Goal: Task Accomplishment & Management: Use online tool/utility

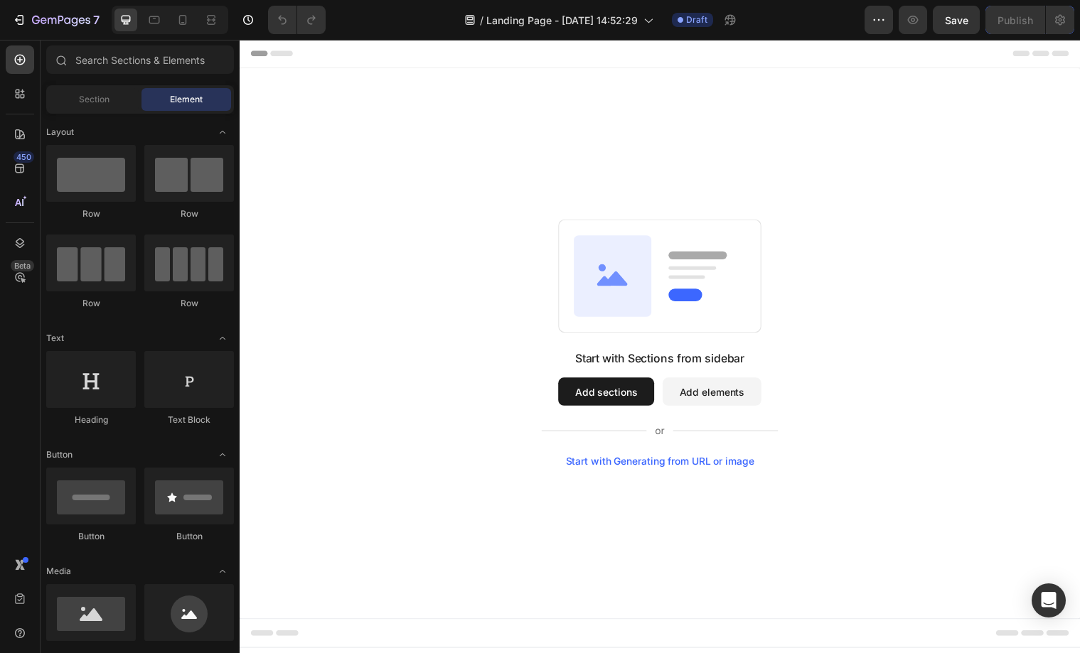
click at [621, 400] on button "Add sections" at bounding box center [611, 397] width 97 height 28
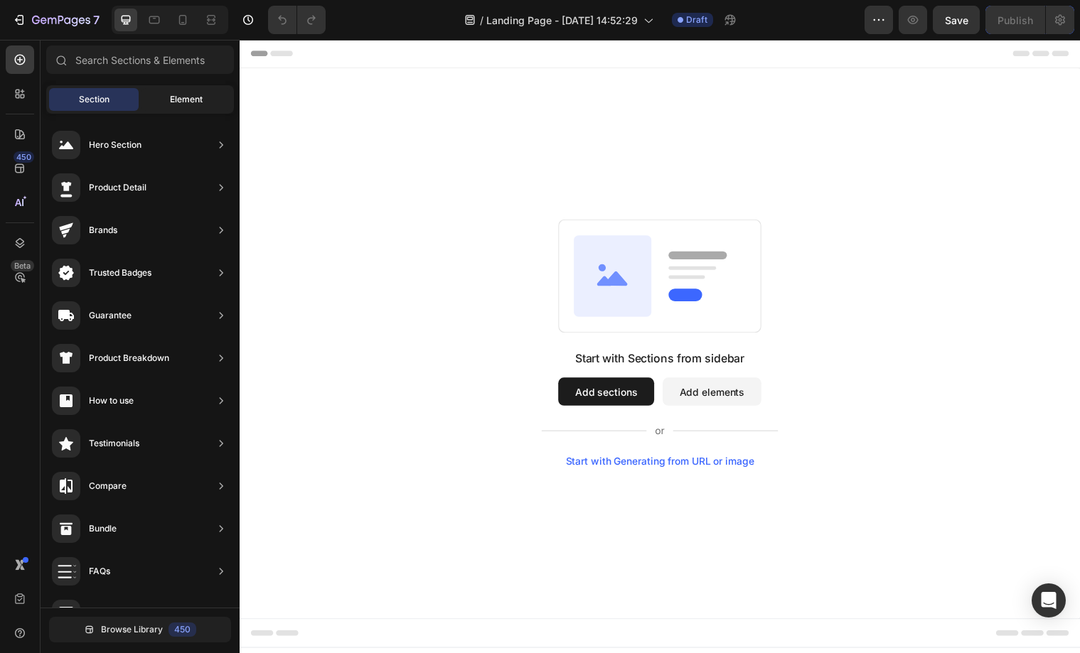
click at [177, 107] on div "Element" at bounding box center [186, 99] width 90 height 23
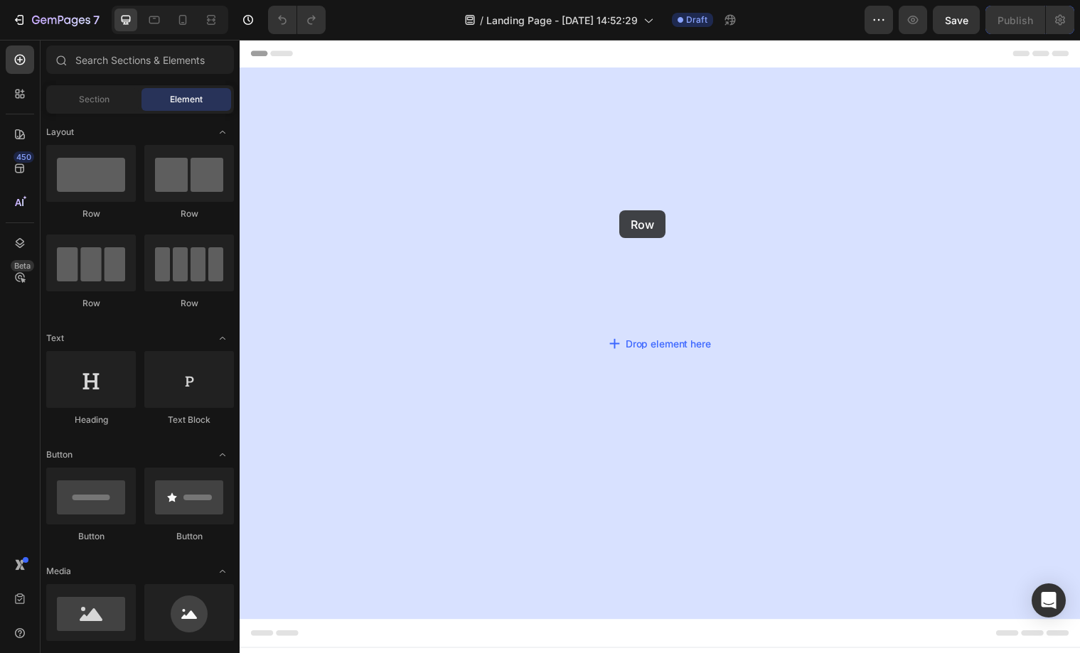
drag, startPoint x: 351, startPoint y: 219, endPoint x: 647, endPoint y: 214, distance: 295.8
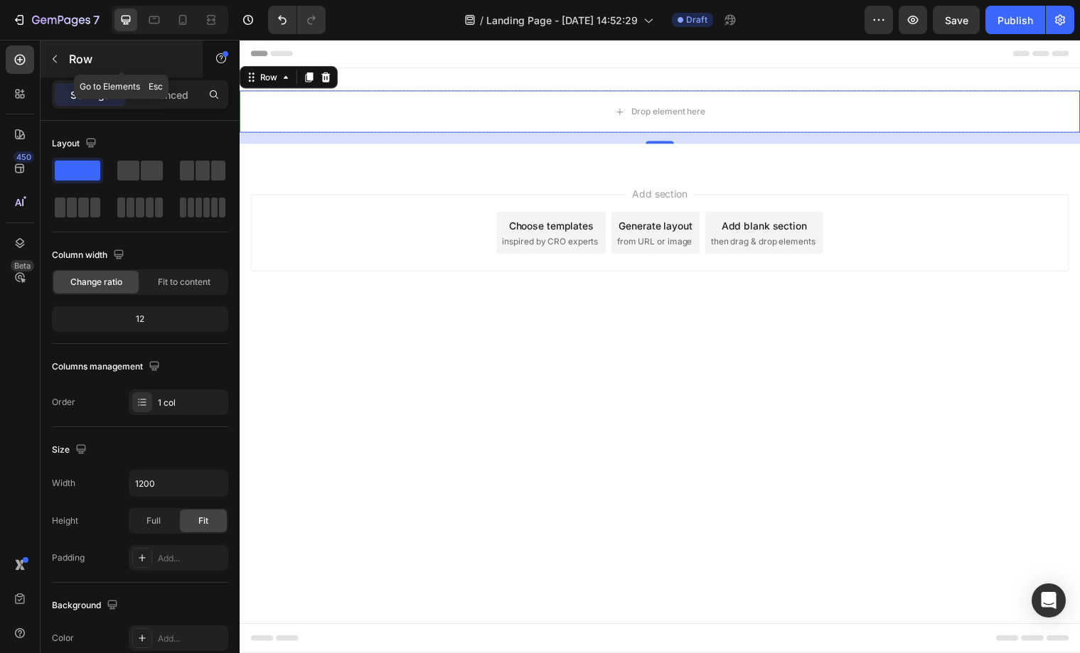
click at [65, 61] on button "button" at bounding box center [54, 59] width 23 height 23
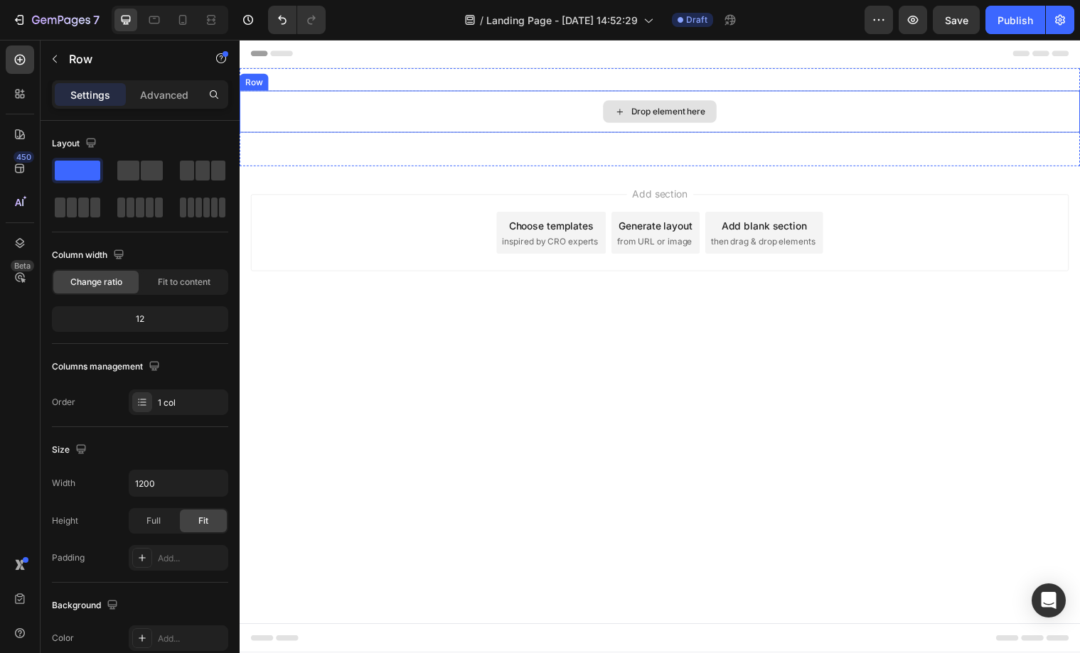
click at [535, 108] on div "Drop element here" at bounding box center [666, 113] width 853 height 43
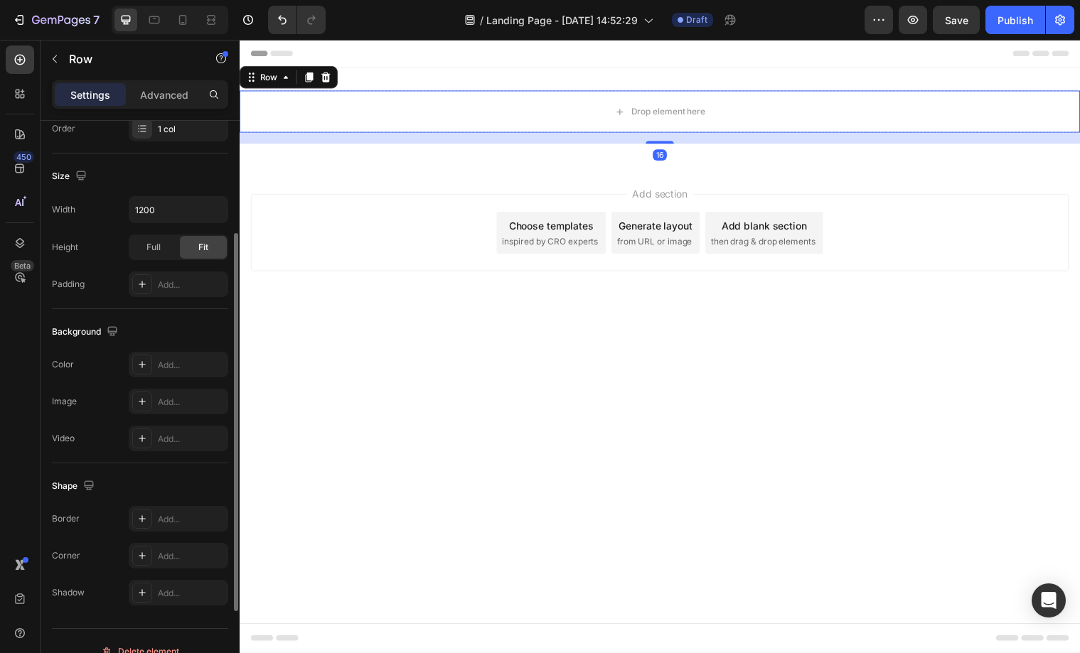
scroll to position [294, 0]
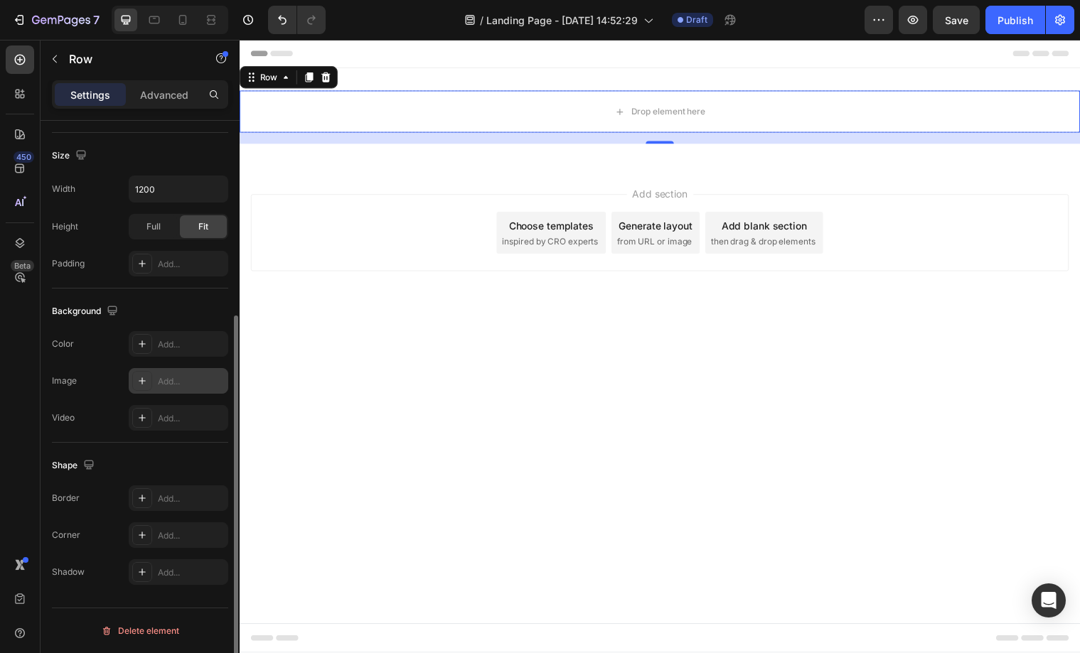
click at [142, 383] on icon at bounding box center [141, 380] width 11 height 11
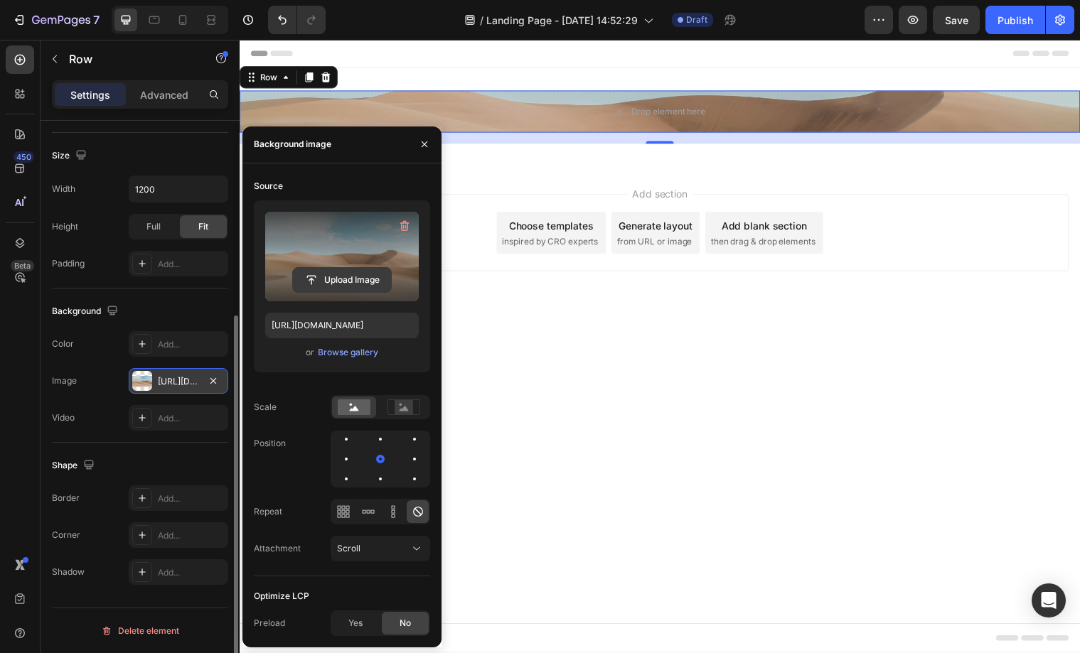
click at [348, 282] on input "file" at bounding box center [342, 280] width 98 height 24
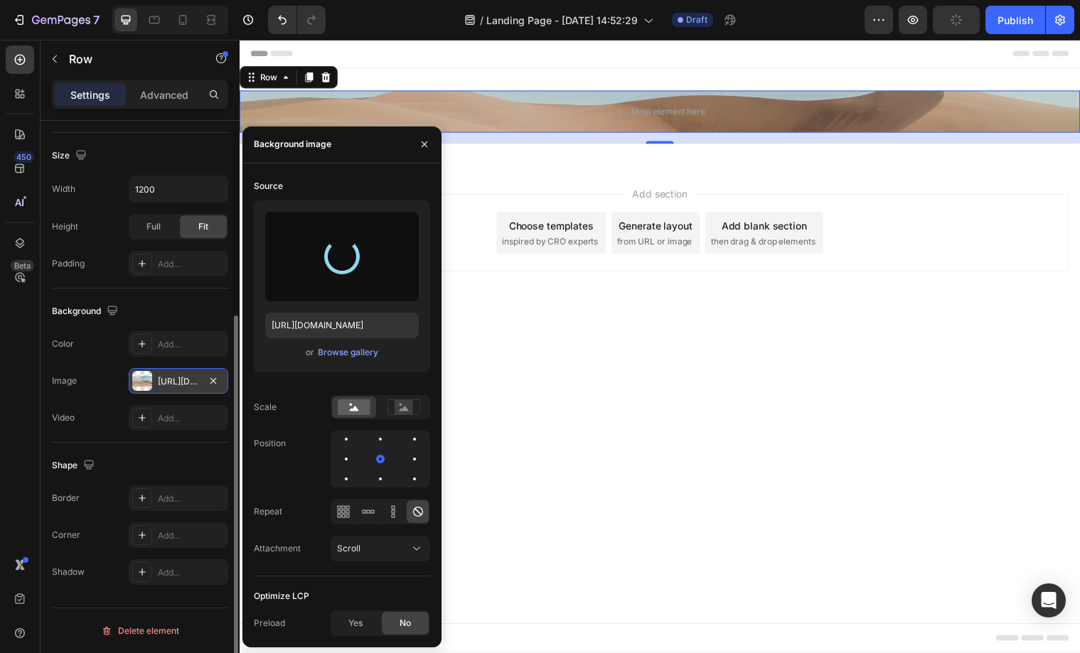
type input "[URL][DOMAIN_NAME]"
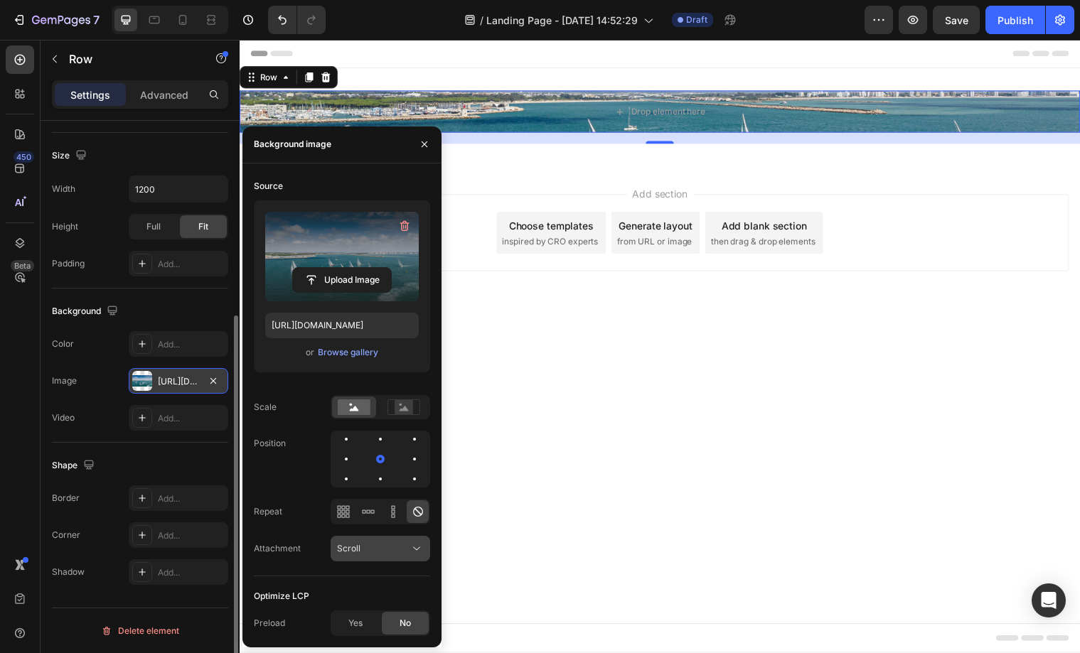
click at [370, 552] on div "Scroll" at bounding box center [373, 548] width 73 height 13
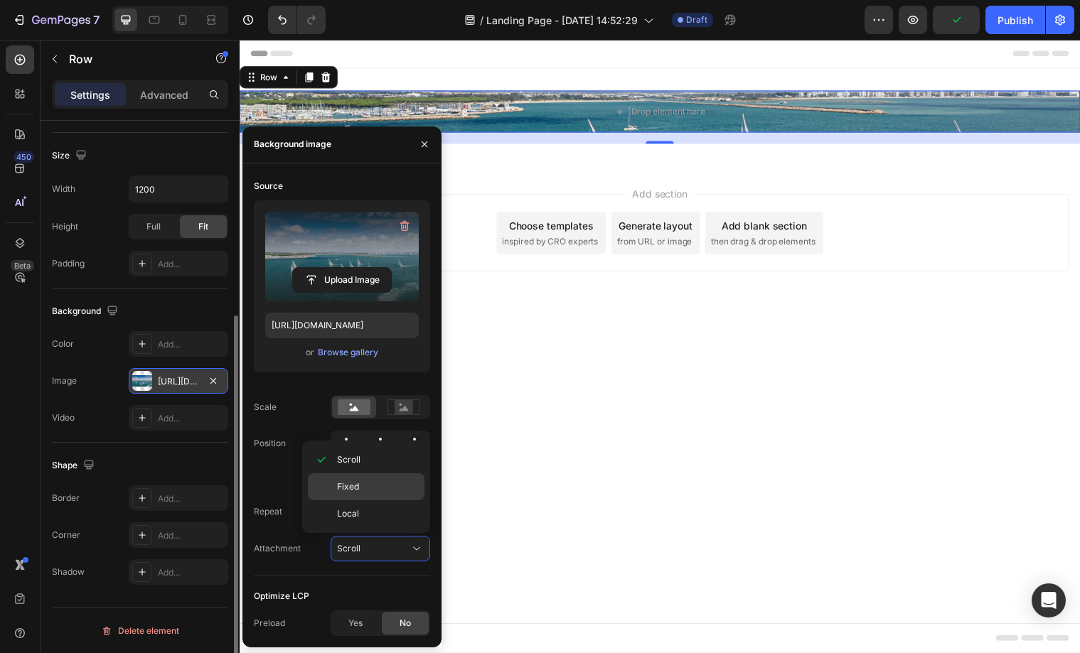
click at [356, 492] on span "Fixed" at bounding box center [348, 487] width 22 height 13
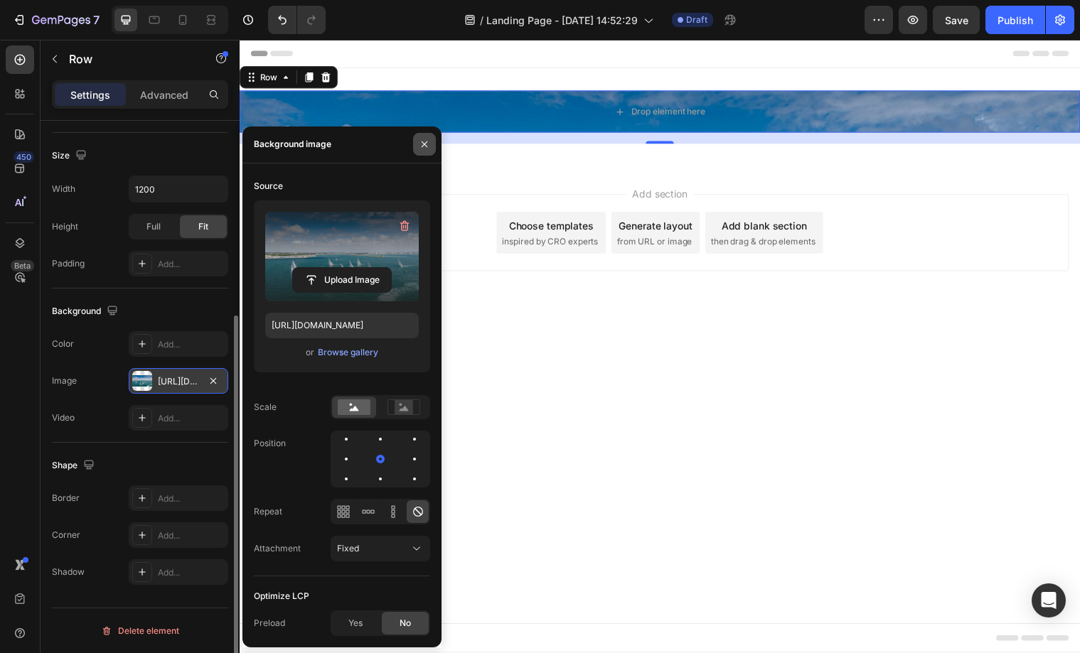
click at [421, 147] on icon "button" at bounding box center [424, 144] width 11 height 11
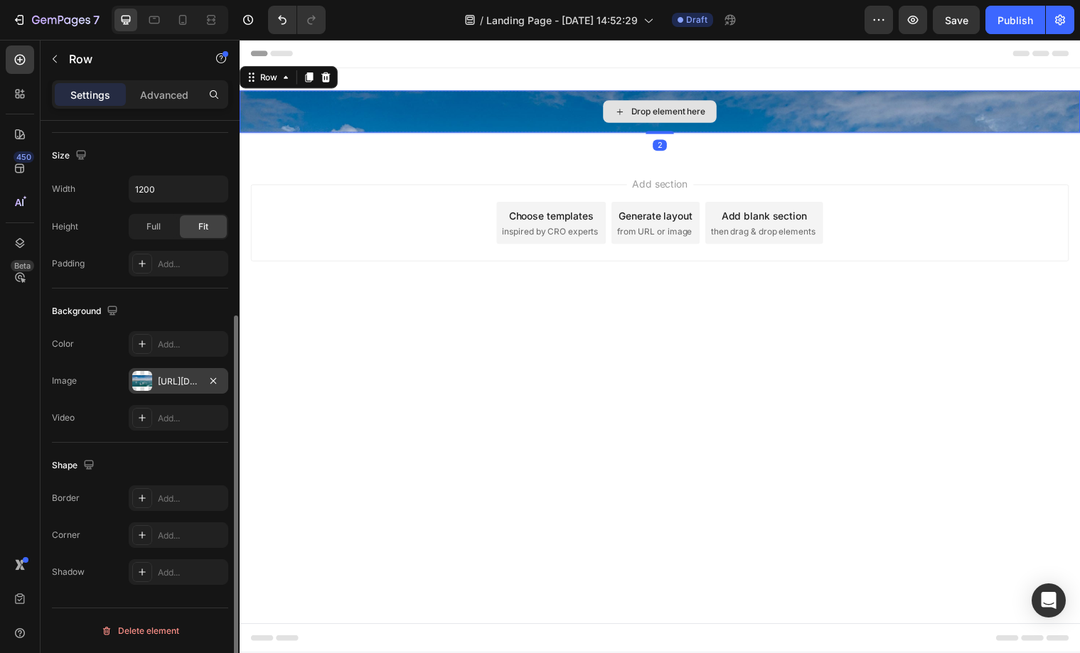
drag, startPoint x: 670, startPoint y: 141, endPoint x: 677, endPoint y: 131, distance: 12.2
click at [677, 131] on div "Drop element here Row 2" at bounding box center [666, 113] width 853 height 43
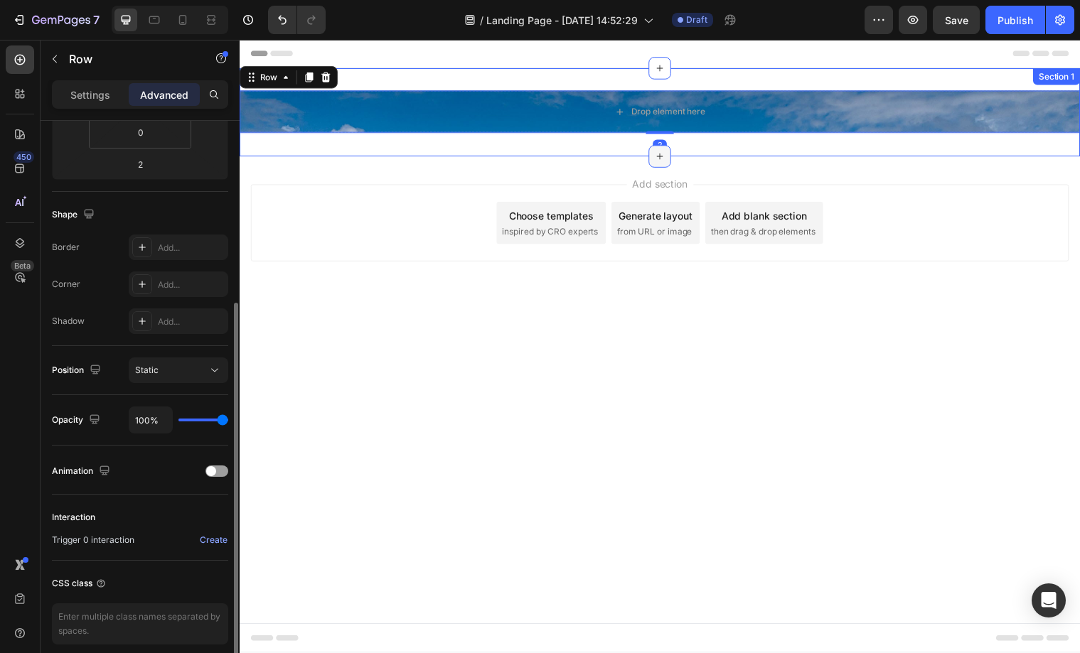
type input "16"
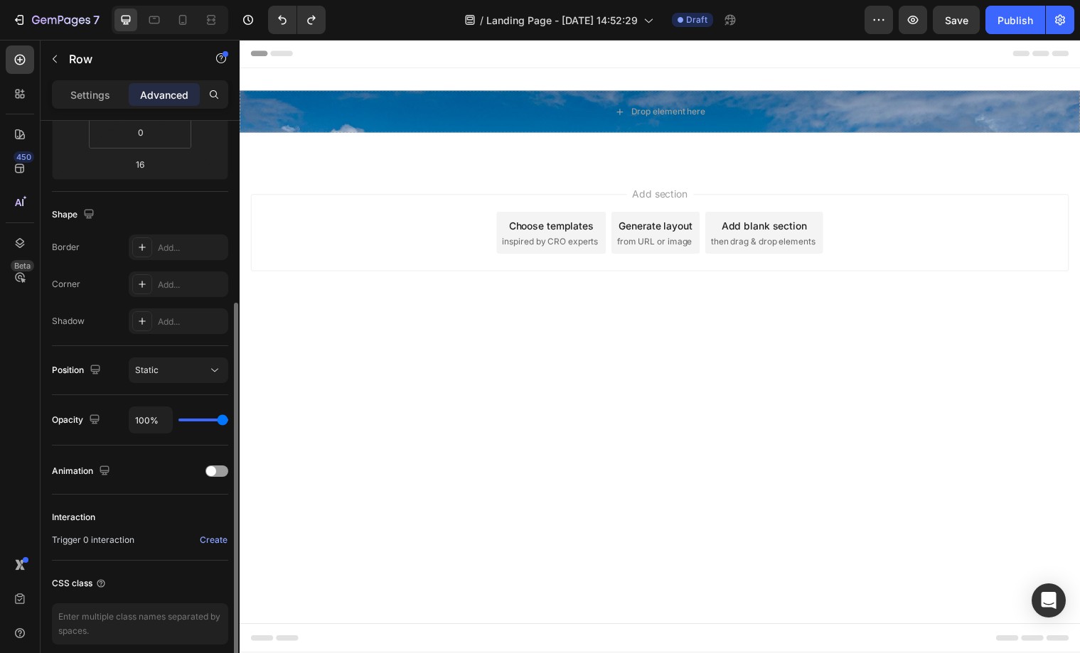
click at [486, 191] on div "Add section Choose templates inspired by CRO experts Generate layout from URL o…" at bounding box center [666, 255] width 853 height 175
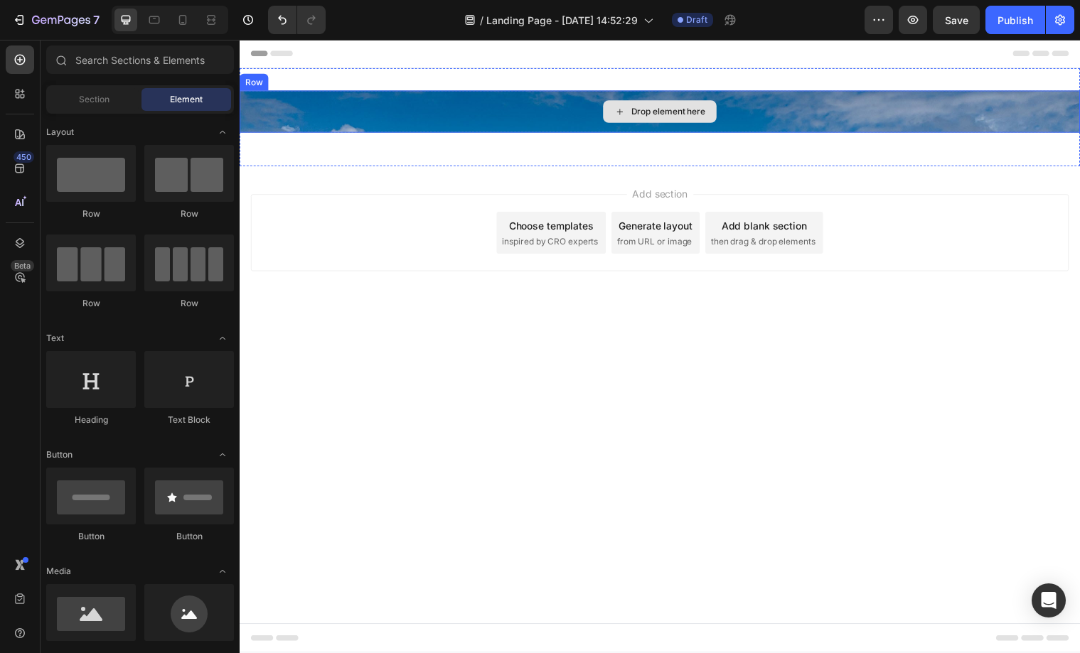
click at [508, 133] on div "Drop element here" at bounding box center [666, 113] width 853 height 43
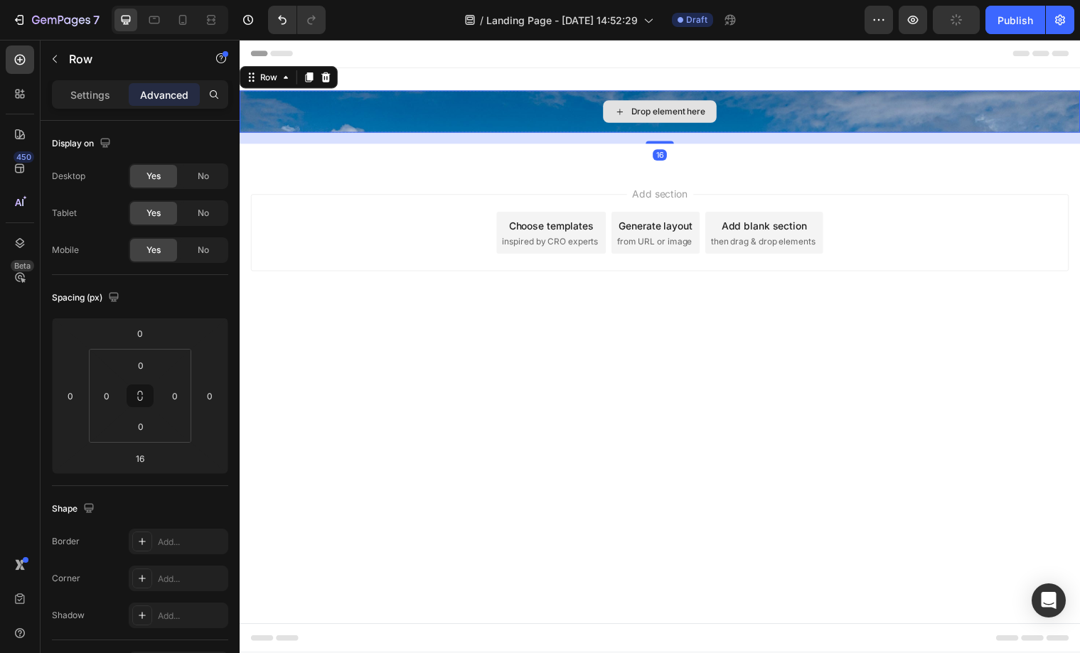
click at [508, 120] on div "Drop element here" at bounding box center [666, 113] width 853 height 43
click at [85, 102] on div "Settings" at bounding box center [90, 94] width 71 height 23
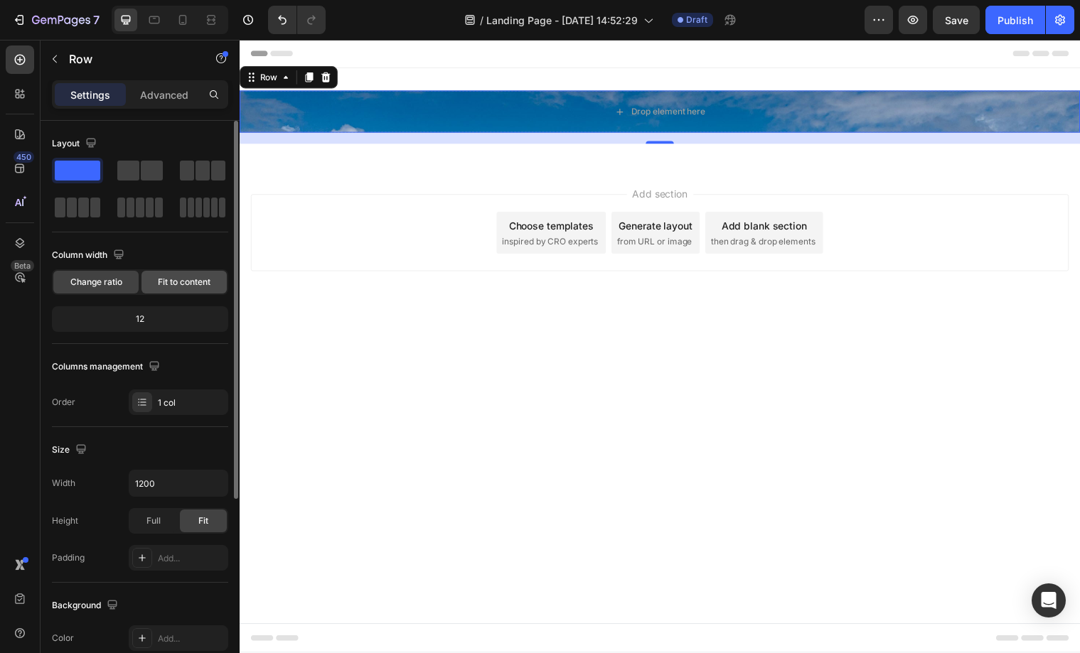
click at [161, 284] on span "Fit to content" at bounding box center [184, 282] width 53 height 13
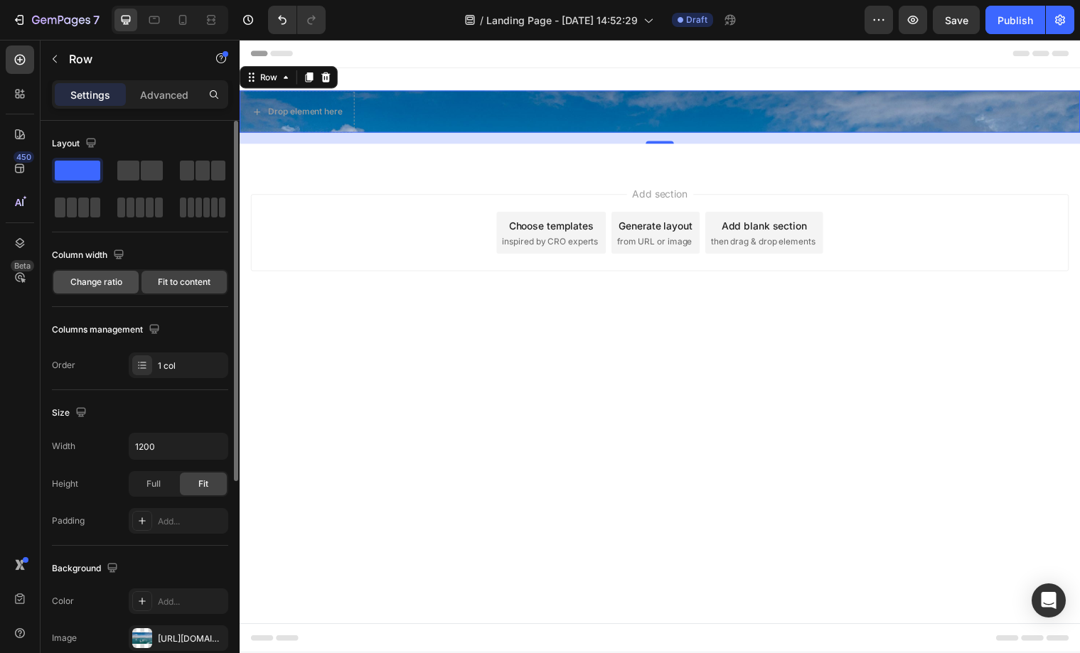
click at [104, 284] on span "Change ratio" at bounding box center [96, 282] width 52 height 13
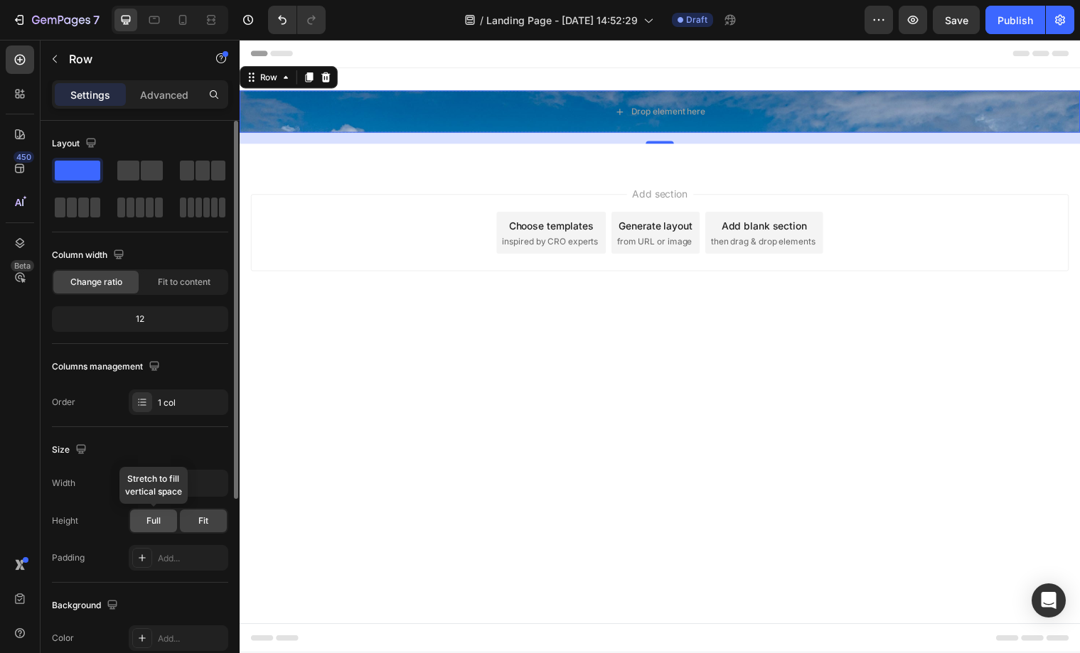
click at [161, 519] on div "Full" at bounding box center [153, 521] width 47 height 23
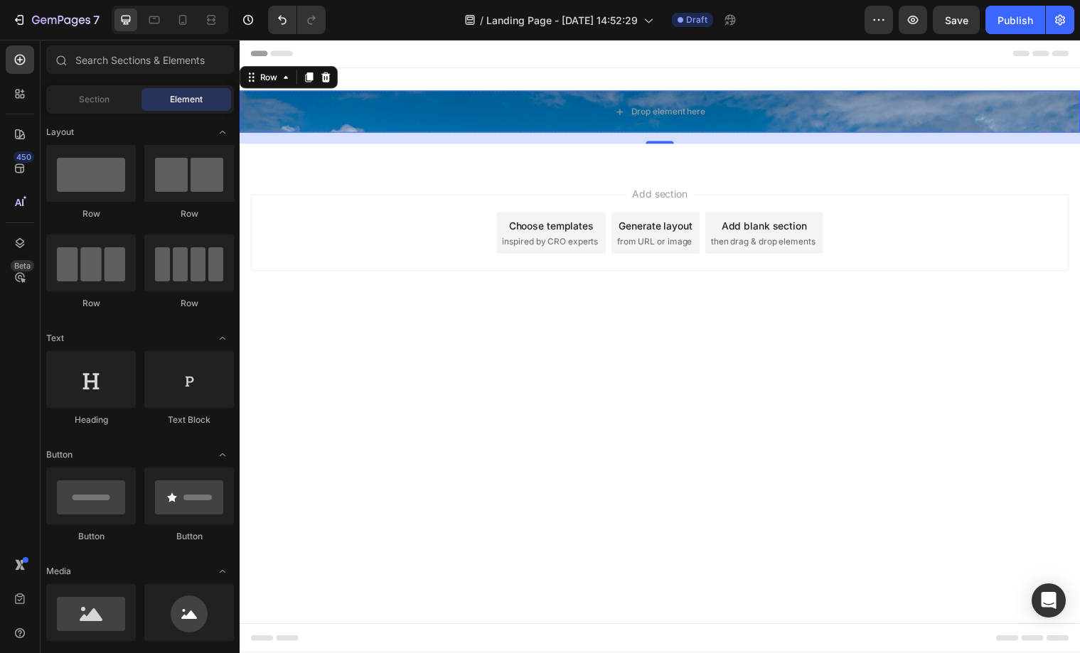
click at [356, 313] on div "Add section Choose templates inspired by CRO experts Generate layout from URL o…" at bounding box center [666, 255] width 853 height 175
click at [358, 111] on div "Drop element here" at bounding box center [666, 113] width 853 height 43
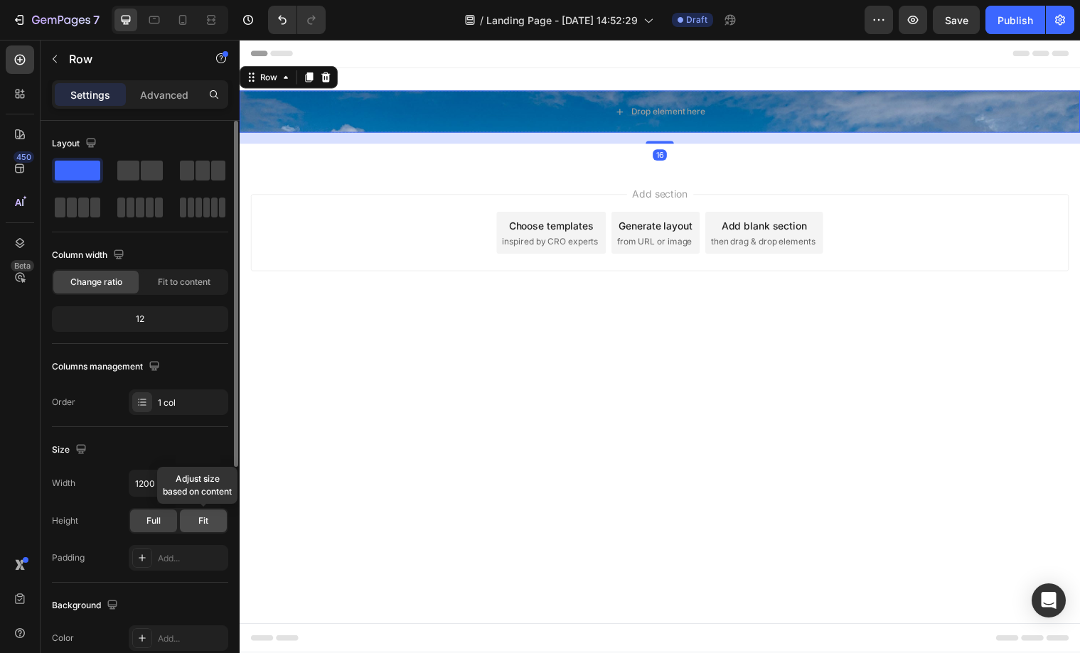
click at [195, 526] on div "Fit" at bounding box center [203, 521] width 47 height 23
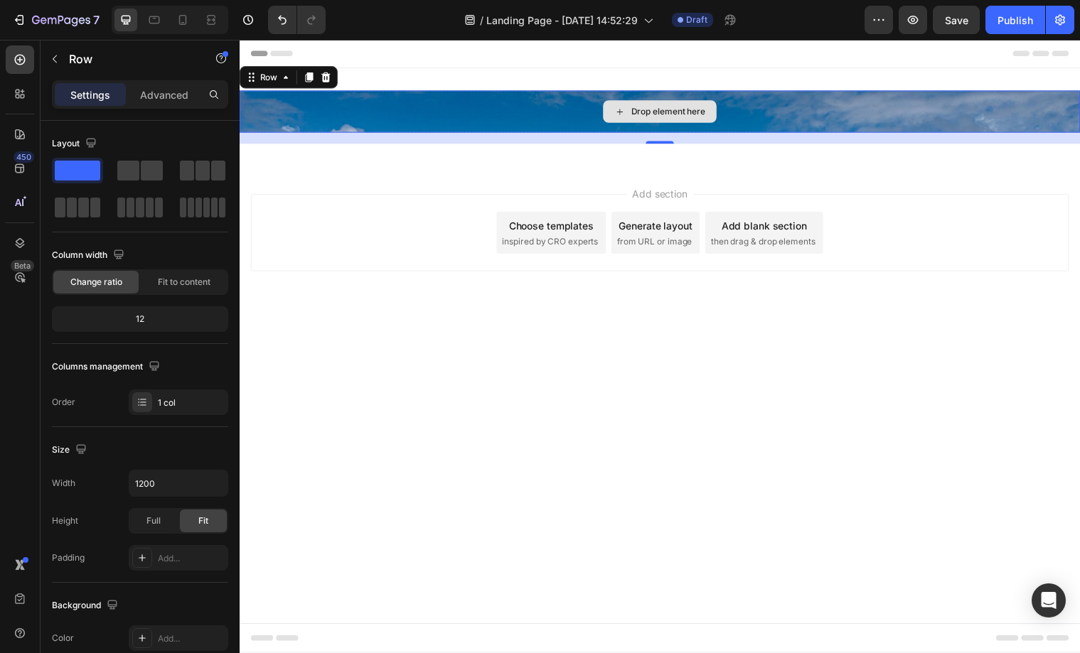
click at [531, 108] on div "Drop element here" at bounding box center [666, 113] width 853 height 43
click at [323, 76] on icon at bounding box center [327, 78] width 9 height 10
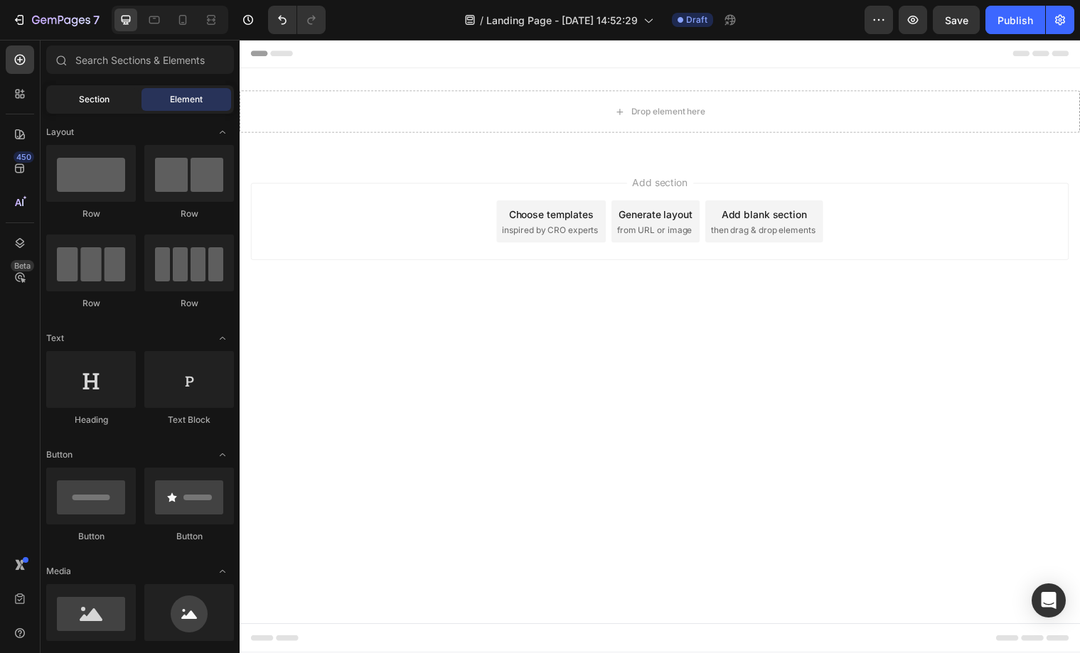
click at [92, 104] on span "Section" at bounding box center [94, 99] width 31 height 13
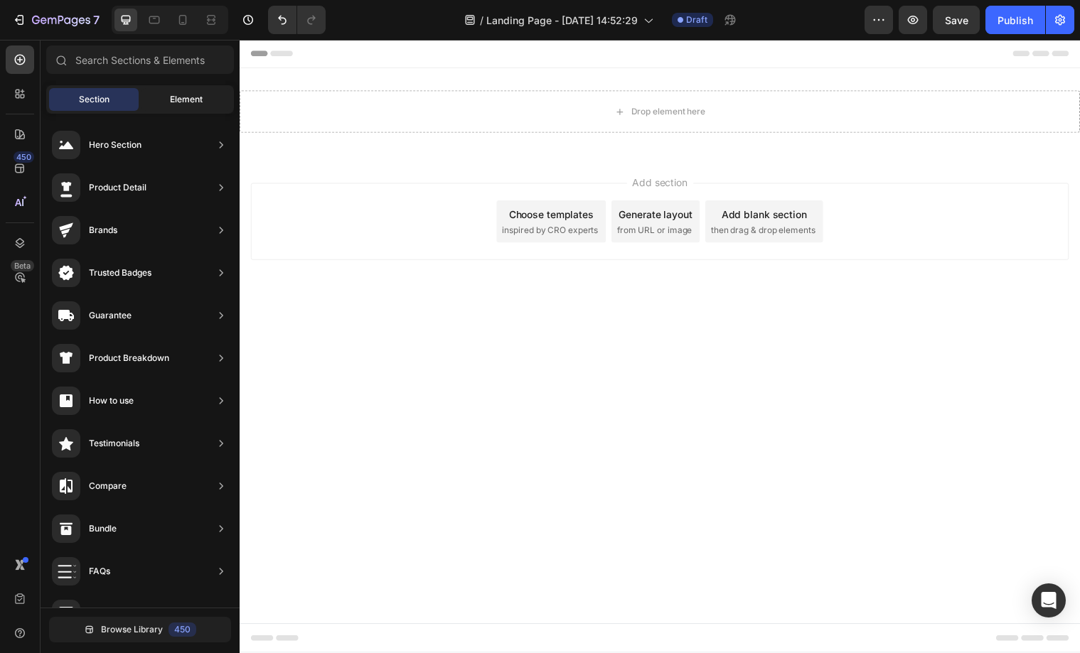
click at [170, 98] on span "Element" at bounding box center [186, 99] width 33 height 13
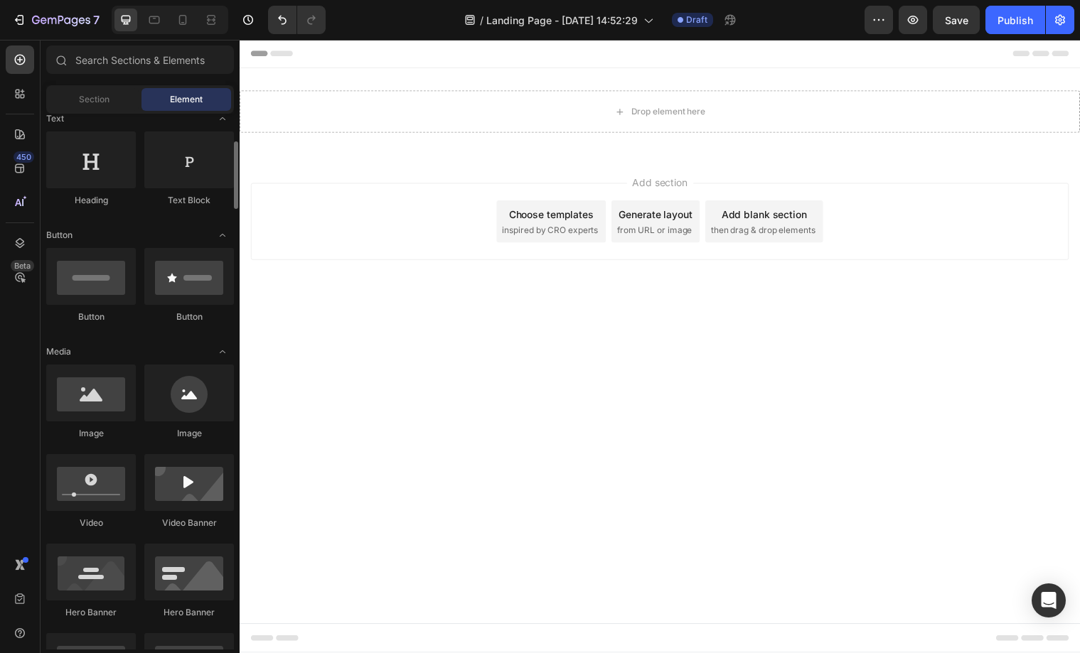
scroll to position [218, 0]
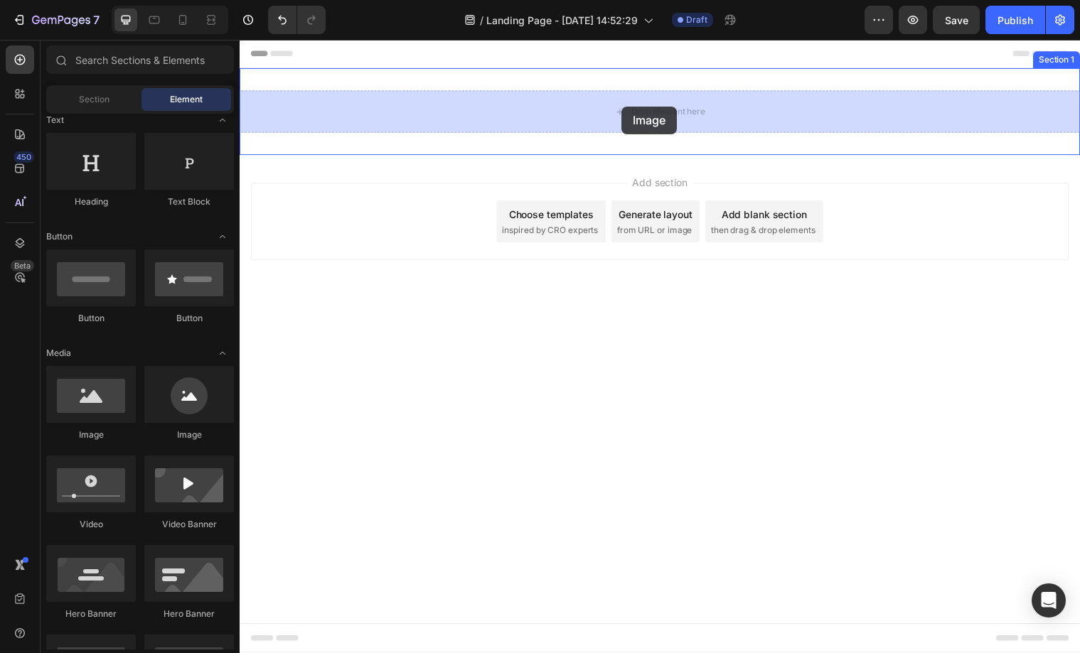
drag, startPoint x: 340, startPoint y: 430, endPoint x: 627, endPoint y: 107, distance: 431.5
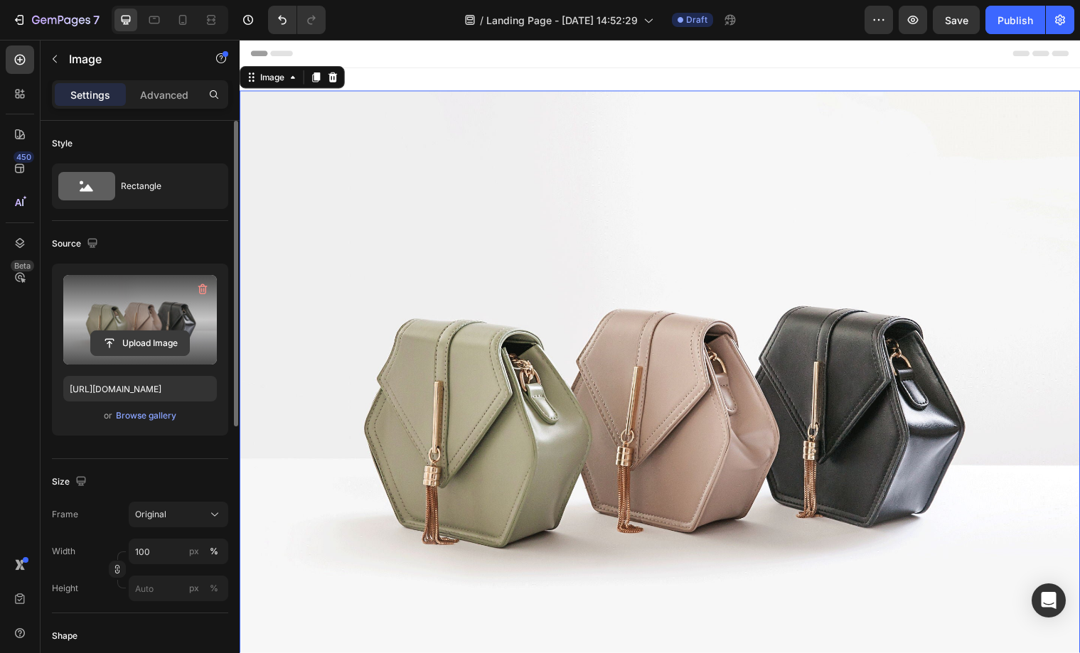
click at [138, 340] on input "file" at bounding box center [140, 343] width 98 height 24
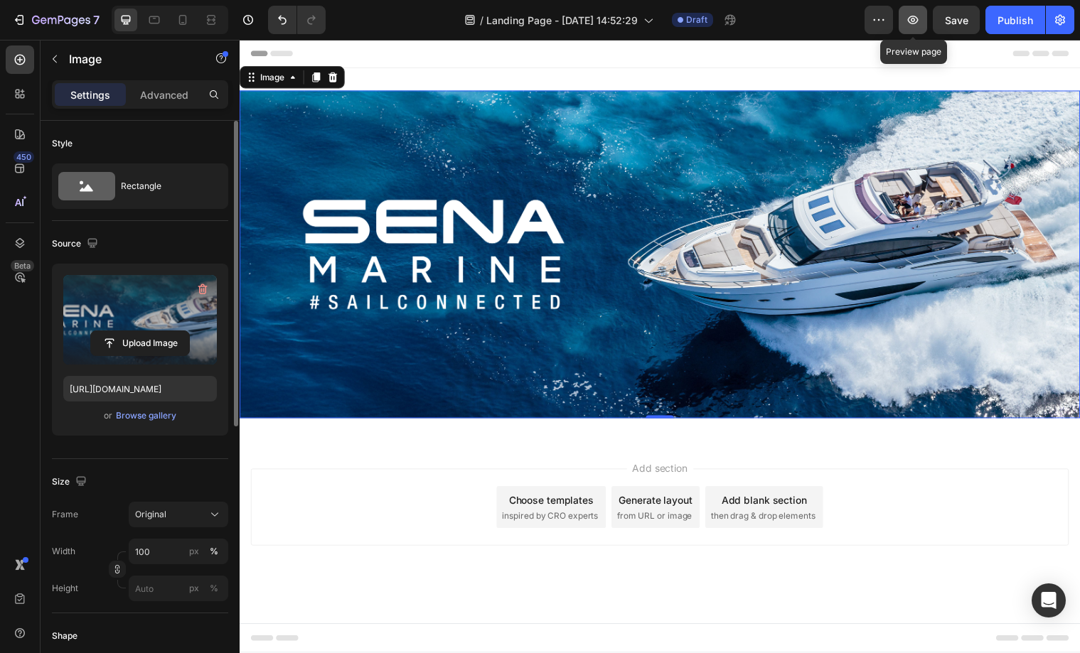
click at [907, 28] on button "button" at bounding box center [913, 20] width 28 height 28
click at [140, 334] on input "file" at bounding box center [140, 343] width 98 height 24
click at [136, 334] on input "file" at bounding box center [140, 343] width 98 height 24
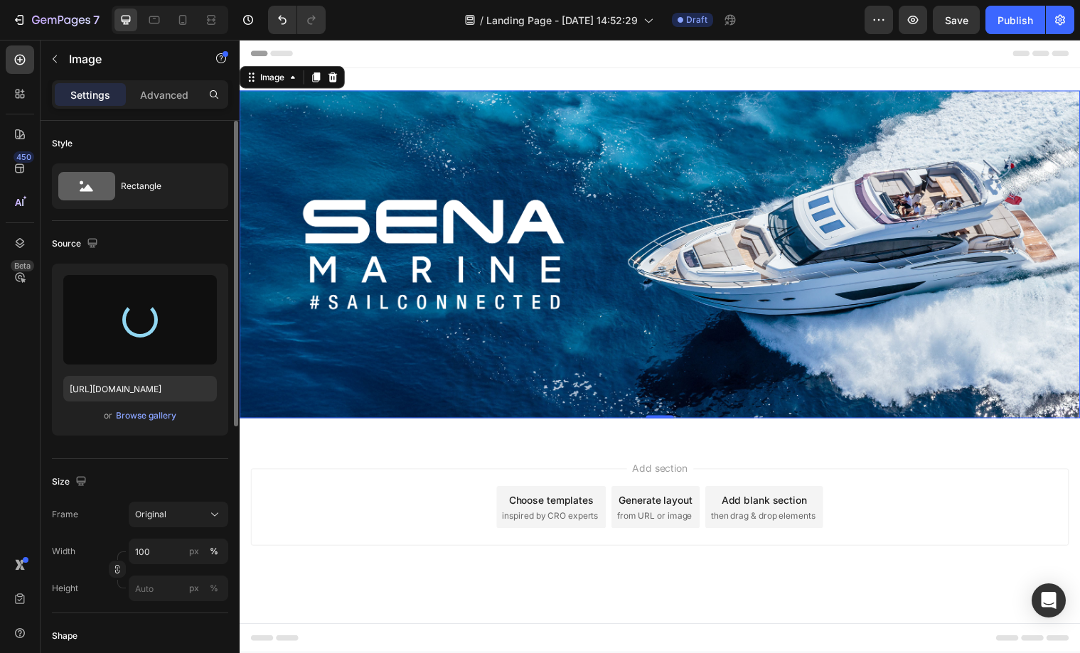
type input "[URL][DOMAIN_NAME]"
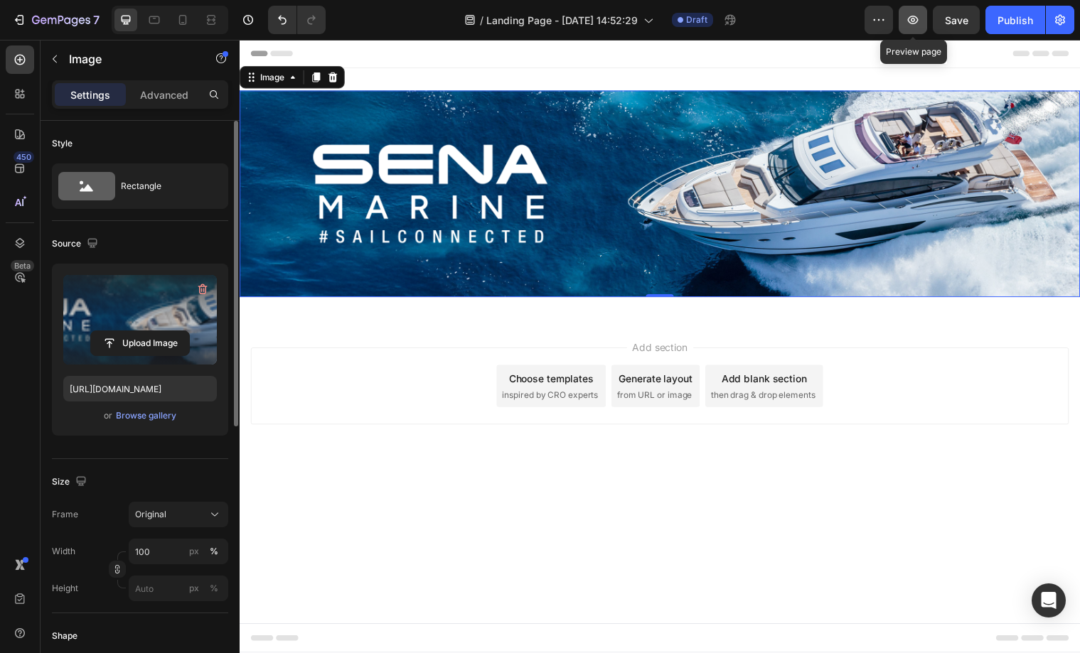
click at [916, 21] on icon "button" at bounding box center [913, 20] width 14 height 14
click at [180, 22] on icon at bounding box center [183, 20] width 14 height 14
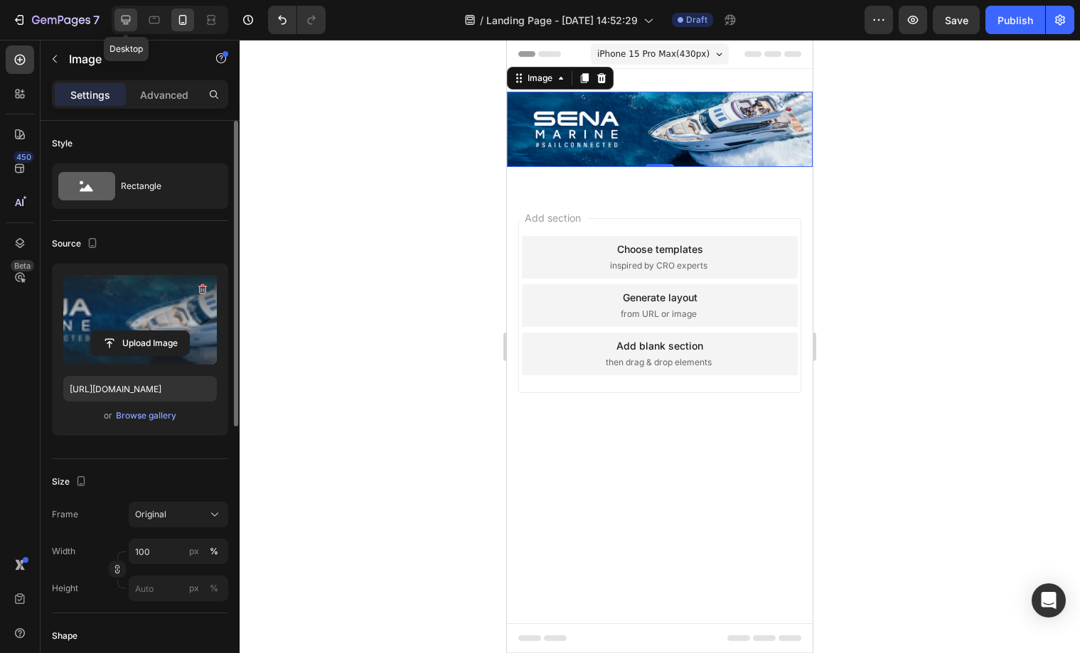
click at [128, 16] on icon at bounding box center [126, 20] width 9 height 9
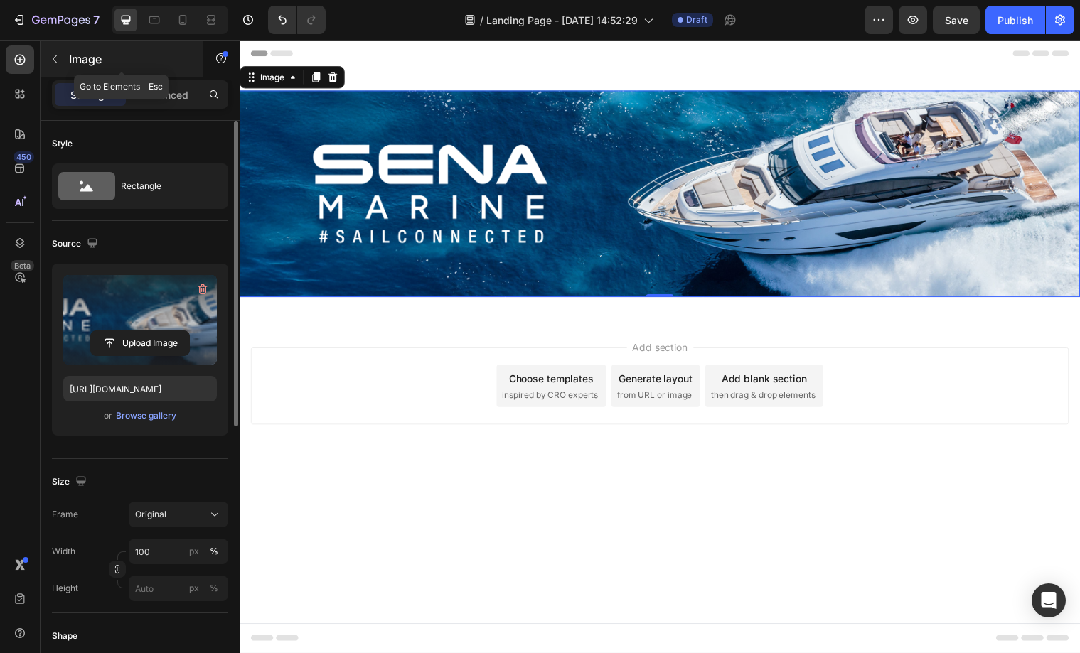
click at [64, 61] on button "button" at bounding box center [54, 59] width 23 height 23
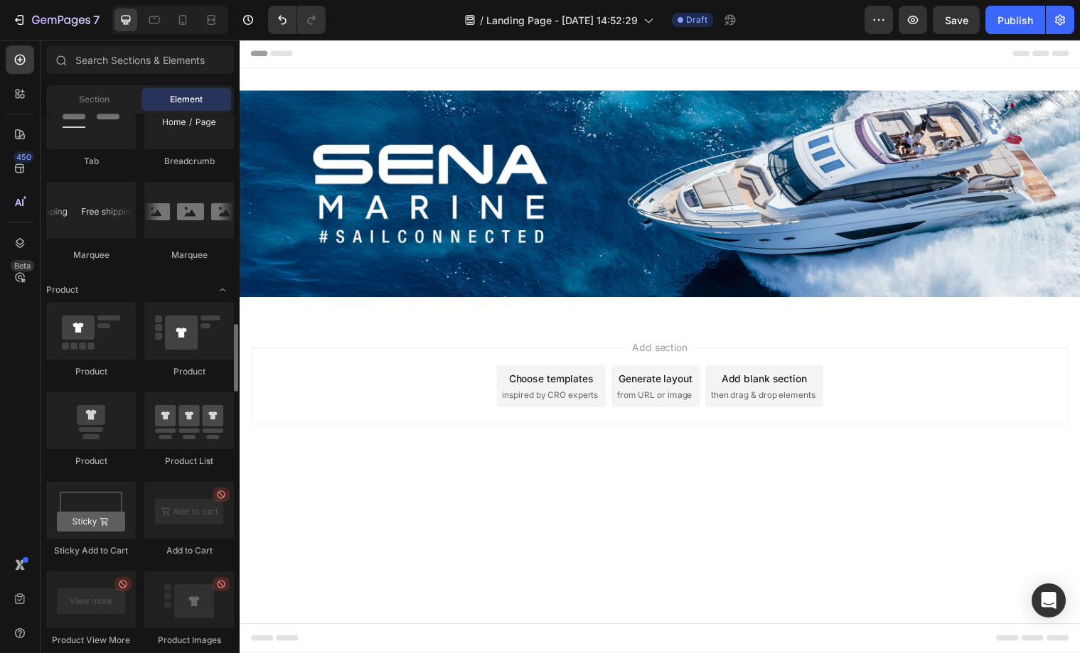
scroll to position [1659, 0]
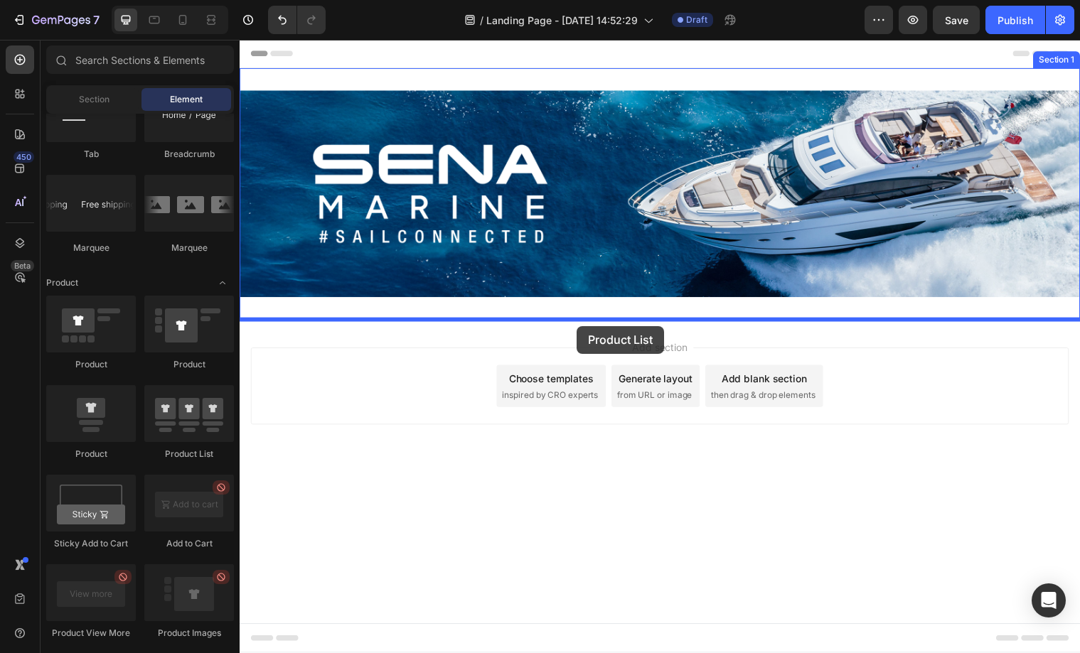
drag, startPoint x: 423, startPoint y: 456, endPoint x: 581, endPoint y: 331, distance: 201.9
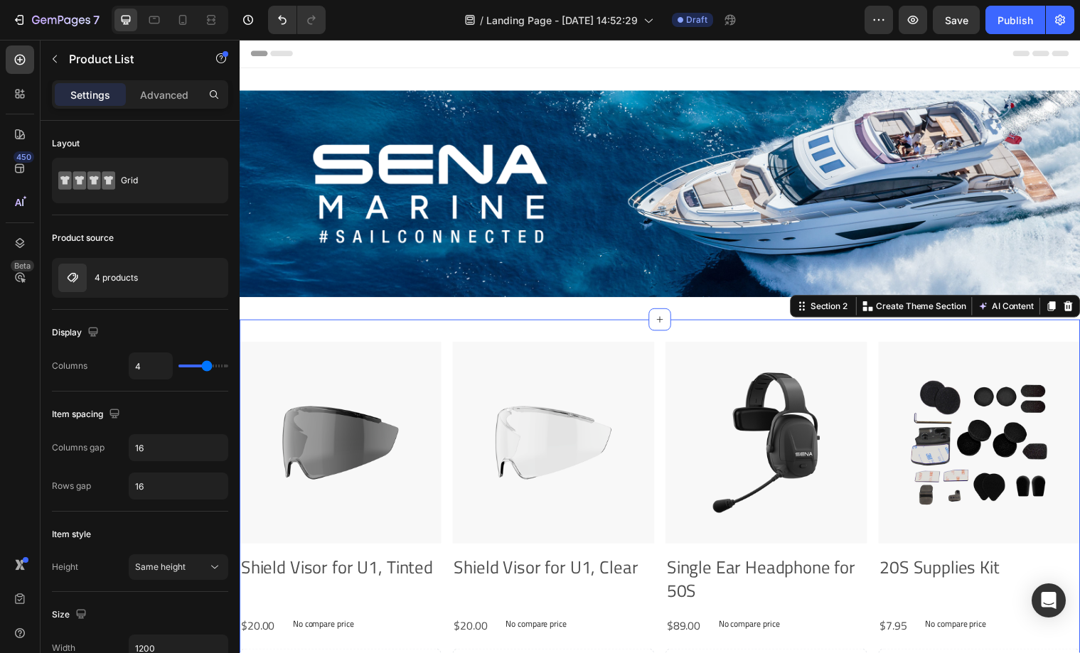
click at [411, 332] on div "Product Images Shield Visor for U1, Tinted Product Title $20.00 Product Price P…" at bounding box center [666, 567] width 853 height 486
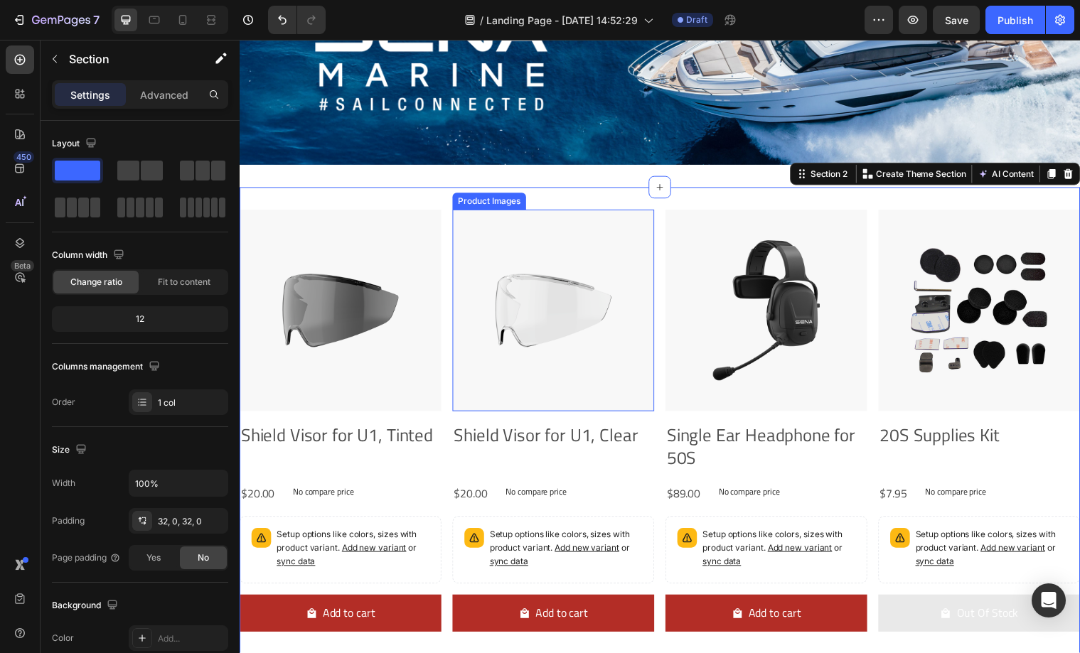
scroll to position [123, 0]
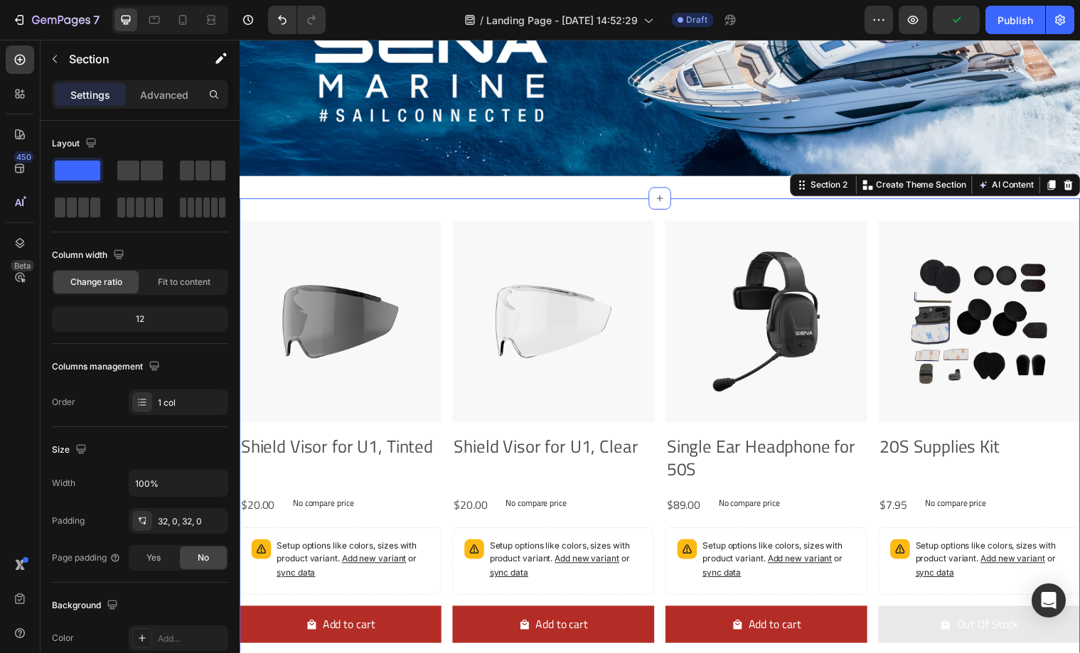
click at [358, 218] on div "Product Images Shield Visor for U1, Tinted Product Title $20.00 Product Price P…" at bounding box center [666, 444] width 853 height 486
click at [384, 218] on div "Product Images Shield Visor for U1, Tinted Product Title $20.00 Product Price P…" at bounding box center [666, 444] width 853 height 486
click at [385, 215] on div "Product Images Shield Visor for U1, Tinted Product Title $20.00 Product Price P…" at bounding box center [666, 444] width 853 height 486
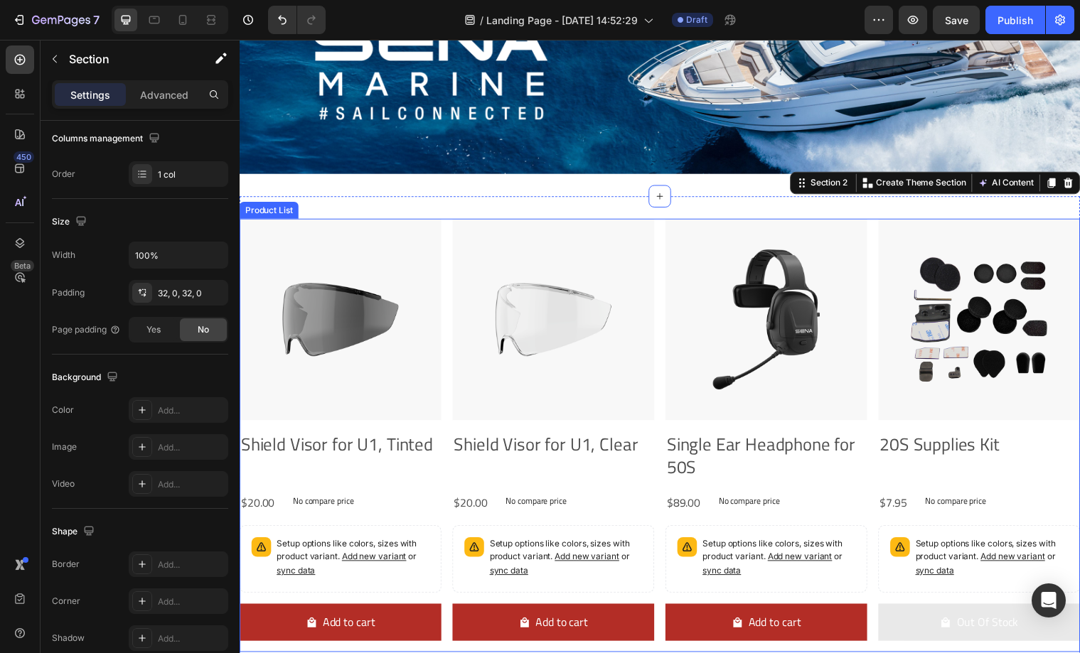
scroll to position [124, 0]
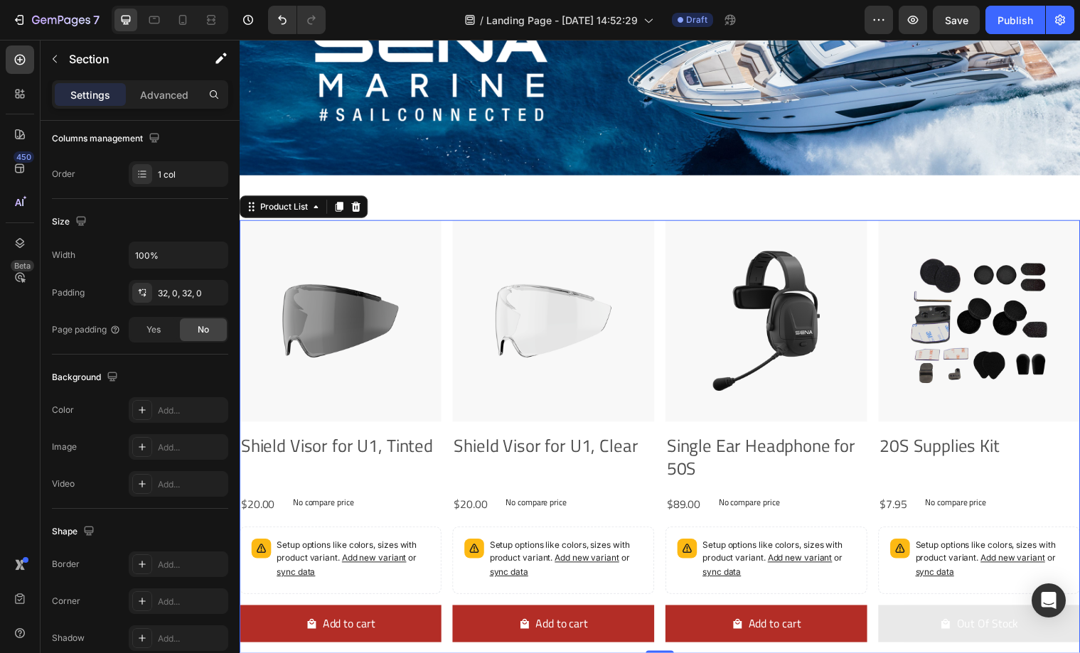
click at [446, 224] on div "Product Images Shield Visor for U1, Tinted Product Title $20.00 Product Price P…" at bounding box center [666, 443] width 853 height 440
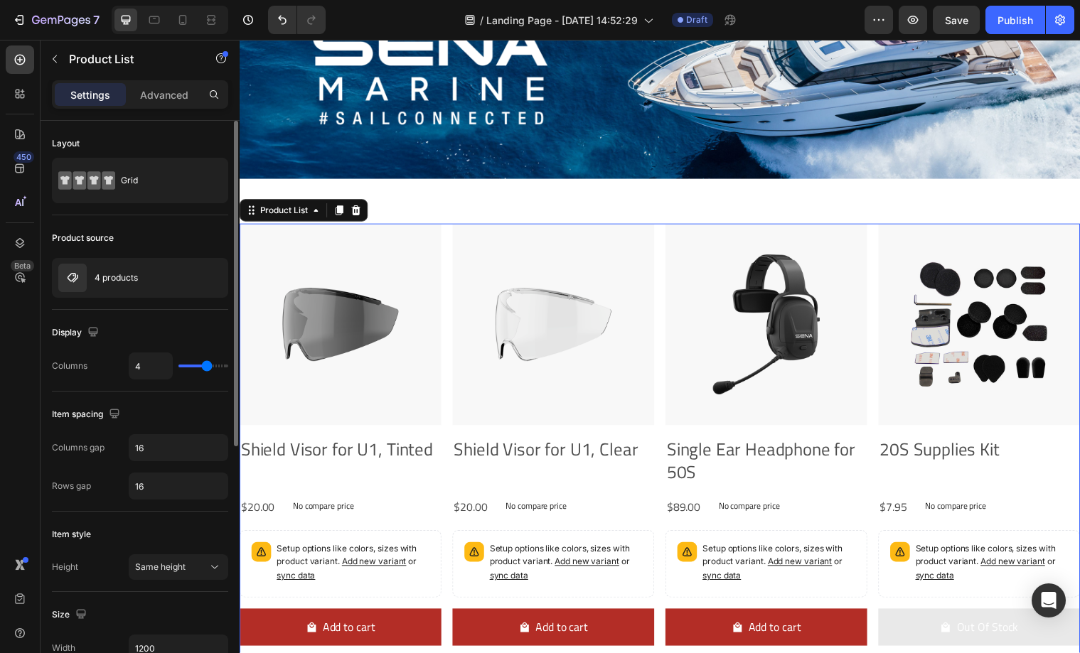
scroll to position [117, 0]
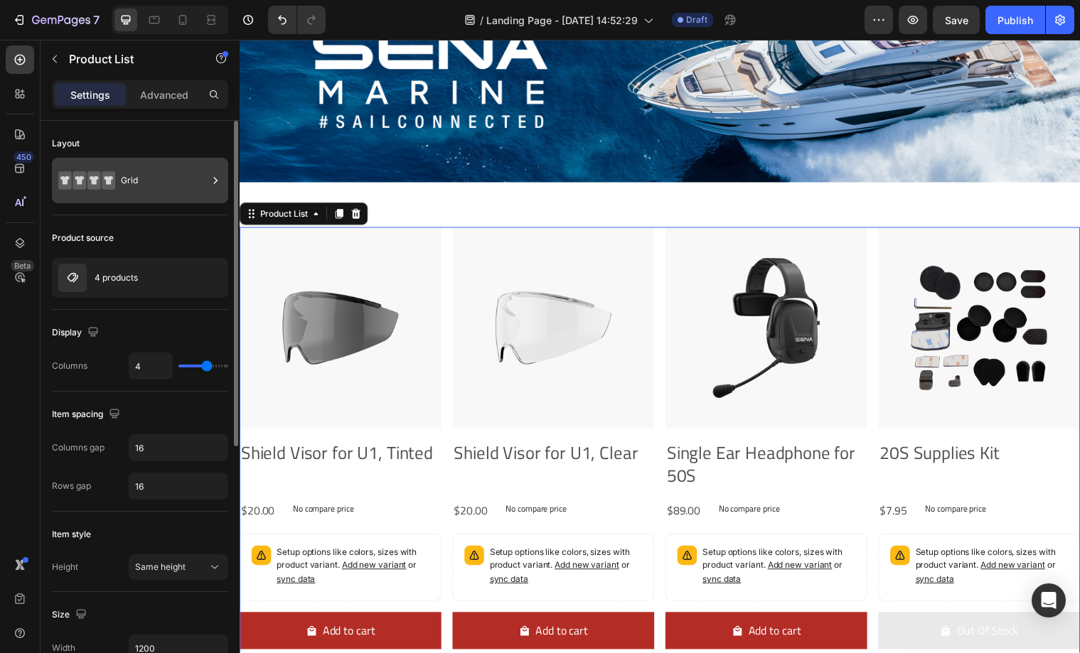
click at [170, 188] on div "Grid" at bounding box center [164, 180] width 87 height 33
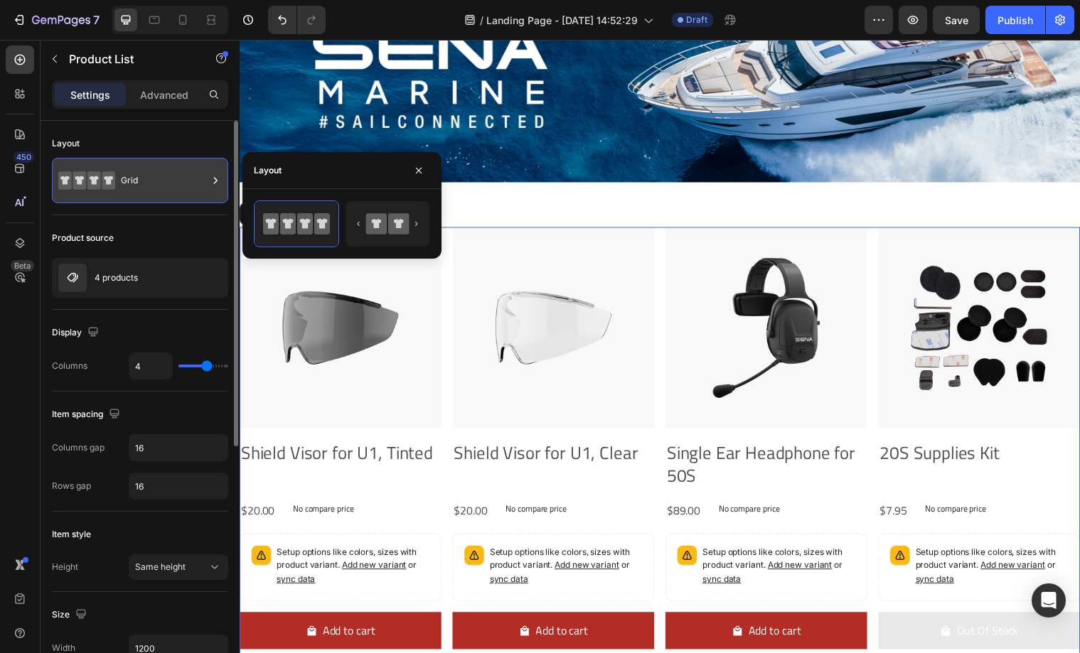
scroll to position [112, 0]
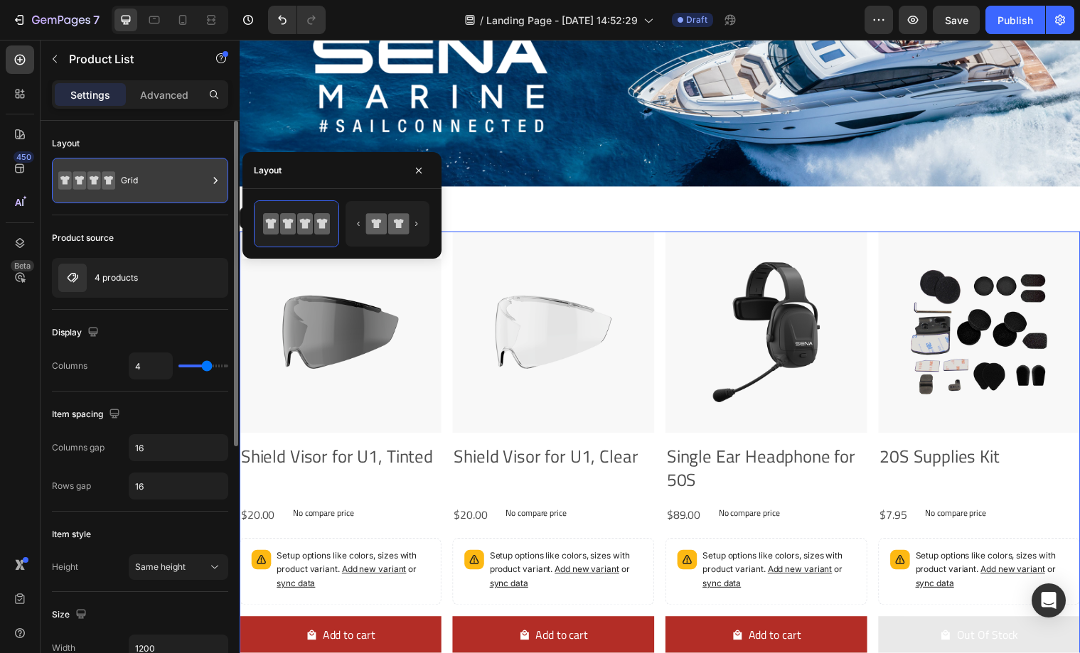
click at [171, 188] on div "Grid" at bounding box center [164, 180] width 87 height 33
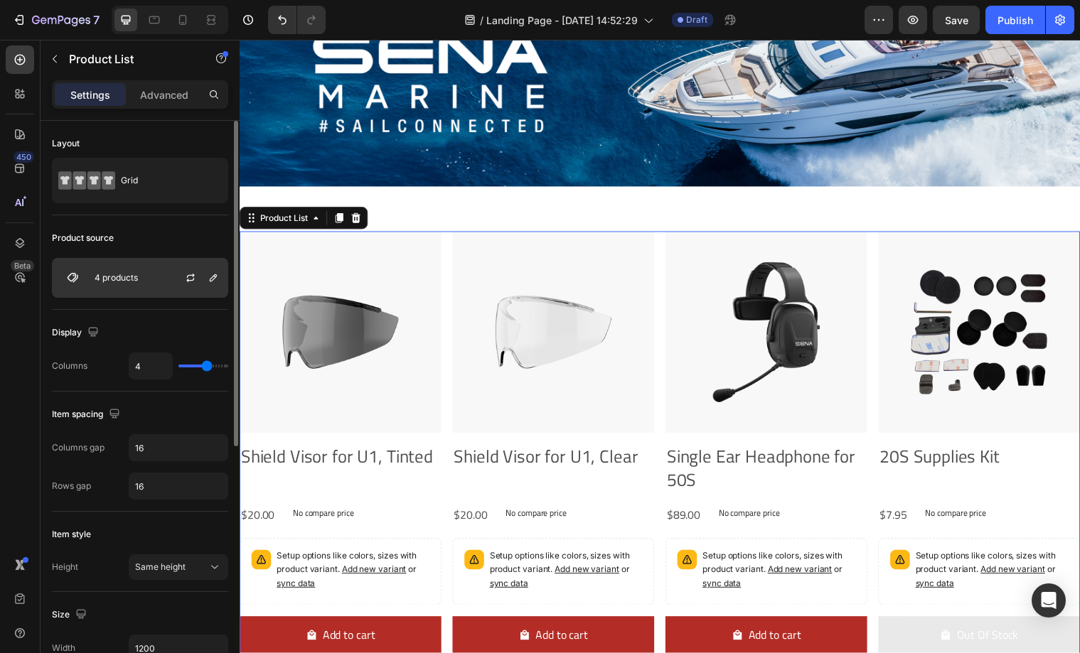
click at [136, 291] on div "4 products" at bounding box center [140, 278] width 176 height 40
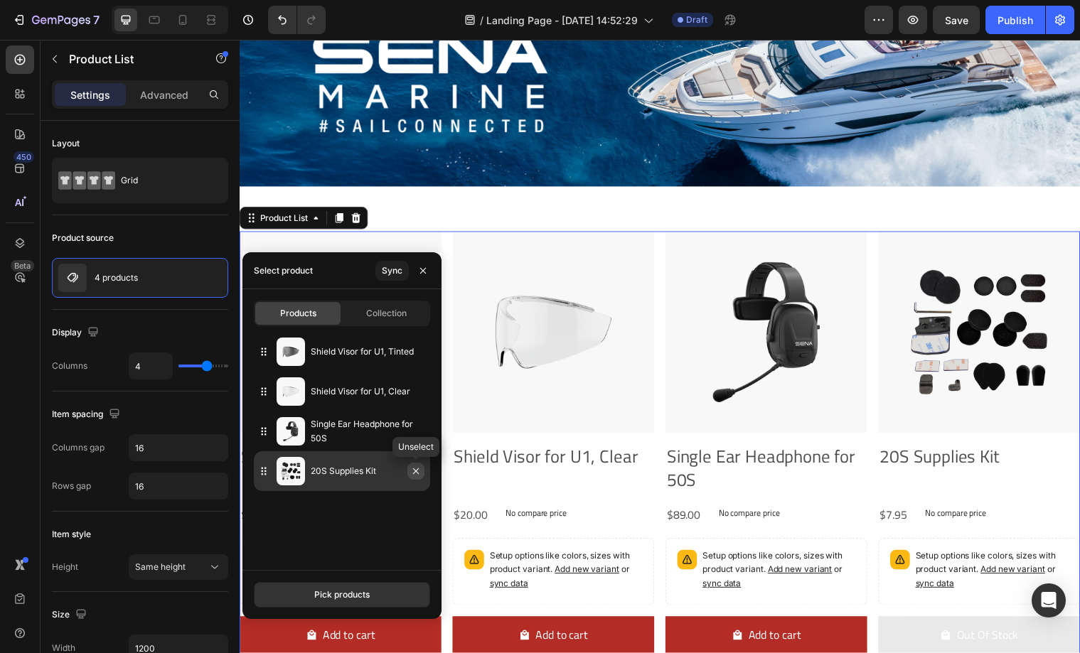
click at [417, 474] on icon "button" at bounding box center [415, 471] width 11 height 11
click at [416, 476] on icon "button" at bounding box center [415, 471] width 11 height 11
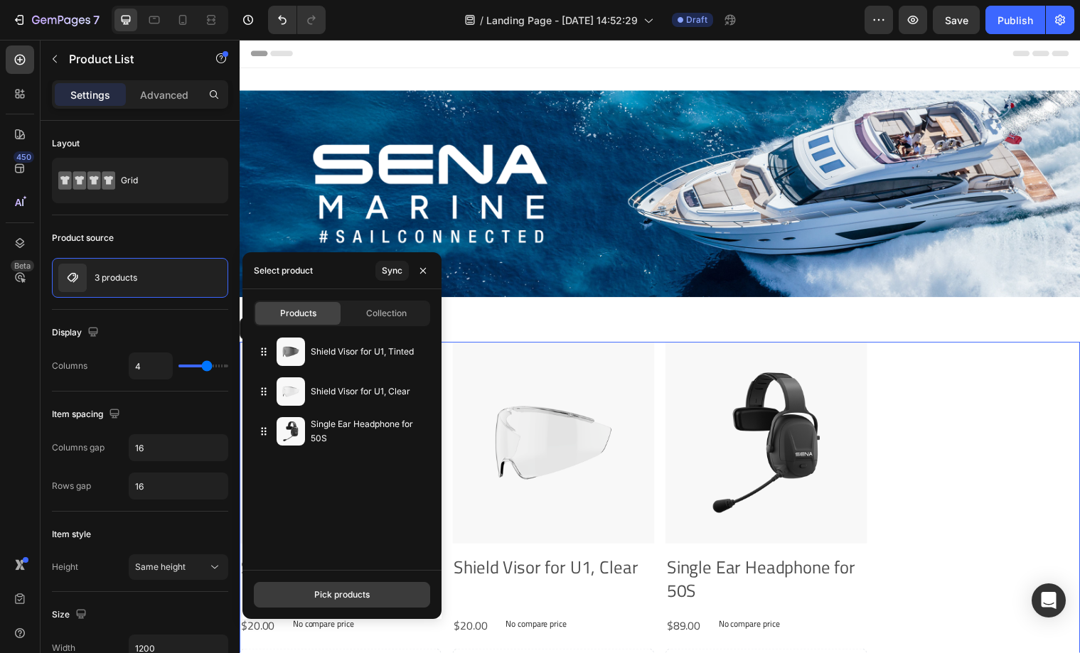
click at [353, 596] on div "Pick products" at bounding box center [341, 595] width 55 height 13
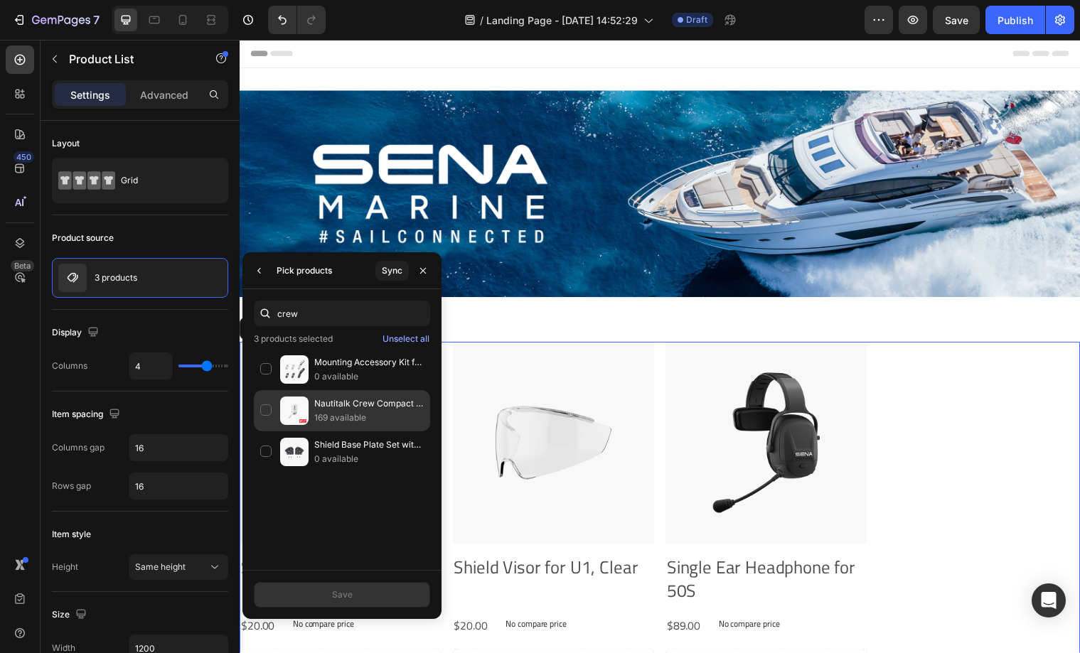
type input "crew"
click at [269, 431] on div "Nautitalk Crew Compact Marine Mesh Communication 169 available" at bounding box center [342, 451] width 176 height 41
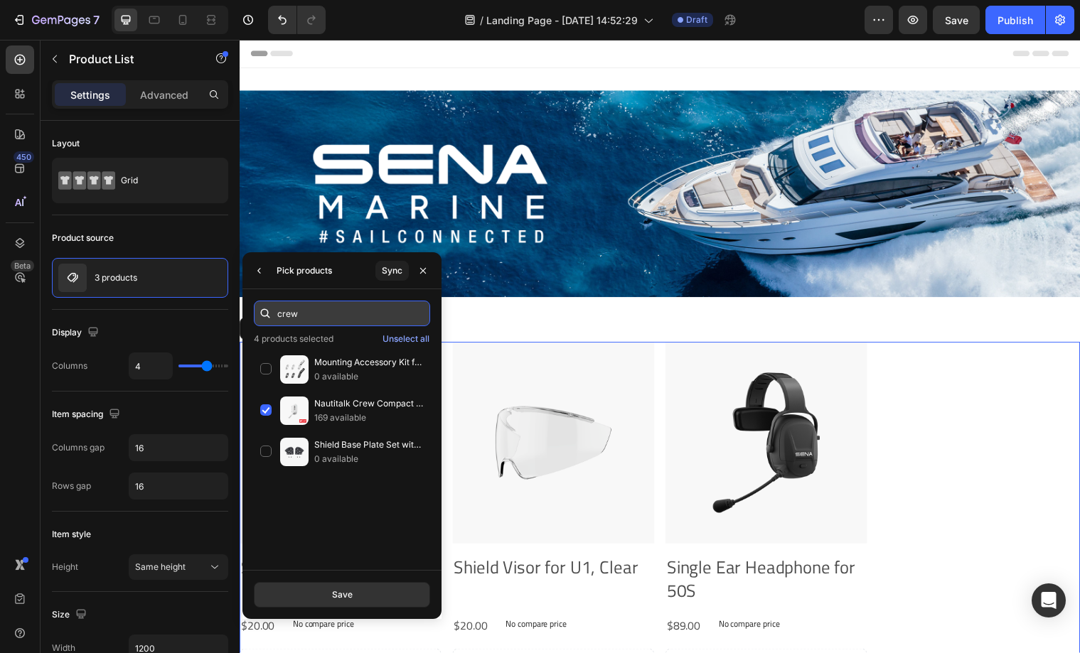
click at [317, 314] on input "crew" at bounding box center [342, 314] width 176 height 26
click at [353, 596] on button "Save" at bounding box center [342, 595] width 176 height 26
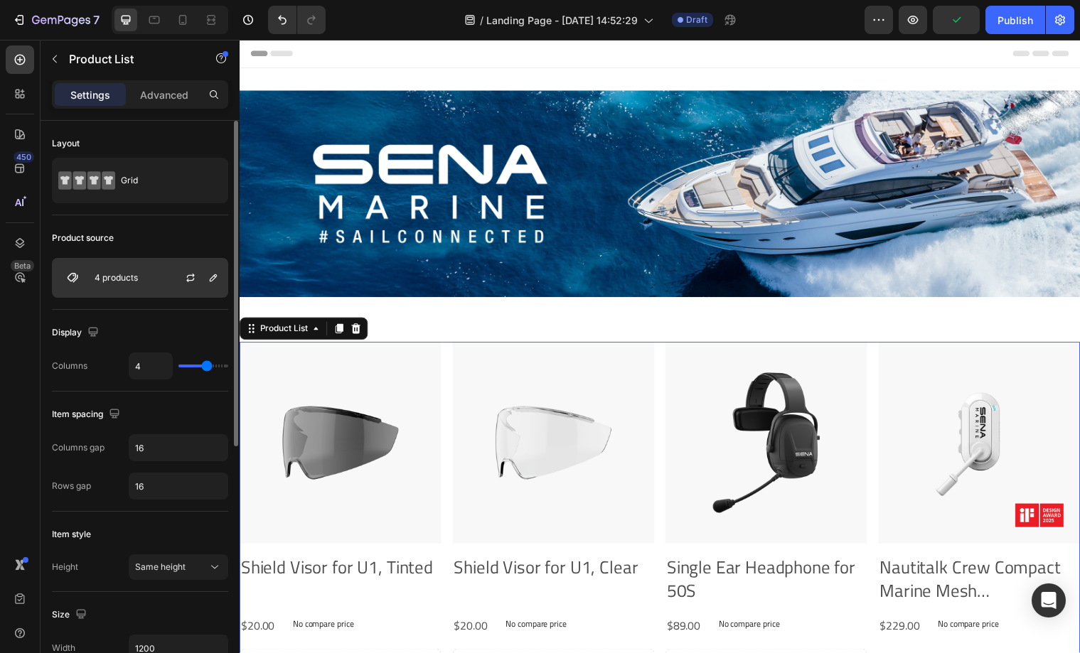
click at [158, 279] on div "4 products" at bounding box center [140, 278] width 176 height 40
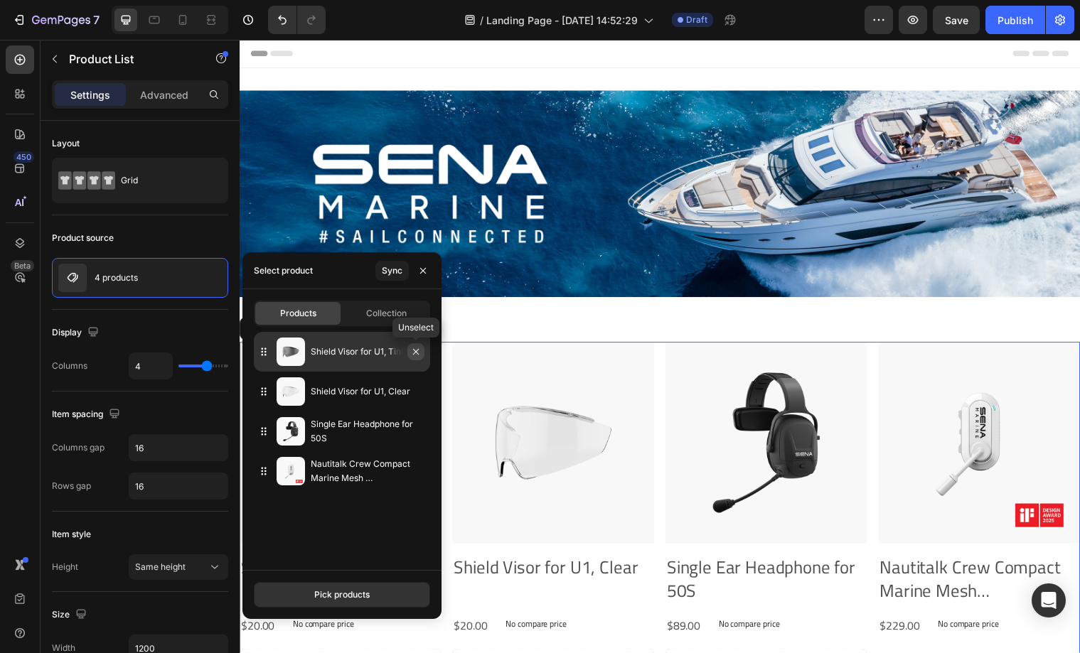
click at [416, 354] on icon "button" at bounding box center [415, 351] width 11 height 11
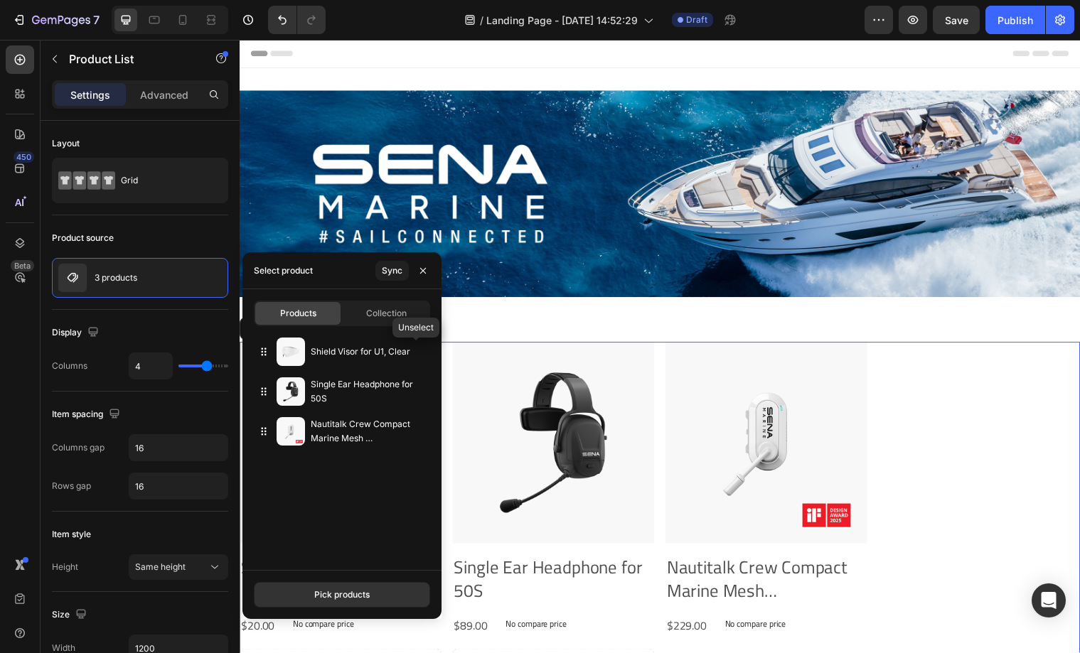
click at [0, 0] on icon "button" at bounding box center [0, 0] width 0 height 0
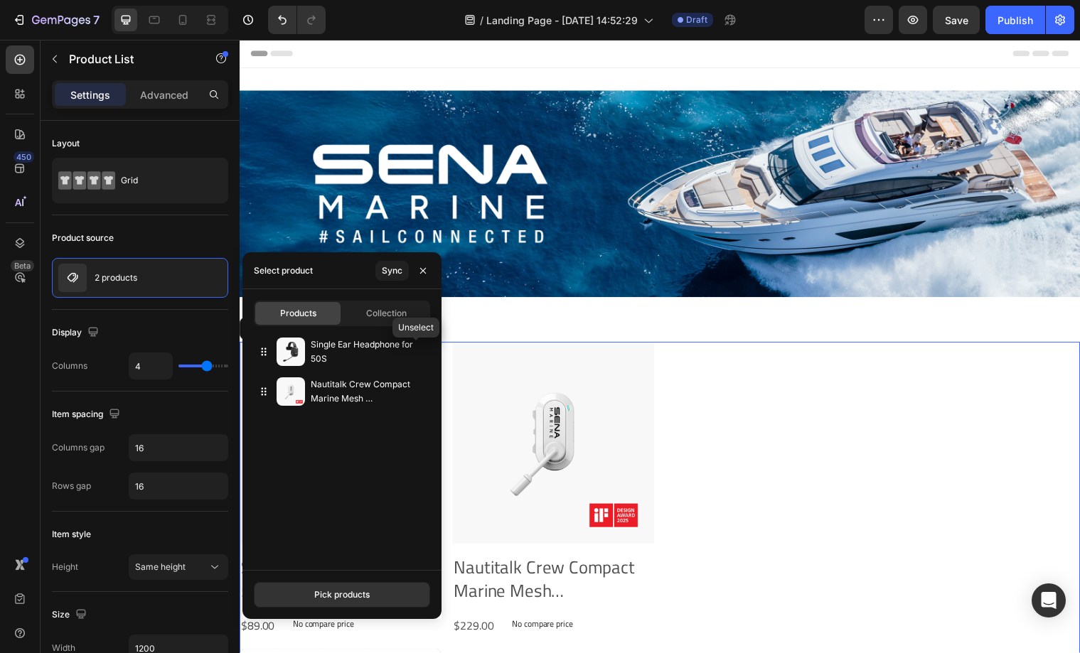
click at [0, 0] on icon "button" at bounding box center [0, 0] width 0 height 0
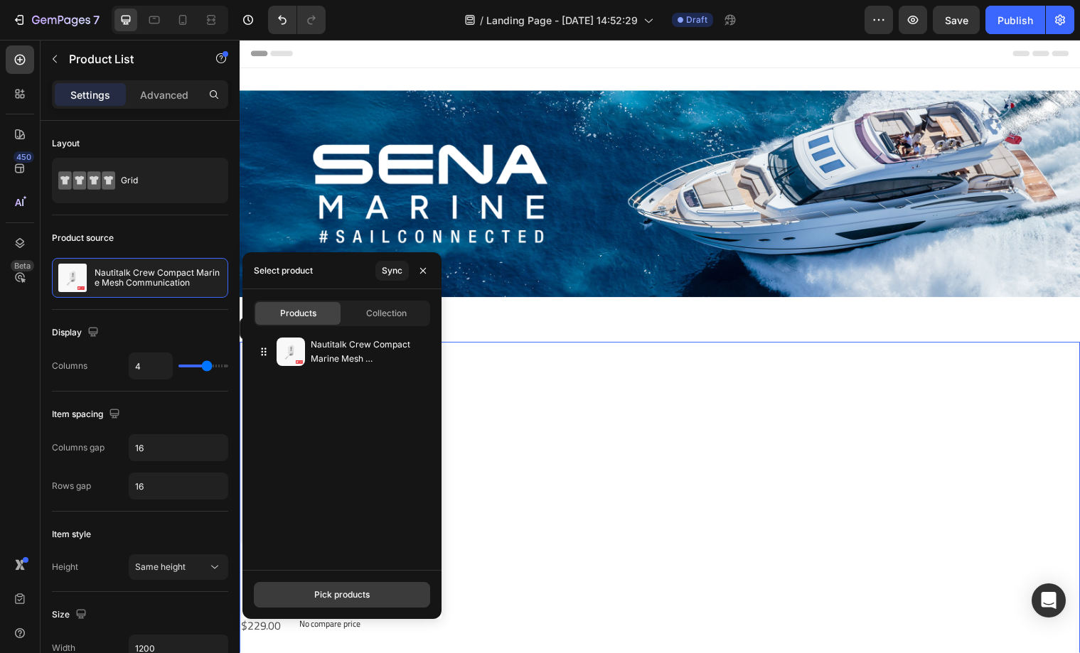
click at [348, 595] on div "Pick products" at bounding box center [341, 595] width 55 height 13
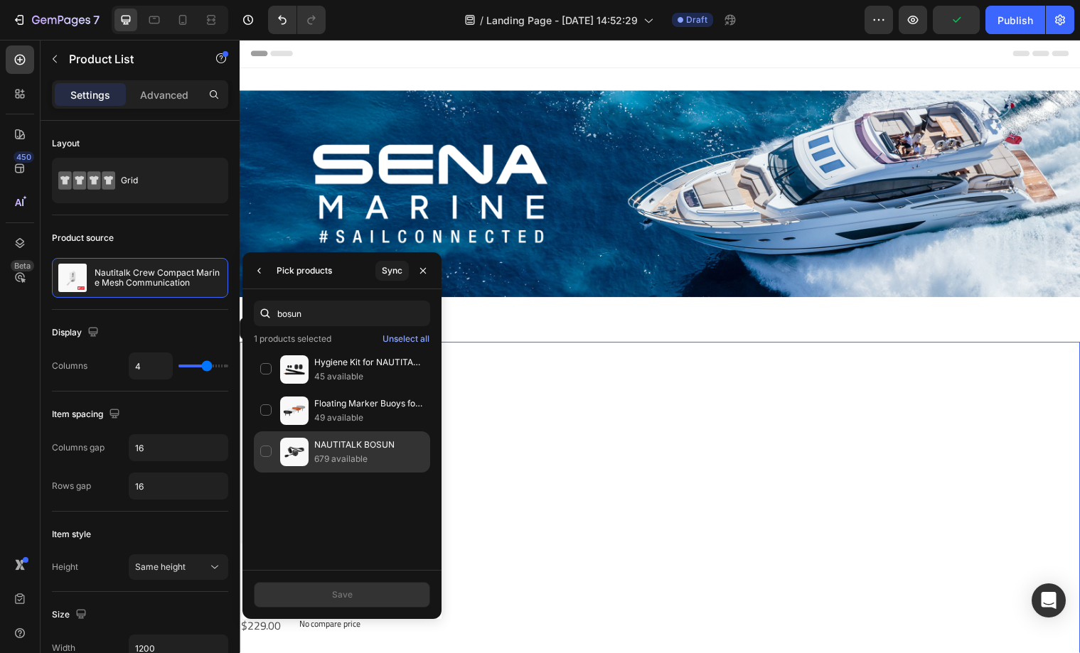
type input "bosun"
click at [264, 447] on div "NAUTITALK BOSUN 679 available" at bounding box center [342, 451] width 176 height 41
click at [365, 593] on button "Save" at bounding box center [342, 595] width 176 height 26
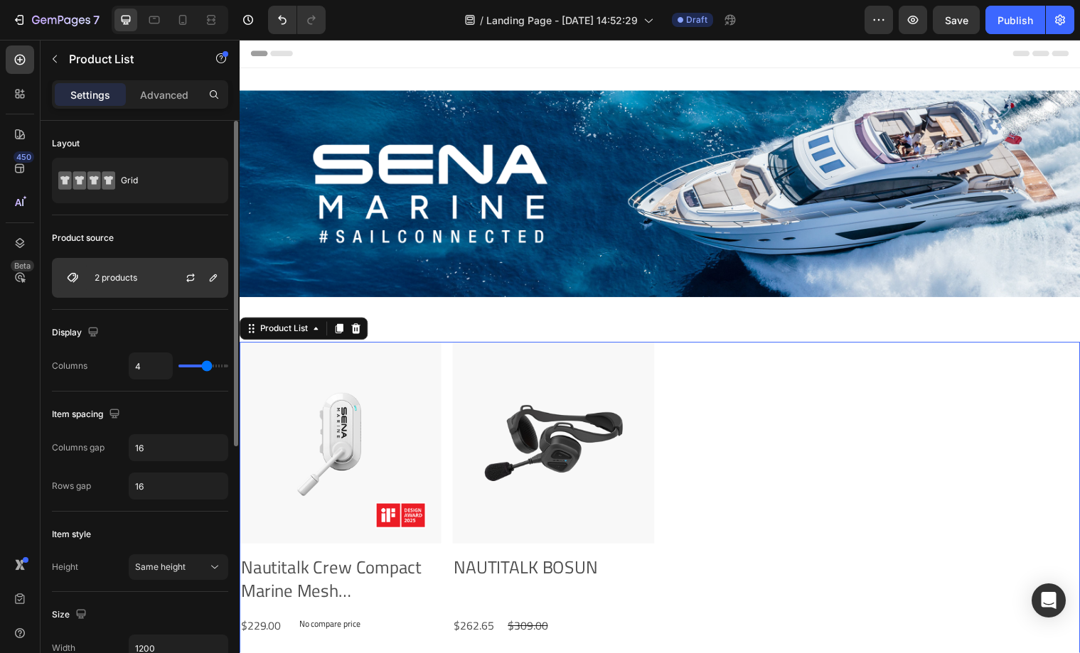
click at [137, 282] on p "2 products" at bounding box center [116, 278] width 43 height 10
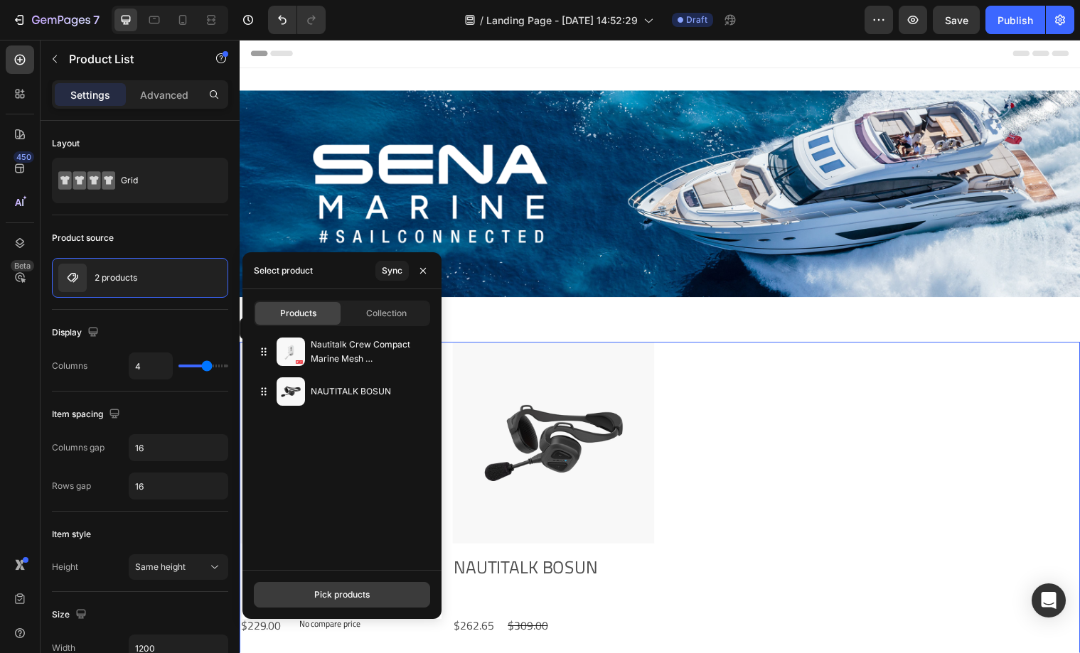
click at [349, 592] on div "Pick products" at bounding box center [341, 595] width 55 height 13
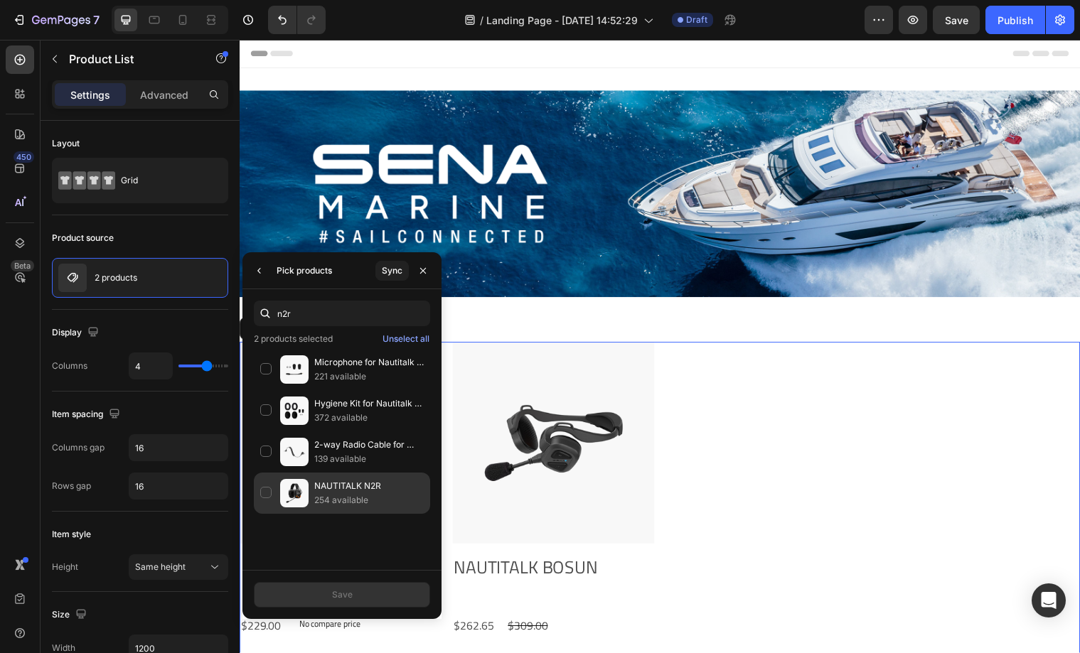
type input "n2r"
click at [339, 483] on p "NAUTITALK N2R" at bounding box center [368, 486] width 109 height 14
click at [351, 587] on button "Save" at bounding box center [342, 595] width 176 height 26
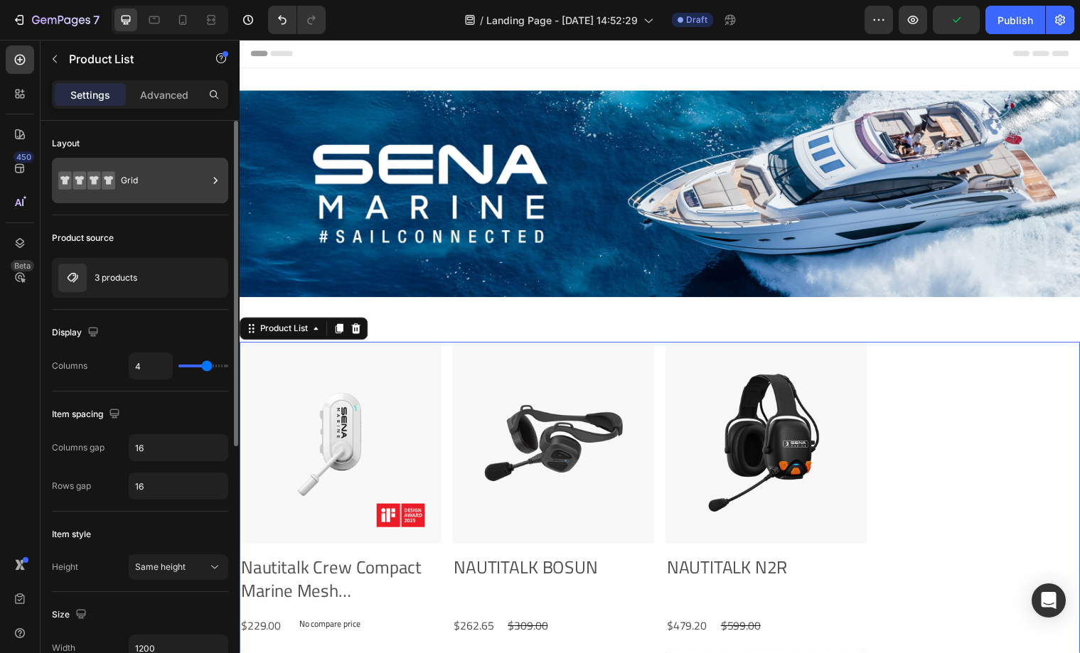
click at [144, 181] on div "Grid" at bounding box center [164, 180] width 87 height 33
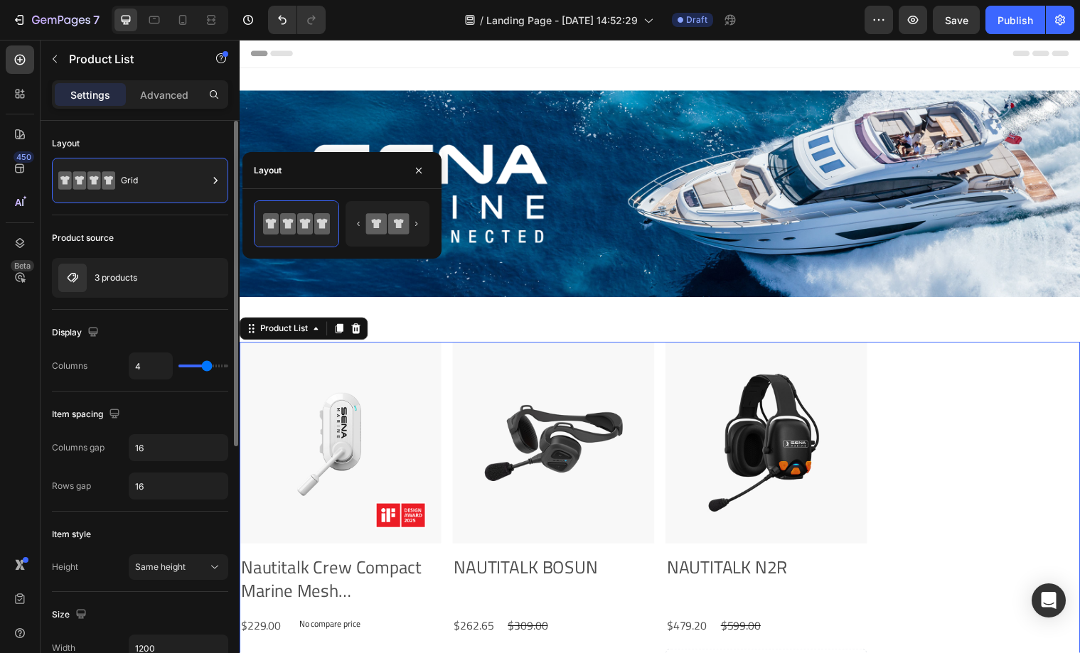
click at [147, 310] on div "Layout Grid" at bounding box center [140, 351] width 176 height 82
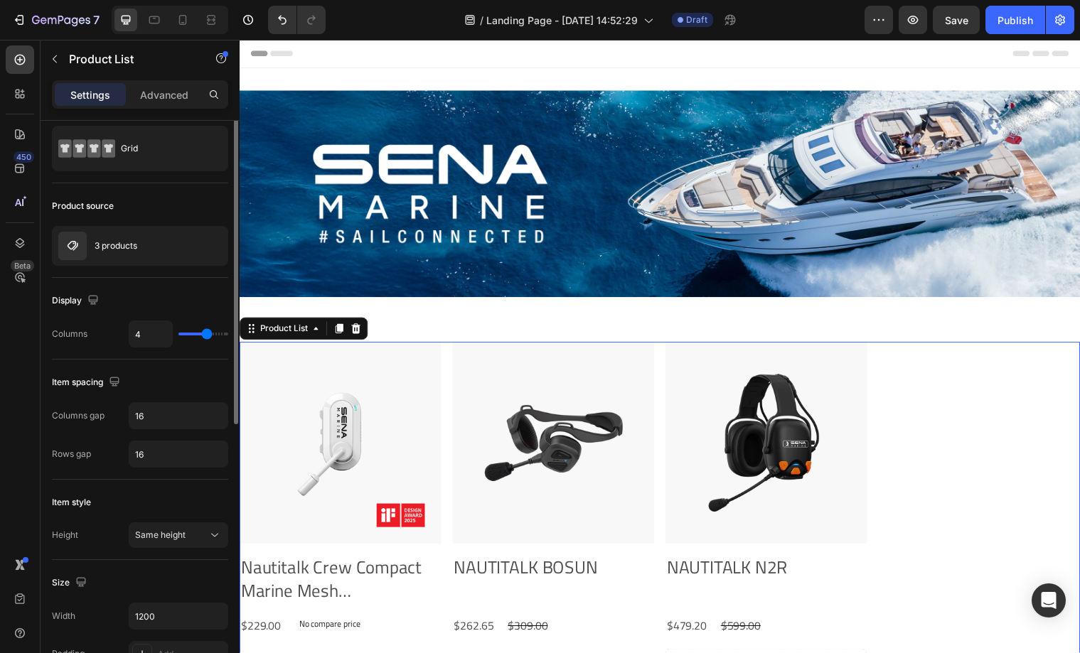
scroll to position [50, 0]
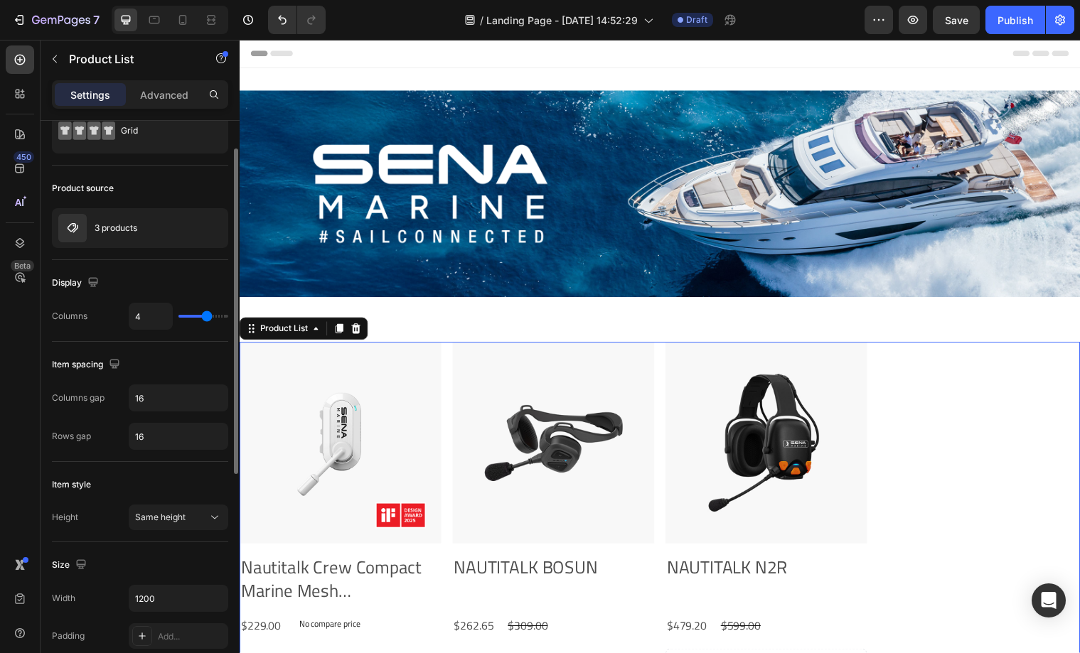
type input "3"
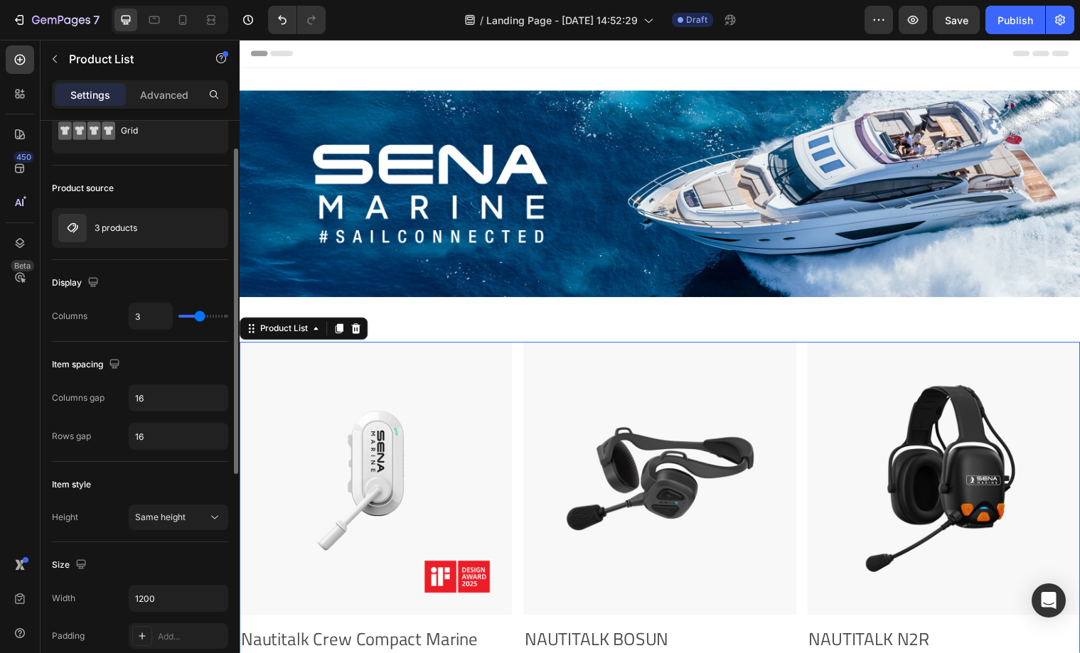
type input "3"
click at [196, 315] on input "range" at bounding box center [203, 316] width 50 height 3
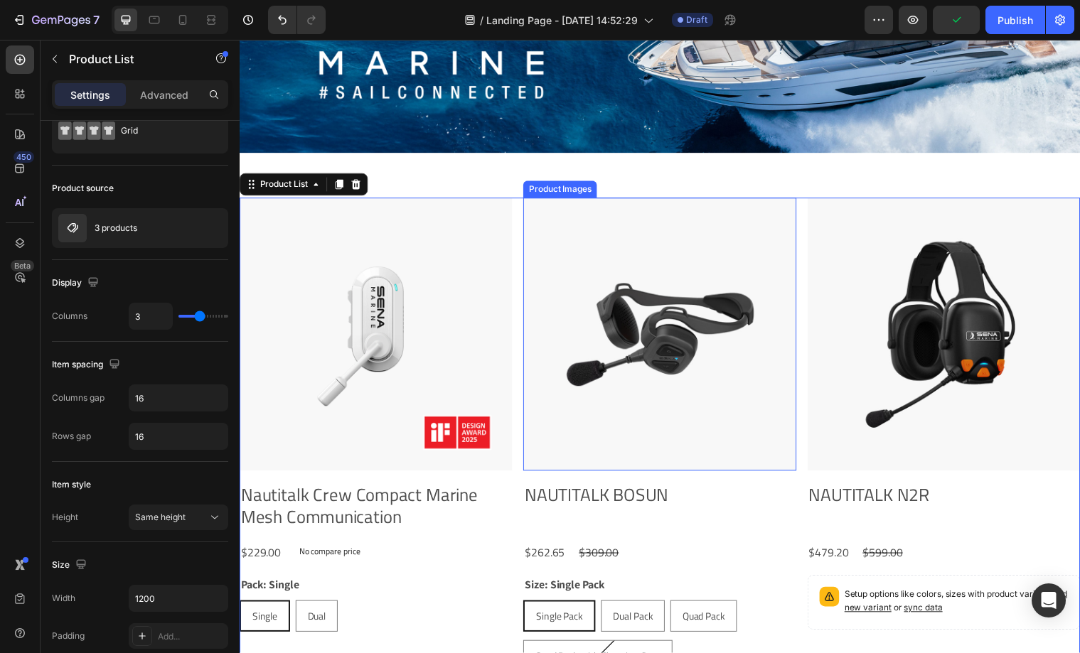
scroll to position [129, 0]
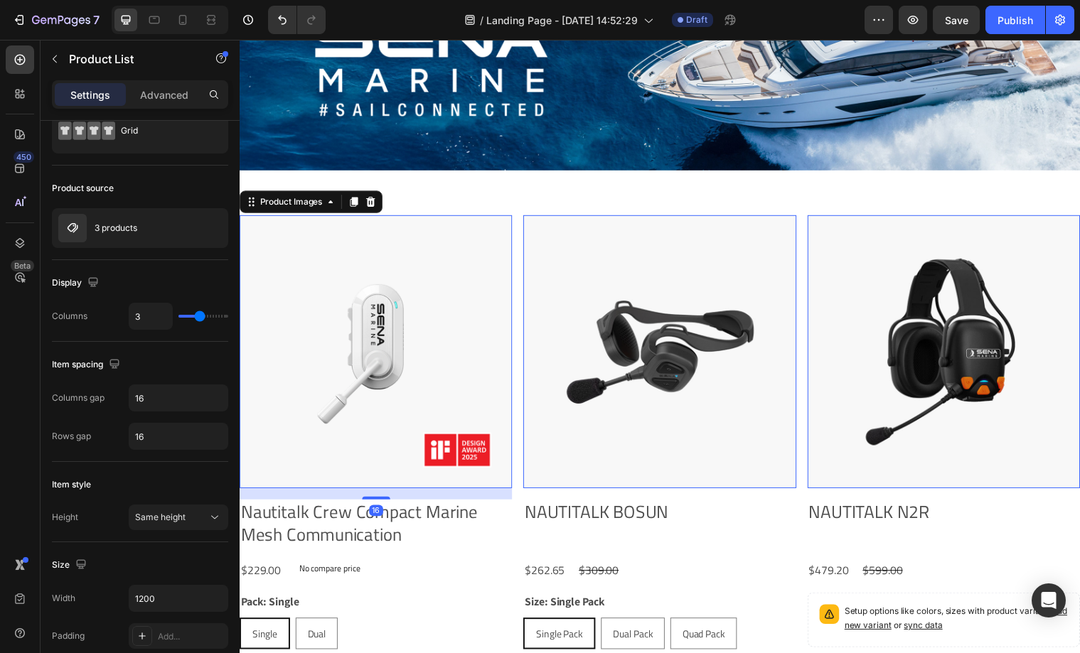
click at [434, 384] on img at bounding box center [378, 356] width 277 height 277
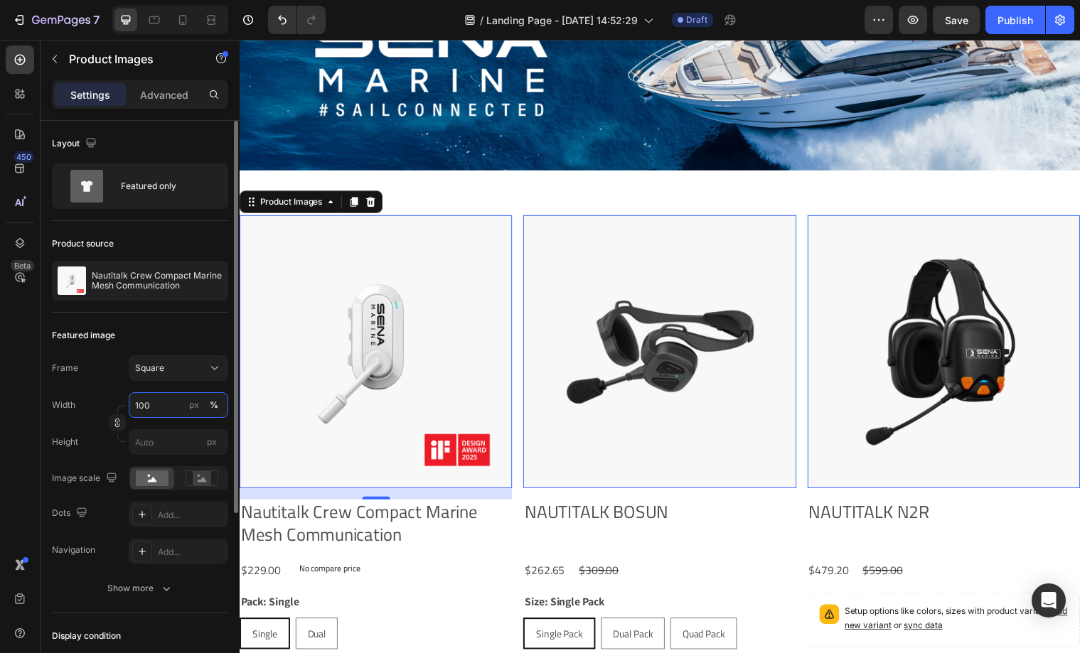
drag, startPoint x: 172, startPoint y: 404, endPoint x: 111, endPoint y: 401, distance: 61.2
click at [111, 401] on div "Width 100 px %" at bounding box center [140, 405] width 176 height 26
click at [144, 408] on input "100" at bounding box center [179, 405] width 100 height 26
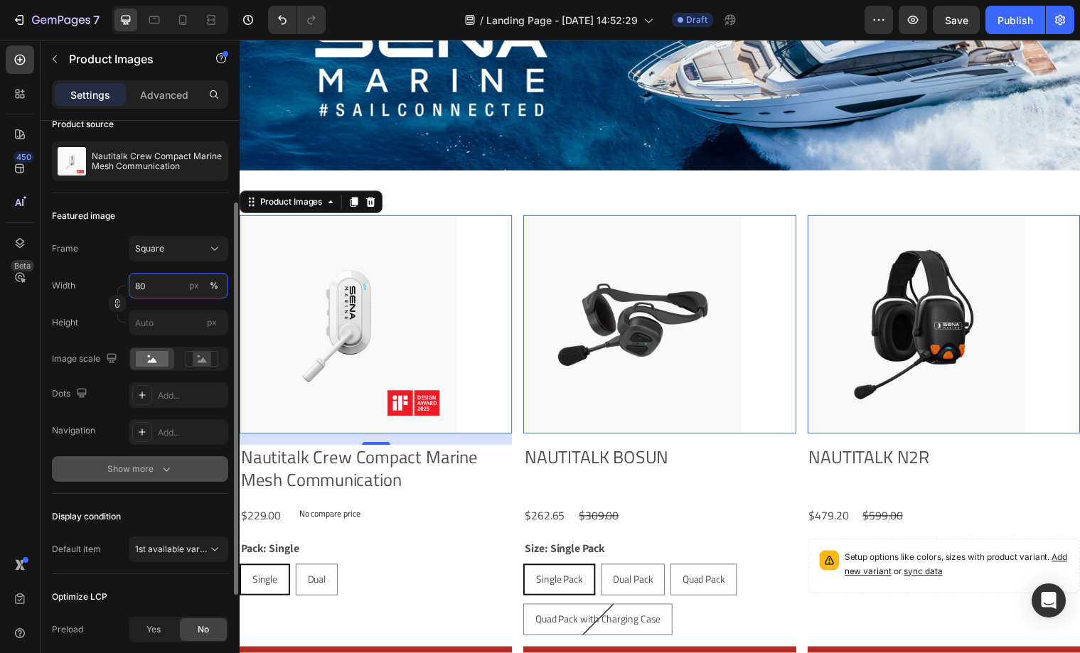
type input "80"
click at [161, 469] on icon "button" at bounding box center [166, 469] width 14 height 14
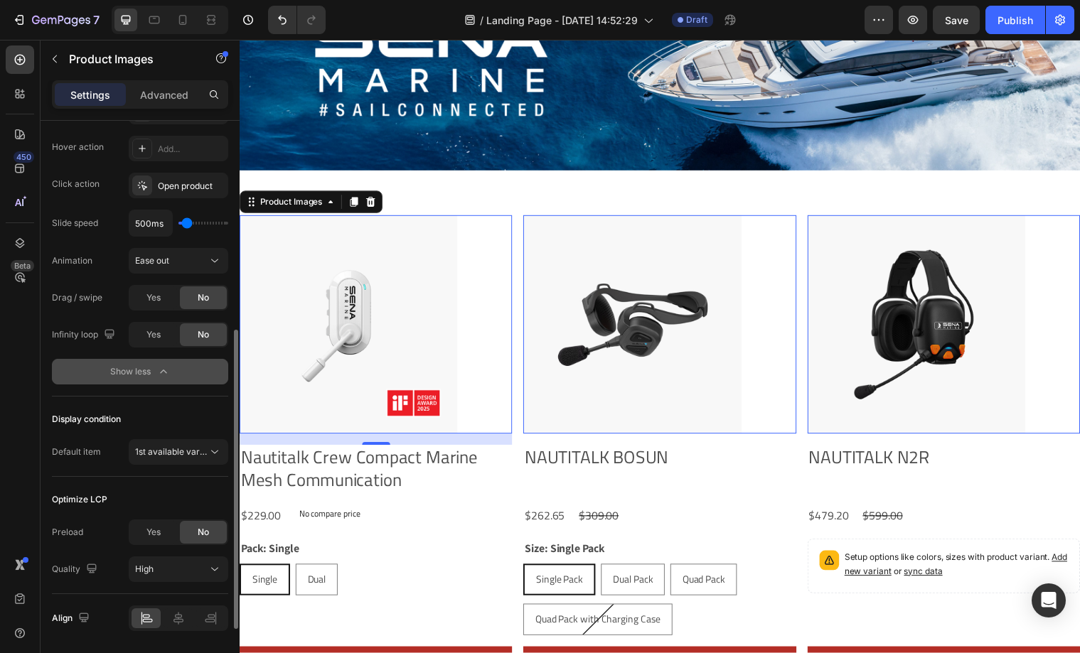
scroll to position [523, 0]
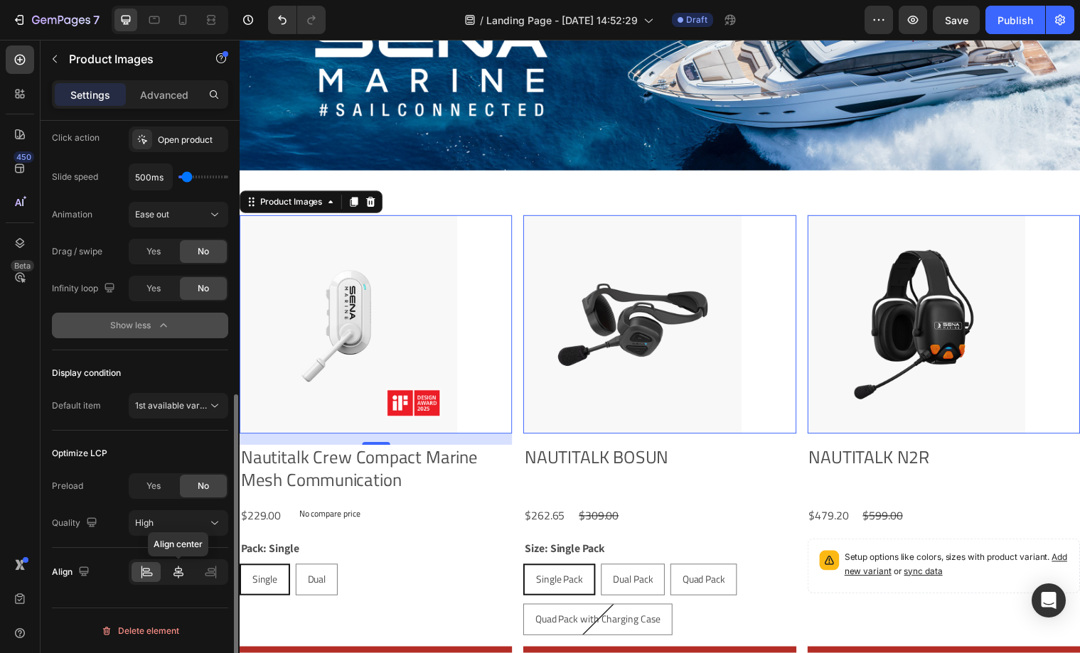
click at [176, 569] on icon at bounding box center [178, 572] width 10 height 13
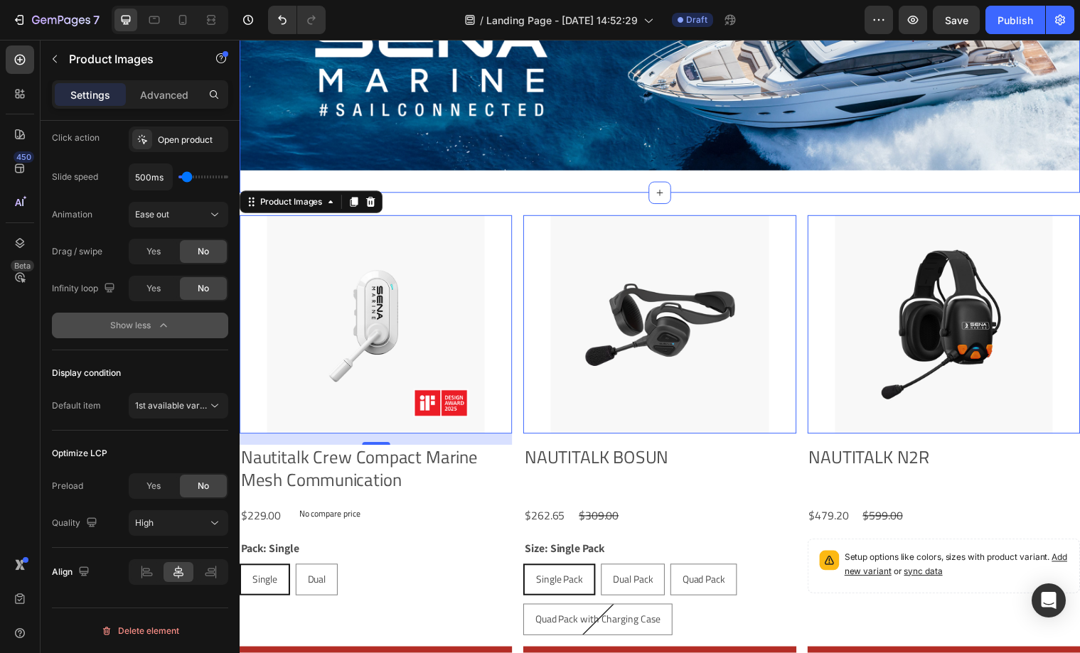
scroll to position [294, 0]
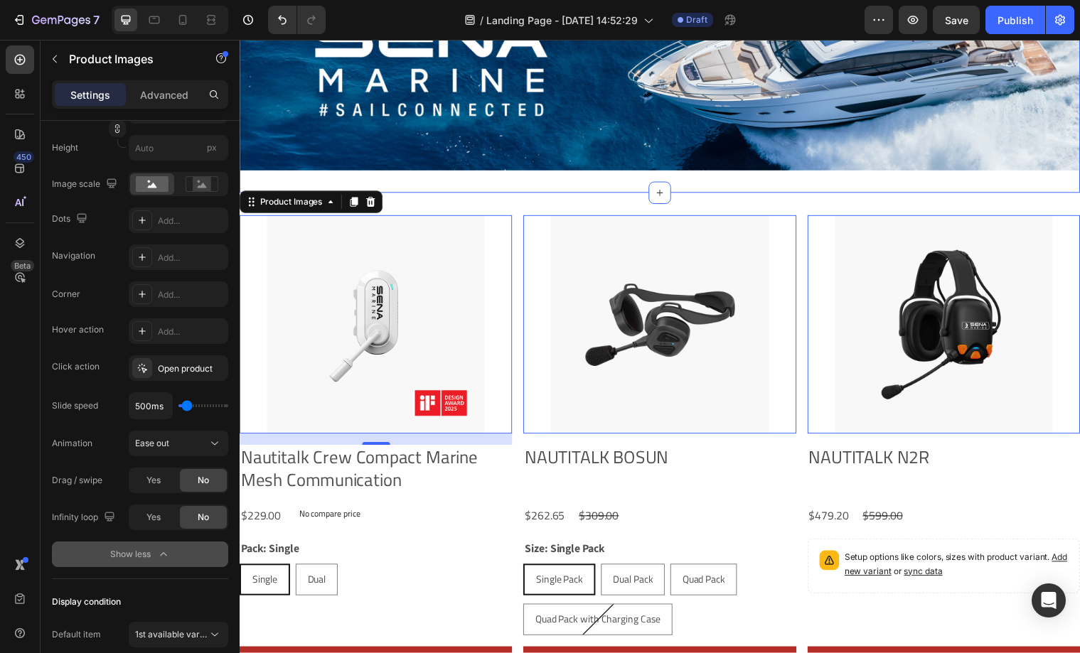
click at [631, 187] on div "Image Section 1" at bounding box center [666, 67] width 853 height 255
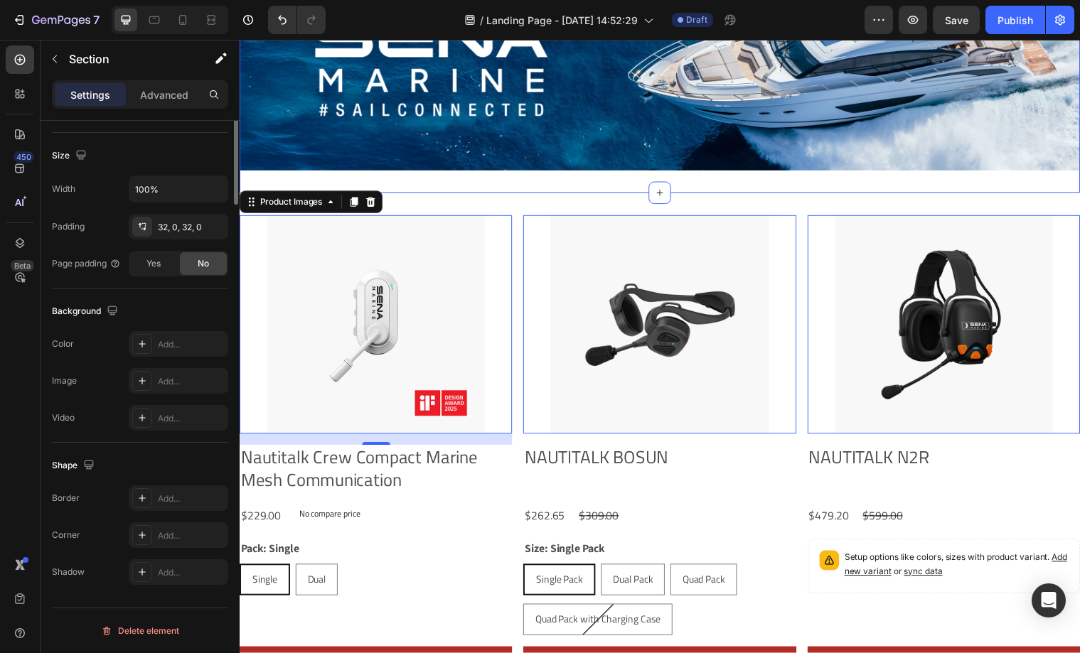
scroll to position [0, 0]
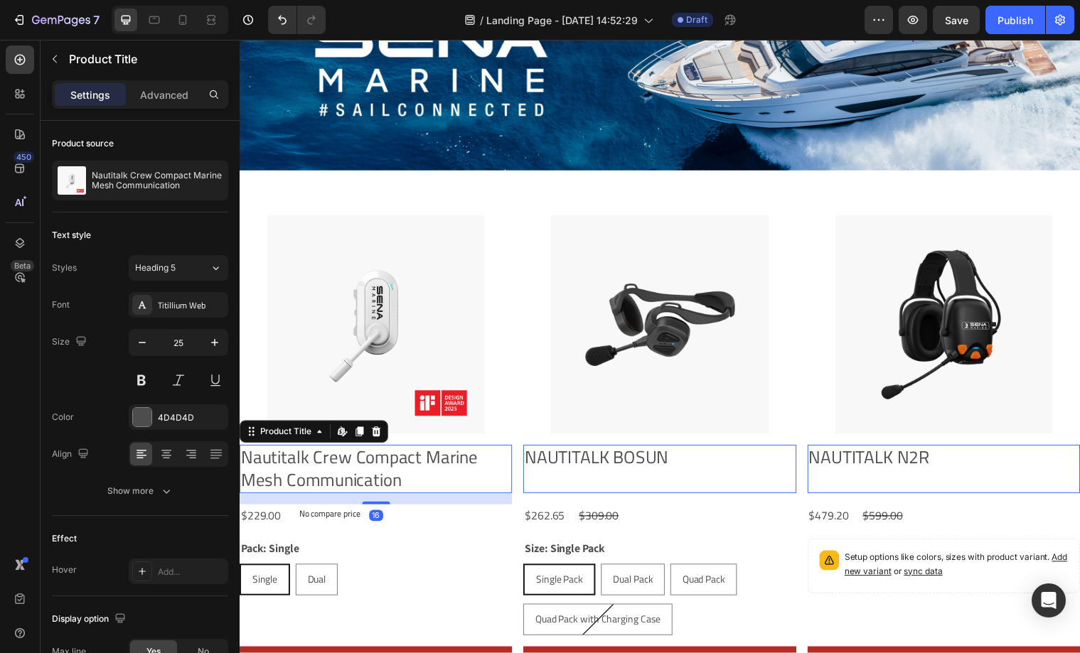
click at [339, 479] on h2 "Nautitalk Crew Compact Marine Mesh Communication" at bounding box center [378, 475] width 277 height 49
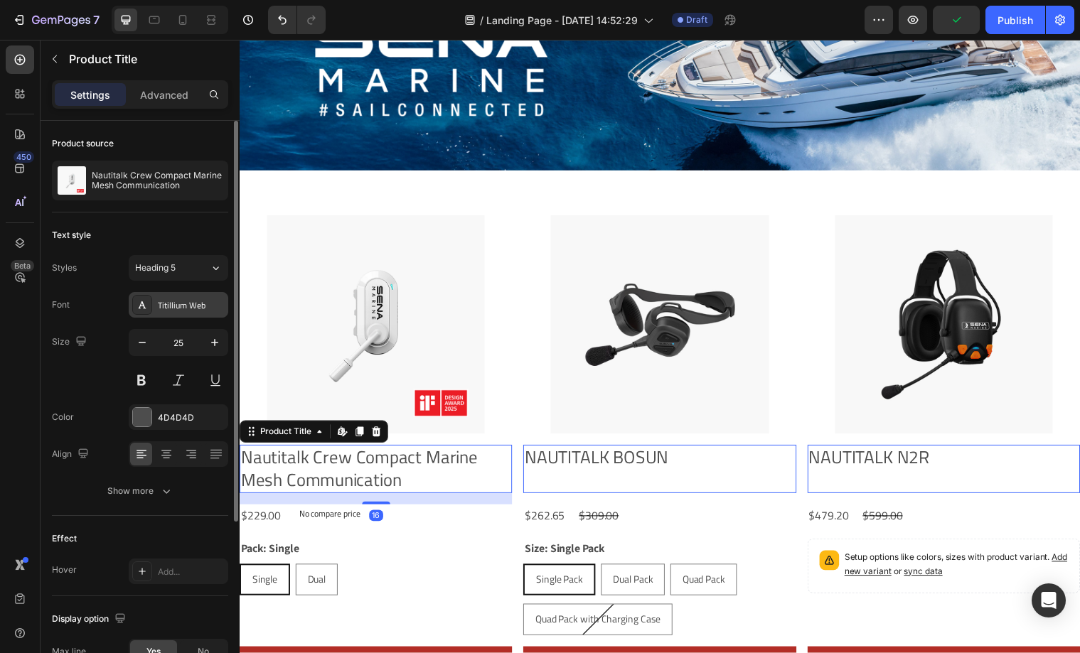
click at [168, 309] on div "Titillium Web" at bounding box center [191, 305] width 67 height 13
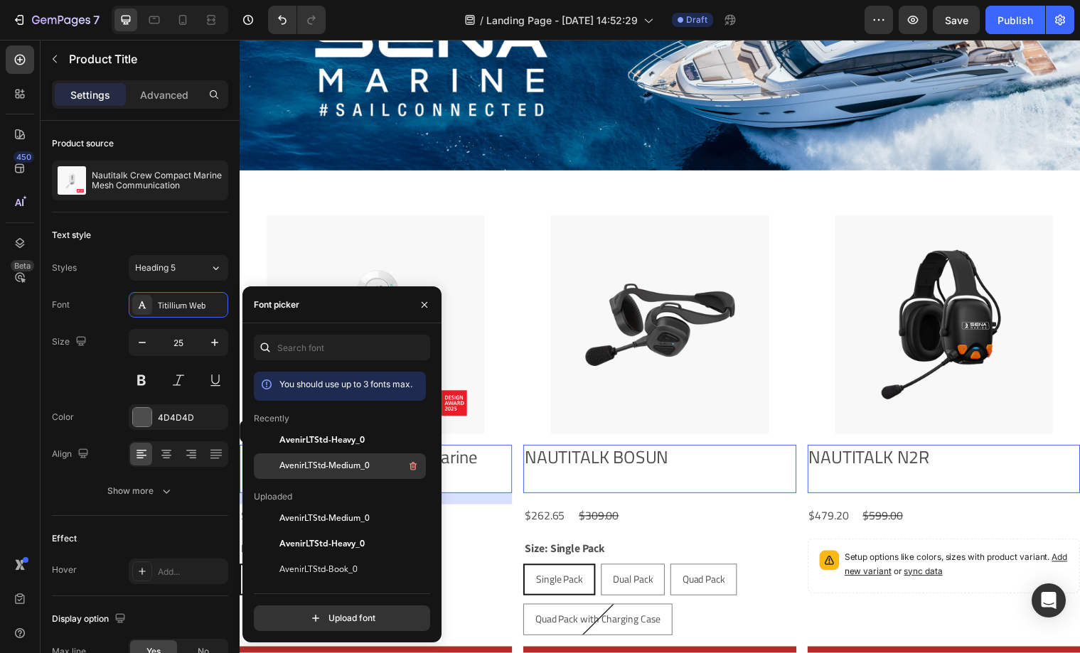
click at [341, 465] on span "AvenirLTStd-Medium_0" at bounding box center [324, 466] width 90 height 13
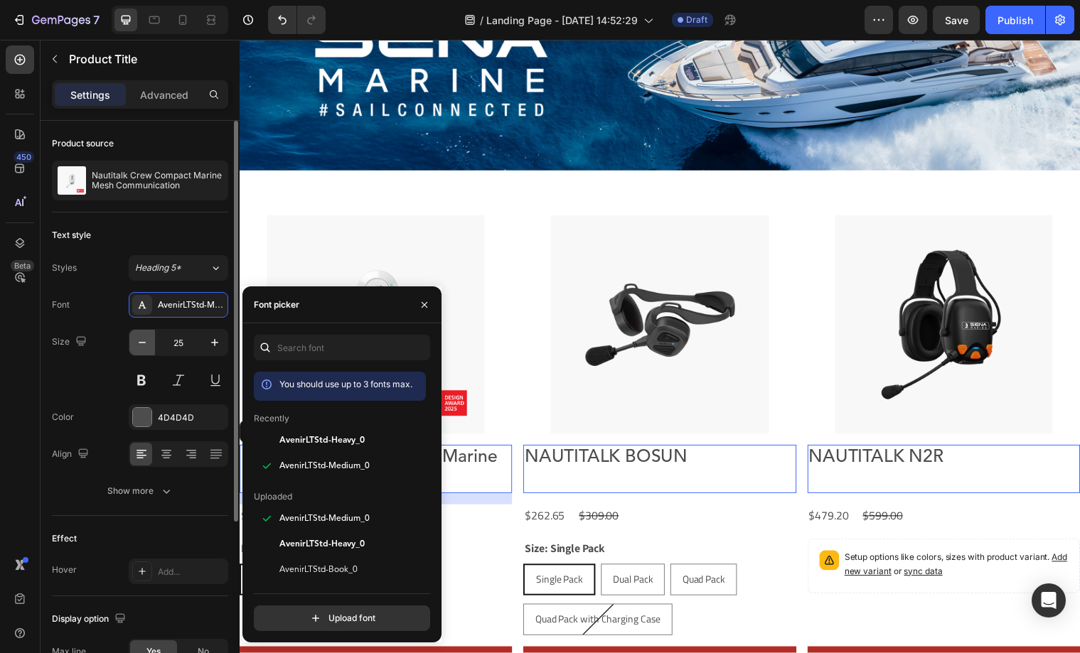
click at [142, 343] on icon "button" at bounding box center [142, 343] width 14 height 14
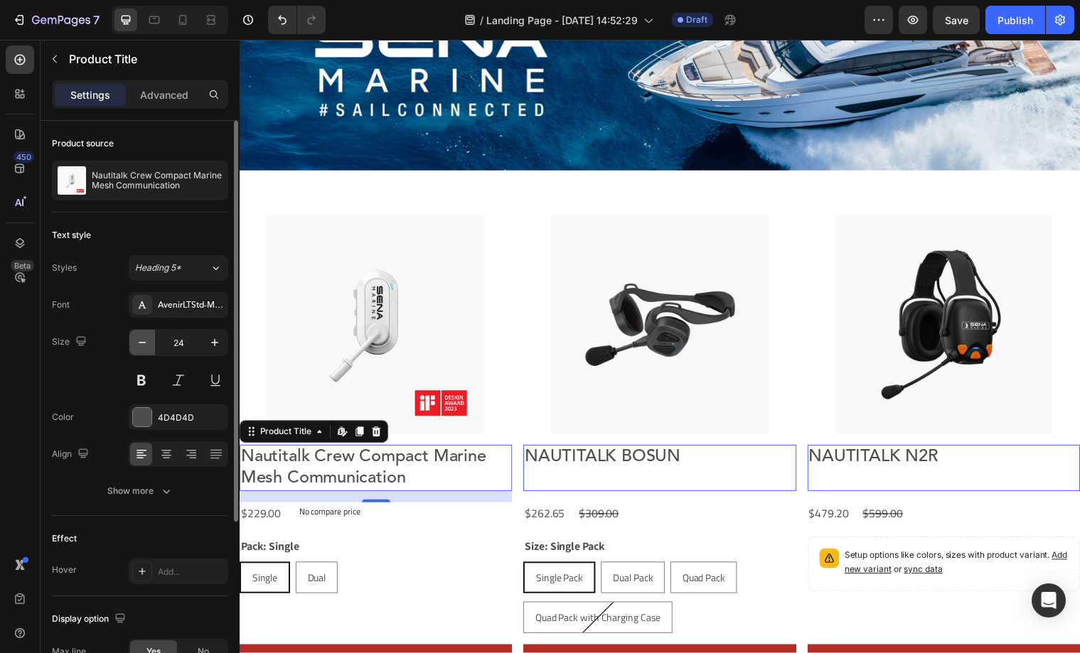
click at [142, 343] on icon "button" at bounding box center [142, 343] width 14 height 14
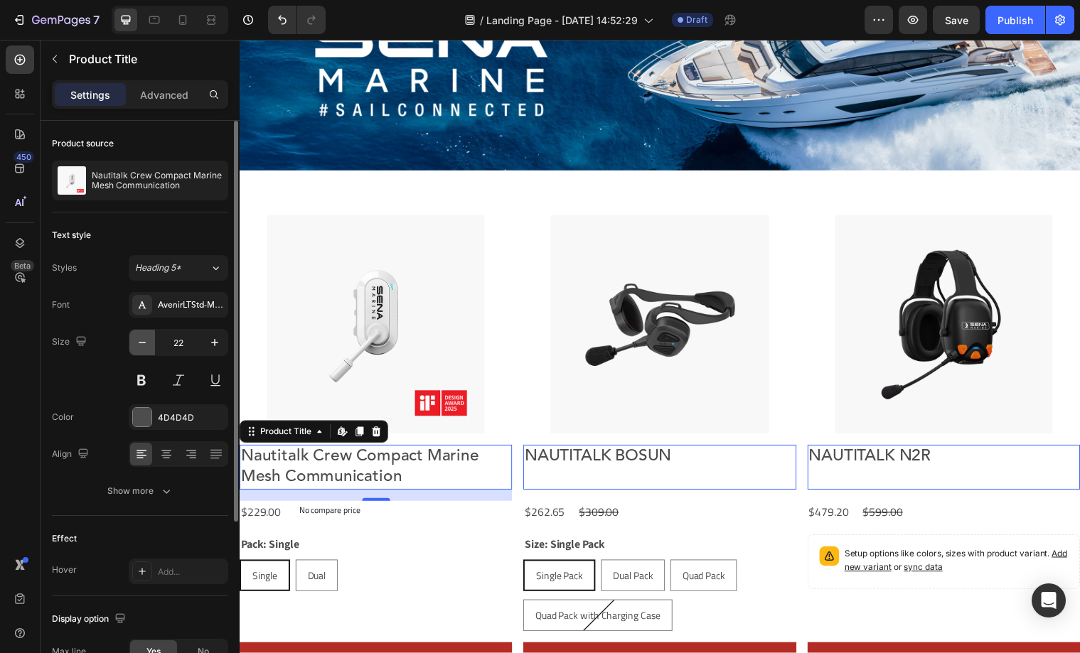
click at [142, 343] on icon "button" at bounding box center [142, 343] width 14 height 14
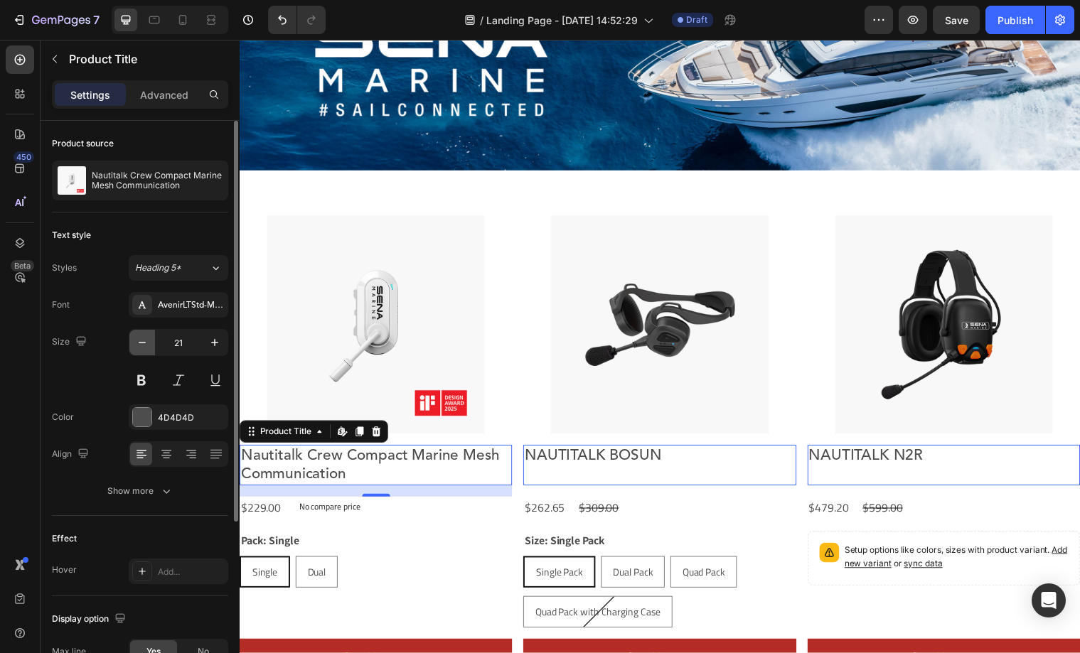
click at [142, 343] on icon "button" at bounding box center [142, 343] width 14 height 14
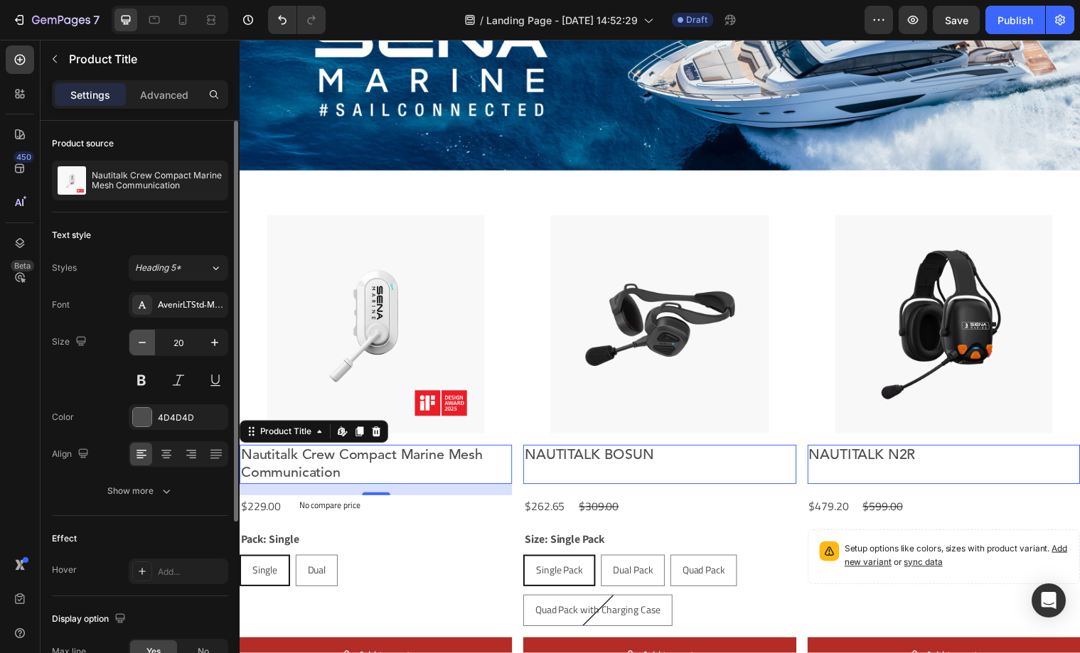
click at [142, 343] on icon "button" at bounding box center [142, 343] width 14 height 14
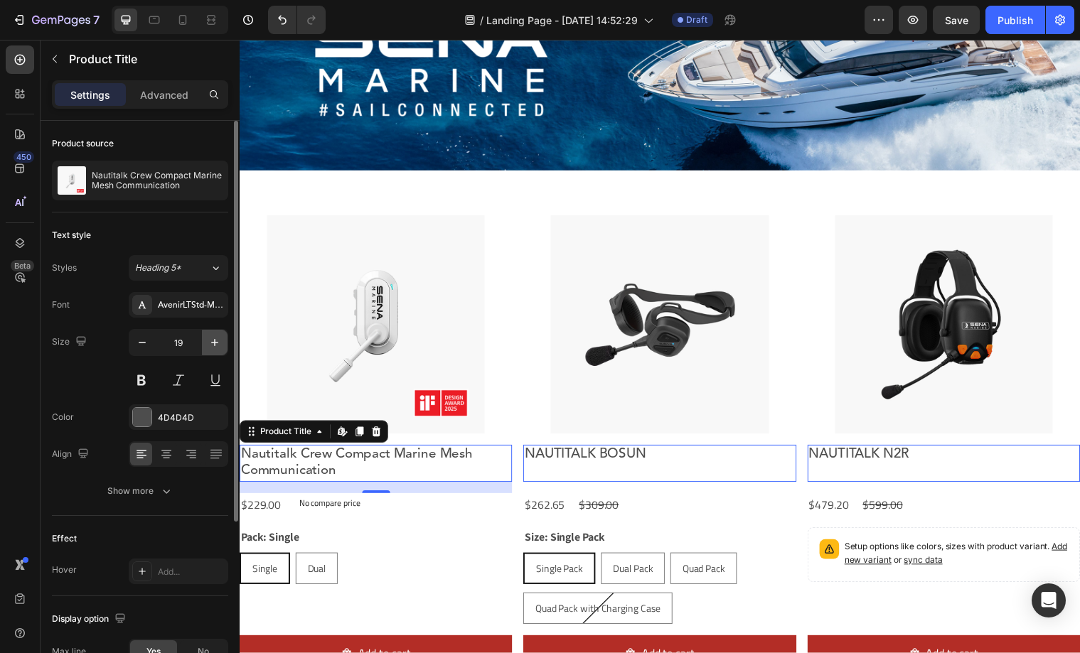
click at [215, 343] on icon "button" at bounding box center [214, 342] width 7 height 7
type input "20"
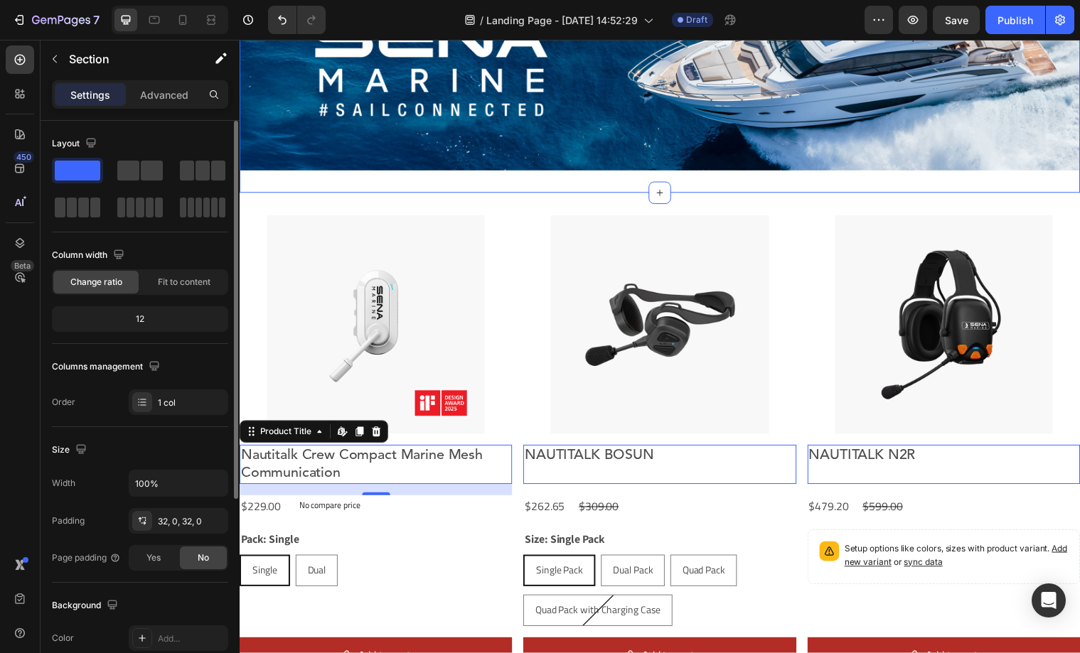
click at [501, 191] on div "Image Section 1" at bounding box center [666, 67] width 853 height 255
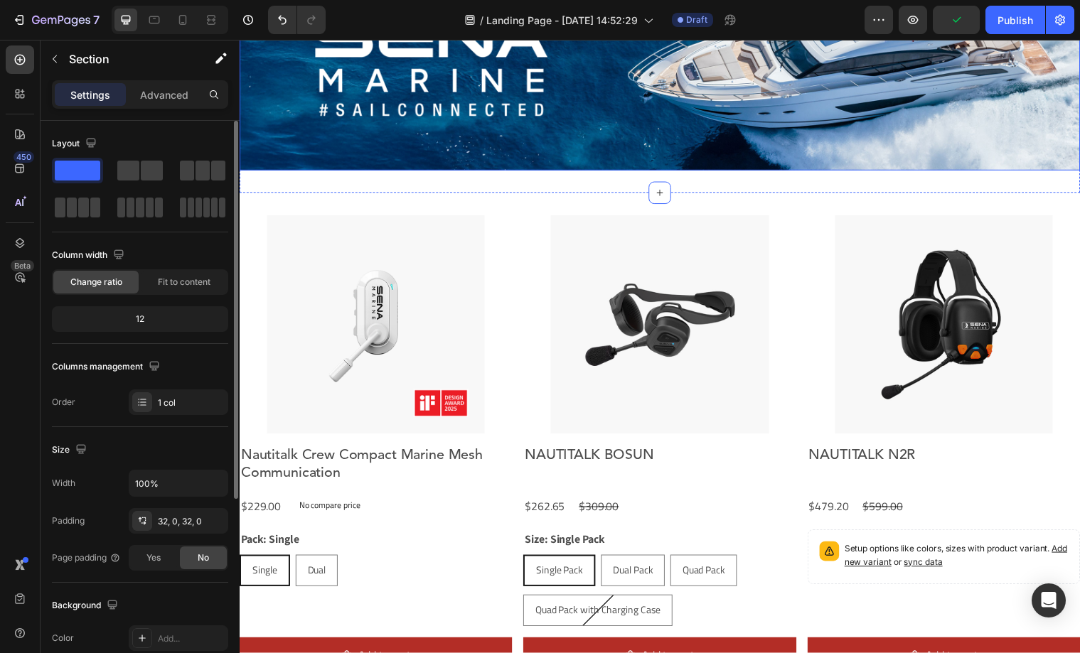
click at [596, 163] on img at bounding box center [666, 68] width 853 height 210
click at [645, 181] on div "Image 0 Section 1" at bounding box center [666, 67] width 853 height 255
click at [140, 102] on div "Advanced" at bounding box center [164, 94] width 71 height 23
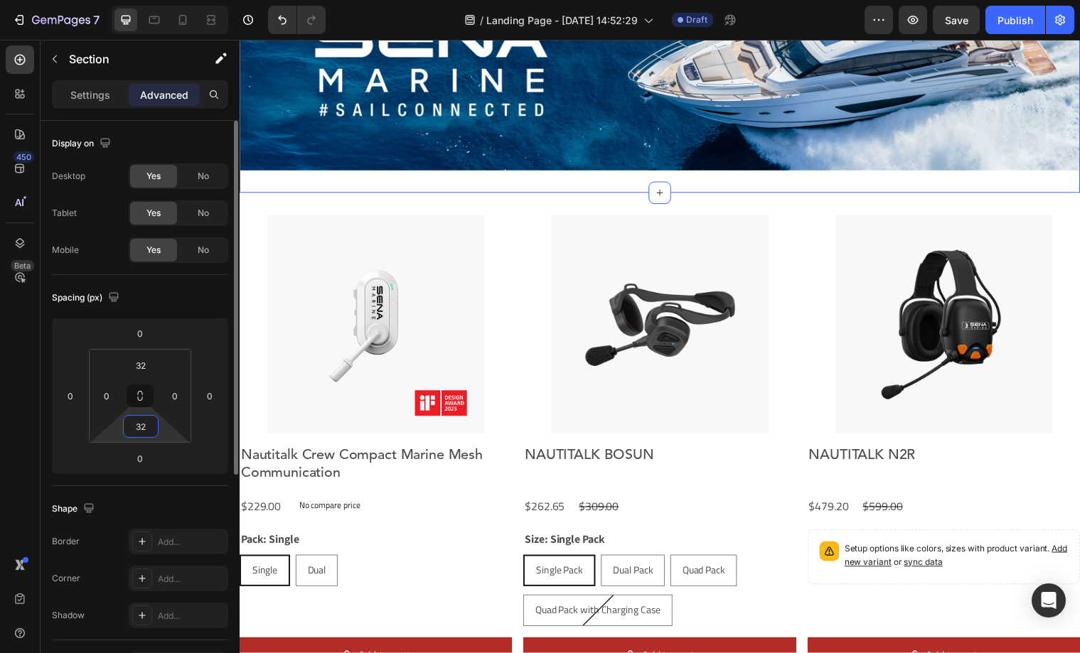
click at [136, 425] on input "32" at bounding box center [141, 426] width 28 height 21
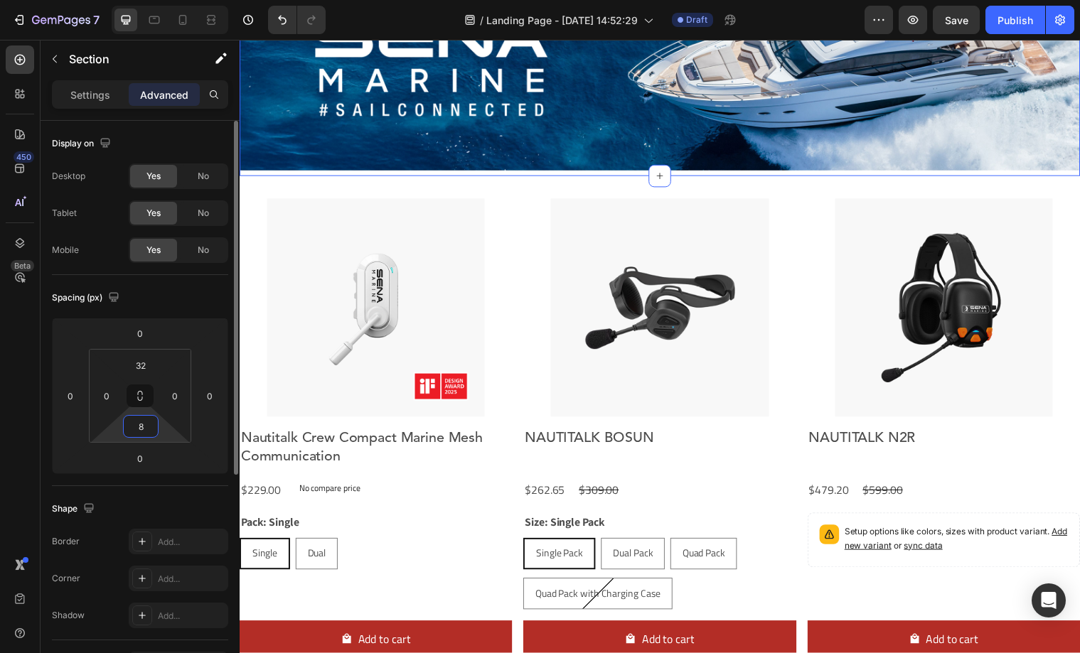
click at [136, 429] on input "8" at bounding box center [141, 426] width 28 height 21
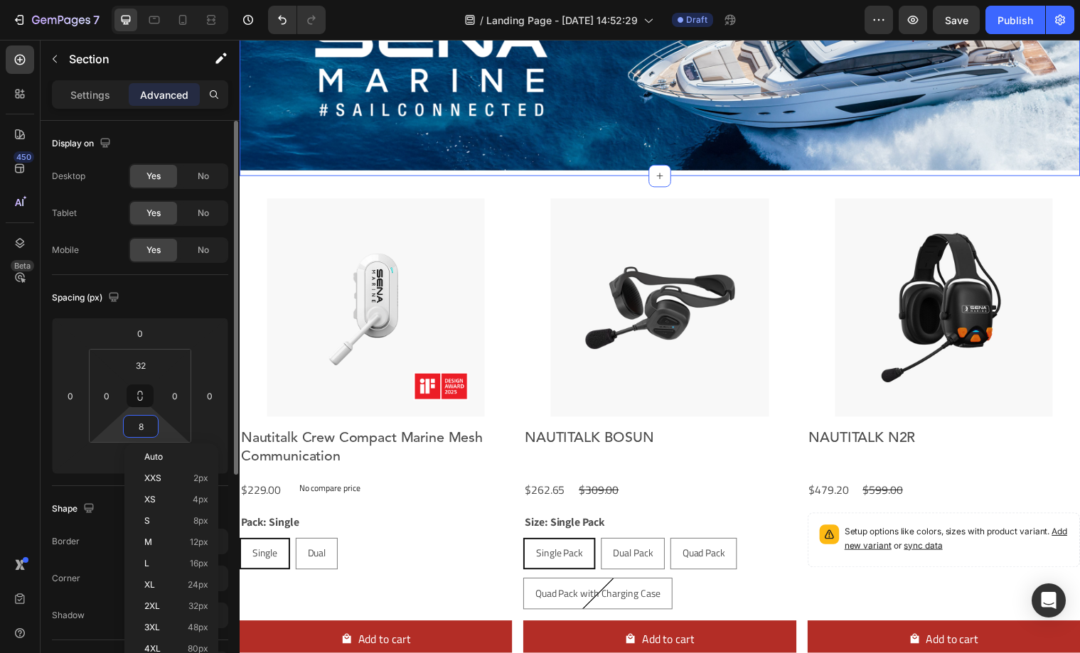
click at [139, 428] on input "8" at bounding box center [141, 426] width 28 height 21
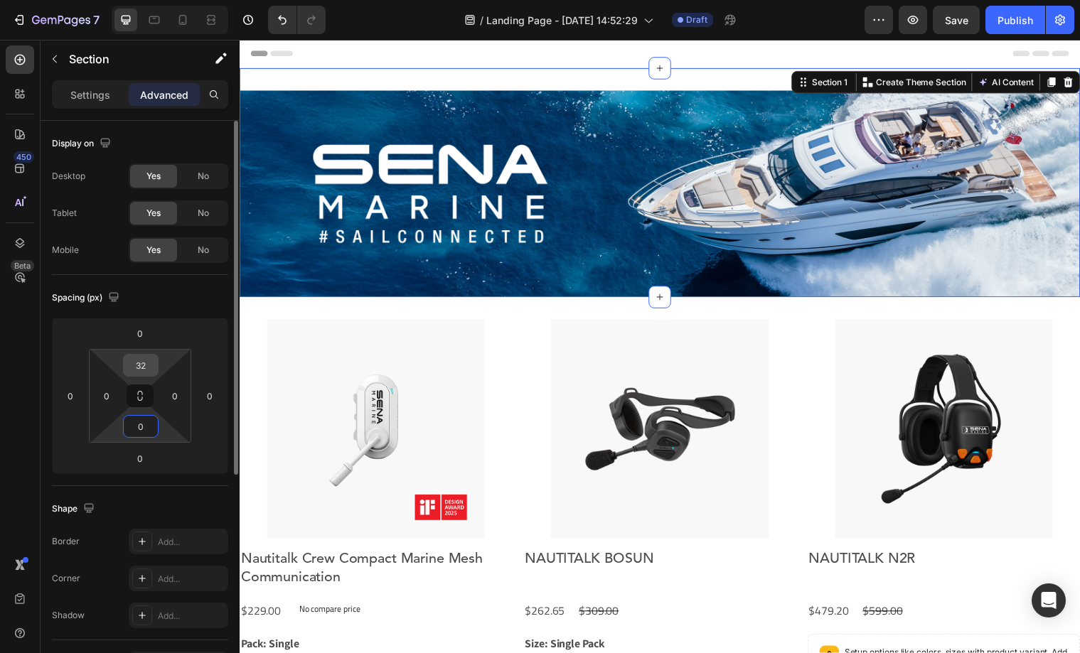
type input "0"
click at [146, 363] on input "32" at bounding box center [141, 365] width 28 height 21
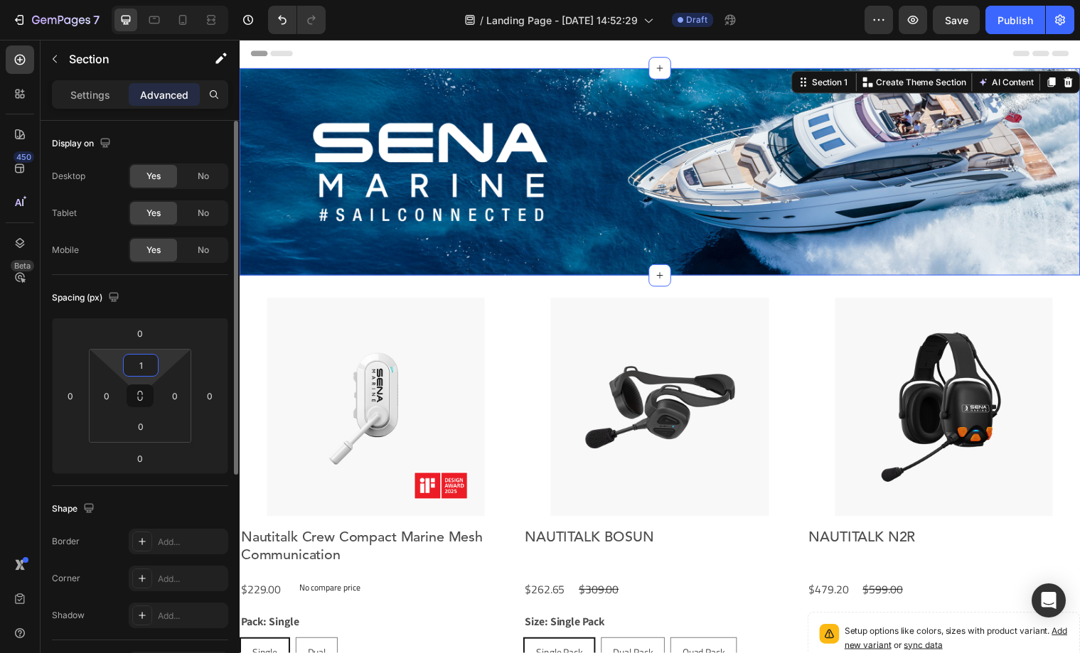
type input "16"
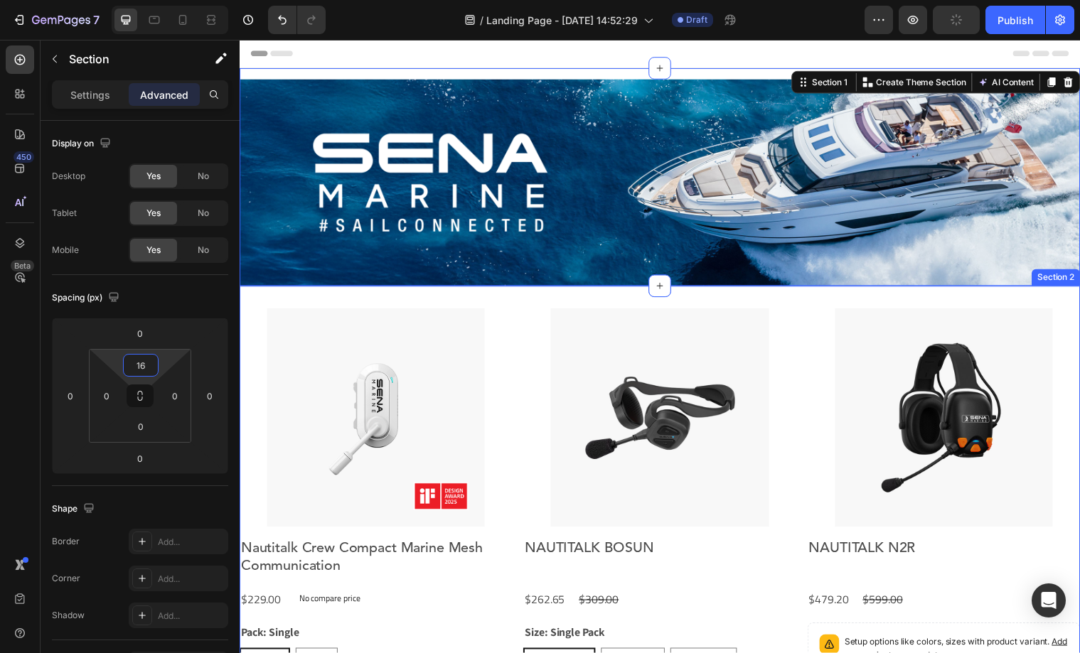
click at [803, 309] on div "Product Images Nautitalk Crew Compact Marine Mesh Communication Product Title $…" at bounding box center [666, 551] width 853 height 522
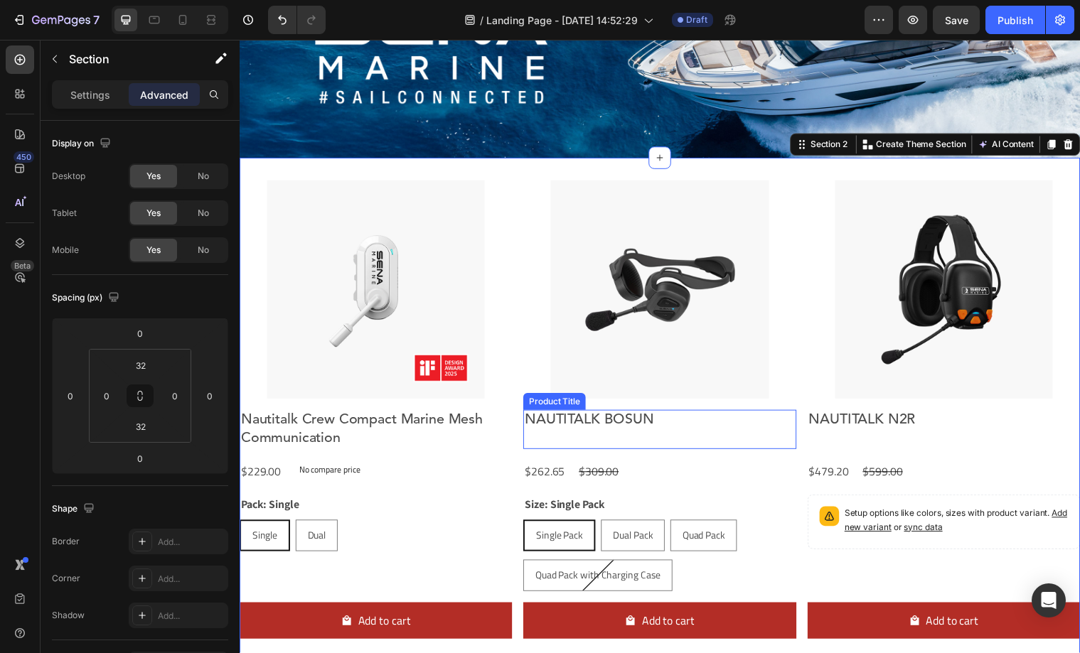
scroll to position [151, 0]
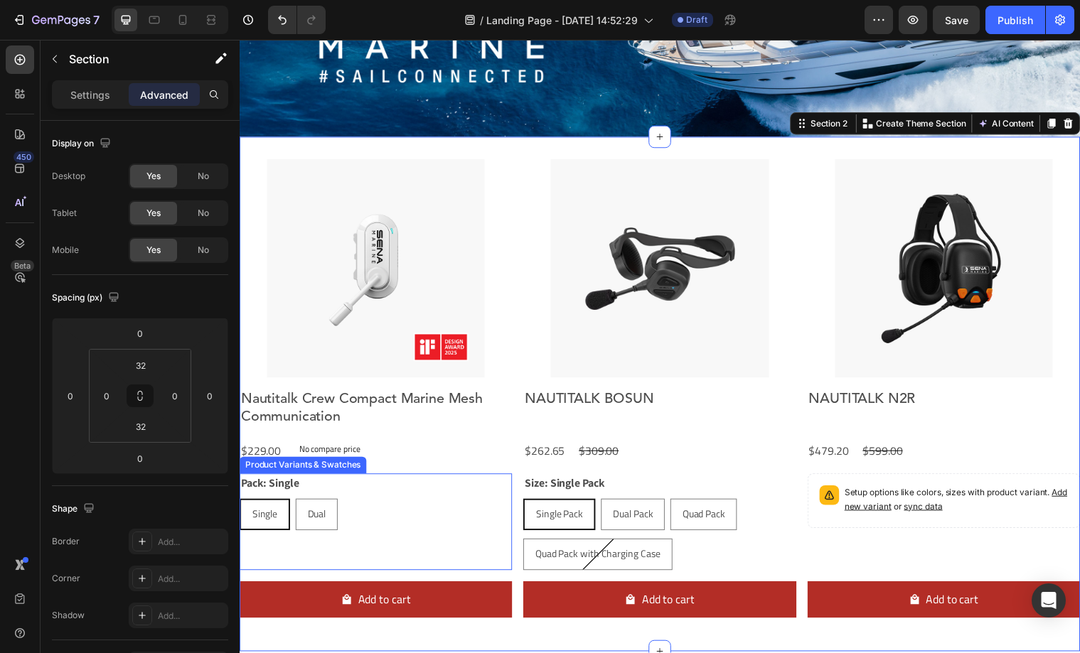
click at [406, 549] on div "Pack: Single Single Single Single Dual Dual Dual Product Variants & Swatches" at bounding box center [378, 530] width 277 height 98
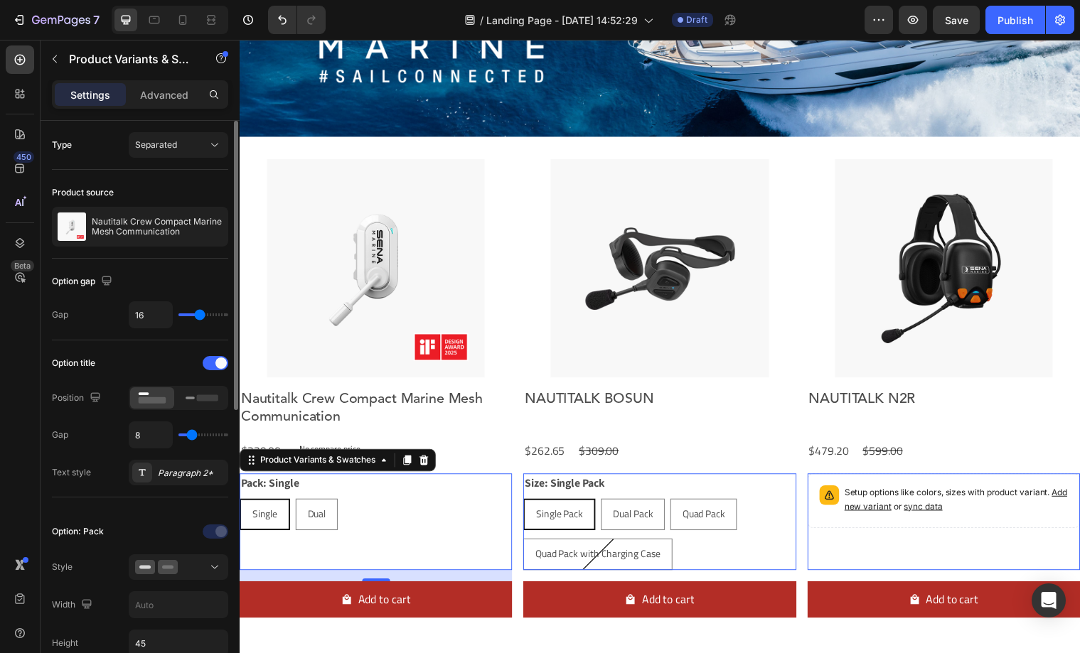
type input "13"
type input "12"
type input "11"
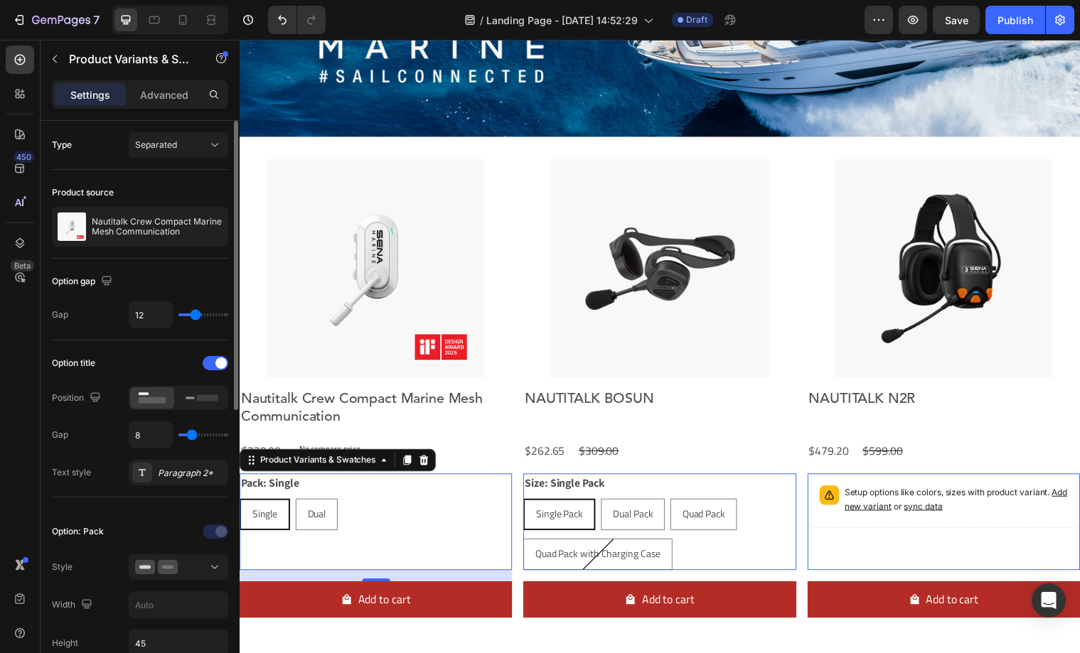
type input "11"
type input "10"
type input "9"
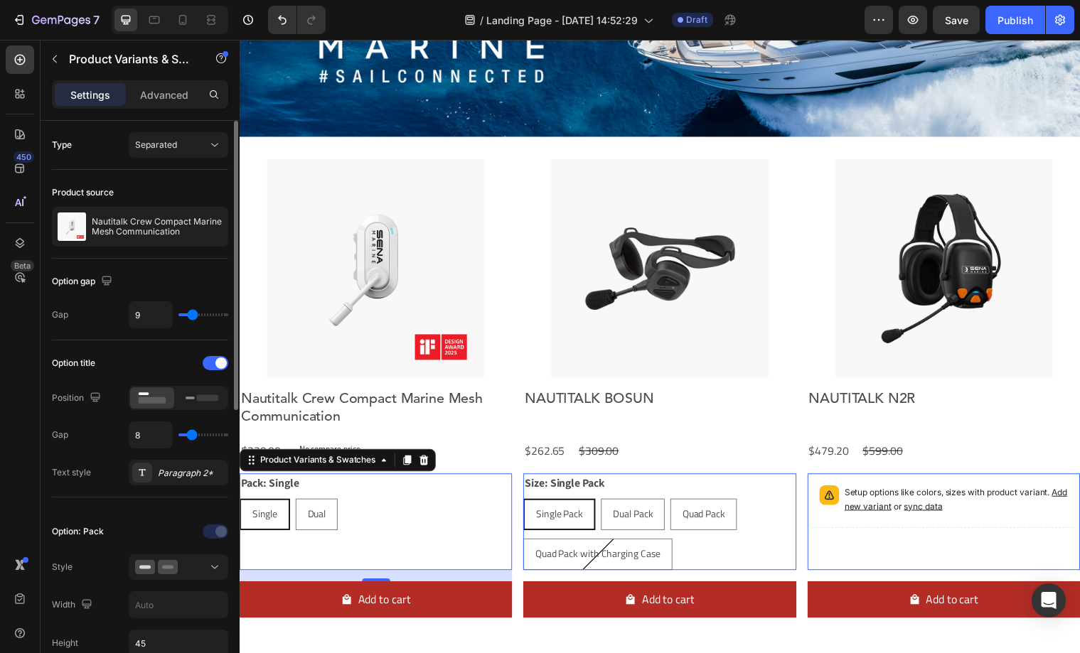
type input "8"
type input "7"
type input "6"
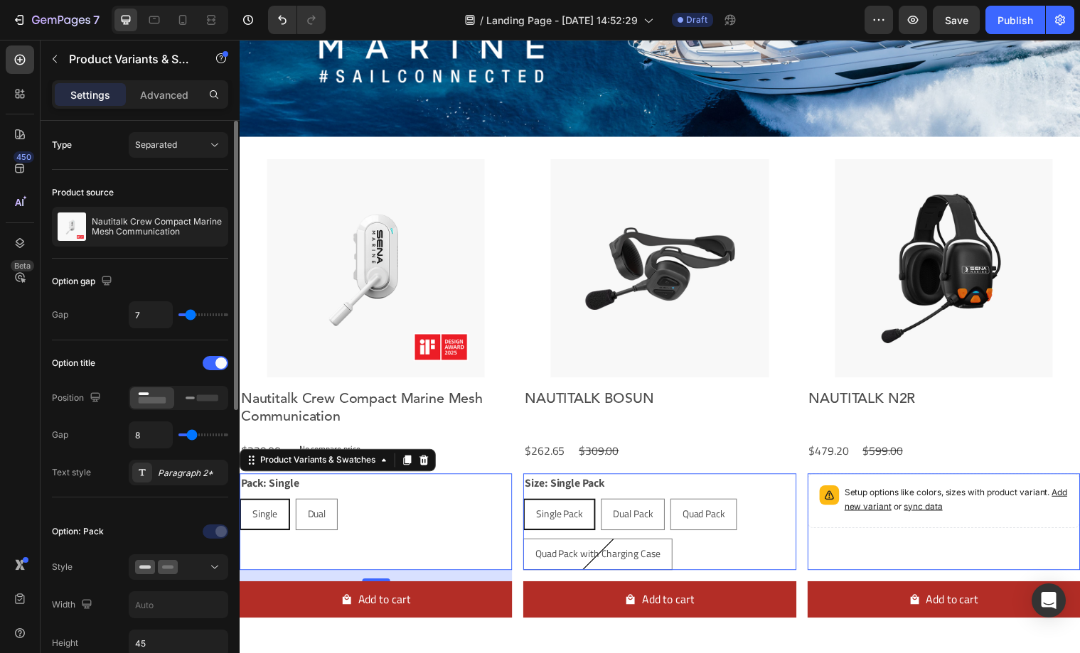
type input "6"
type input "5"
type input "4"
drag, startPoint x: 196, startPoint y: 314, endPoint x: 188, endPoint y: 316, distance: 7.9
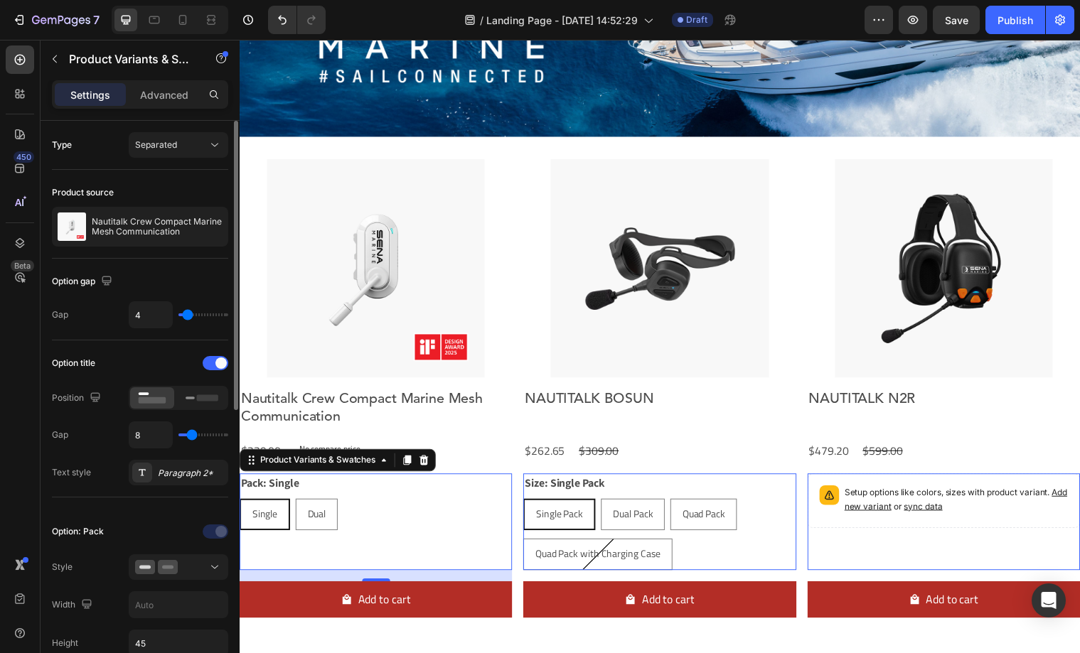
type input "4"
click at [188, 316] on input "range" at bounding box center [203, 314] width 50 height 3
type input "16"
click at [201, 367] on div "Option title" at bounding box center [140, 363] width 176 height 23
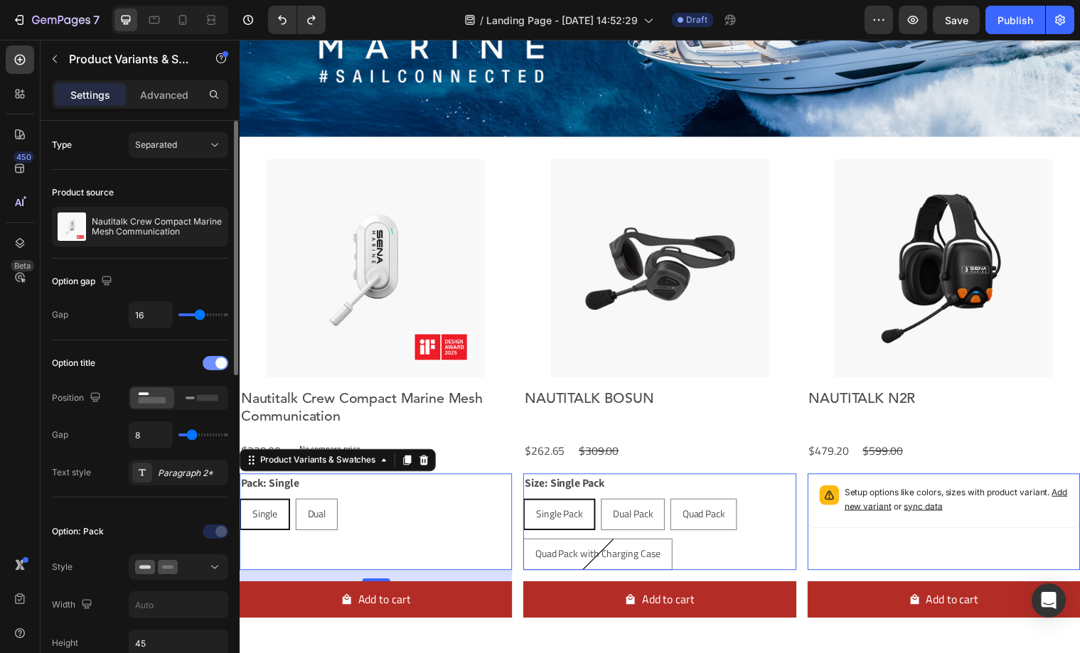
click at [208, 365] on div at bounding box center [216, 363] width 26 height 14
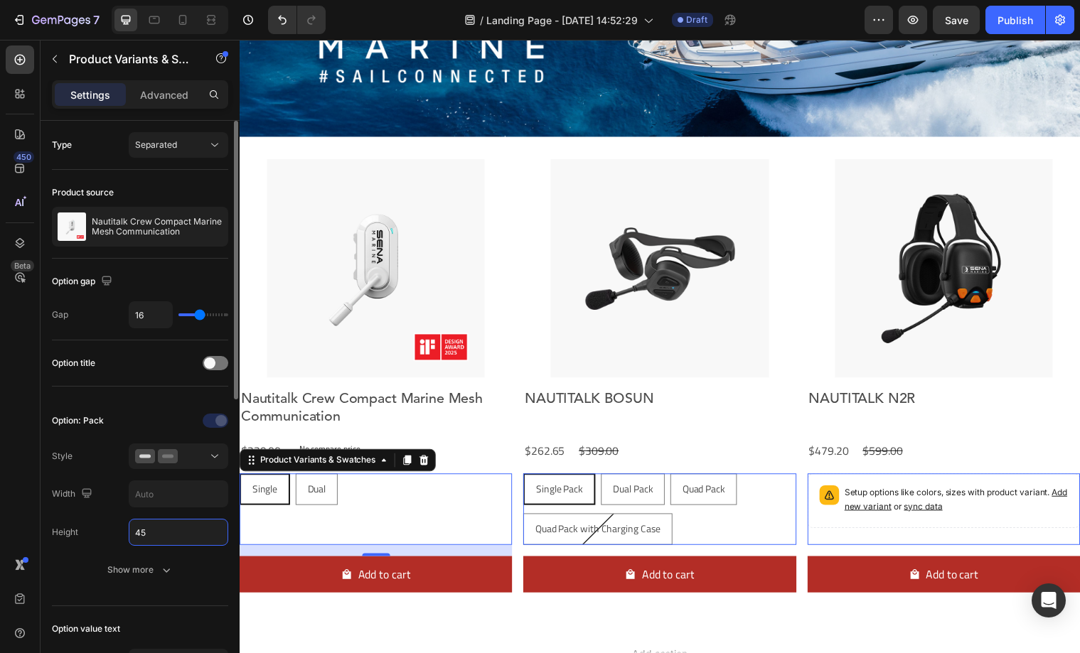
drag, startPoint x: 140, startPoint y: 530, endPoint x: 126, endPoint y: 531, distance: 14.2
click at [126, 531] on div "Height 45" at bounding box center [140, 532] width 176 height 27
click at [140, 534] on input "45" at bounding box center [178, 533] width 98 height 26
click at [139, 533] on input "45" at bounding box center [178, 533] width 98 height 26
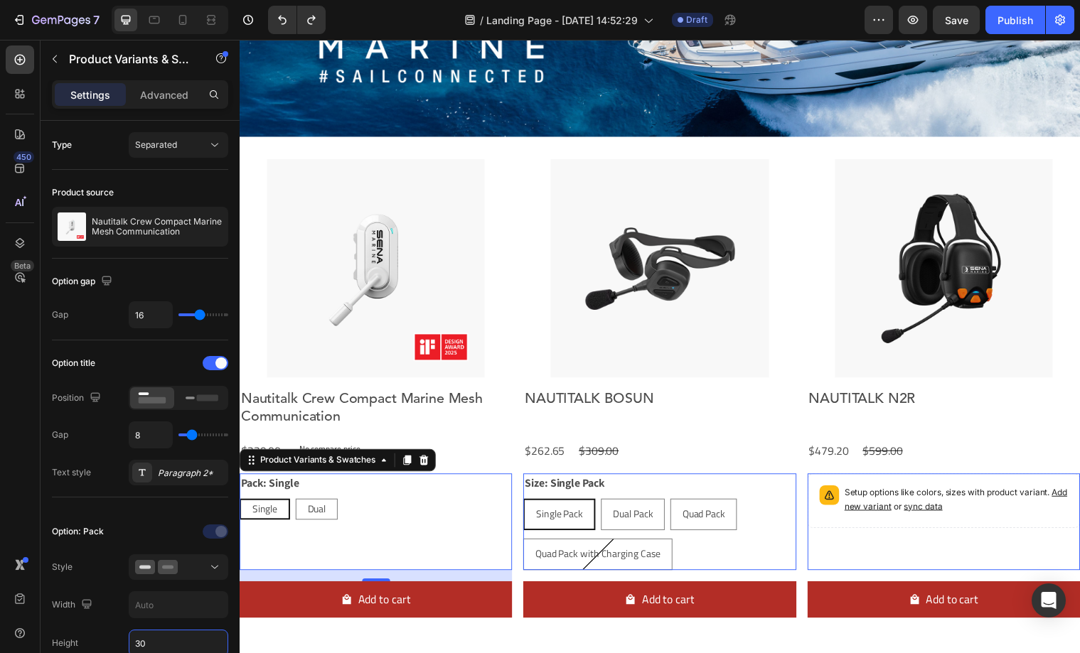
click at [388, 533] on div "Pack: Single Single Single Single Dual Dual Dual Product Variants & Swatches 16" at bounding box center [378, 530] width 277 height 98
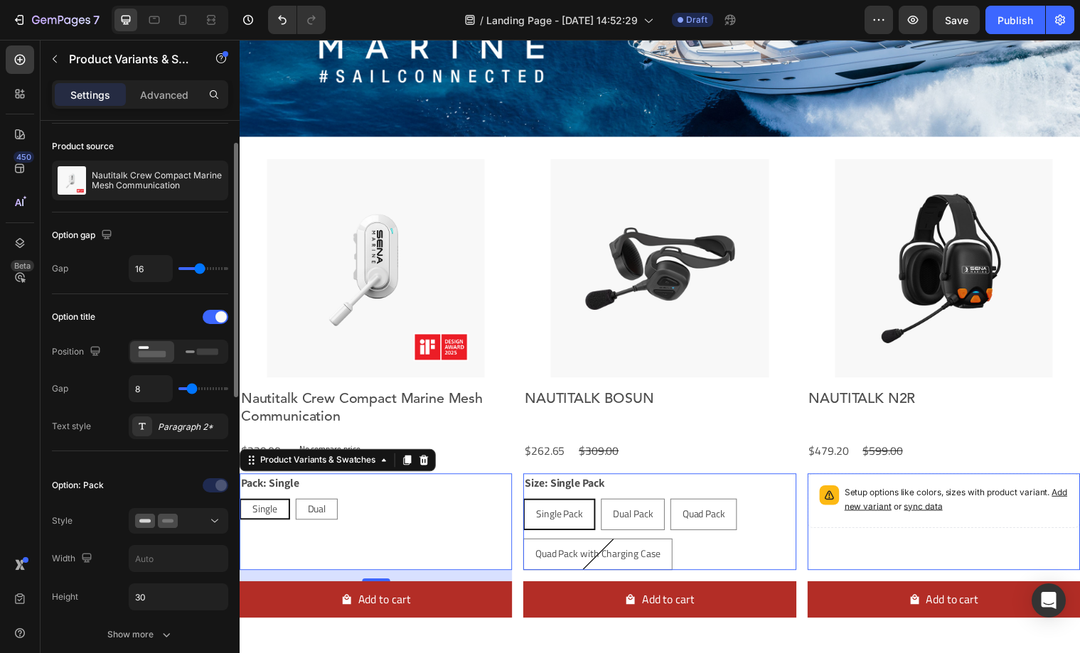
scroll to position [48, 0]
click at [208, 312] on div at bounding box center [216, 316] width 26 height 14
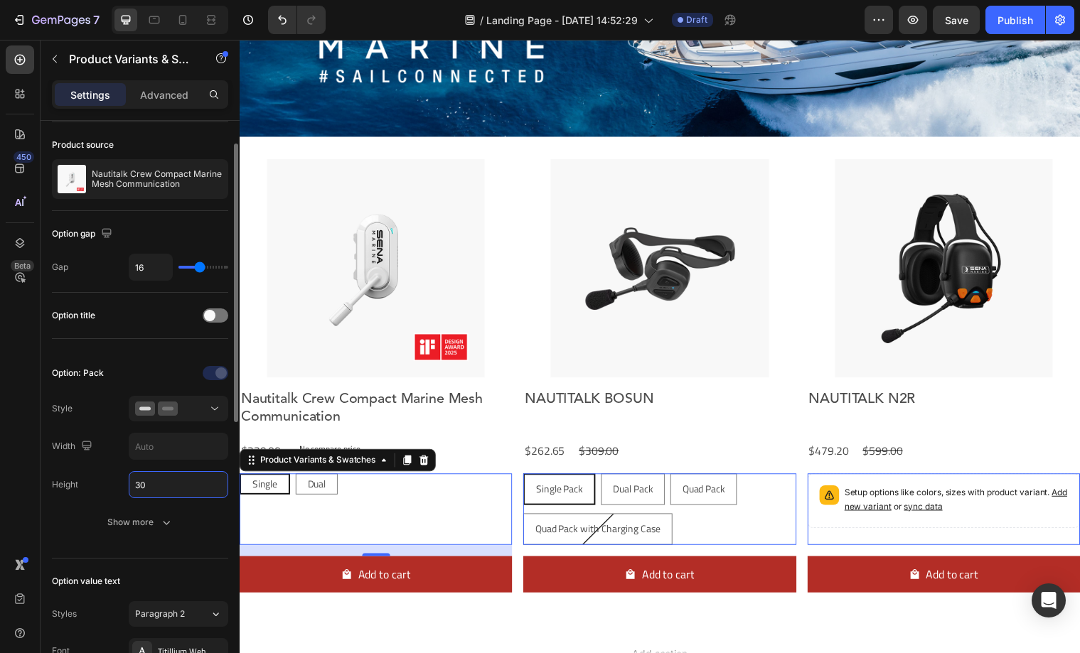
click at [146, 483] on input "30" at bounding box center [178, 485] width 98 height 26
type input "40"
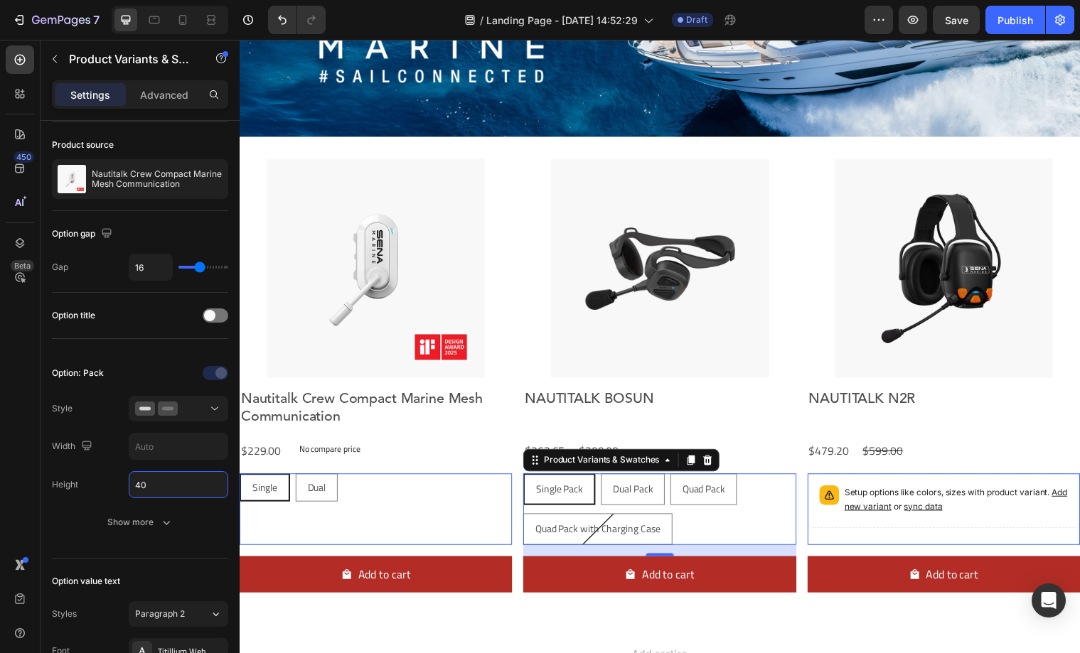
click at [516, 509] on div "Single Pack Single Pack Single Pack Dual Pack Dual Pack Dual Pack Quad Pack Qua…" at bounding box center [378, 495] width 277 height 28
click at [151, 486] on input "45" at bounding box center [178, 485] width 98 height 26
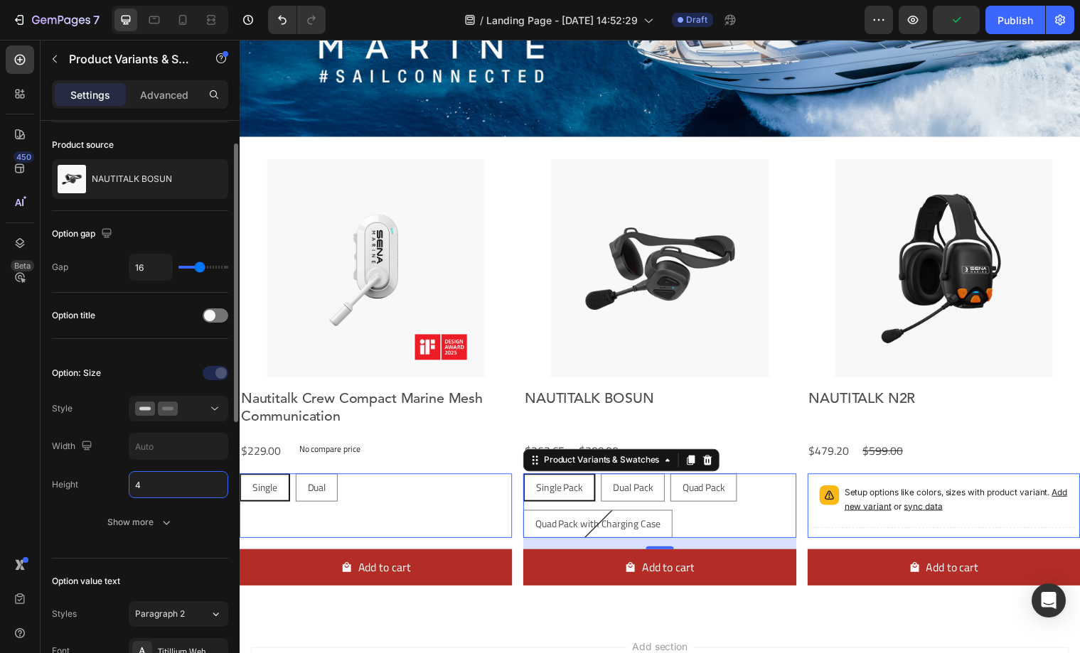
type input "40"
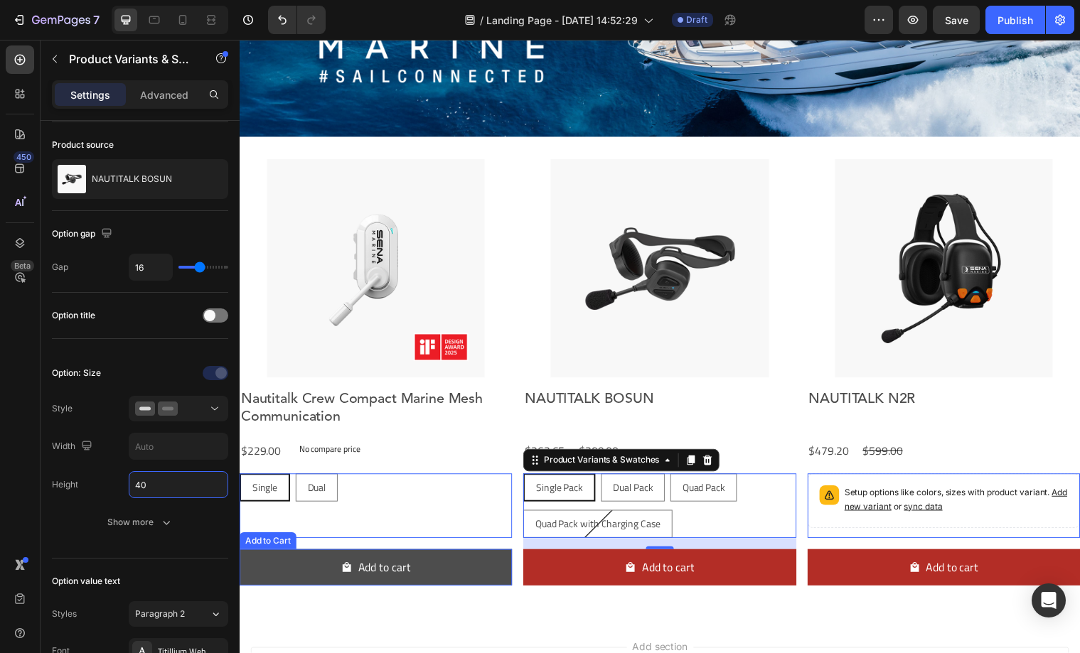
click at [493, 579] on button "Add to cart" at bounding box center [378, 576] width 277 height 38
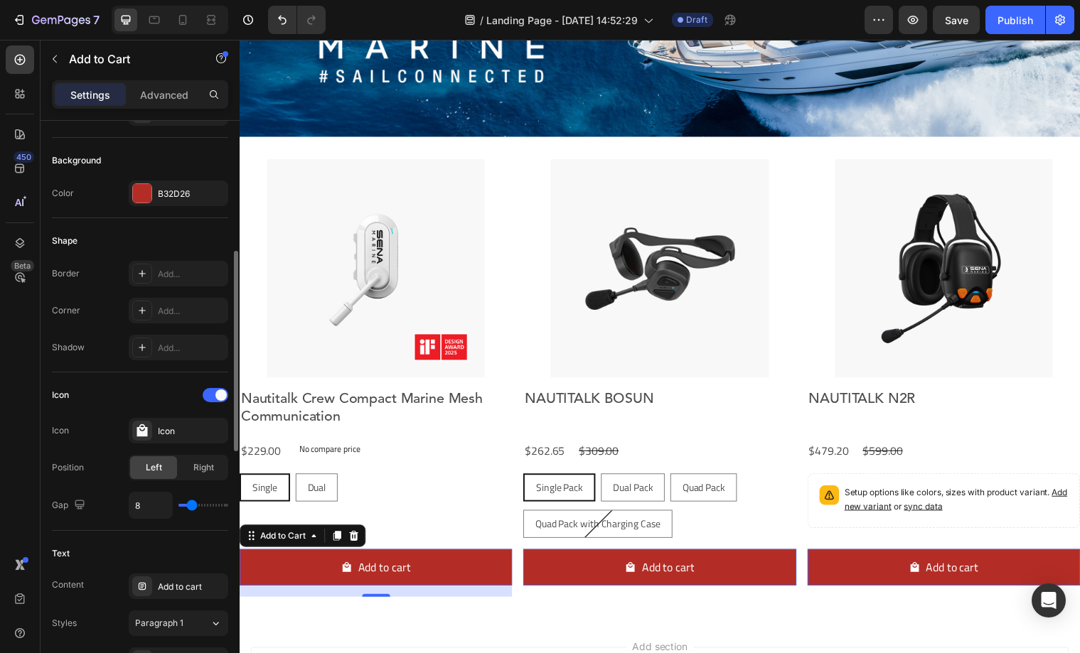
scroll to position [356, 0]
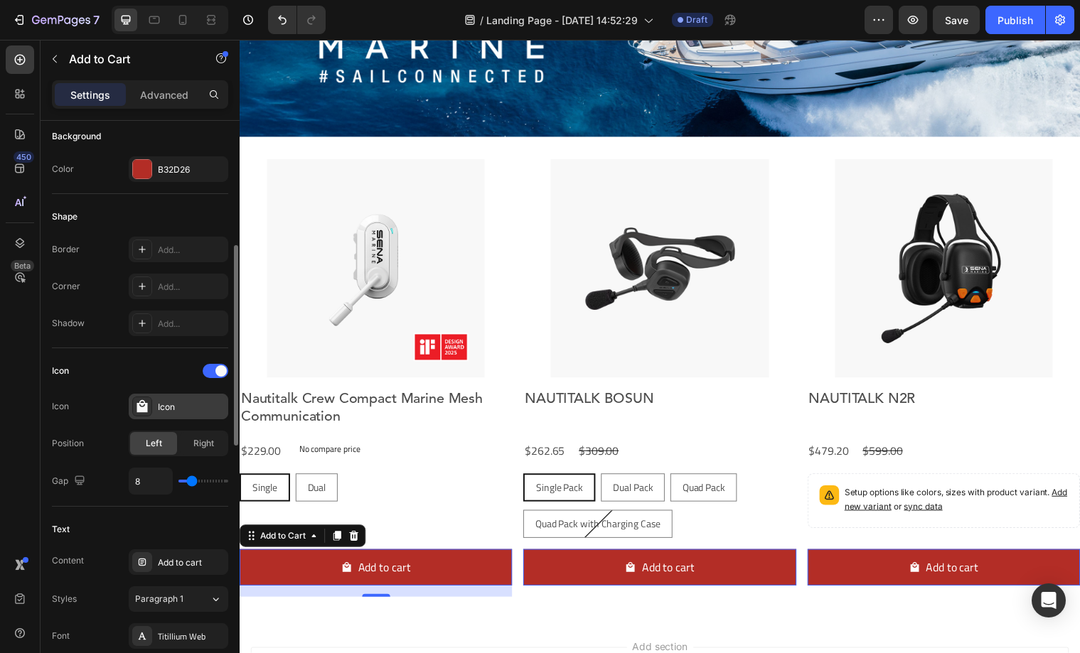
click at [165, 407] on div "Icon" at bounding box center [191, 407] width 67 height 13
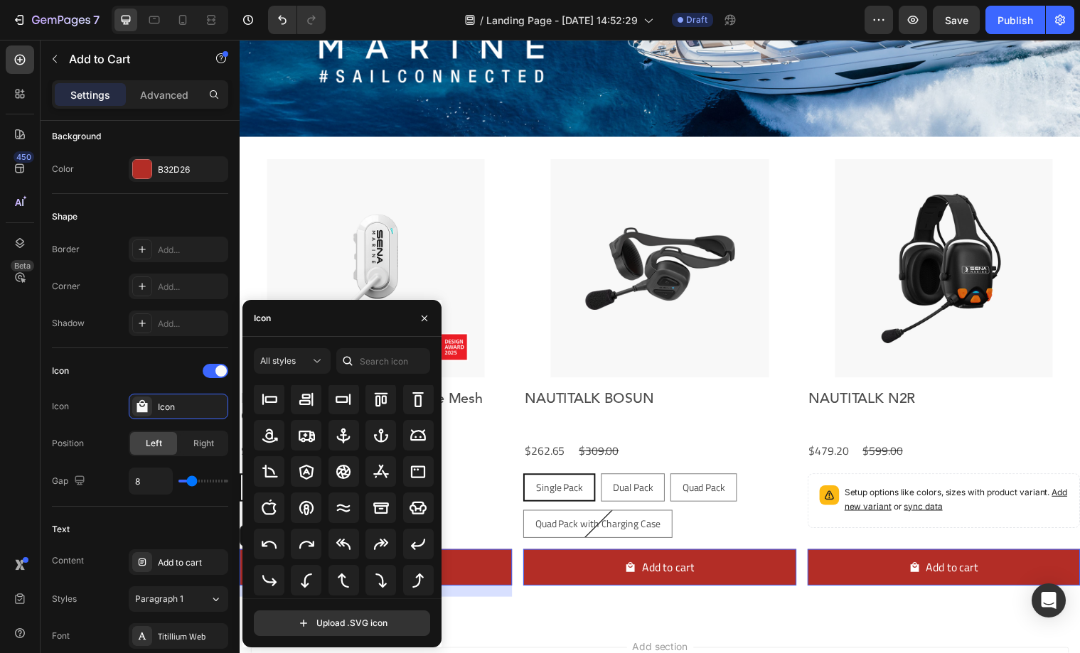
scroll to position [0, 0]
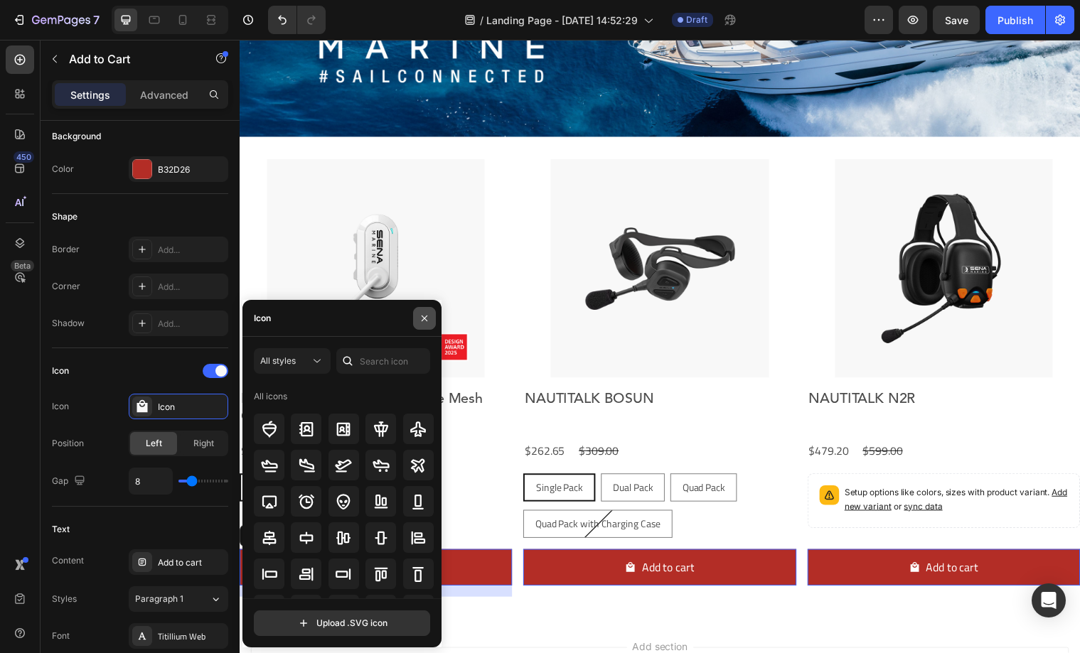
click at [423, 319] on icon "button" at bounding box center [425, 318] width 6 height 6
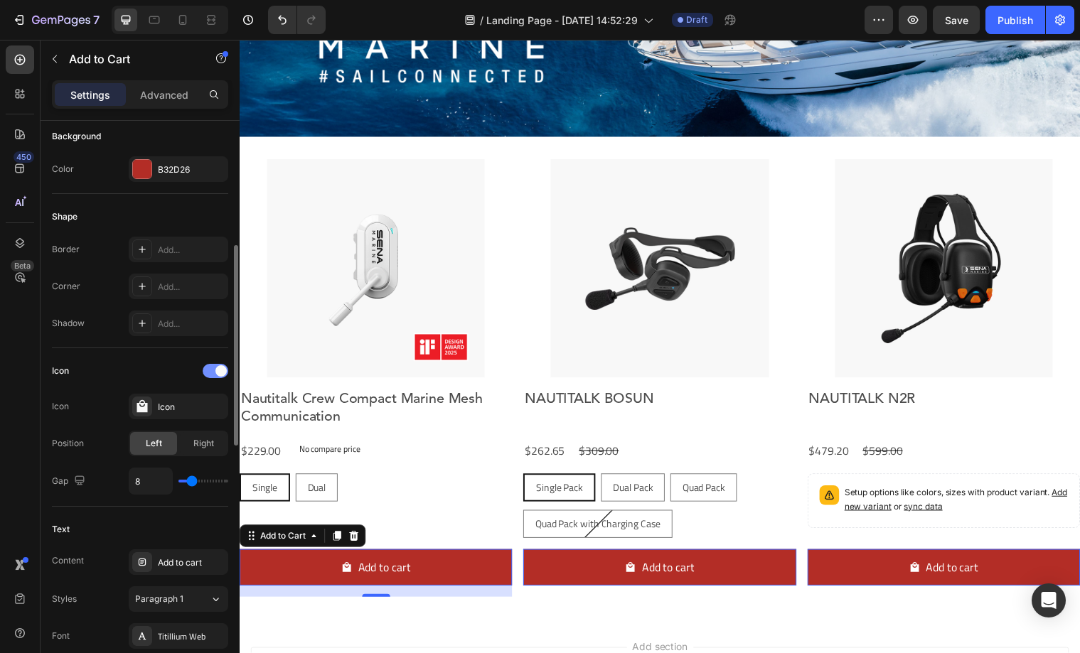
click at [221, 372] on span at bounding box center [220, 370] width 11 height 11
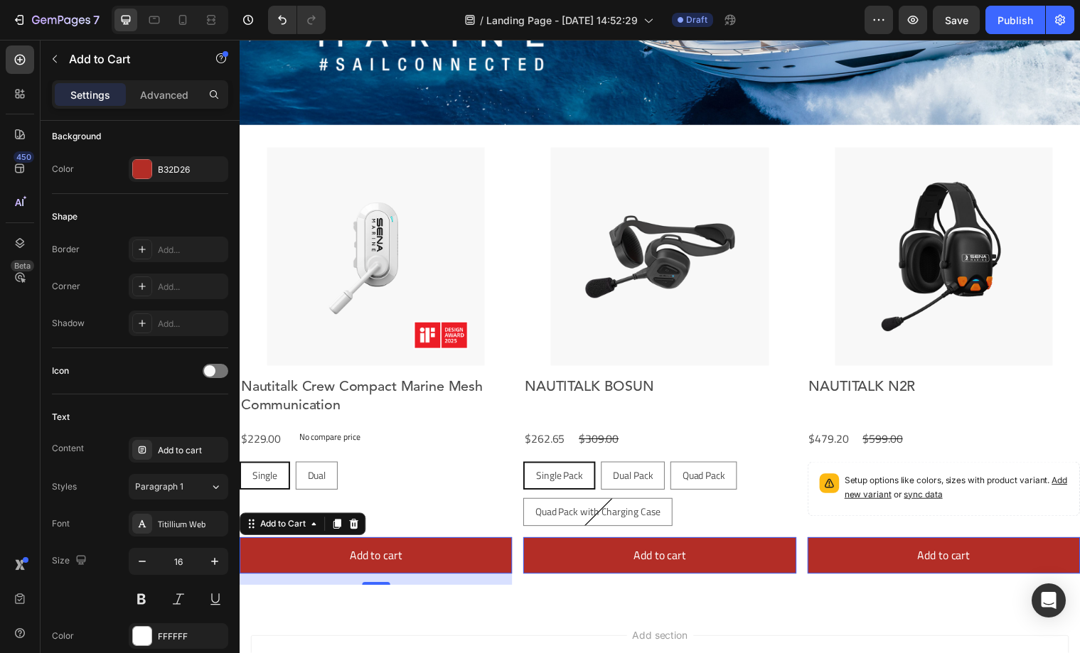
scroll to position [176, 0]
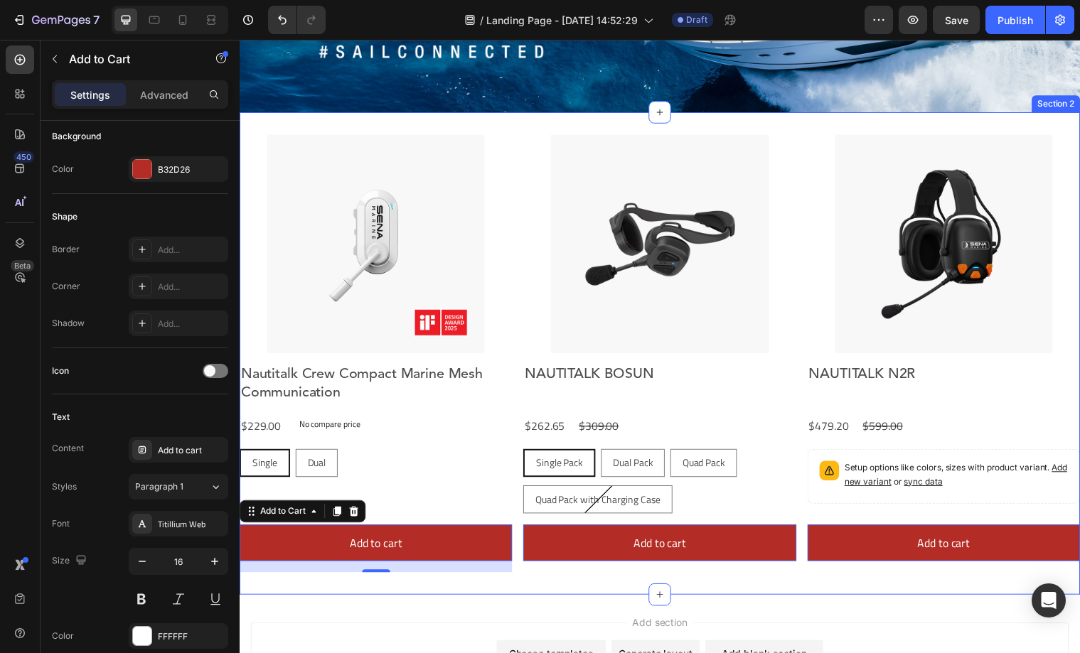
click at [508, 125] on div "Product Images Nautitalk Crew Compact Marine Mesh Communication Product Title $…" at bounding box center [666, 359] width 853 height 490
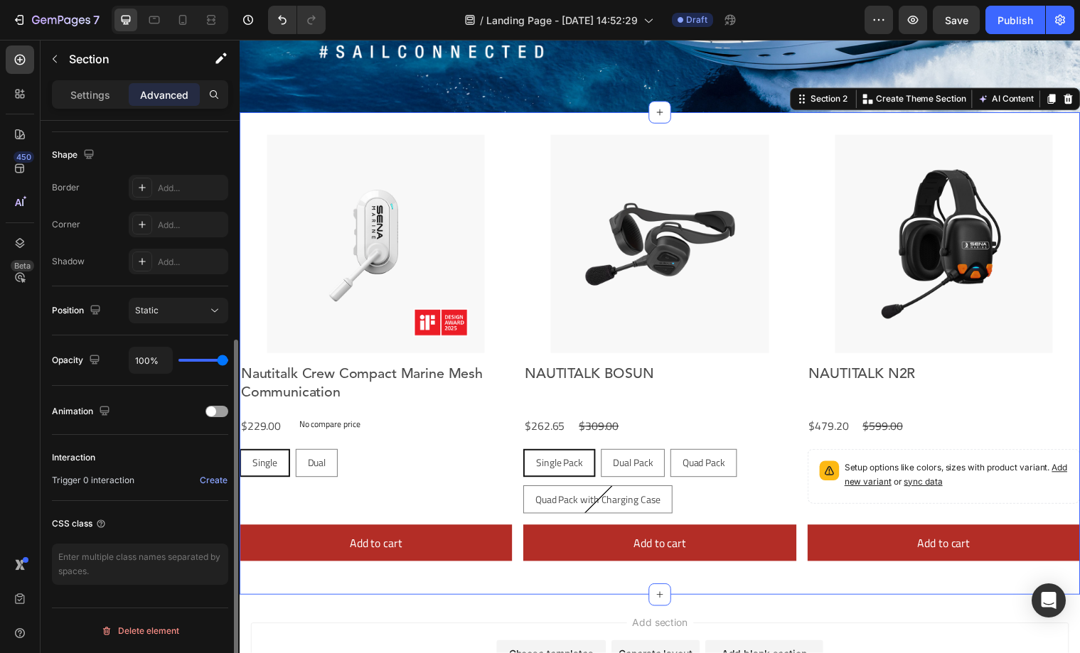
scroll to position [0, 0]
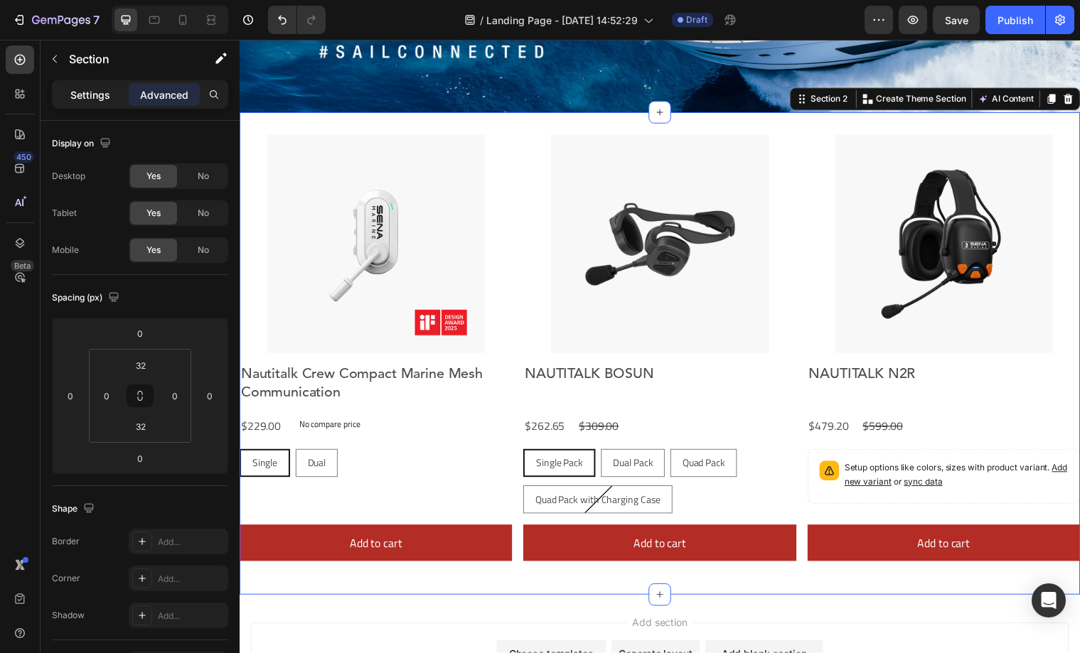
click at [77, 90] on p "Settings" at bounding box center [90, 94] width 40 height 15
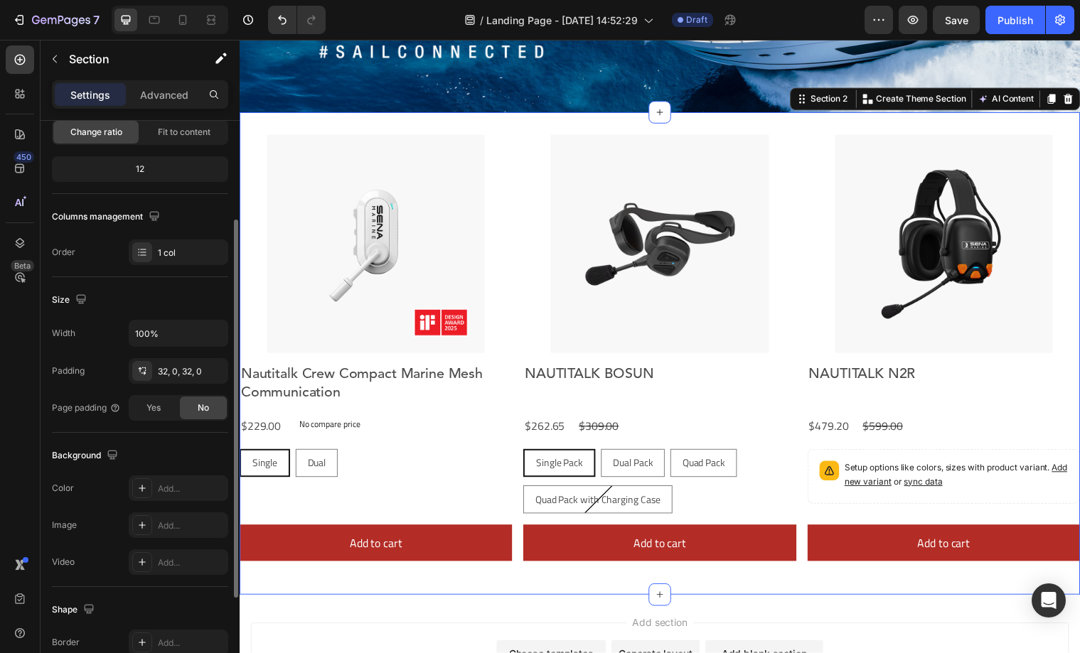
scroll to position [294, 0]
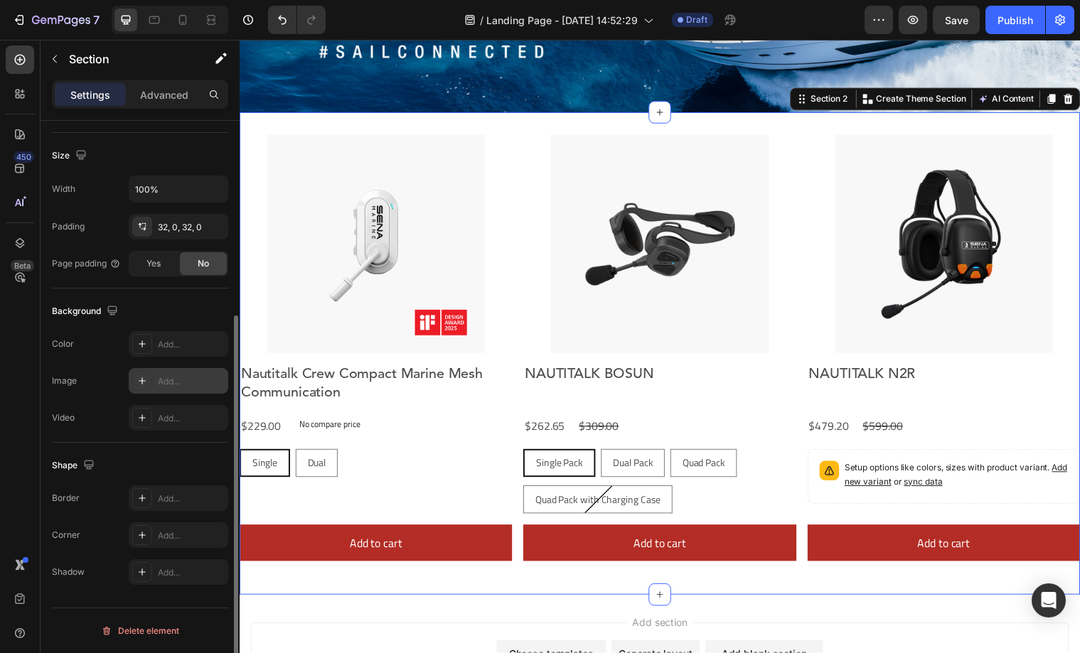
click at [146, 385] on icon at bounding box center [141, 380] width 11 height 11
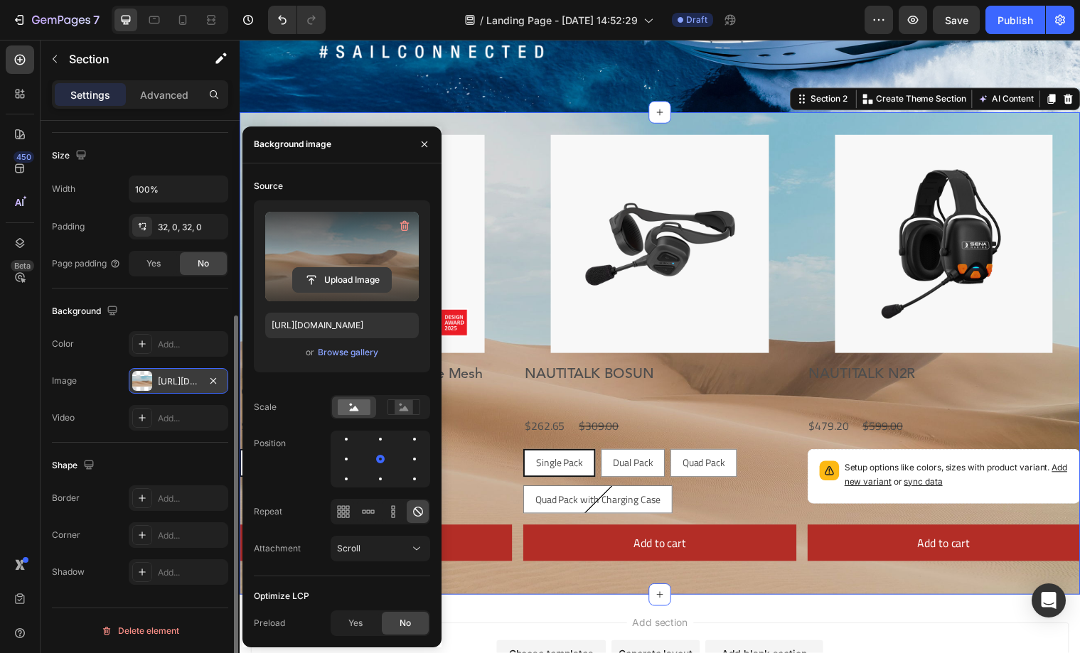
click at [335, 286] on input "file" at bounding box center [342, 280] width 98 height 24
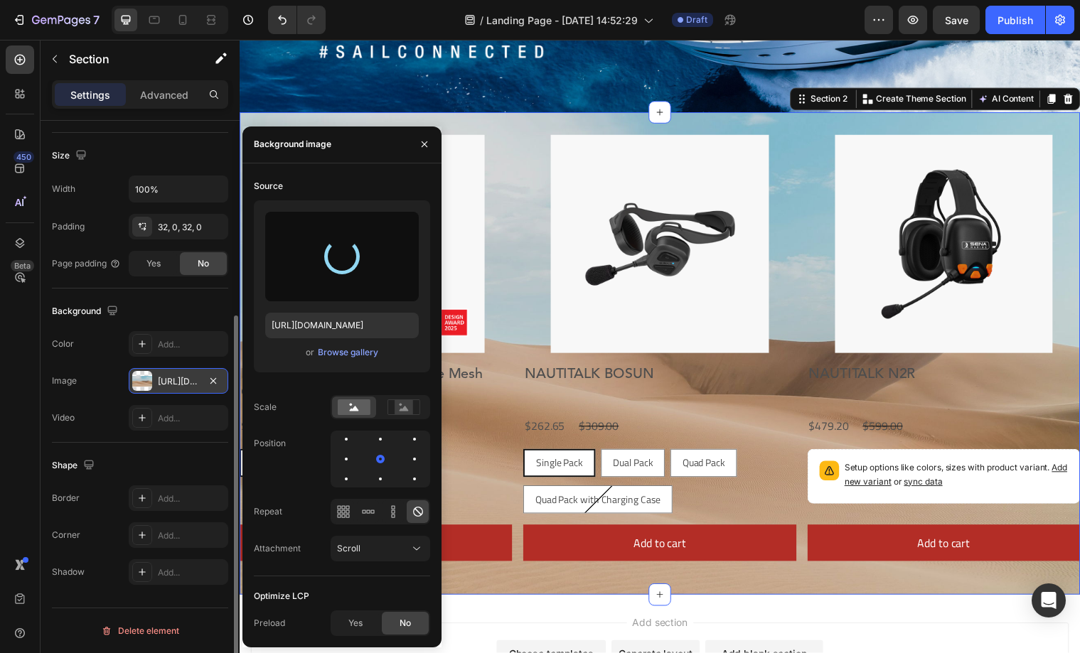
type input "[URL][DOMAIN_NAME]"
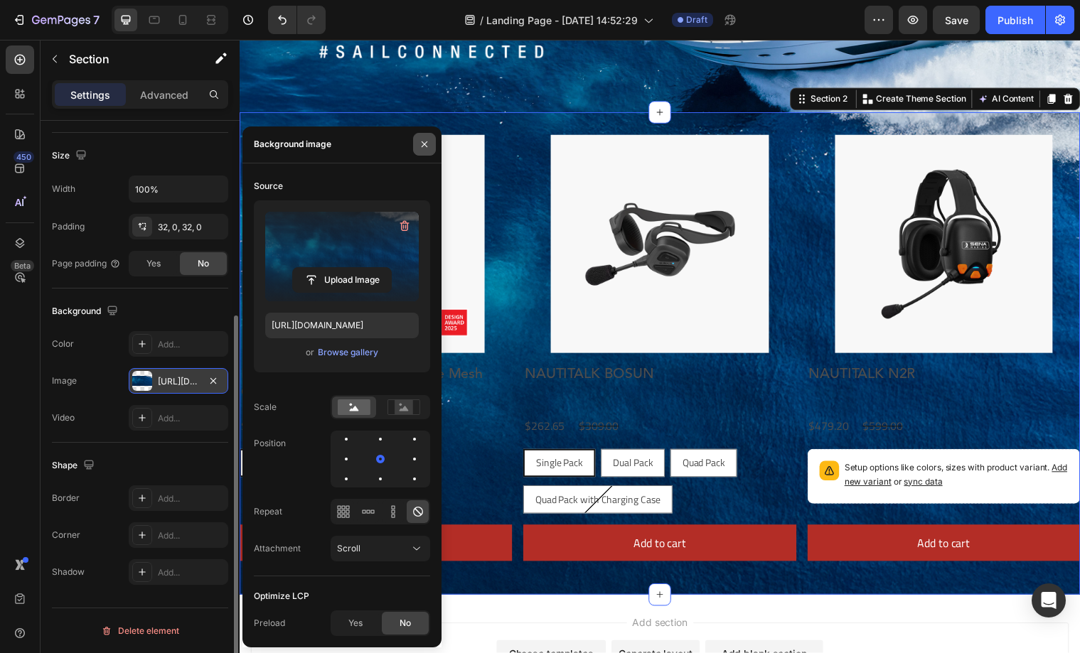
click at [427, 148] on icon "button" at bounding box center [424, 144] width 11 height 11
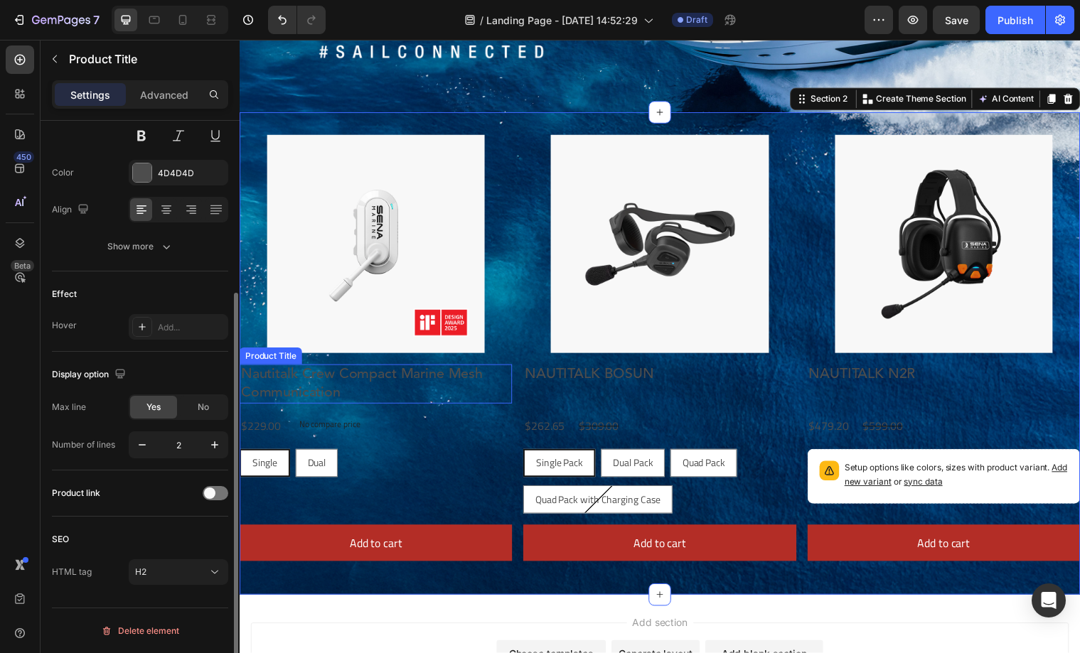
click at [391, 377] on h2 "Nautitalk Crew Compact Marine Mesh Communication" at bounding box center [378, 390] width 277 height 40
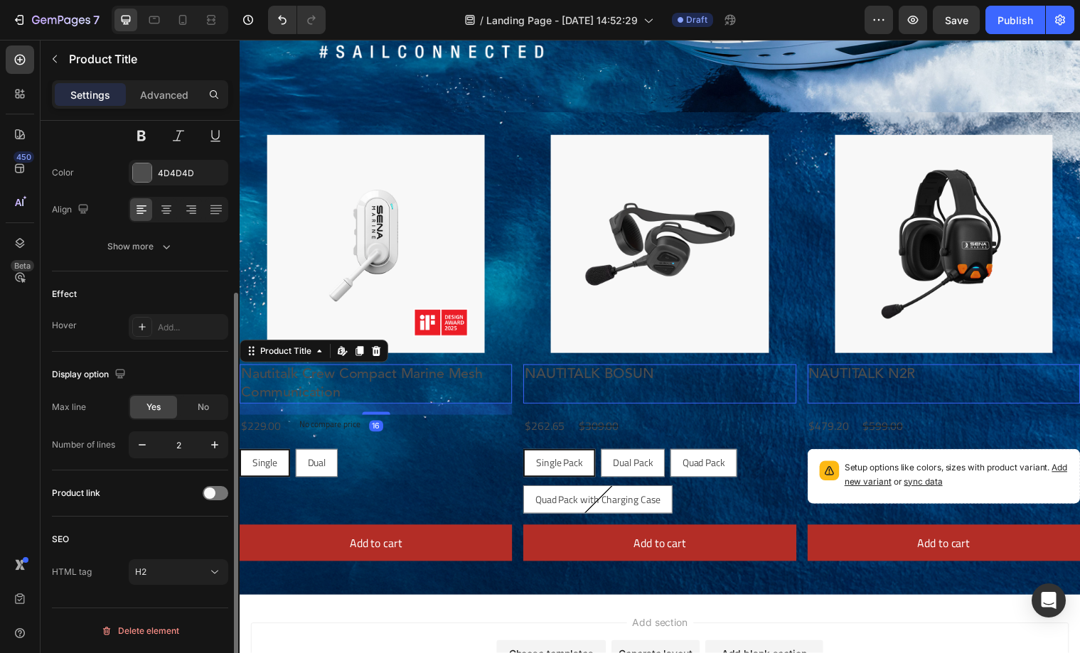
scroll to position [0, 0]
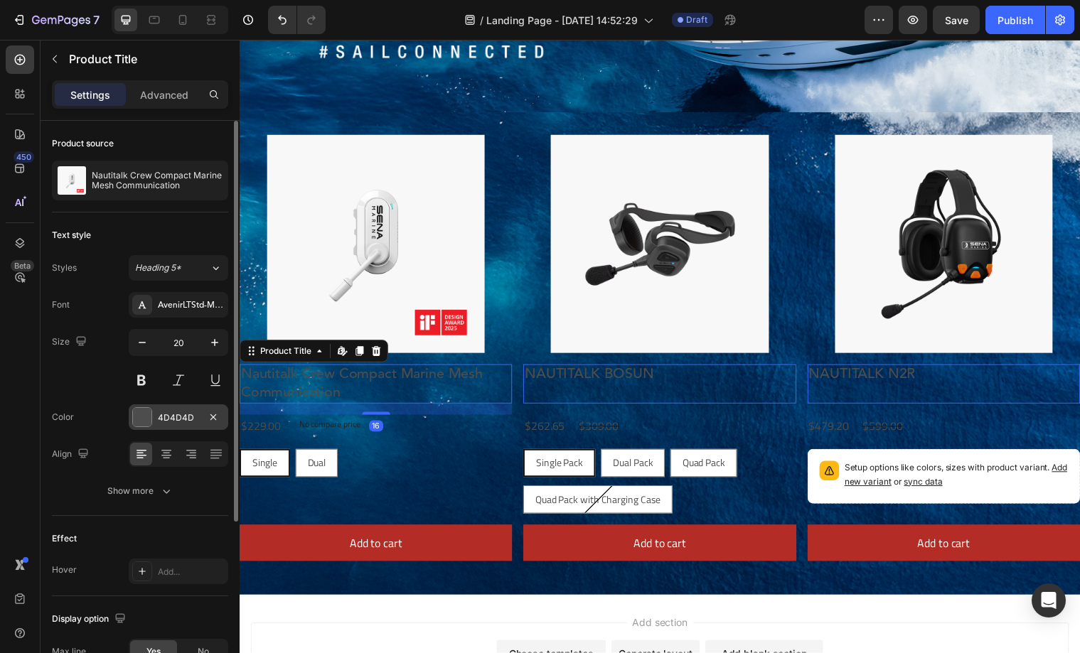
click at [140, 418] on div at bounding box center [142, 417] width 18 height 18
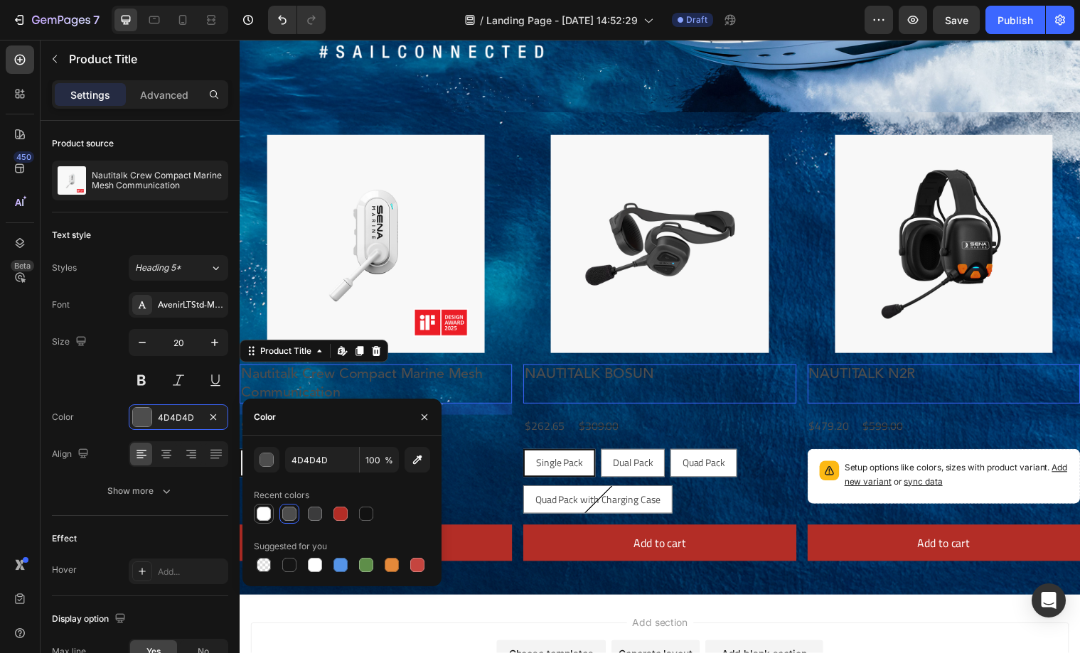
click at [262, 515] on div at bounding box center [264, 514] width 14 height 14
type input "FFFFFF"
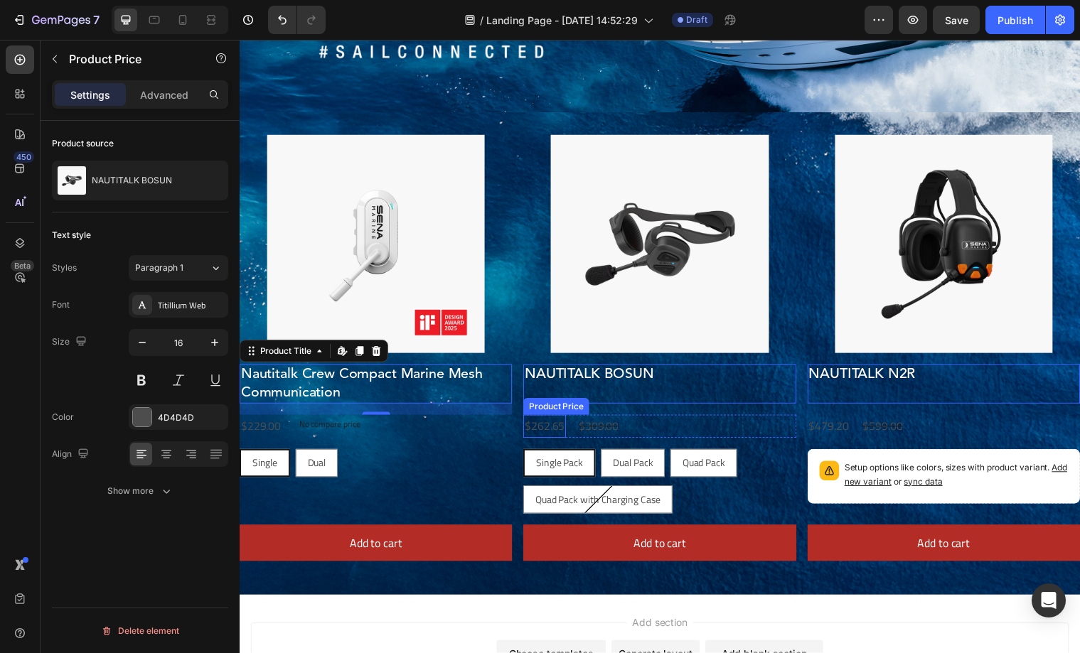
click at [283, 441] on div "$262.65 Product Price Product Price" at bounding box center [261, 432] width 43 height 23
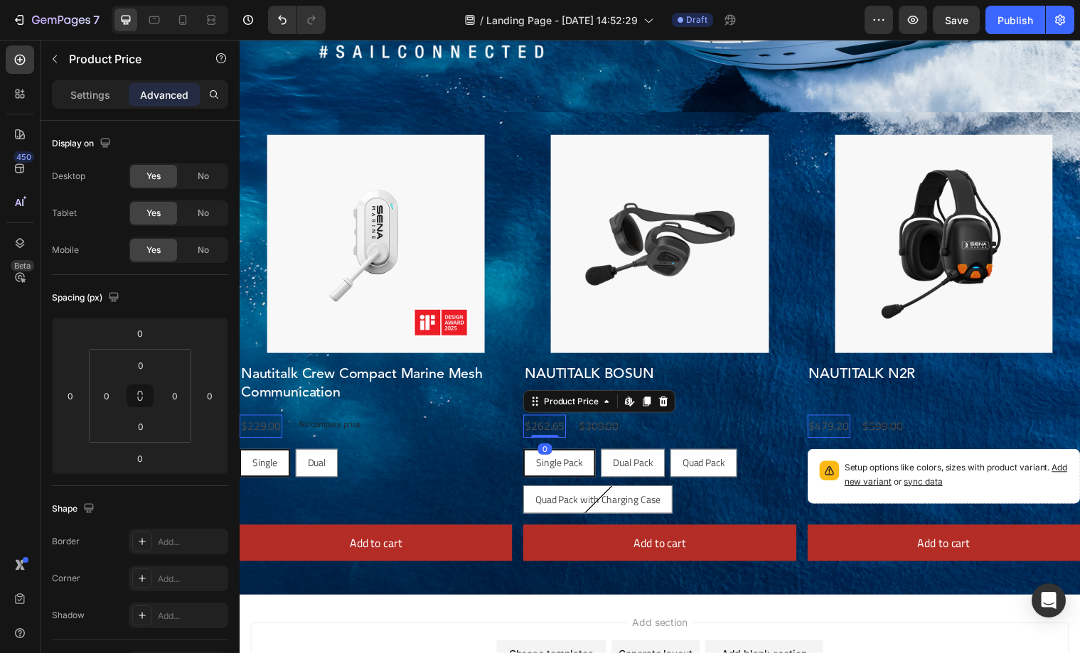
click at [267, 432] on div "$229.00" at bounding box center [261, 432] width 43 height 23
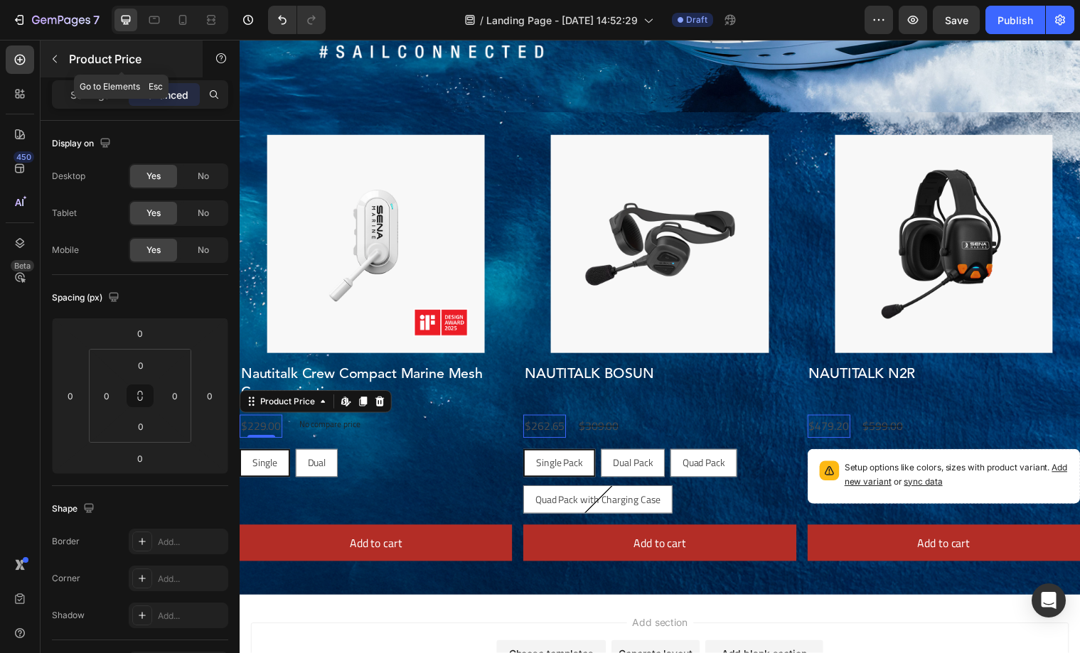
click at [65, 77] on div "Product Price" at bounding box center [122, 59] width 162 height 37
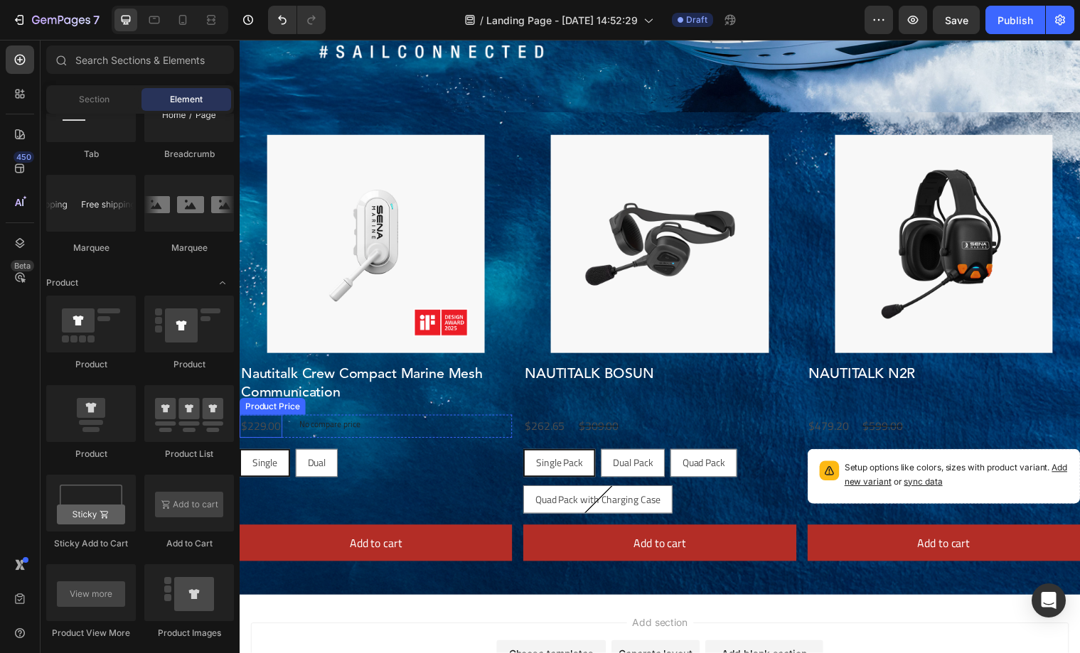
click at [275, 435] on div "$229.00" at bounding box center [261, 432] width 43 height 23
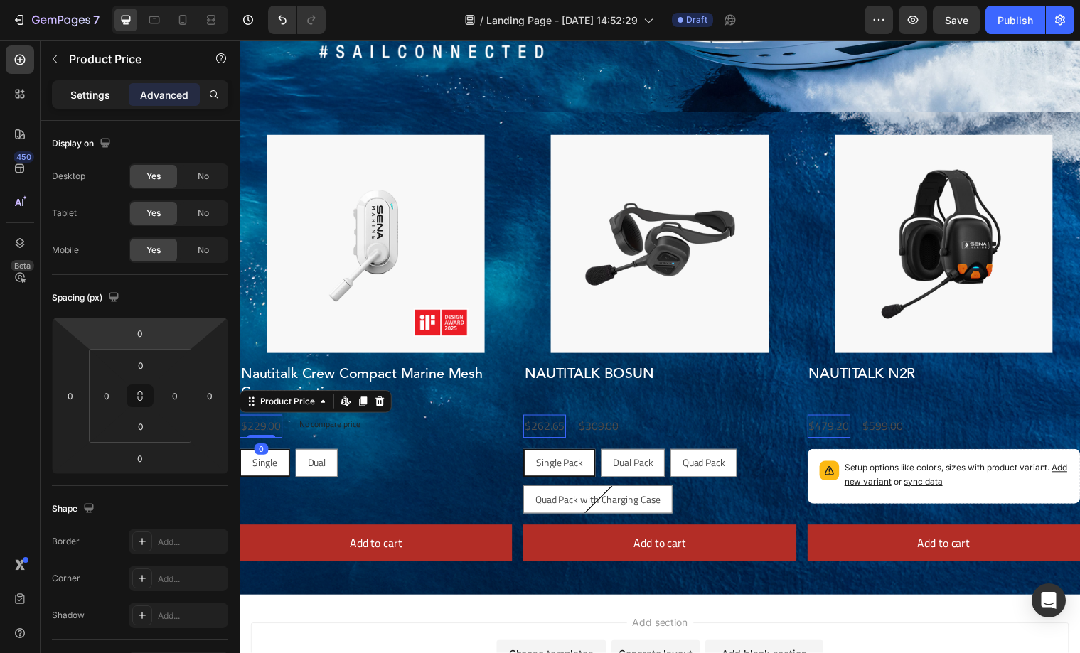
click at [97, 104] on div "Settings" at bounding box center [90, 94] width 71 height 23
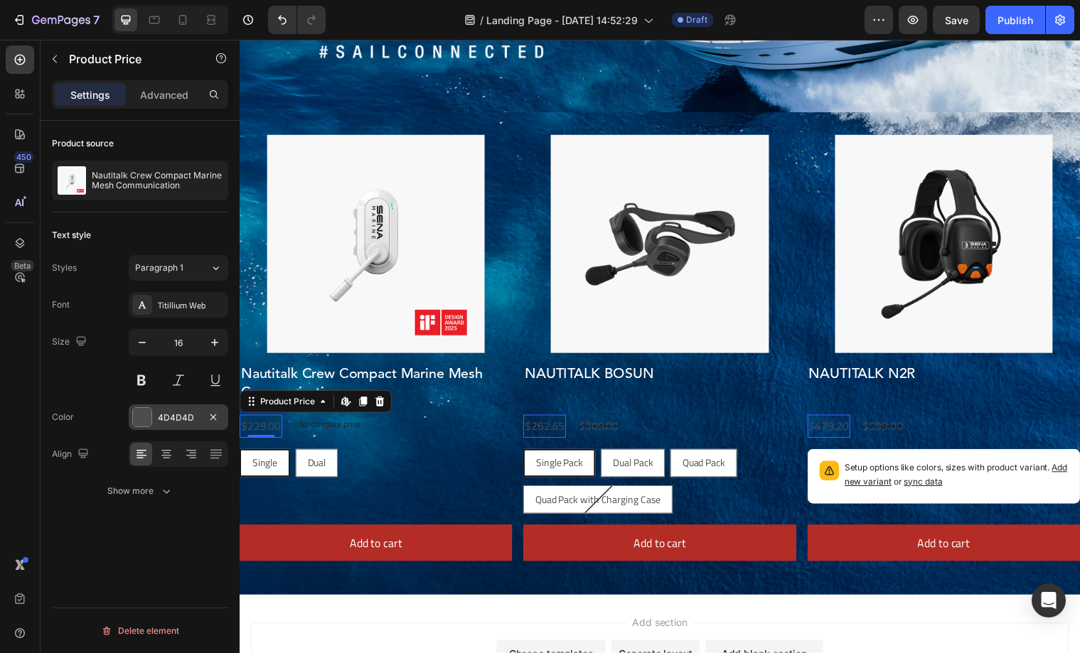
click at [144, 415] on div at bounding box center [142, 417] width 18 height 18
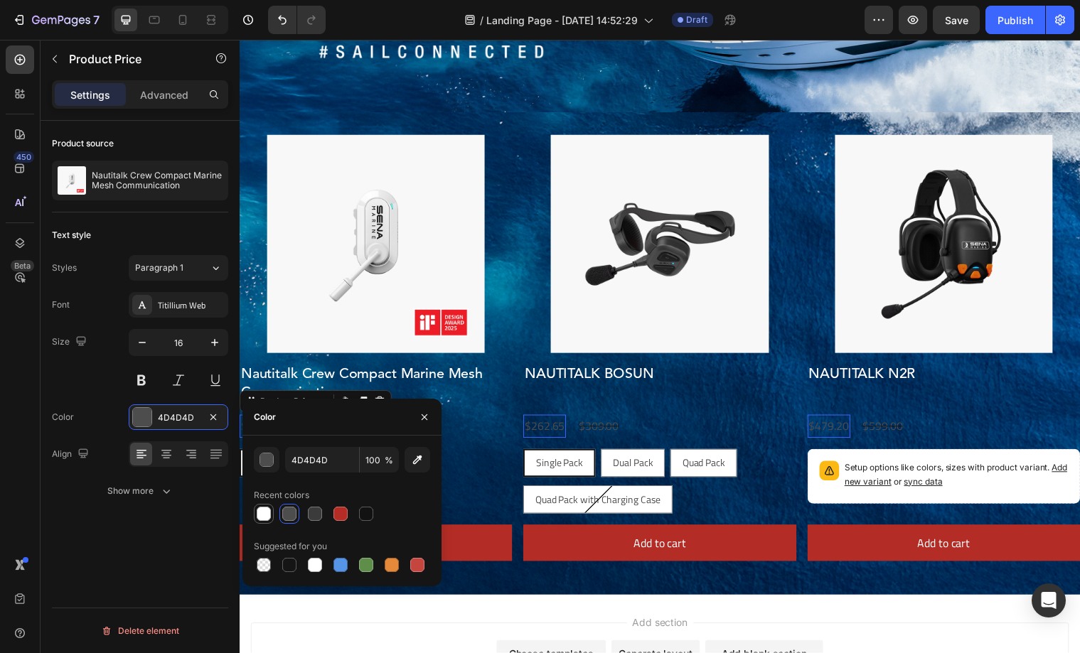
click at [264, 510] on div at bounding box center [264, 514] width 14 height 14
type input "FFFFFF"
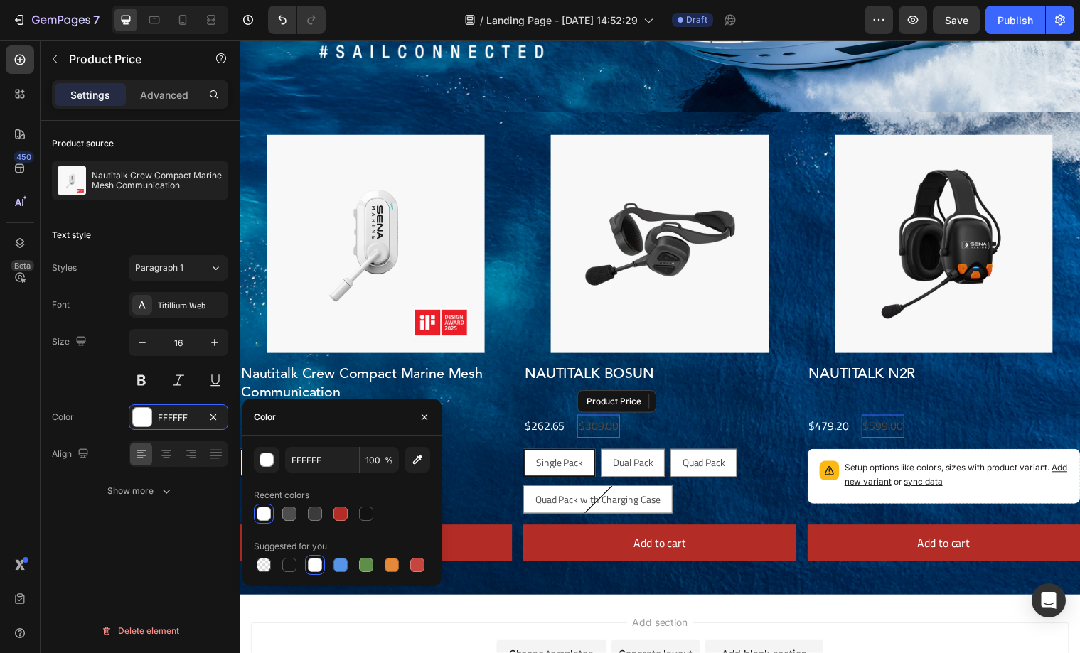
click at [604, 436] on div "$309.00" at bounding box center [603, 432] width 43 height 23
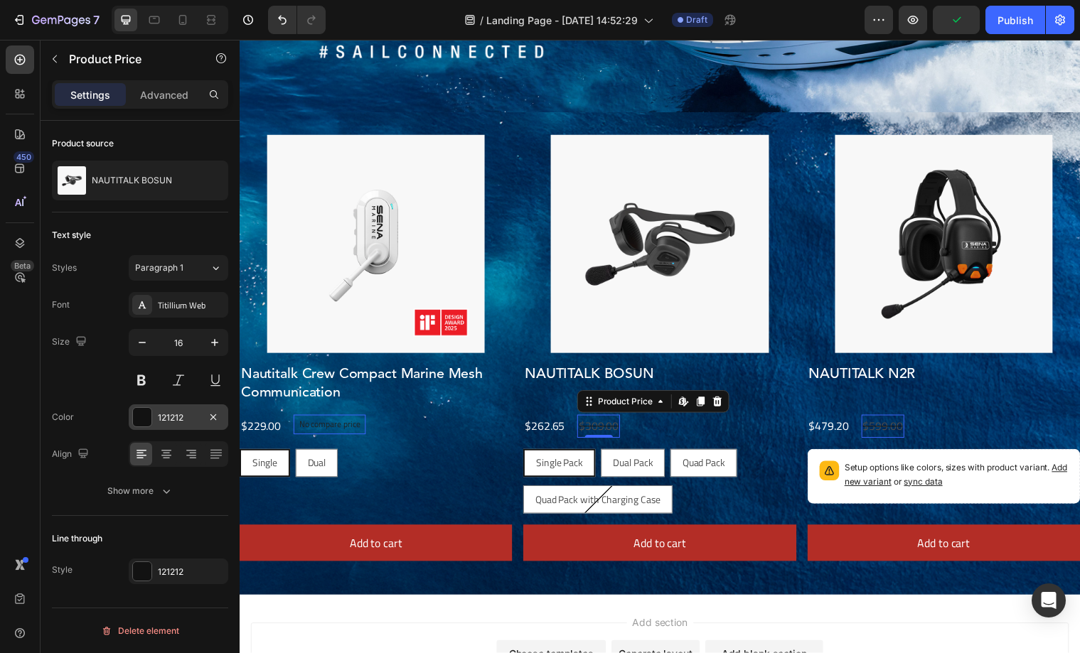
click at [142, 420] on div at bounding box center [142, 417] width 18 height 18
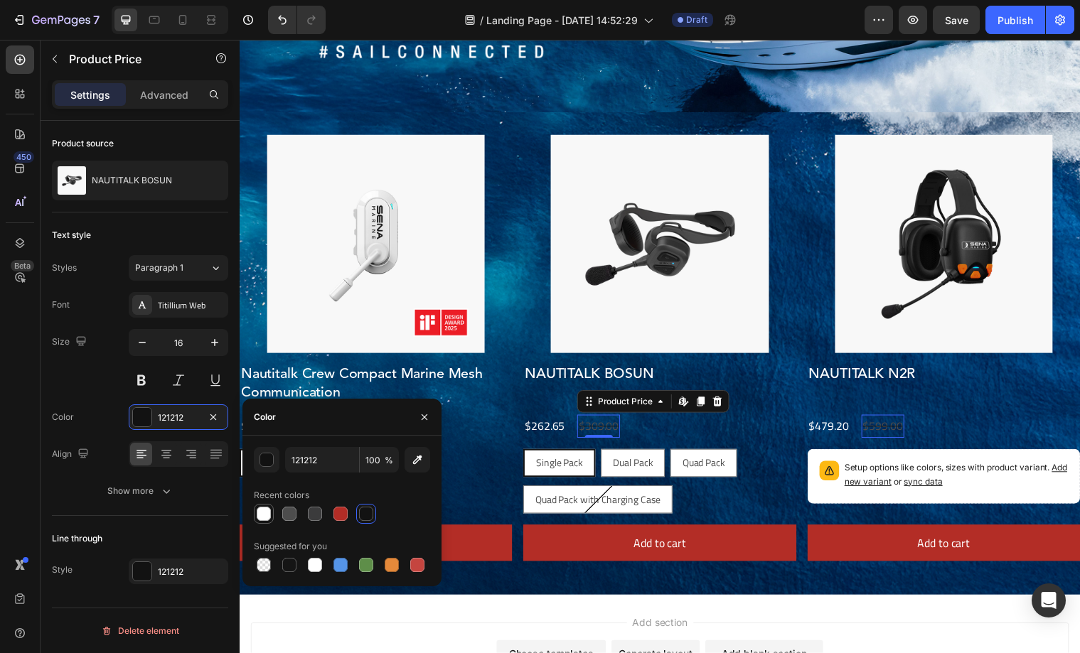
click at [264, 509] on div at bounding box center [264, 514] width 14 height 14
click at [337, 515] on div at bounding box center [340, 514] width 14 height 14
click at [314, 517] on div at bounding box center [315, 514] width 14 height 14
type input "4D4D4D"
click at [419, 413] on icon "button" at bounding box center [424, 417] width 11 height 11
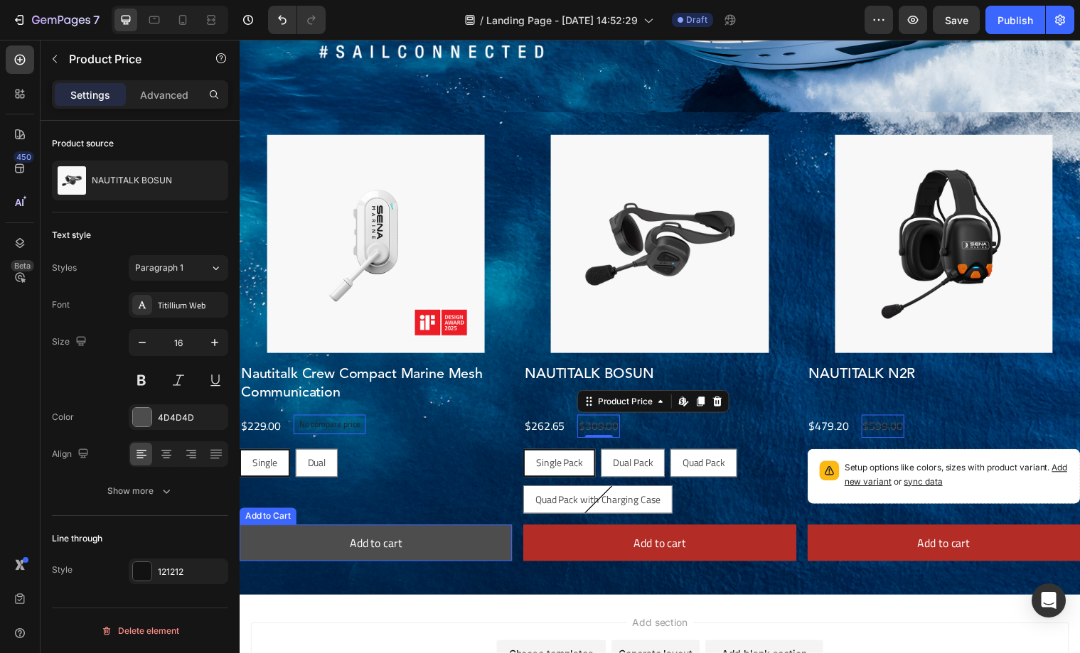
click at [463, 559] on button "Add to cart" at bounding box center [378, 551] width 277 height 38
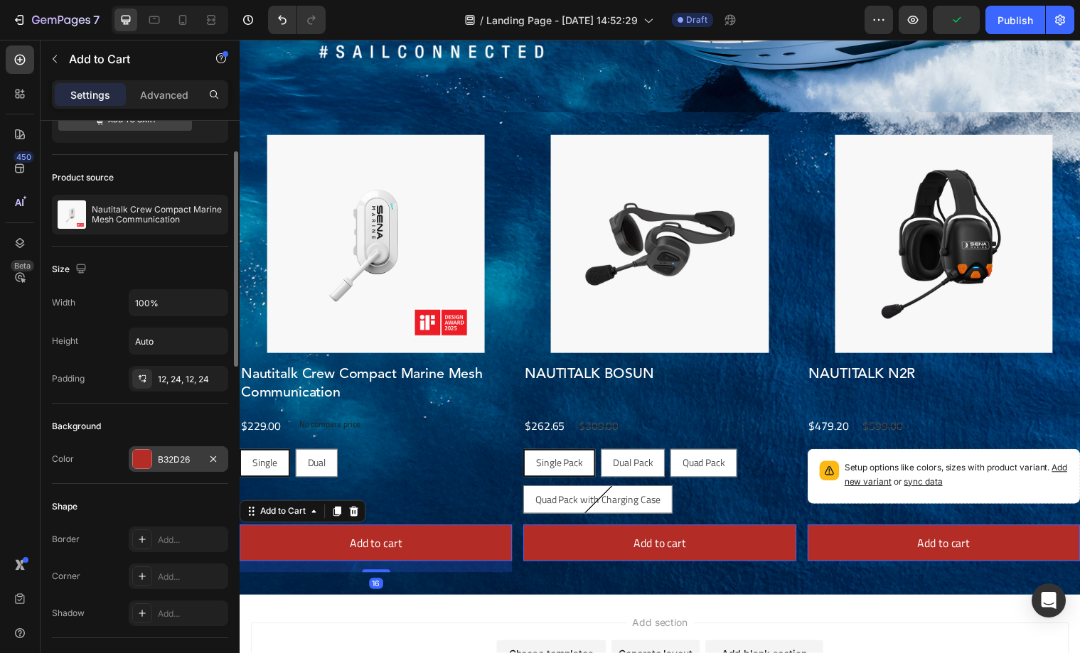
scroll to position [77, 0]
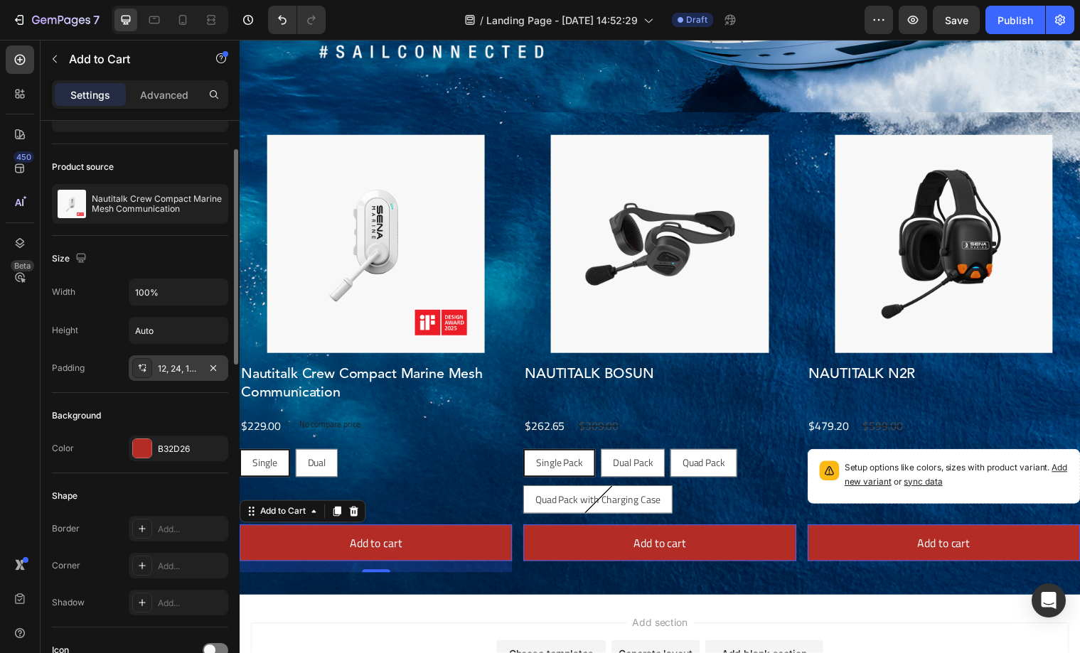
click at [173, 369] on div "12, 24, 12, 24" at bounding box center [178, 369] width 41 height 13
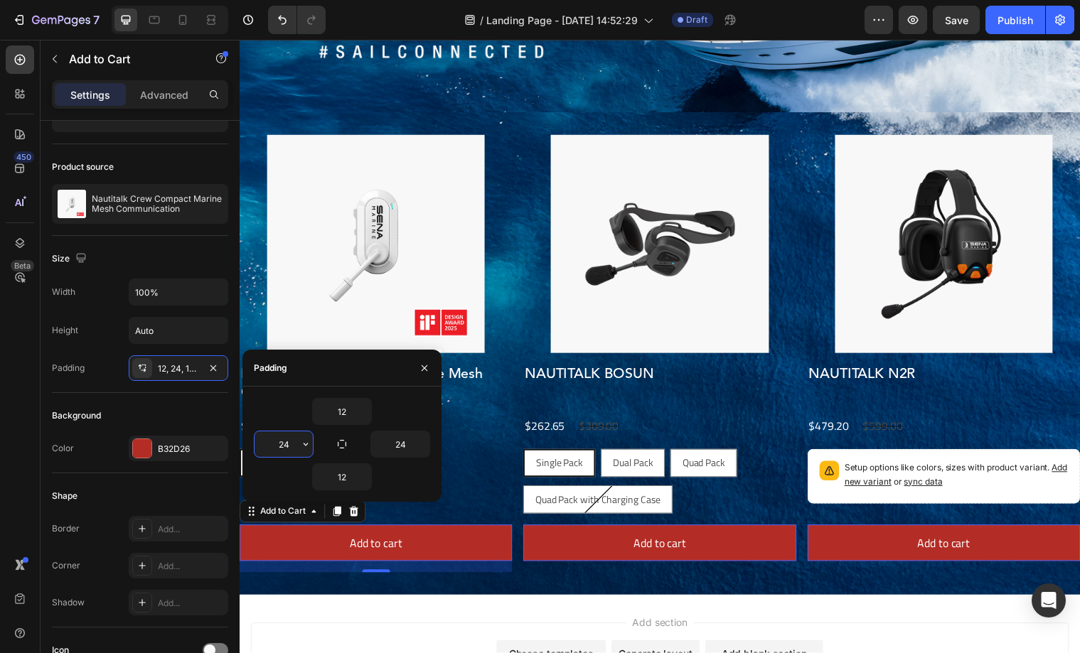
drag, startPoint x: 295, startPoint y: 444, endPoint x: 253, endPoint y: 444, distance: 41.9
click at [253, 444] on div "12 24 24 12" at bounding box center [341, 444] width 199 height 92
click at [281, 444] on input "24" at bounding box center [283, 444] width 58 height 26
drag, startPoint x: 281, startPoint y: 444, endPoint x: 288, endPoint y: 449, distance: 8.3
click at [282, 444] on input "24" at bounding box center [283, 444] width 58 height 26
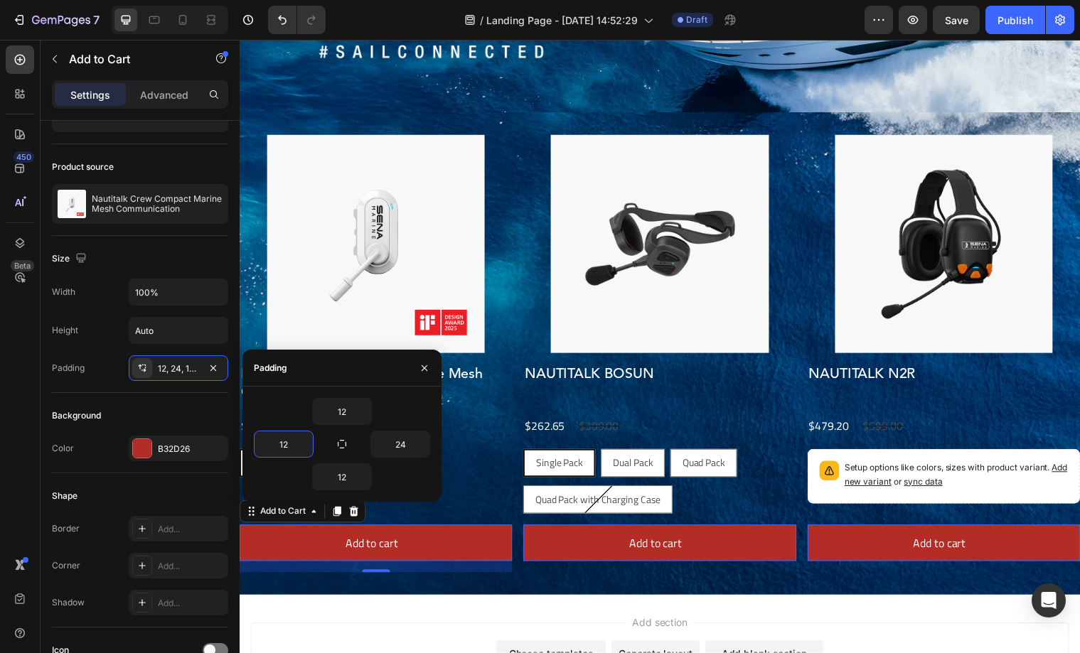
click at [386, 416] on div "12" at bounding box center [342, 411] width 176 height 27
click at [283, 441] on input "12" at bounding box center [283, 444] width 58 height 26
type input "24"
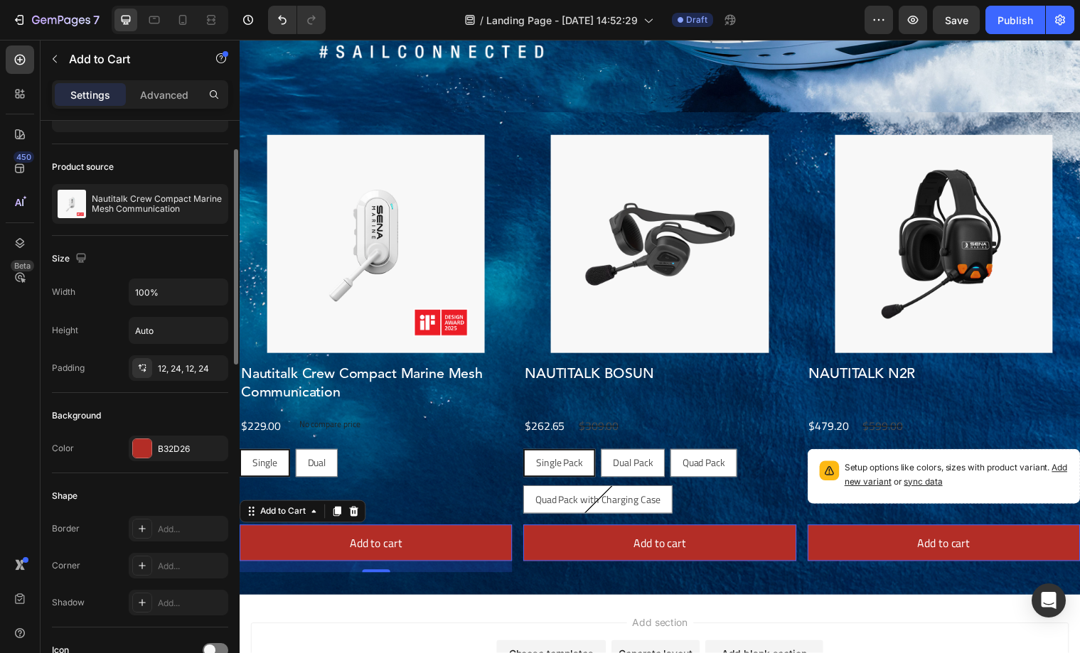
click at [80, 457] on div "Color B32D26" at bounding box center [140, 449] width 176 height 26
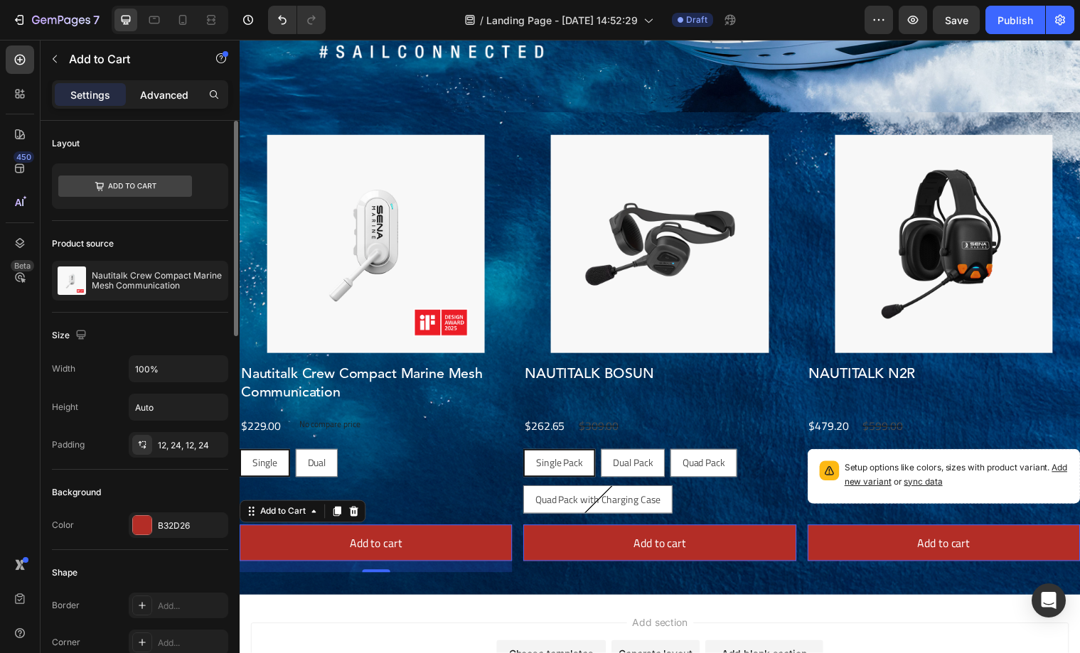
click at [144, 95] on p "Advanced" at bounding box center [164, 94] width 48 height 15
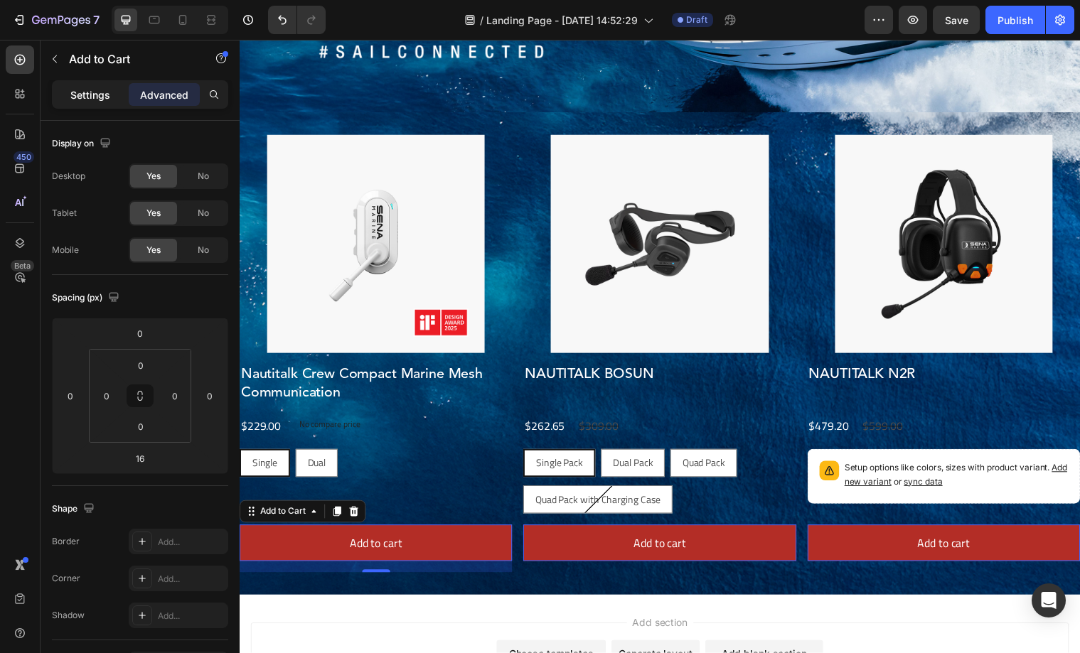
click at [72, 96] on p "Settings" at bounding box center [90, 94] width 40 height 15
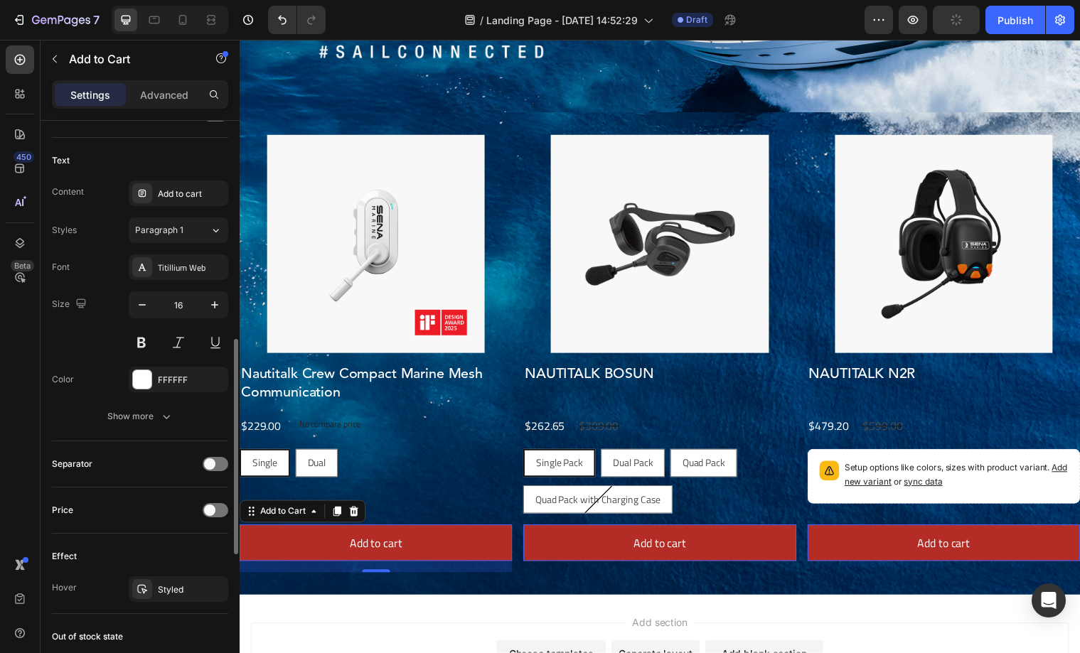
scroll to position [619, 0]
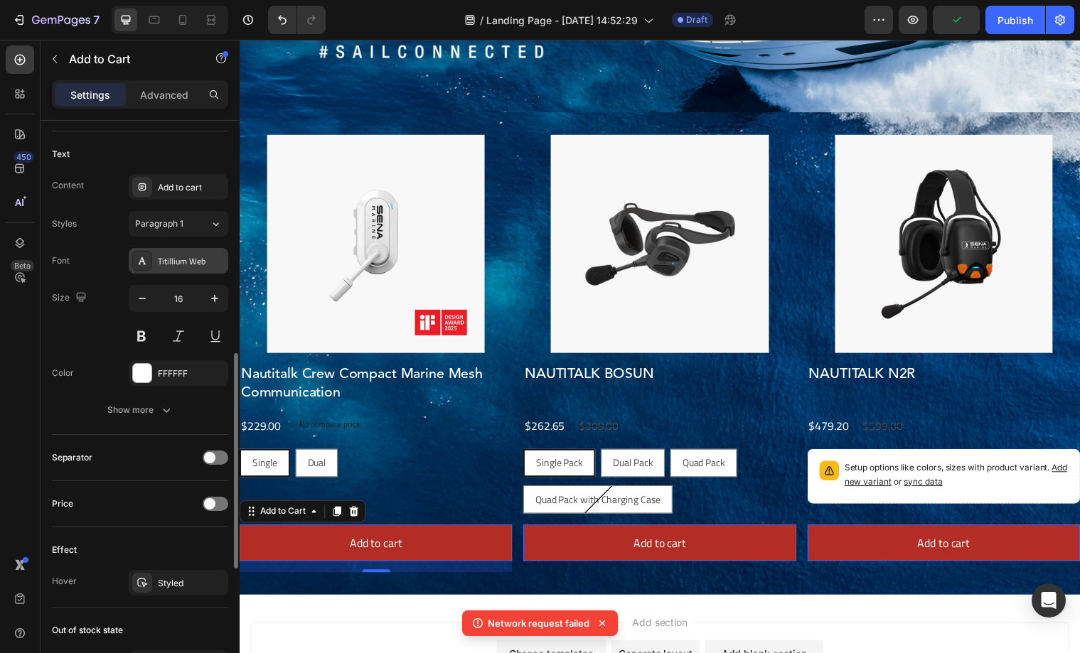
click at [182, 271] on div "Titillium Web" at bounding box center [179, 261] width 100 height 26
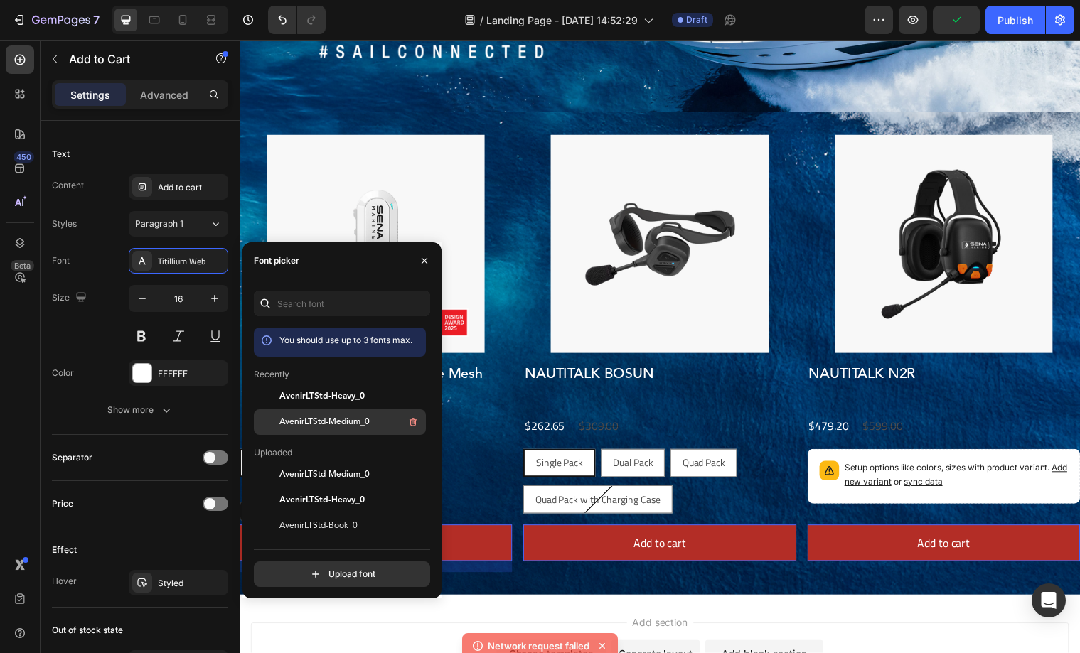
click at [311, 419] on span "AvenirLTStd-Medium_0" at bounding box center [324, 422] width 90 height 13
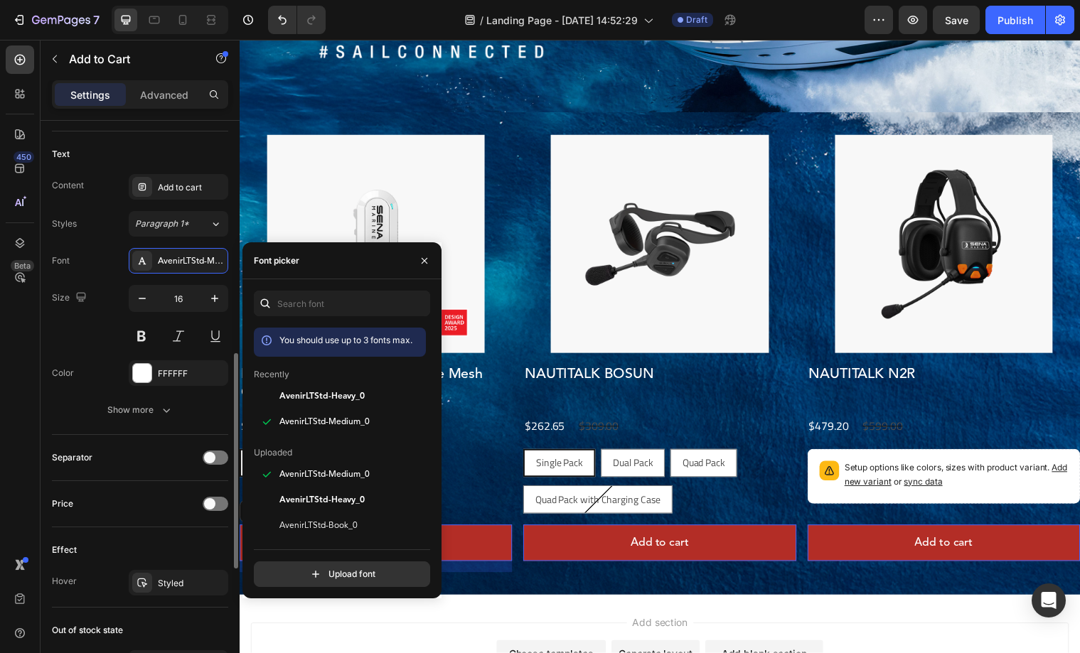
click at [90, 348] on div "Size 16" at bounding box center [140, 317] width 176 height 64
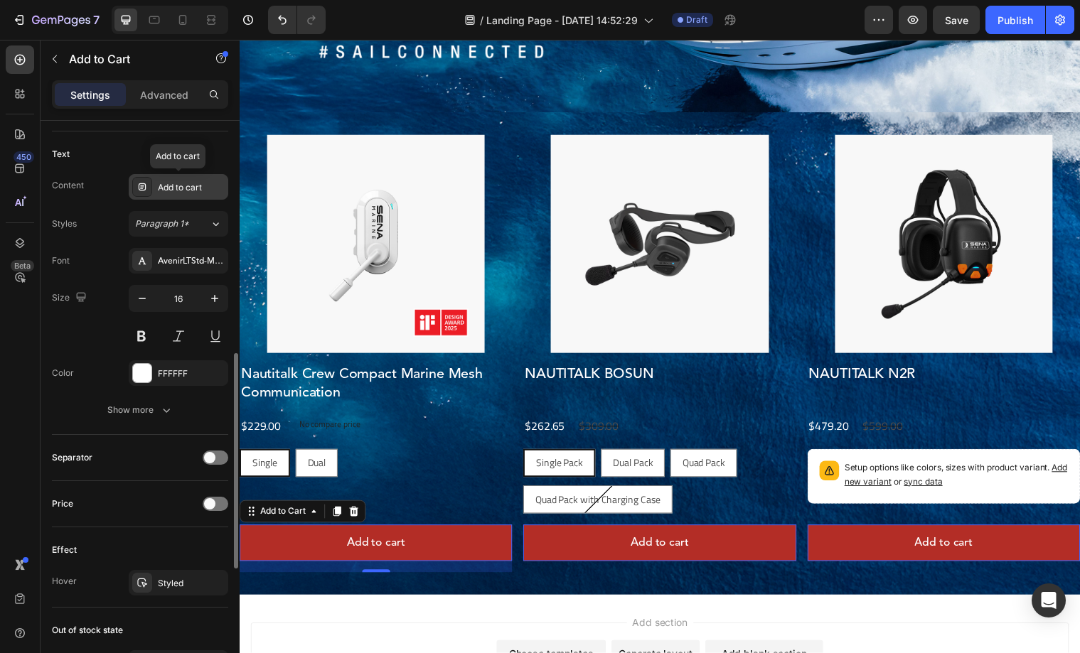
click at [176, 185] on div "Add to cart" at bounding box center [191, 187] width 67 height 13
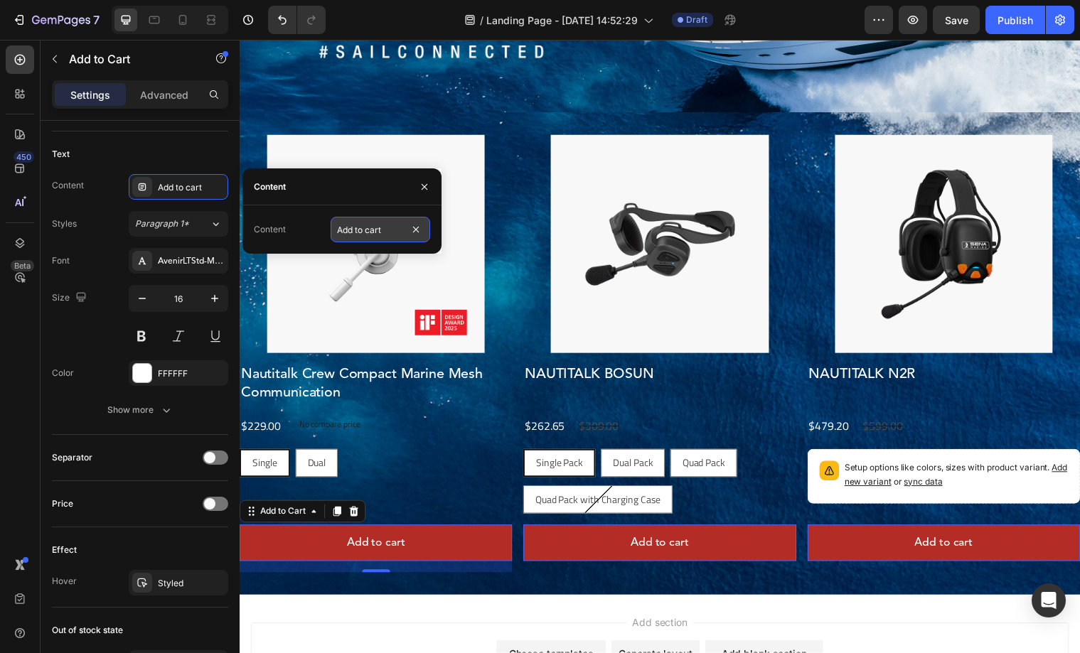
click at [375, 232] on input "Add to cart" at bounding box center [381, 230] width 100 height 26
click at [370, 232] on input "Add to cart" at bounding box center [381, 230] width 100 height 26
click at [360, 230] on input "Add to Cart" at bounding box center [381, 230] width 100 height 26
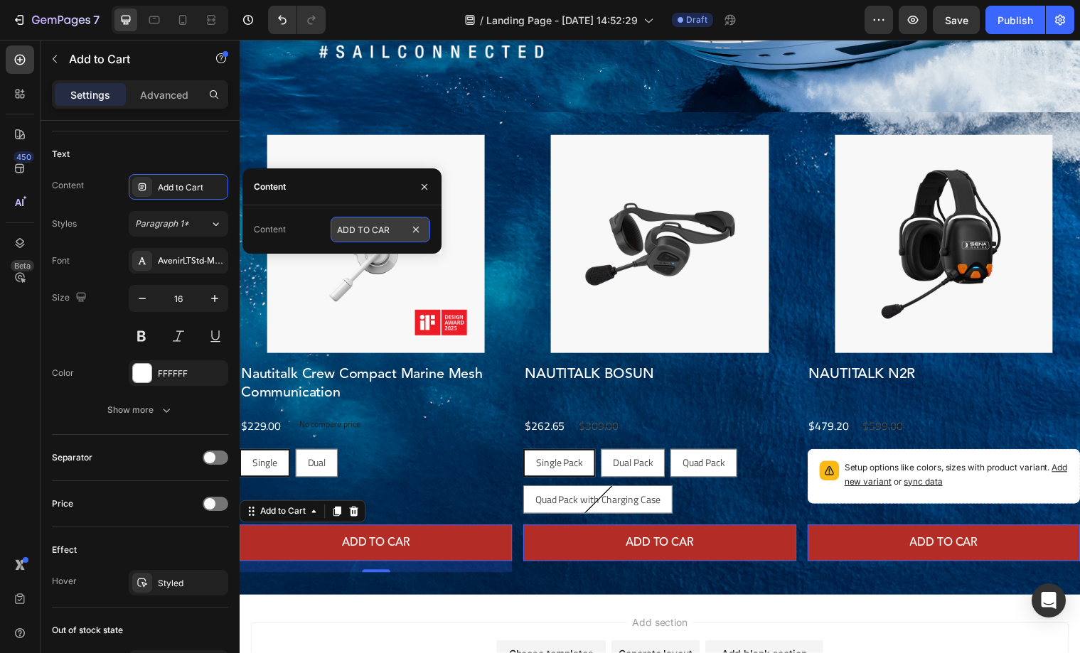
type input "ADD TO CART"
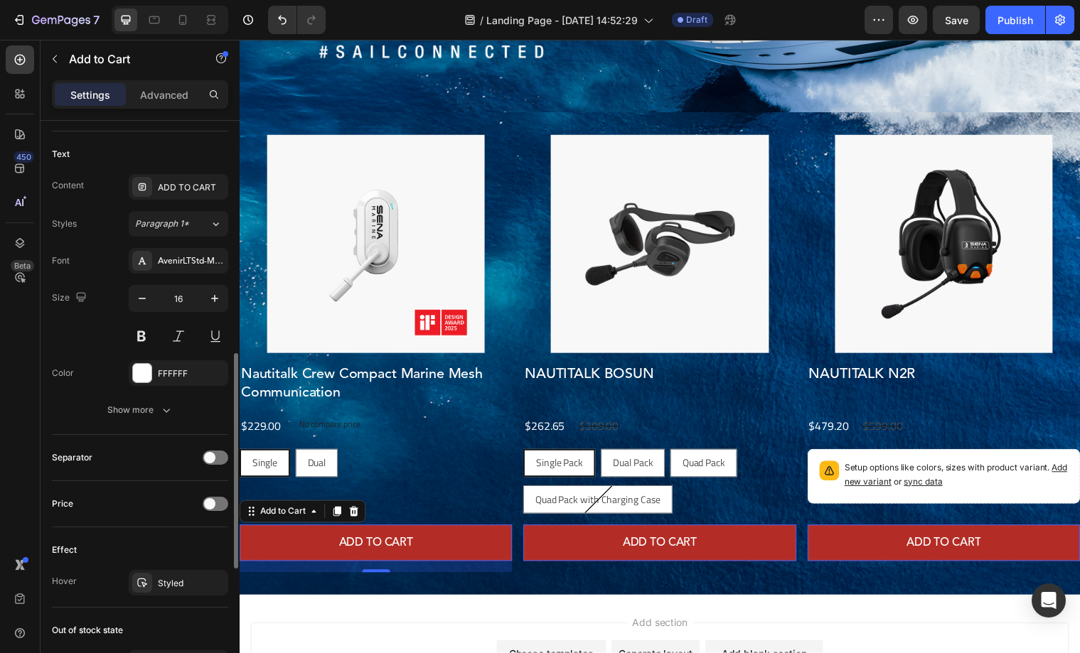
click at [88, 345] on div "Size 16" at bounding box center [140, 317] width 176 height 64
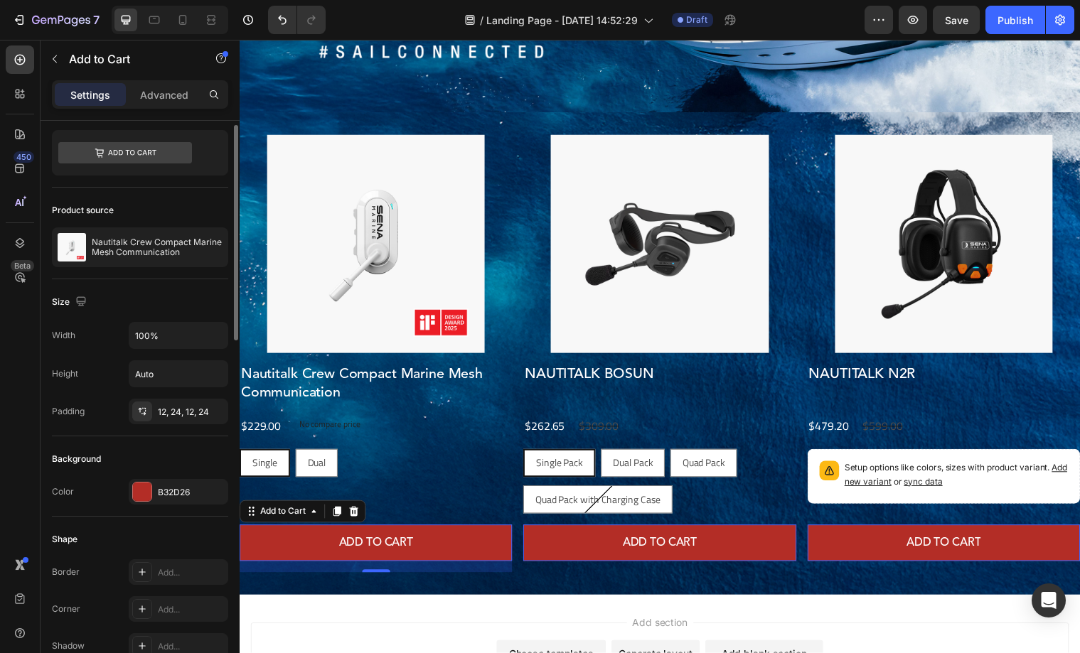
scroll to position [0, 0]
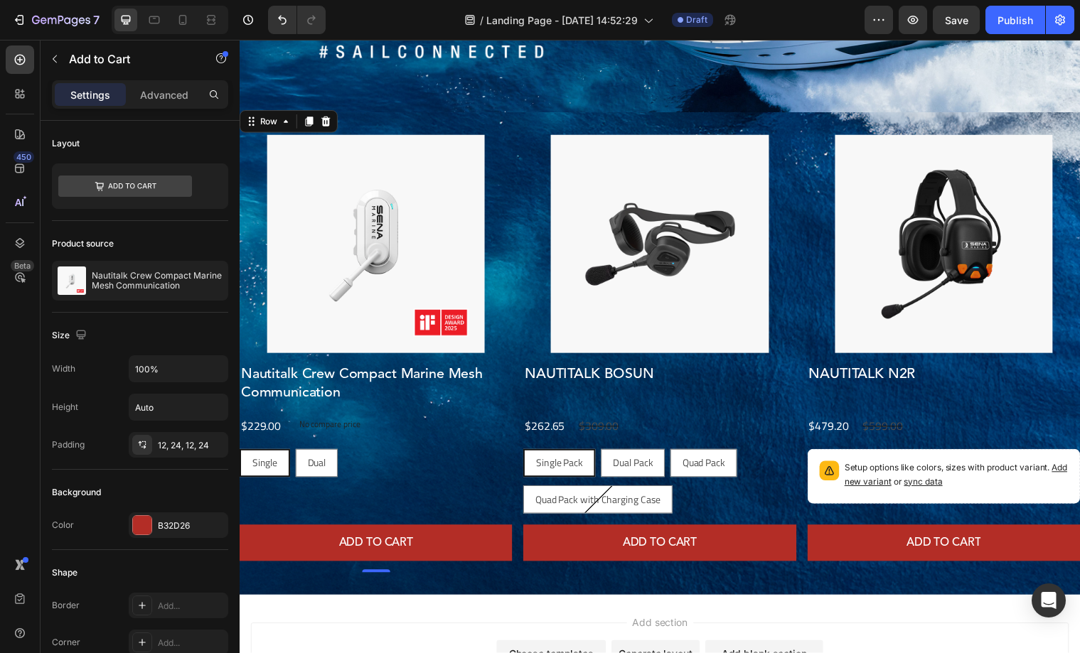
click at [450, 526] on div "Product Images Nautitalk Crew Compact Marine Mesh Communication Product Title $…" at bounding box center [378, 358] width 277 height 444
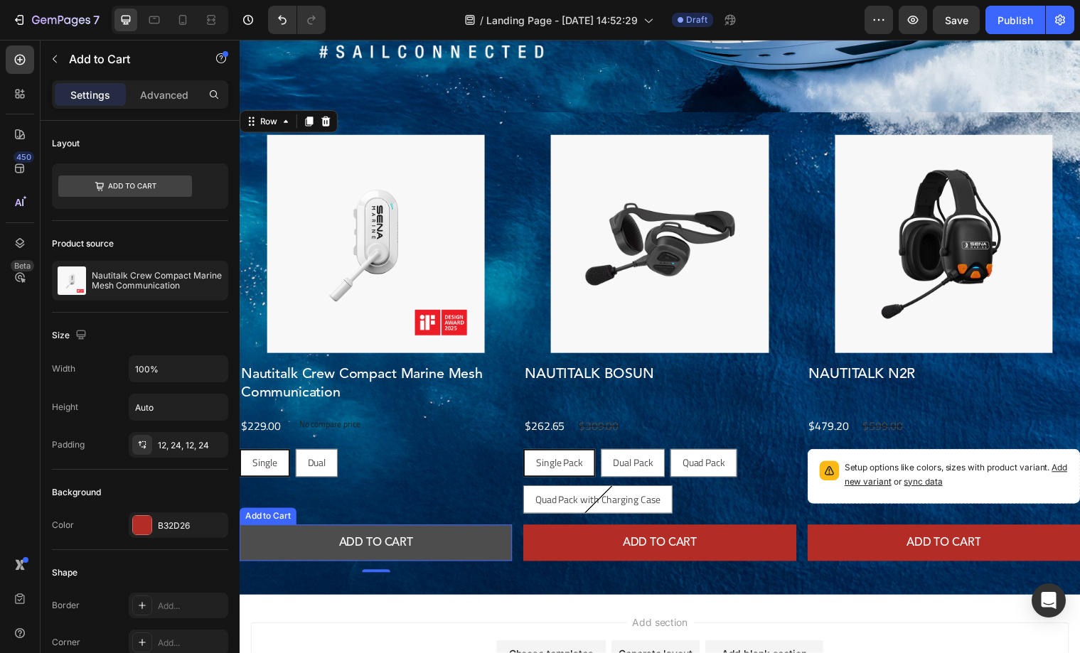
click at [477, 562] on button "ADD TO CART" at bounding box center [378, 551] width 277 height 38
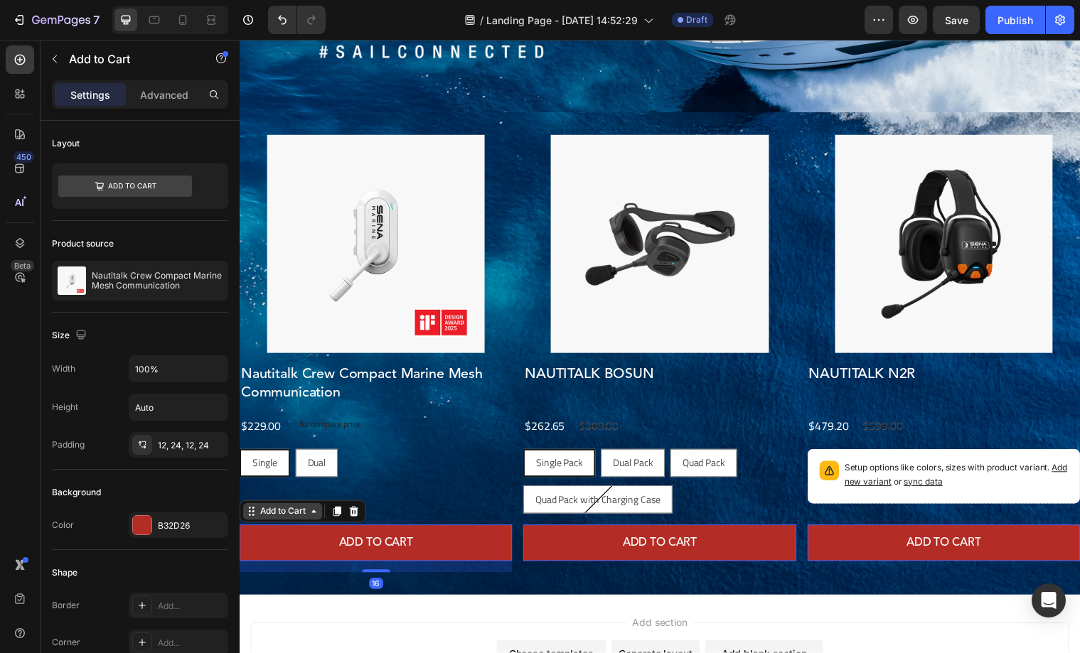
click at [315, 515] on icon at bounding box center [314, 518] width 11 height 11
click at [275, 493] on div "Row 1 col" at bounding box center [267, 494] width 43 height 9
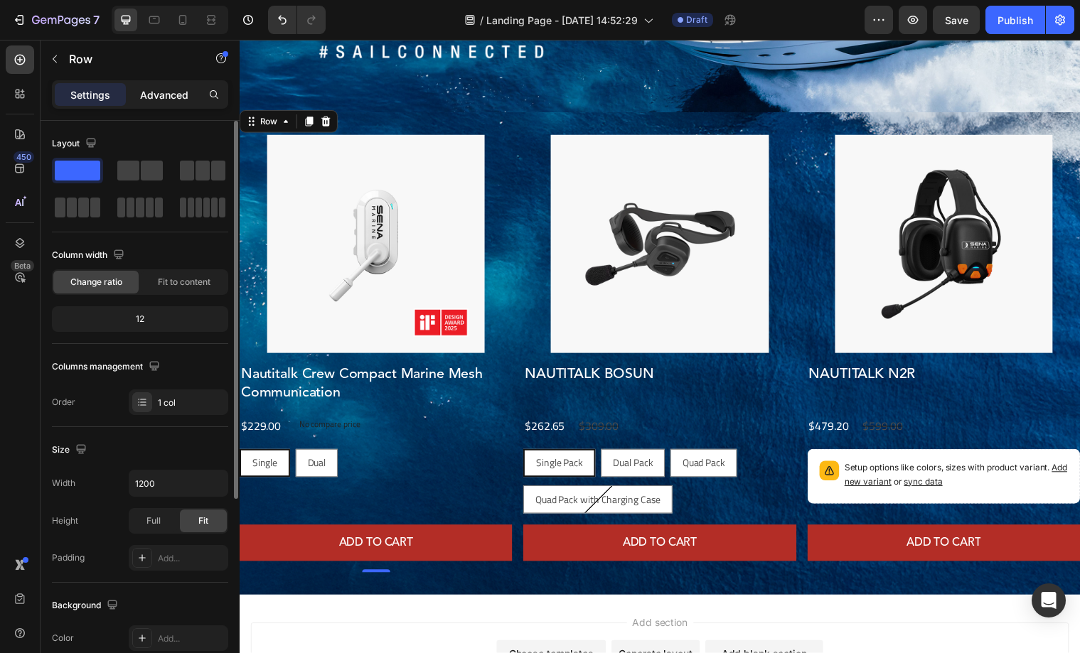
click at [148, 90] on p "Advanced" at bounding box center [164, 94] width 48 height 15
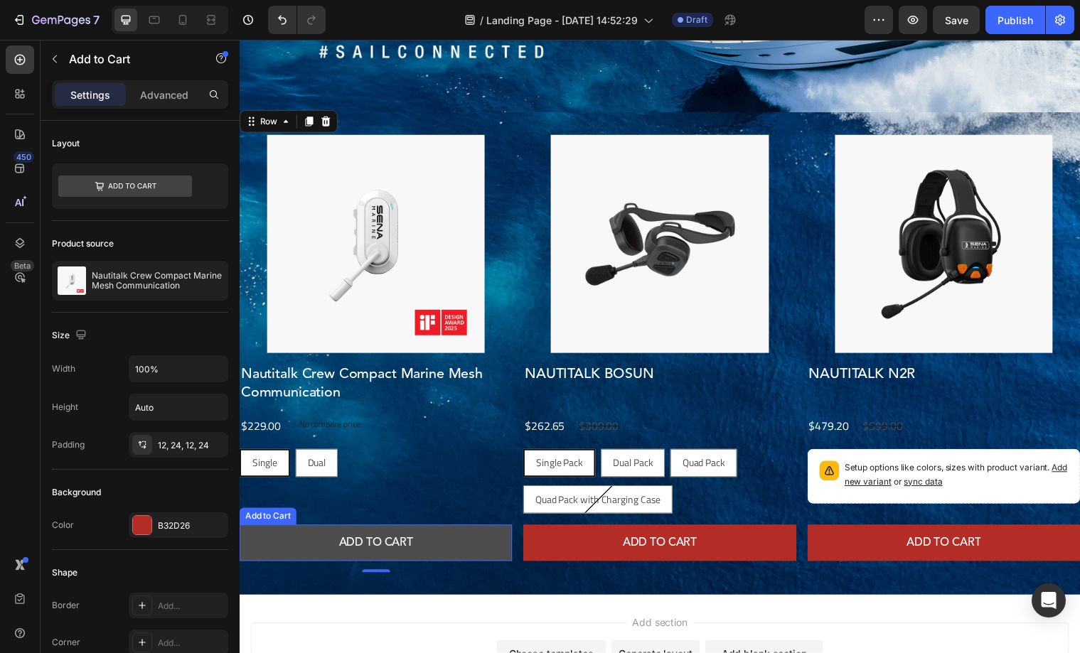
click at [317, 546] on button "ADD TO CART" at bounding box center [378, 551] width 277 height 38
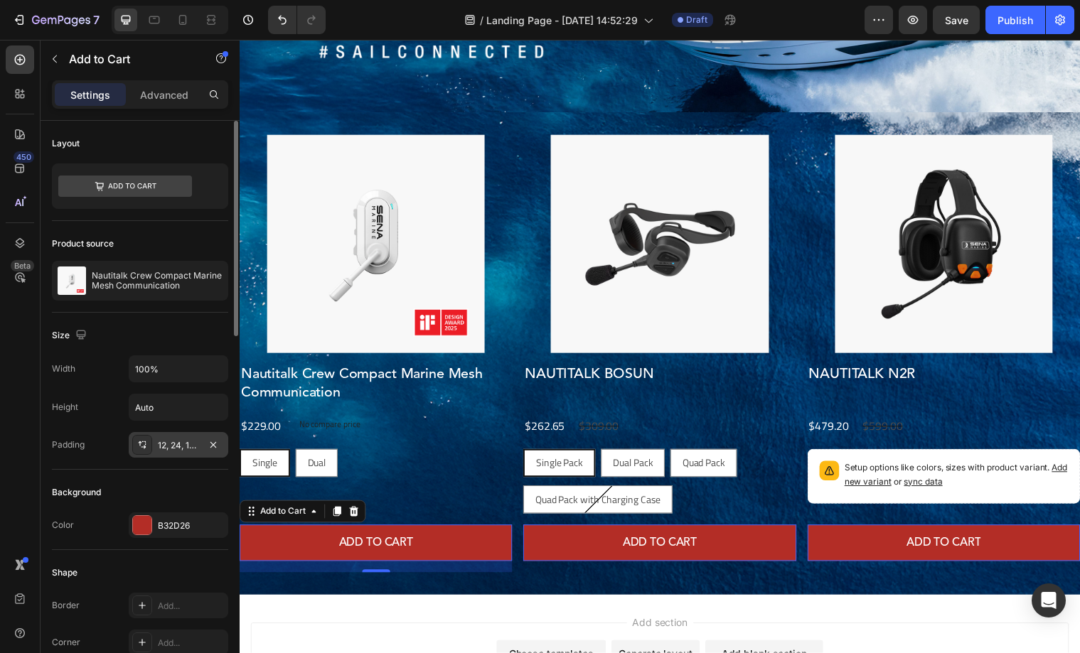
click at [162, 446] on div "12, 24, 12, 24" at bounding box center [178, 445] width 41 height 13
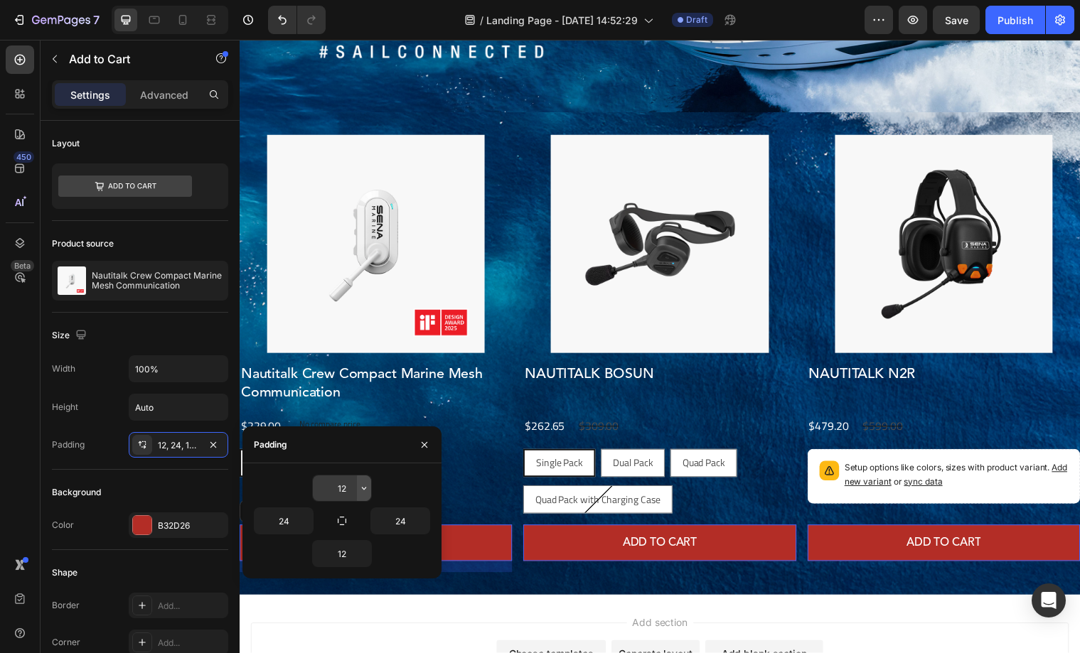
click at [370, 488] on button "button" at bounding box center [364, 489] width 14 height 26
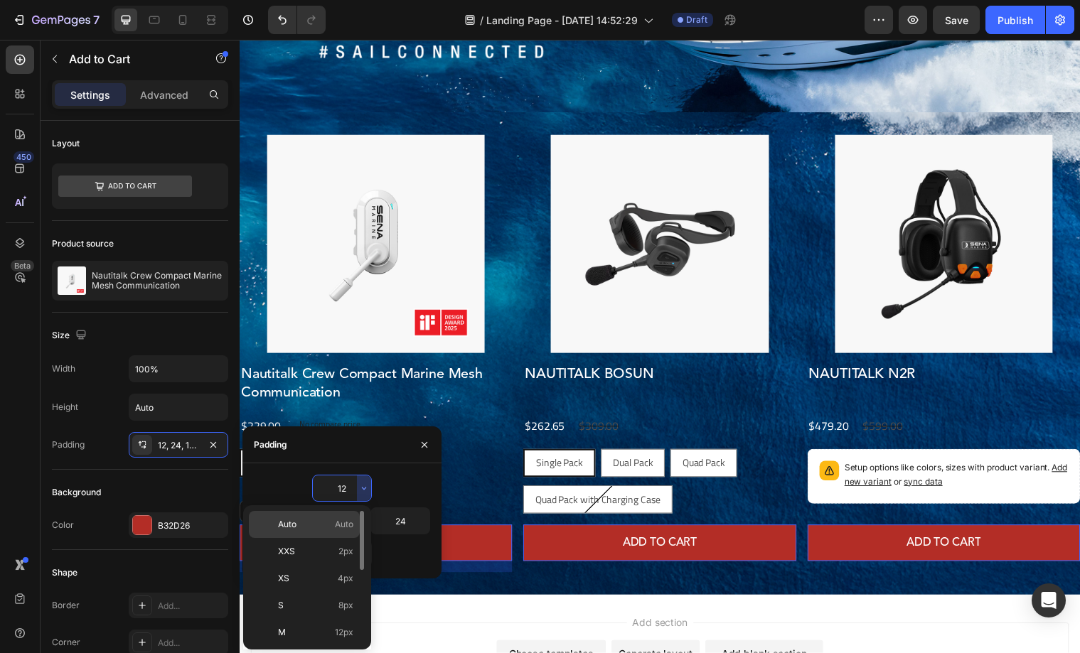
click at [338, 518] on span "Auto" at bounding box center [344, 524] width 18 height 13
type input "Auto"
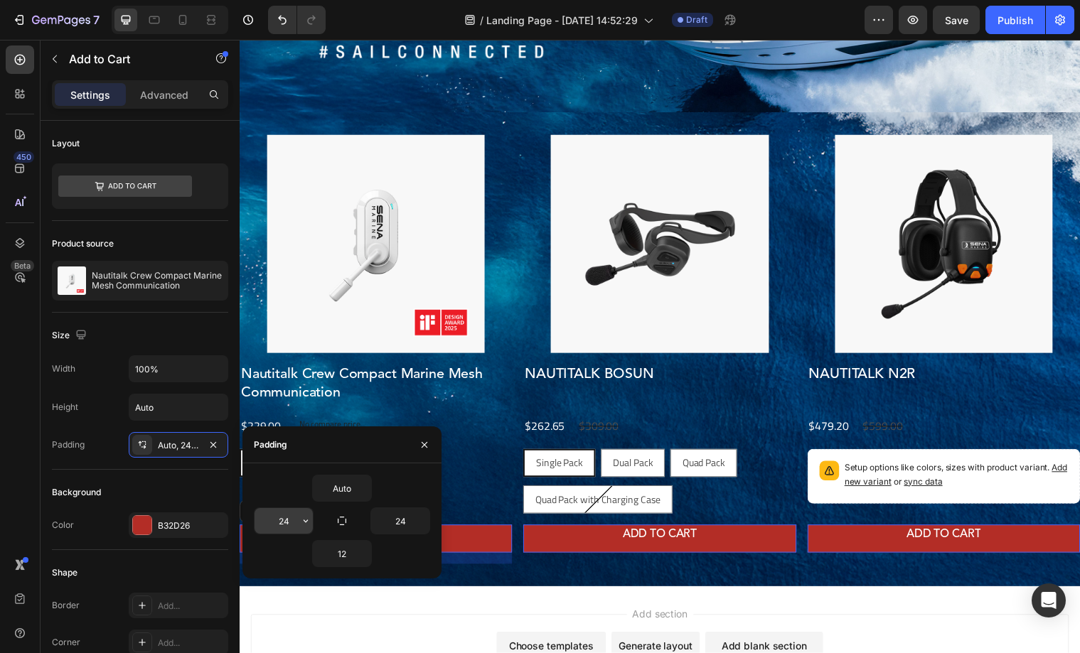
click at [308, 525] on icon "button" at bounding box center [305, 520] width 11 height 11
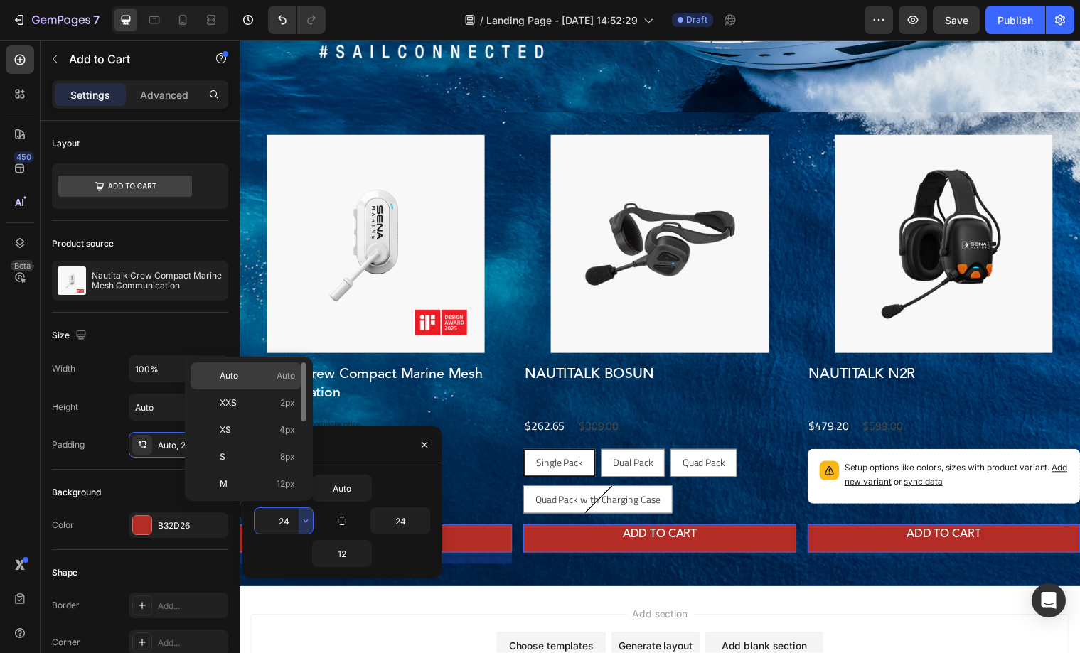
drag, startPoint x: 254, startPoint y: 382, endPoint x: 14, endPoint y: 348, distance: 242.0
click at [254, 390] on div "Auto Auto" at bounding box center [246, 403] width 111 height 27
type input "Auto"
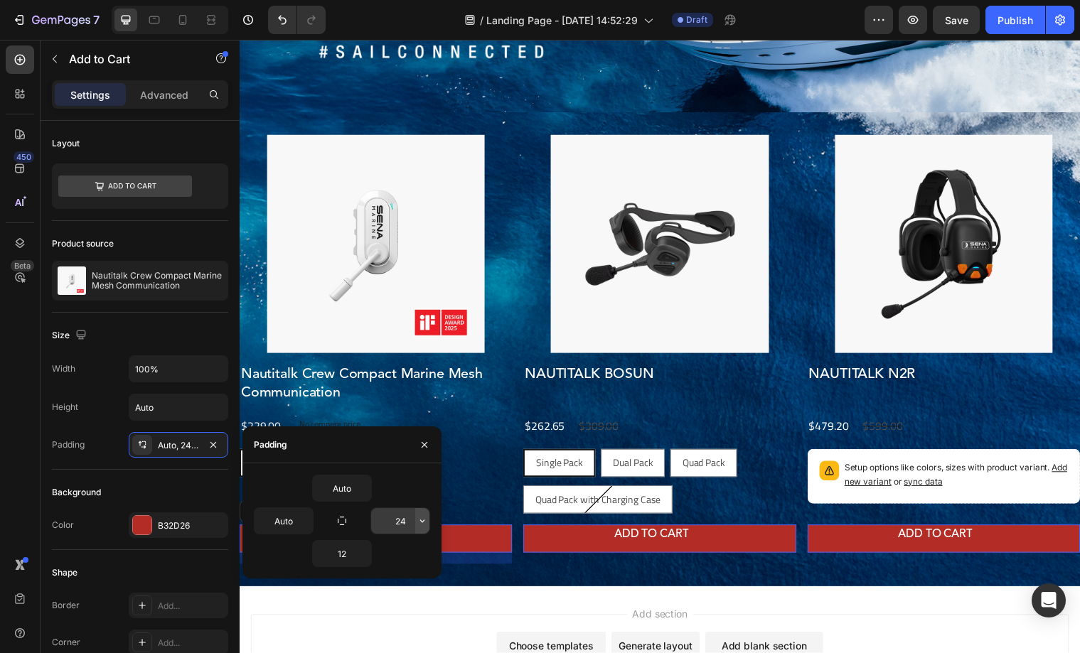
click at [416, 521] on button "button" at bounding box center [422, 521] width 14 height 26
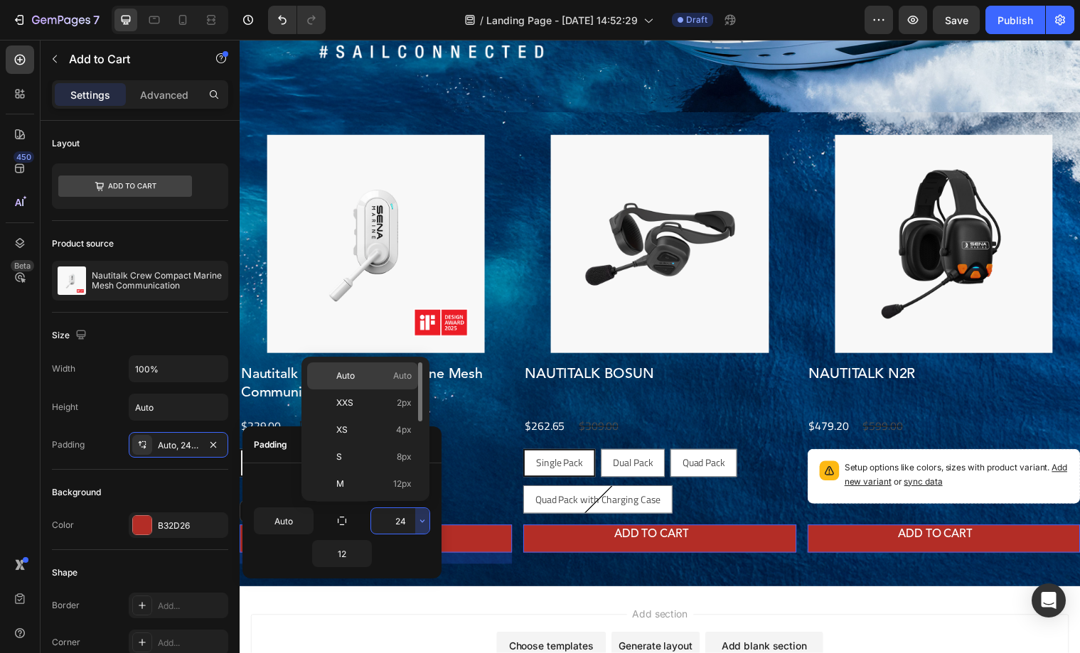
click at [375, 375] on p "Auto Auto" at bounding box center [373, 376] width 75 height 13
type input "Auto"
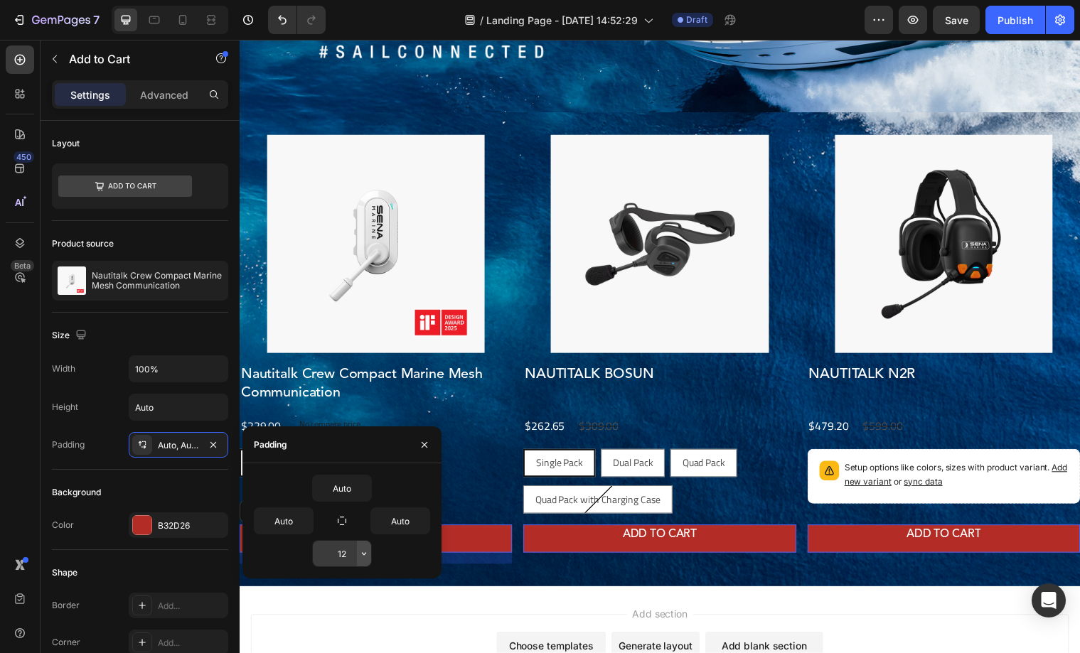
click at [363, 553] on icon "button" at bounding box center [364, 553] width 4 height 3
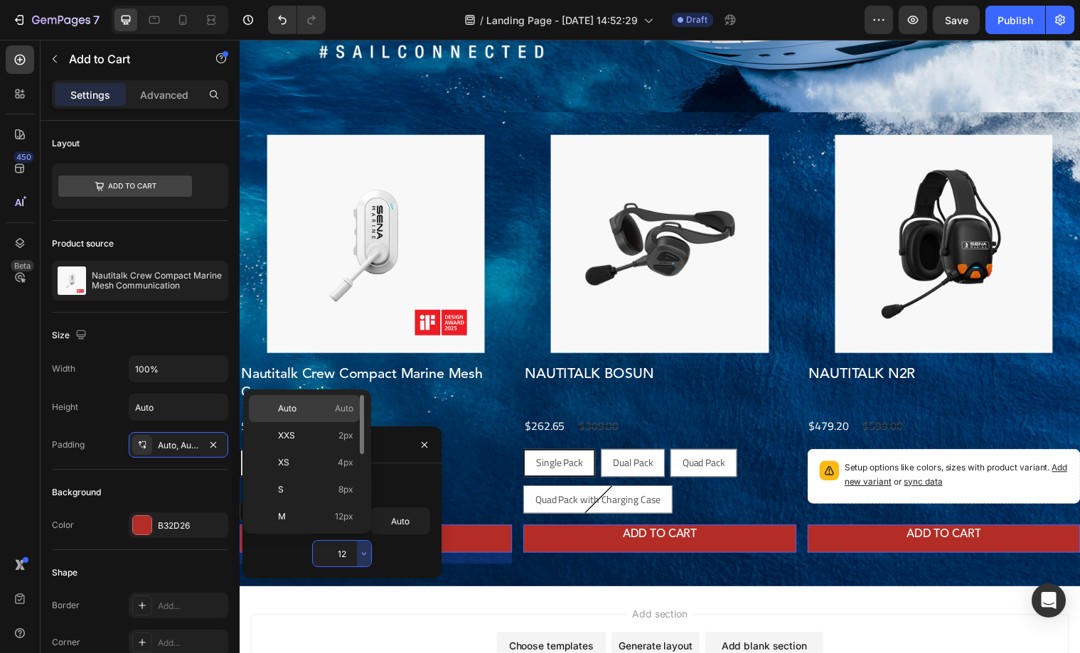
click at [315, 414] on p "Auto Auto" at bounding box center [315, 408] width 75 height 13
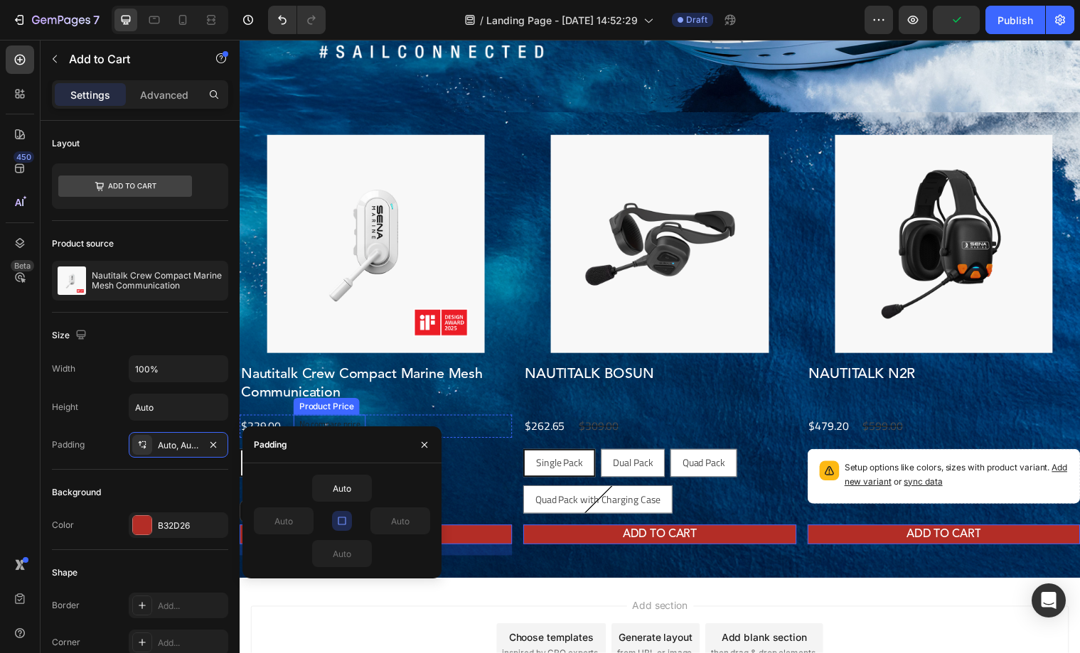
type input "12"
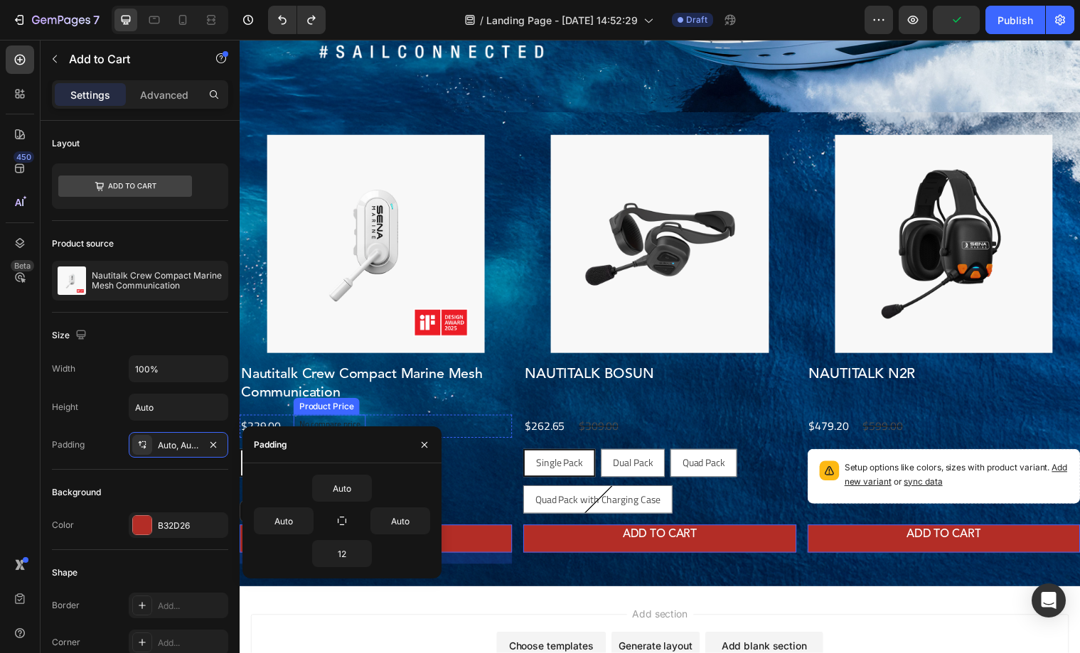
type input "24"
type input "12"
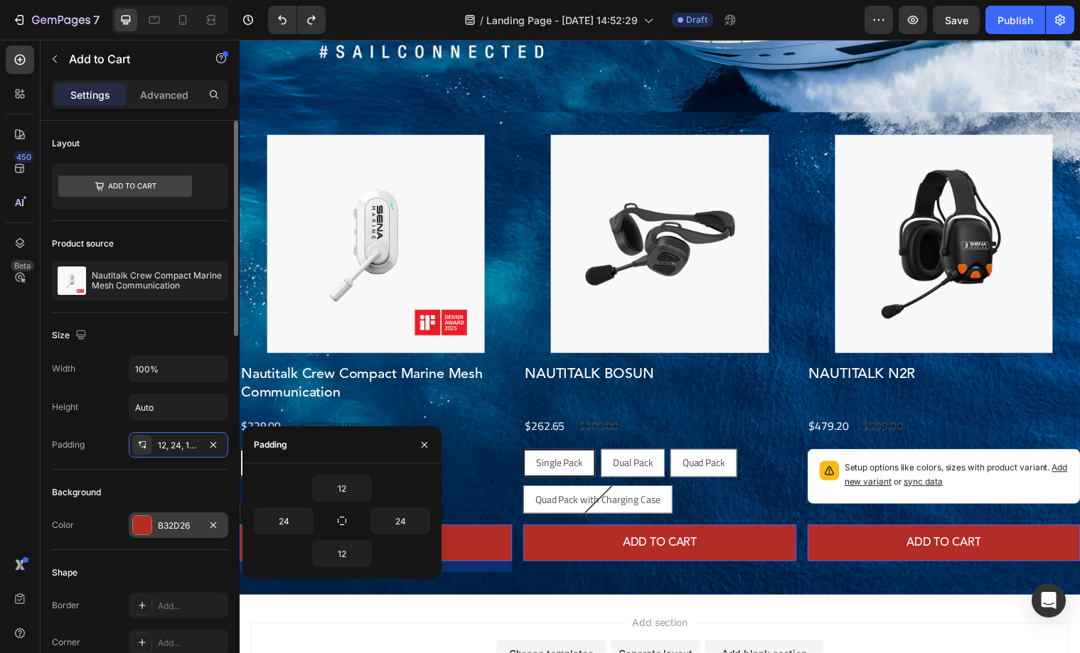
click at [164, 527] on div "B32D26" at bounding box center [178, 526] width 41 height 13
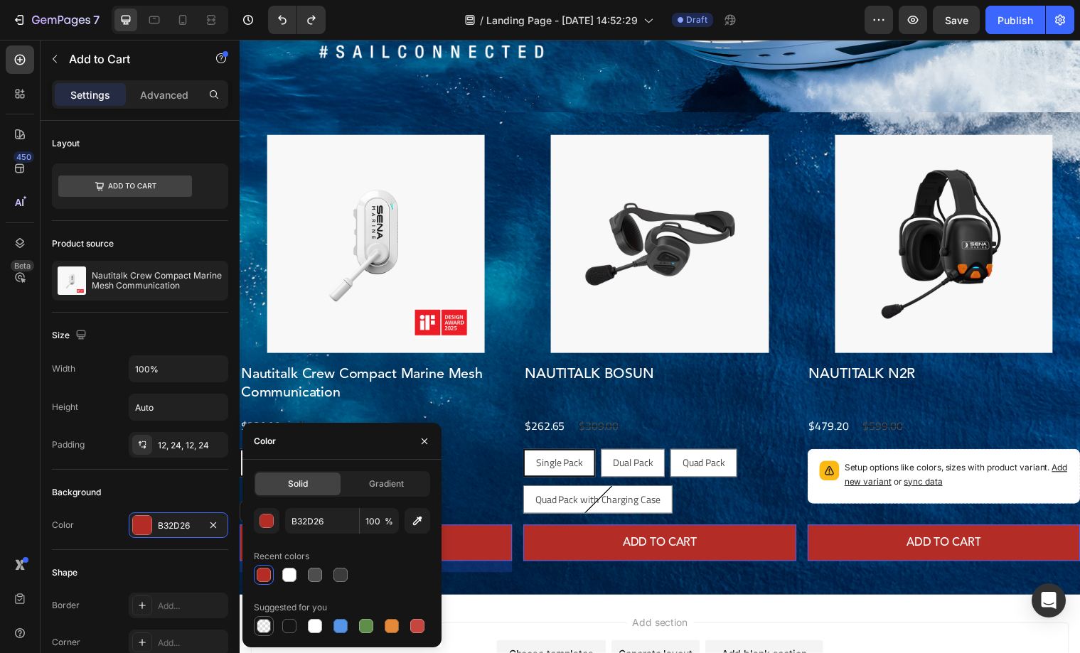
click at [265, 631] on div at bounding box center [264, 626] width 14 height 14
type input "000000"
type input "0"
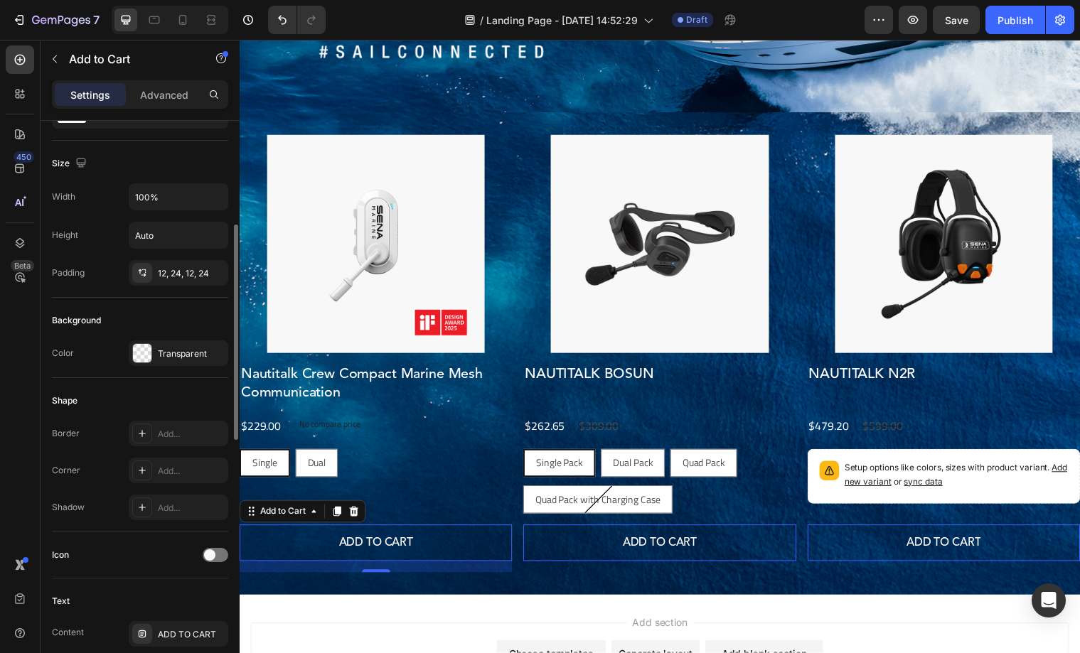
scroll to position [200, 0]
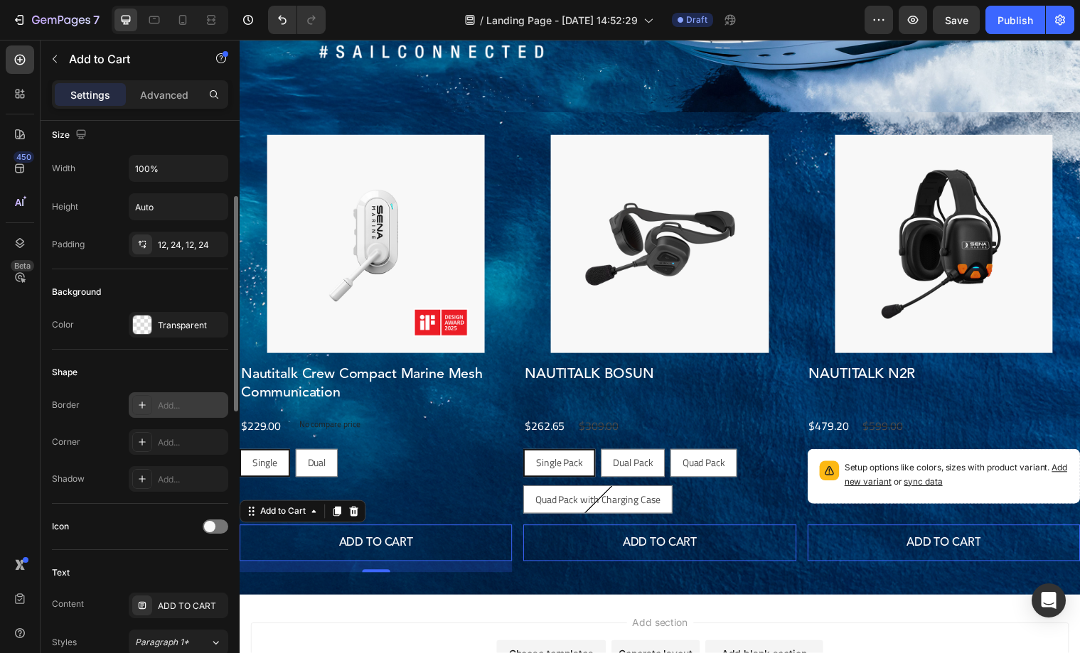
click at [180, 399] on div "Add..." at bounding box center [191, 405] width 67 height 13
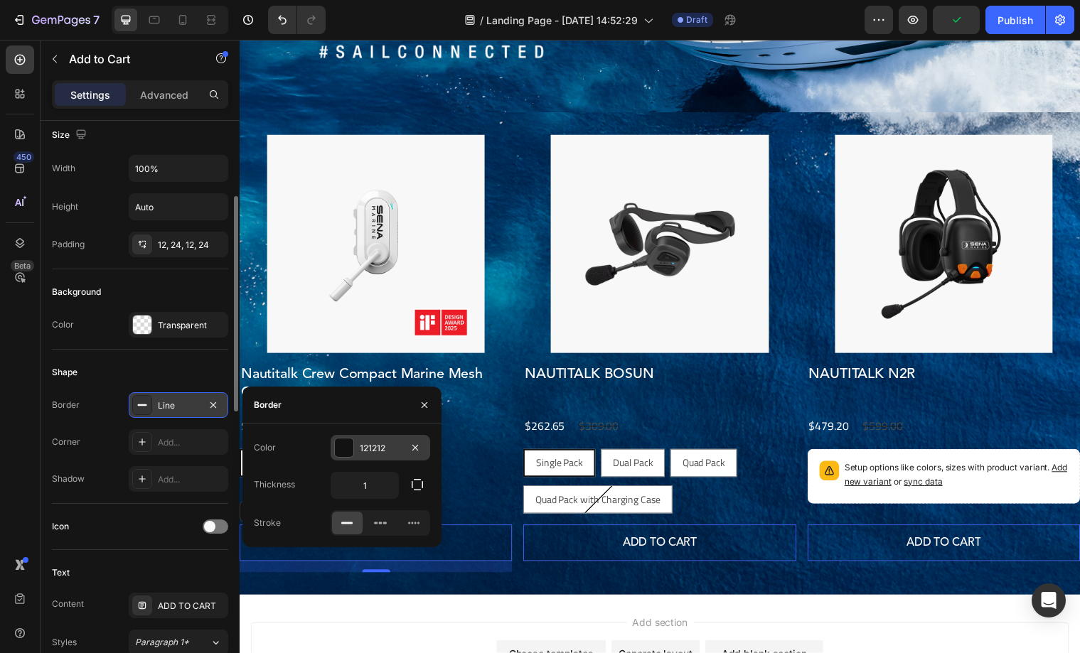
click at [355, 450] on div "121212" at bounding box center [381, 448] width 100 height 26
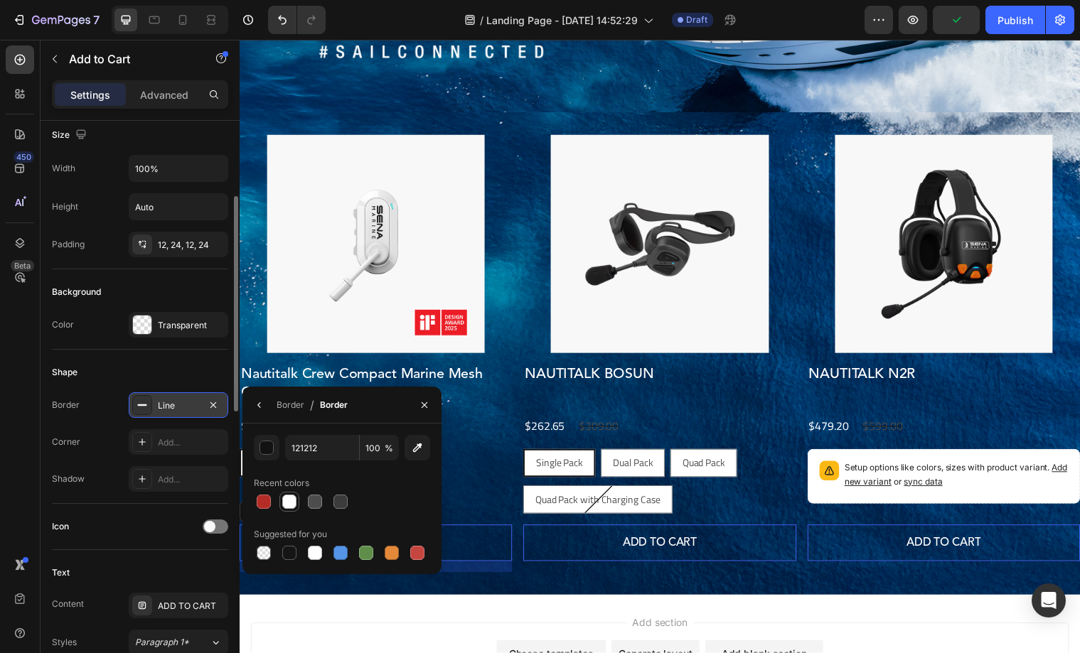
click at [288, 499] on div at bounding box center [289, 502] width 14 height 14
type input "FFFFFF"
click at [360, 416] on div "Border / Border" at bounding box center [341, 405] width 199 height 37
click at [390, 486] on div "Recent colors" at bounding box center [342, 483] width 176 height 23
click at [259, 403] on icon "button" at bounding box center [258, 405] width 3 height 6
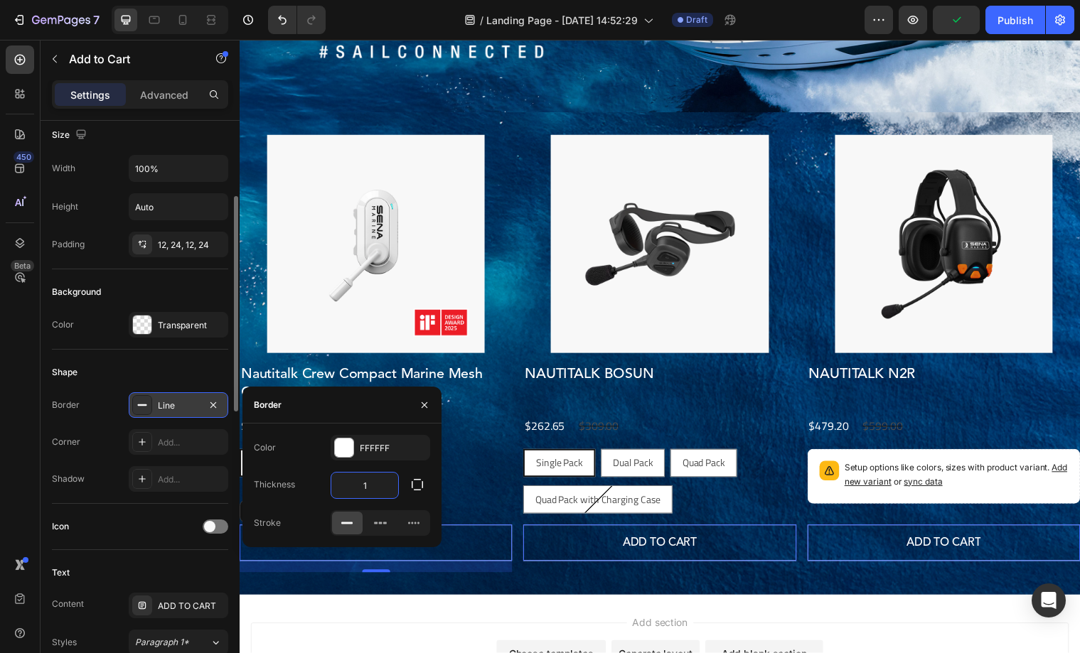
drag, startPoint x: 378, startPoint y: 488, endPoint x: 350, endPoint y: 486, distance: 28.5
click at [350, 486] on input "1" at bounding box center [364, 486] width 67 height 26
click at [367, 486] on input "1" at bounding box center [364, 486] width 67 height 26
type input "2"
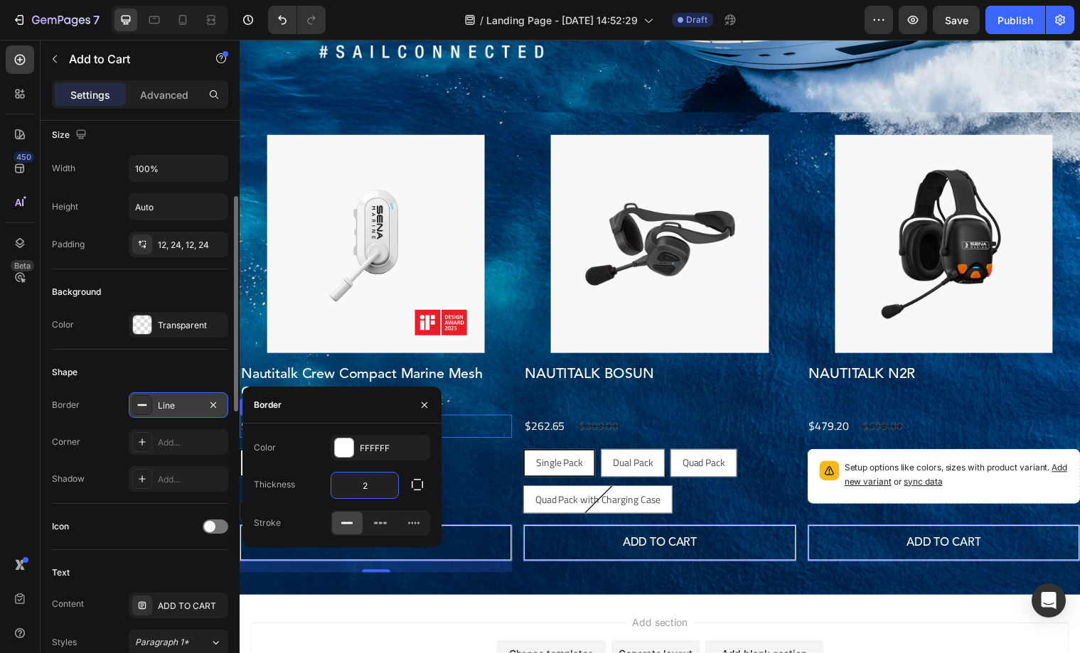
click at [486, 453] on div "Product Images Nautitalk Crew Compact Marine Mesh Communication Product Title $…" at bounding box center [378, 358] width 277 height 444
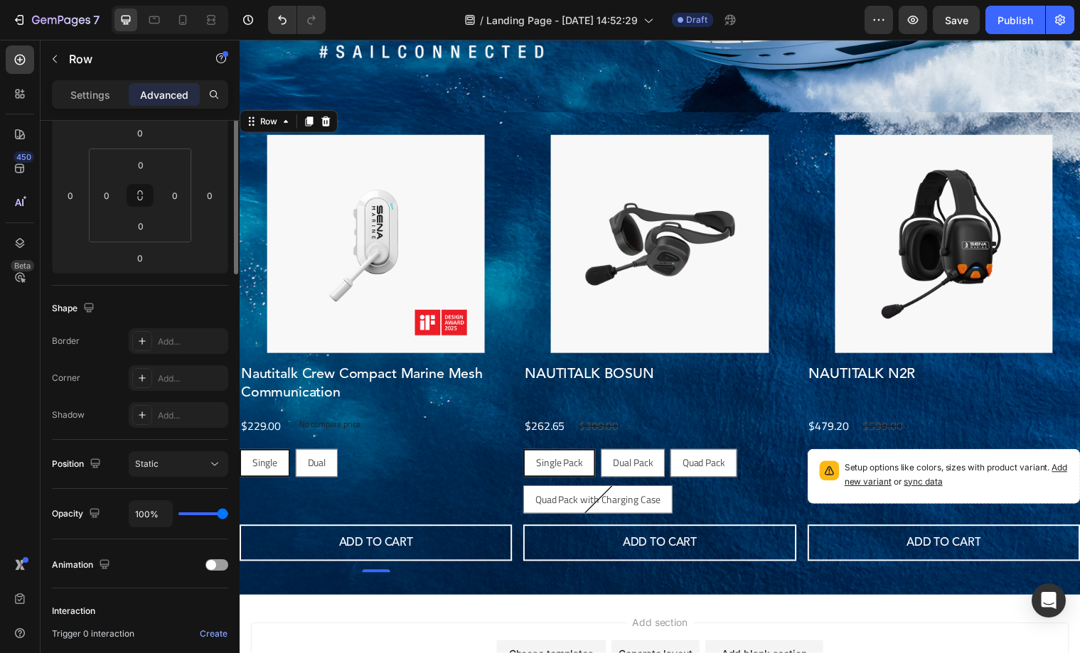
scroll to position [0, 0]
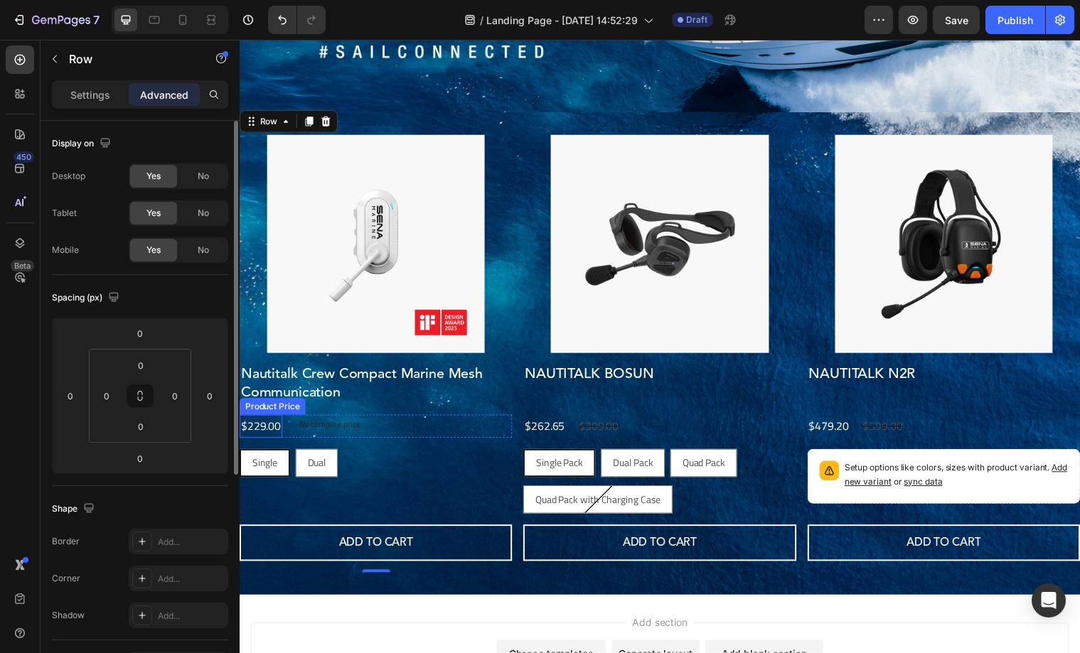
click at [263, 434] on div "$229.00" at bounding box center [261, 432] width 43 height 23
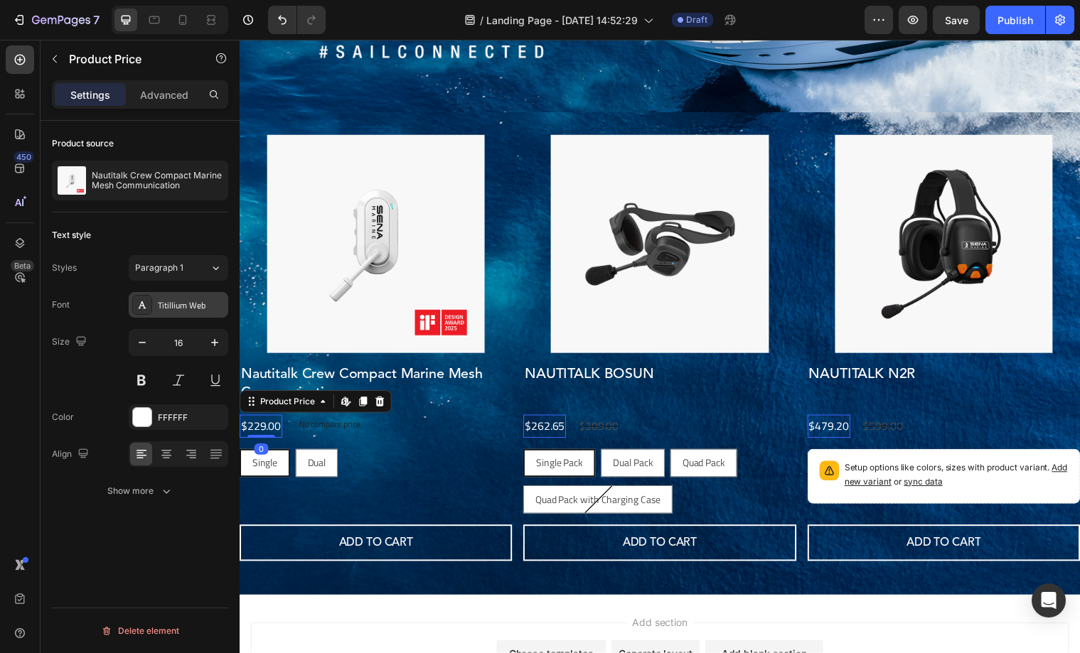
click at [184, 309] on div "Titillium Web" at bounding box center [191, 305] width 67 height 13
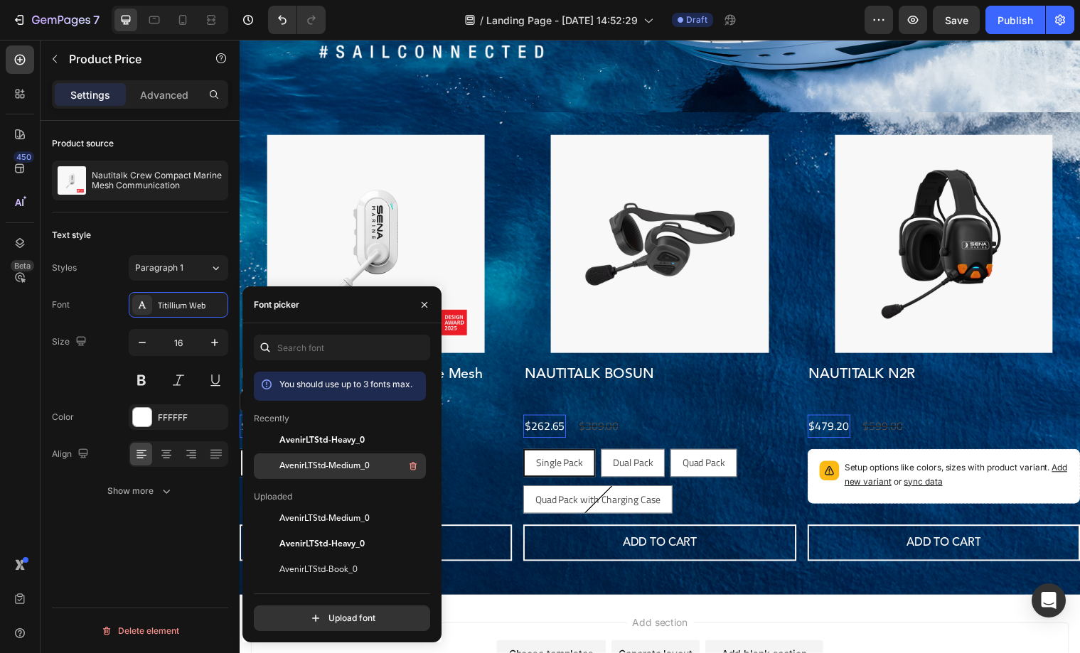
click at [340, 462] on span "AvenirLTStd-Medium_0" at bounding box center [324, 466] width 90 height 13
click at [208, 344] on icon "button" at bounding box center [215, 343] width 14 height 14
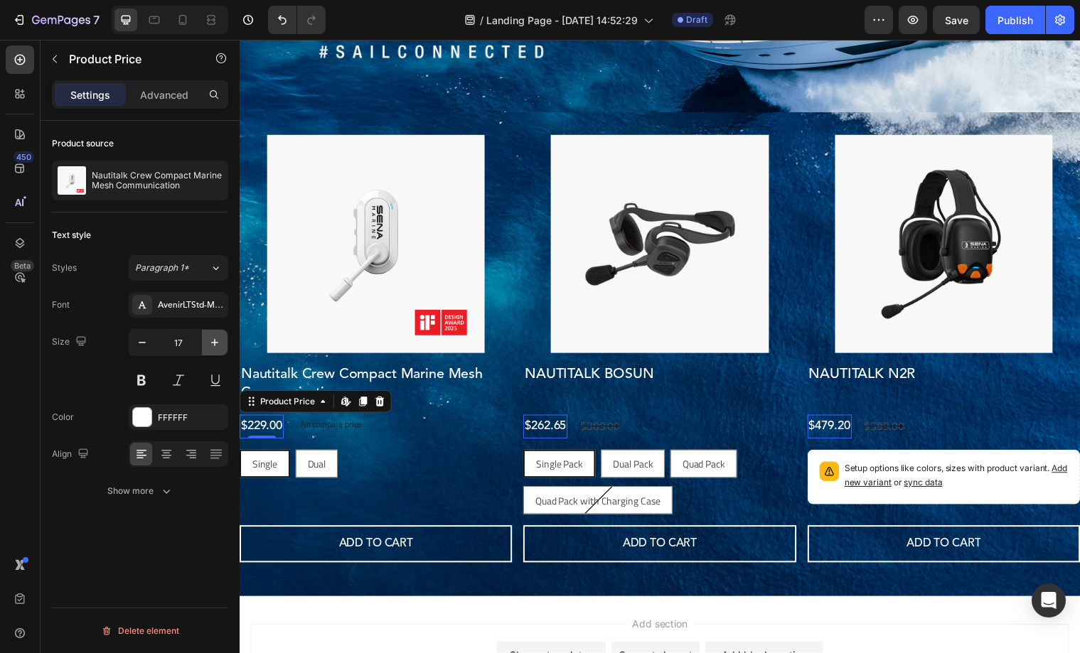
click at [208, 344] on icon "button" at bounding box center [215, 343] width 14 height 14
type input "18"
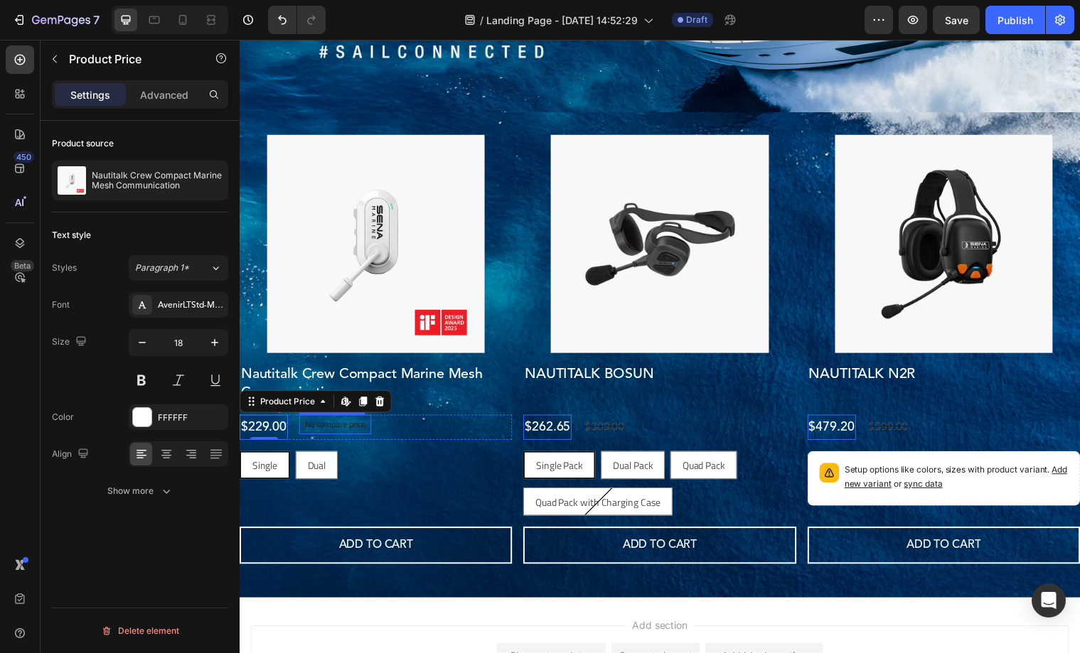
click at [316, 432] on p "No compare price" at bounding box center [337, 431] width 62 height 9
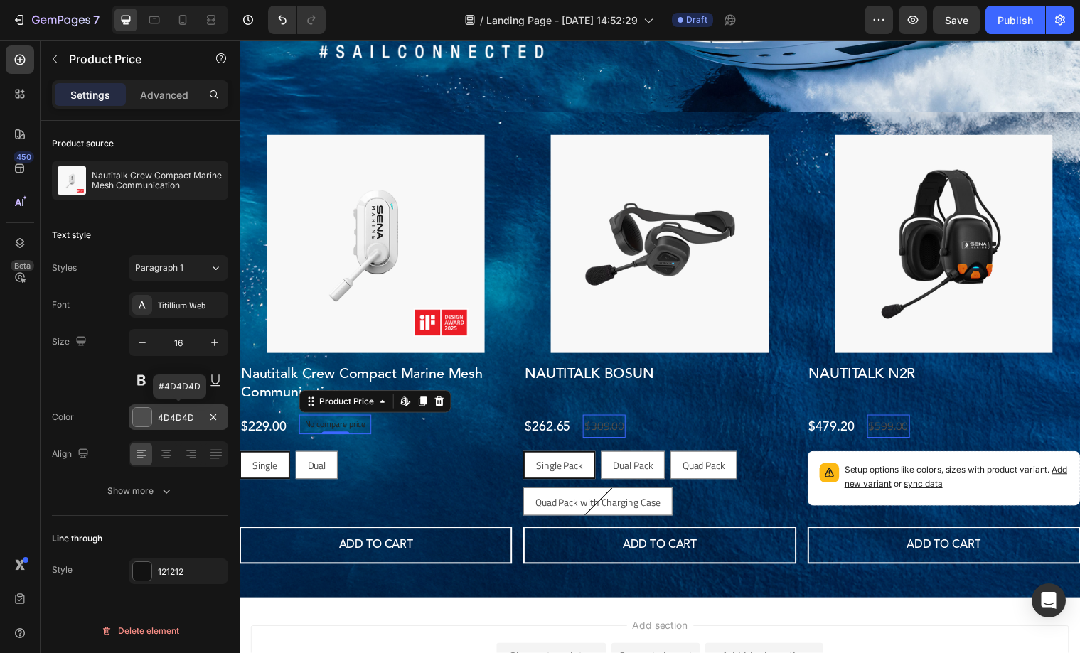
click at [146, 418] on div at bounding box center [142, 417] width 18 height 18
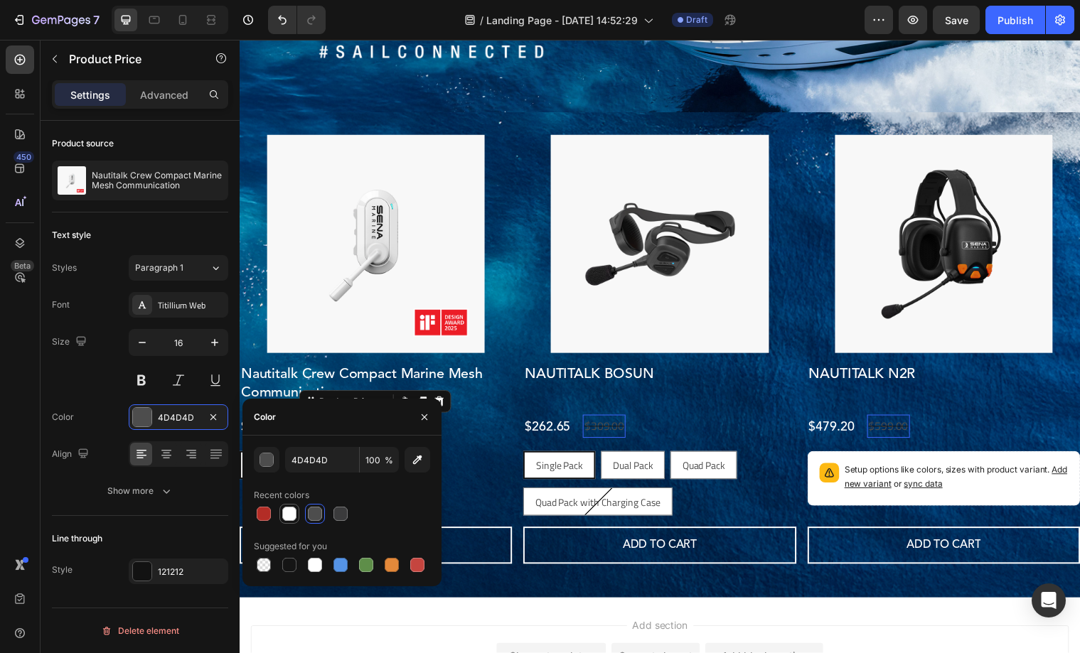
click at [288, 513] on div at bounding box center [289, 514] width 14 height 14
type input "FFFFFF"
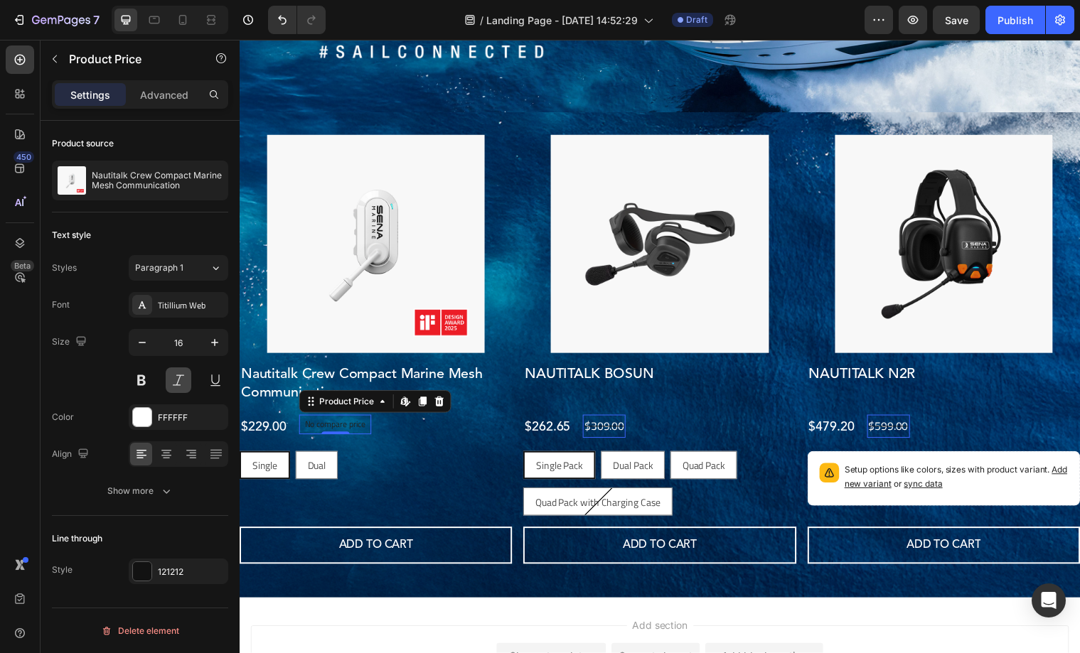
click at [175, 377] on button at bounding box center [179, 381] width 26 height 26
click at [142, 340] on icon "button" at bounding box center [142, 343] width 14 height 14
click at [140, 311] on div at bounding box center [142, 305] width 20 height 20
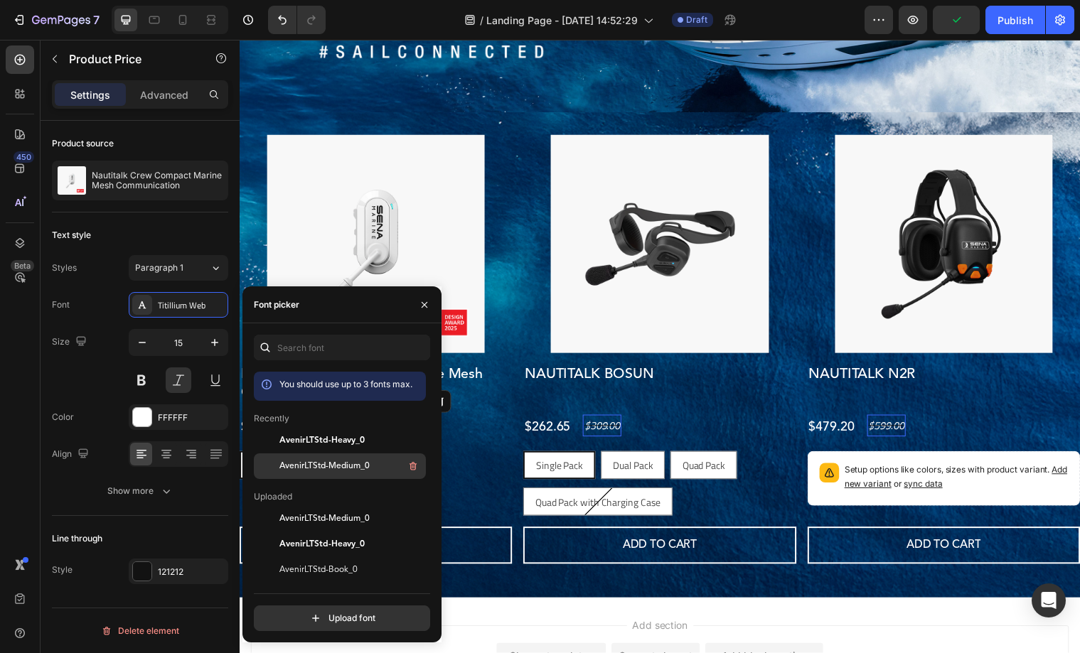
click at [343, 458] on div "AvenirLTStd-Medium_0" at bounding box center [351, 466] width 144 height 17
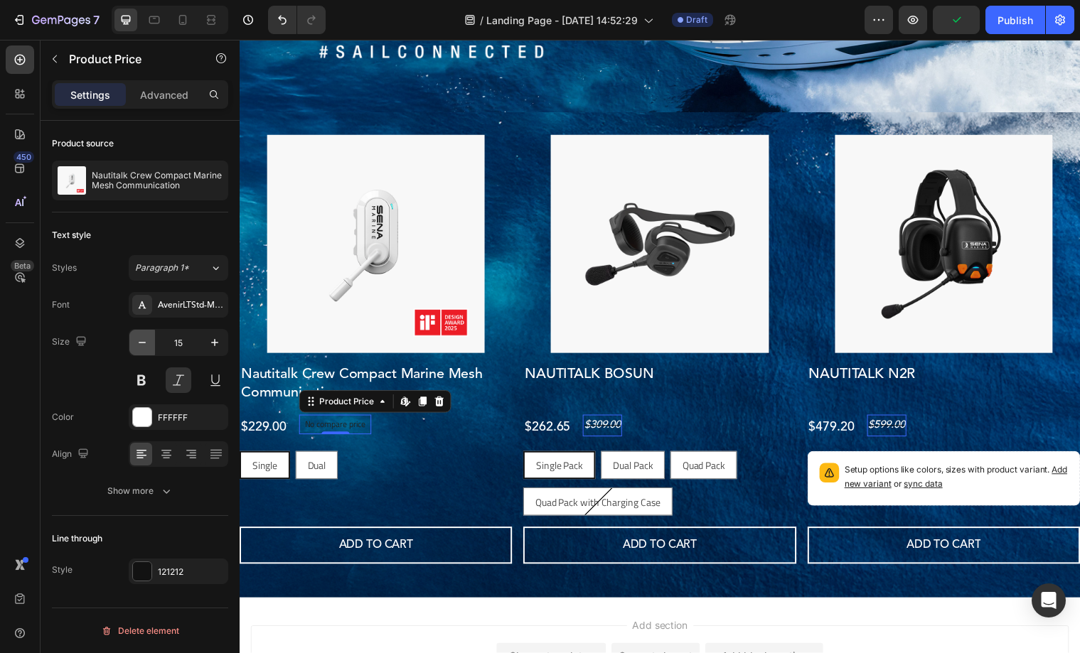
click at [141, 344] on icon "button" at bounding box center [142, 343] width 14 height 14
type input "14"
click at [166, 456] on icon at bounding box center [166, 455] width 10 height 1
click at [147, 456] on icon at bounding box center [141, 454] width 14 height 14
click at [148, 480] on button "Show more" at bounding box center [140, 491] width 176 height 26
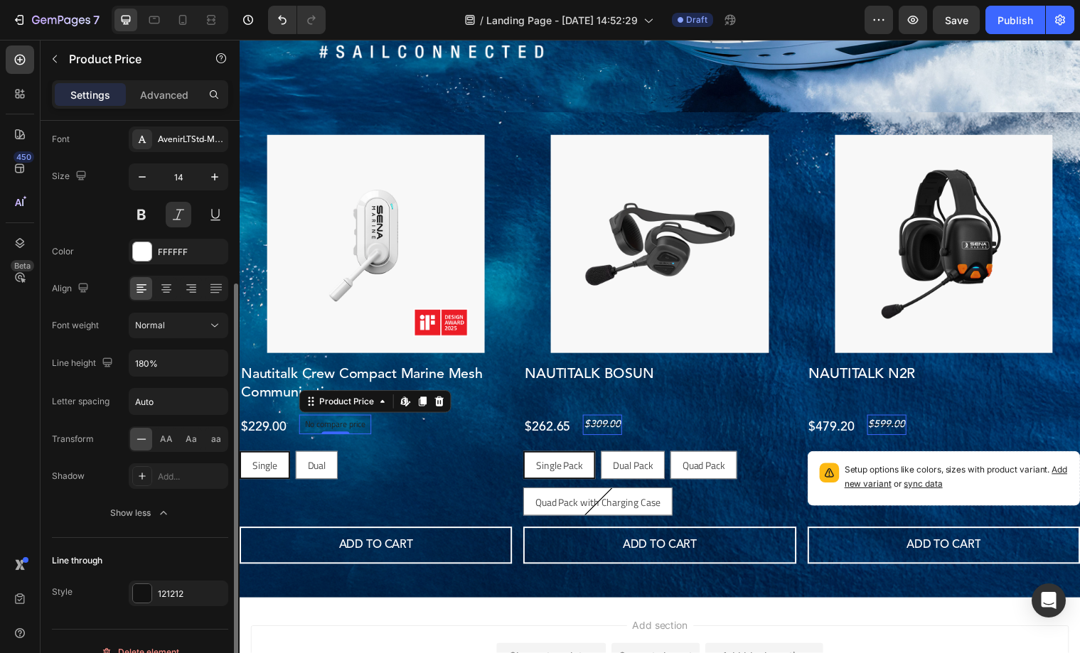
scroll to position [187, 0]
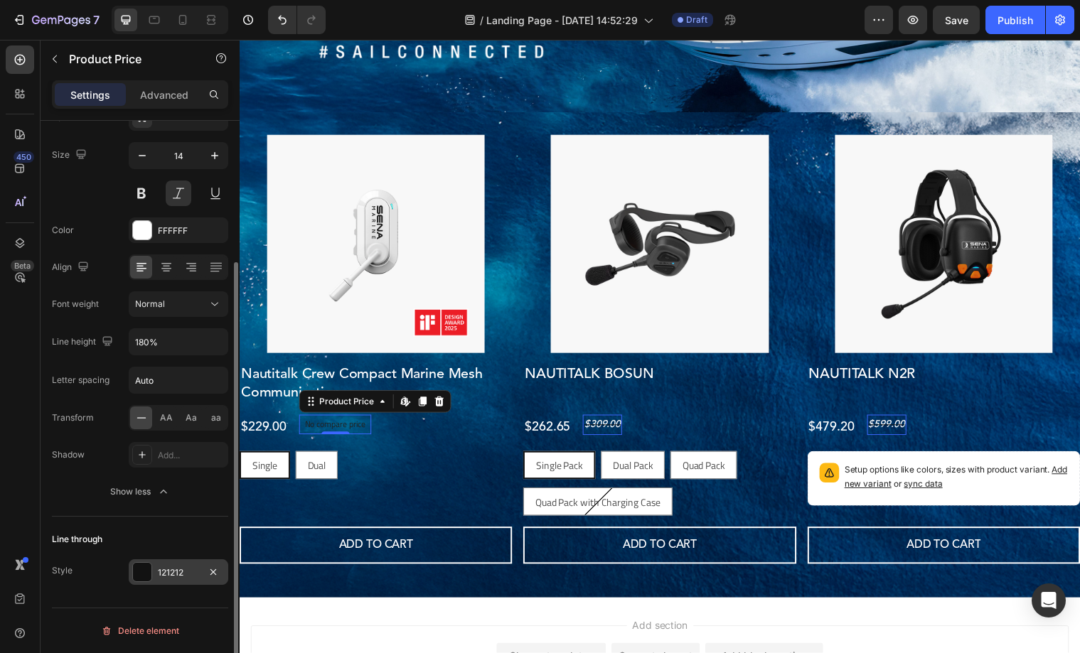
click at [182, 572] on div "121212" at bounding box center [178, 573] width 41 height 13
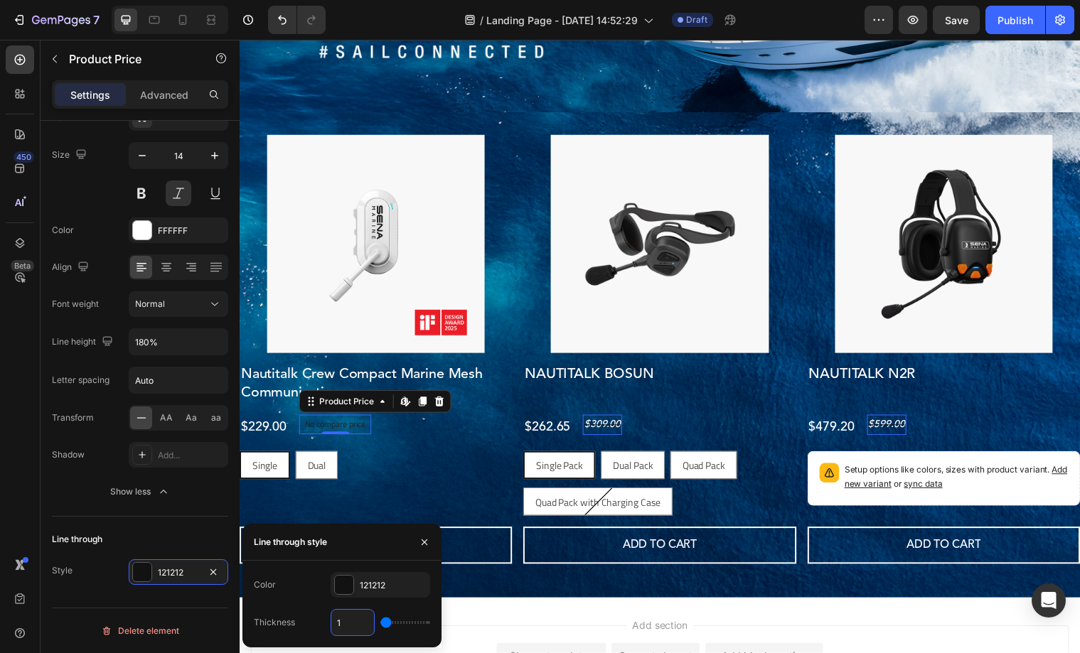
drag, startPoint x: 356, startPoint y: 622, endPoint x: 322, endPoint y: 618, distance: 34.3
click at [323, 619] on div "Thickness 1" at bounding box center [342, 622] width 176 height 27
type input "1.5"
type input "2"
type input "1.5"
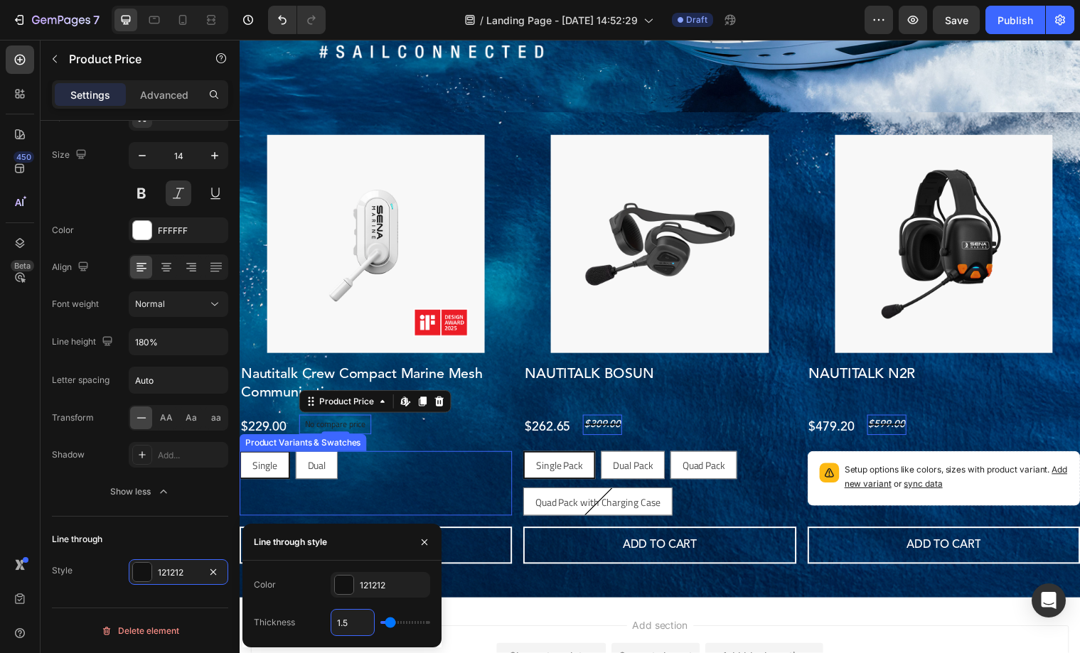
click at [366, 505] on div "Single Single Single Dual Dual Dual Product Variants & Swatches" at bounding box center [378, 490] width 277 height 65
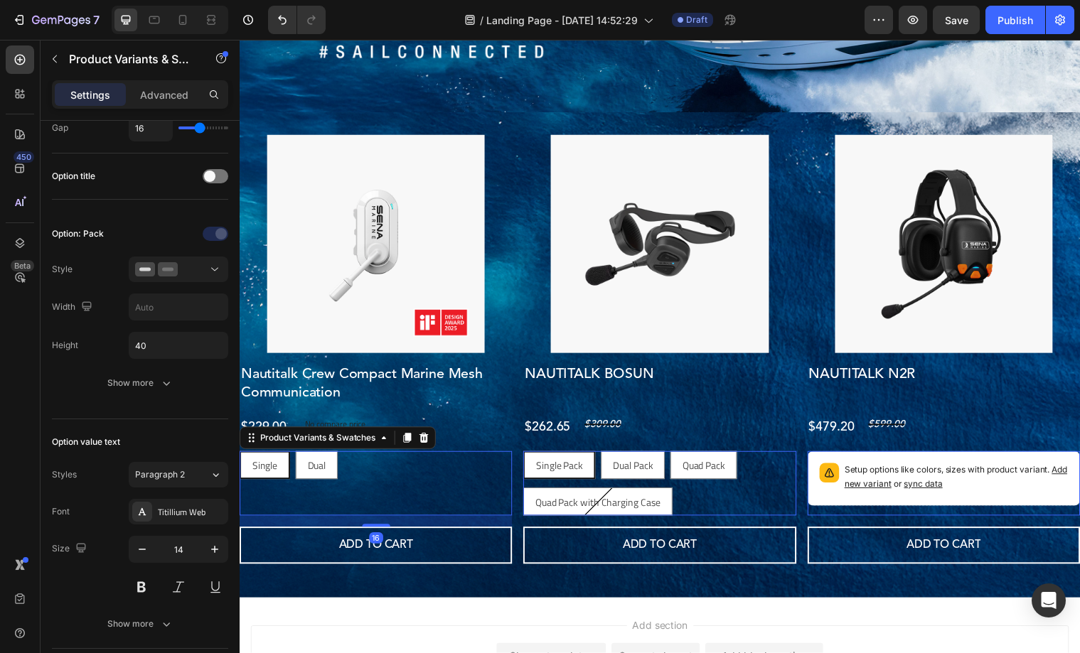
scroll to position [0, 0]
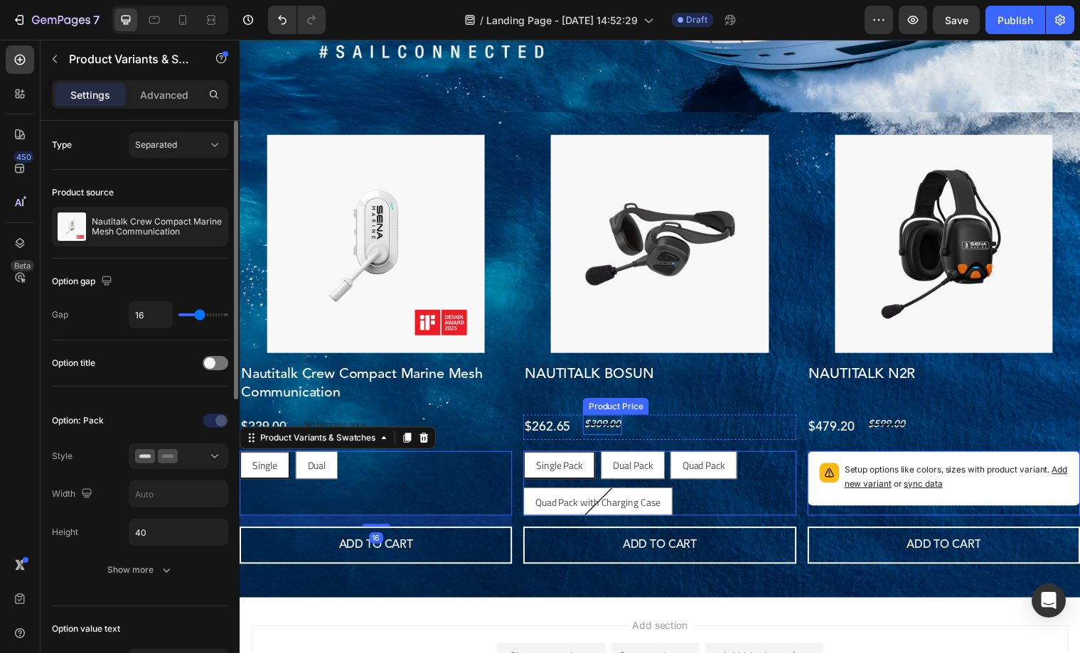
click at [616, 433] on div "$309.00" at bounding box center [608, 431] width 40 height 21
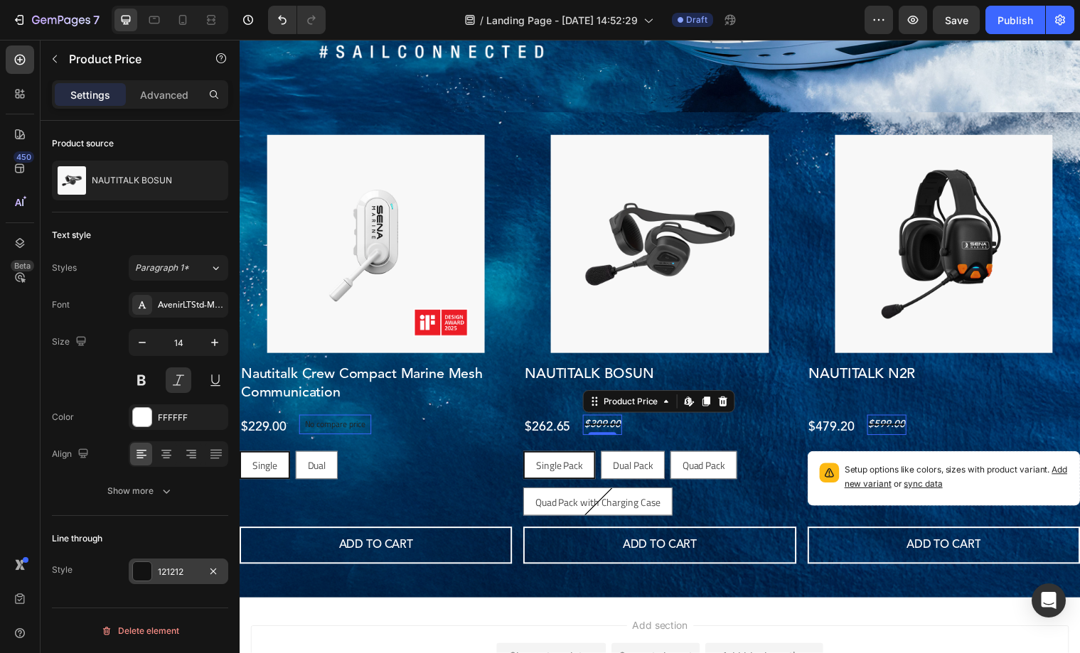
click at [176, 563] on div "121212" at bounding box center [179, 572] width 100 height 26
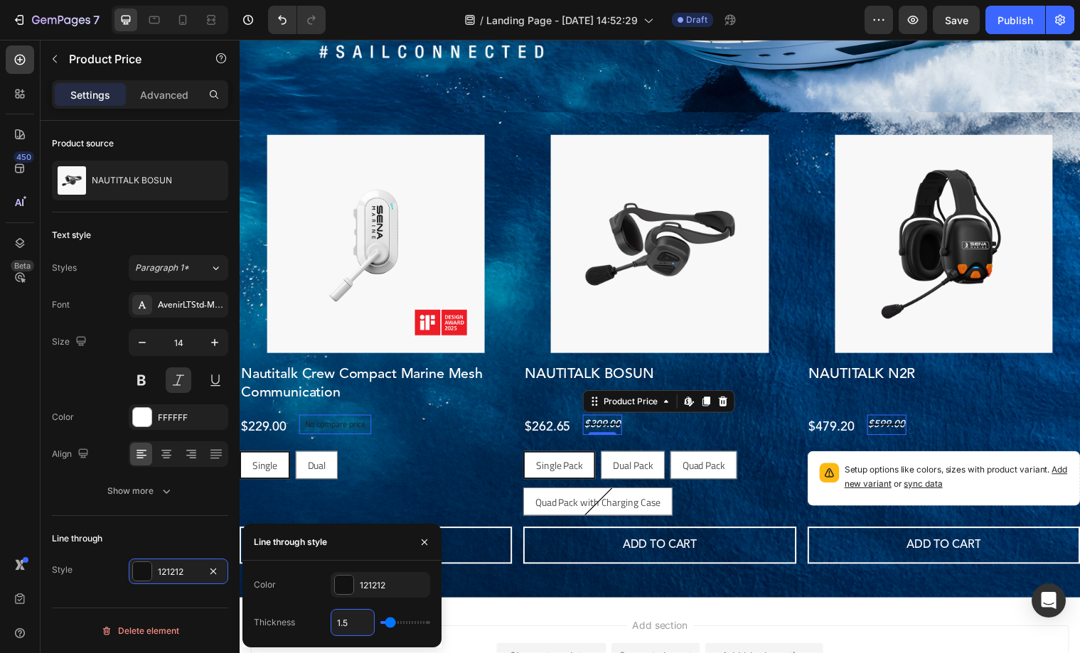
drag, startPoint x: 348, startPoint y: 615, endPoint x: 330, endPoint y: 616, distance: 18.5
click at [331, 616] on div "1.5" at bounding box center [353, 622] width 44 height 27
click at [327, 621] on div "Thickness 1.5" at bounding box center [342, 622] width 176 height 27
type input "2"
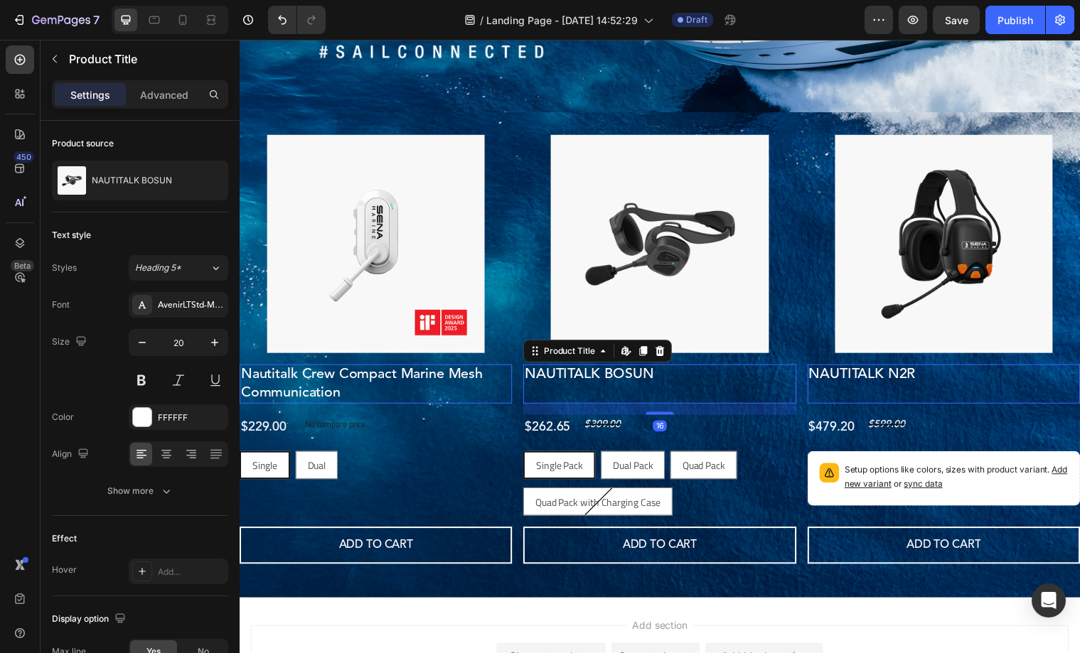
click at [516, 396] on div "NAUTITALK BOSUN Product Title Edit content in Shopify 16" at bounding box center [378, 390] width 277 height 40
click at [618, 431] on div "$309.00" at bounding box center [608, 431] width 40 height 21
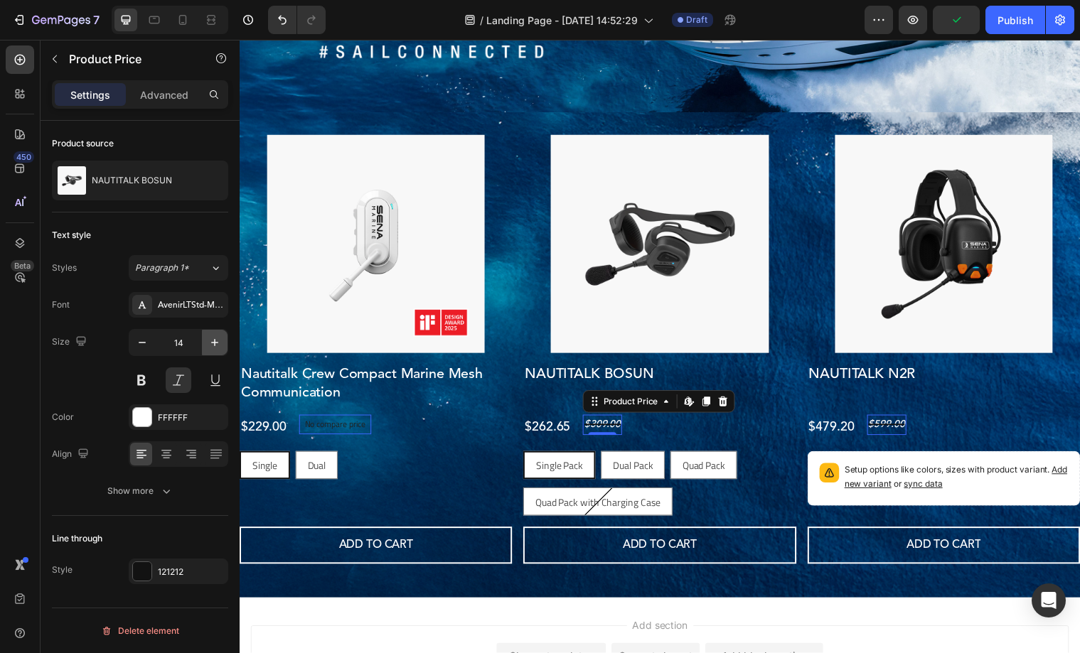
click at [211, 339] on icon "button" at bounding box center [215, 343] width 14 height 14
click at [144, 341] on icon "button" at bounding box center [142, 343] width 14 height 14
click at [214, 340] on icon "button" at bounding box center [215, 343] width 14 height 14
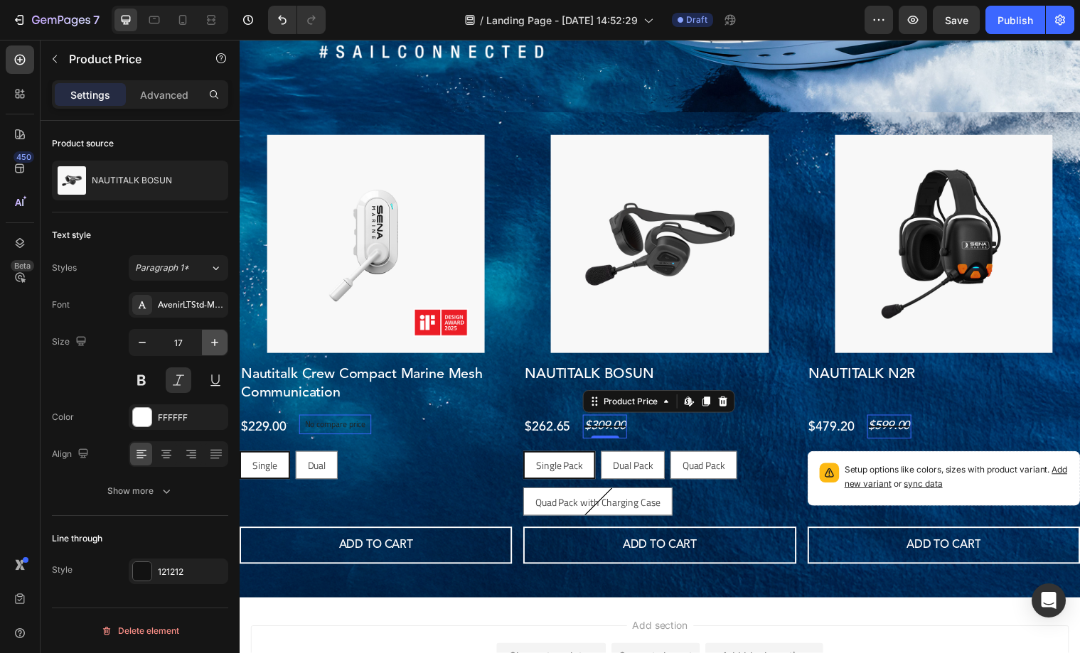
click at [214, 340] on icon "button" at bounding box center [215, 343] width 14 height 14
type input "19"
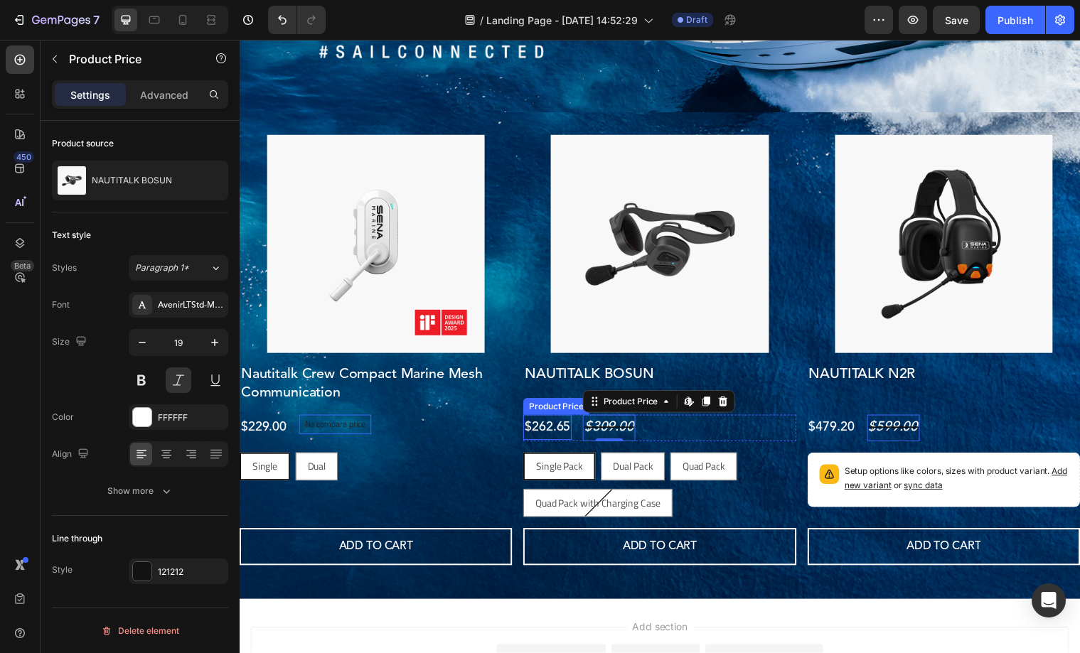
click at [289, 435] on div "$262.65" at bounding box center [264, 434] width 49 height 26
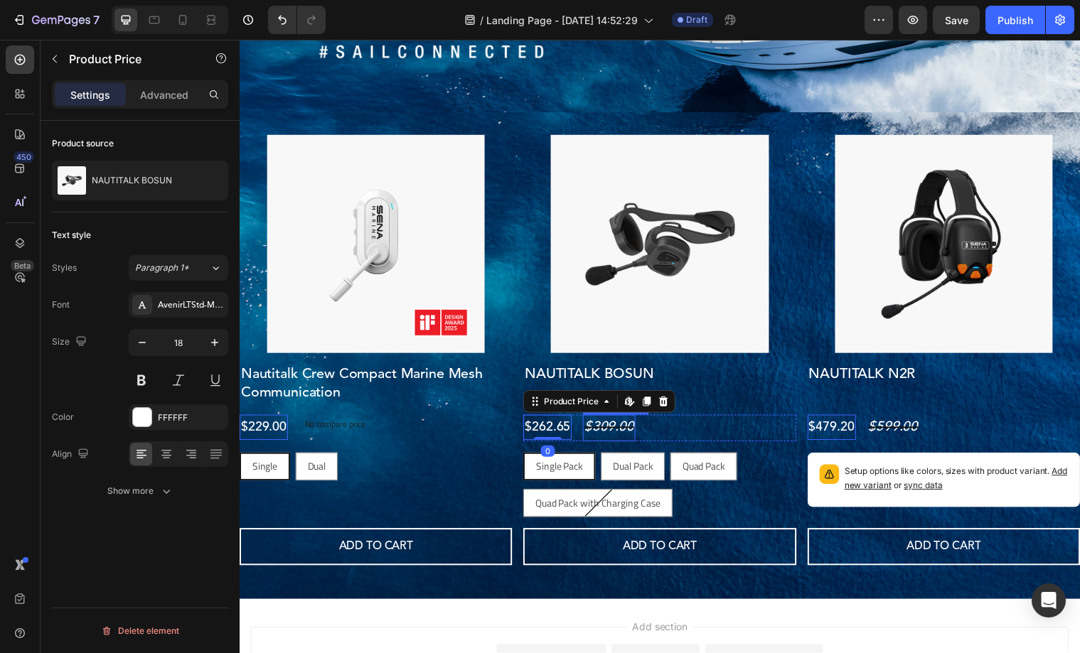
click at [631, 439] on div "$309.00" at bounding box center [614, 434] width 53 height 27
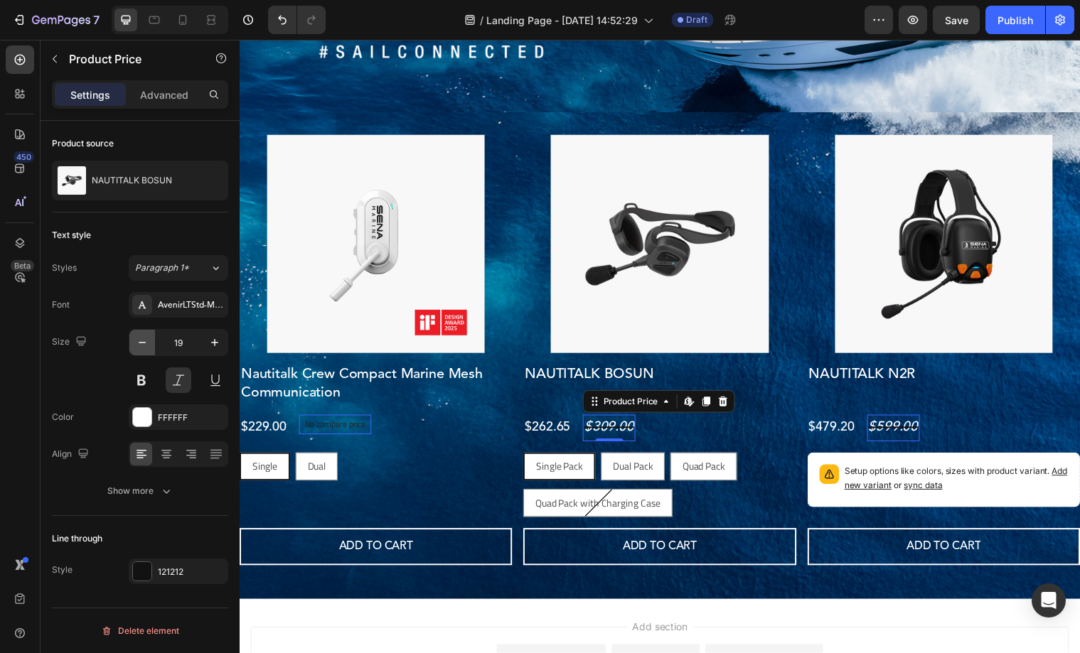
click at [141, 345] on icon "button" at bounding box center [142, 343] width 14 height 14
type input "18"
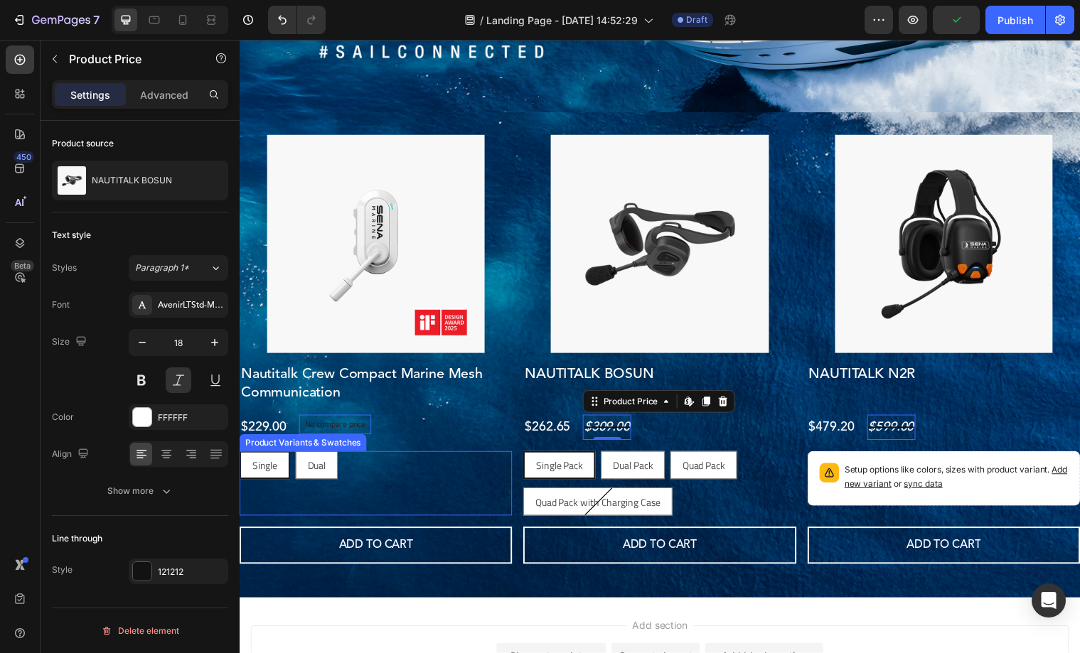
click at [481, 481] on div "Single Single Single Dual Dual Dual" at bounding box center [378, 472] width 277 height 28
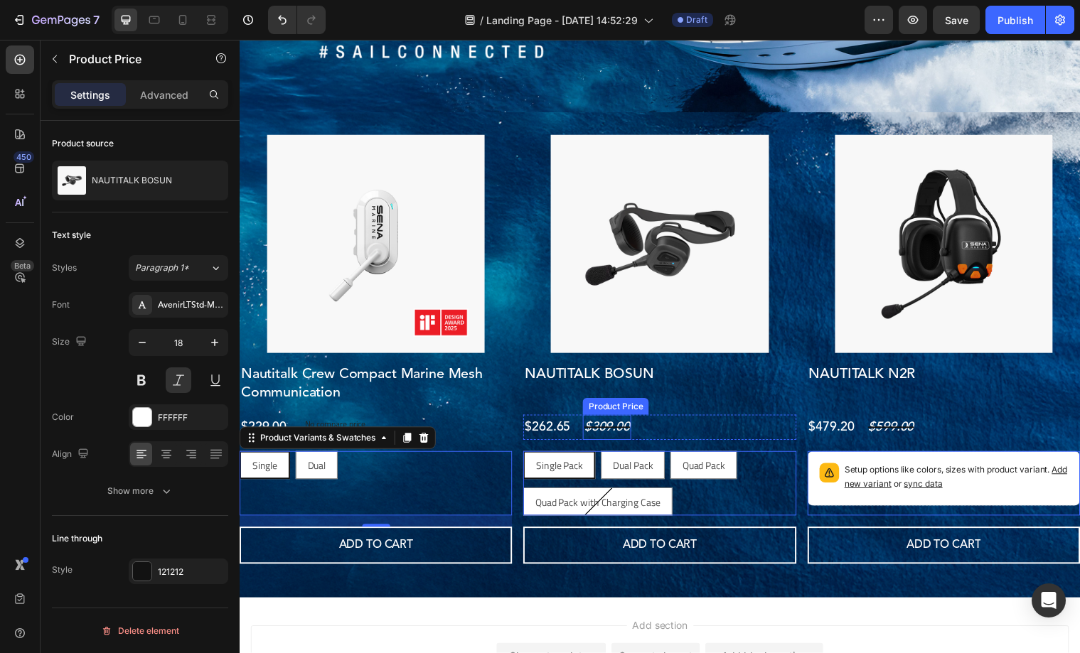
click at [612, 435] on div "$309.00" at bounding box center [612, 434] width 49 height 26
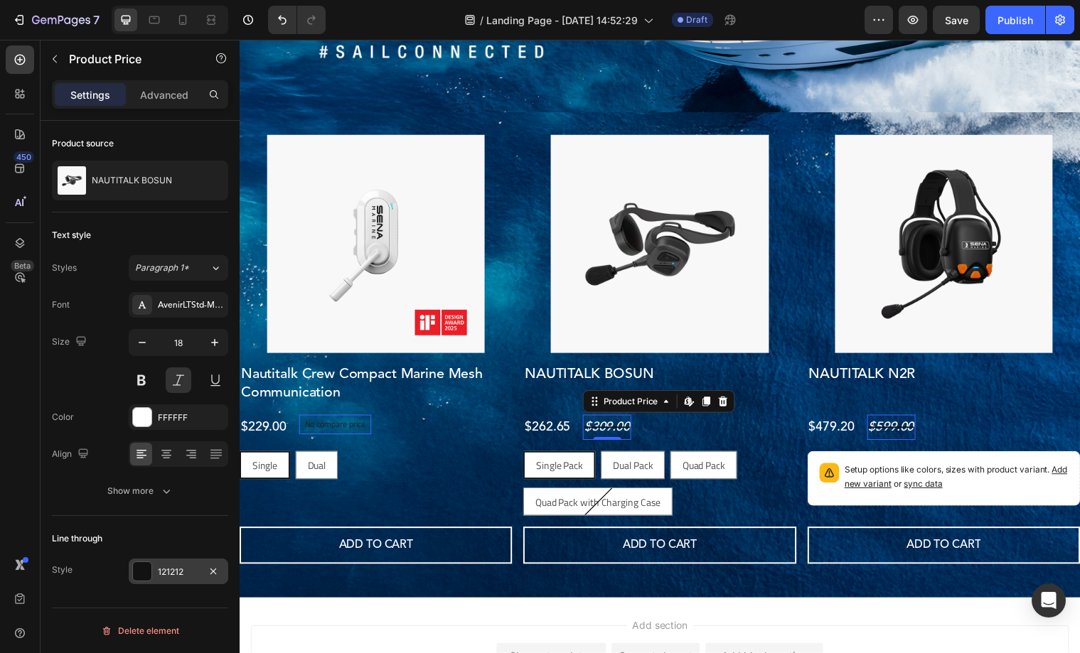
click at [166, 569] on div "121212" at bounding box center [178, 572] width 41 height 13
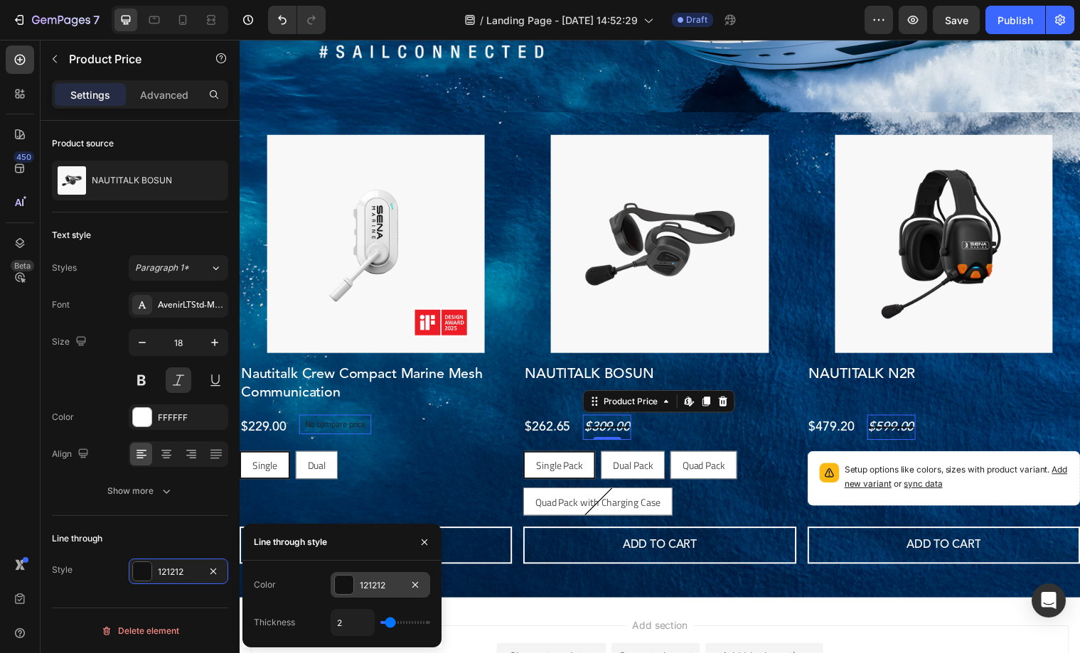
click at [345, 586] on div at bounding box center [344, 585] width 18 height 18
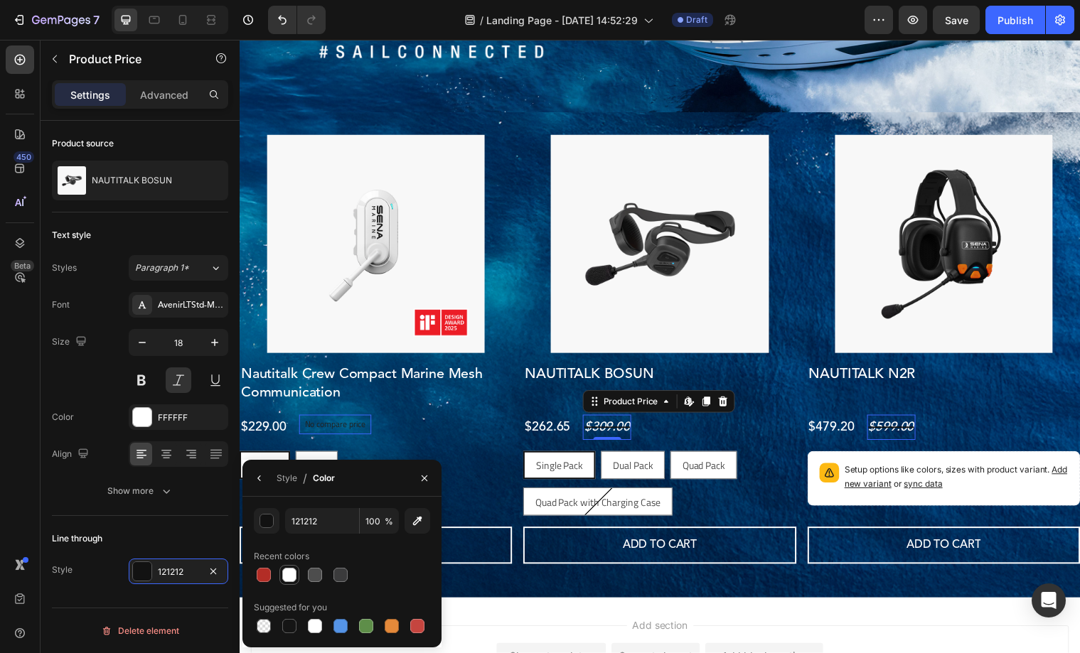
click at [286, 577] on div at bounding box center [289, 575] width 14 height 14
click at [312, 580] on div at bounding box center [315, 575] width 14 height 14
click at [295, 571] on div at bounding box center [289, 575] width 14 height 14
click at [273, 523] on div "button" at bounding box center [266, 521] width 14 height 14
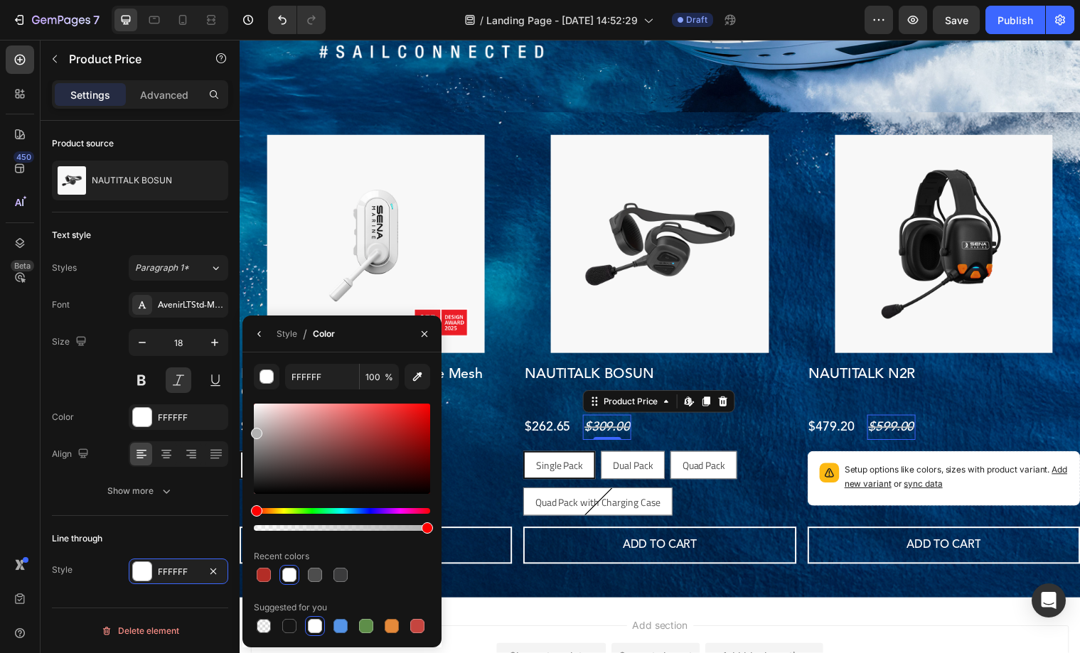
drag, startPoint x: 262, startPoint y: 423, endPoint x: 251, endPoint y: 431, distance: 13.2
click at [254, 431] on div at bounding box center [342, 449] width 176 height 90
drag, startPoint x: 265, startPoint y: 427, endPoint x: 257, endPoint y: 415, distance: 14.4
click at [257, 415] on div at bounding box center [342, 449] width 176 height 90
click at [258, 424] on div at bounding box center [342, 449] width 176 height 90
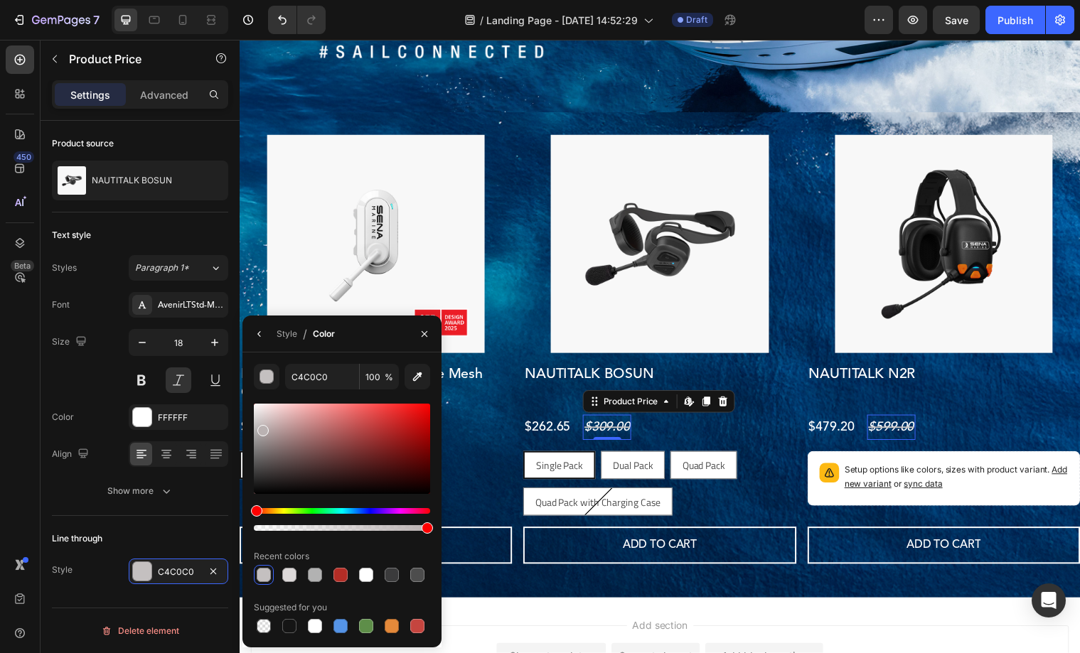
click at [261, 428] on div at bounding box center [262, 430] width 11 height 11
click at [267, 436] on div at bounding box center [342, 449] width 176 height 90
click at [254, 431] on div at bounding box center [342, 449] width 176 height 90
drag, startPoint x: 257, startPoint y: 431, endPoint x: 264, endPoint y: 436, distance: 8.7
click at [264, 436] on div at bounding box center [264, 439] width 11 height 11
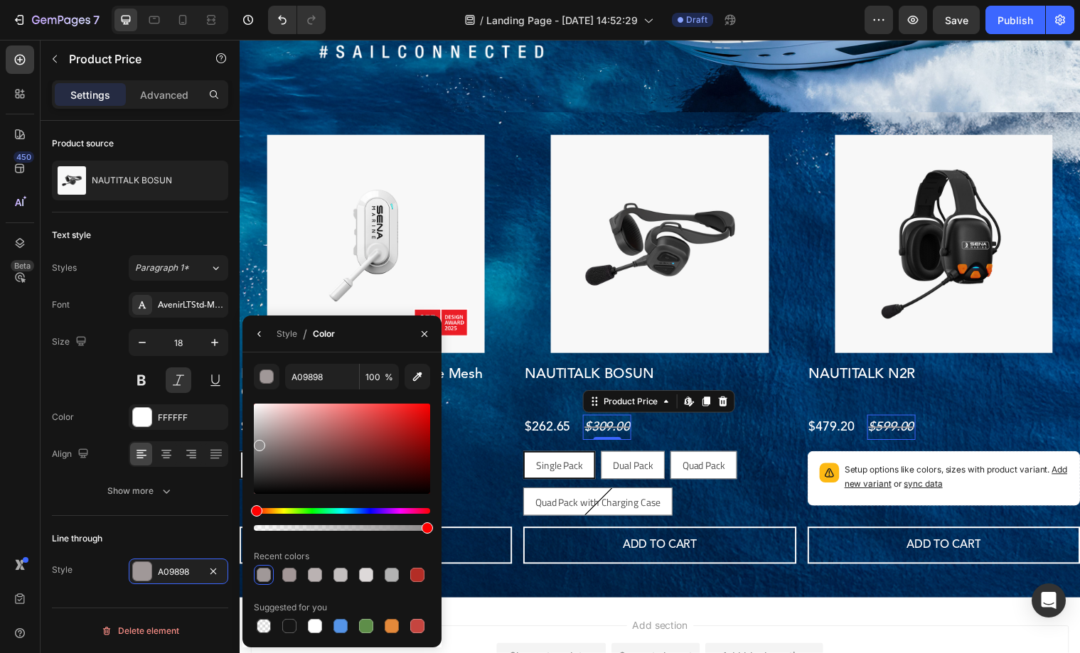
click at [258, 443] on div at bounding box center [342, 449] width 176 height 90
drag, startPoint x: 262, startPoint y: 456, endPoint x: 225, endPoint y: 520, distance: 73.9
click at [225, 520] on div "450 Beta Sections(18) Elements(83) Section Element Hero Section Product Detail …" at bounding box center [120, 346] width 240 height 613
click at [259, 435] on div at bounding box center [342, 449] width 176 height 90
click at [259, 438] on div at bounding box center [259, 440] width 11 height 11
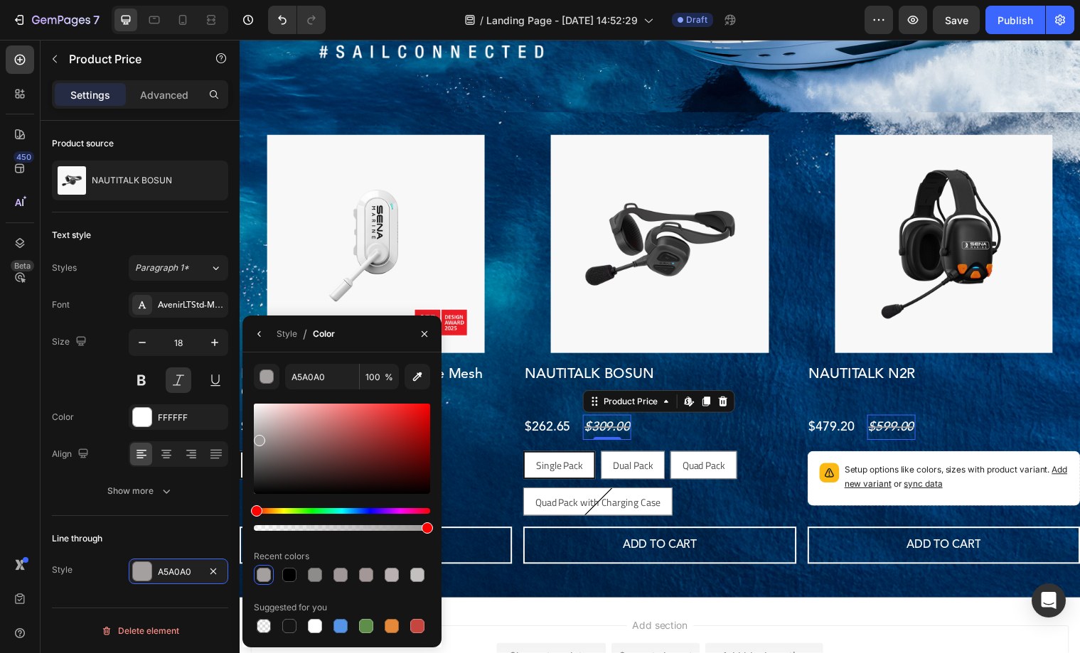
click at [259, 441] on div at bounding box center [259, 440] width 11 height 11
type input "969393"
drag, startPoint x: 422, startPoint y: 331, endPoint x: 108, endPoint y: 366, distance: 315.4
click at [422, 331] on icon "button" at bounding box center [424, 333] width 11 height 11
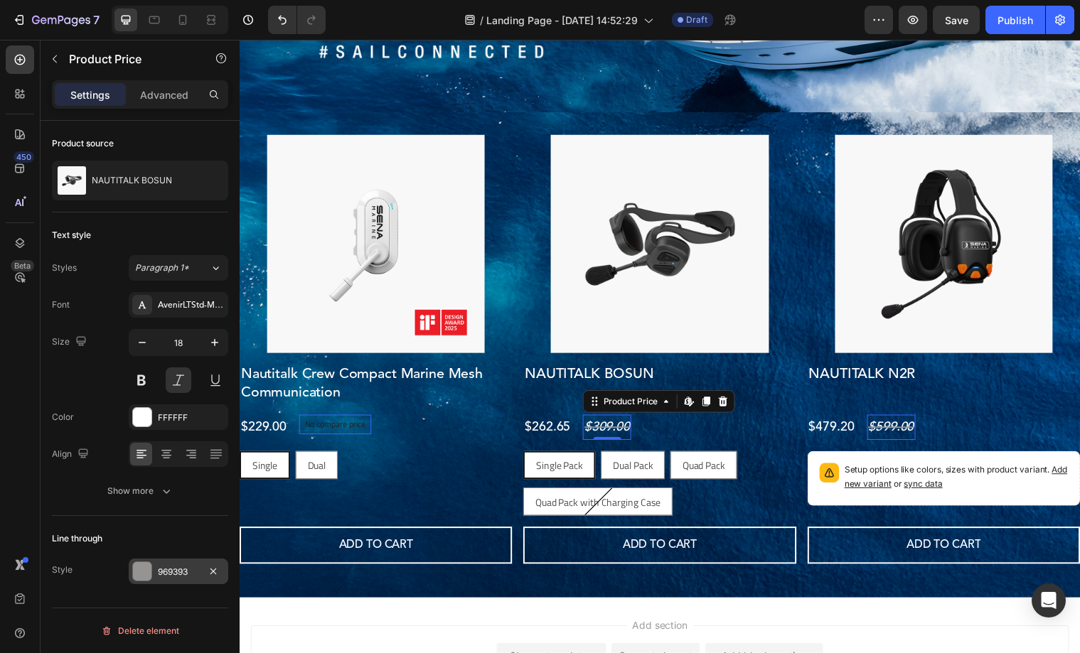
click at [160, 570] on div "969393" at bounding box center [178, 572] width 41 height 13
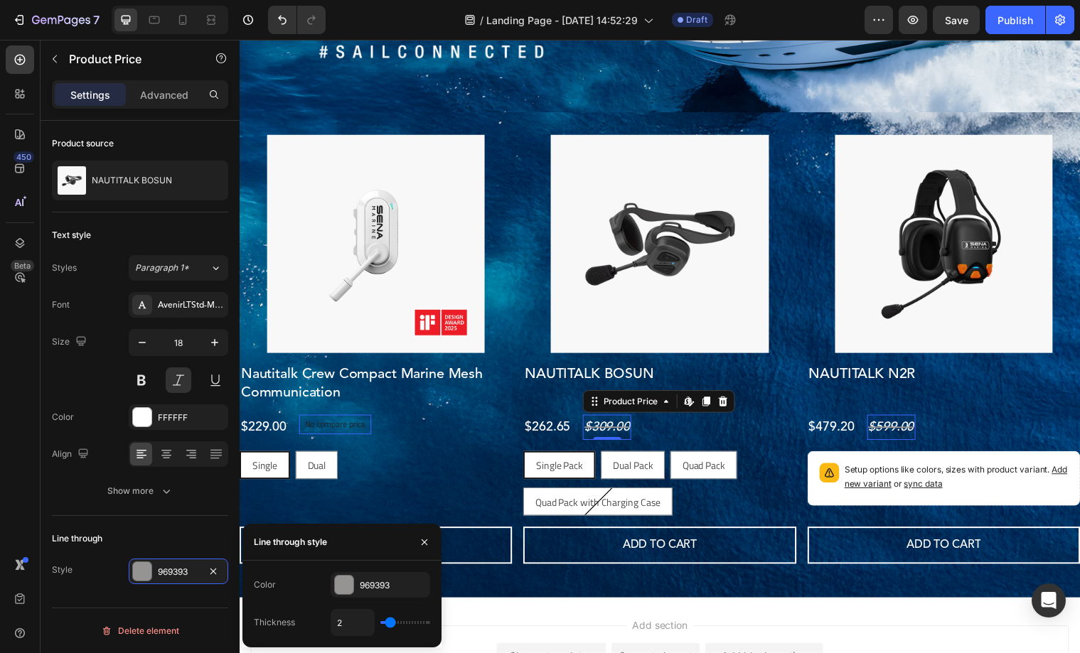
type input "3"
type input "4"
type input "3"
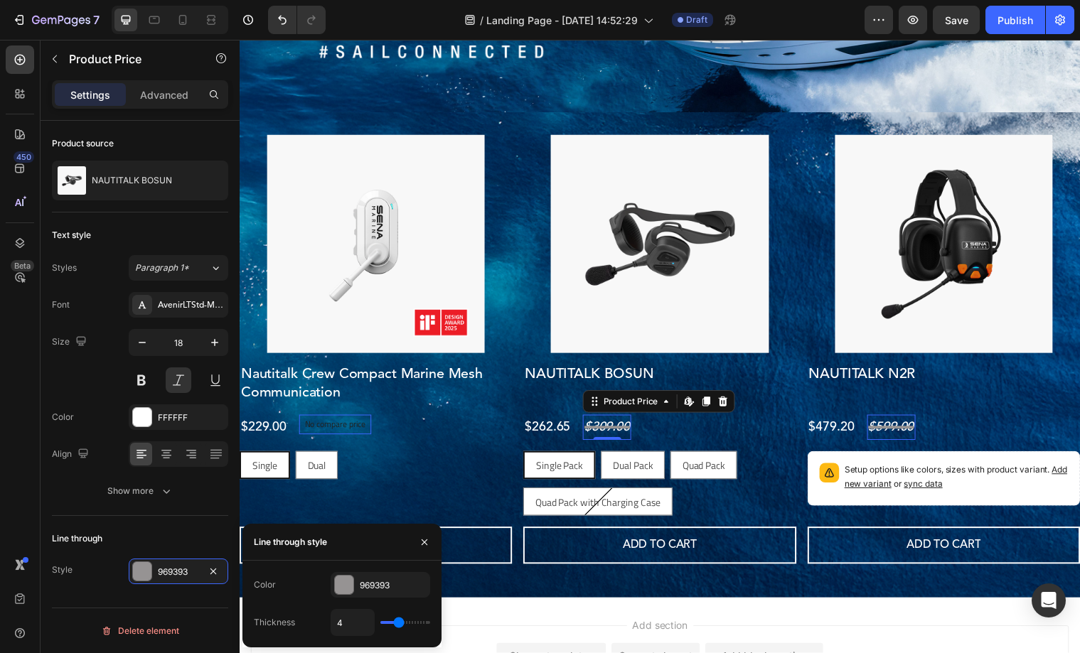
type input "3"
type input "2"
type input "1"
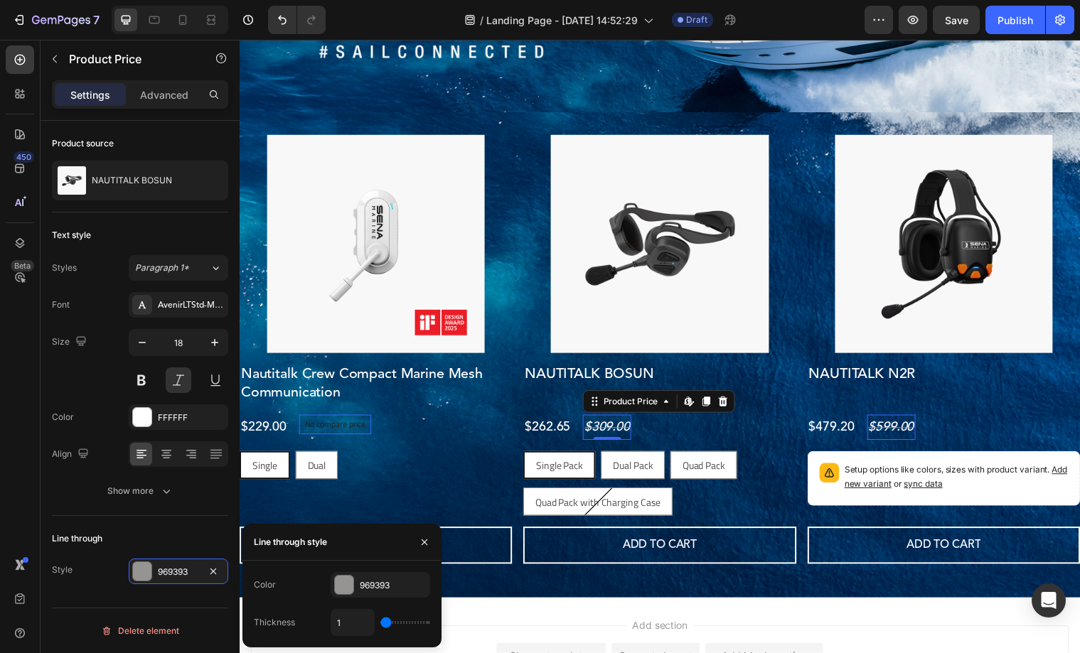
type input "2"
click at [389, 624] on input "range" at bounding box center [405, 622] width 50 height 3
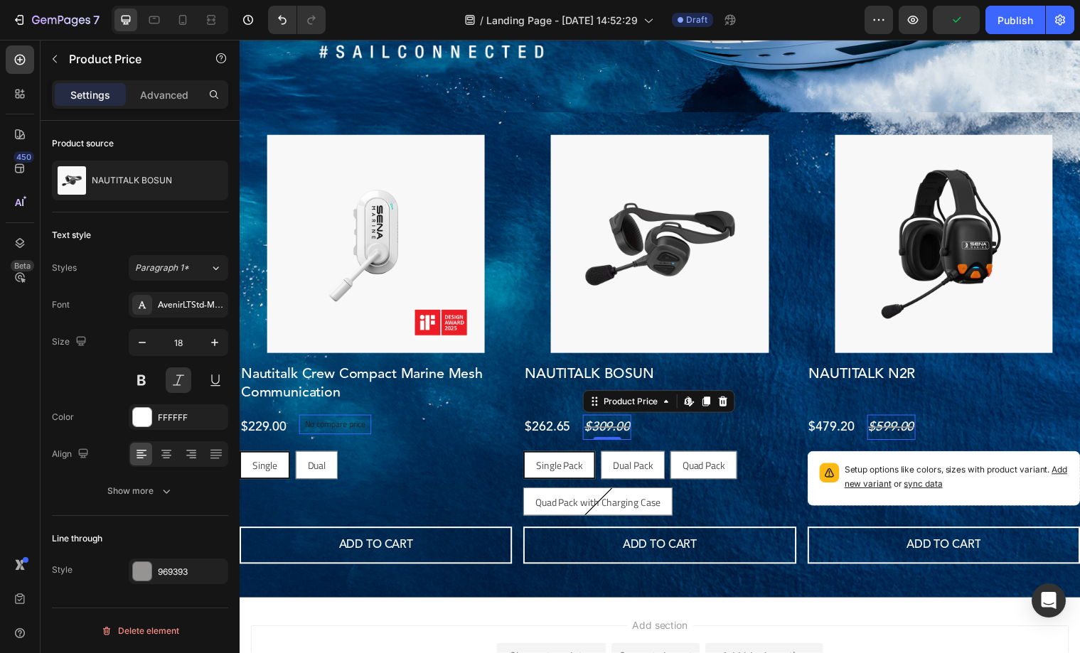
click at [156, 536] on div "Line through" at bounding box center [140, 538] width 176 height 23
click at [149, 495] on div "Show more" at bounding box center [140, 491] width 66 height 14
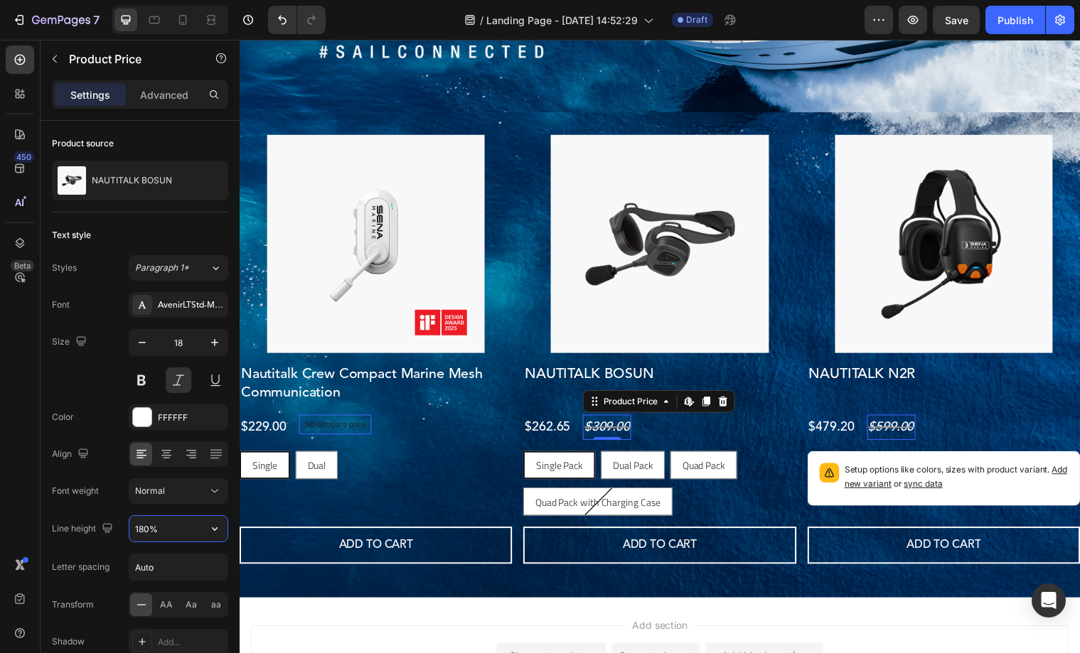
drag, startPoint x: 148, startPoint y: 530, endPoint x: 131, endPoint y: 530, distance: 17.1
click at [131, 530] on input "180%" at bounding box center [178, 529] width 98 height 26
drag, startPoint x: 163, startPoint y: 530, endPoint x: 121, endPoint y: 529, distance: 41.9
click at [122, 530] on div "Line height 180%" at bounding box center [140, 528] width 176 height 27
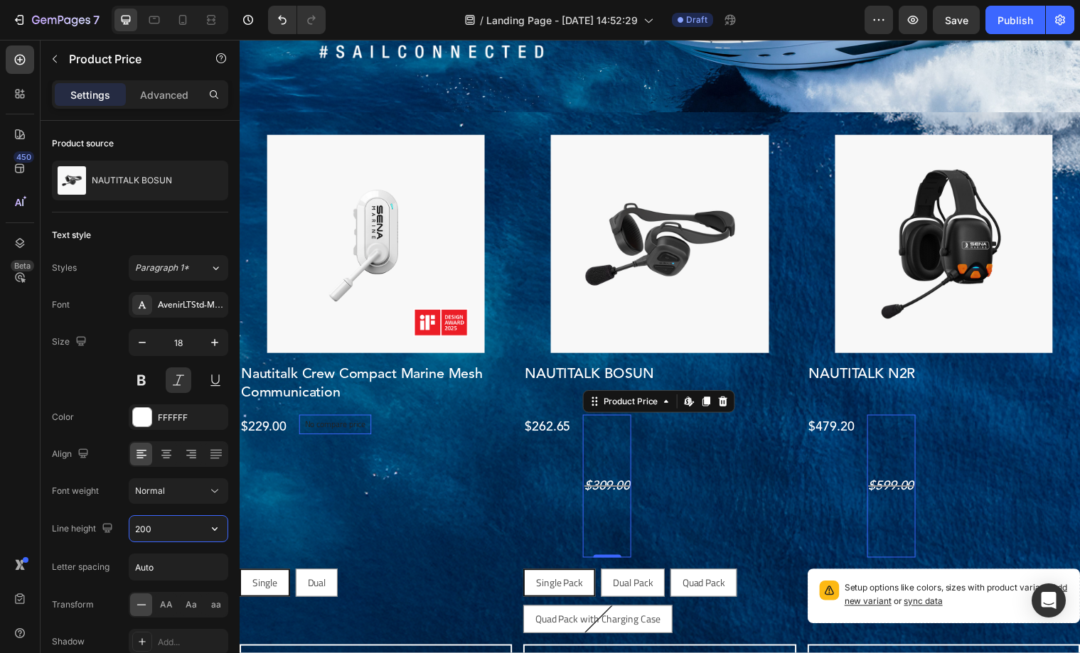
click at [163, 532] on input "200" at bounding box center [178, 529] width 98 height 26
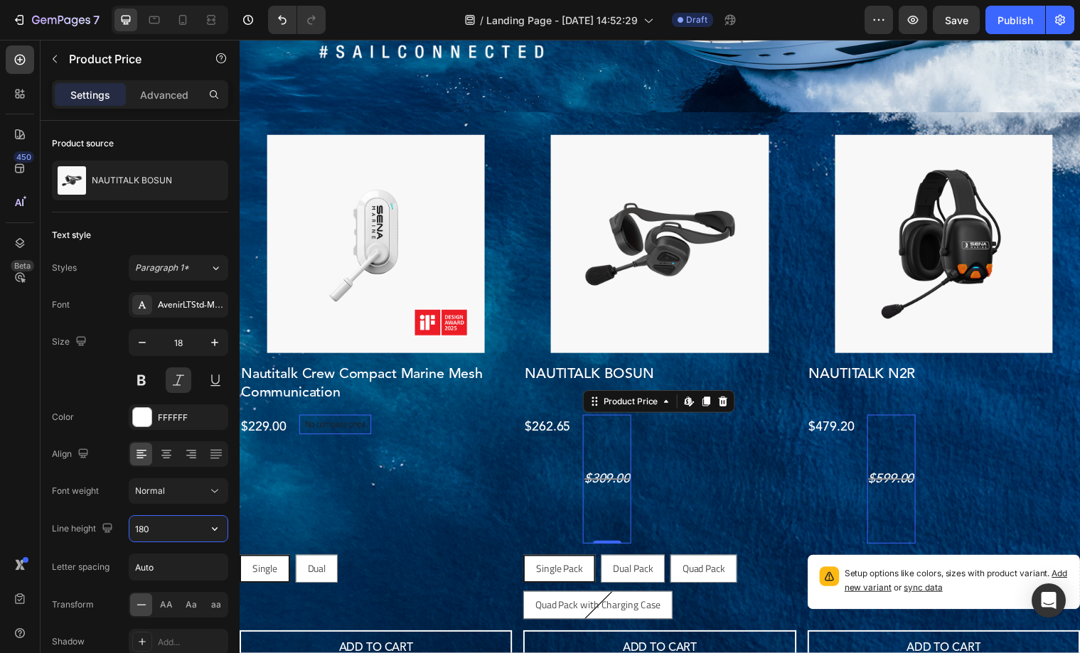
type input "180%"
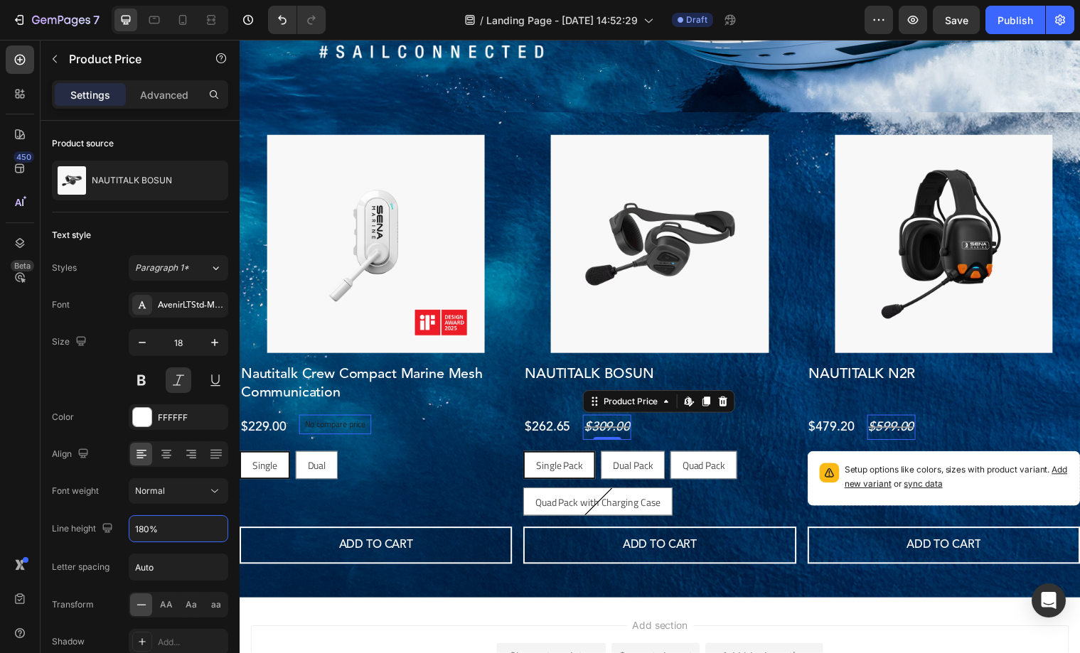
click at [109, 492] on div "Font weight Normal" at bounding box center [140, 491] width 176 height 26
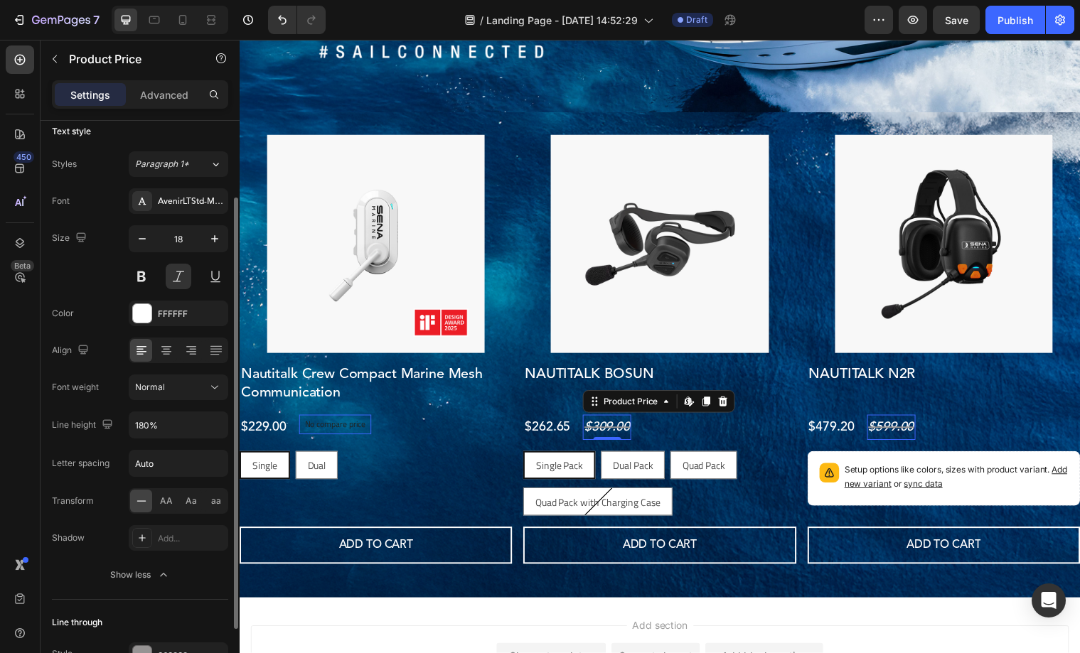
scroll to position [104, 0]
click at [620, 437] on div "$309.00" at bounding box center [612, 434] width 49 height 26
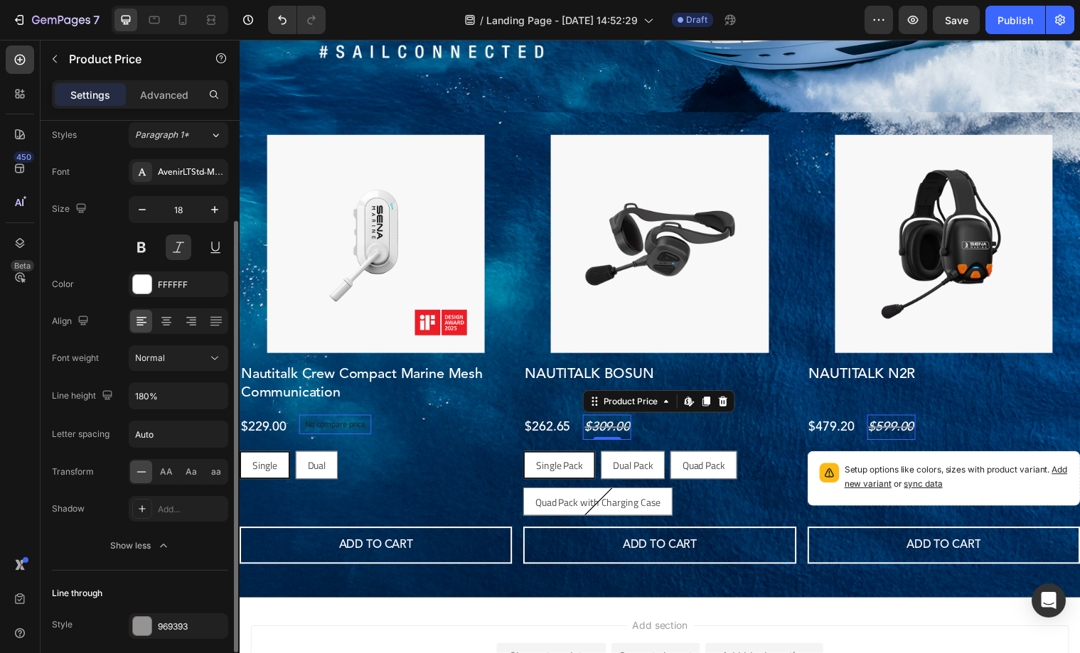
scroll to position [187, 0]
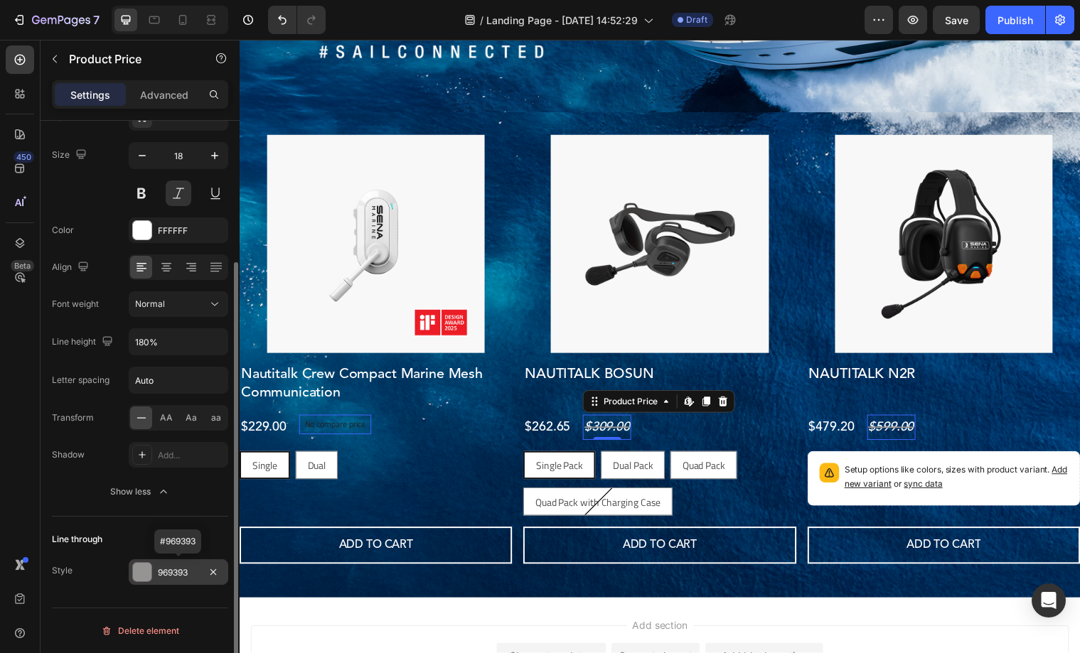
click at [169, 564] on div "969393" at bounding box center [179, 572] width 100 height 26
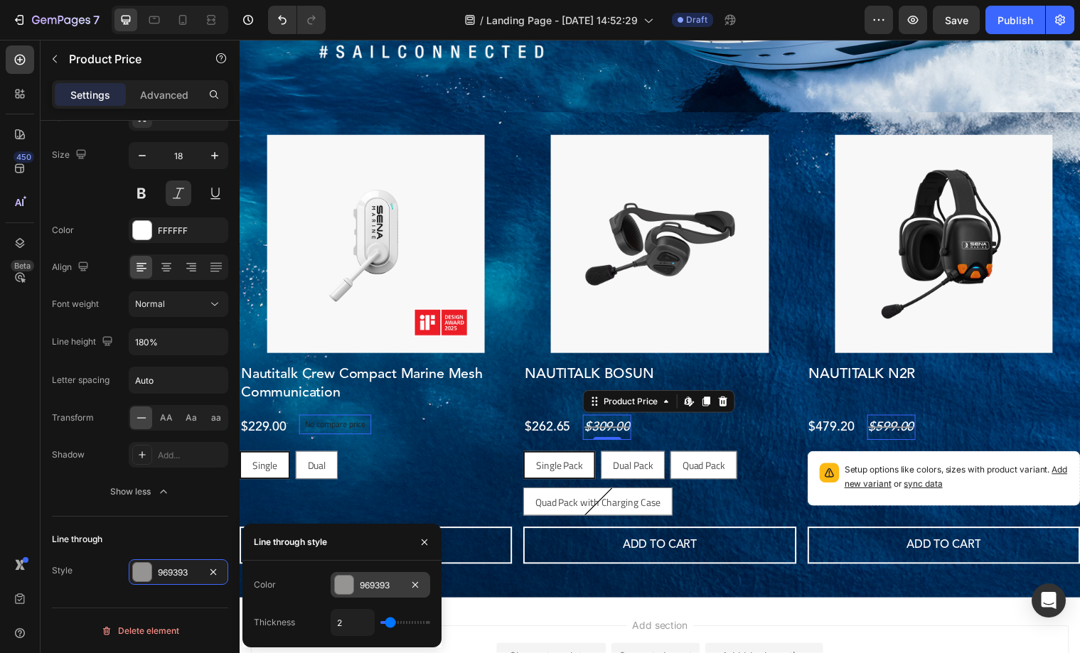
click at [358, 591] on div "969393" at bounding box center [381, 585] width 100 height 26
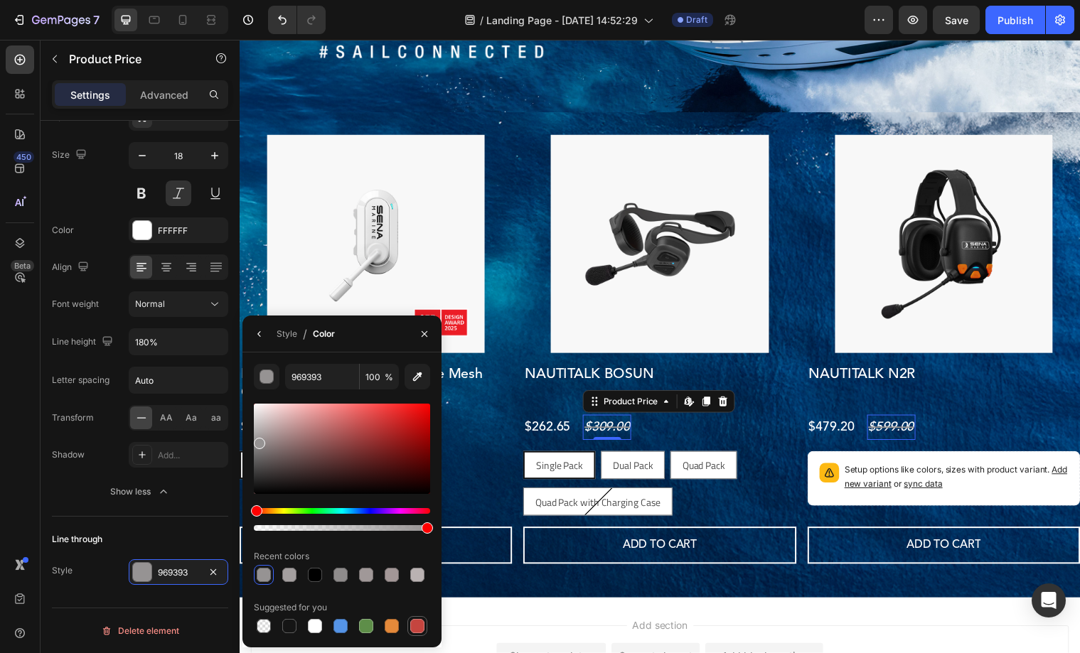
click at [415, 626] on div at bounding box center [417, 626] width 14 height 14
click at [314, 624] on div at bounding box center [315, 626] width 14 height 14
type input "FFFFFF"
click at [259, 333] on icon "button" at bounding box center [259, 333] width 11 height 11
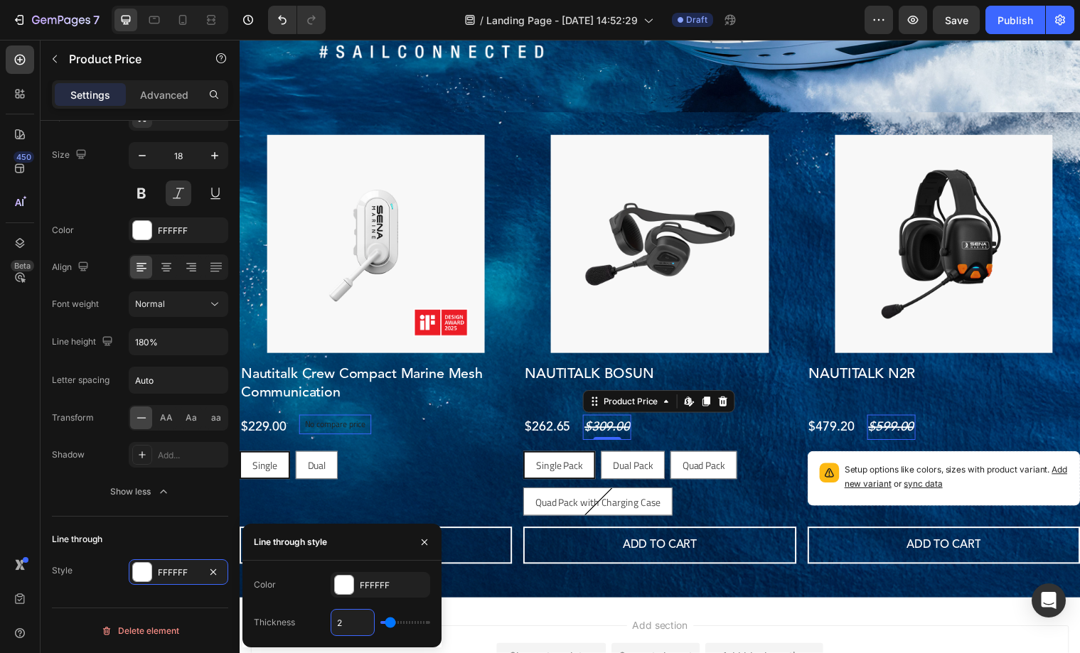
drag, startPoint x: 363, startPoint y: 621, endPoint x: 318, endPoint y: 622, distance: 44.8
click at [318, 623] on div "Thickness 2" at bounding box center [342, 622] width 176 height 27
type input "1"
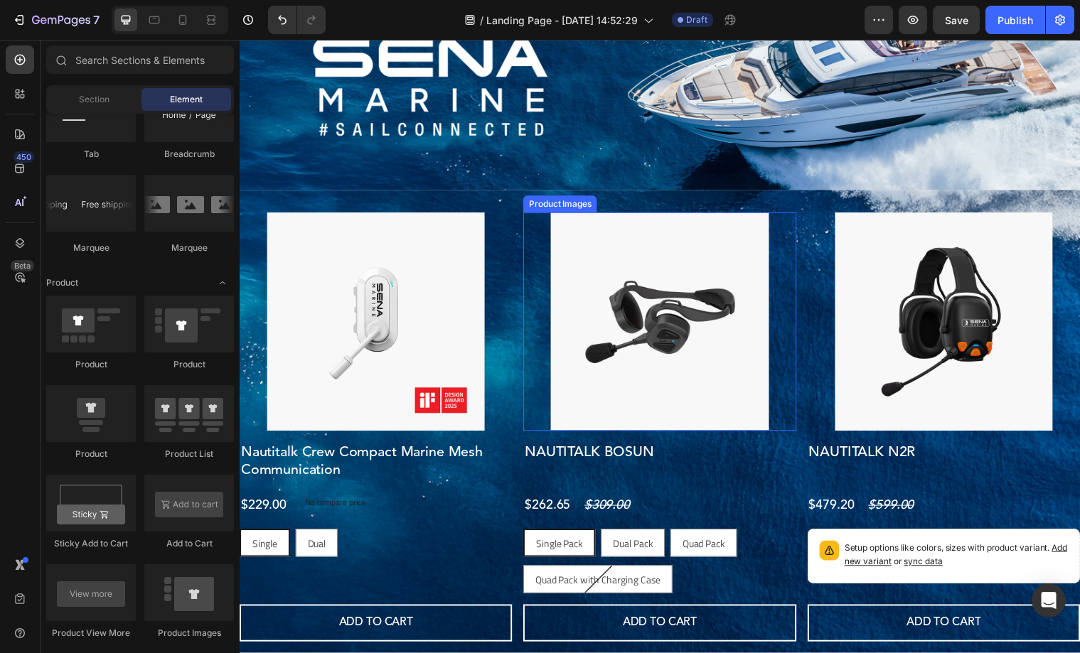
scroll to position [94, 0]
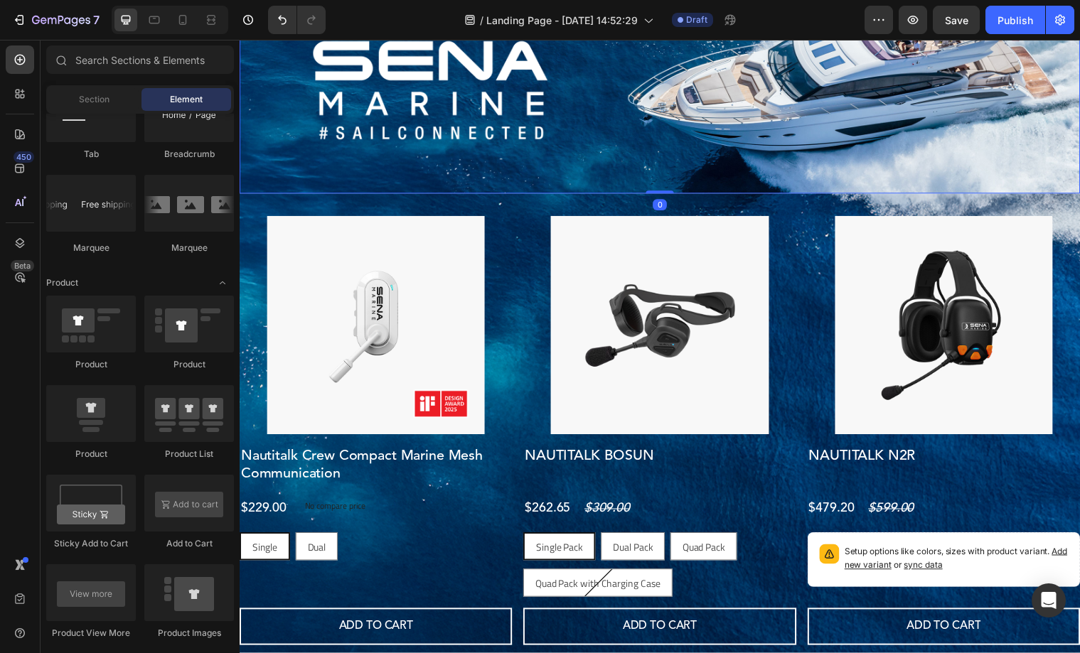
click at [793, 175] on img at bounding box center [666, 91] width 853 height 210
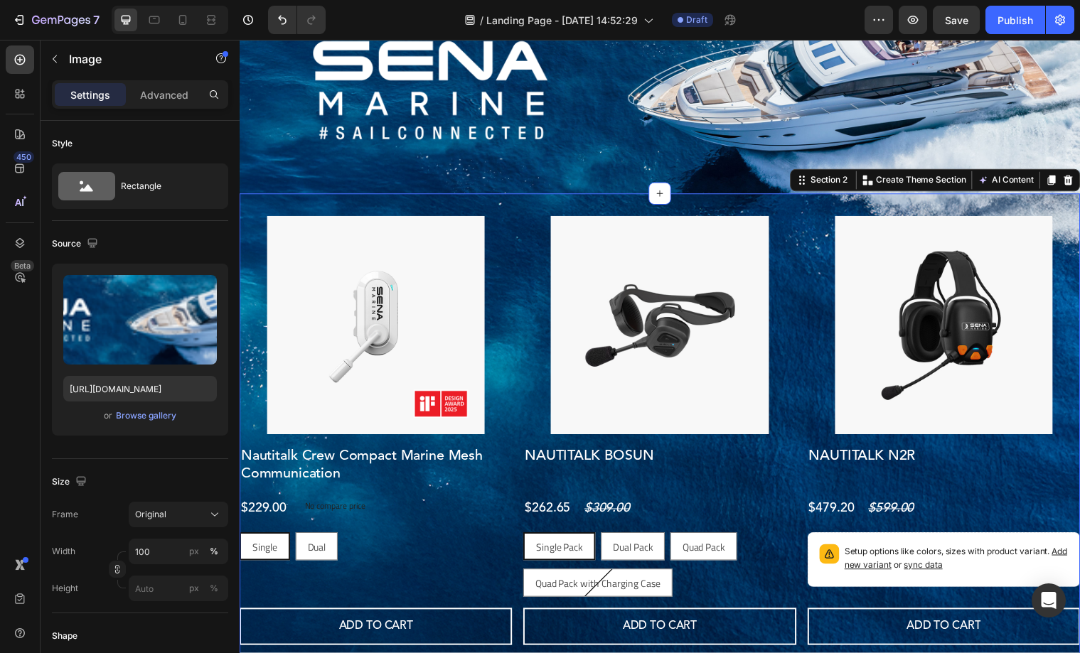
click at [803, 209] on div "Product Images Nautitalk Crew Compact Marine Mesh Communication Product Title $…" at bounding box center [666, 442] width 853 height 493
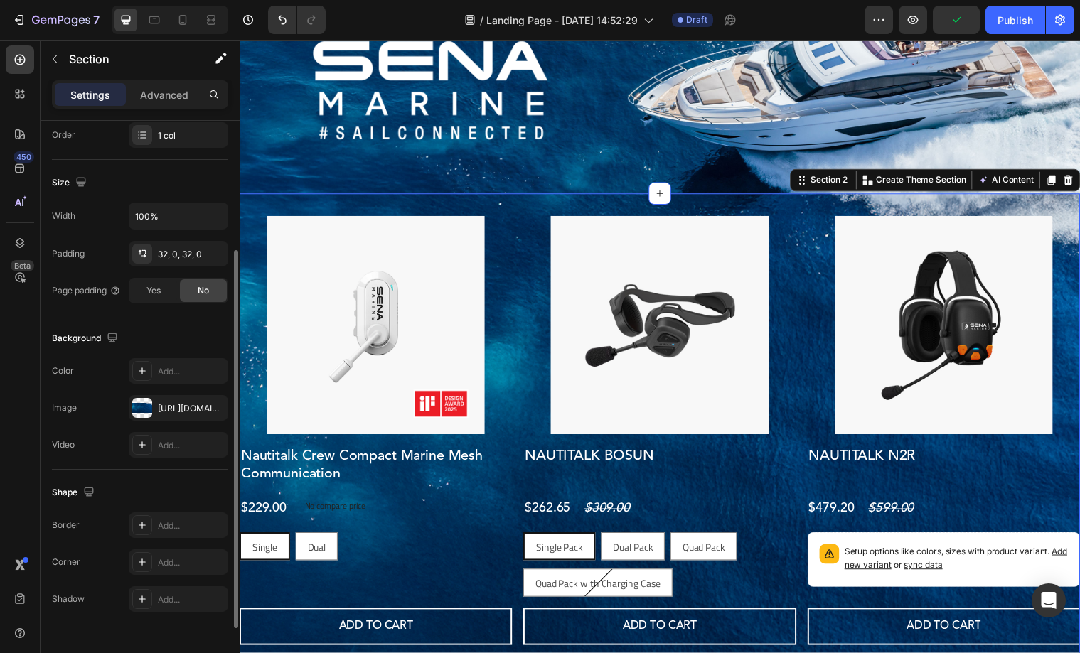
scroll to position [294, 0]
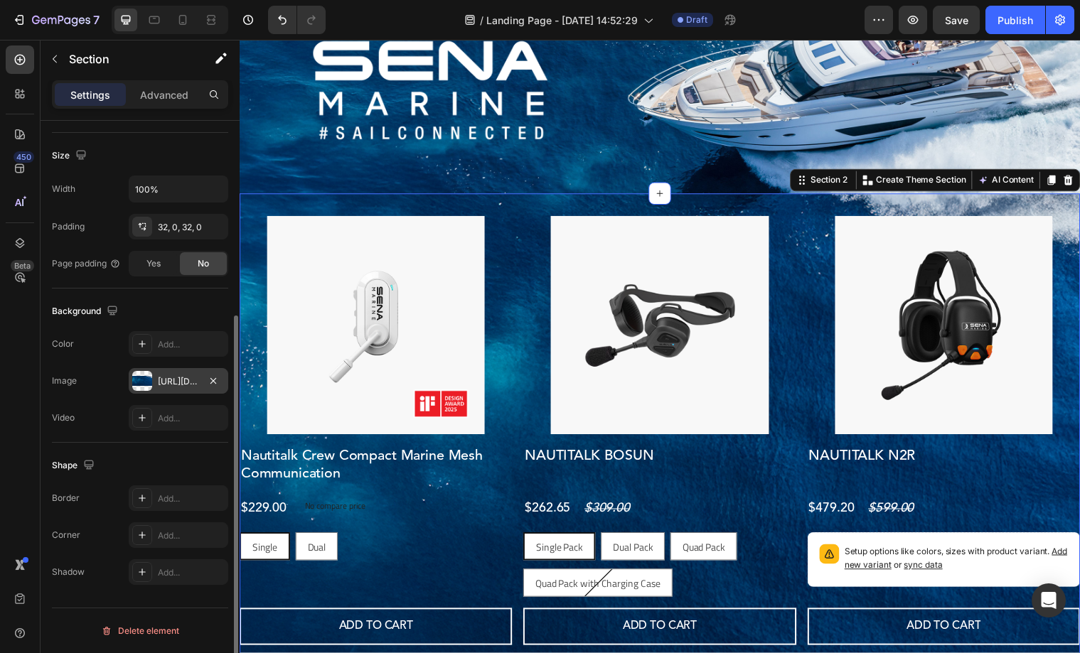
click at [168, 382] on div "[URL][DOMAIN_NAME]" at bounding box center [178, 381] width 41 height 13
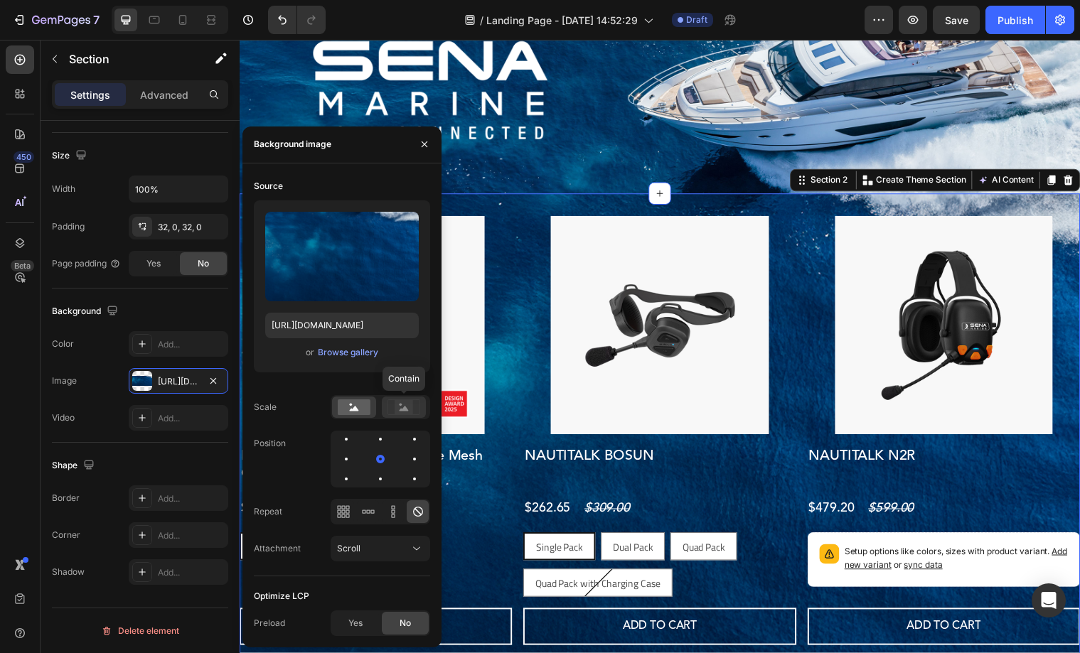
click at [410, 407] on rect at bounding box center [404, 407] width 18 height 14
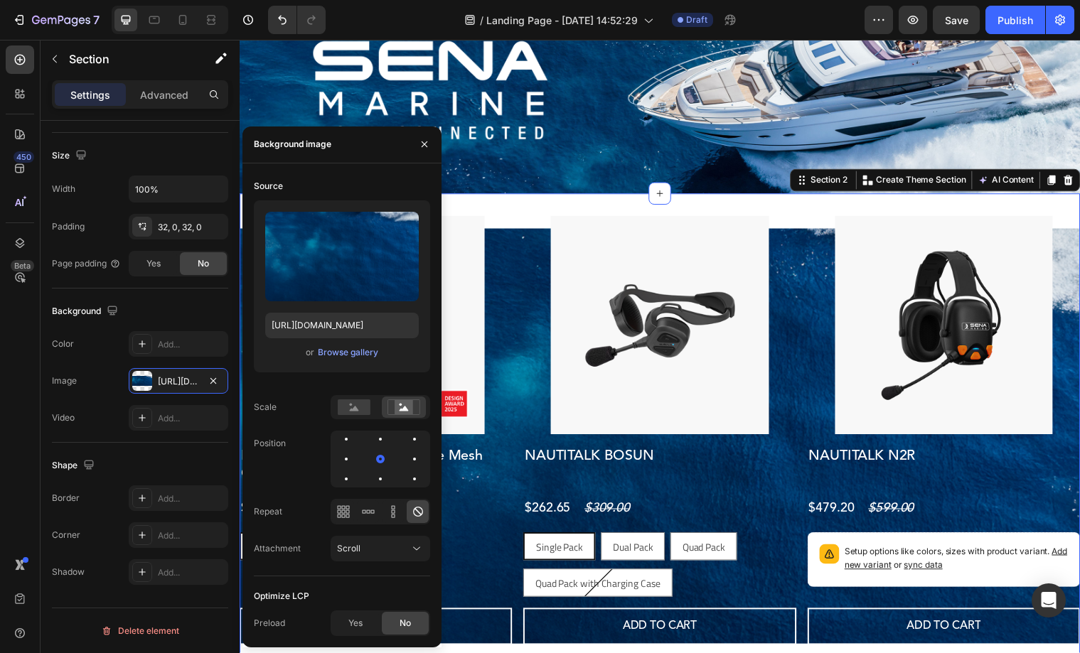
click at [534, 212] on div "Product Images Nautitalk Crew Compact Marine Mesh Communication Product Title $…" at bounding box center [666, 442] width 853 height 493
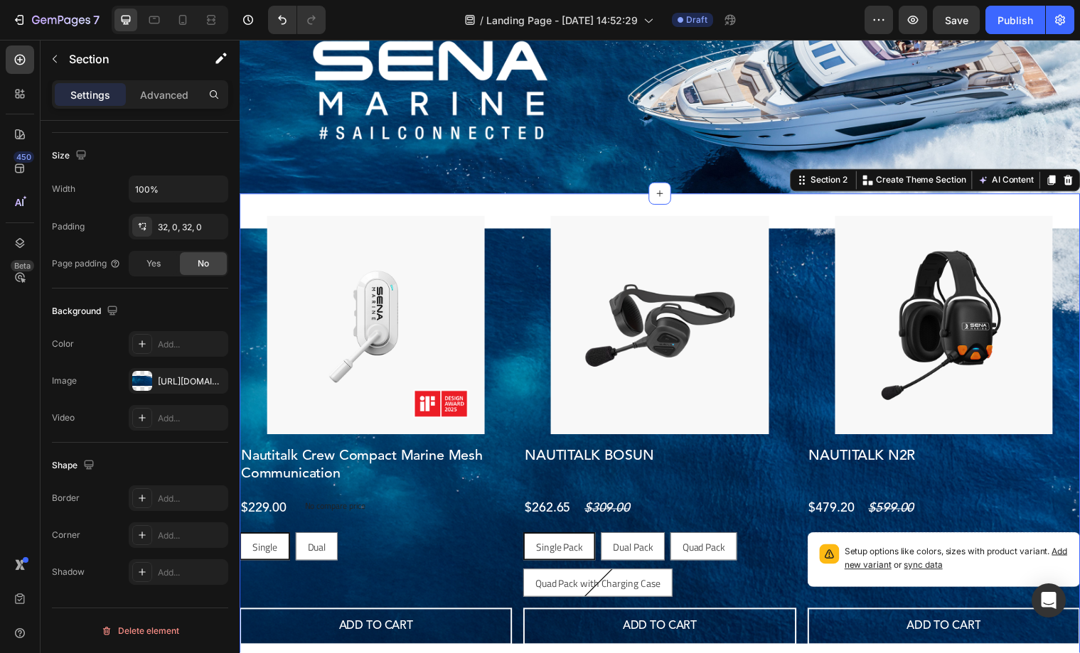
click at [532, 213] on div "Product Images Nautitalk Crew Compact Marine Mesh Communication Product Title $…" at bounding box center [666, 442] width 853 height 493
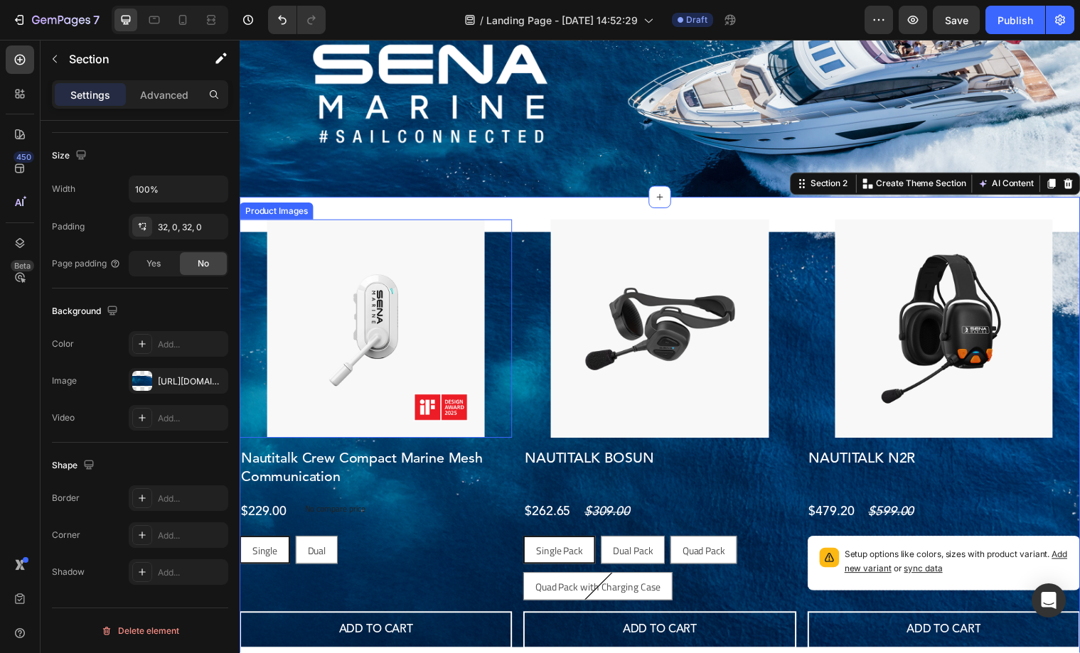
scroll to position [63, 0]
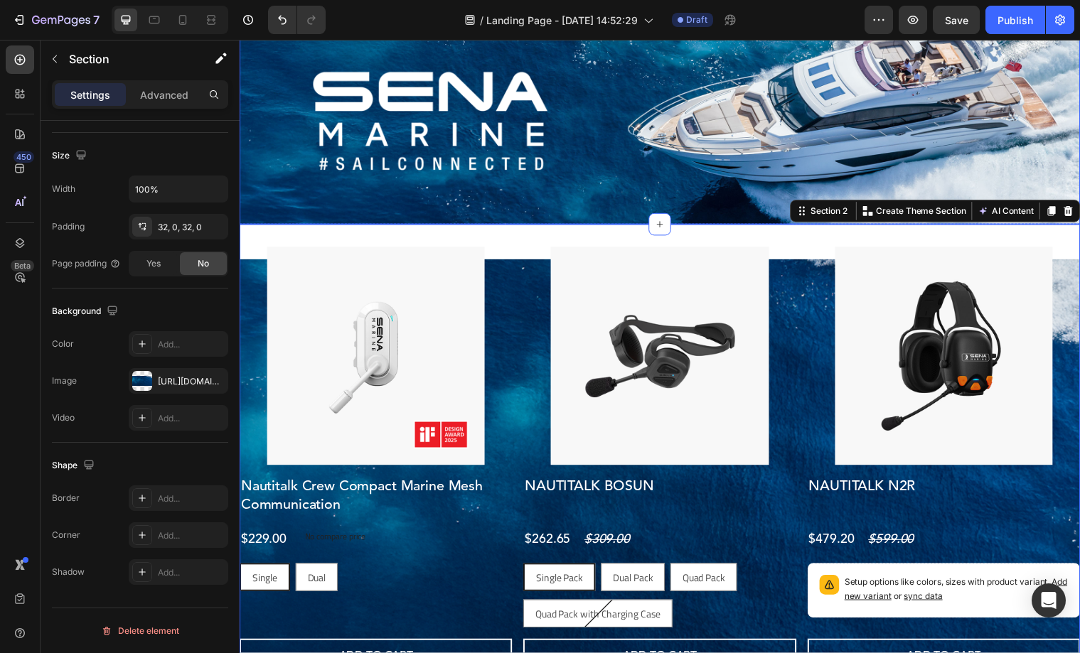
click at [479, 199] on img at bounding box center [666, 123] width 853 height 210
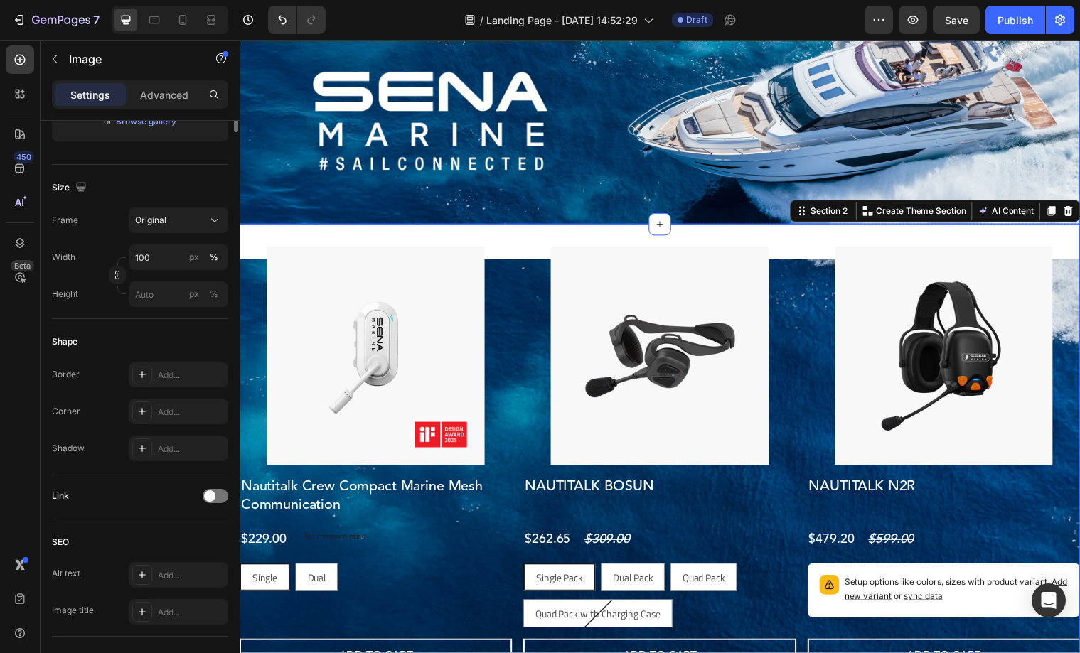
scroll to position [0, 0]
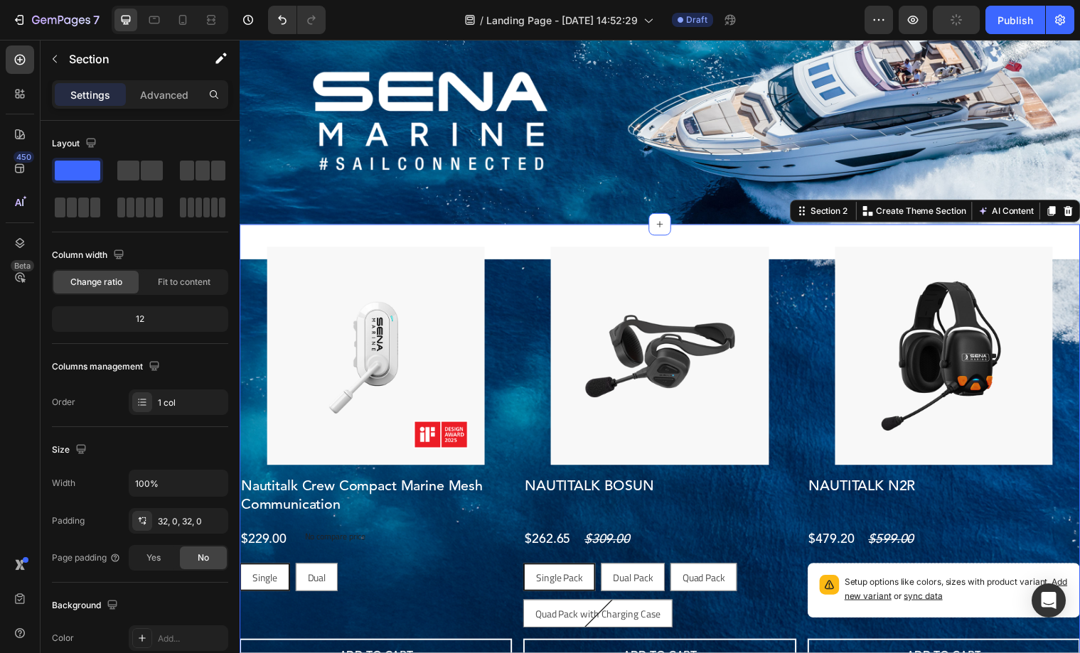
click at [508, 244] on div "Product Images Nautitalk Crew Compact Marine Mesh Communication Product Title $…" at bounding box center [666, 473] width 853 height 493
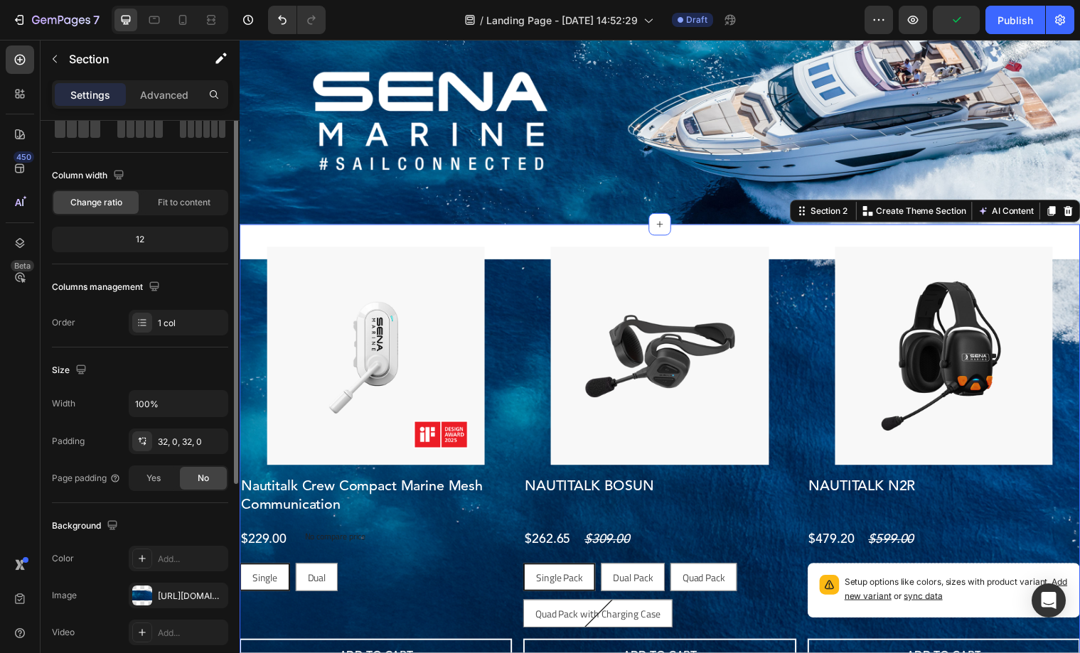
scroll to position [119, 0]
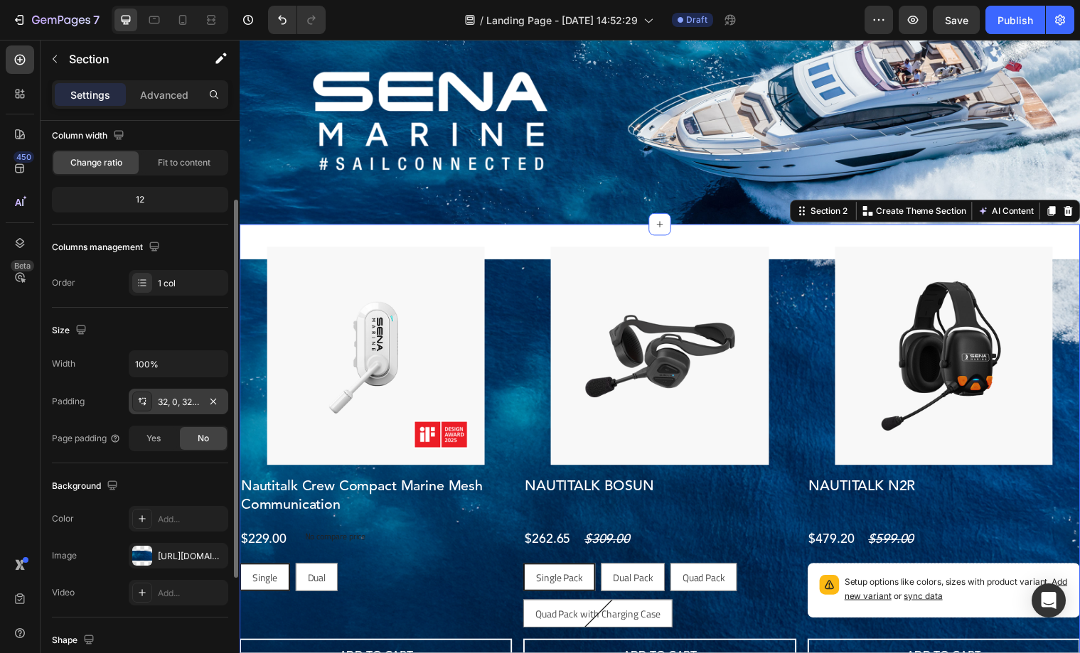
click at [176, 403] on div "32, 0, 32, 0" at bounding box center [178, 402] width 41 height 13
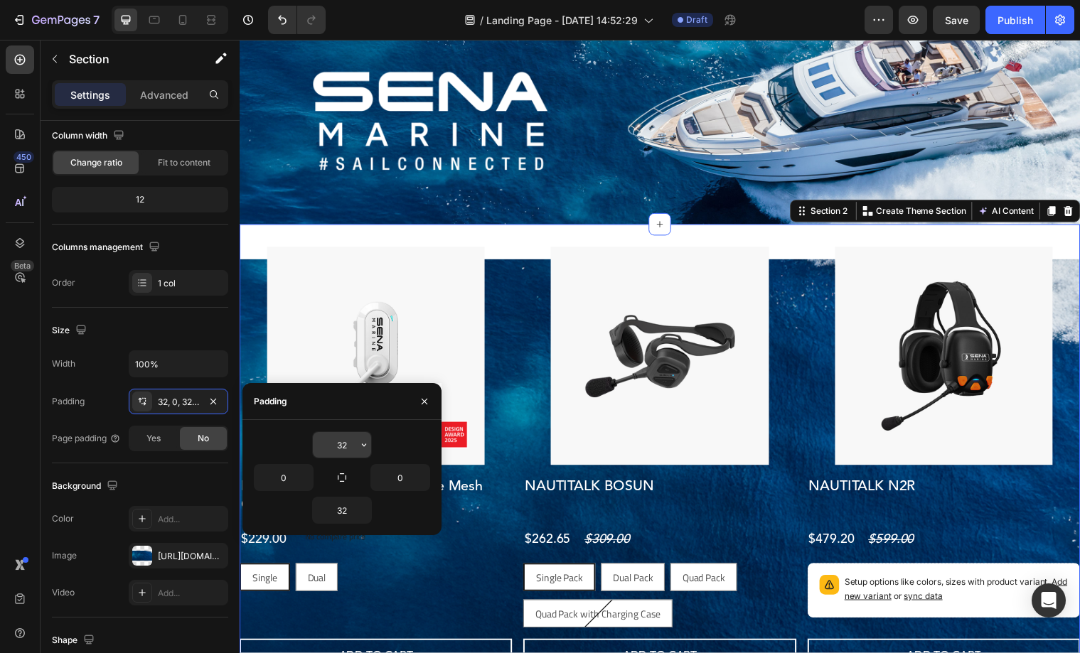
click at [338, 442] on input "32" at bounding box center [342, 445] width 58 height 26
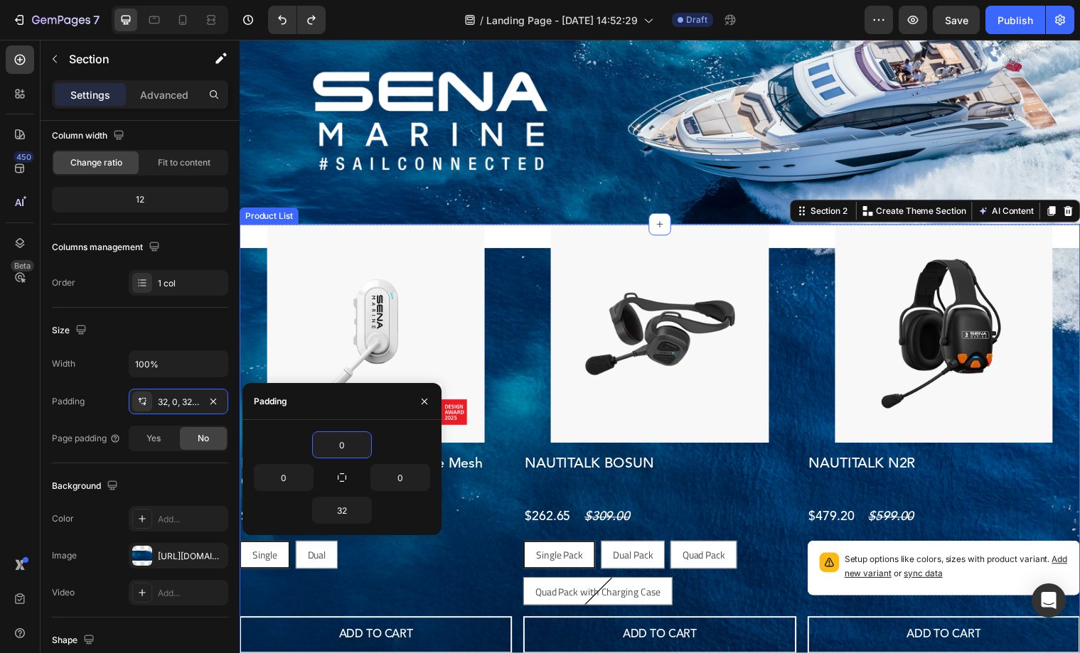
type input "32"
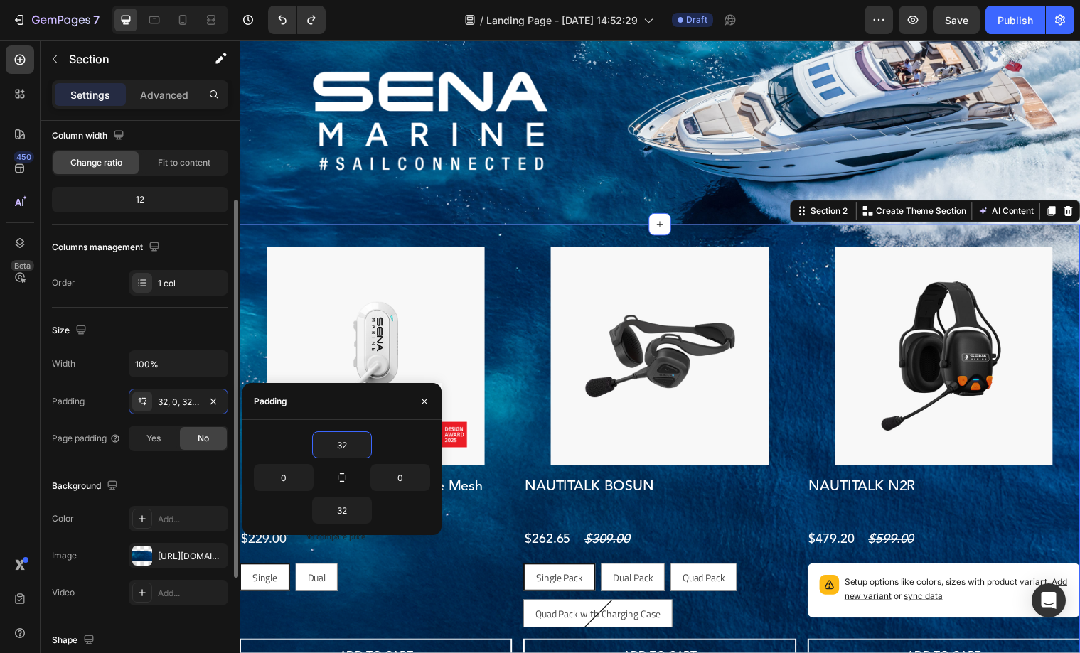
click at [120, 458] on div "Size Width 100% Padding 32, 0, 32, 0 Page padding Yes No" at bounding box center [140, 386] width 176 height 156
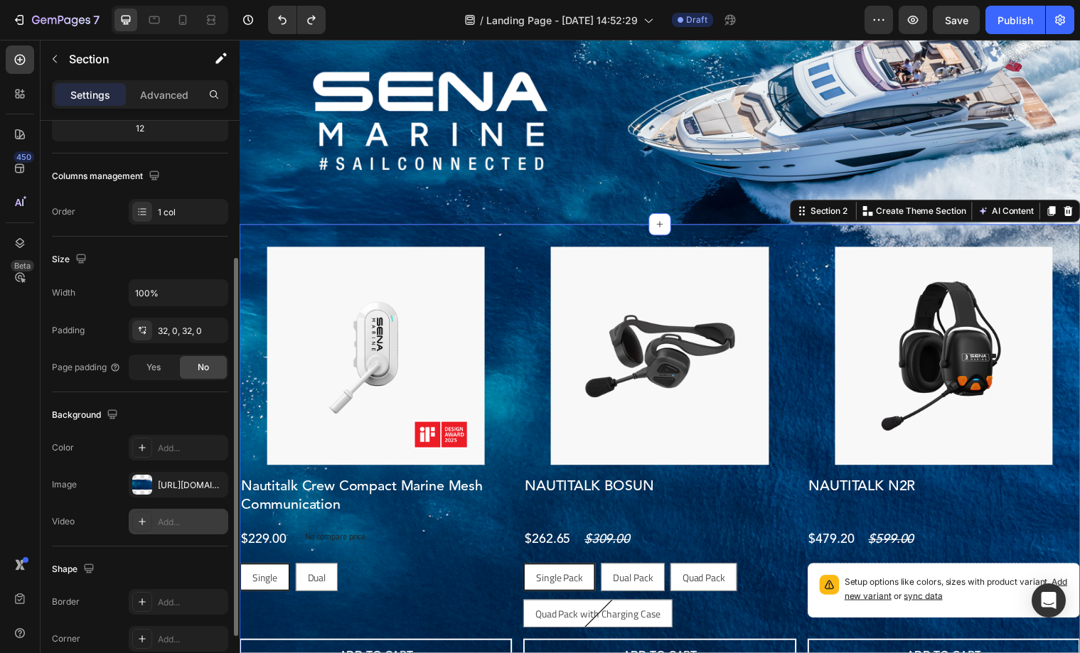
scroll to position [209, 0]
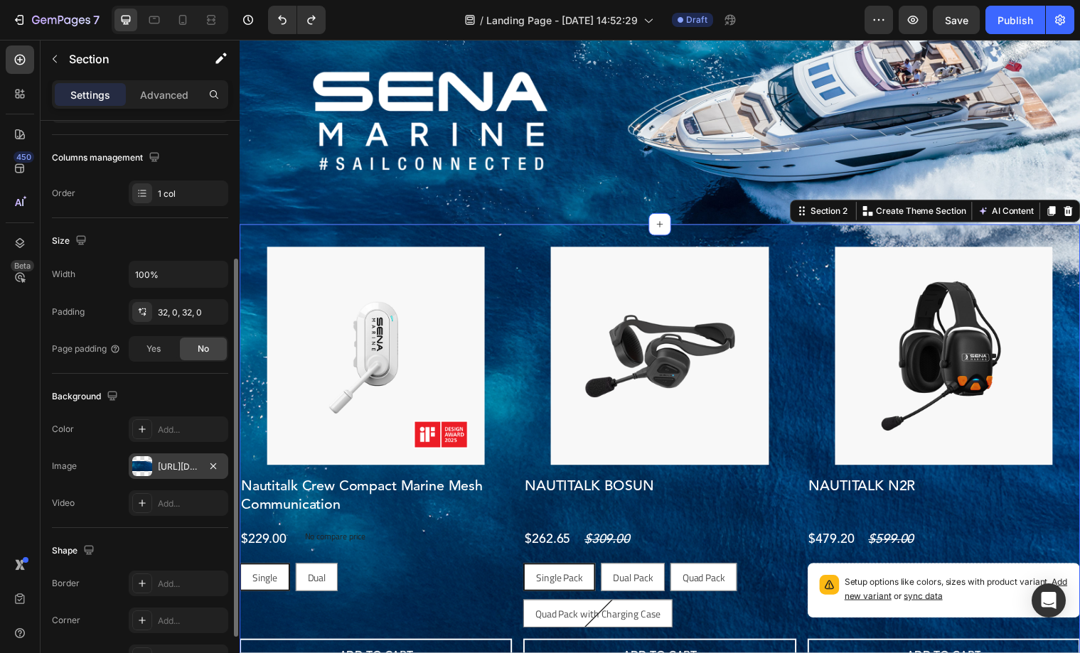
drag, startPoint x: 167, startPoint y: 474, endPoint x: 166, endPoint y: 467, distance: 7.1
click at [167, 474] on div "[URL][DOMAIN_NAME]" at bounding box center [179, 467] width 100 height 26
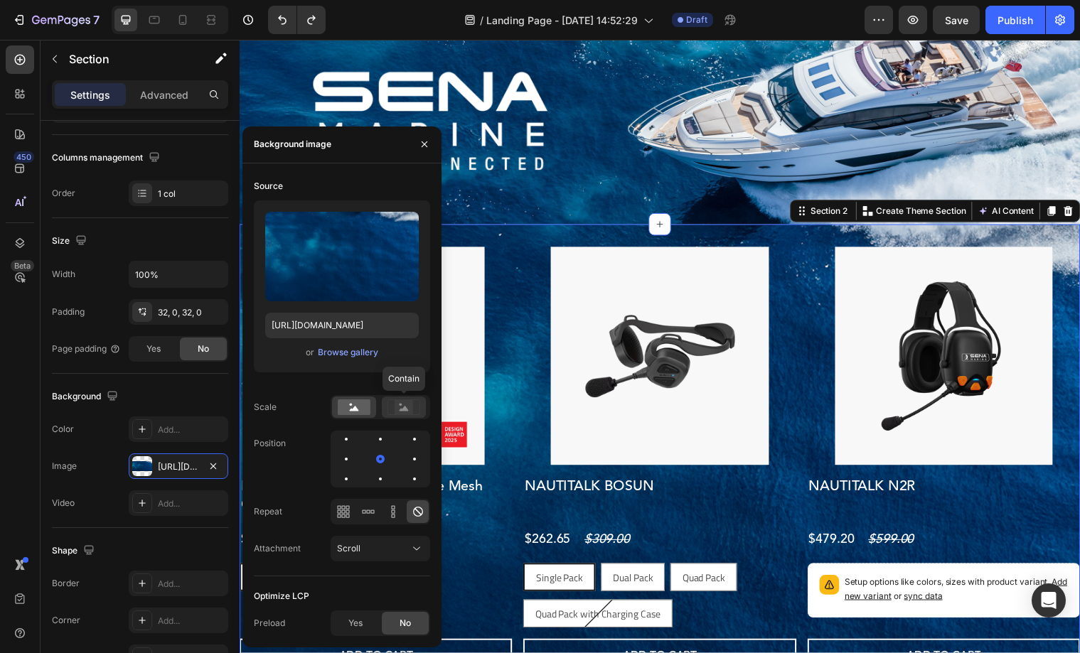
click at [402, 409] on icon at bounding box center [403, 408] width 9 height 5
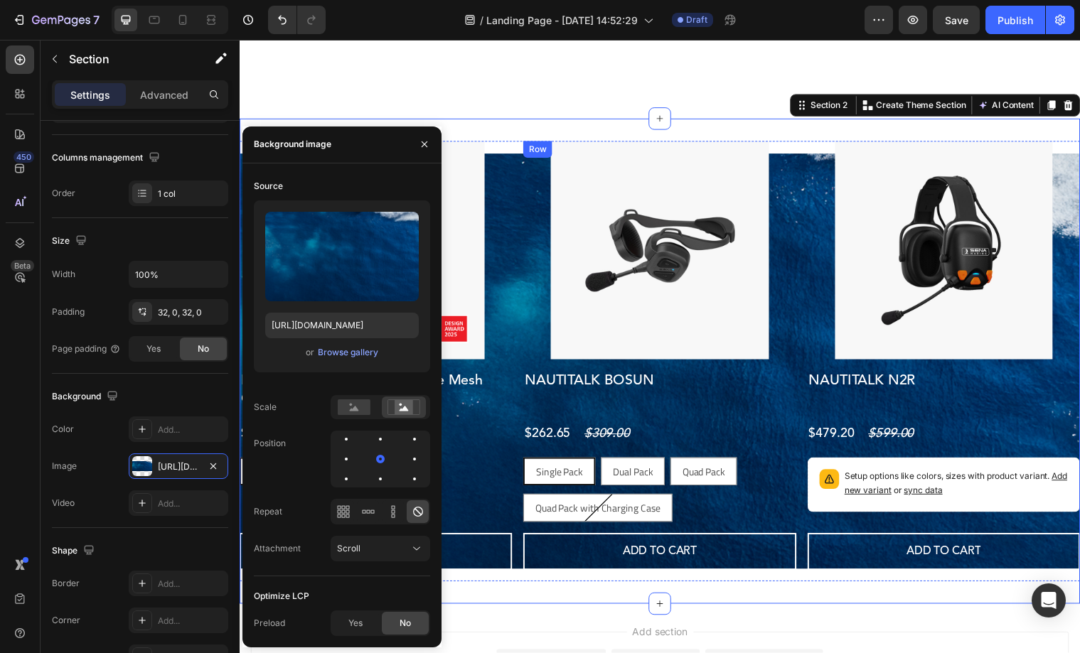
scroll to position [90, 0]
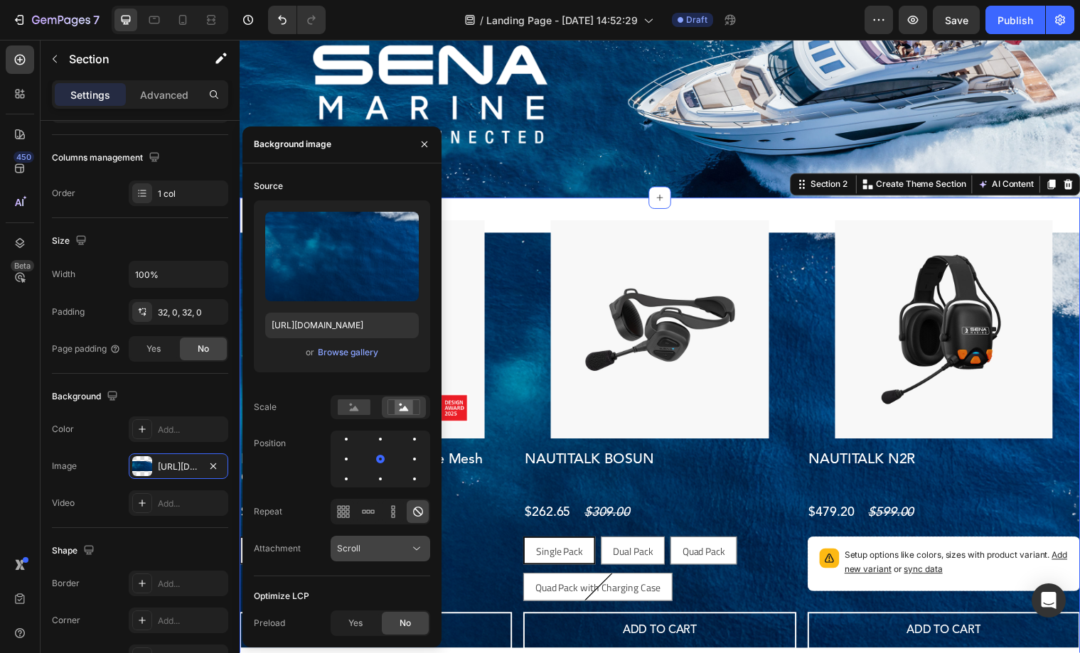
click at [371, 556] on button "Scroll" at bounding box center [381, 549] width 100 height 26
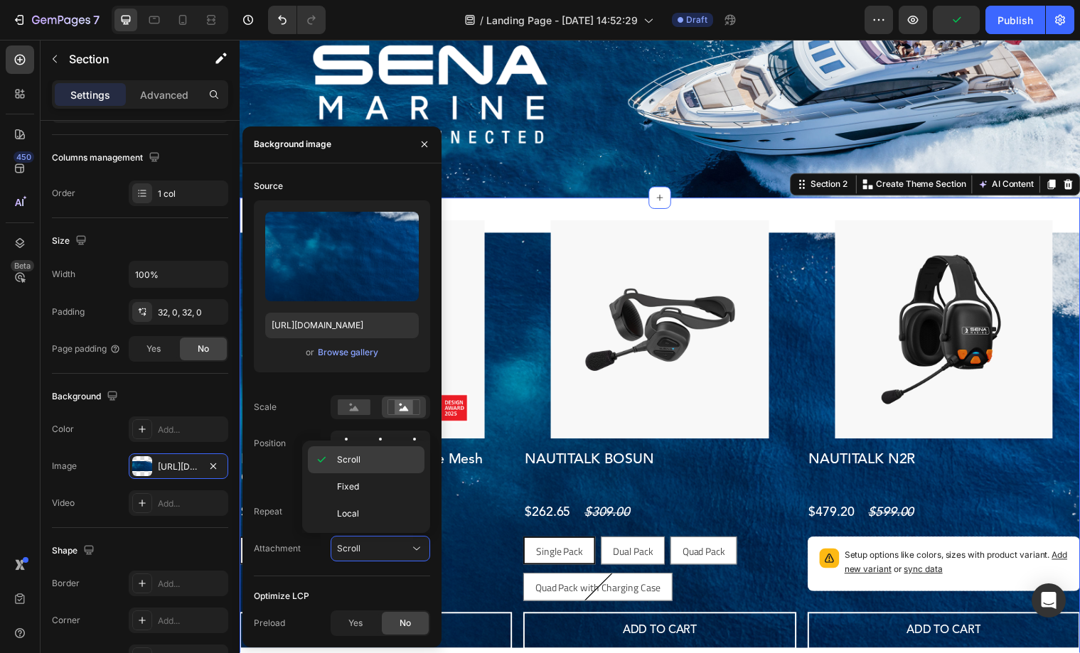
drag, startPoint x: 345, startPoint y: 486, endPoint x: 393, endPoint y: 468, distance: 50.6
click at [345, 486] on span "Fixed" at bounding box center [348, 487] width 22 height 13
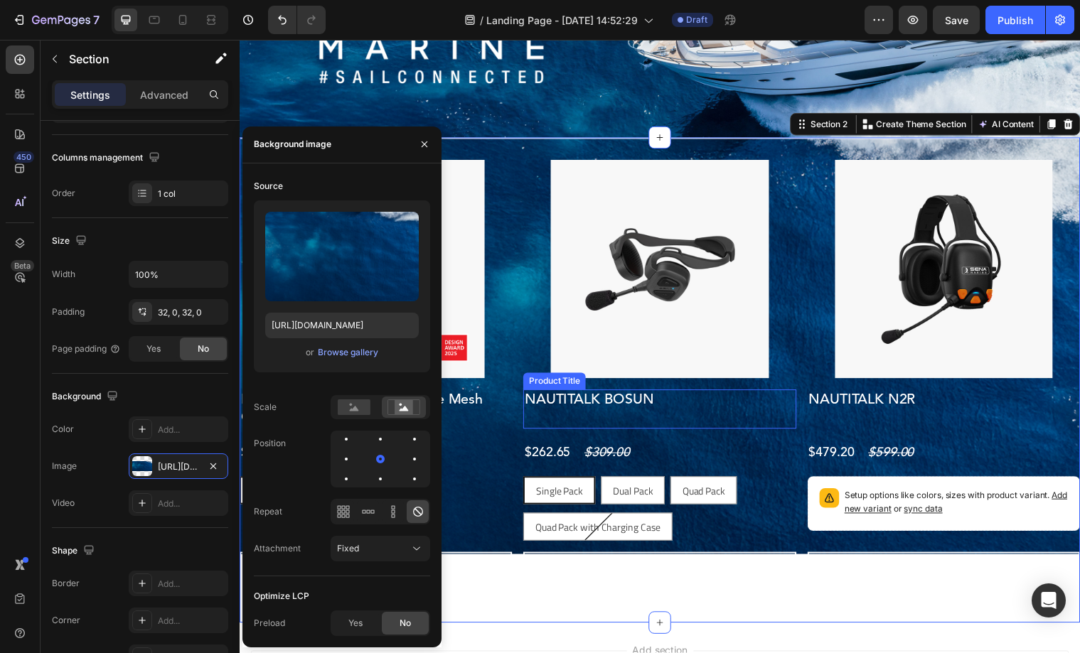
scroll to position [149, 0]
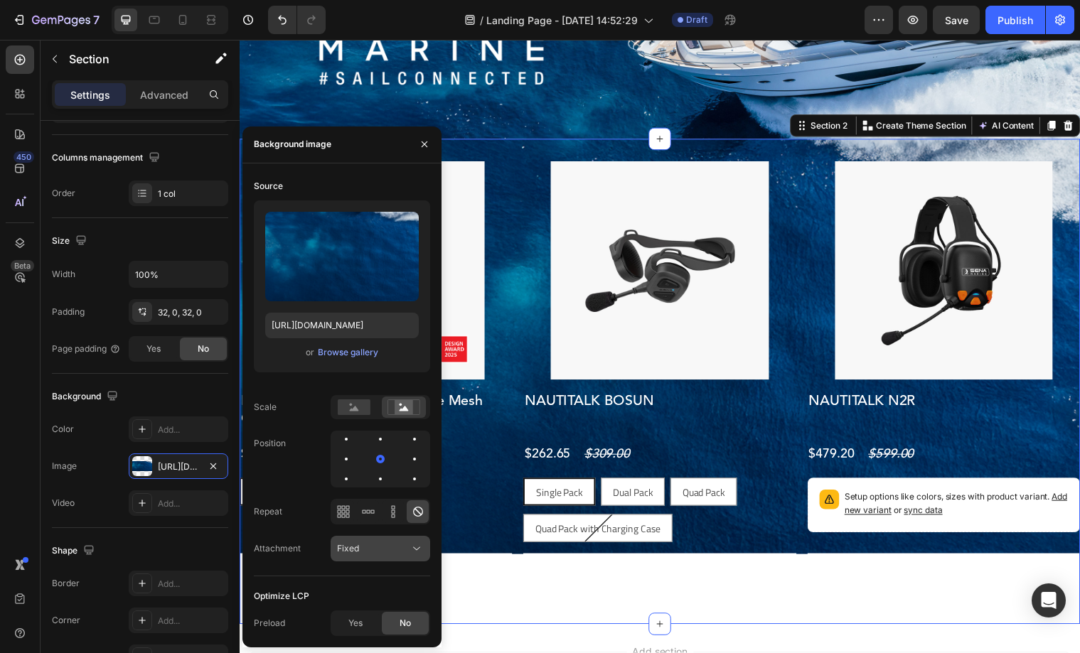
click at [376, 542] on div "Fixed" at bounding box center [373, 548] width 73 height 13
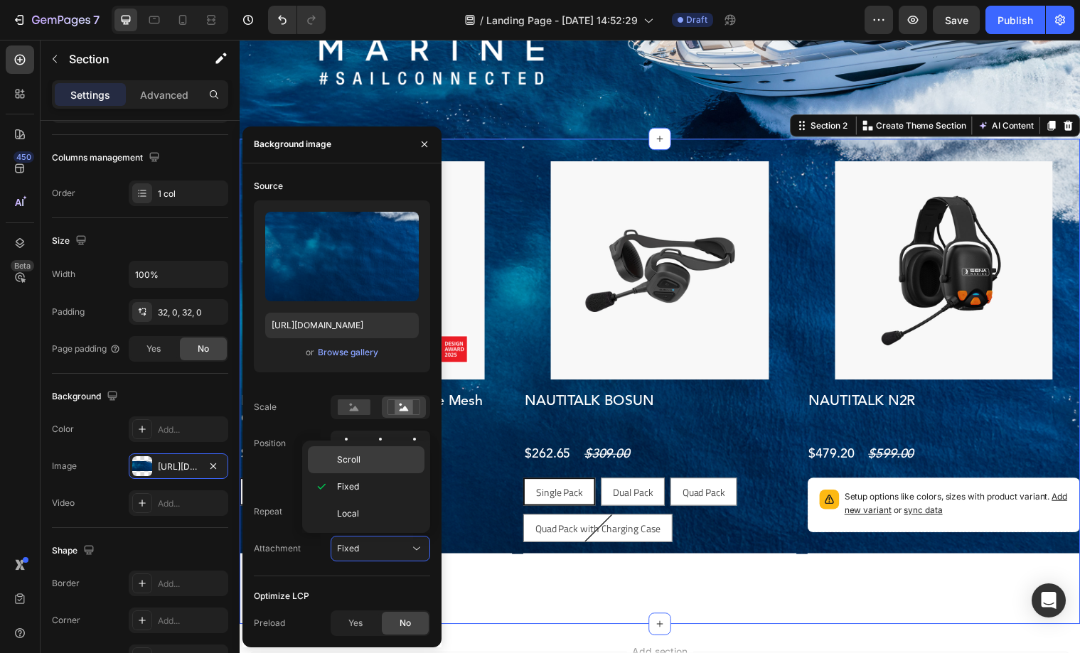
click at [365, 466] on p "Scroll" at bounding box center [377, 460] width 81 height 13
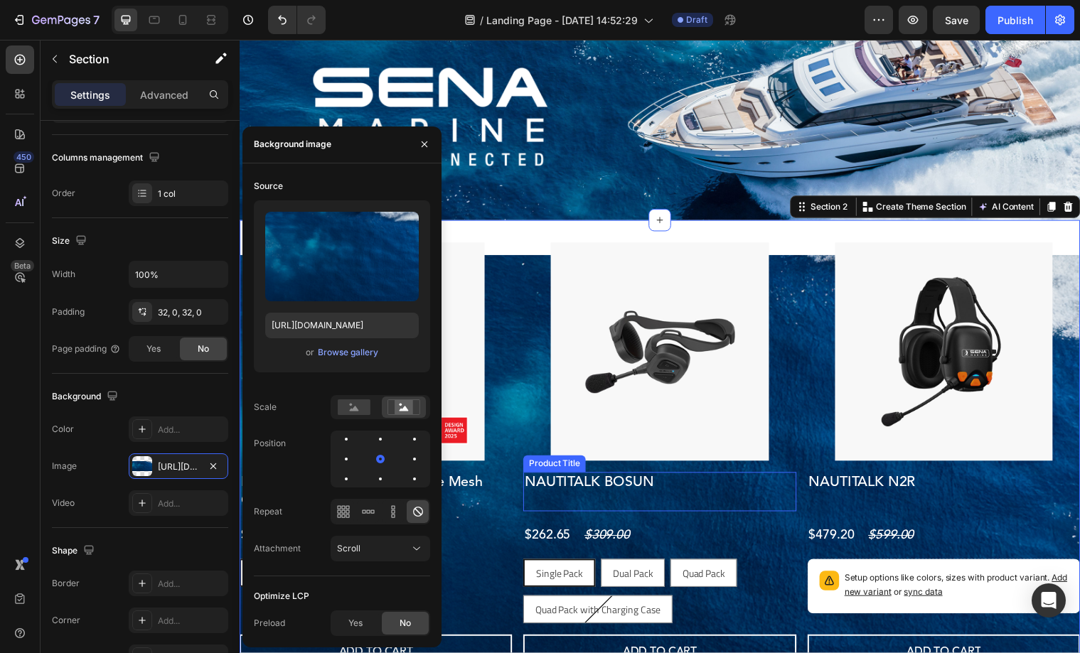
scroll to position [65, 0]
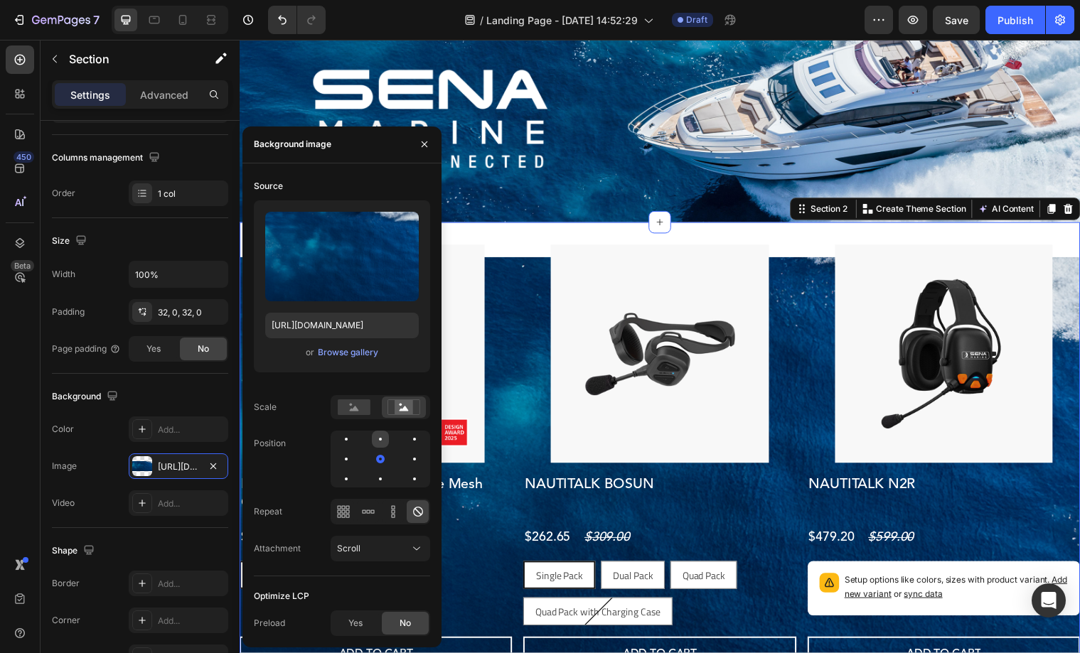
click at [406, 442] on div at bounding box center [414, 439] width 17 height 17
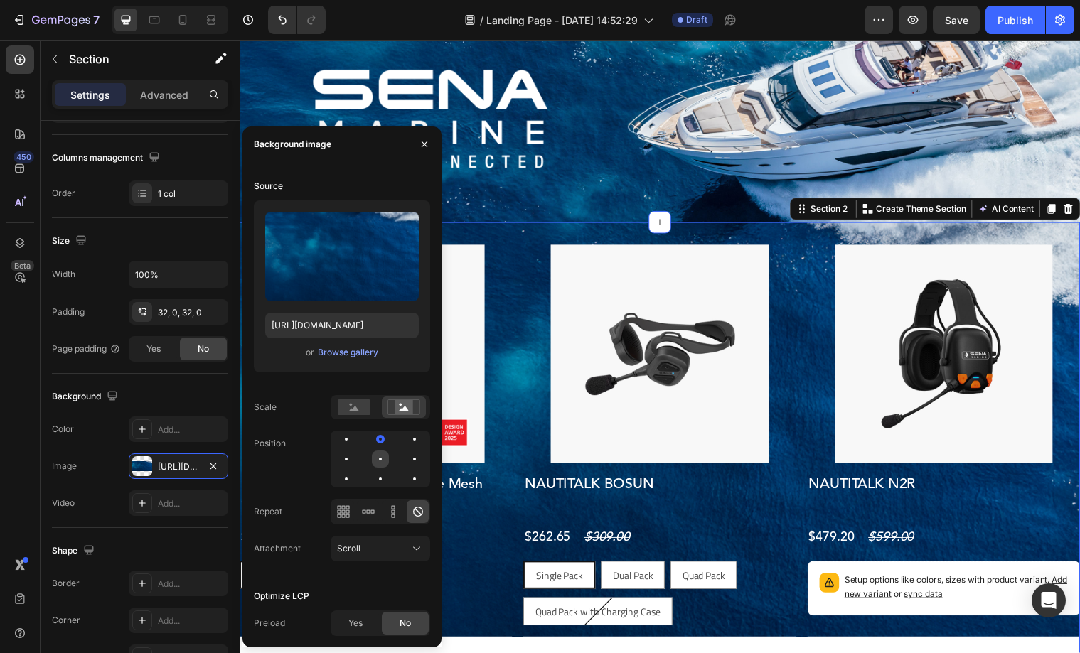
click at [406, 456] on div at bounding box center [414, 459] width 17 height 17
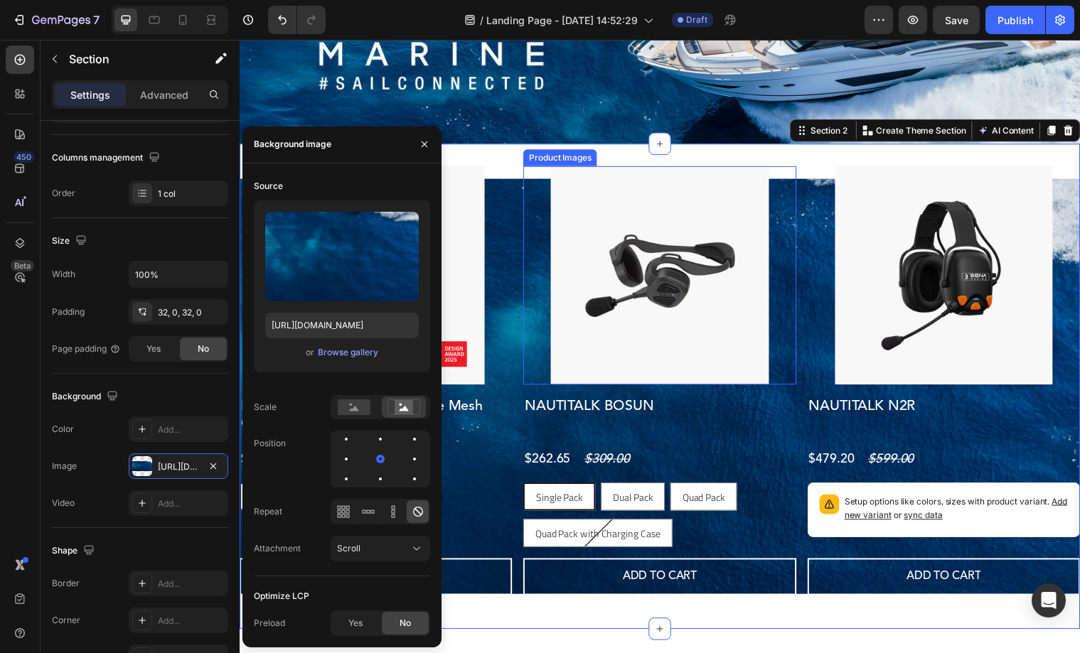
scroll to position [127, 0]
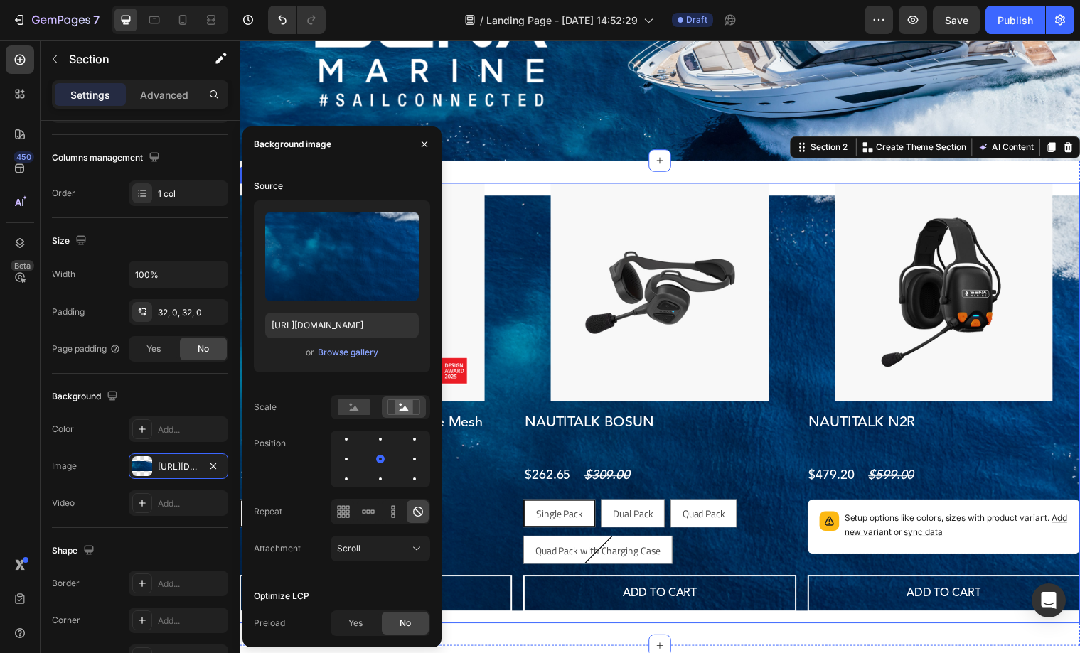
click at [522, 207] on div "Product Images Nautitalk Crew Compact Marine Mesh Communication Product Title $…" at bounding box center [666, 409] width 853 height 447
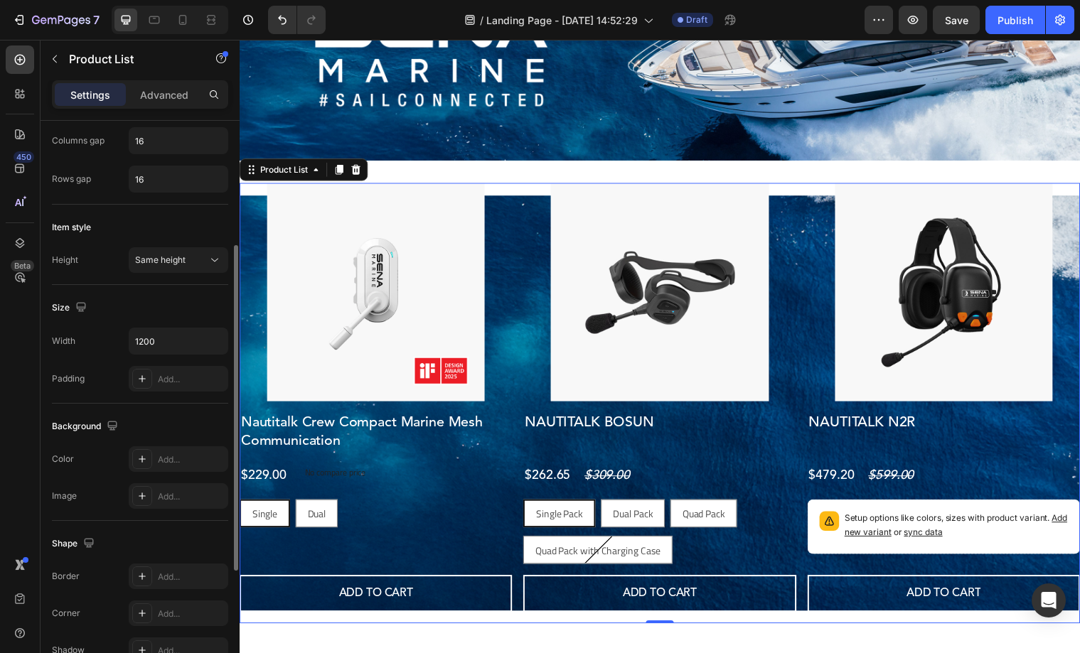
scroll to position [308, 0]
click at [161, 340] on input "1200" at bounding box center [178, 341] width 98 height 26
click at [218, 340] on icon "button" at bounding box center [215, 340] width 14 height 14
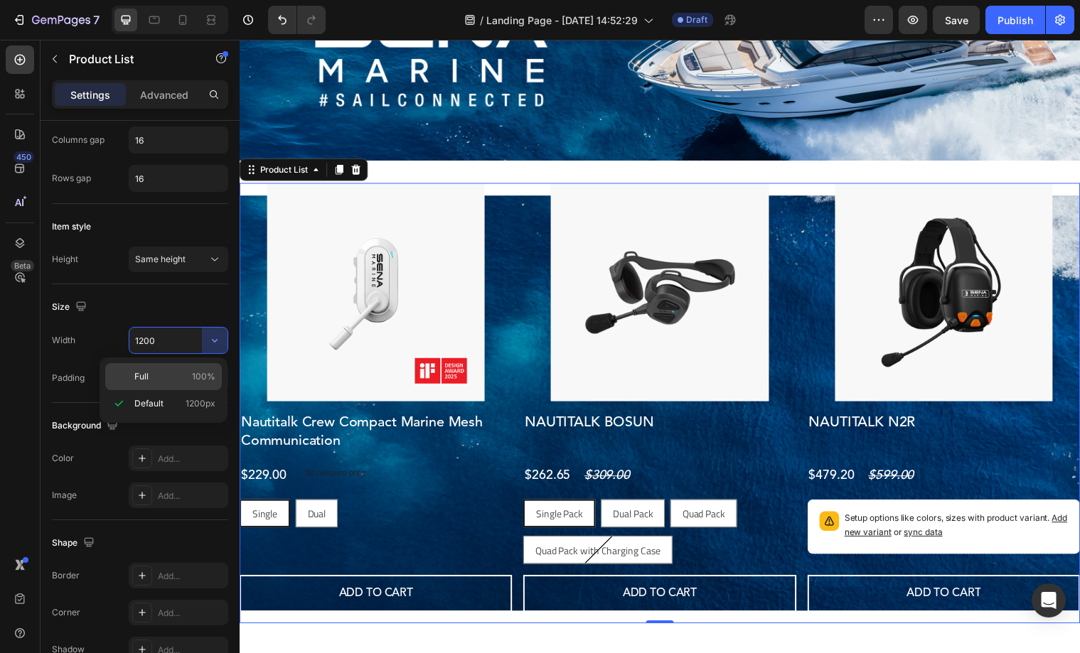
click at [181, 371] on p "Full 100%" at bounding box center [174, 376] width 81 height 13
type input "100%"
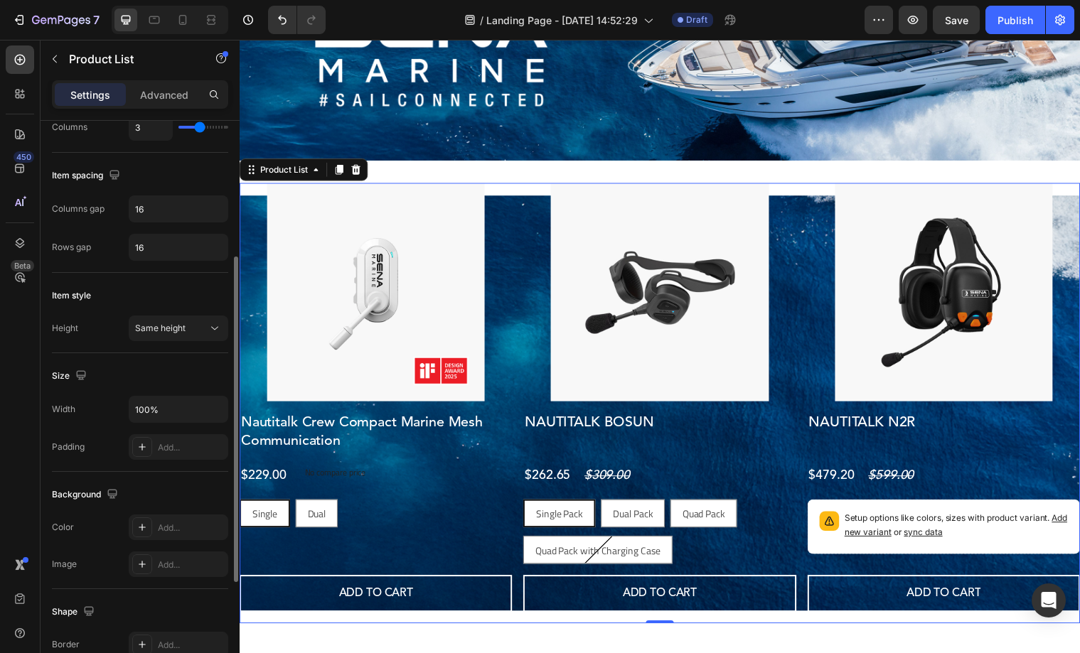
scroll to position [236, 0]
click at [168, 328] on span "Same height" at bounding box center [160, 331] width 50 height 11
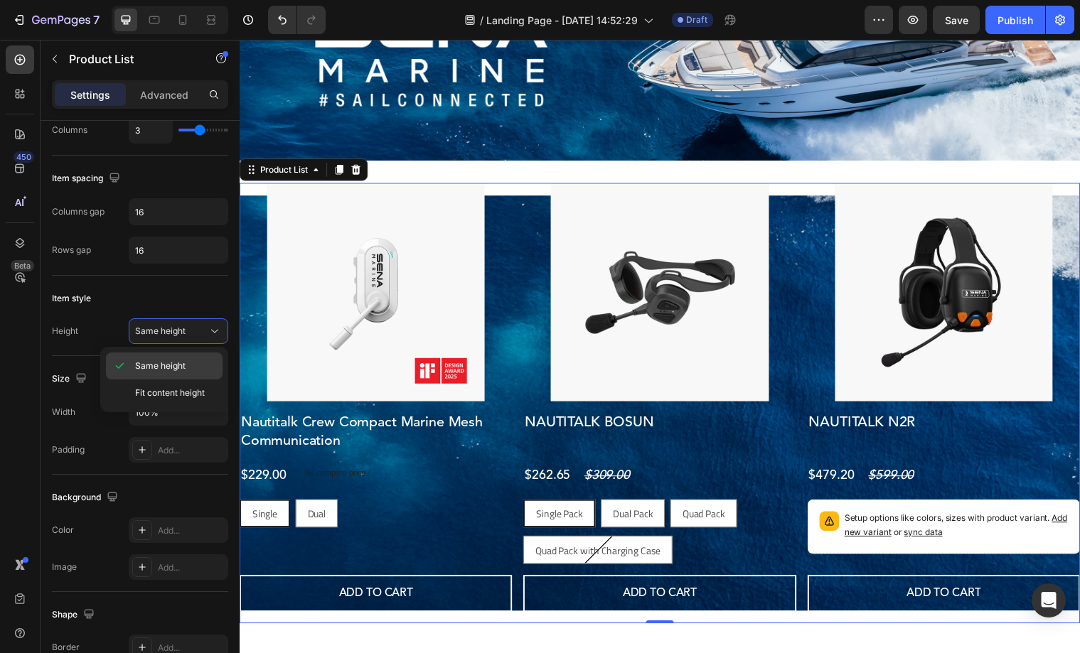
click at [159, 380] on div "Same height" at bounding box center [164, 393] width 117 height 27
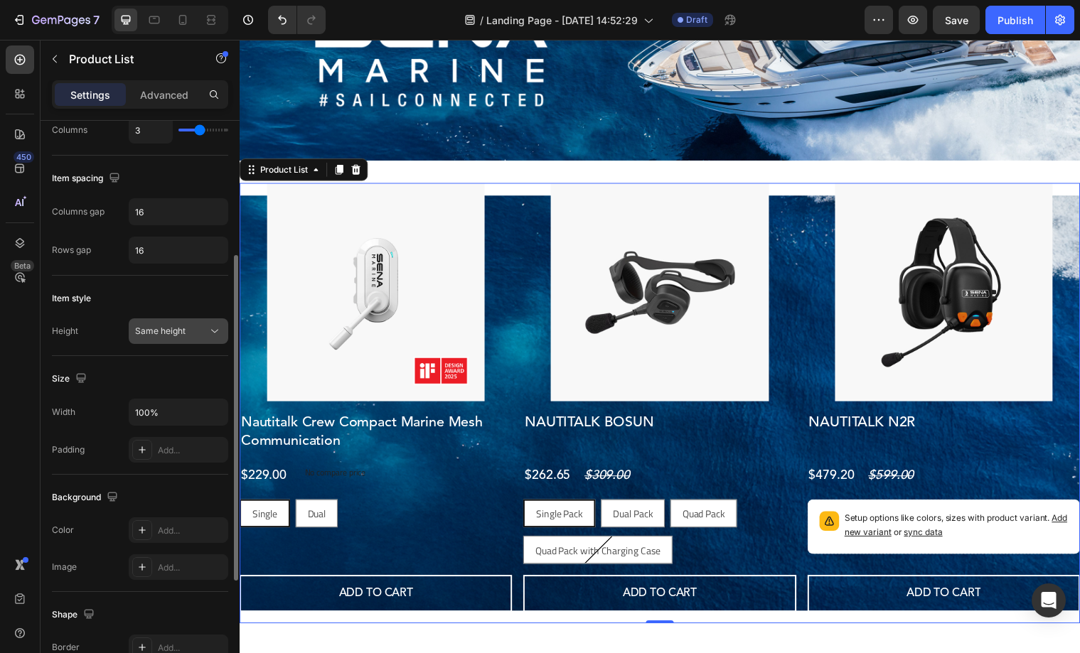
click at [175, 342] on button "Same height" at bounding box center [179, 331] width 100 height 26
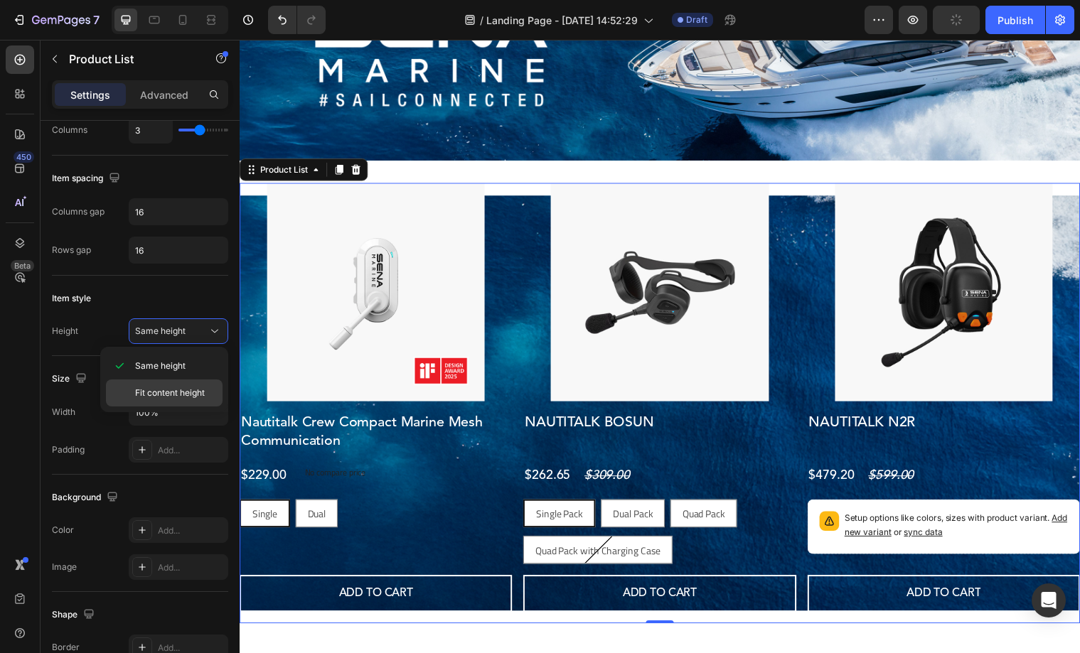
click at [174, 387] on span "Fit content height" at bounding box center [170, 393] width 70 height 13
click at [520, 293] on div "Product Images Nautitalk Crew Compact Marine Mesh Communication Product Title $…" at bounding box center [666, 409] width 853 height 447
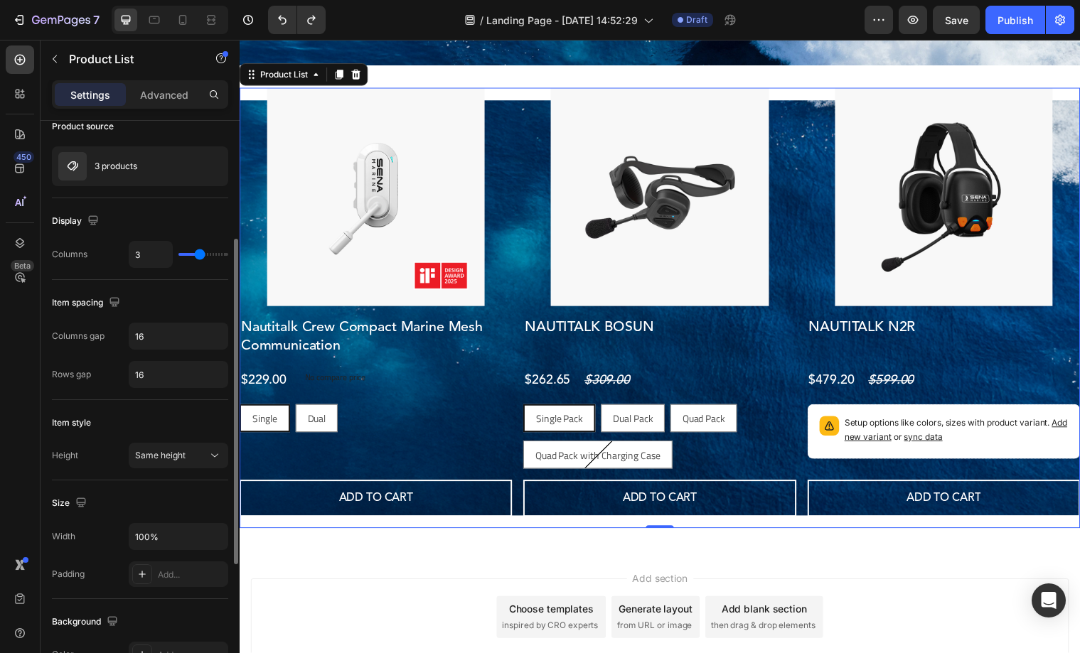
scroll to position [0, 0]
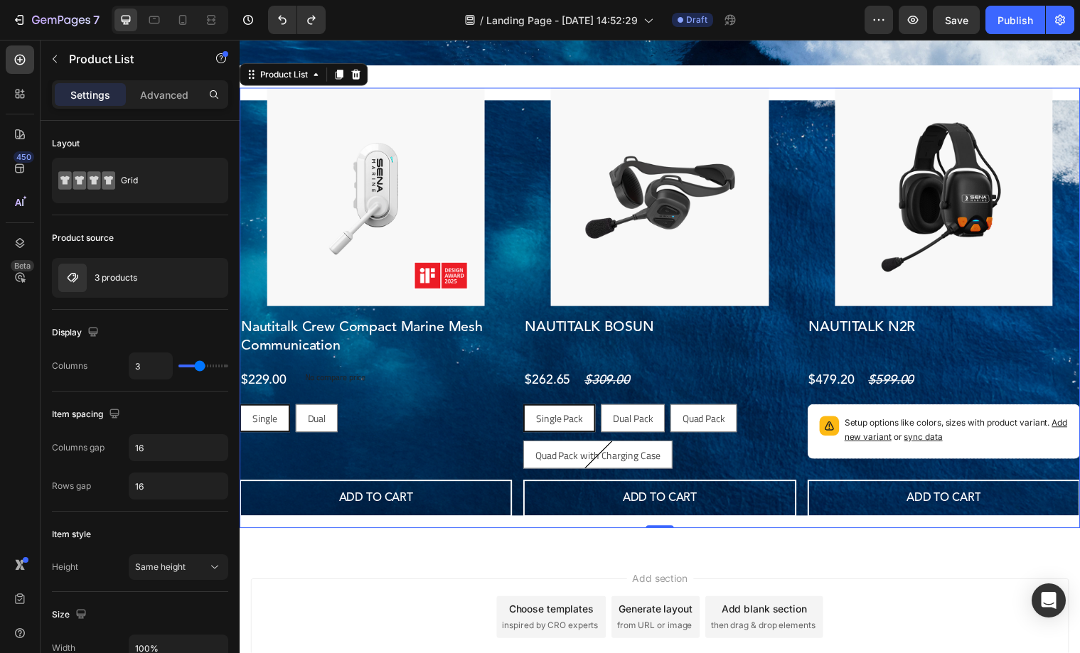
click at [520, 441] on div "Product Images Nautitalk Crew Compact Marine Mesh Communication Product Title $…" at bounding box center [666, 312] width 853 height 447
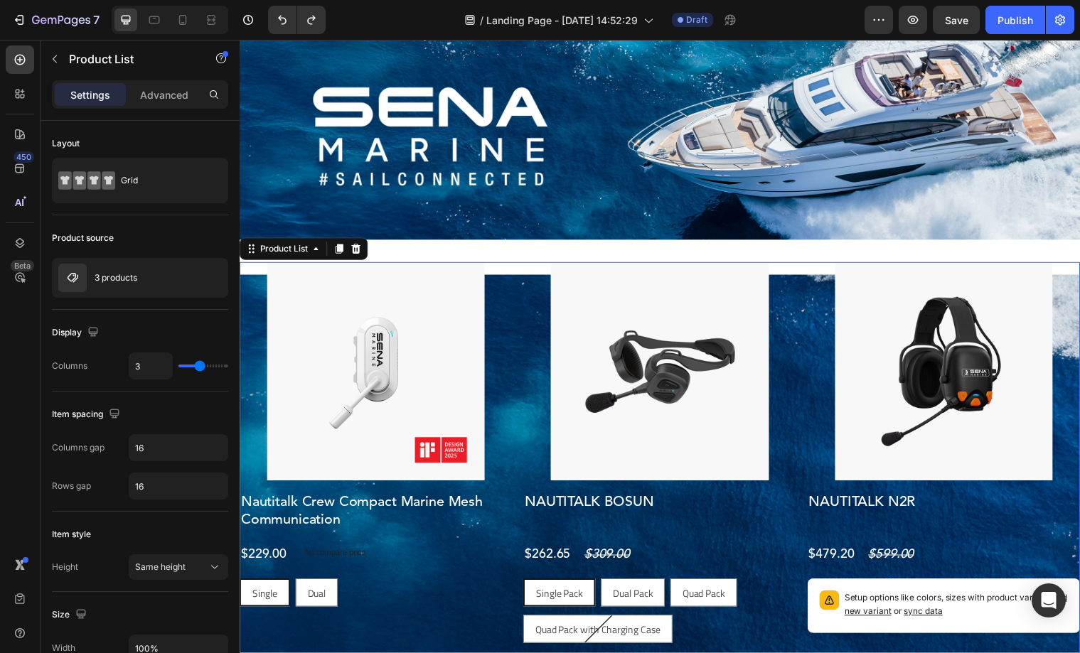
scroll to position [14, 0]
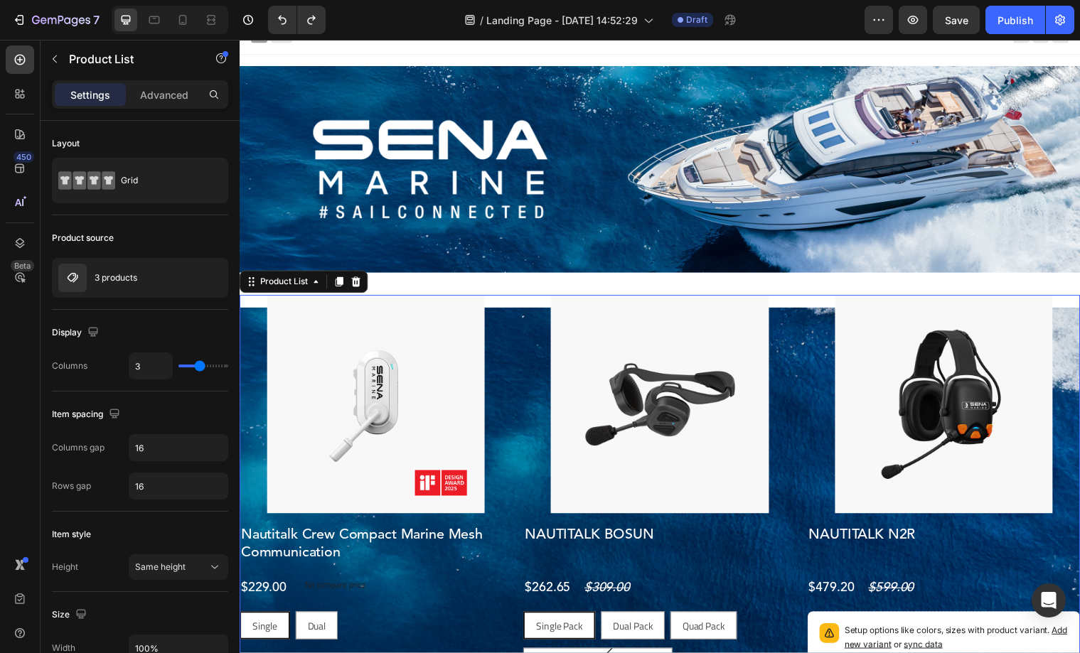
click at [517, 304] on div "Product Images Nautitalk Crew Compact Marine Mesh Communication Product Title $…" at bounding box center [666, 522] width 853 height 447
click at [513, 286] on div "Product Images Nautitalk Crew Compact Marine Mesh Communication Product Title $…" at bounding box center [666, 523] width 853 height 493
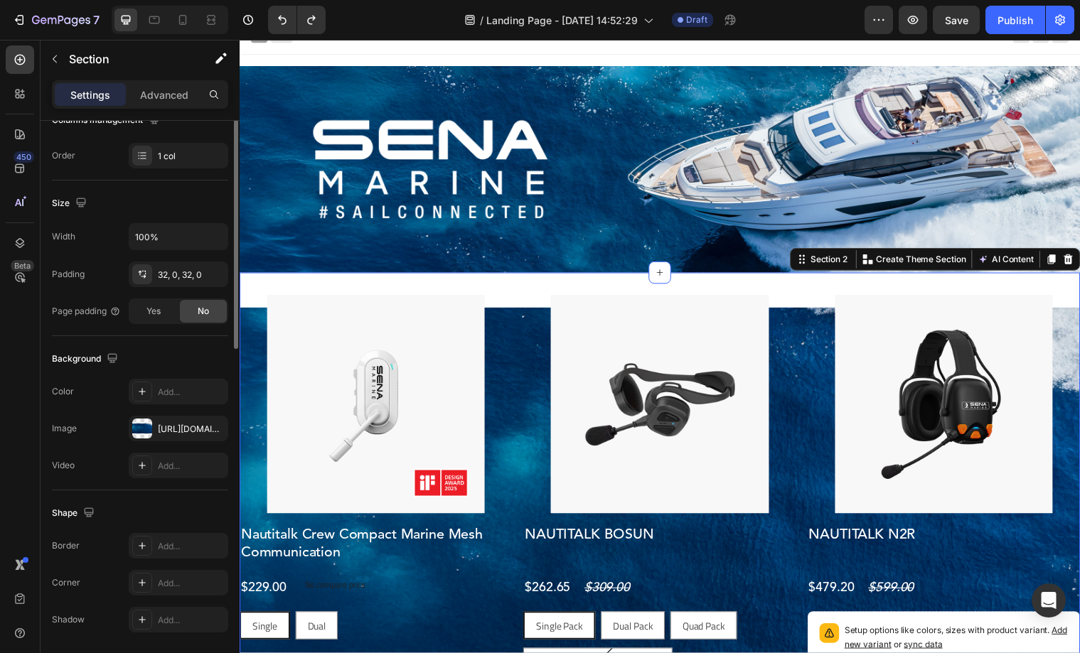
scroll to position [294, 0]
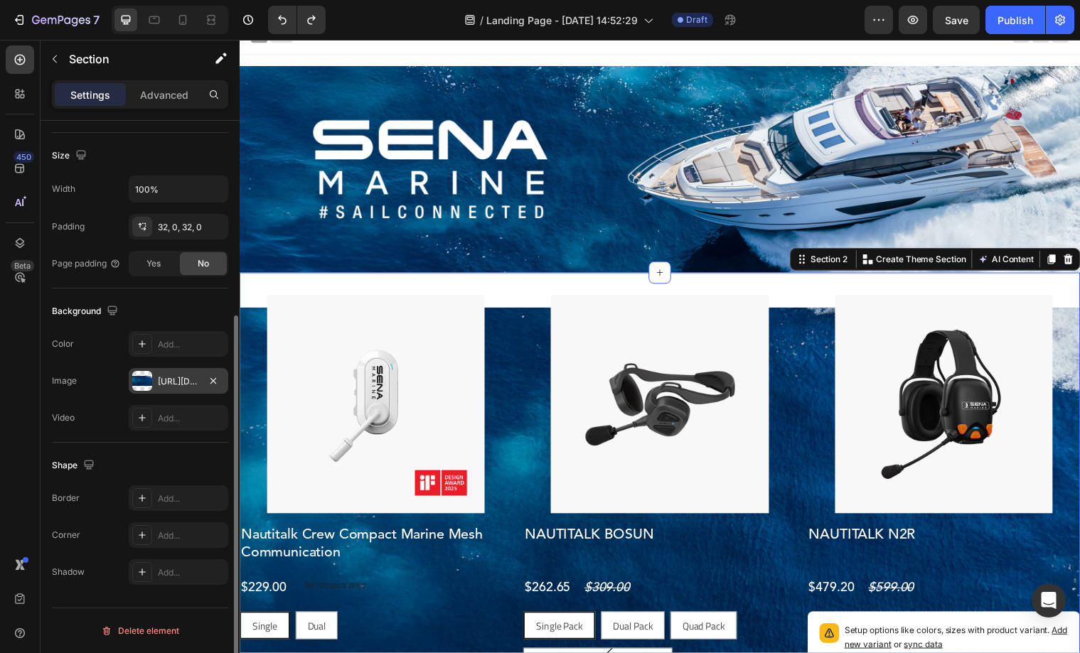
click at [174, 383] on div "[URL][DOMAIN_NAME]" at bounding box center [178, 381] width 41 height 13
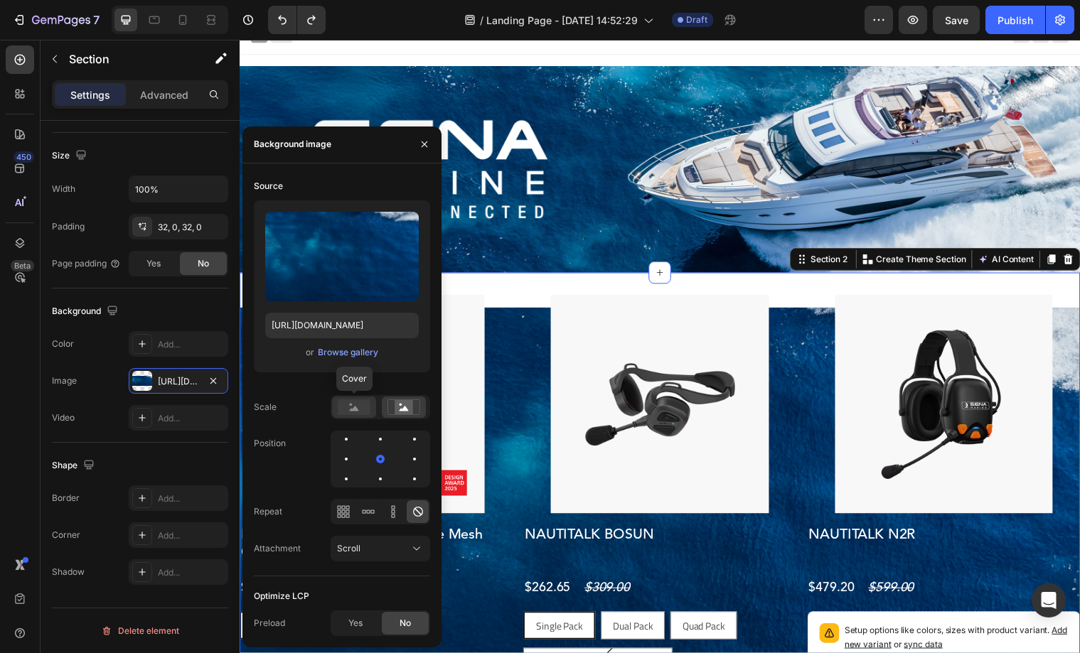
click at [365, 409] on rect at bounding box center [354, 407] width 33 height 16
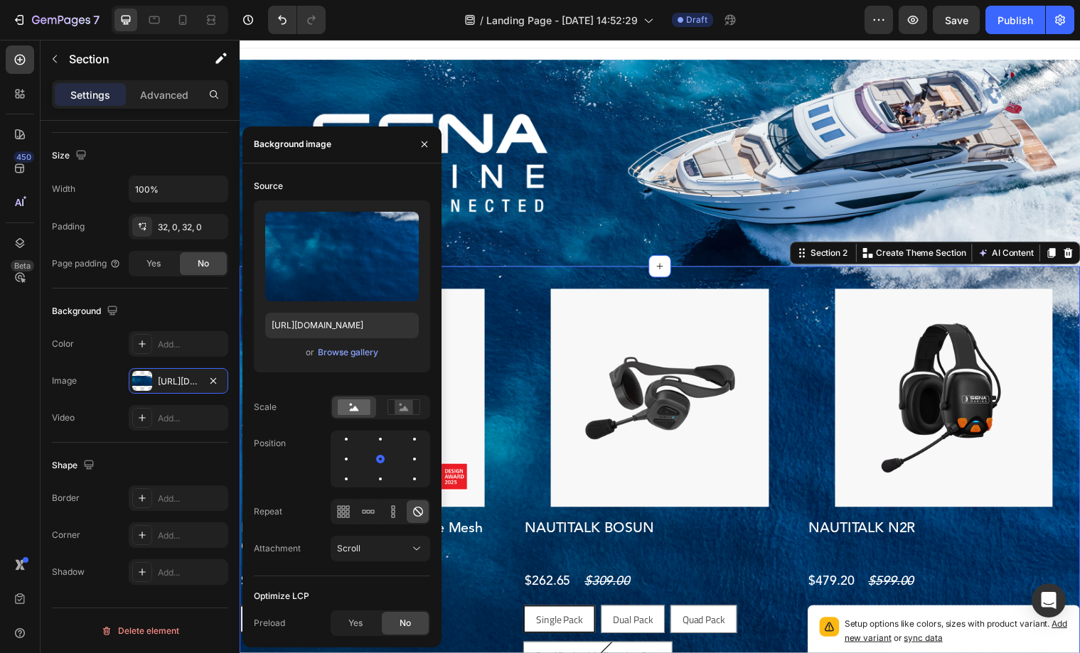
scroll to position [21, 0]
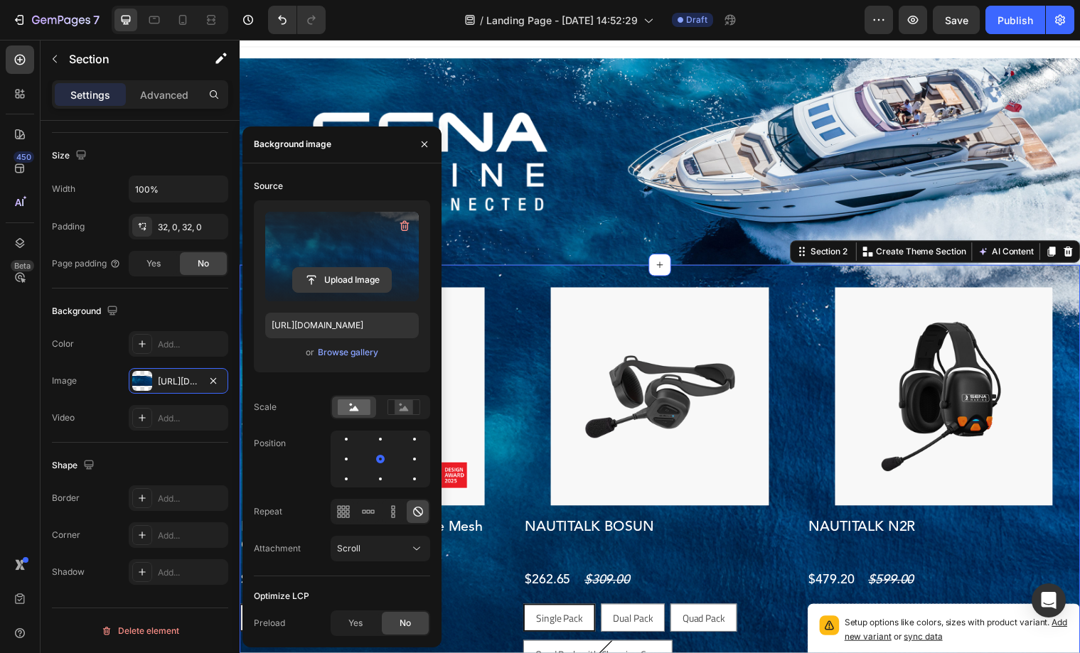
click at [336, 281] on input "file" at bounding box center [342, 280] width 98 height 24
click at [337, 289] on input "file" at bounding box center [342, 280] width 98 height 24
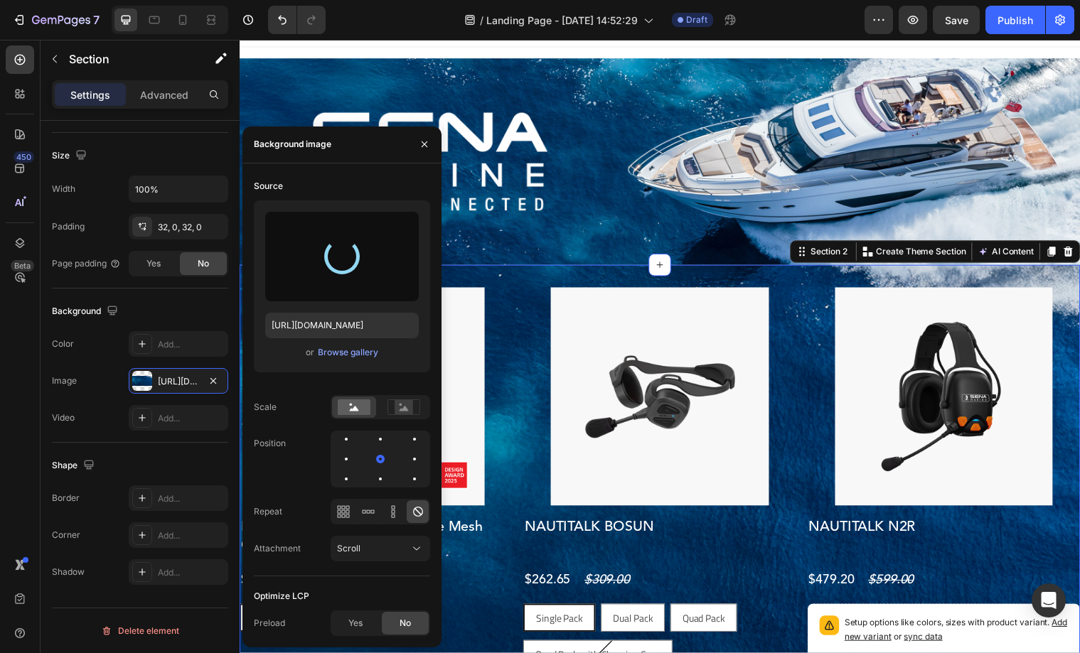
type input "[URL][DOMAIN_NAME]"
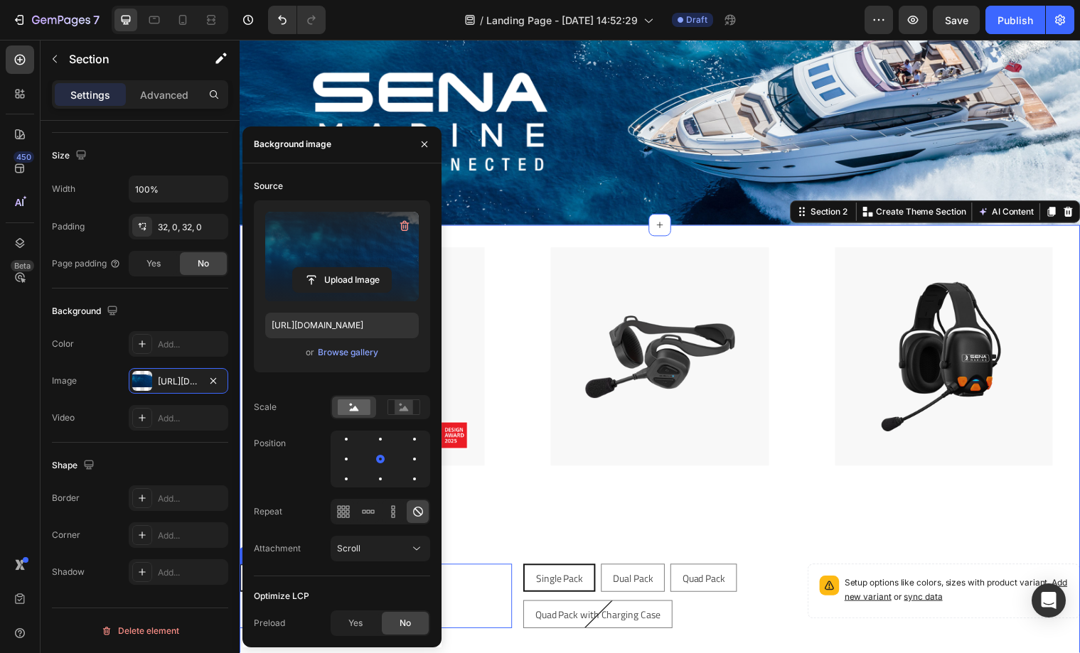
scroll to position [50, 0]
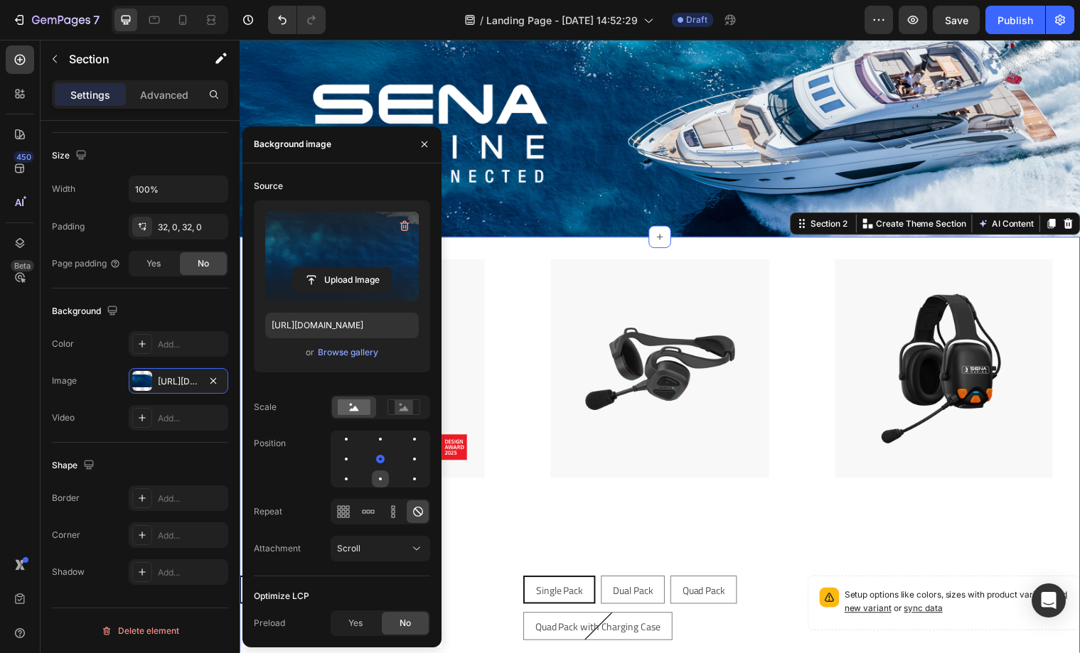
click at [406, 481] on div at bounding box center [414, 479] width 17 height 17
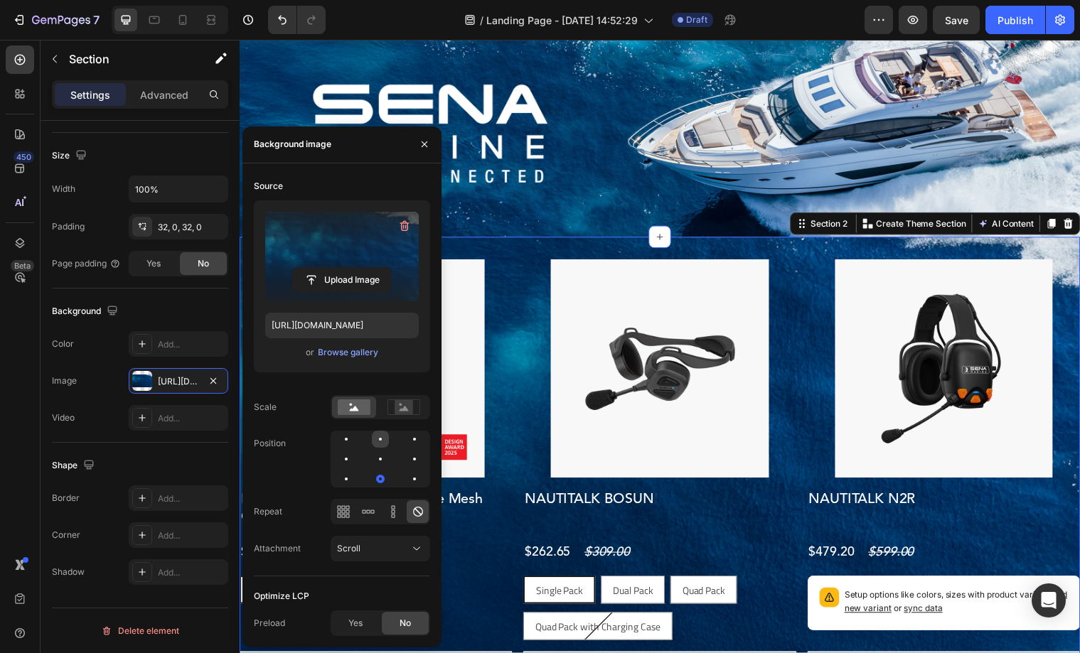
click at [406, 443] on div at bounding box center [414, 439] width 17 height 17
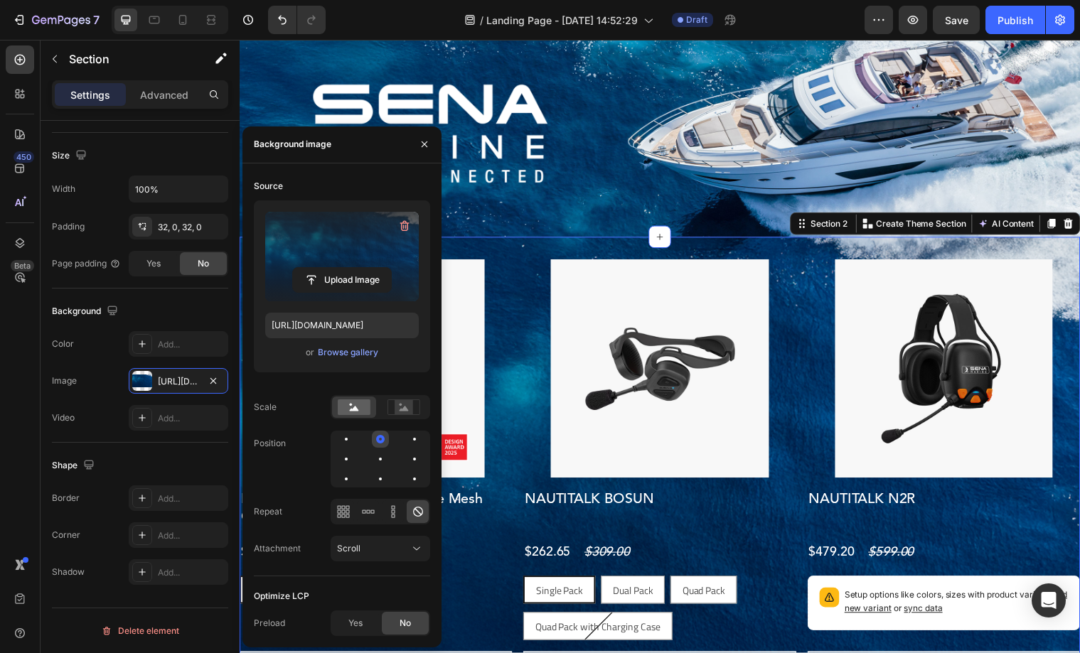
click at [378, 442] on div at bounding box center [380, 439] width 9 height 9
click at [355, 440] on div at bounding box center [381, 459] width 100 height 57
click at [372, 440] on div at bounding box center [380, 439] width 17 height 17
click at [355, 451] on div at bounding box center [346, 459] width 17 height 17
click at [406, 443] on div at bounding box center [414, 439] width 17 height 17
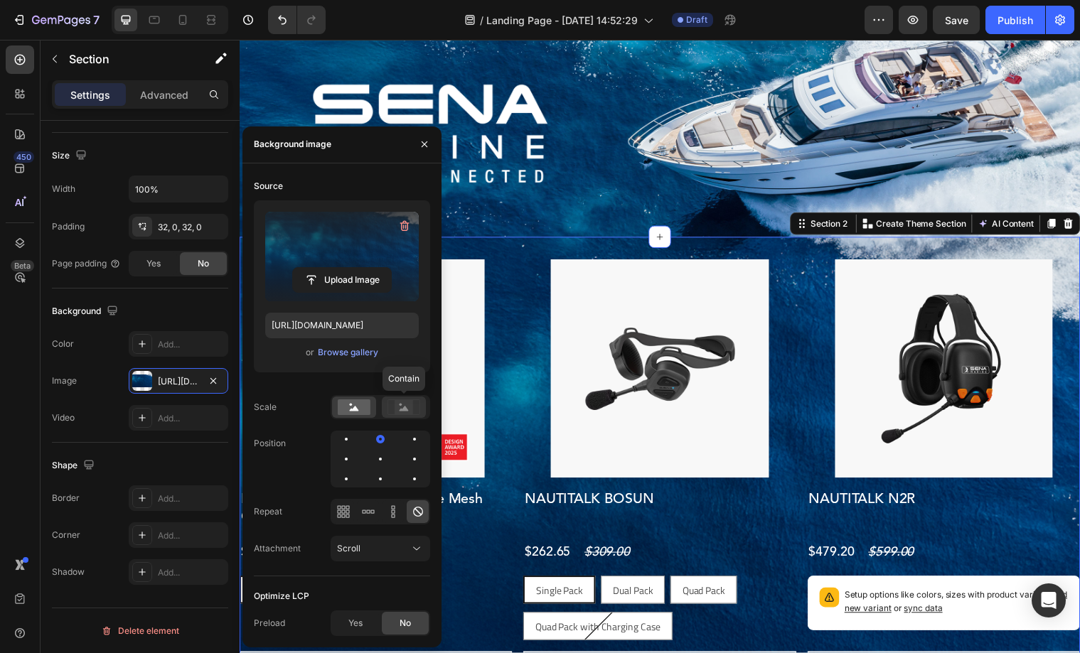
click at [395, 411] on rect at bounding box center [404, 407] width 18 height 14
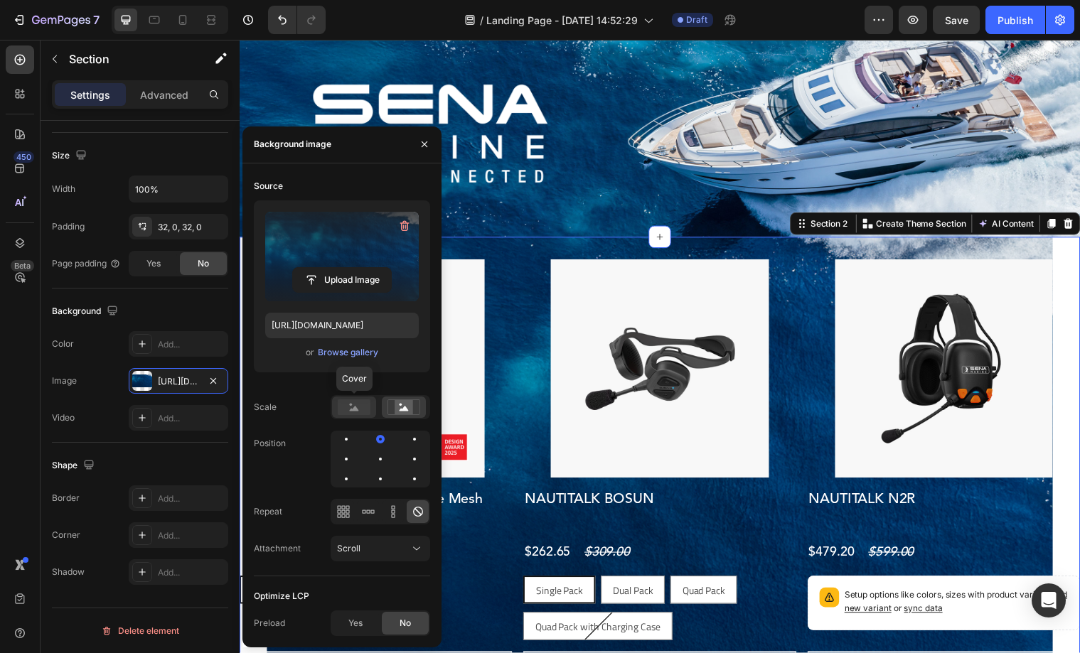
click at [365, 407] on rect at bounding box center [354, 407] width 33 height 16
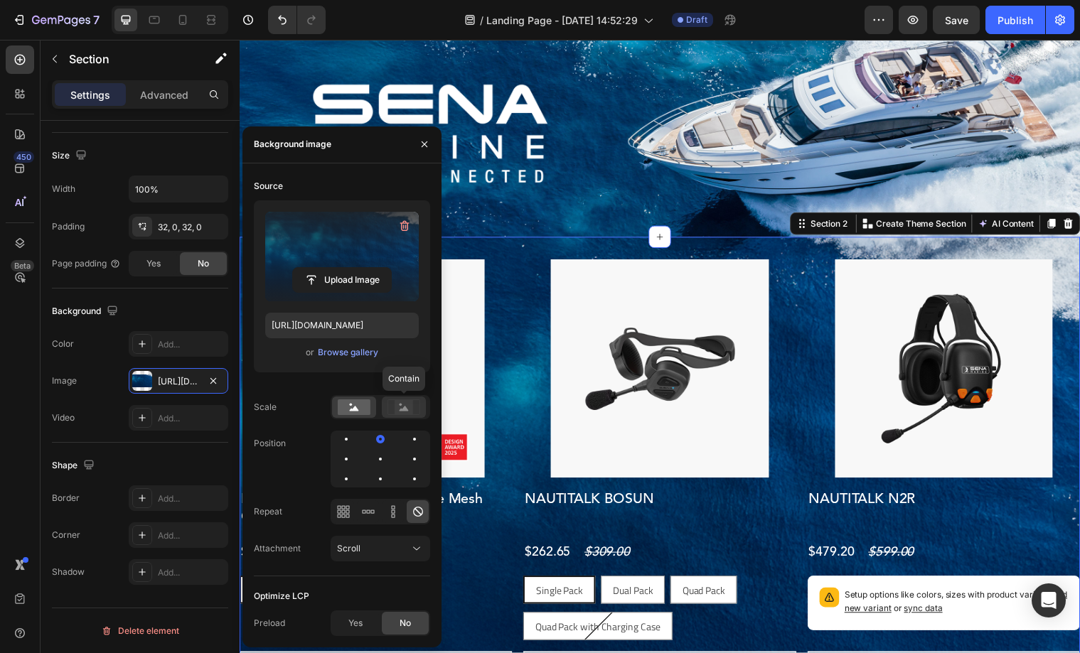
click at [385, 409] on div at bounding box center [404, 407] width 44 height 21
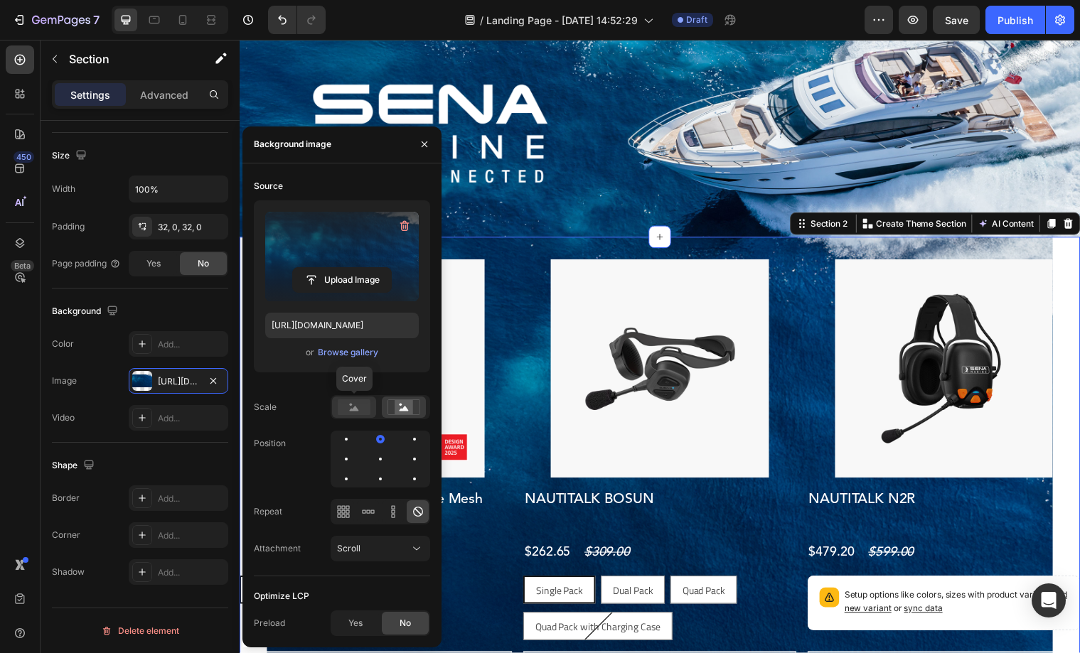
click at [355, 408] on icon at bounding box center [354, 408] width 9 height 5
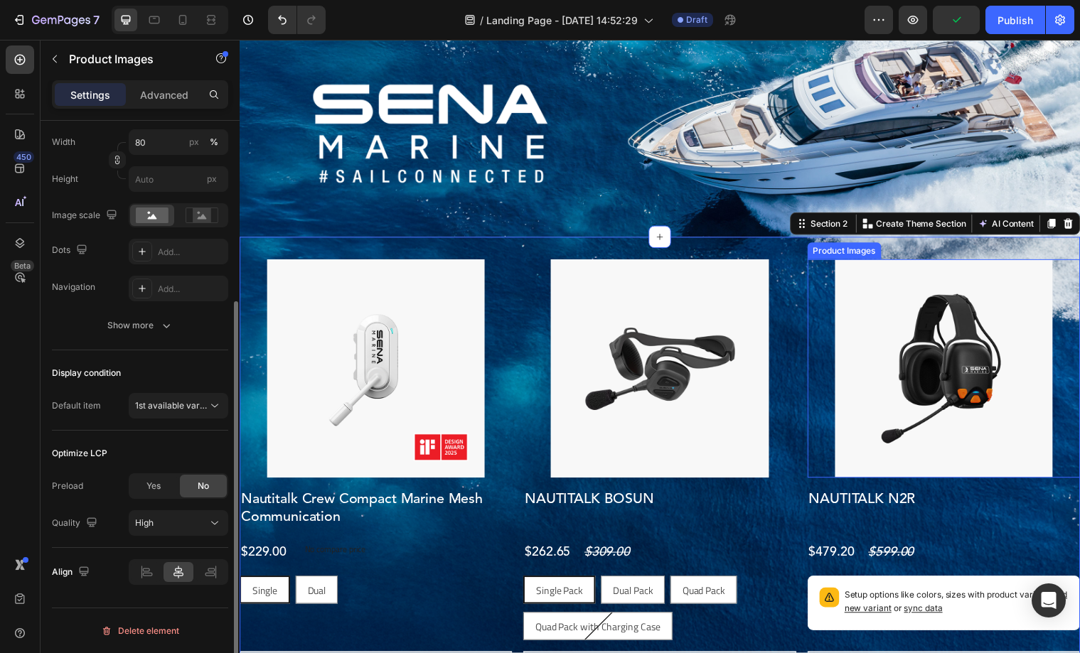
click at [516, 351] on div at bounding box center [378, 373] width 277 height 221
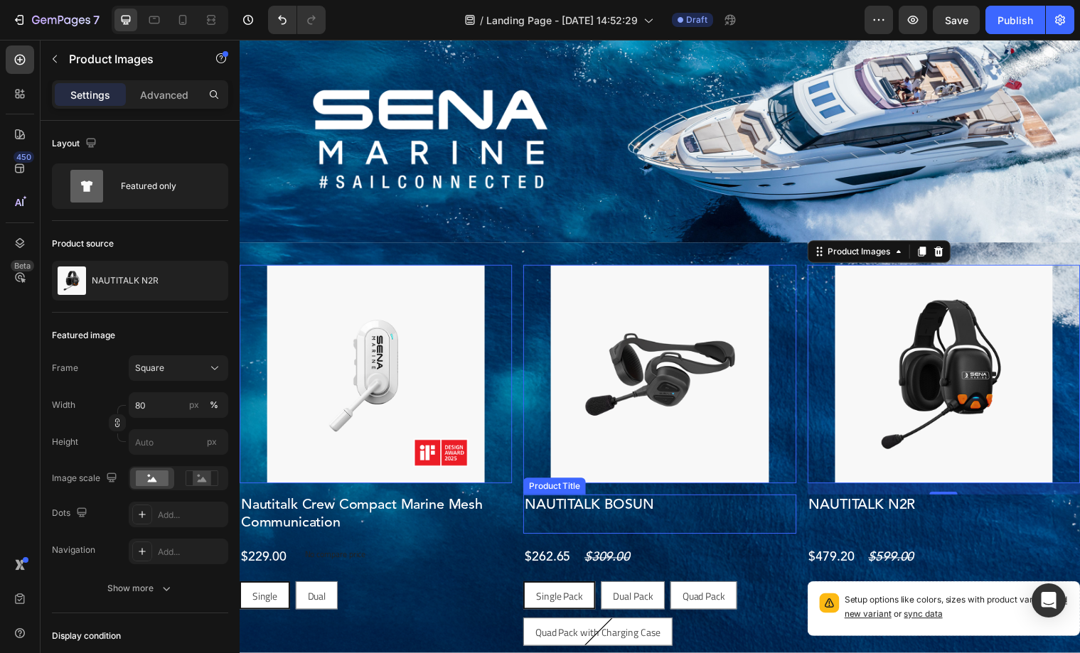
scroll to position [12, 0]
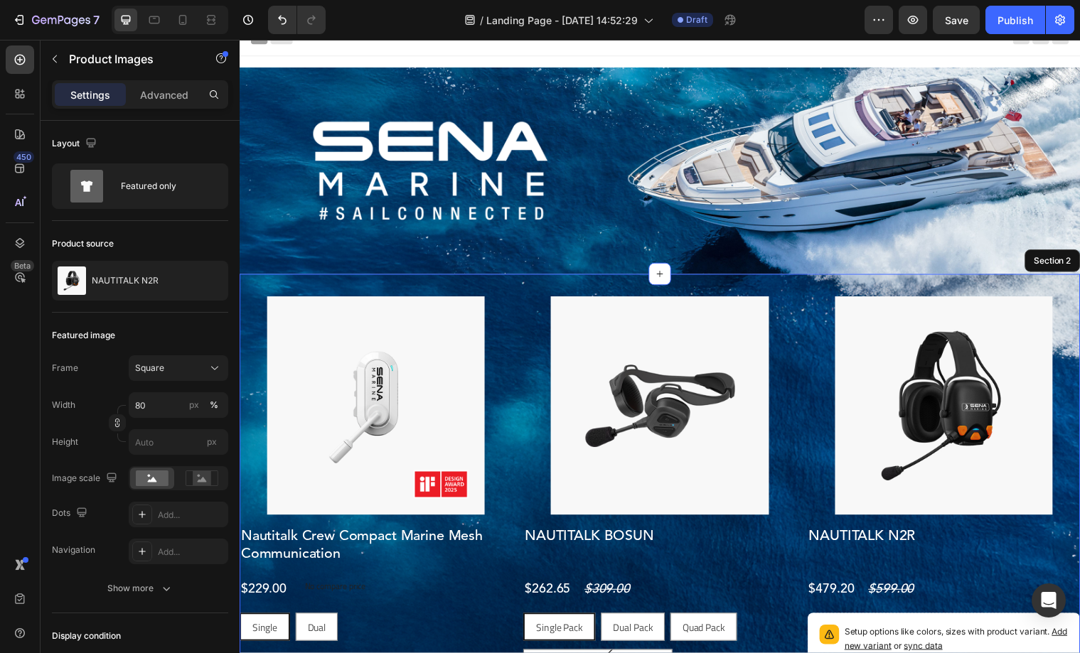
click at [1063, 291] on div "Product Images 0 Nautitalk Crew Compact Marine Mesh Communication Product Title…" at bounding box center [666, 524] width 853 height 493
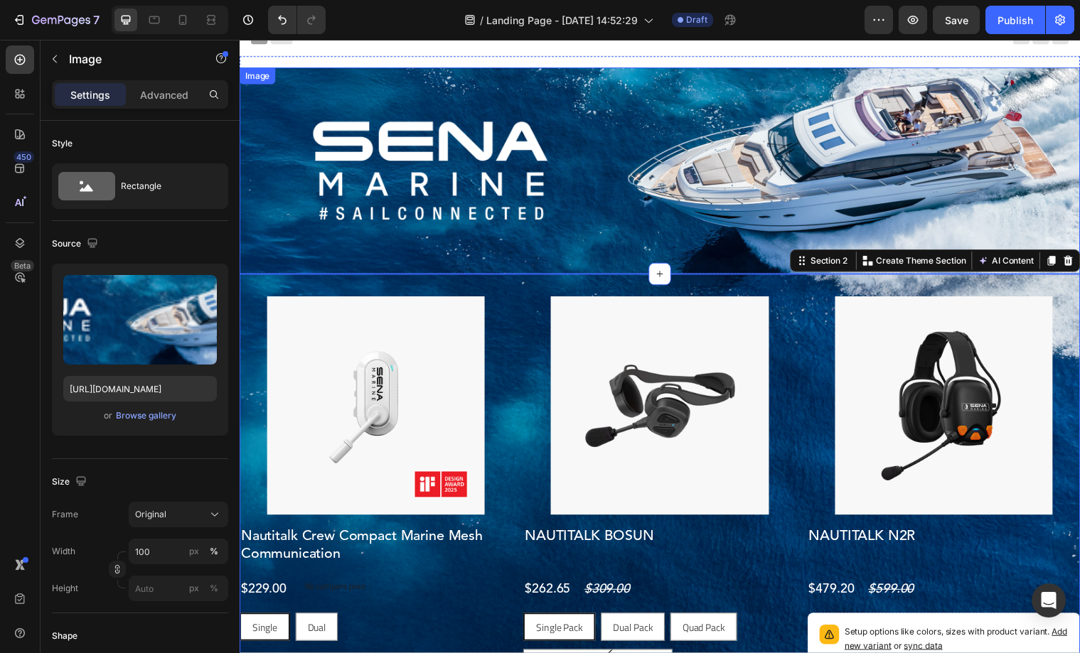
click at [584, 252] on img at bounding box center [666, 173] width 853 height 210
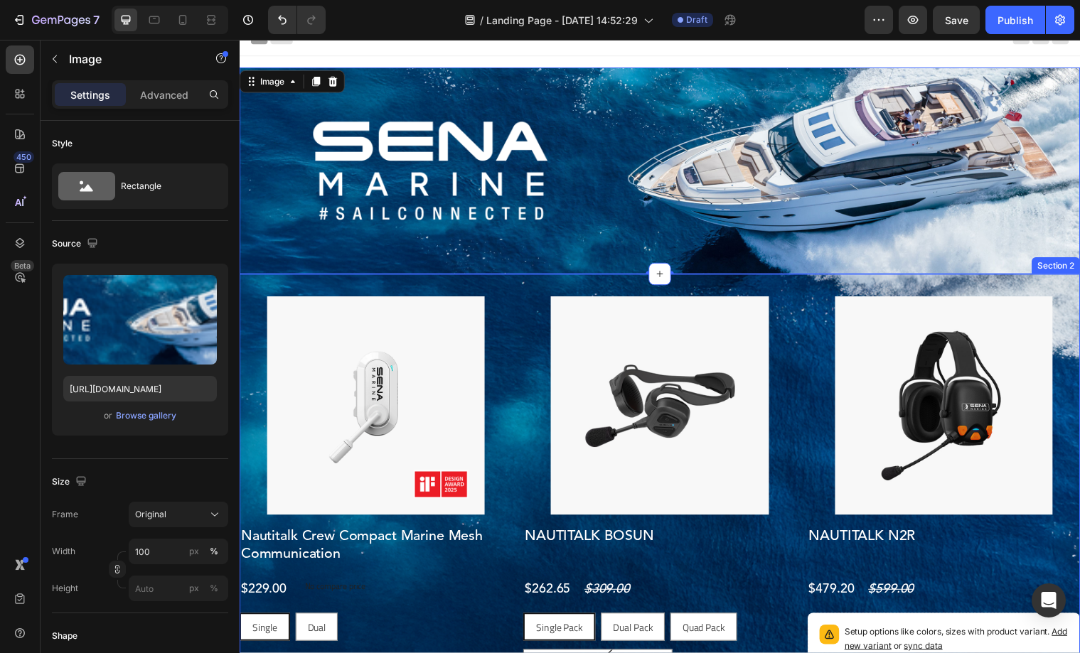
click at [529, 299] on div "Product Images Nautitalk Crew Compact Marine Mesh Communication Product Title $…" at bounding box center [666, 524] width 853 height 493
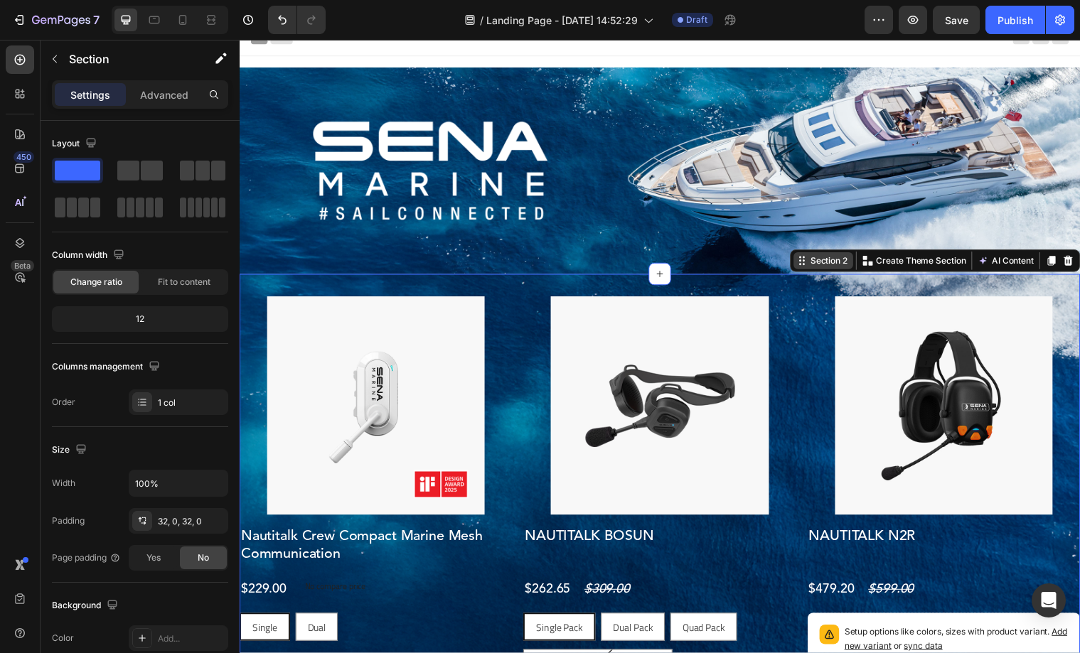
click at [833, 264] on div "Section 2" at bounding box center [837, 264] width 43 height 13
click at [819, 267] on div "Section 2" at bounding box center [837, 264] width 43 height 13
click at [808, 267] on icon at bounding box center [810, 264] width 11 height 11
click at [817, 262] on div "Section 2" at bounding box center [837, 264] width 43 height 13
click at [816, 266] on div "Section 2" at bounding box center [837, 264] width 43 height 13
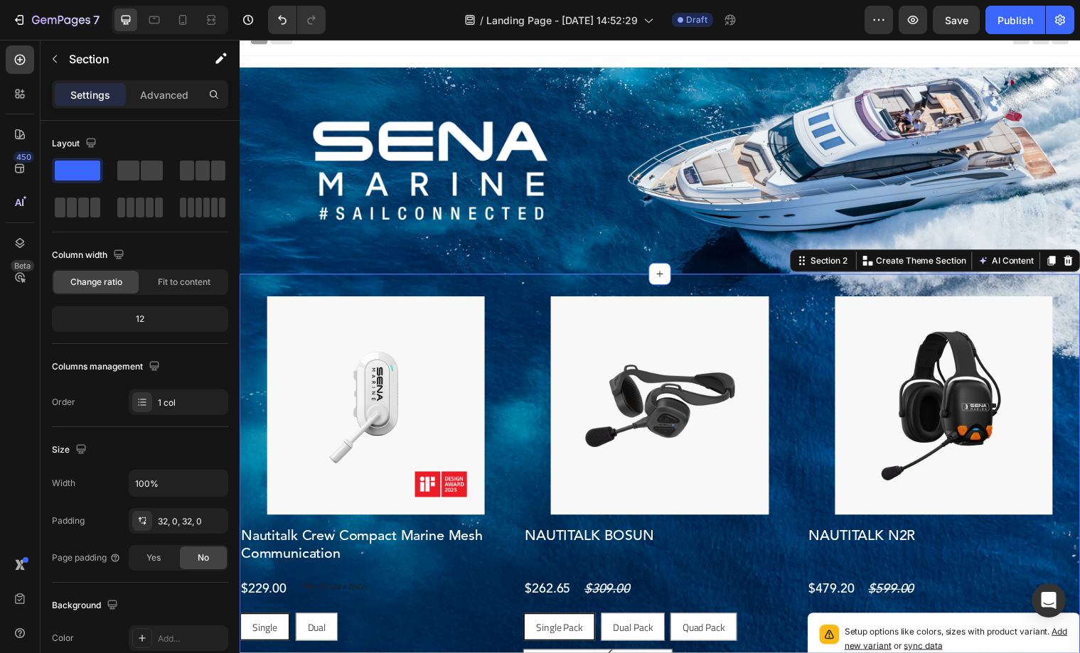
click at [728, 289] on div "Product Images Nautitalk Crew Compact Marine Mesh Communication Product Title $…" at bounding box center [666, 524] width 853 height 493
click at [827, 267] on div "Section 2" at bounding box center [837, 264] width 43 height 13
click at [512, 426] on div at bounding box center [378, 411] width 277 height 221
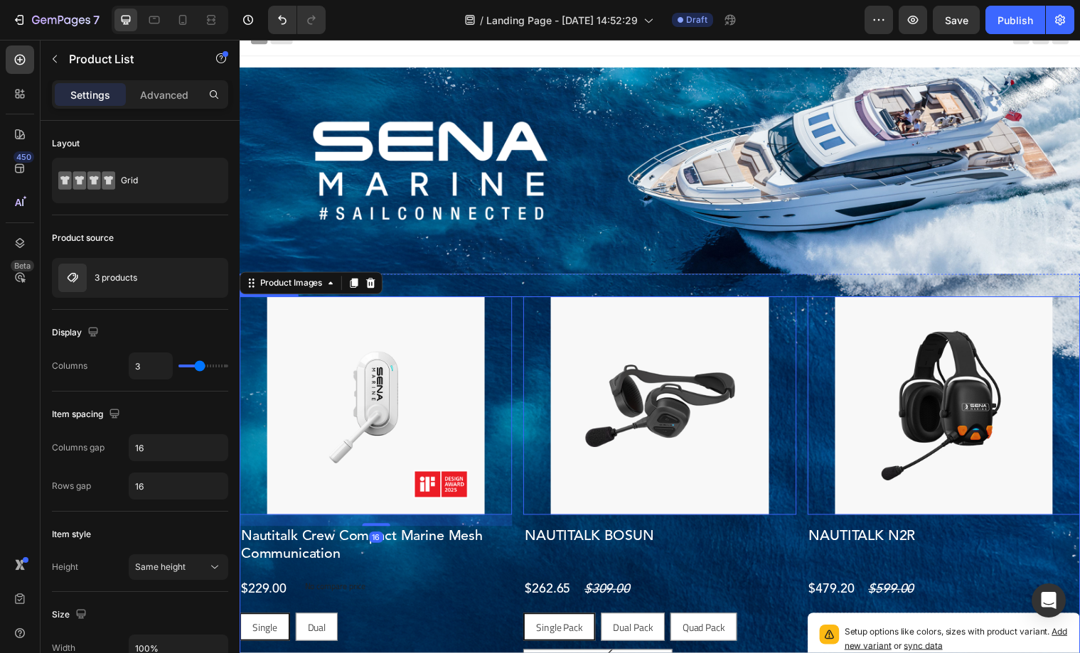
click at [524, 425] on div "Product Images 16 Nautitalk Crew Compact Marine Mesh Communication Product Titl…" at bounding box center [666, 524] width 853 height 447
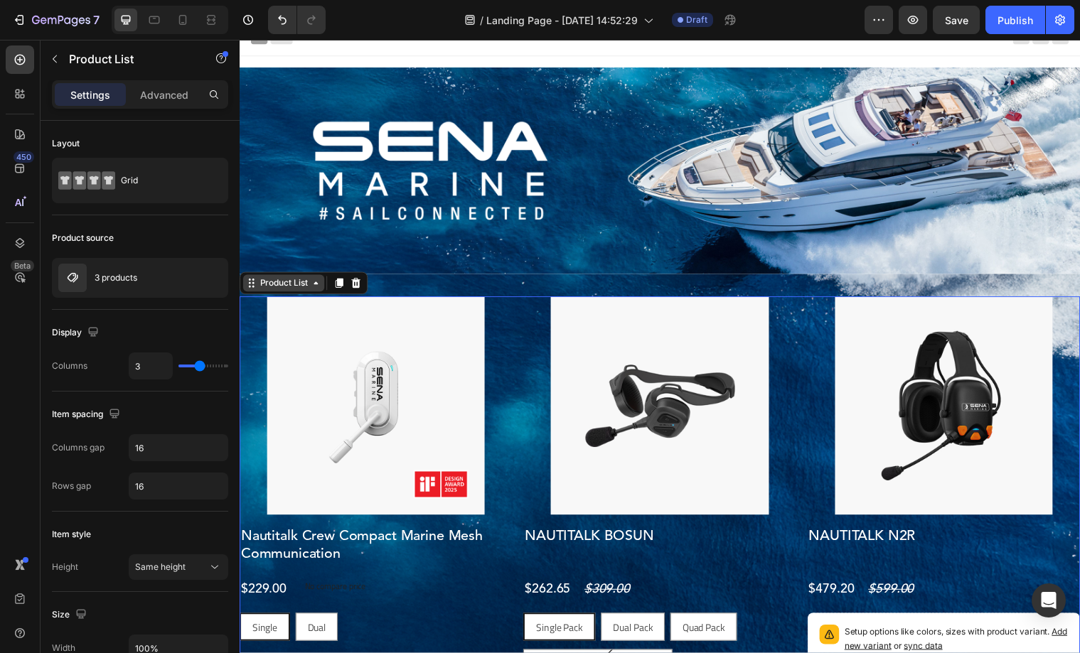
click at [305, 286] on div "Product List" at bounding box center [284, 287] width 54 height 13
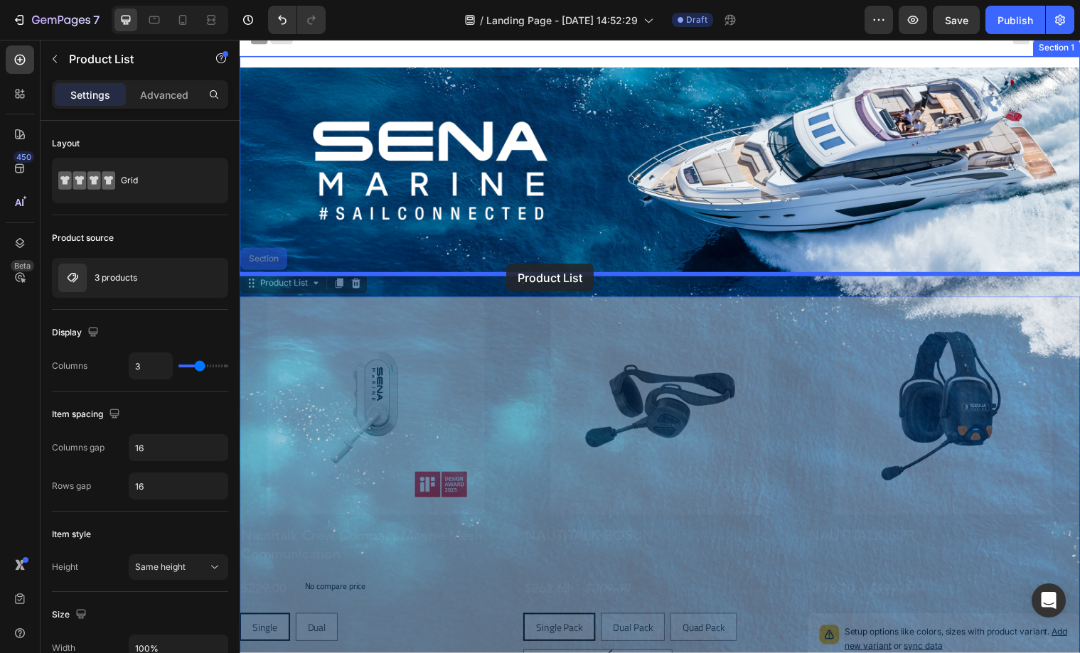
drag, startPoint x: 256, startPoint y: 290, endPoint x: 511, endPoint y: 267, distance: 256.2
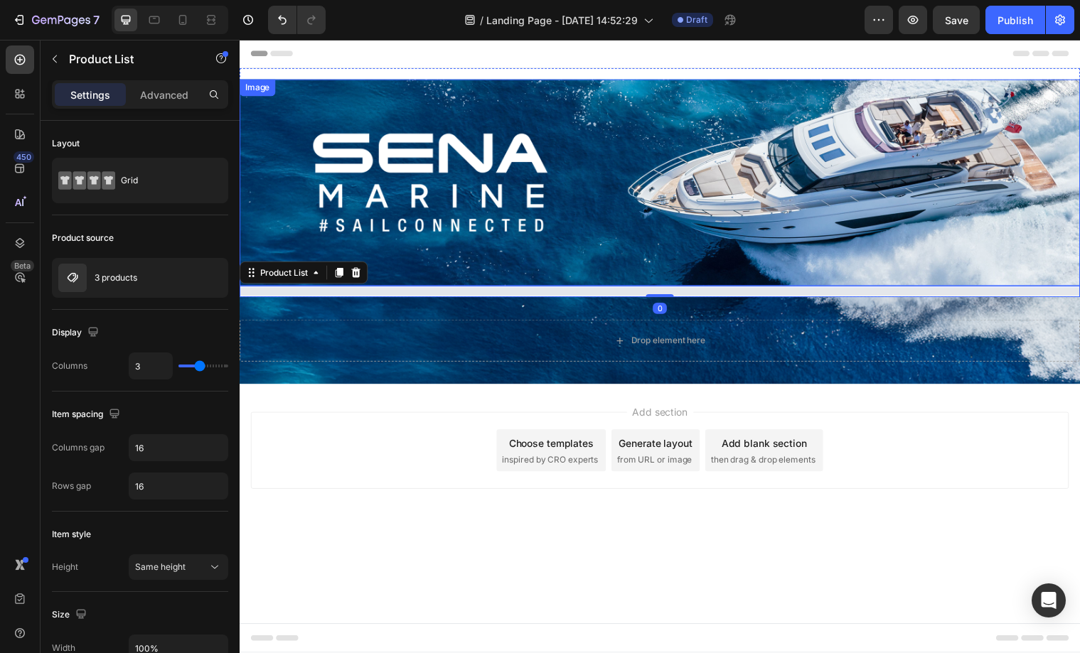
scroll to position [0, 0]
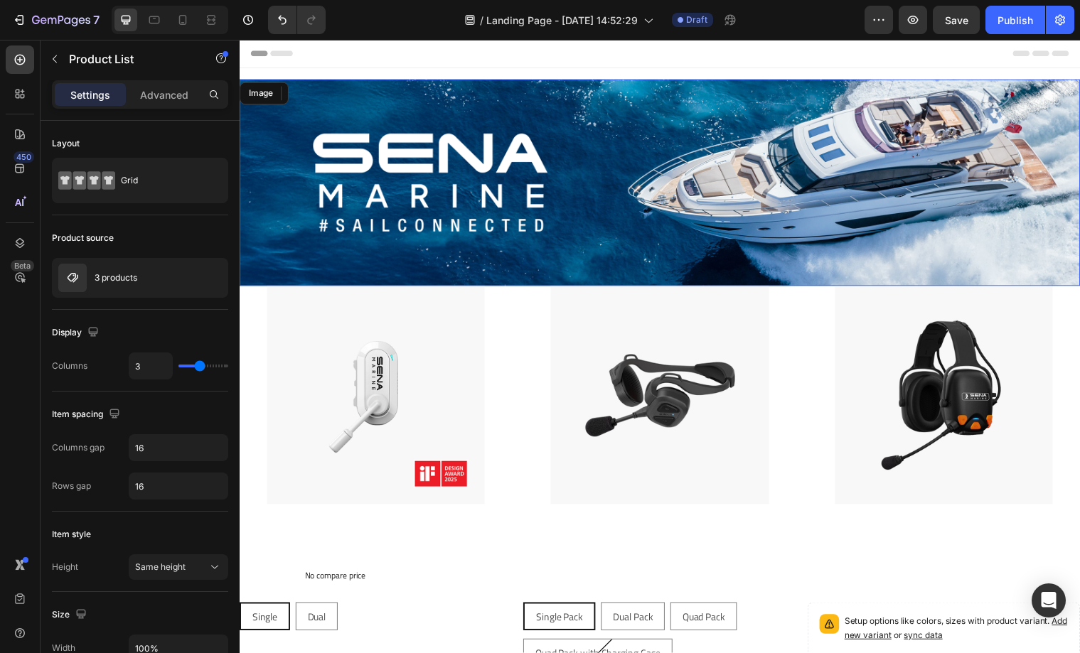
click at [533, 267] on img at bounding box center [666, 185] width 853 height 210
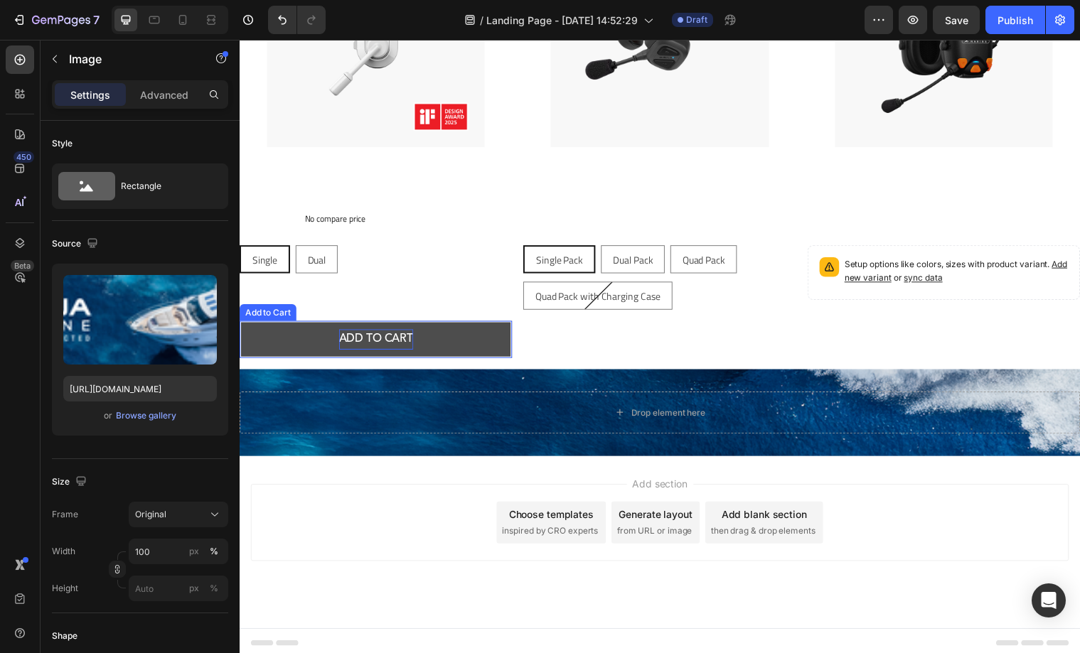
scroll to position [363, 0]
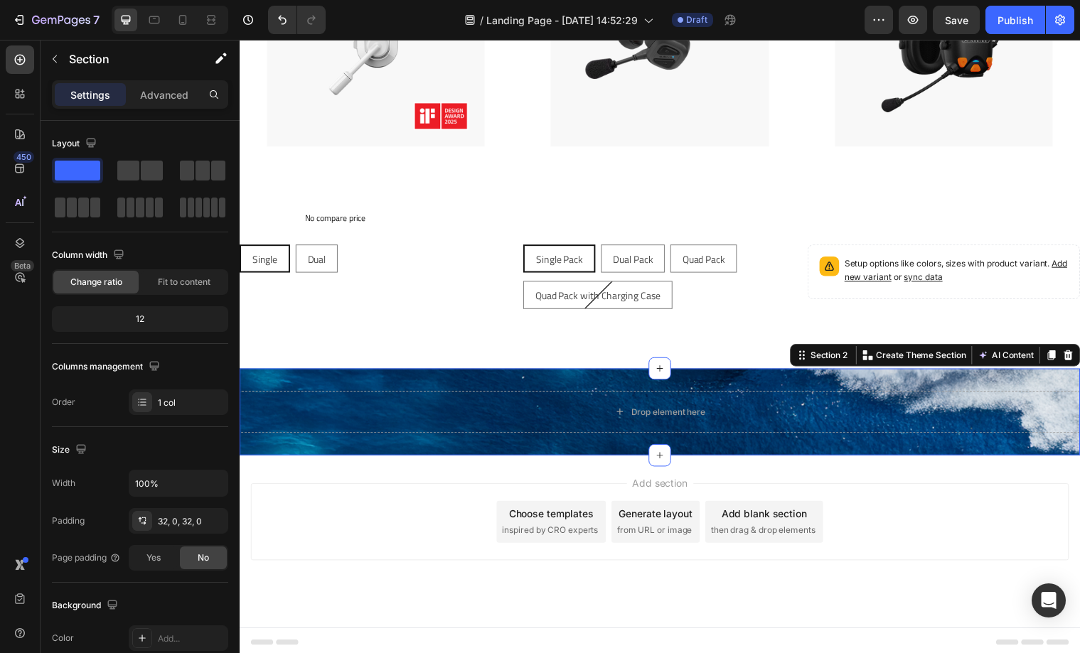
click at [713, 389] on div "Drop element here Section 2 Create Theme Section AI Content Write with GemAI Wh…" at bounding box center [666, 418] width 853 height 88
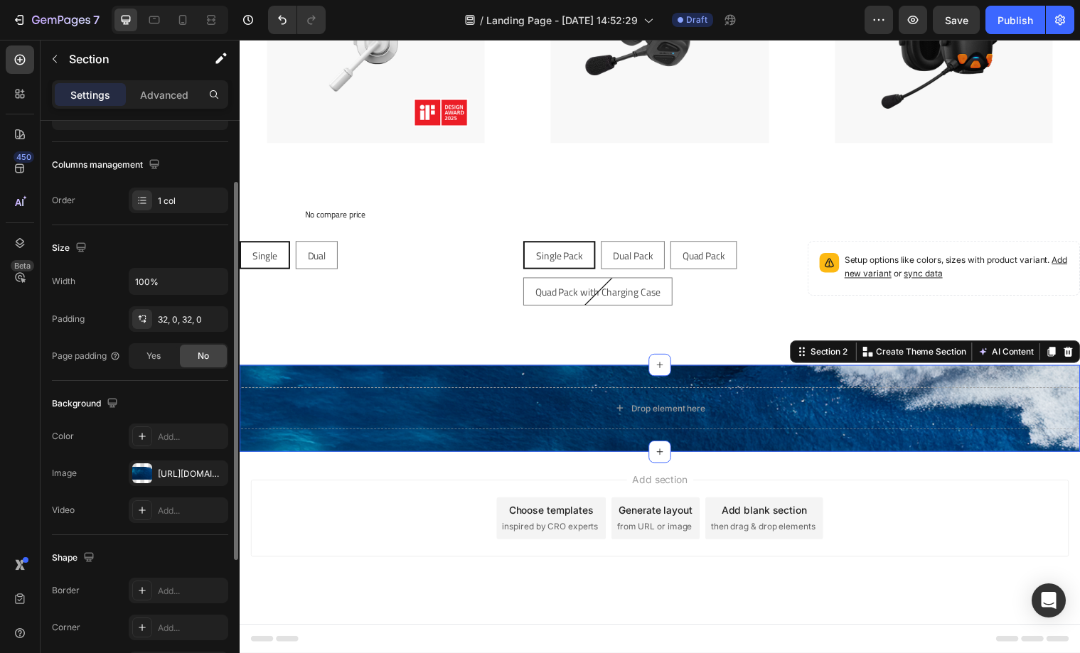
scroll to position [294, 0]
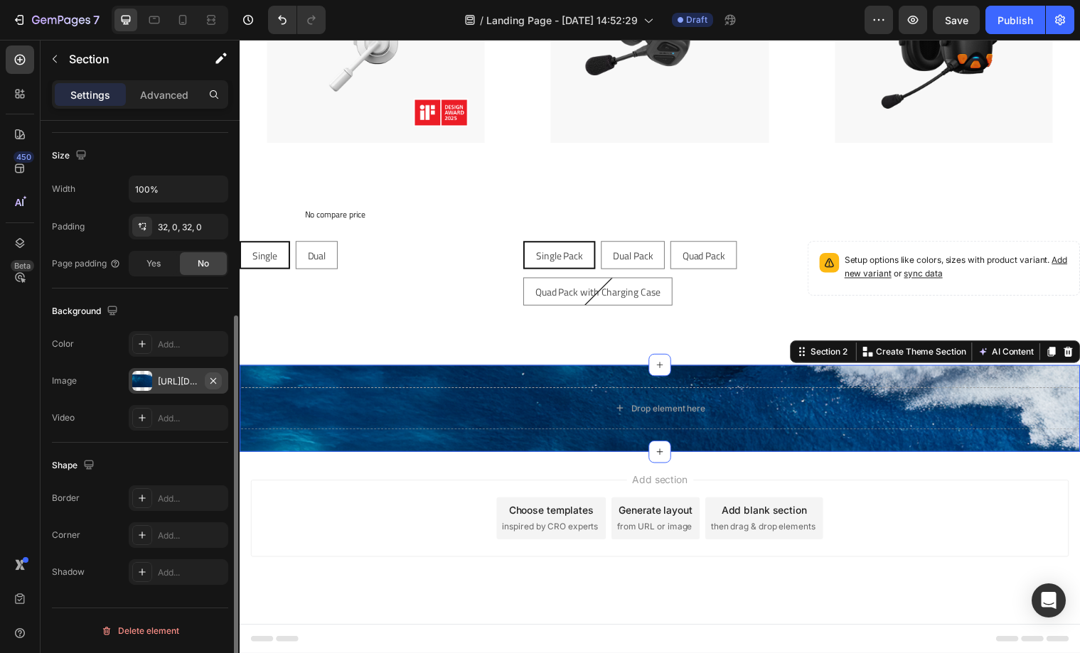
click at [209, 380] on icon "button" at bounding box center [213, 380] width 11 height 11
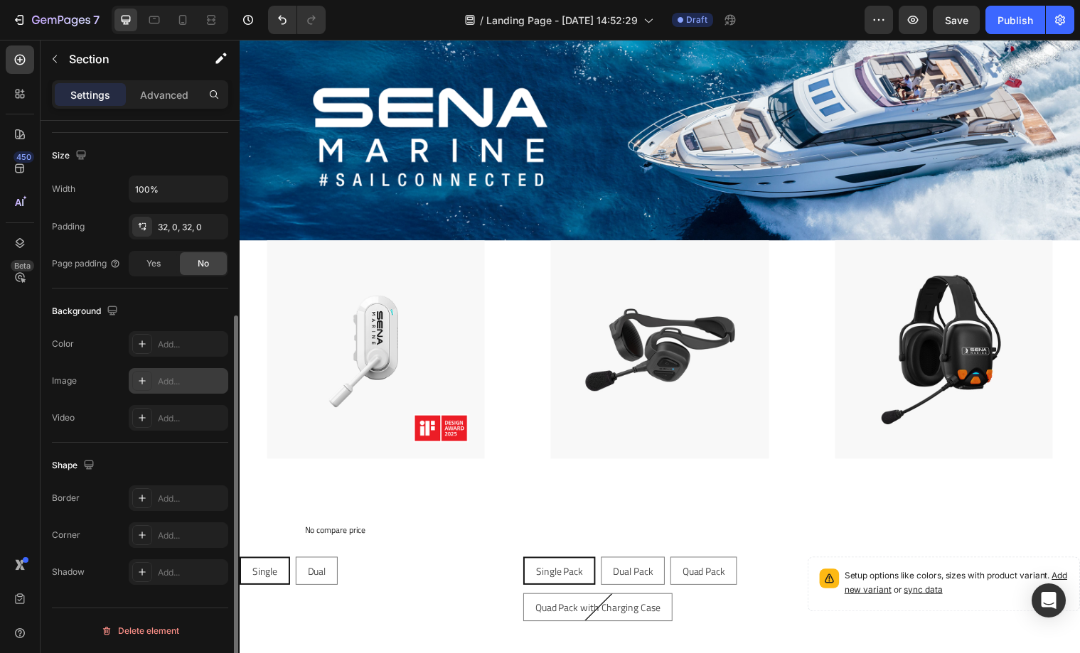
scroll to position [0, 0]
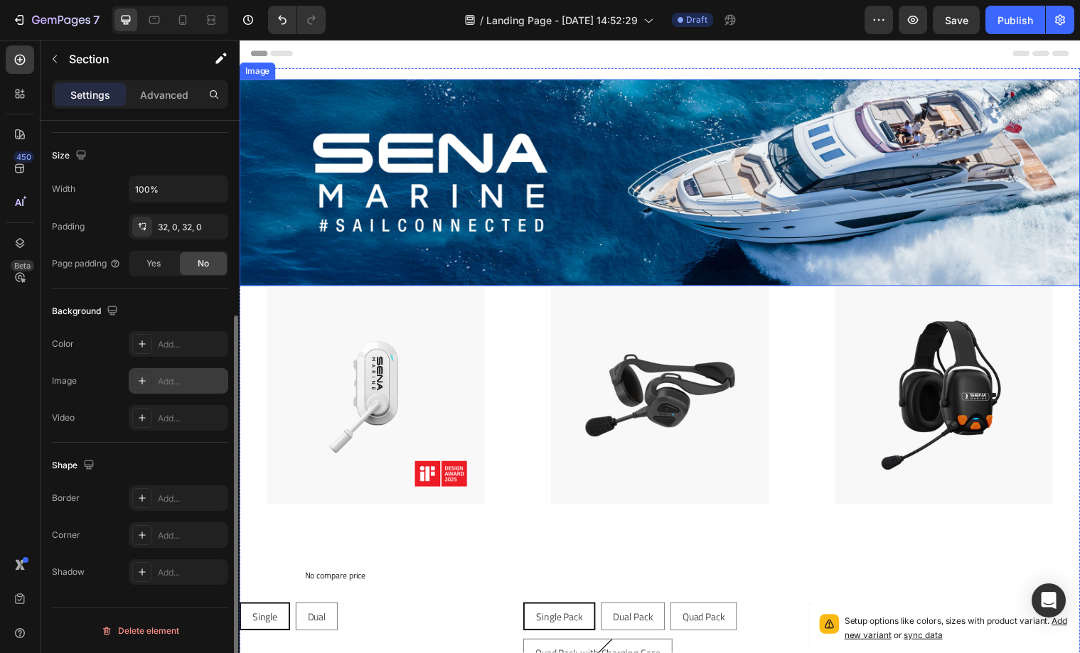
click at [514, 275] on img at bounding box center [666, 185] width 853 height 210
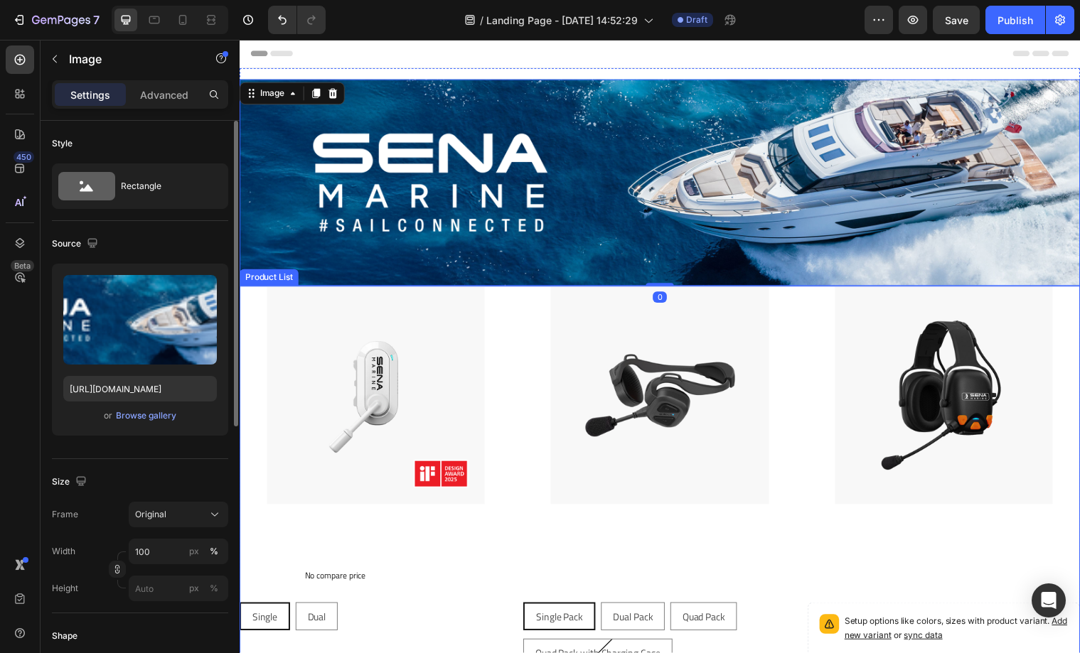
click at [517, 308] on div "Product Images Nautitalk Crew Compact Marine Mesh Communication Product Title $…" at bounding box center [666, 513] width 853 height 447
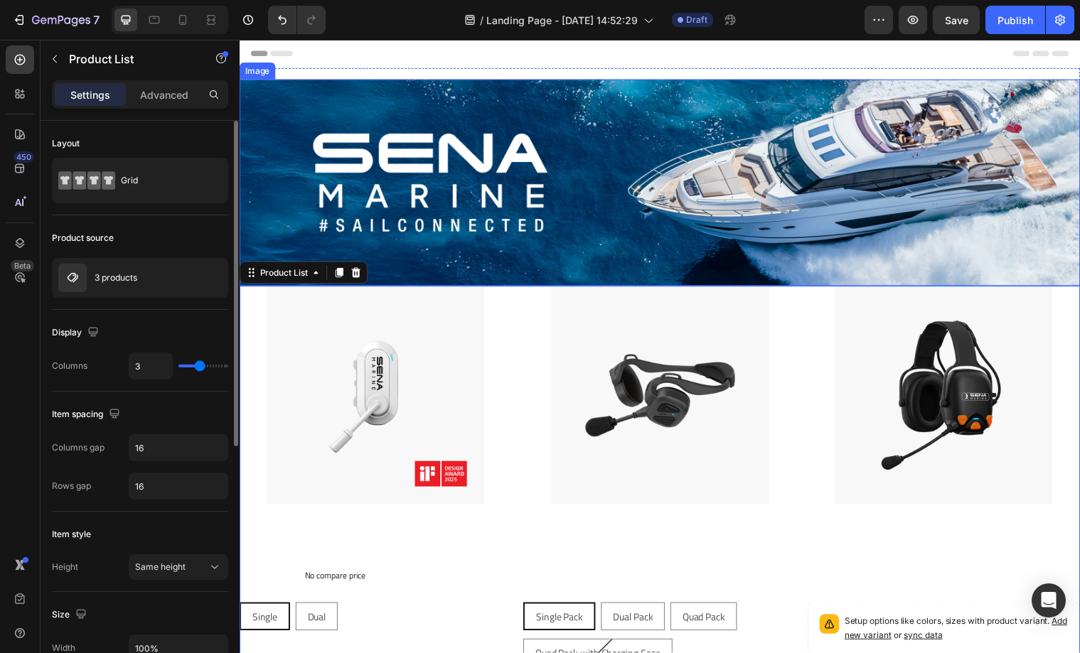
click at [513, 283] on img at bounding box center [666, 185] width 853 height 210
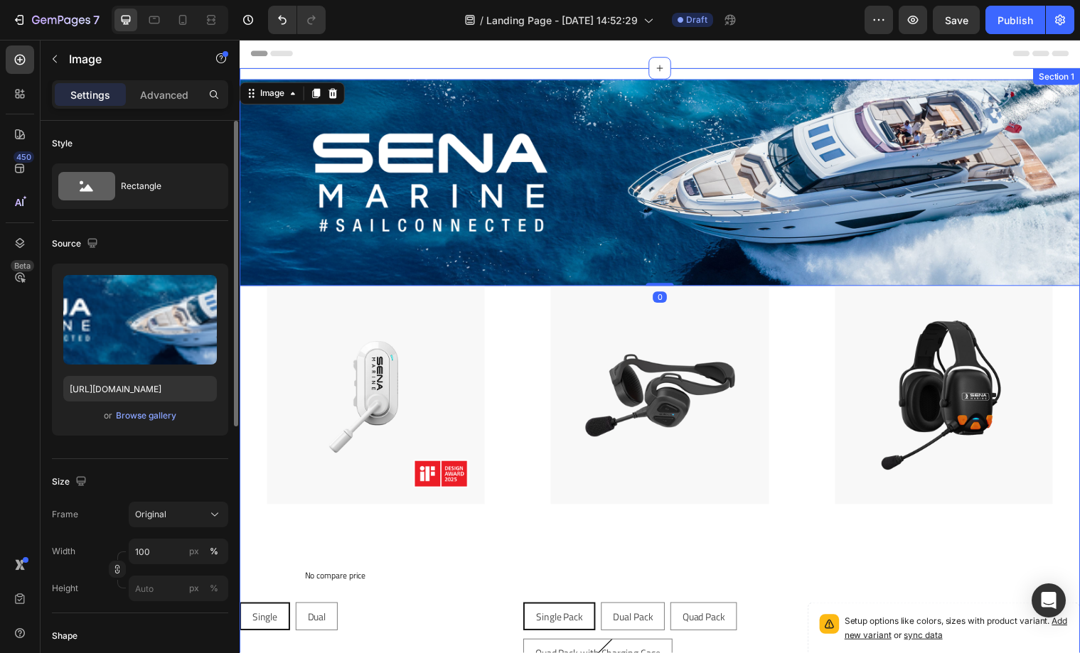
click at [461, 74] on div "Image 0 Product Images Nautitalk Crew Compact Marine Mesh Communication Product…" at bounding box center [666, 403] width 853 height 668
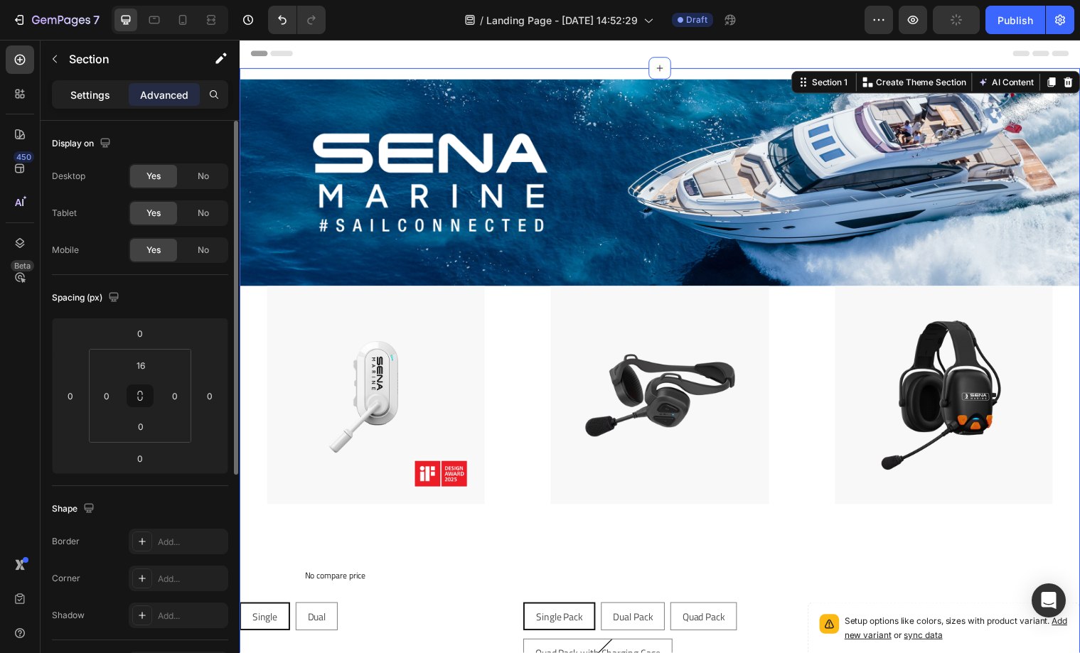
click at [90, 94] on p "Settings" at bounding box center [90, 94] width 40 height 15
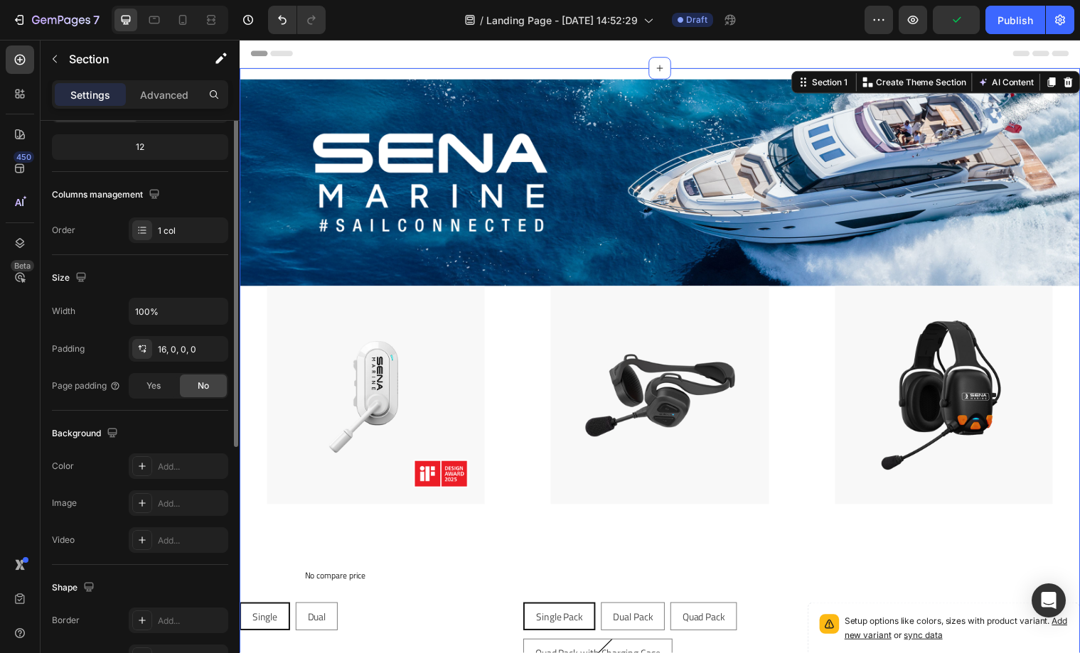
scroll to position [294, 0]
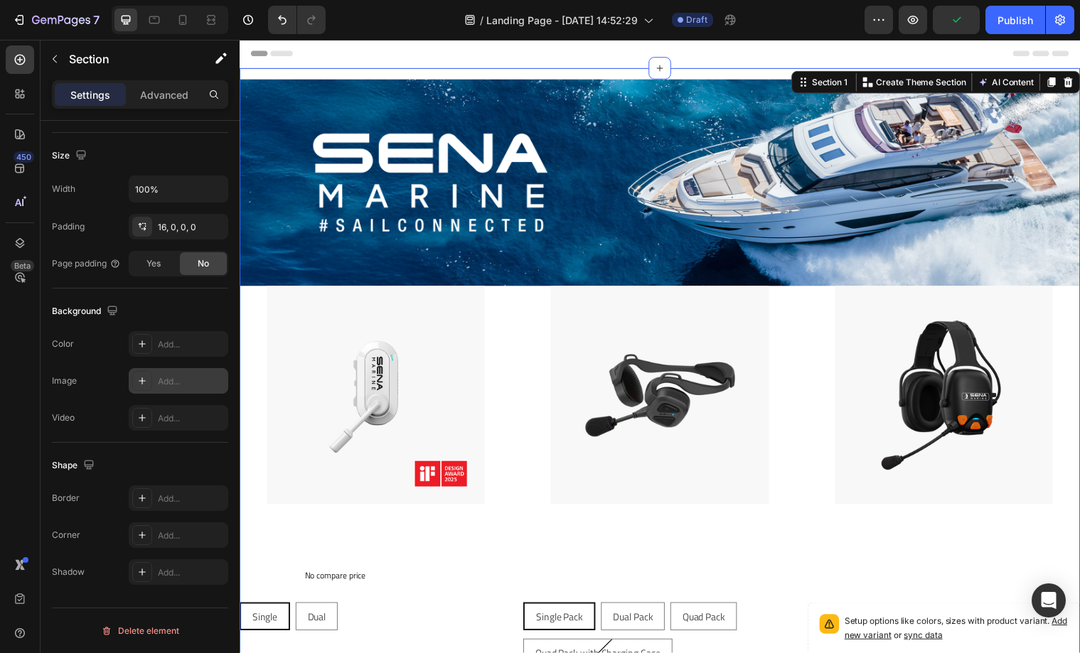
click at [172, 385] on div "Add..." at bounding box center [191, 381] width 67 height 13
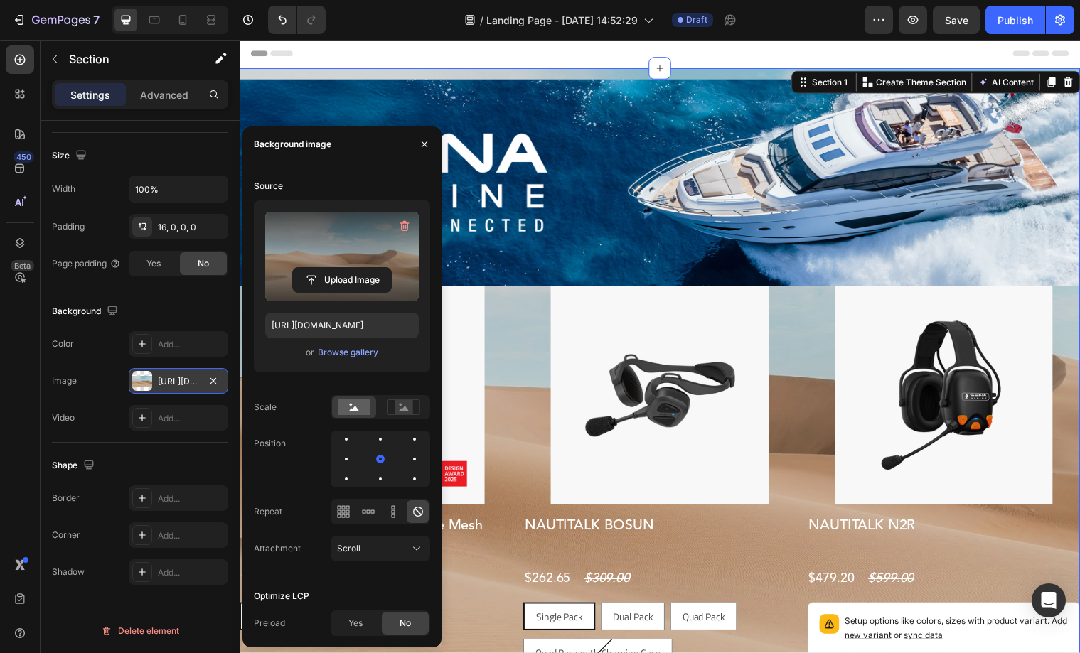
click at [338, 294] on label at bounding box center [342, 257] width 154 height 90
click at [338, 292] on input "file" at bounding box center [342, 280] width 98 height 24
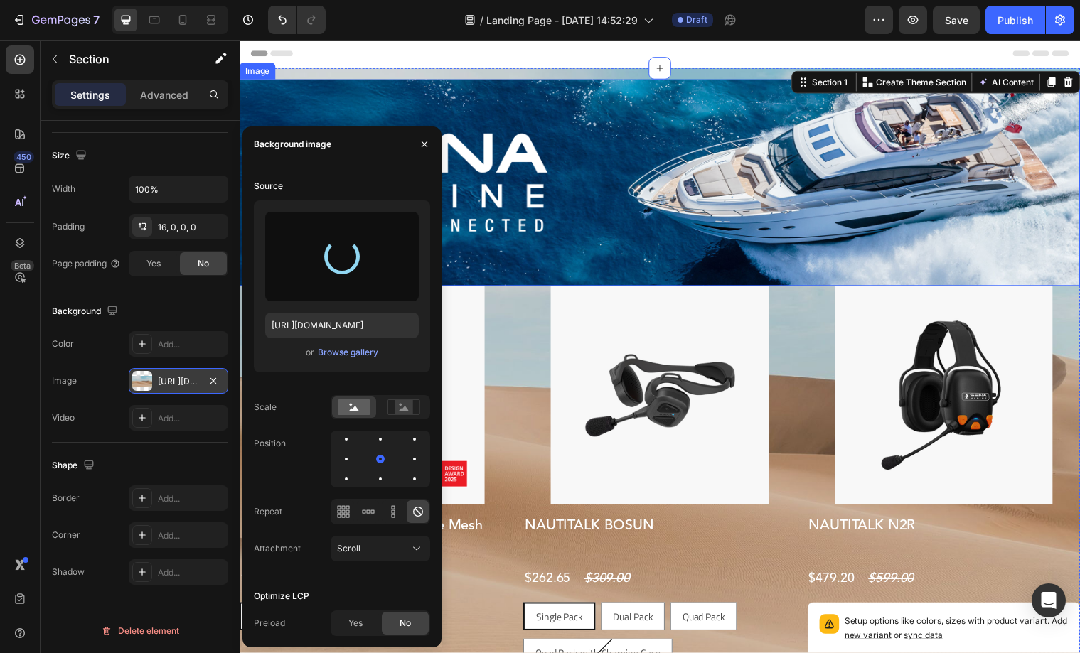
type input "[URL][DOMAIN_NAME]"
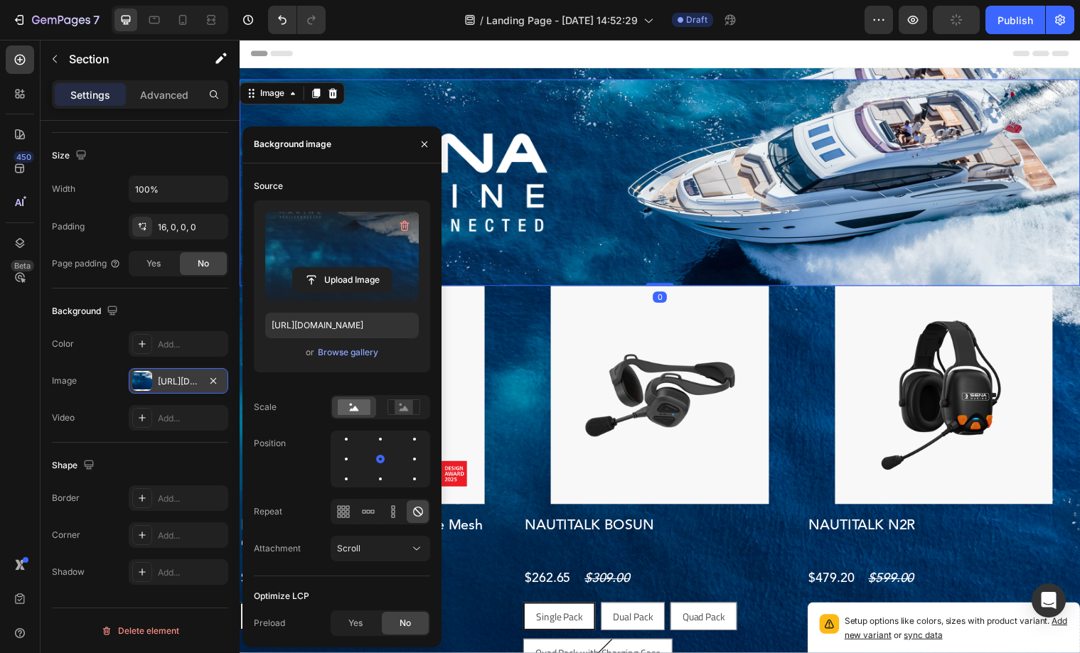
click at [581, 166] on img at bounding box center [666, 185] width 853 height 210
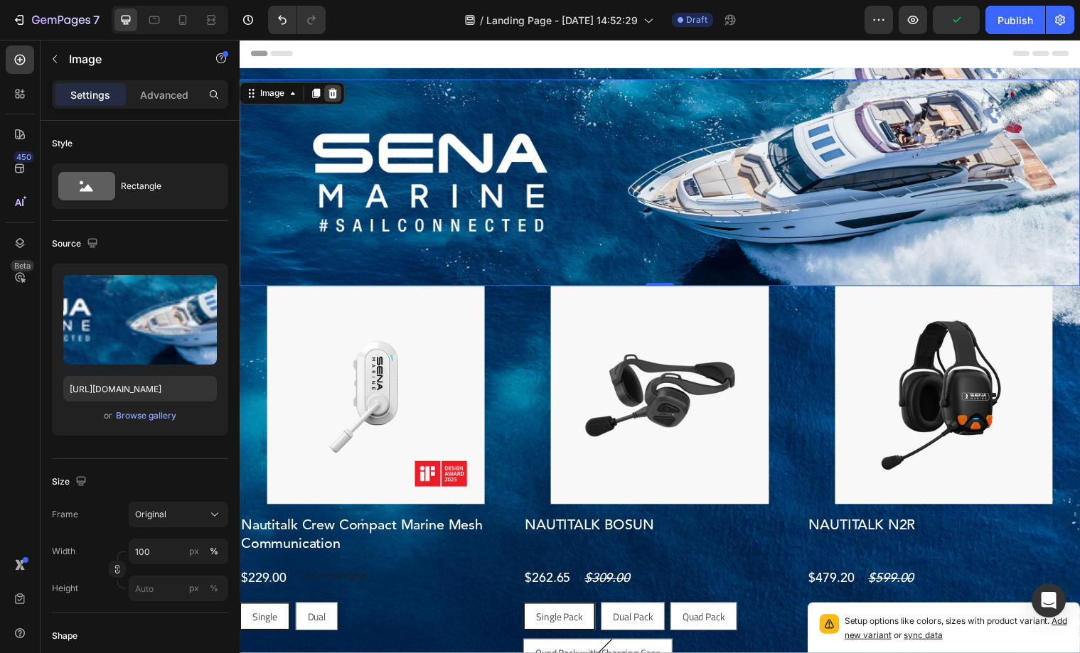
click at [338, 90] on icon at bounding box center [333, 94] width 11 height 11
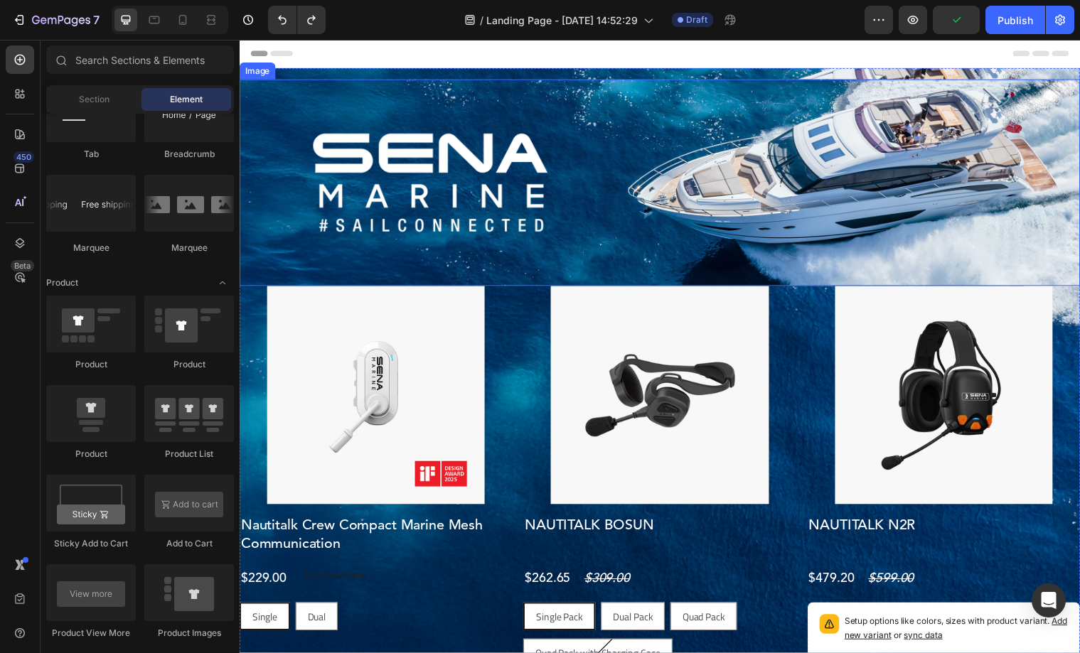
click at [595, 175] on img at bounding box center [666, 185] width 853 height 210
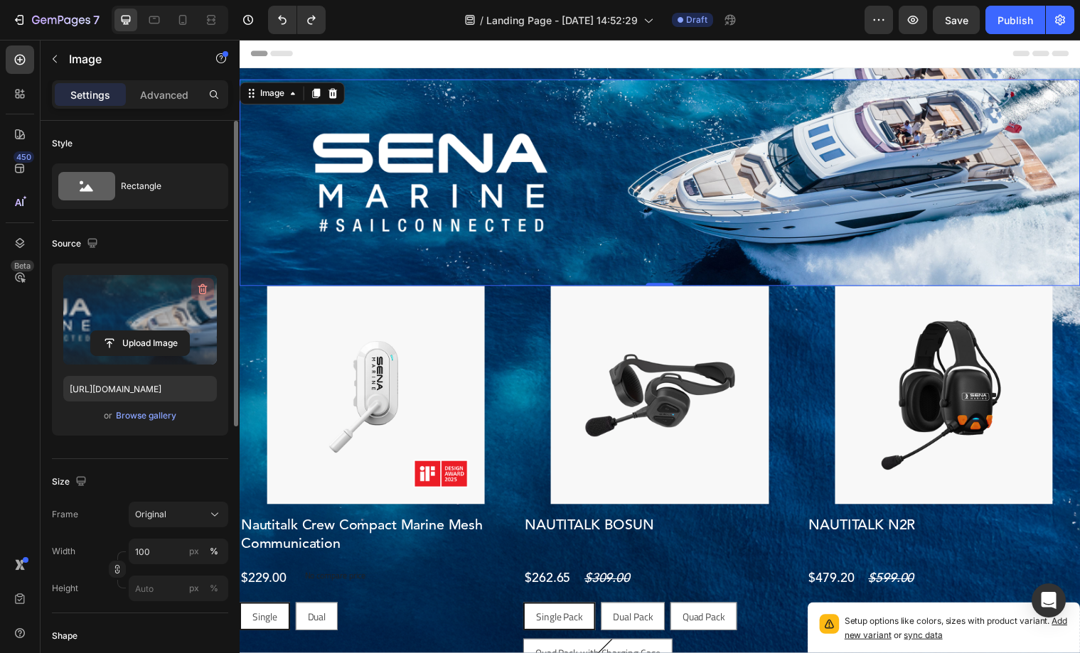
click at [200, 290] on icon "button" at bounding box center [202, 289] width 14 height 14
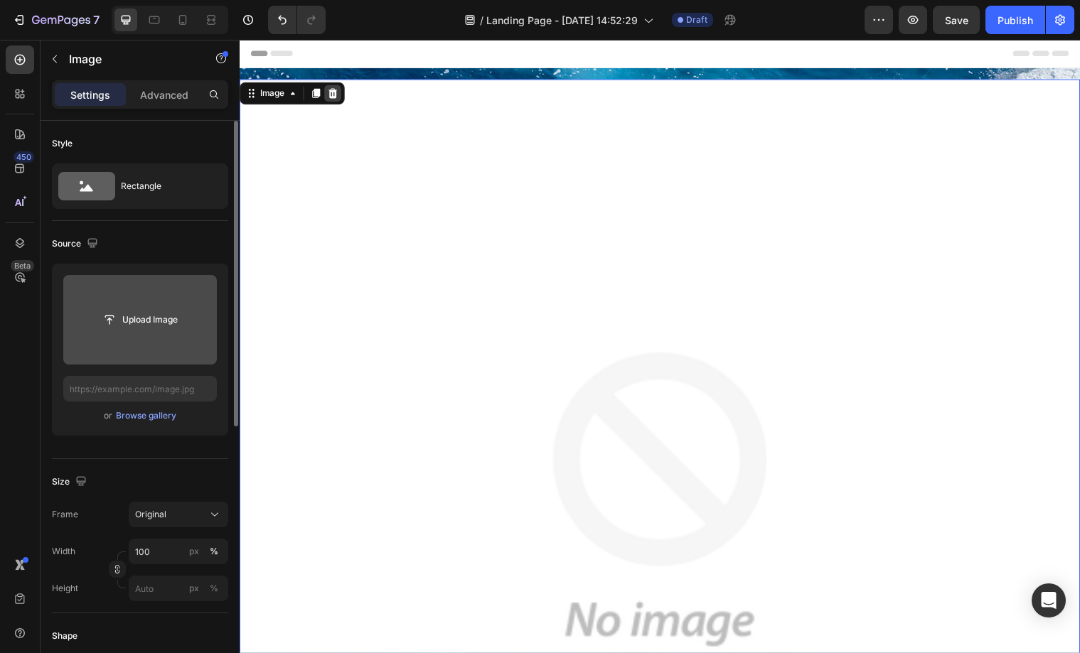
click at [335, 96] on icon at bounding box center [334, 95] width 9 height 10
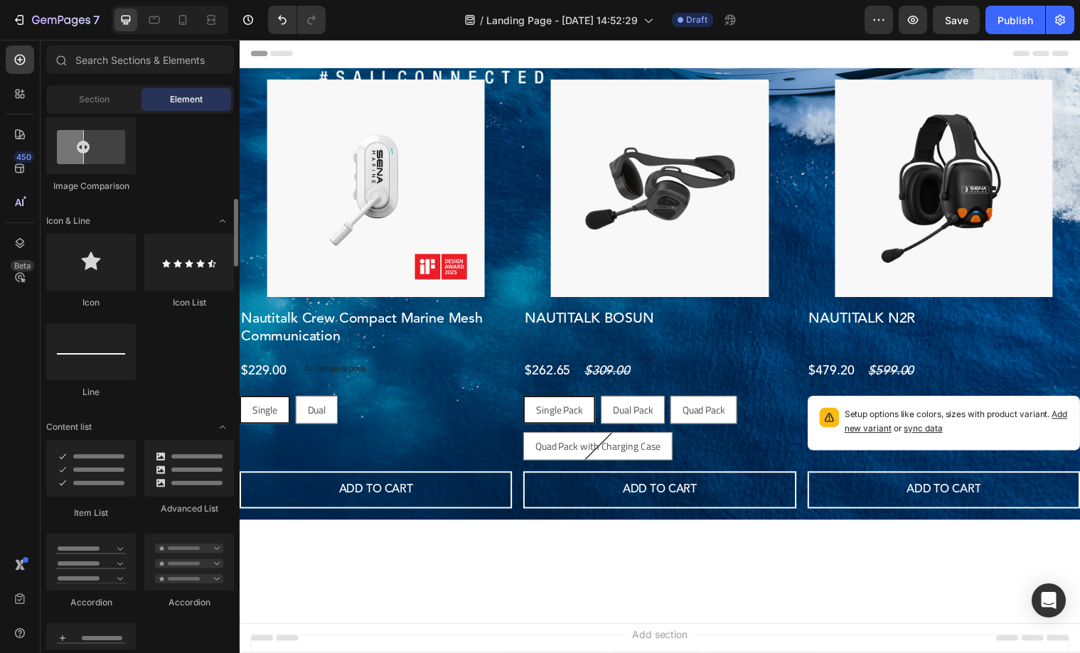
scroll to position [765, 0]
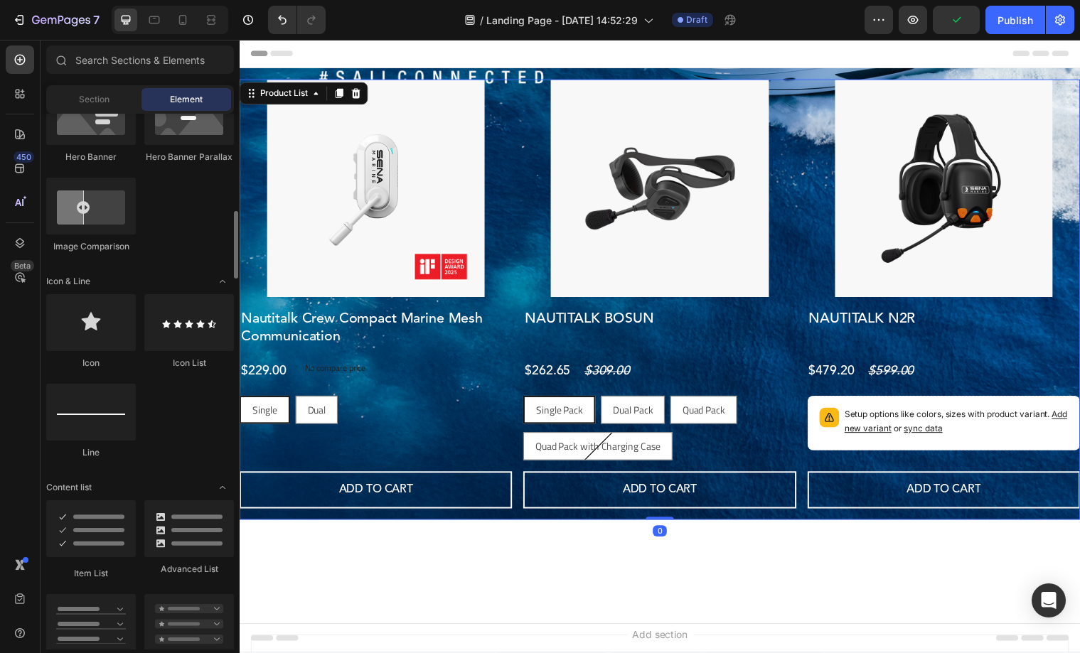
click at [520, 106] on div "Product Images Nautitalk Crew Compact Marine Mesh Communication Product Title $…" at bounding box center [666, 303] width 853 height 447
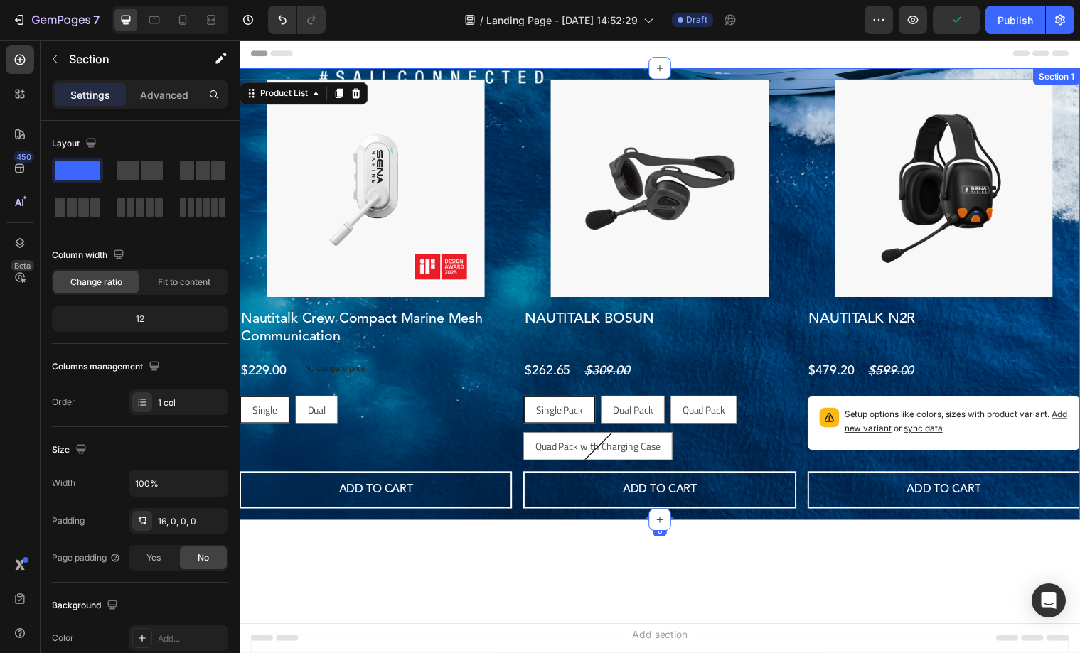
click at [515, 77] on div "Product Images Nautitalk Crew Compact Marine Mesh Communication Product Title $…" at bounding box center [666, 298] width 853 height 458
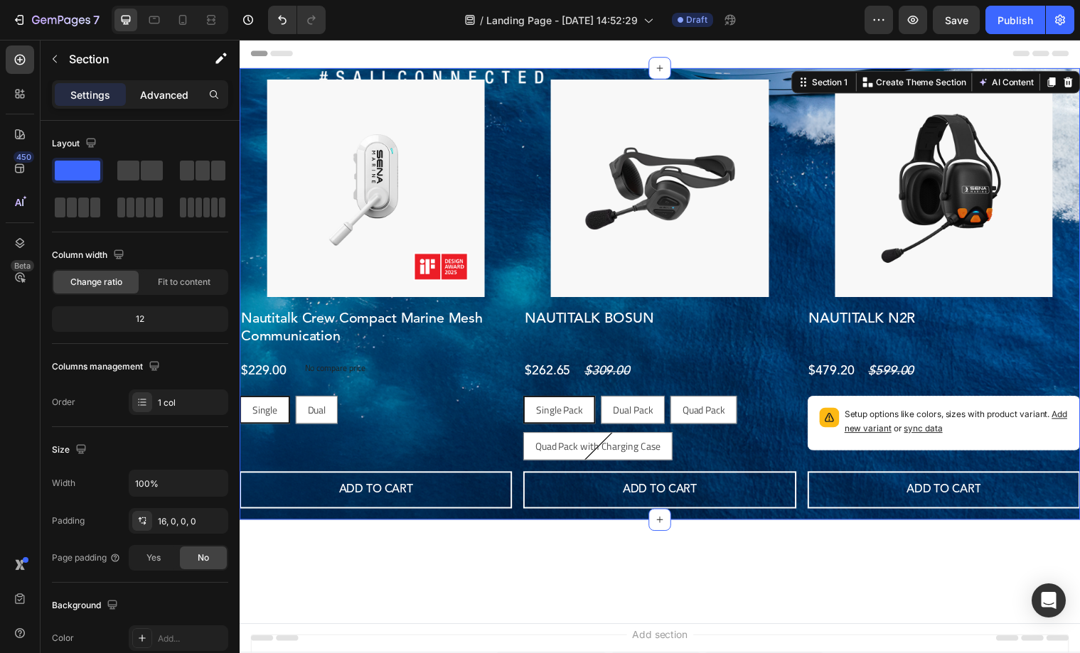
click at [149, 98] on p "Advanced" at bounding box center [164, 94] width 48 height 15
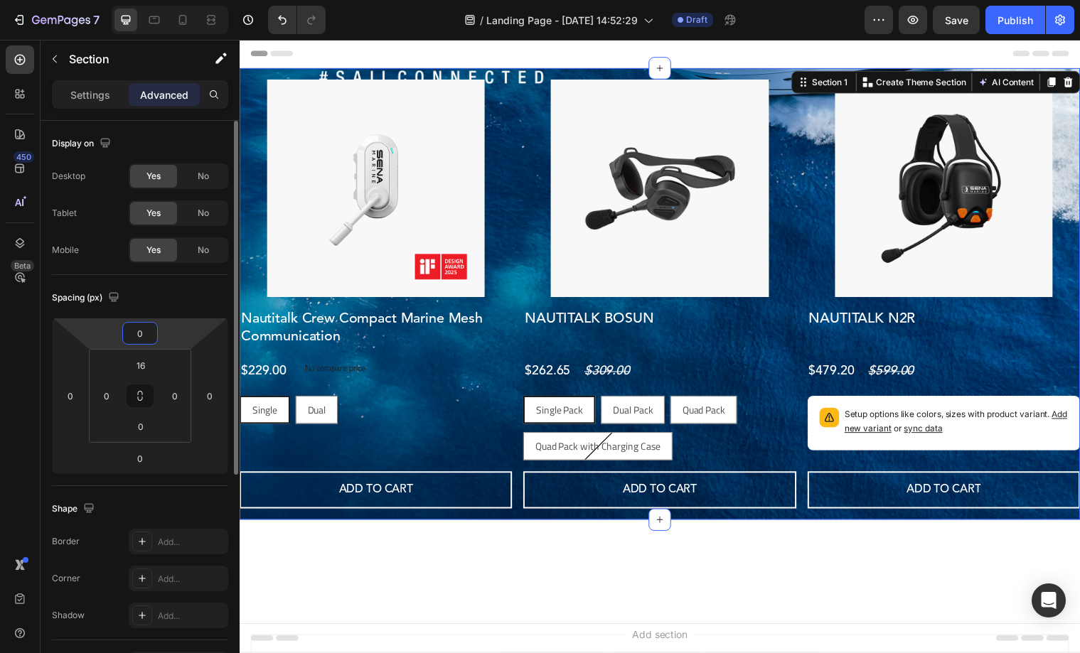
click at [140, 337] on input "0" at bounding box center [140, 333] width 28 height 21
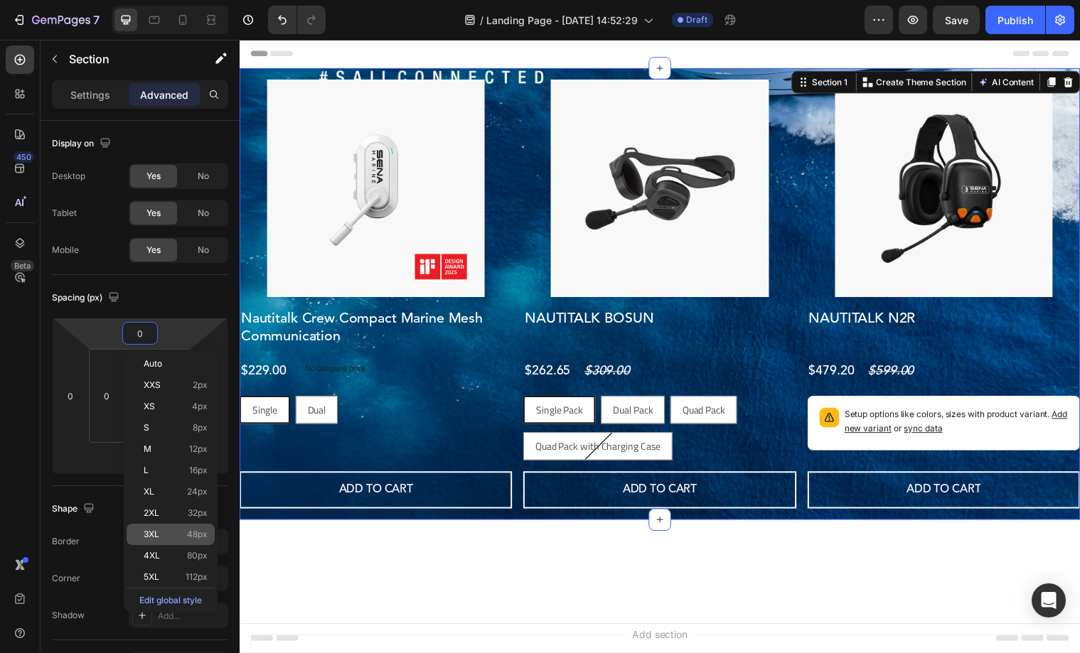
click at [189, 535] on span "48px" at bounding box center [197, 535] width 21 height 10
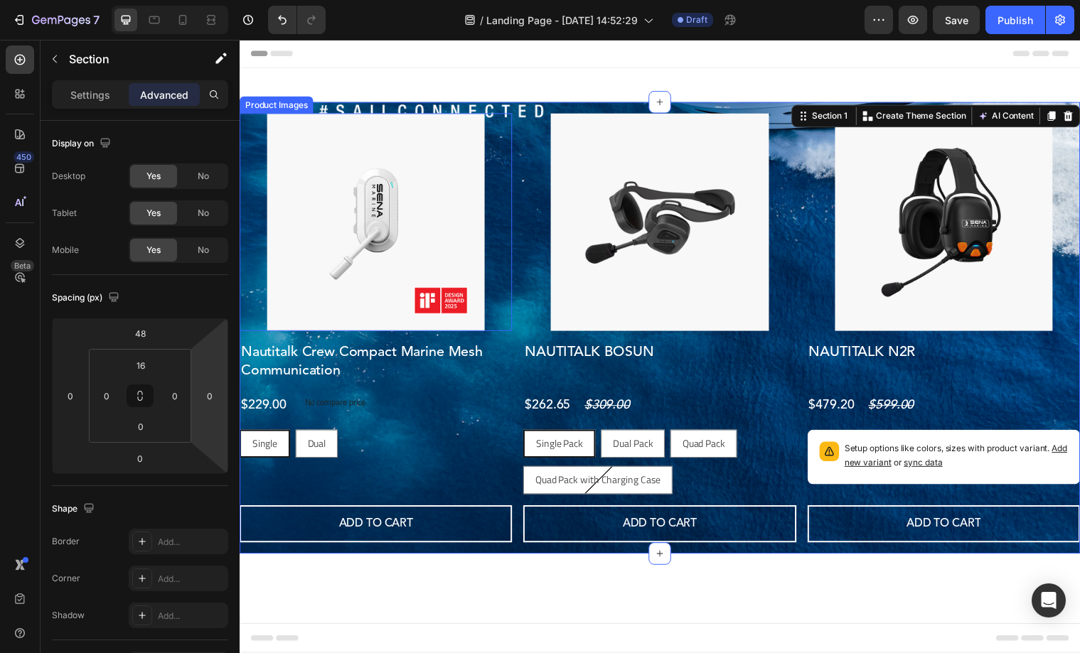
type input "0"
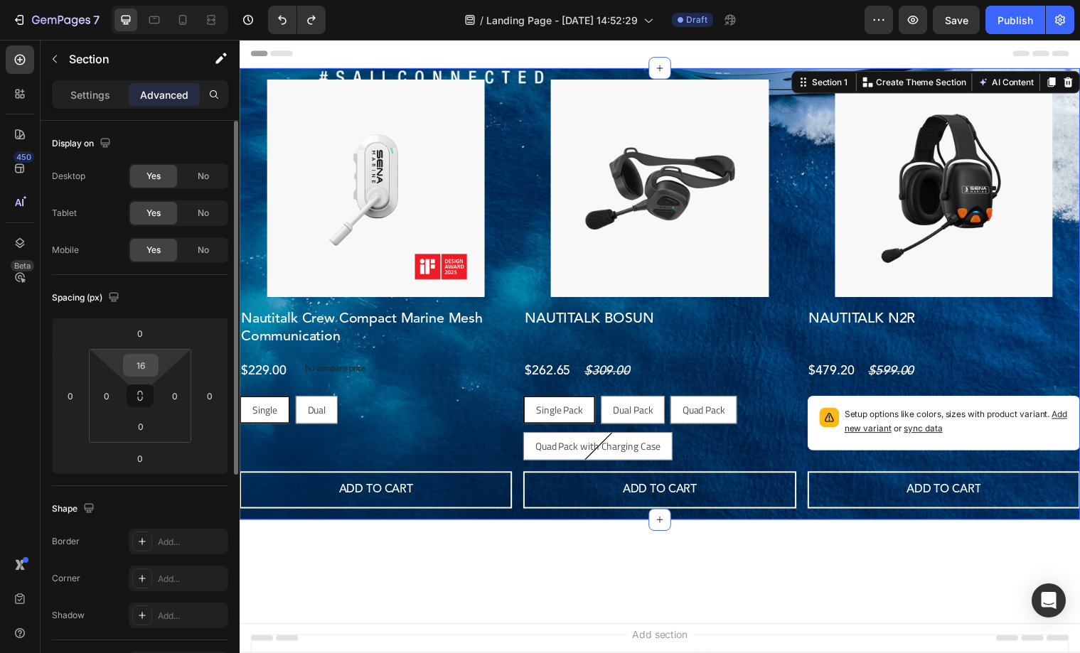
click at [140, 370] on input "16" at bounding box center [141, 365] width 28 height 21
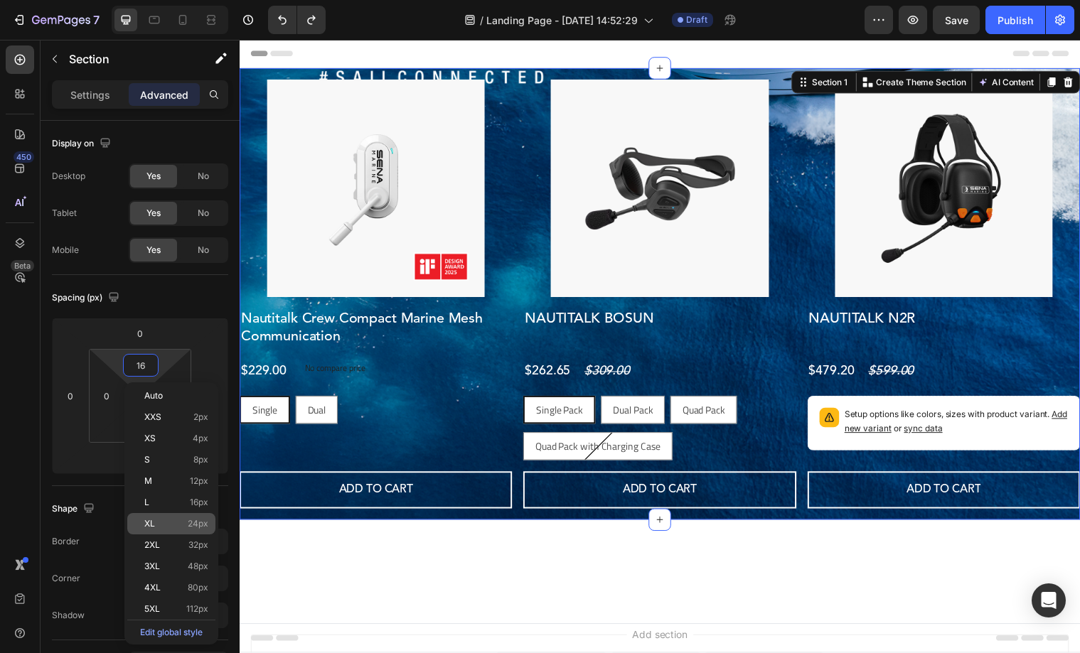
click at [193, 514] on div "XL 24px" at bounding box center [171, 523] width 88 height 21
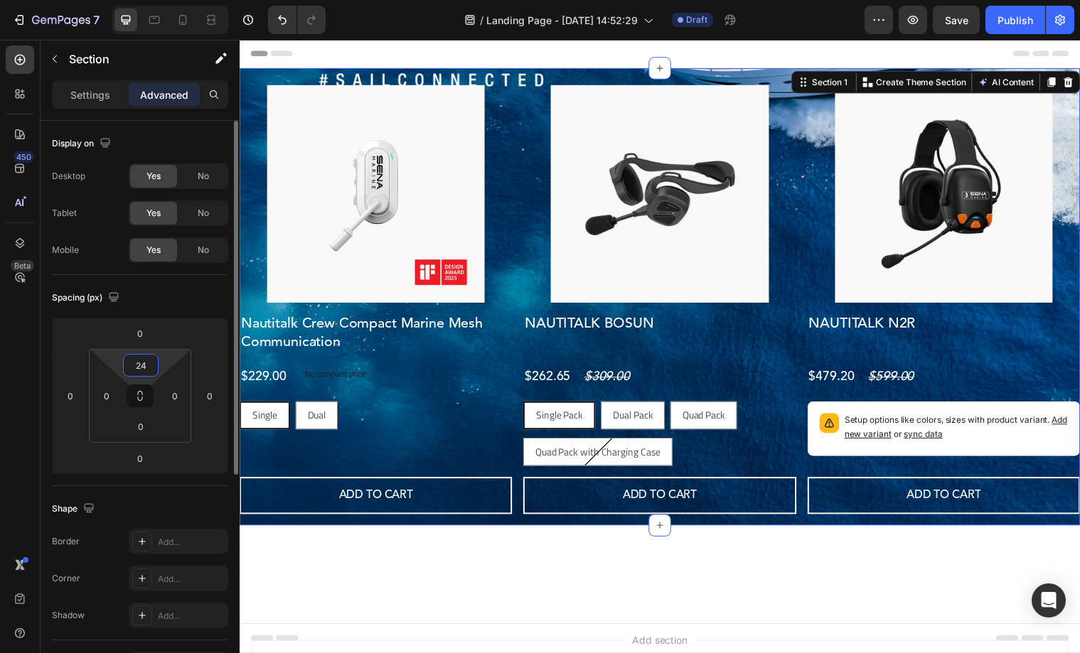
click at [139, 366] on input "24" at bounding box center [141, 365] width 28 height 21
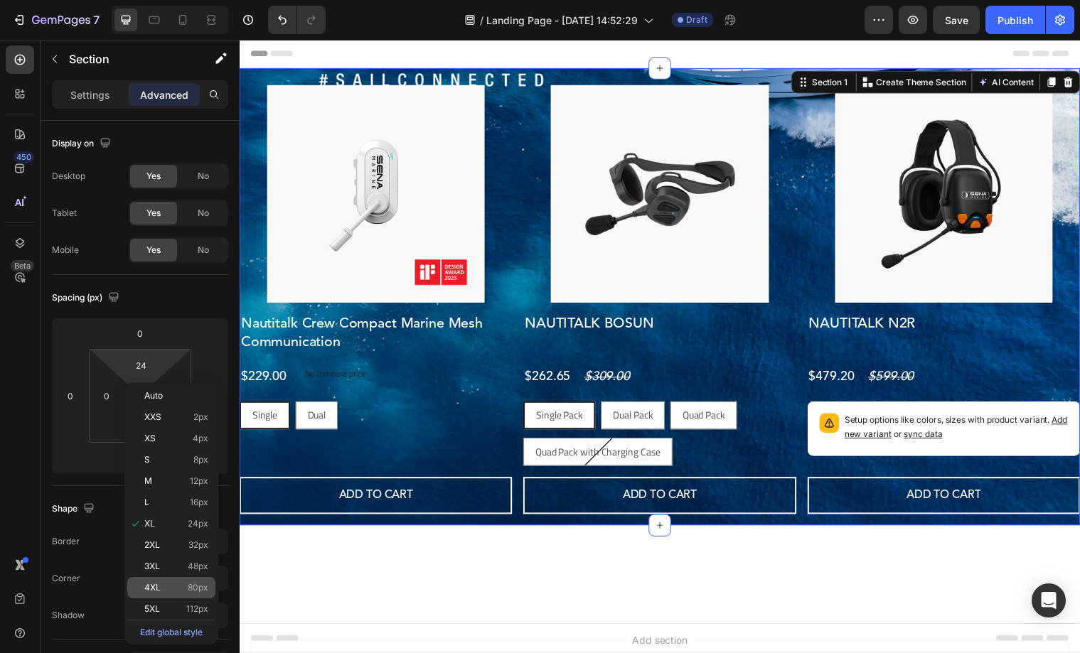
click at [196, 591] on span "80px" at bounding box center [198, 588] width 21 height 10
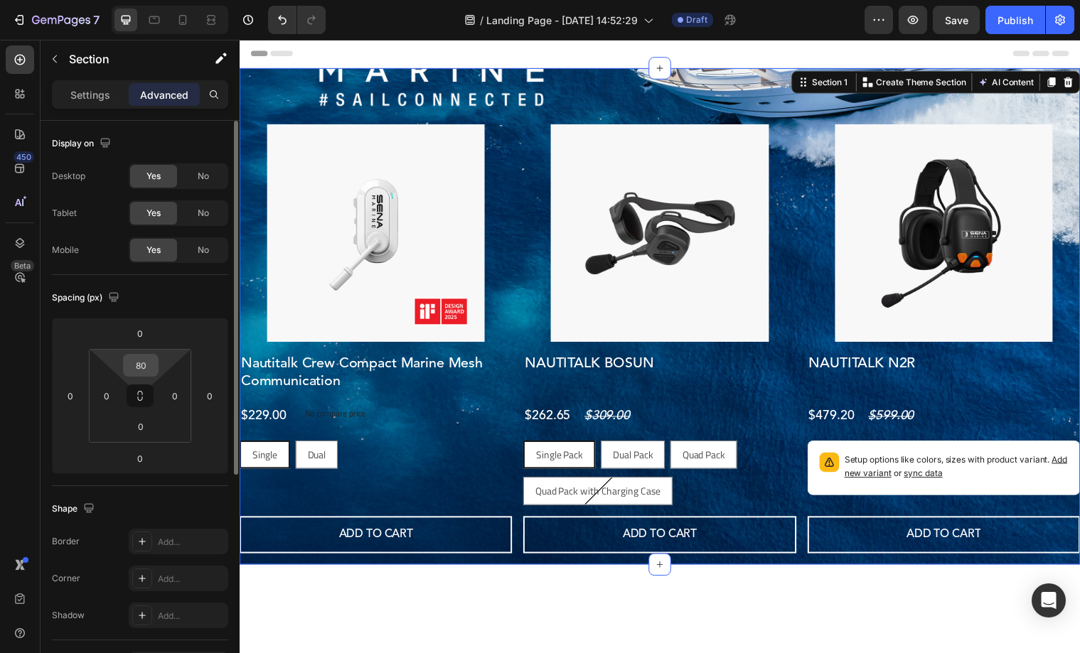
click at [141, 365] on input "80" at bounding box center [141, 365] width 28 height 21
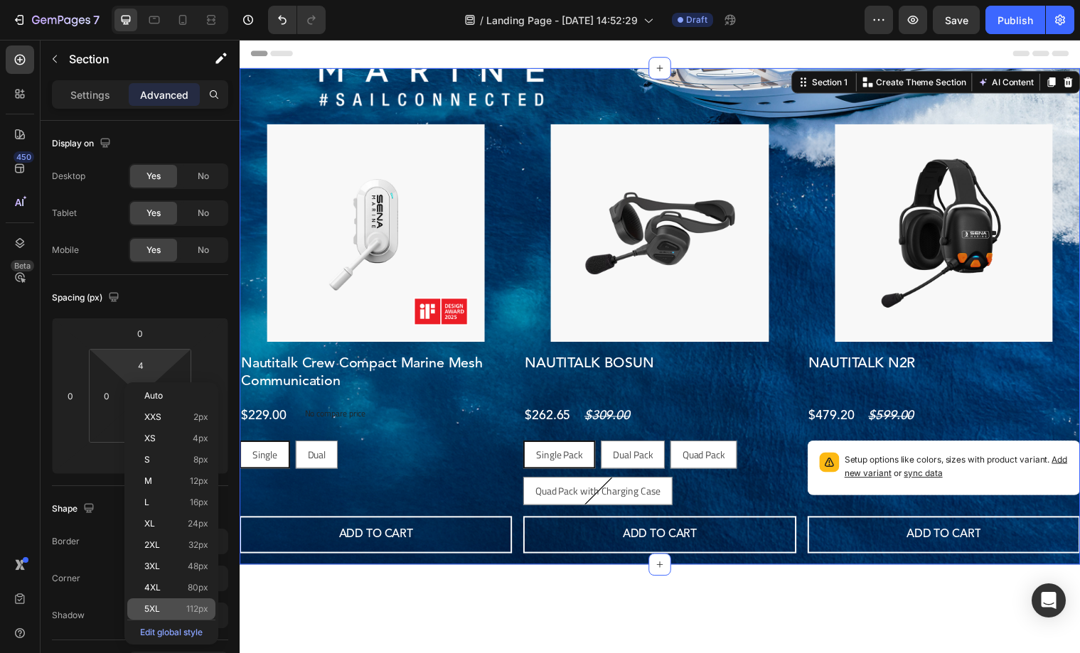
click at [195, 611] on span "112px" at bounding box center [197, 609] width 22 height 10
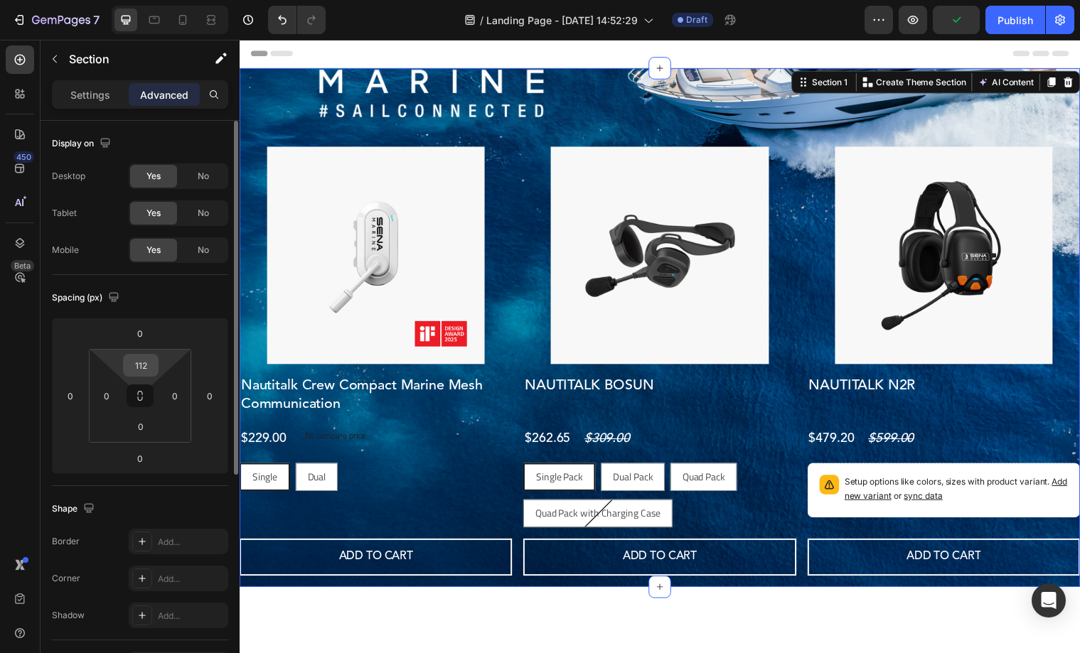
click at [141, 361] on input "112" at bounding box center [141, 365] width 28 height 21
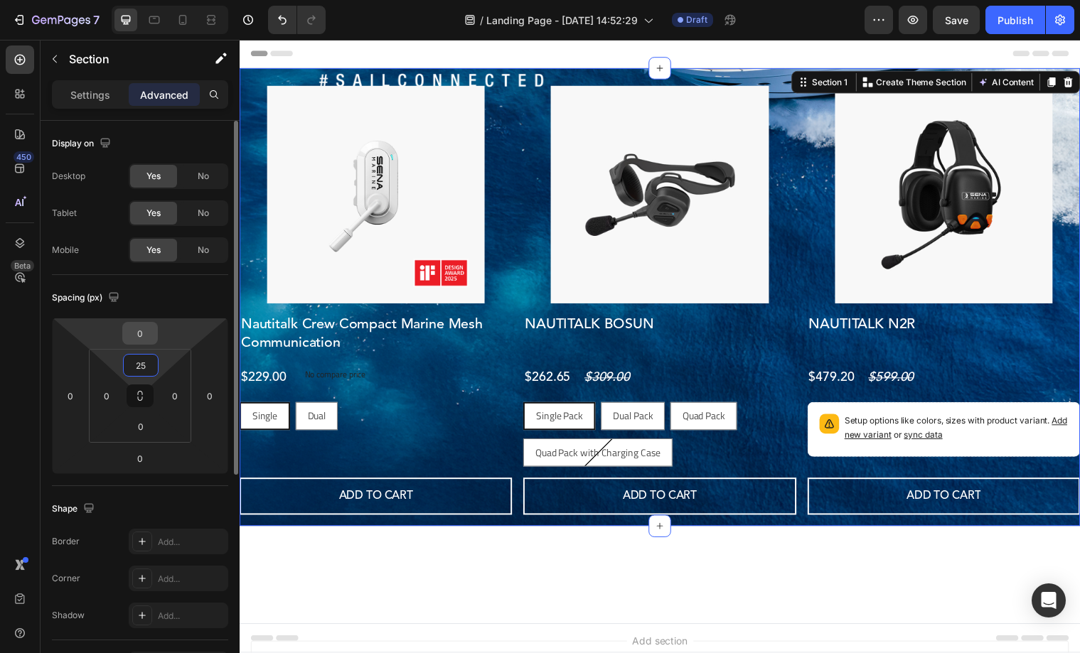
type input "2"
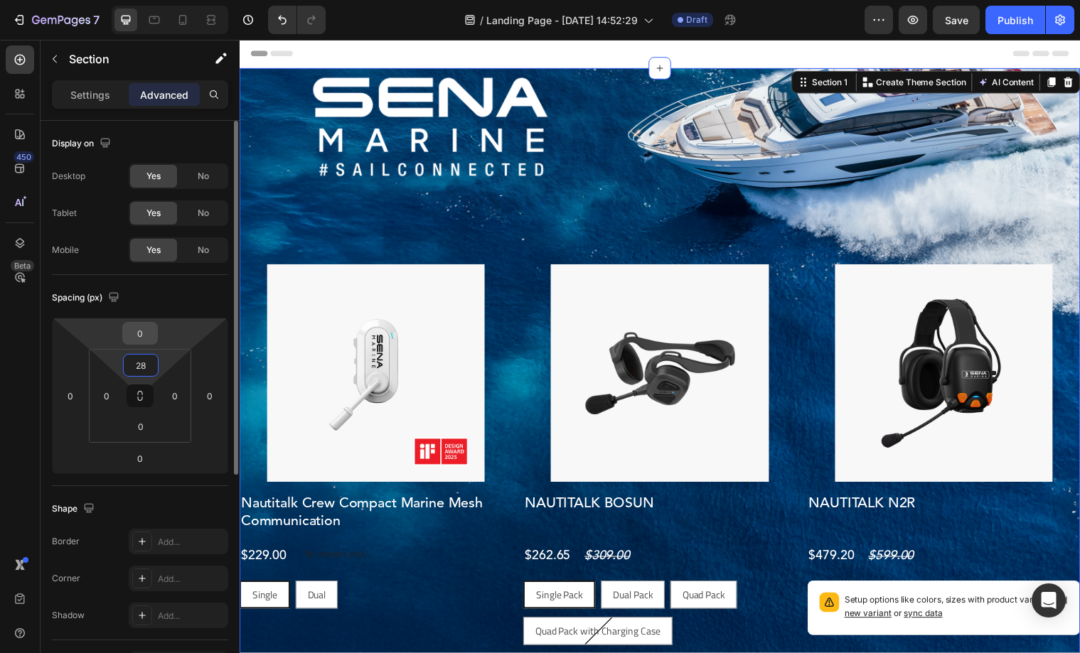
type input "2"
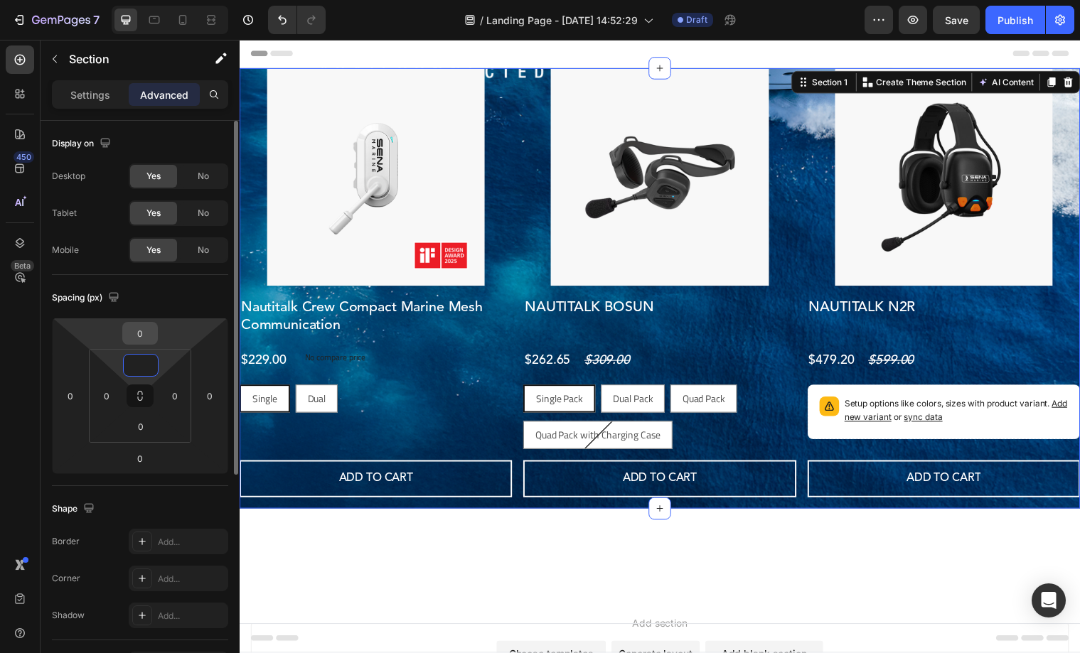
type input "2"
type input "1"
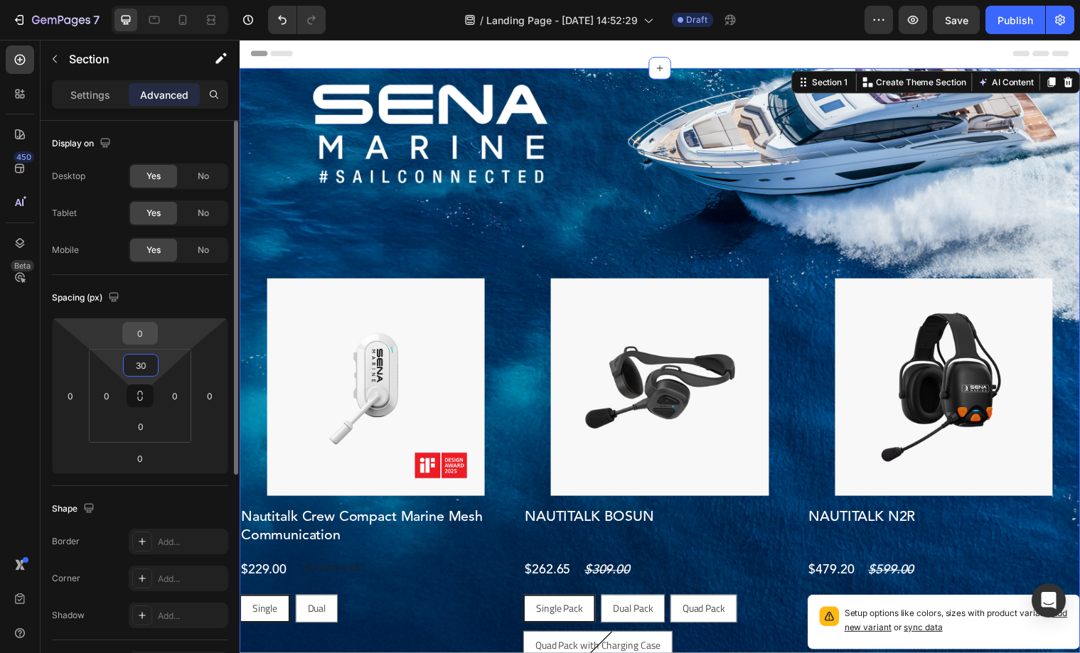
type input "3"
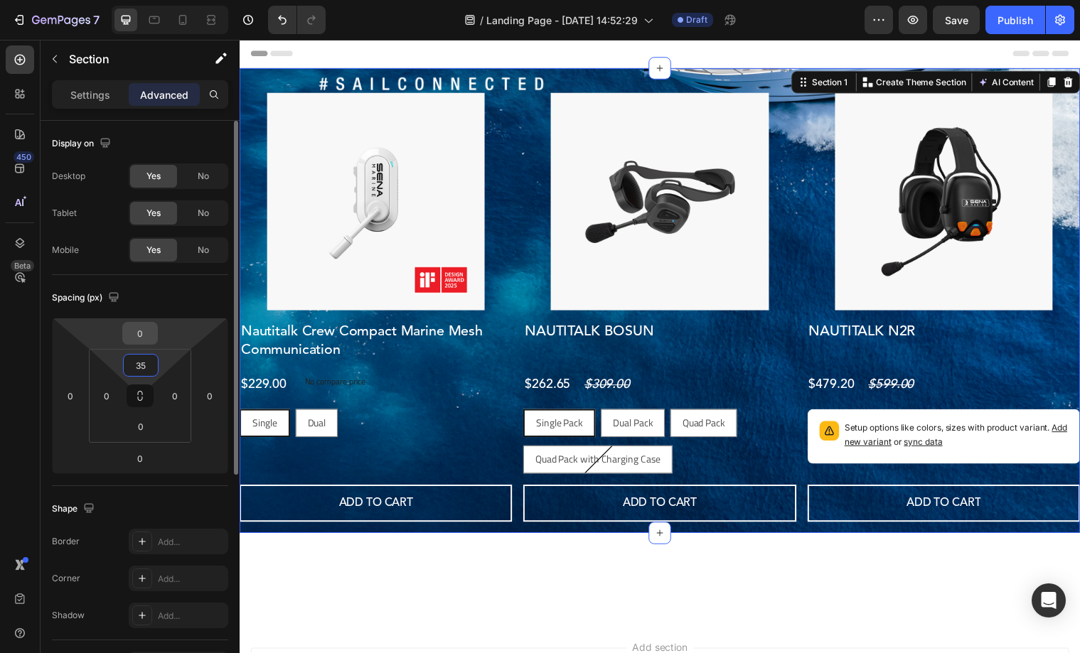
type input "3"
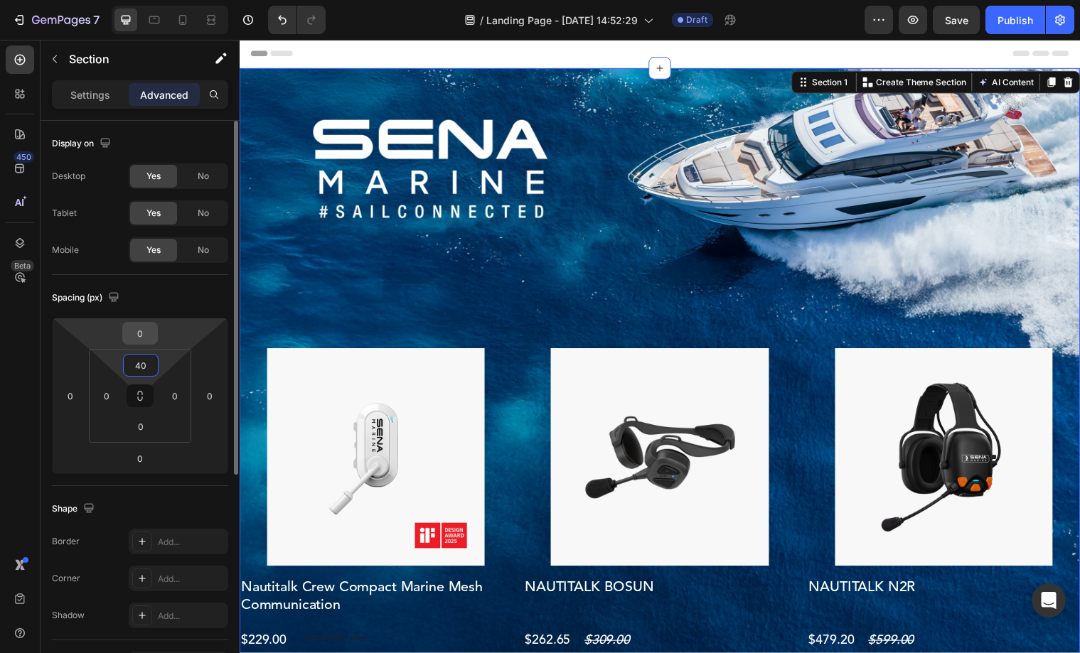
type input "4"
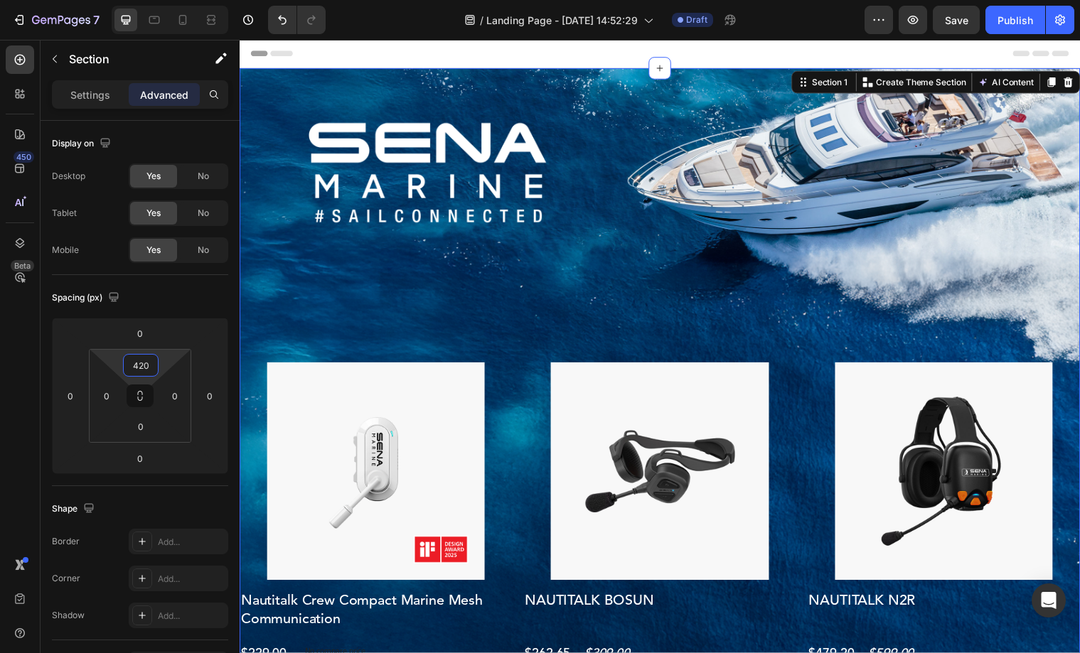
type input "420"
click at [421, 353] on div "Product Images Nautitalk Crew Compact Marine Mesh Communication Product Title $…" at bounding box center [666, 442] width 853 height 746
click at [793, 224] on div "Product Images Nautitalk Crew Compact Marine Mesh Communication Product Title $…" at bounding box center [666, 442] width 853 height 746
click at [704, 55] on div "Header" at bounding box center [666, 54] width 830 height 28
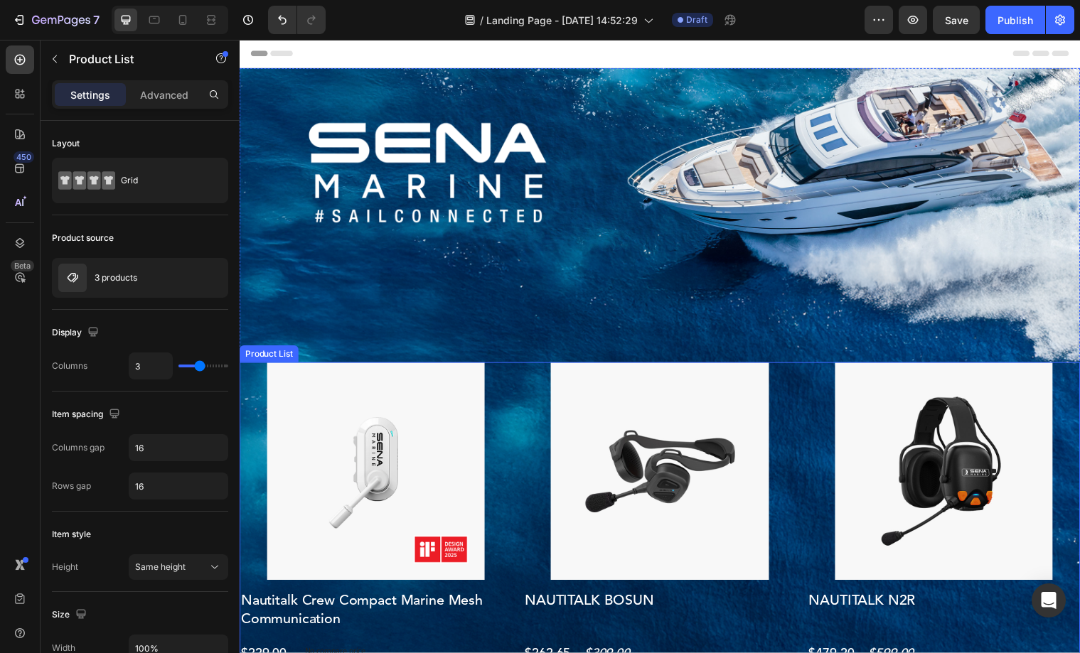
click at [522, 377] on div "Product Images Nautitalk Crew Compact Marine Mesh Communication Product Title $…" at bounding box center [666, 591] width 853 height 447
click at [159, 98] on p "Advanced" at bounding box center [164, 94] width 48 height 15
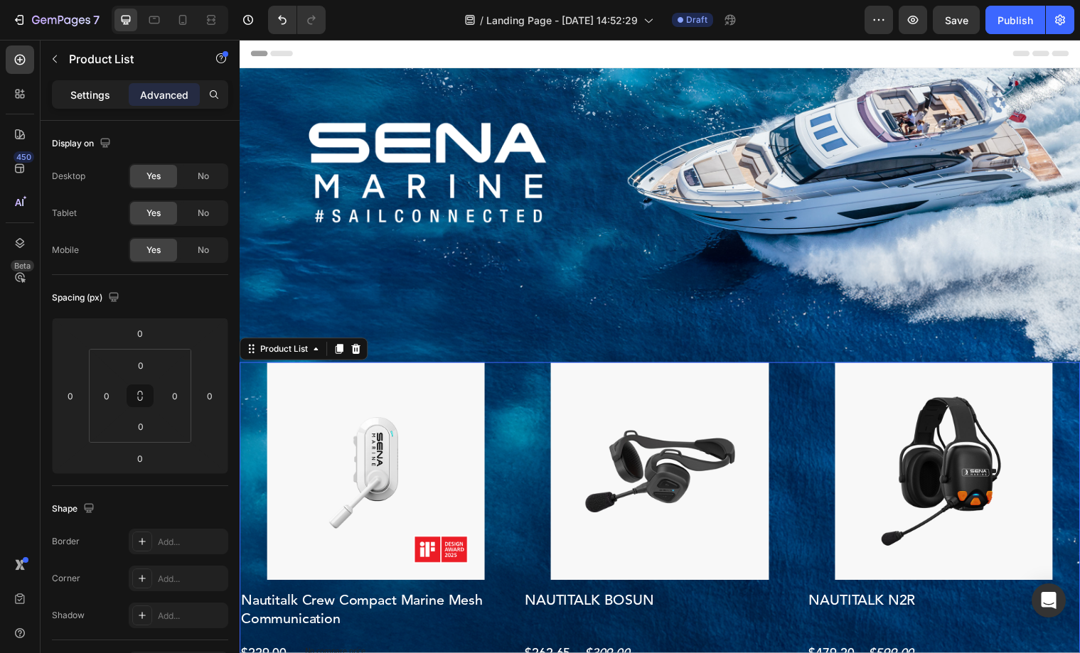
click at [104, 94] on p "Settings" at bounding box center [90, 94] width 40 height 15
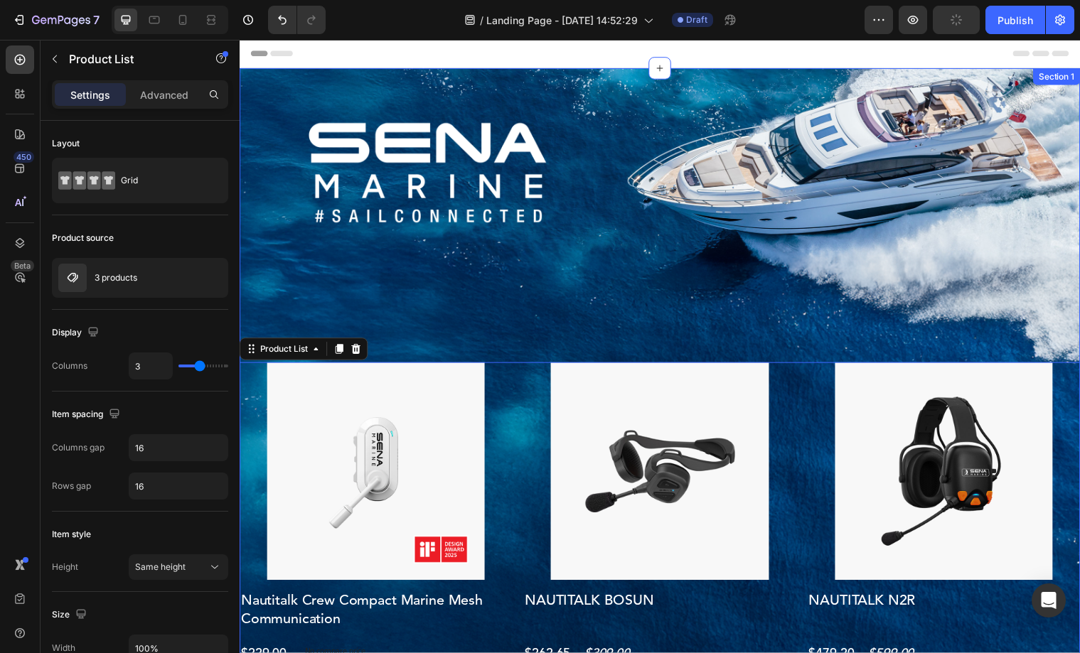
click at [519, 317] on div "Product Images Nautitalk Crew Compact Marine Mesh Communication Product Title $…" at bounding box center [666, 442] width 853 height 746
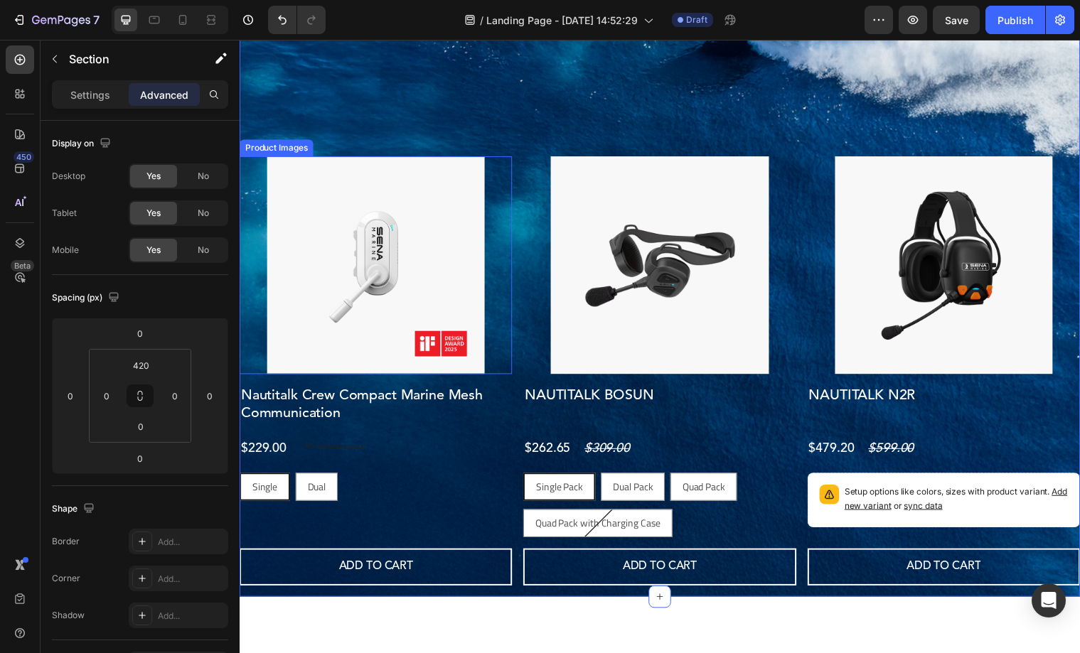
scroll to position [228, 0]
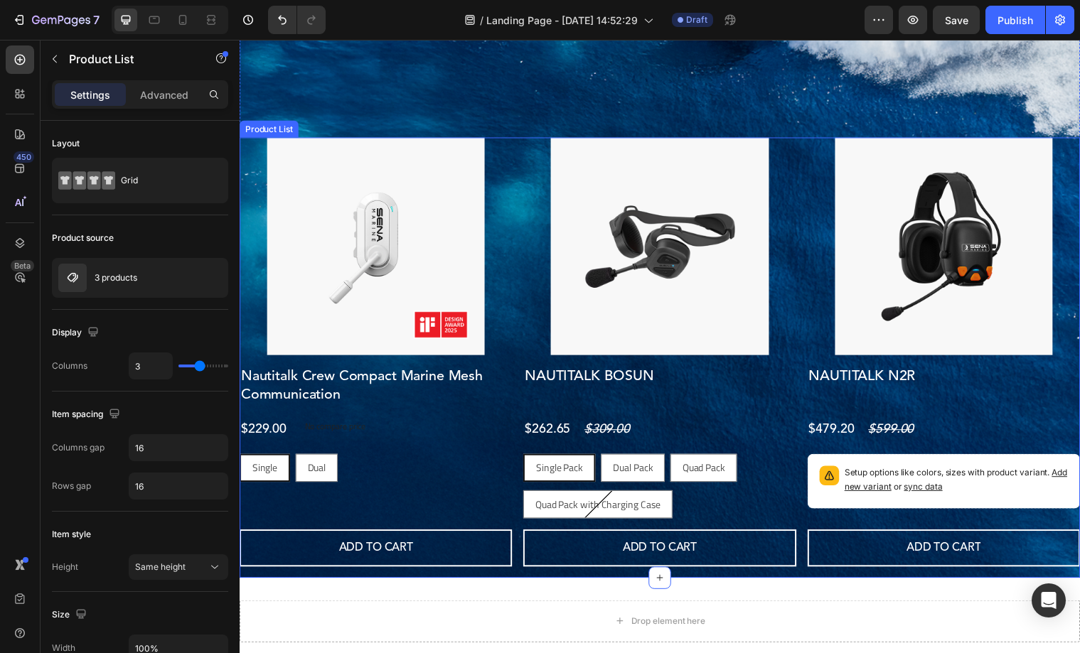
click at [525, 291] on div "Product Images Nautitalk Crew Compact Marine Mesh Communication Product Title $…" at bounding box center [666, 362] width 853 height 447
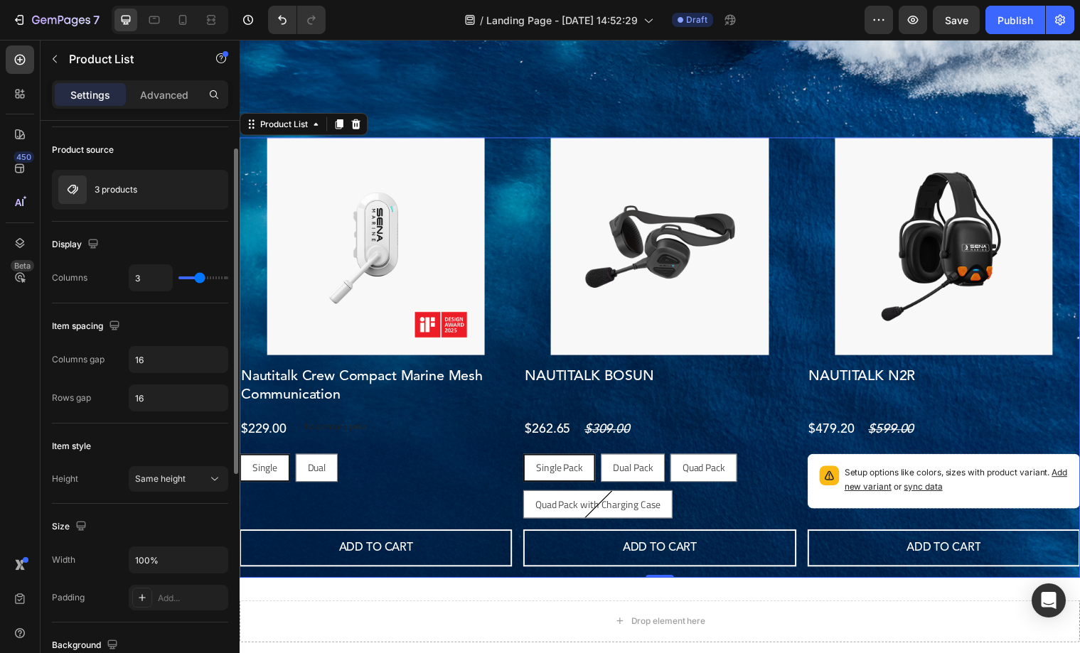
scroll to position [40, 0]
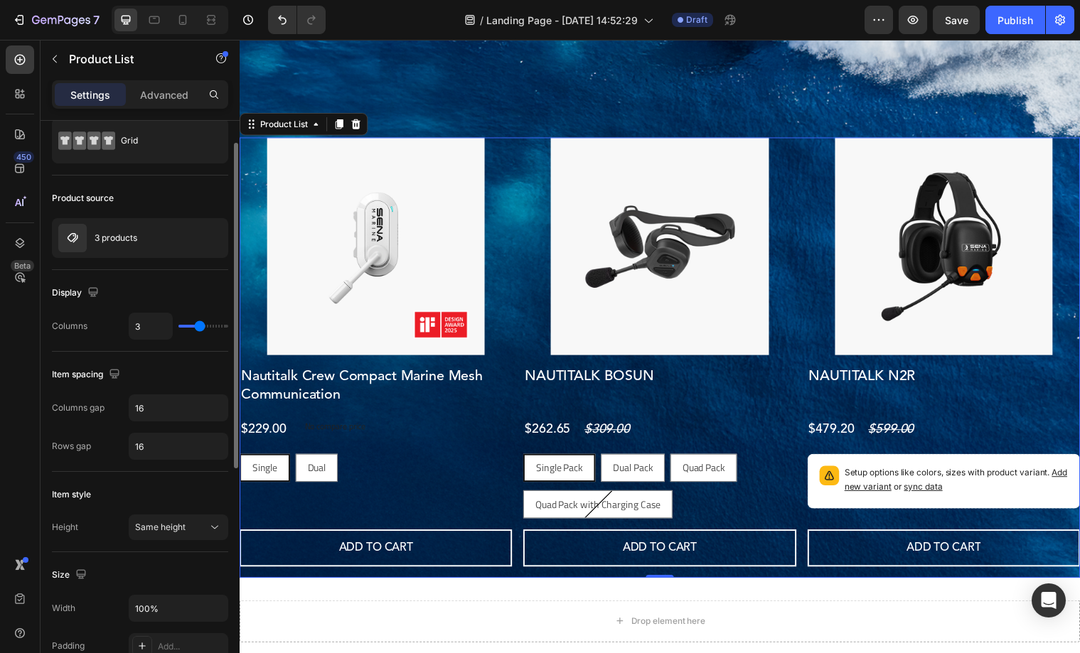
click at [166, 107] on div "Settings Advanced" at bounding box center [140, 94] width 176 height 28
click at [164, 103] on div "Advanced" at bounding box center [164, 94] width 71 height 23
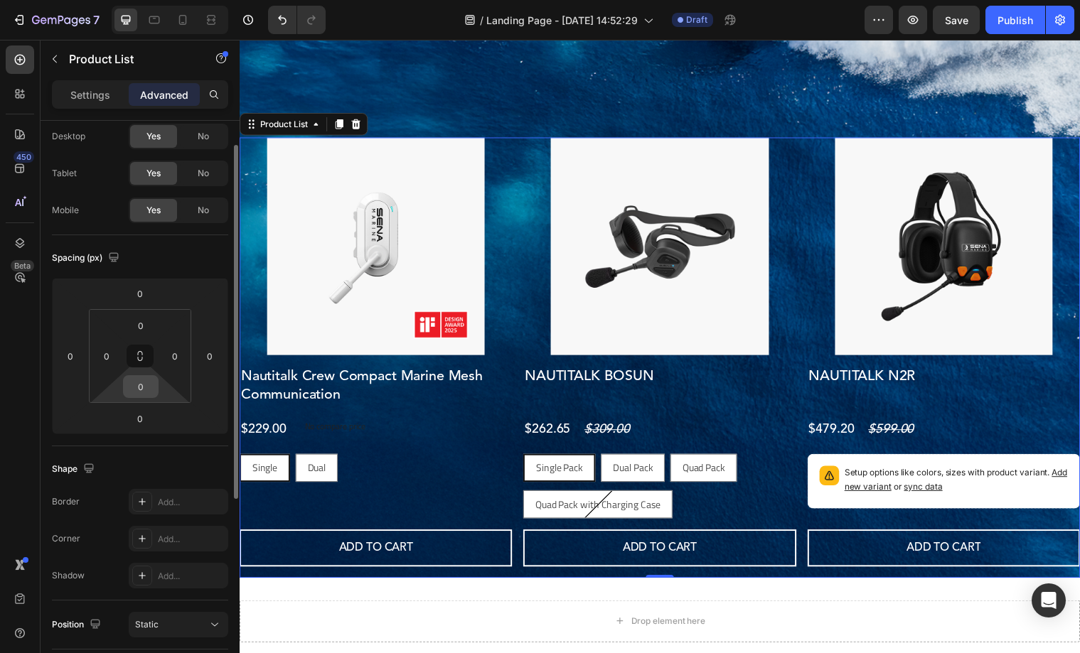
click at [141, 389] on input "0" at bounding box center [141, 386] width 28 height 21
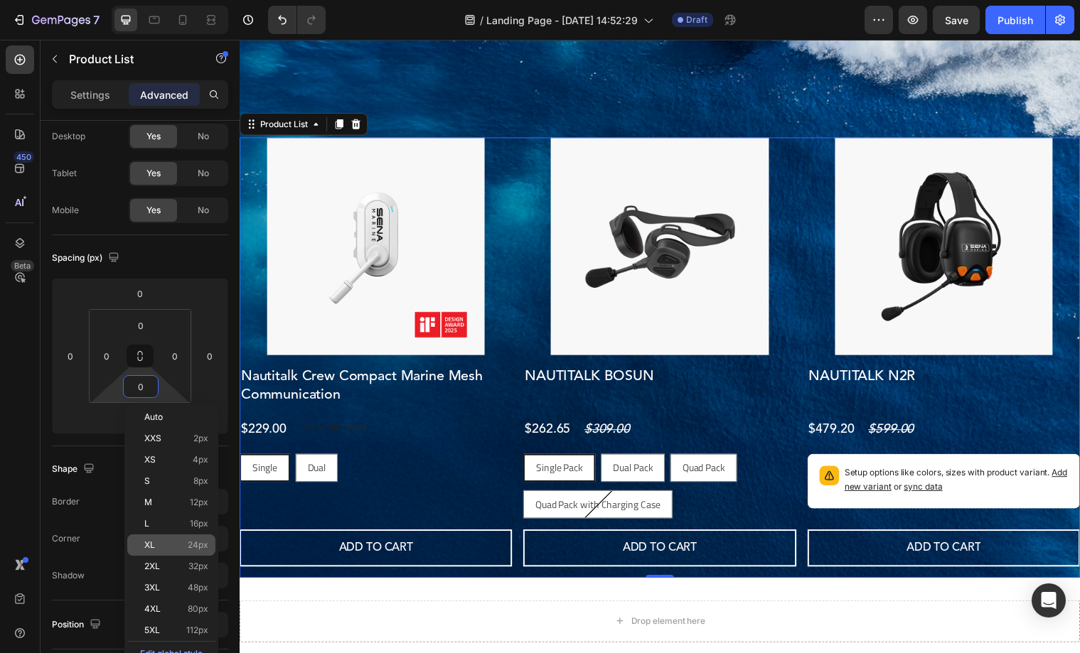
click at [186, 537] on div "XL 24px" at bounding box center [171, 545] width 88 height 21
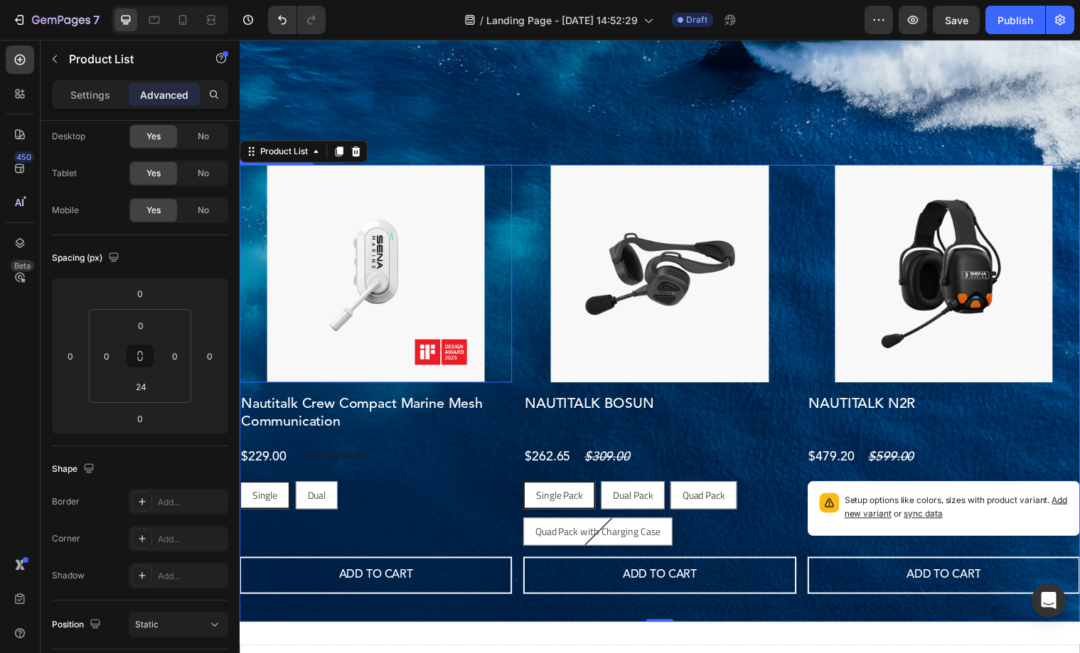
scroll to position [214, 0]
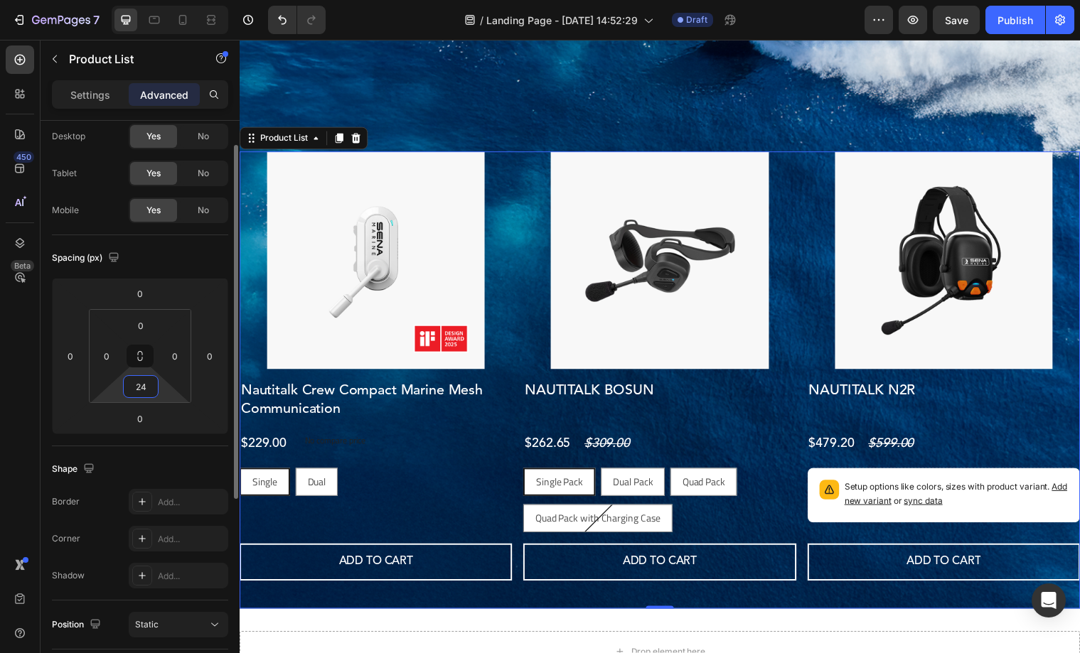
click at [145, 380] on input "24" at bounding box center [141, 386] width 28 height 21
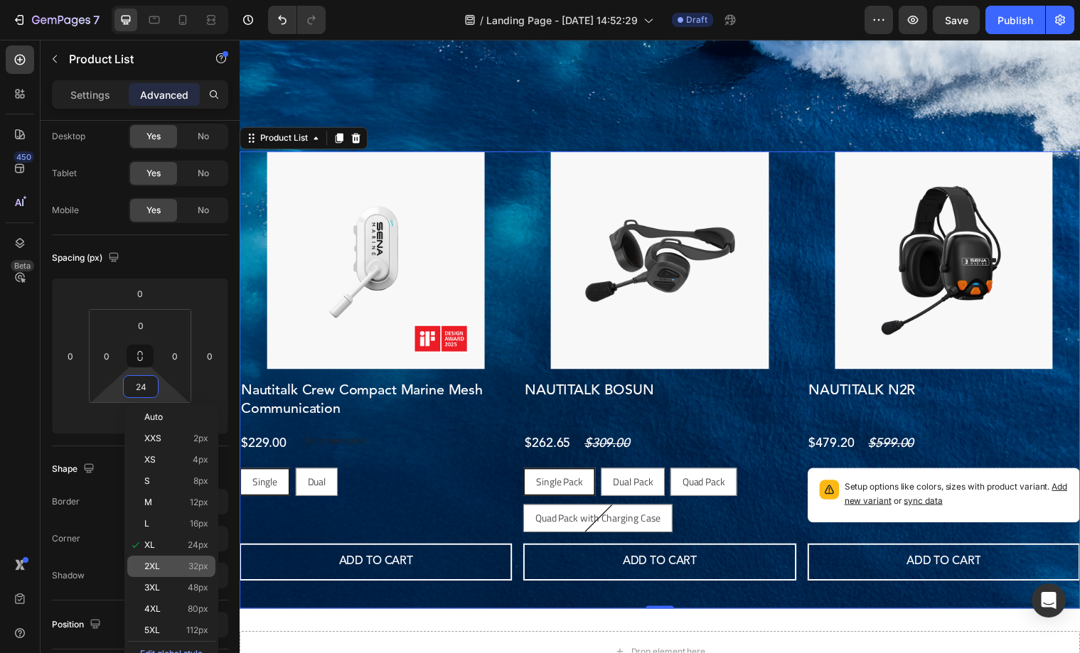
click at [168, 557] on div "2XL 32px" at bounding box center [171, 566] width 88 height 21
type input "32"
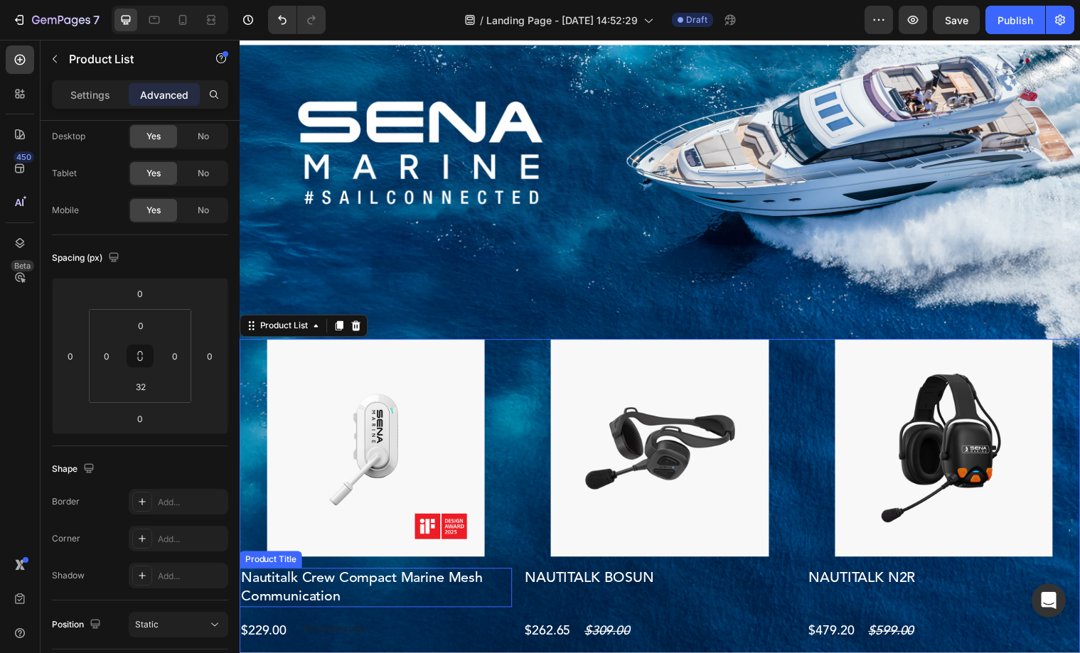
scroll to position [0, 0]
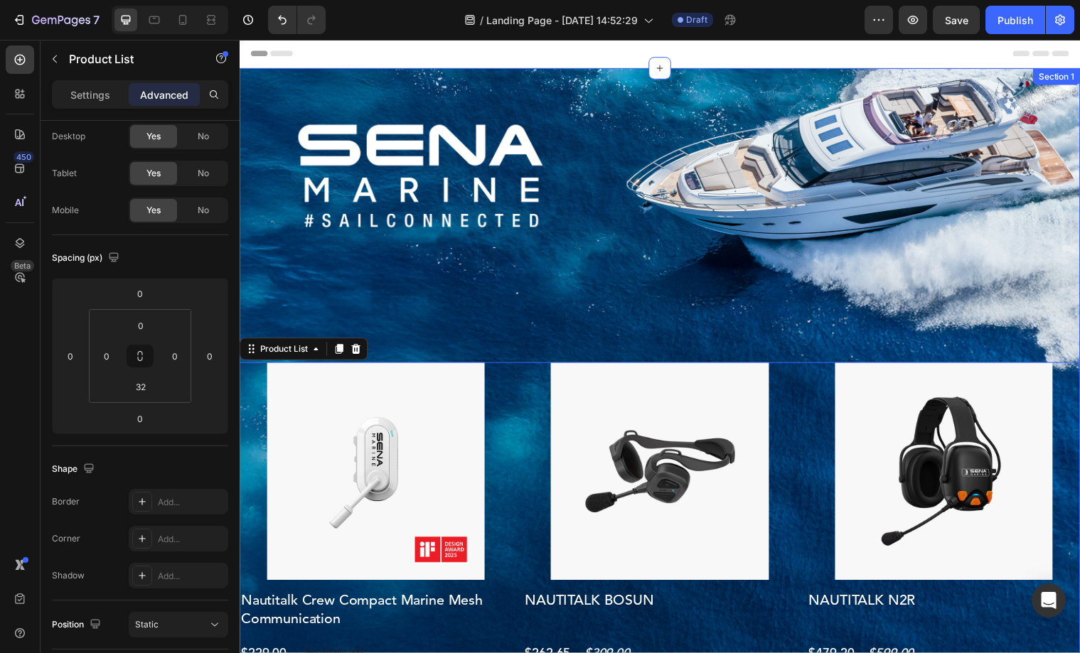
click at [648, 203] on div "Product Images Nautitalk Crew Compact Marine Mesh Communication Product Title $…" at bounding box center [666, 453] width 853 height 768
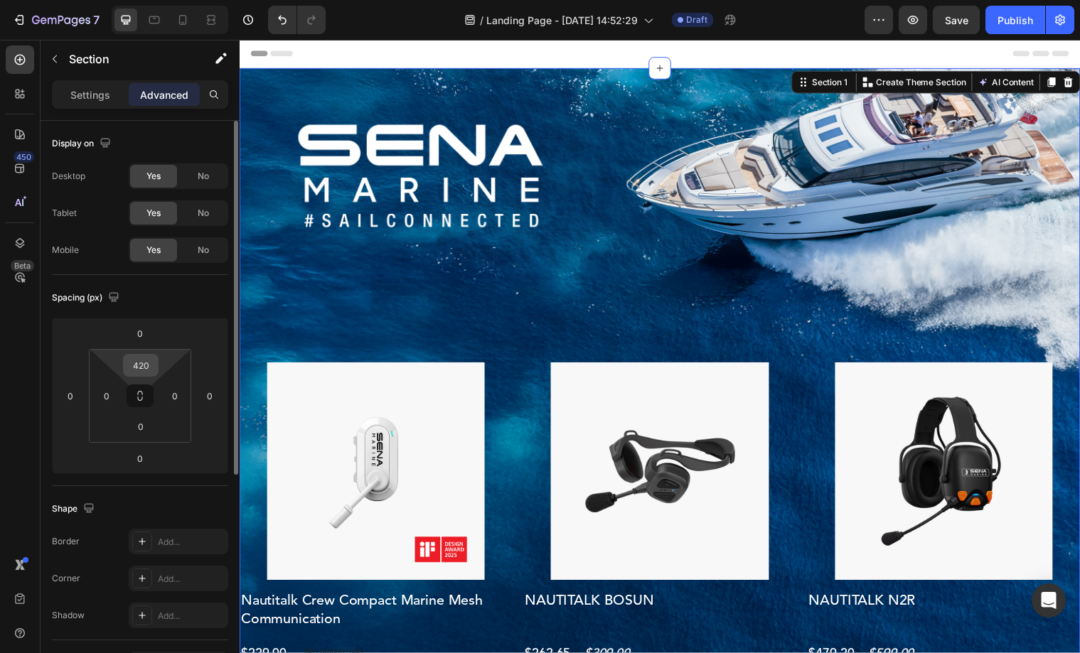
click at [147, 368] on input "420" at bounding box center [141, 365] width 28 height 21
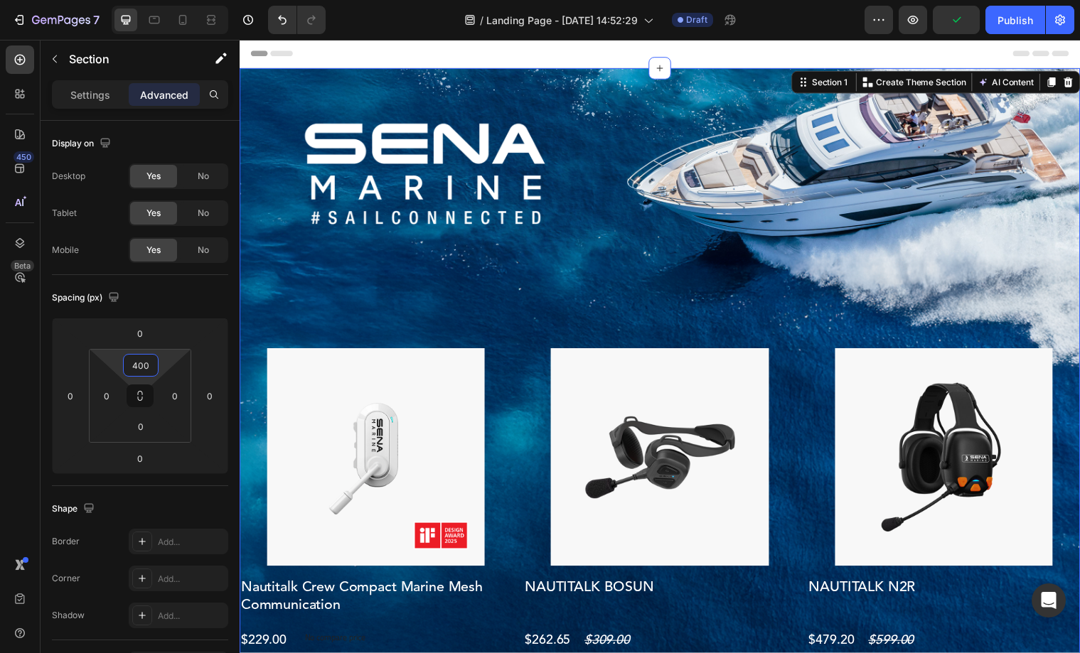
scroll to position [1, 0]
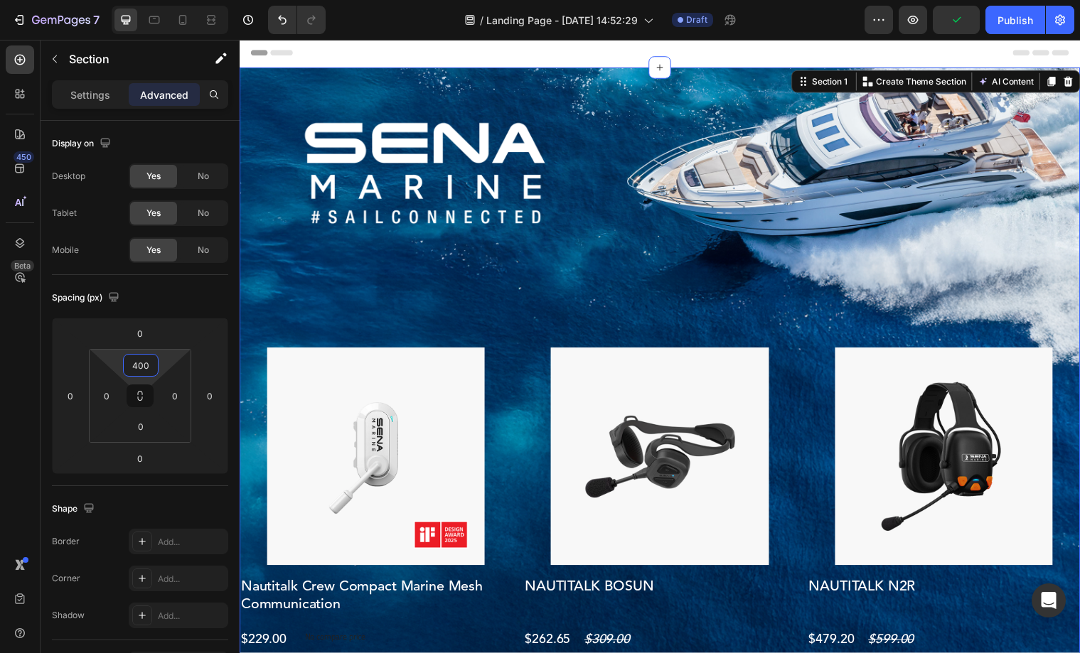
type input "400"
click at [631, 318] on div "Product Images Nautitalk Crew Compact Marine Mesh Communication Product Title $…" at bounding box center [666, 445] width 853 height 754
click at [521, 375] on div "Product Images Nautitalk Crew Compact Marine Mesh Communication Product Title $…" at bounding box center [666, 576] width 853 height 447
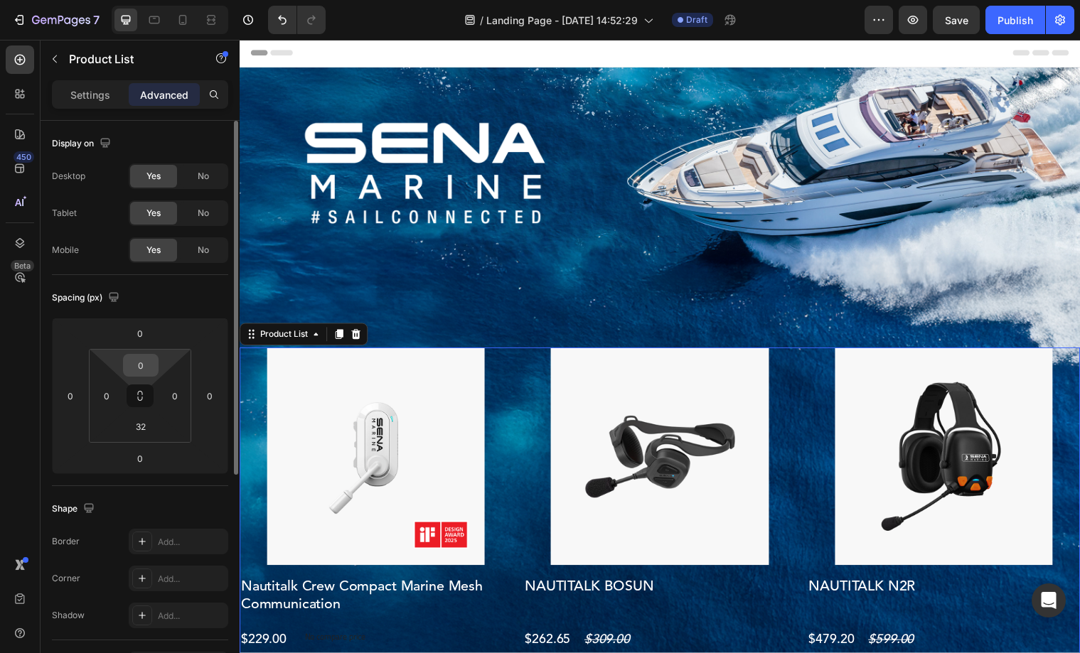
click at [141, 360] on input "0" at bounding box center [141, 365] width 28 height 21
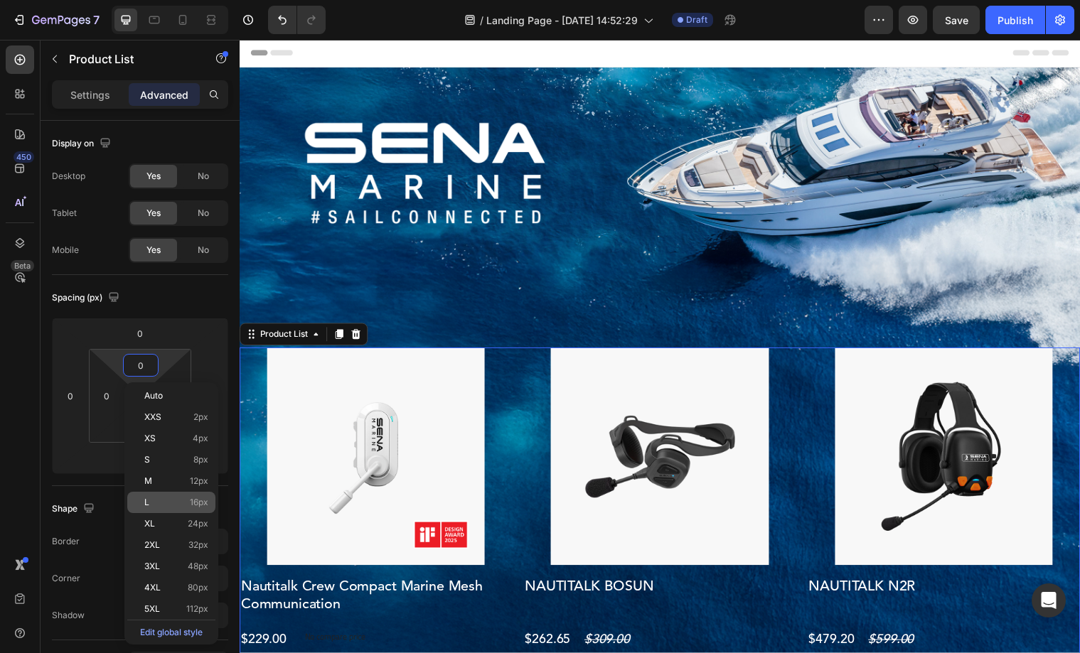
click at [185, 498] on p "L 16px" at bounding box center [176, 503] width 64 height 10
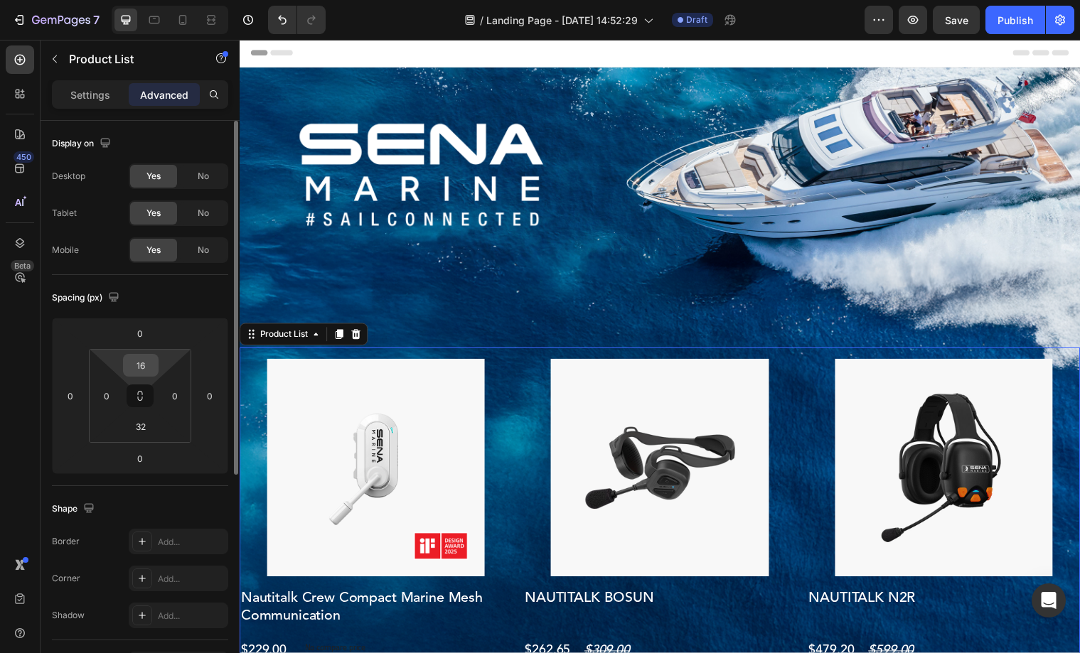
click at [141, 365] on input "16" at bounding box center [141, 365] width 28 height 21
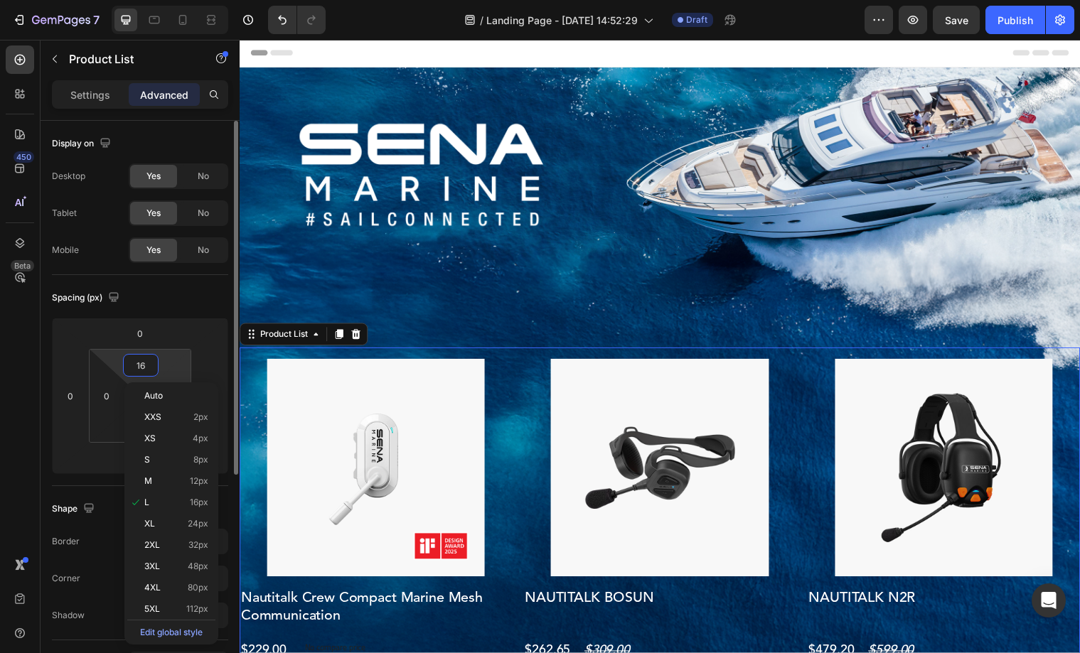
type input "0"
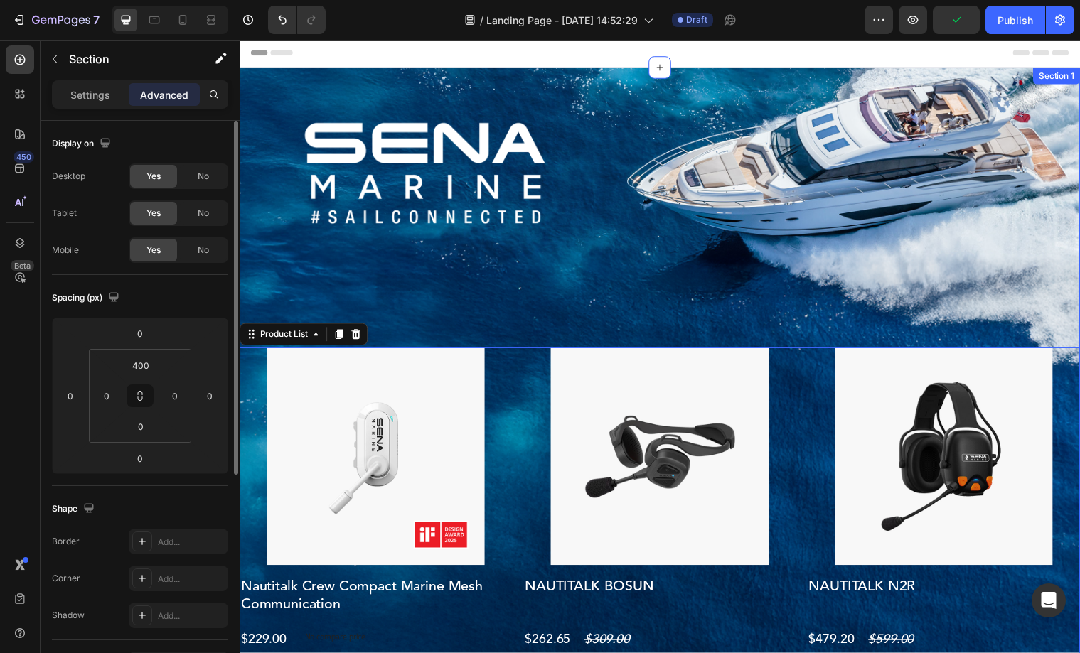
click at [449, 311] on div "Product Images Nautitalk Crew Compact Marine Mesh Communication Product Title $…" at bounding box center [666, 445] width 853 height 754
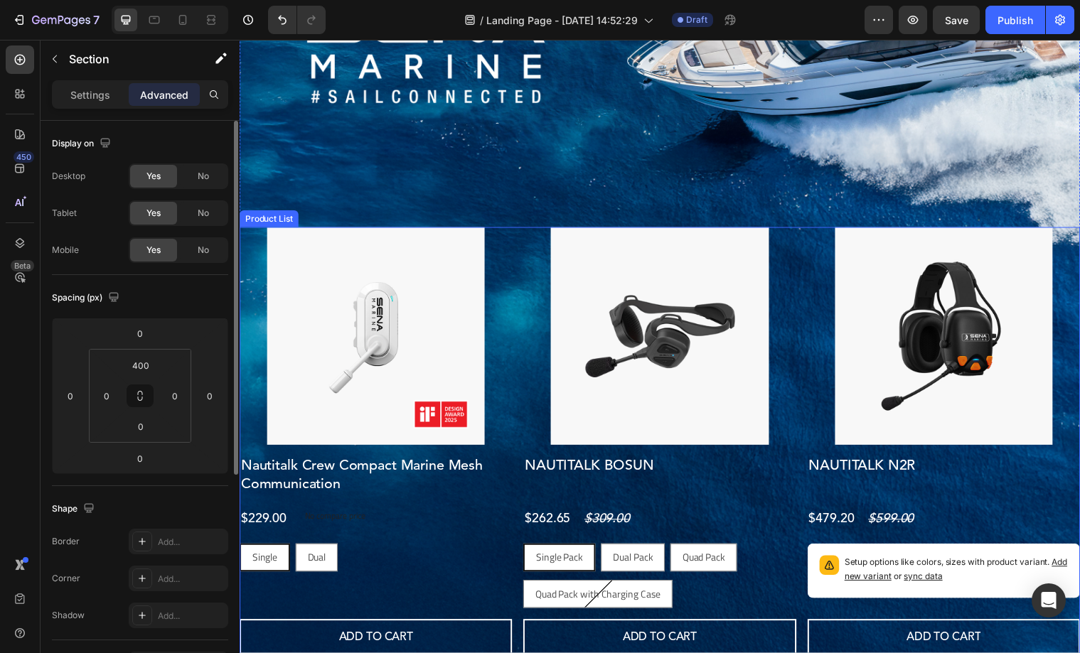
scroll to position [0, 0]
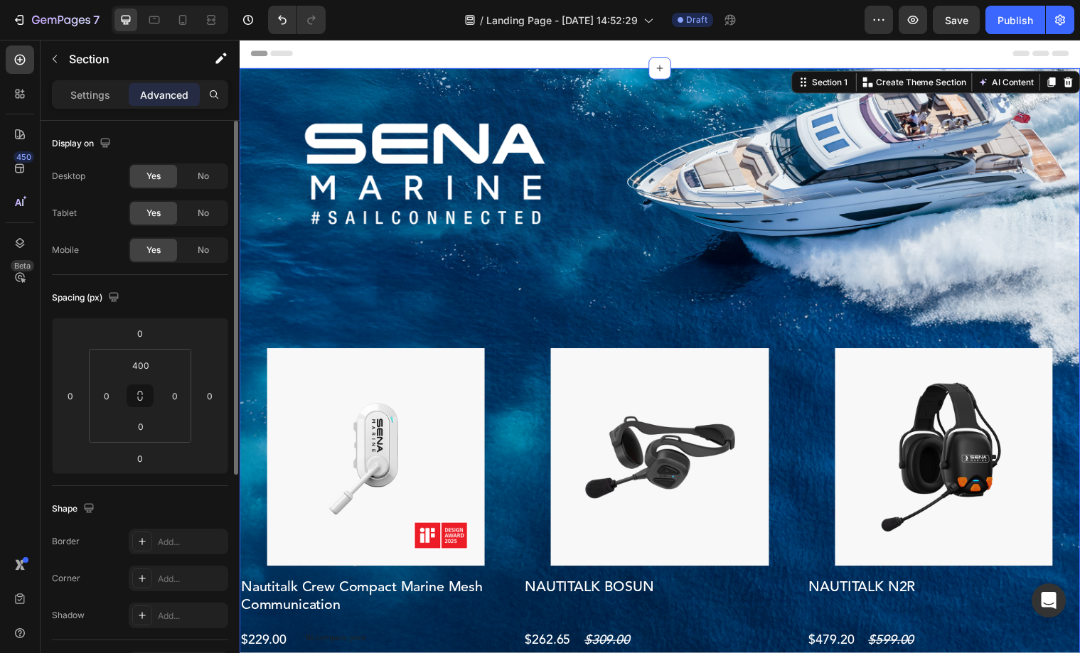
click at [524, 311] on div "Product Images Nautitalk Crew Compact Marine Mesh Communication Product Title $…" at bounding box center [666, 446] width 853 height 754
click at [656, 190] on div "Product Images Nautitalk Crew Compact Marine Mesh Communication Product Title $…" at bounding box center [666, 446] width 853 height 754
click at [532, 337] on div "Product Images Nautitalk Crew Compact Marine Mesh Communication Product Title $…" at bounding box center [666, 446] width 853 height 754
click at [525, 318] on div "Product Images Nautitalk Crew Compact Marine Mesh Communication Product Title $…" at bounding box center [666, 446] width 853 height 754
click at [134, 424] on input "0" at bounding box center [141, 426] width 28 height 21
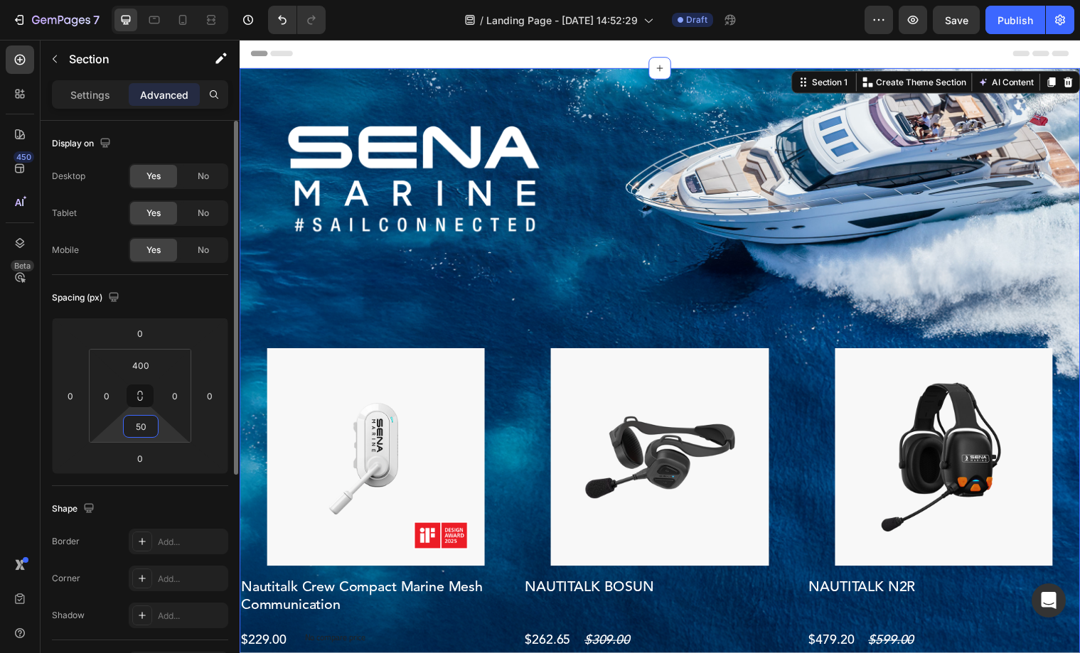
type input "5"
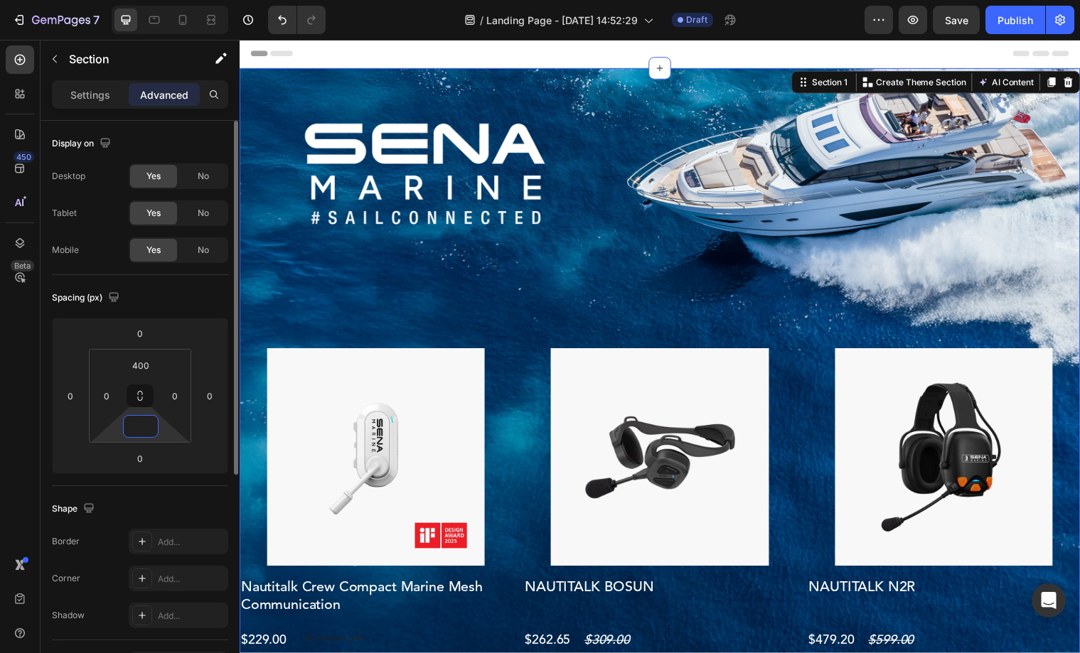
type input "0"
click at [504, 284] on div "Product Images Nautitalk Crew Compact Marine Mesh Communication Product Title $…" at bounding box center [666, 446] width 853 height 754
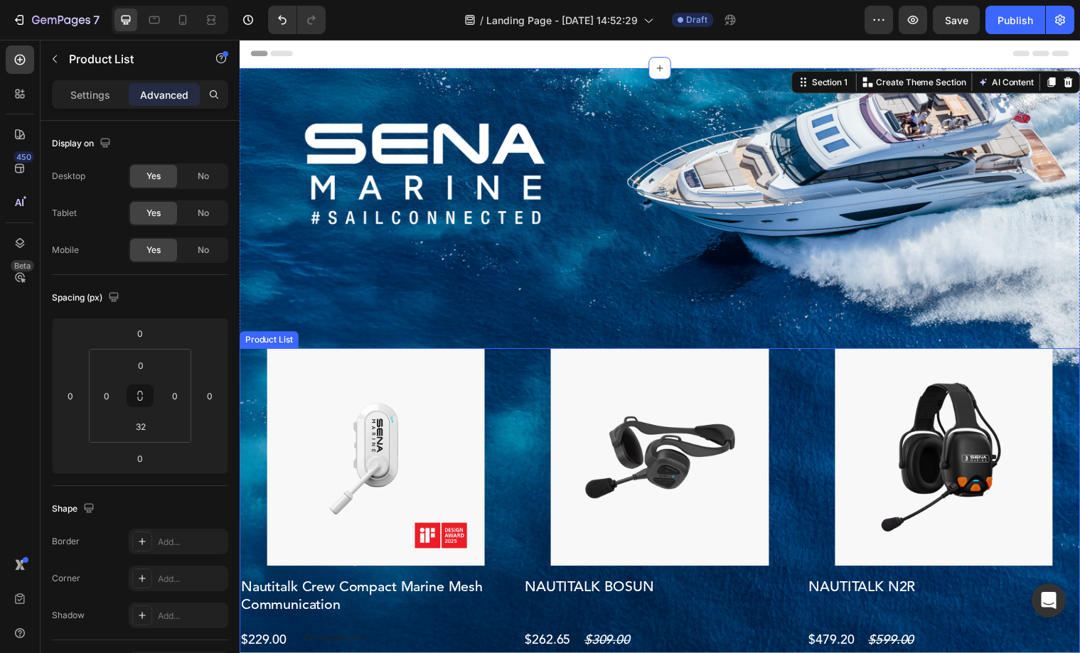
click at [520, 360] on div "Product Images Nautitalk Crew Compact Marine Mesh Communication Product Title $…" at bounding box center [666, 576] width 853 height 447
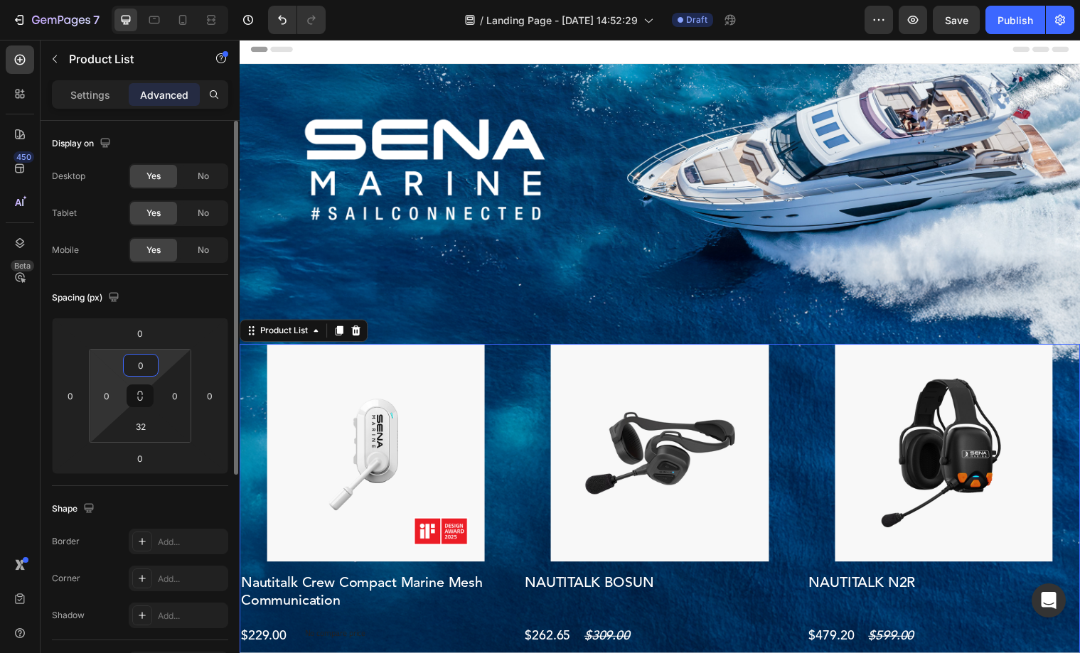
drag, startPoint x: 145, startPoint y: 365, endPoint x: 100, endPoint y: 365, distance: 45.5
click at [100, 365] on div "0 0 32 0" at bounding box center [140, 396] width 102 height 94
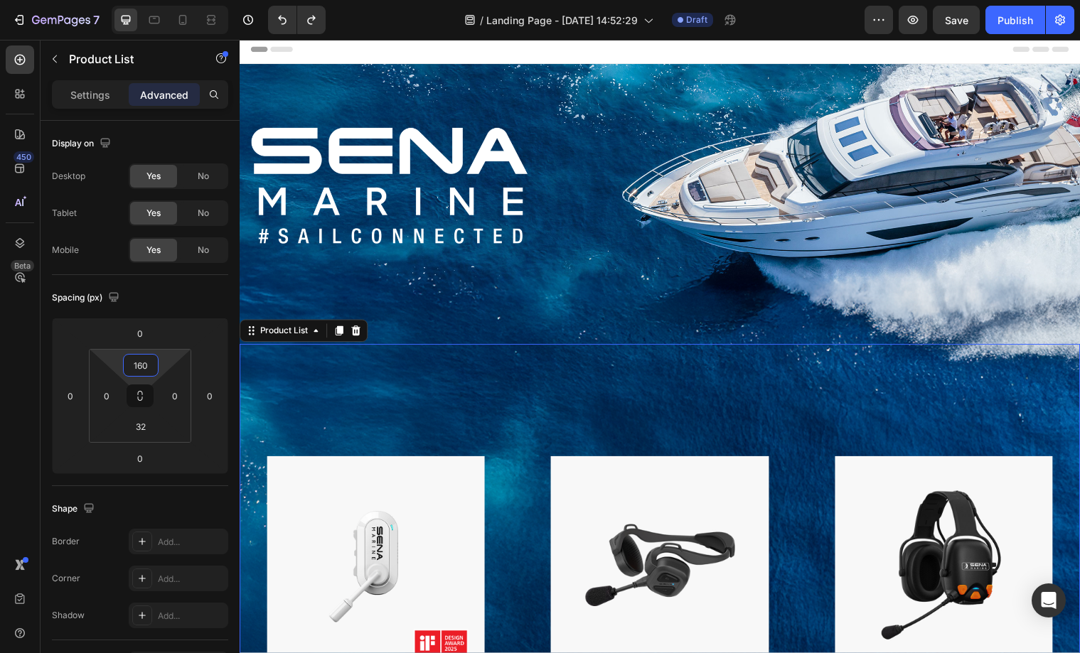
type input "0"
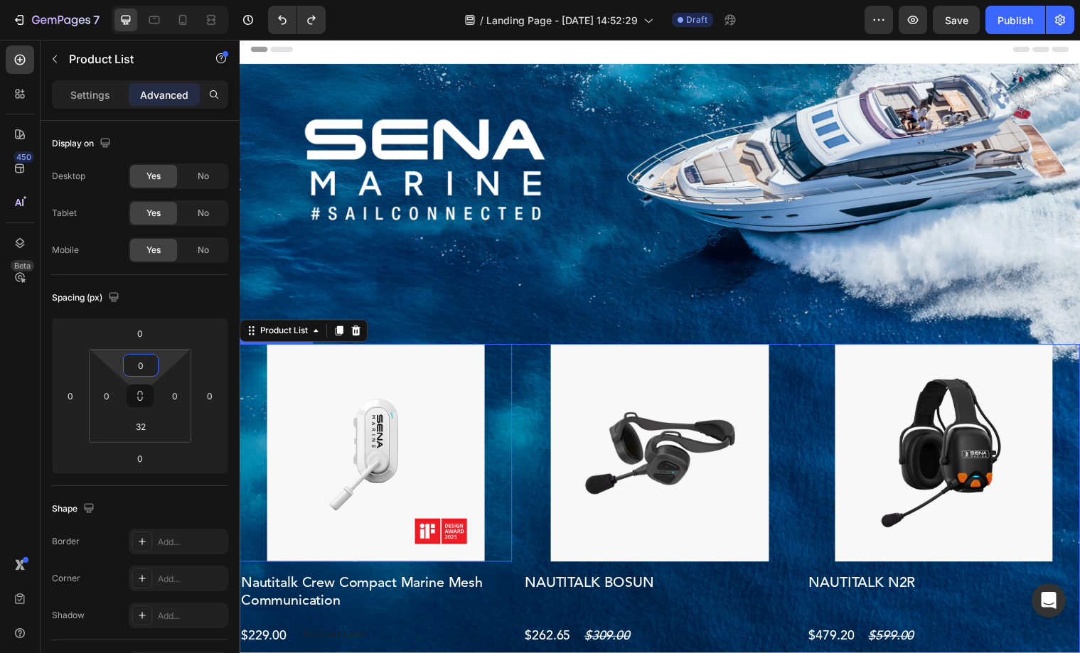
click at [515, 386] on div at bounding box center [378, 459] width 277 height 221
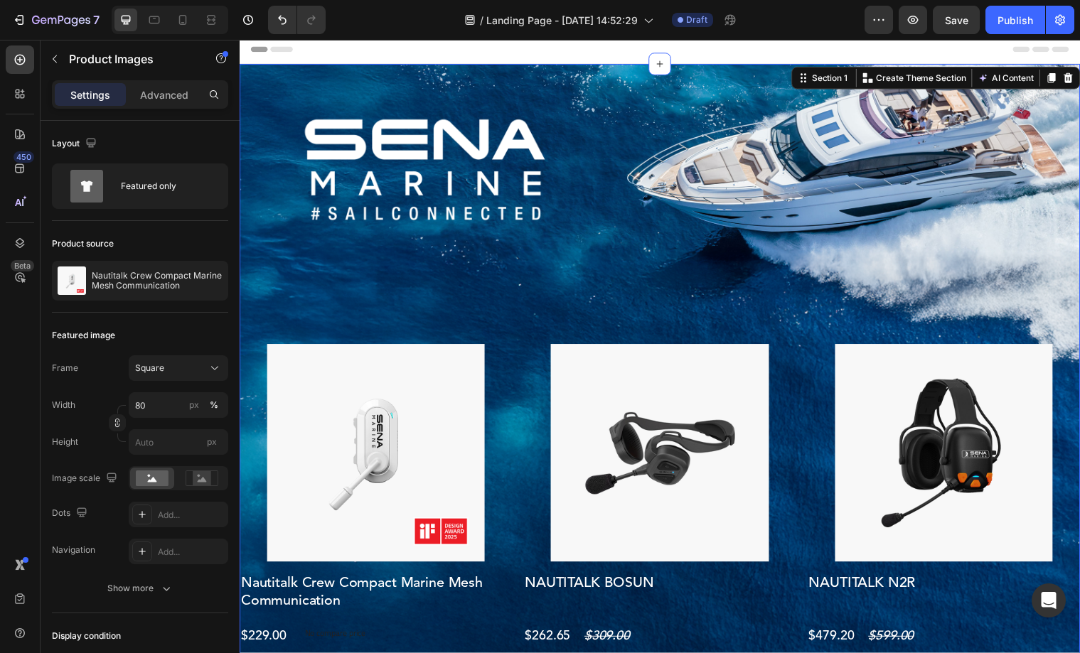
click at [514, 321] on div "Product Images Nautitalk Crew Compact Marine Mesh Communication Product Title $…" at bounding box center [666, 442] width 853 height 754
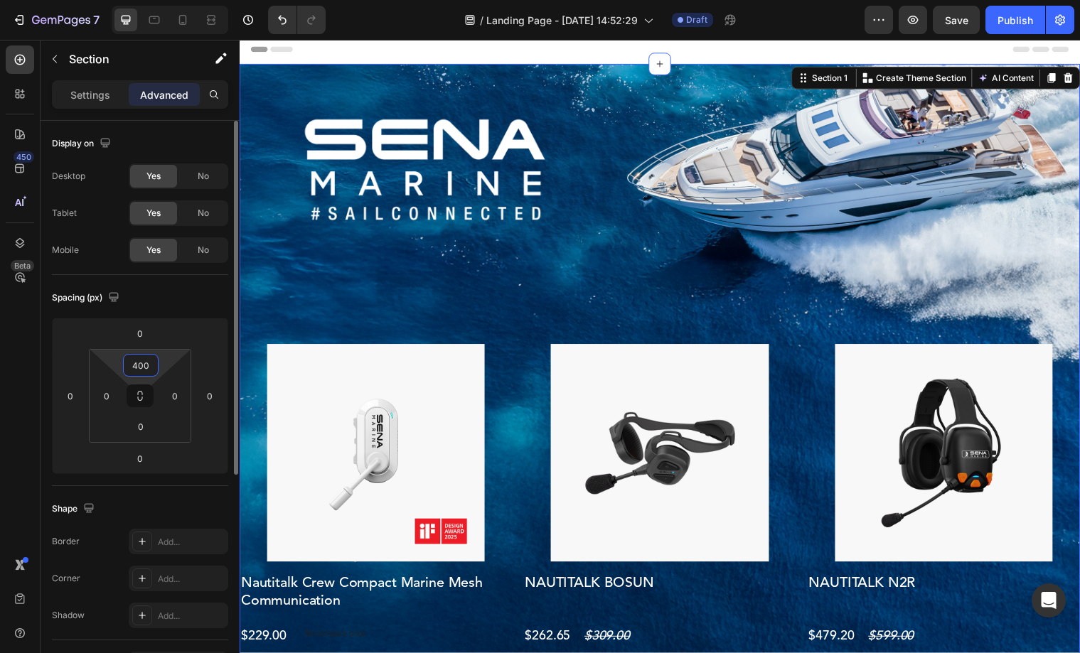
click at [146, 360] on input "400" at bounding box center [141, 365] width 28 height 21
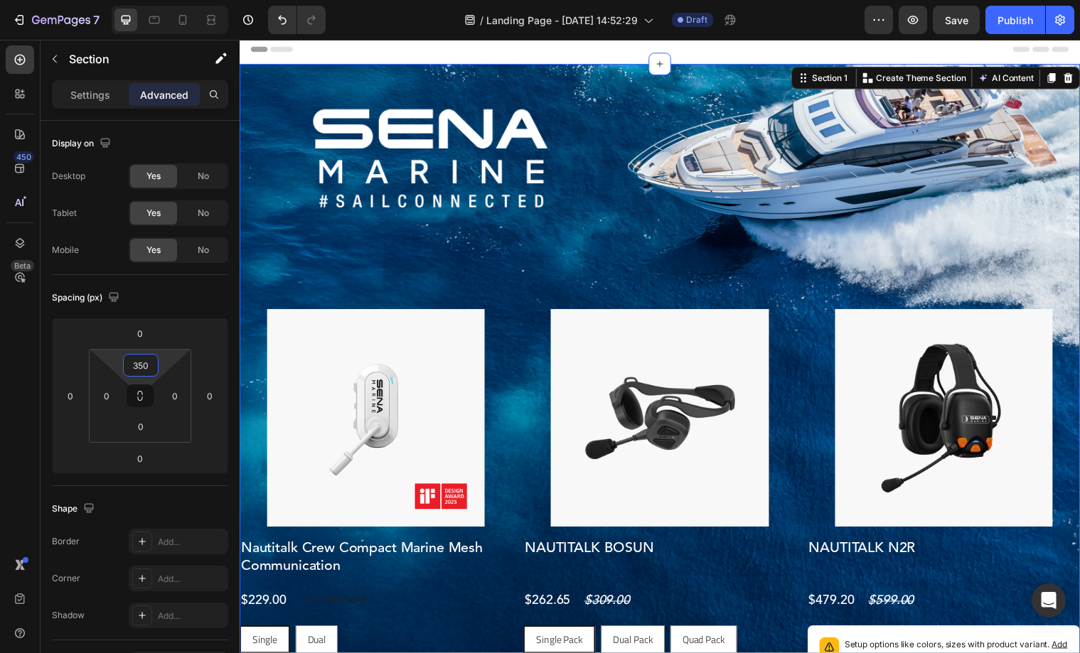
type input "350"
click at [645, 277] on div "Product Images Nautitalk Crew Compact Marine Mesh Communication Product Title $…" at bounding box center [666, 424] width 853 height 719
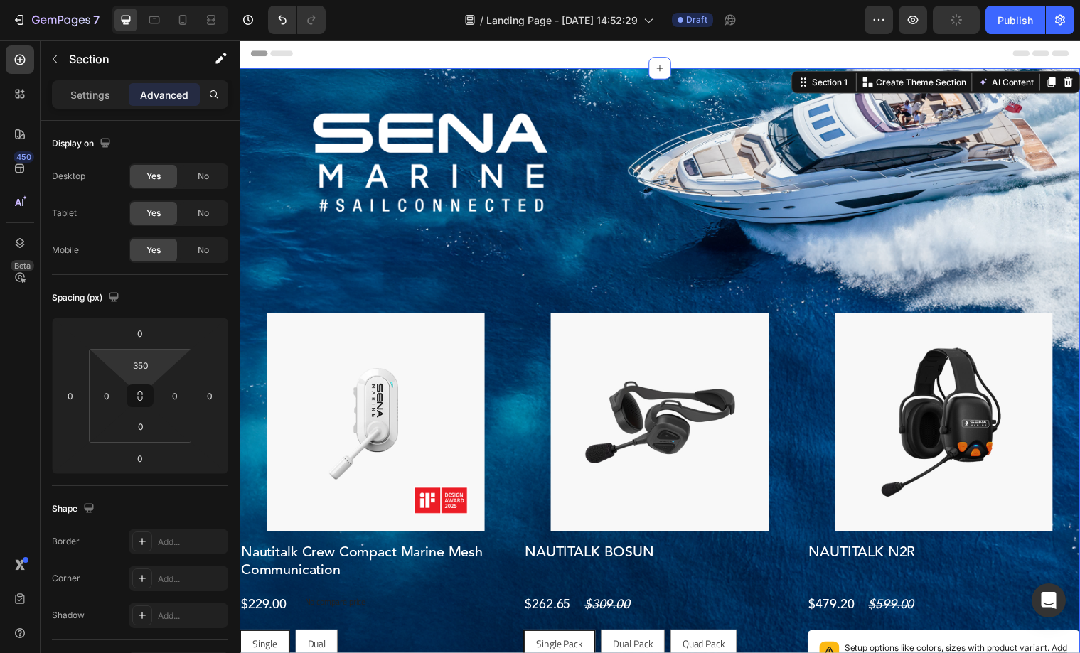
click at [547, 60] on div "Header" at bounding box center [666, 54] width 830 height 28
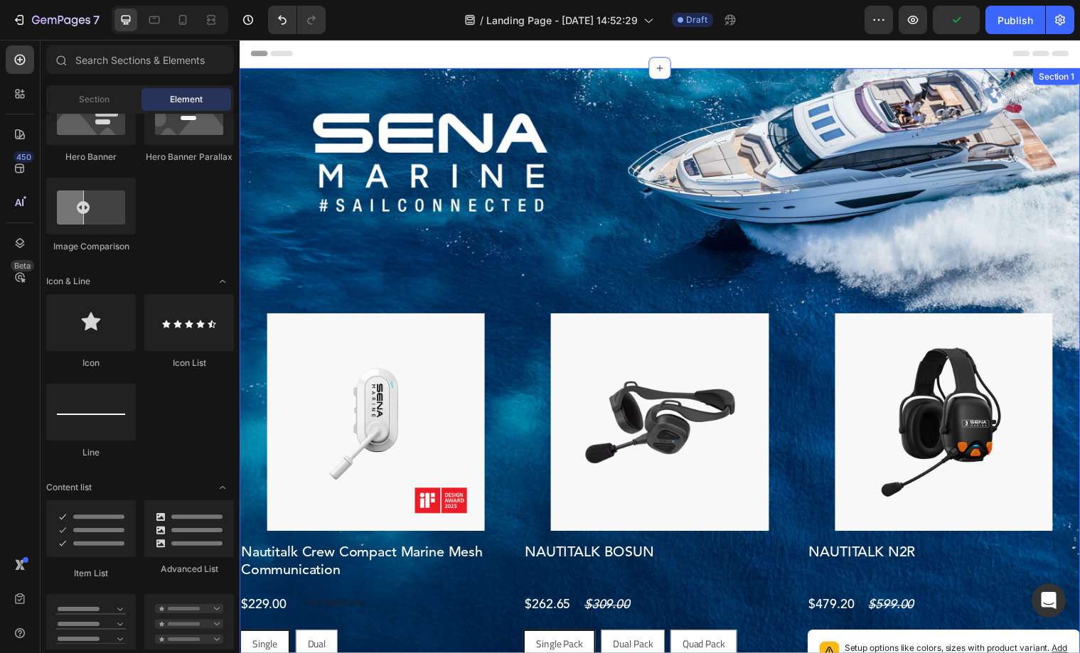
click at [558, 72] on div "Product Images Nautitalk Crew Compact Marine Mesh Communication Product Title $…" at bounding box center [666, 428] width 853 height 719
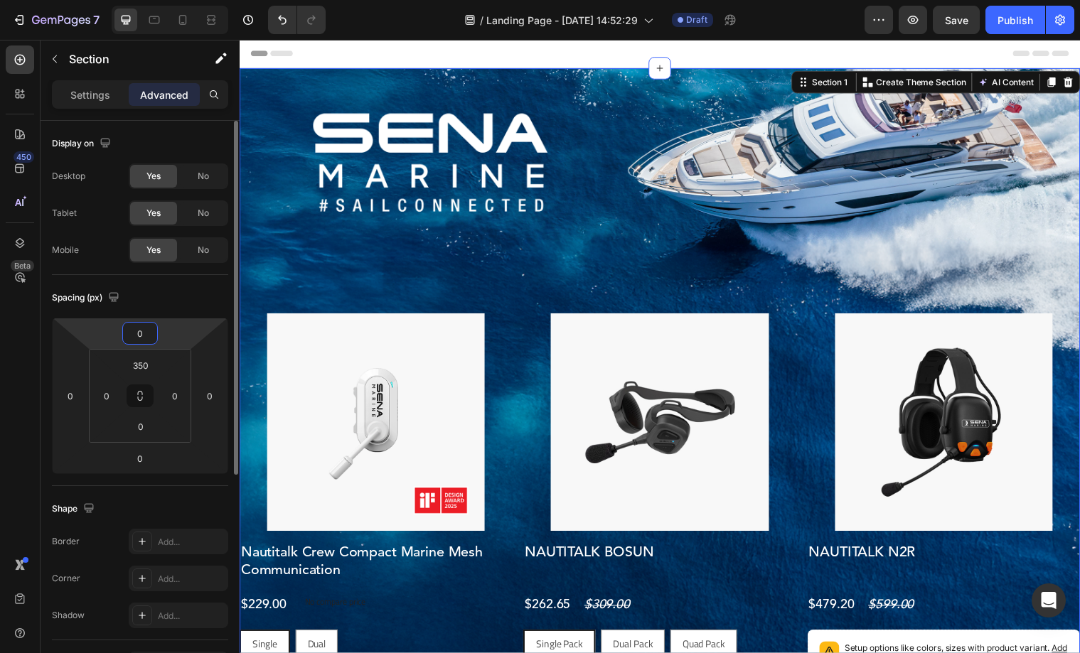
click at [142, 336] on input "0" at bounding box center [140, 333] width 28 height 21
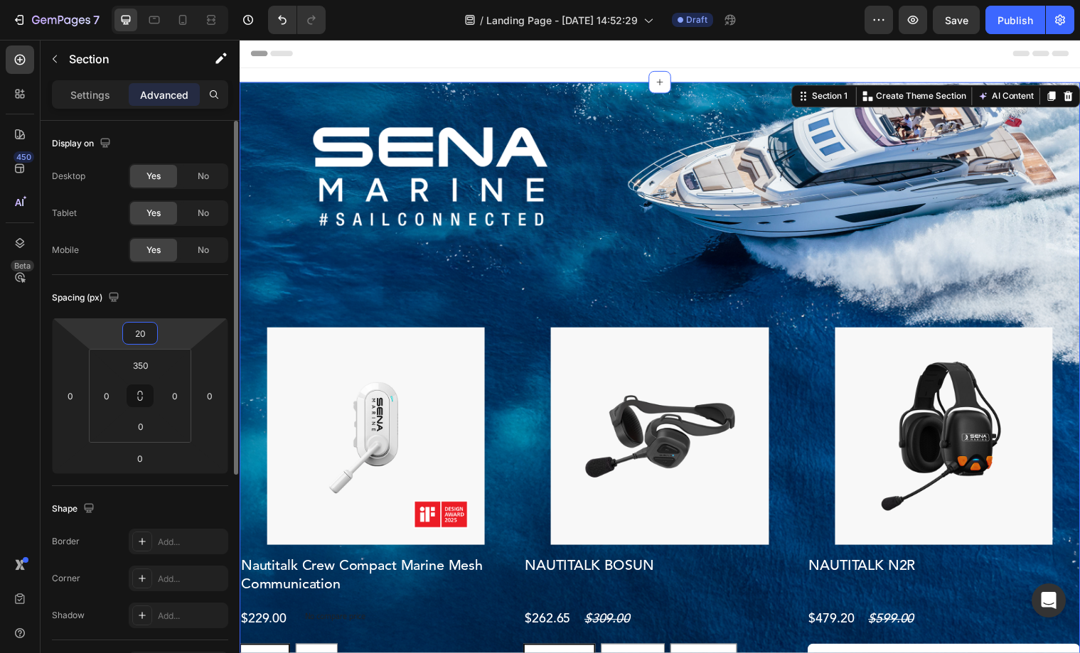
click at [140, 336] on input "20" at bounding box center [140, 333] width 28 height 21
type input "0"
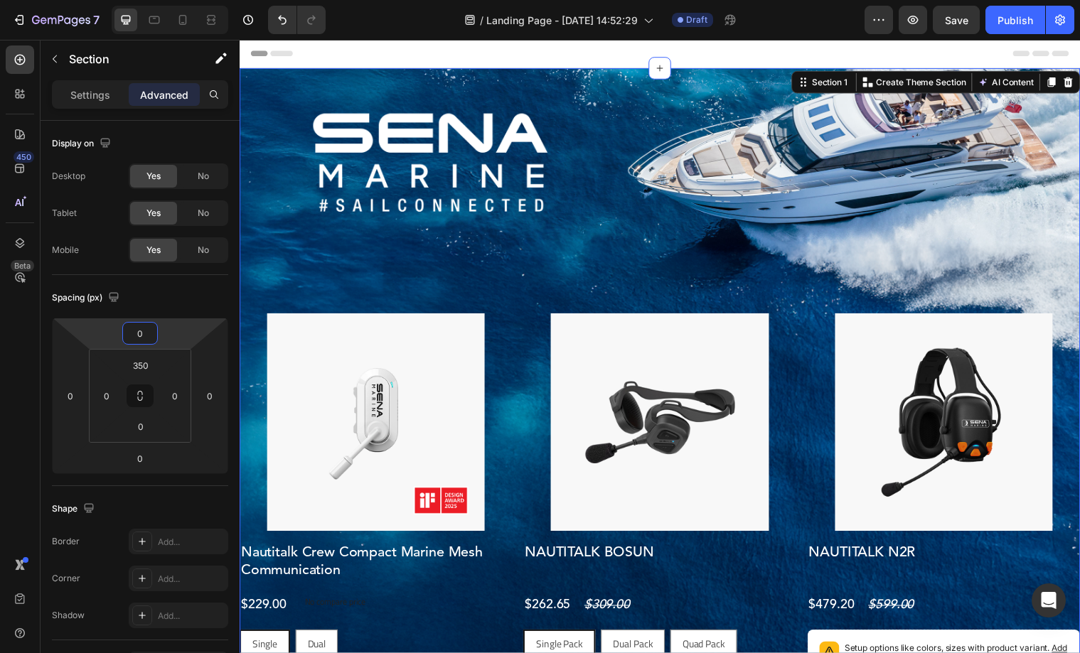
click at [512, 254] on div "Product Images Nautitalk Crew Compact Marine Mesh Communication Product Title $…" at bounding box center [666, 428] width 853 height 719
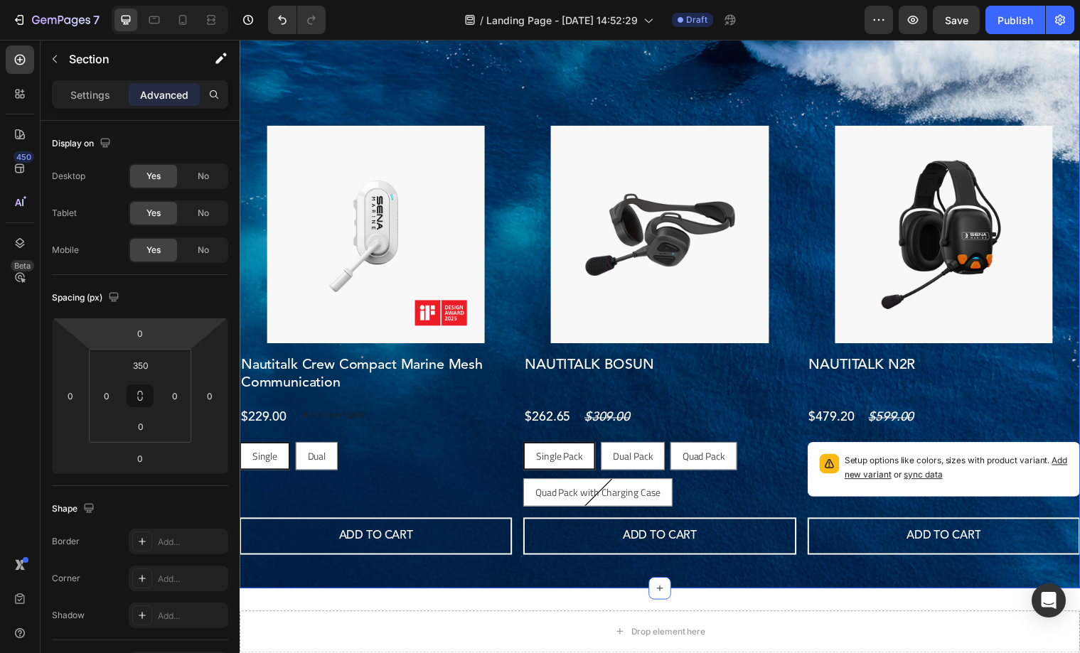
scroll to position [201, 0]
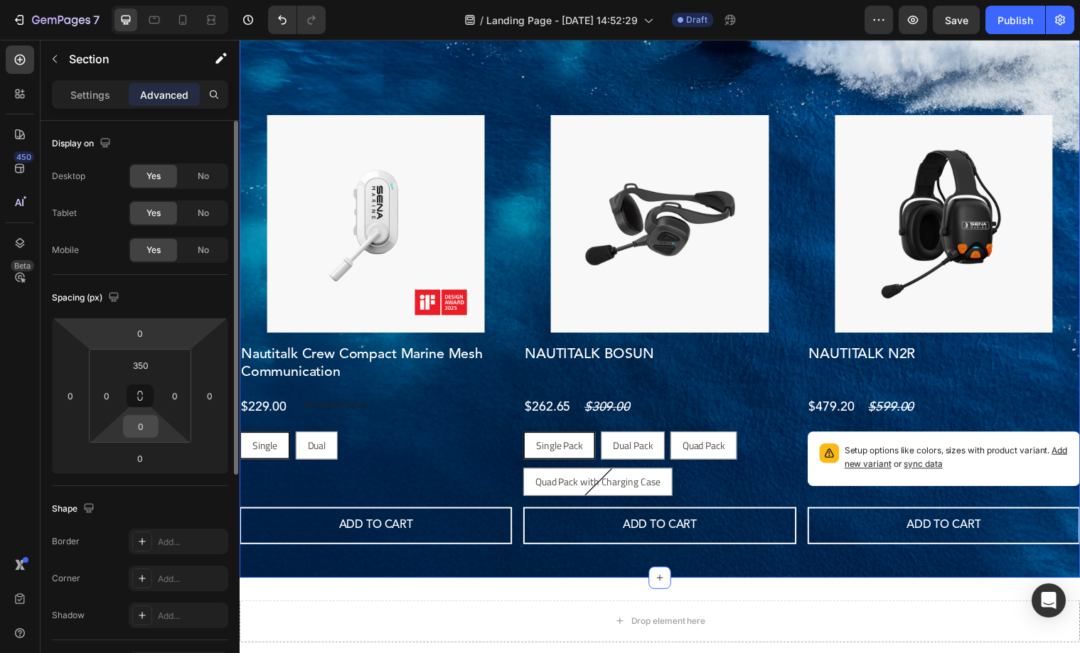
click at [143, 421] on input "0" at bounding box center [141, 426] width 28 height 21
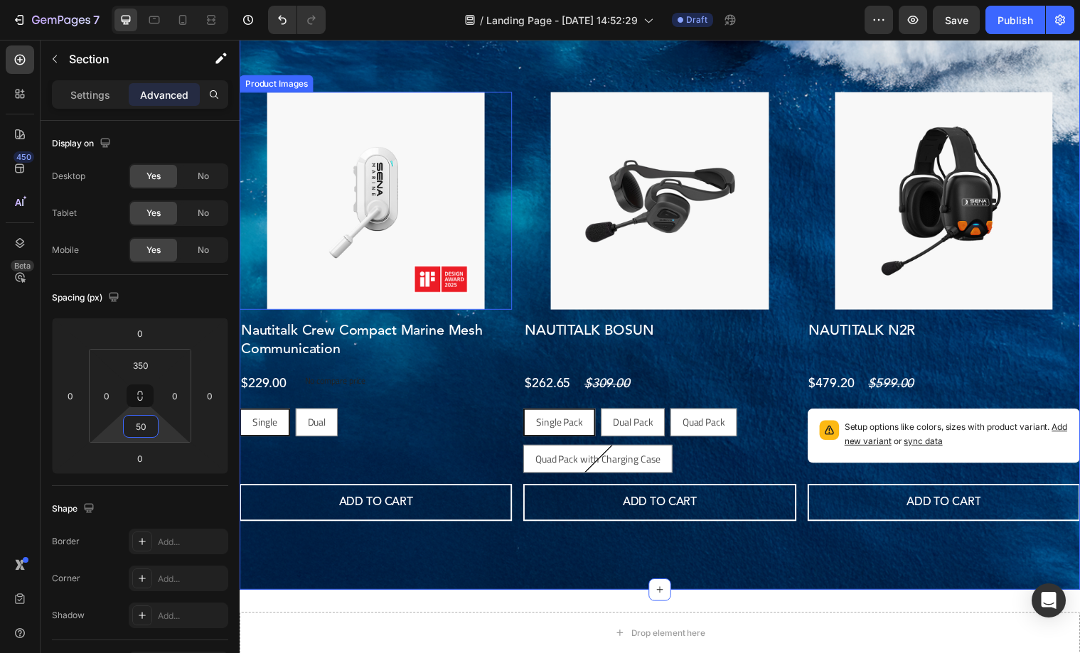
scroll to position [232, 0]
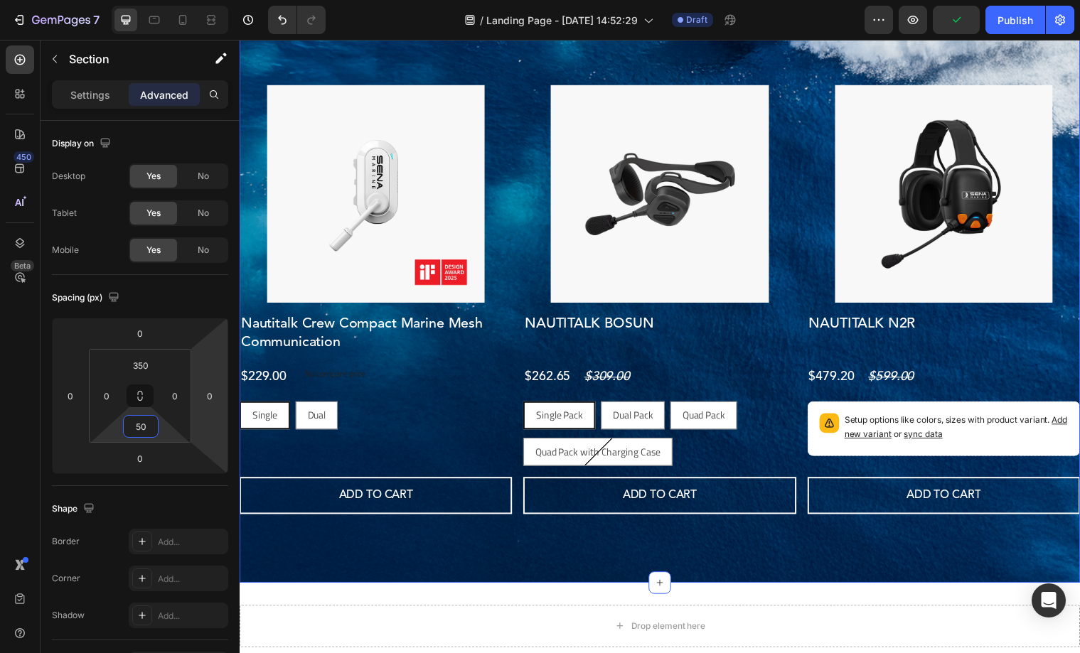
type input "50"
click at [488, 564] on div "Product Images Nautitalk Crew Compact Marine Mesh Communication Product Title $…" at bounding box center [666, 214] width 853 height 754
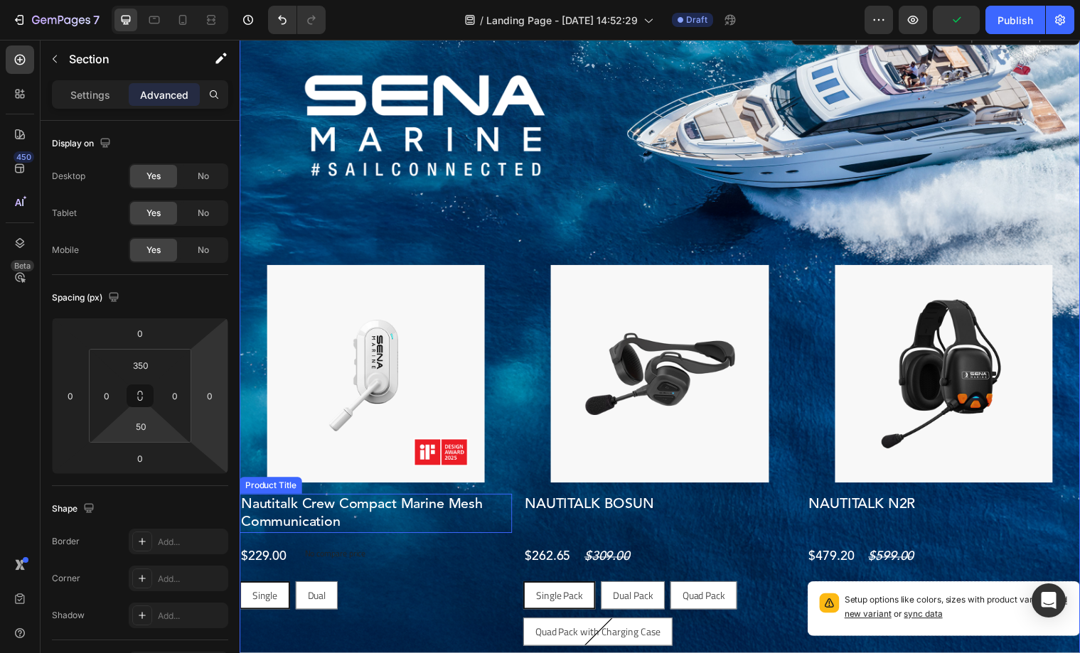
scroll to position [0, 0]
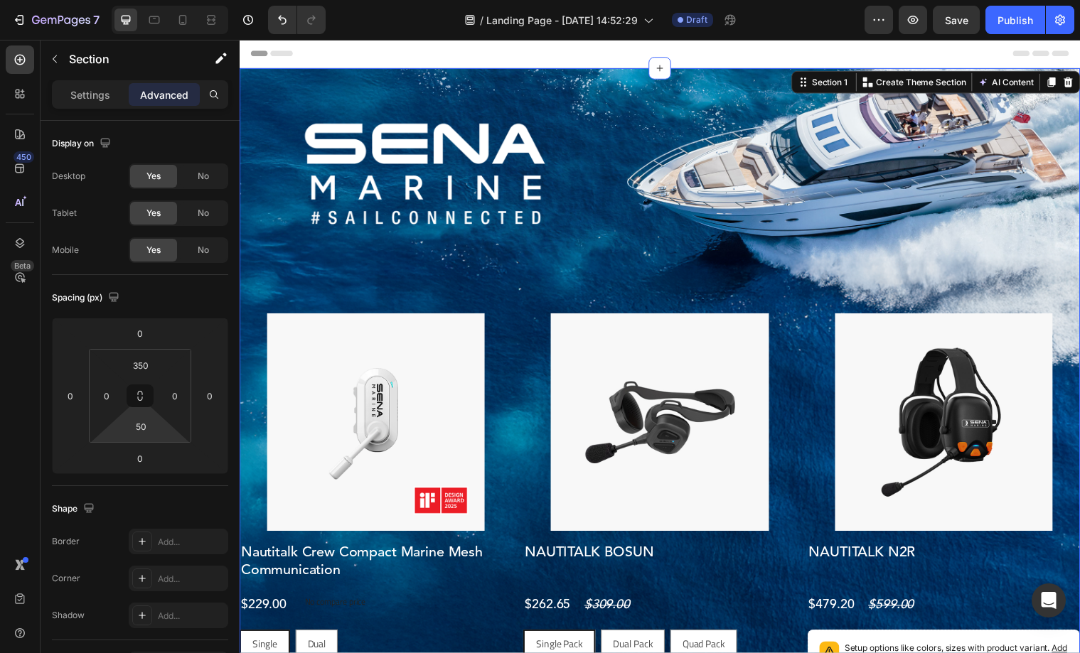
click at [625, 235] on div "Product Images Nautitalk Crew Compact Marine Mesh Communication Product Title $…" at bounding box center [666, 446] width 853 height 754
click at [141, 368] on input "350" at bounding box center [141, 365] width 28 height 21
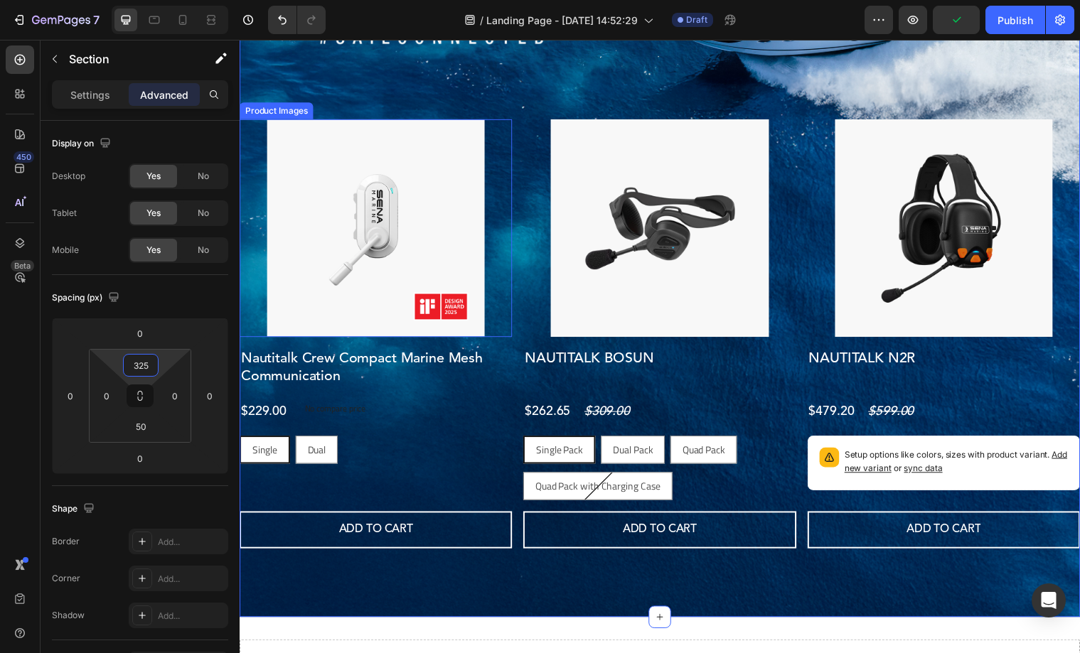
scroll to position [171, 0]
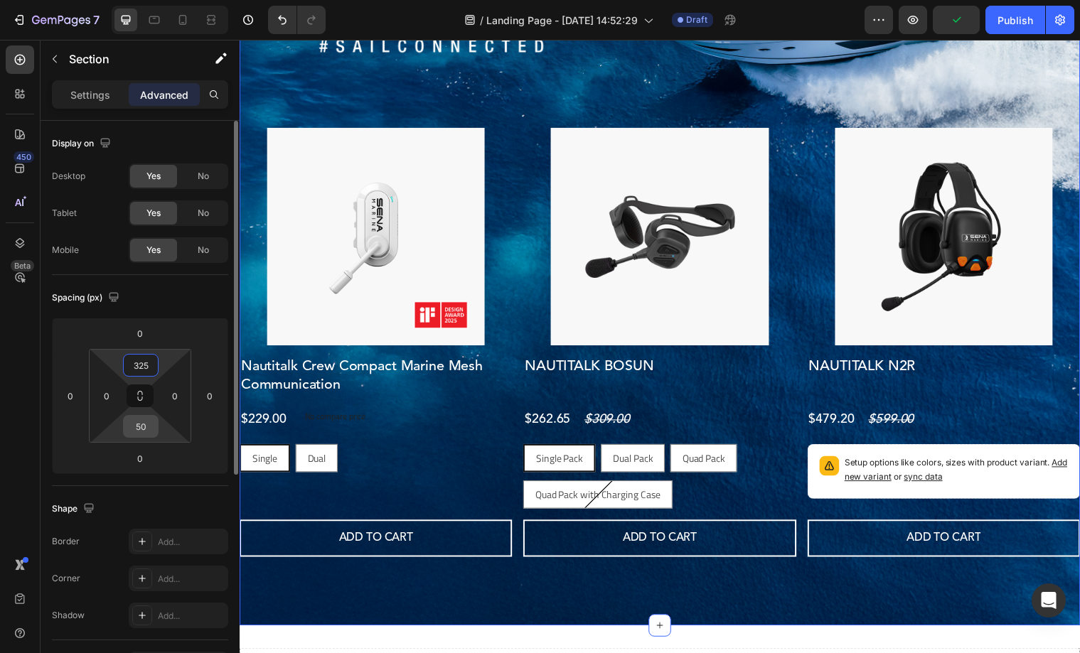
type input "325"
click at [141, 431] on input "50" at bounding box center [141, 426] width 28 height 21
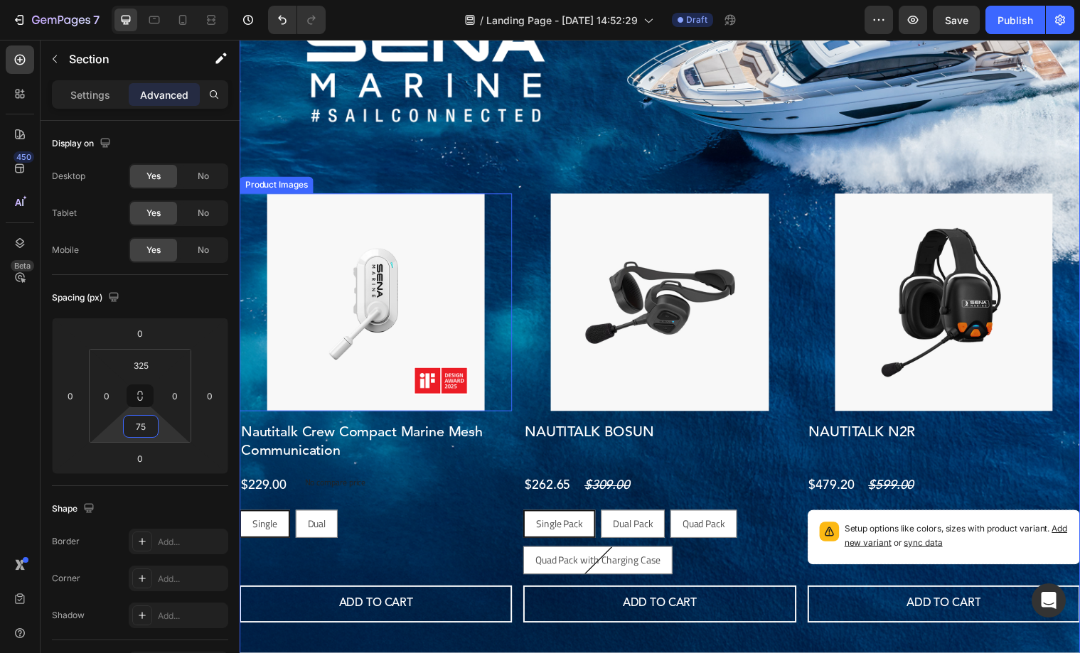
scroll to position [0, 0]
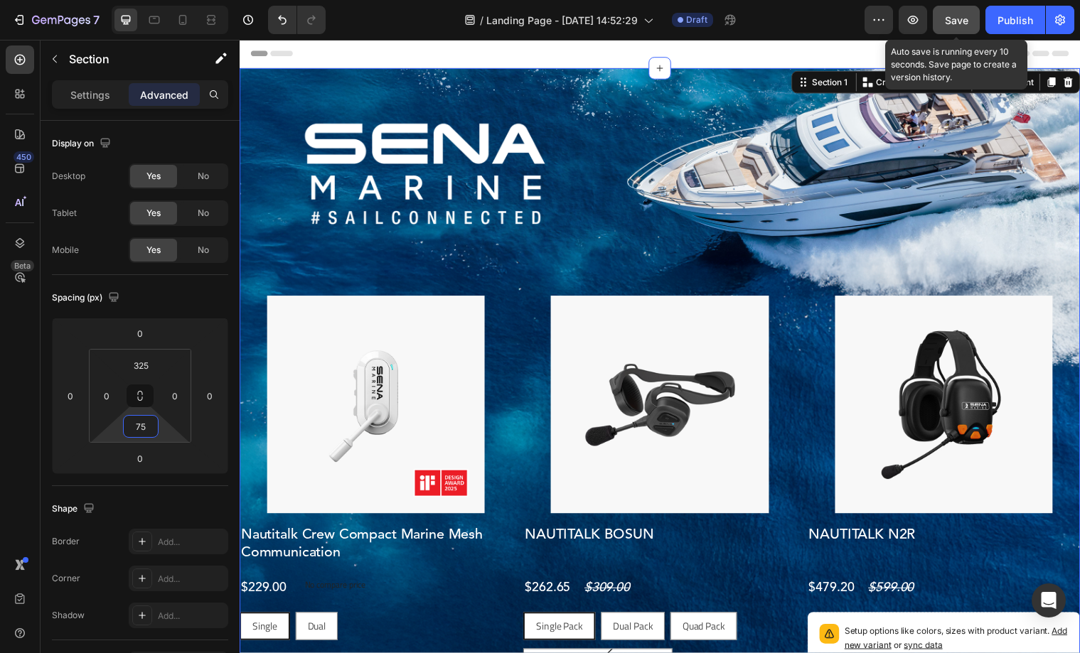
type input "75"
click at [961, 21] on span "Save" at bounding box center [956, 20] width 23 height 12
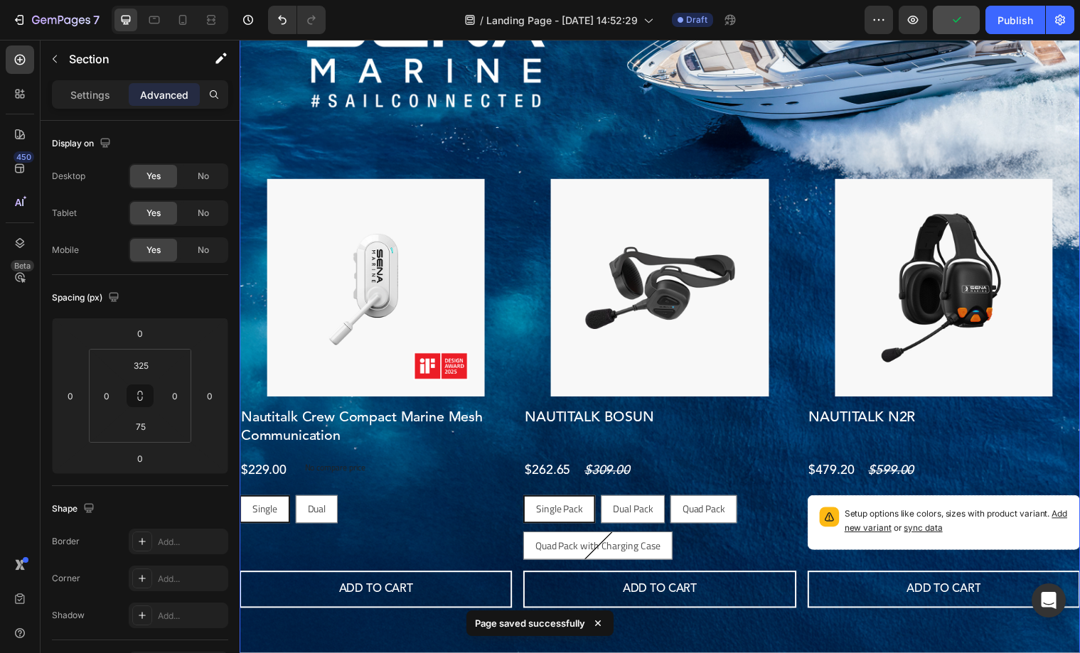
scroll to position [119, 0]
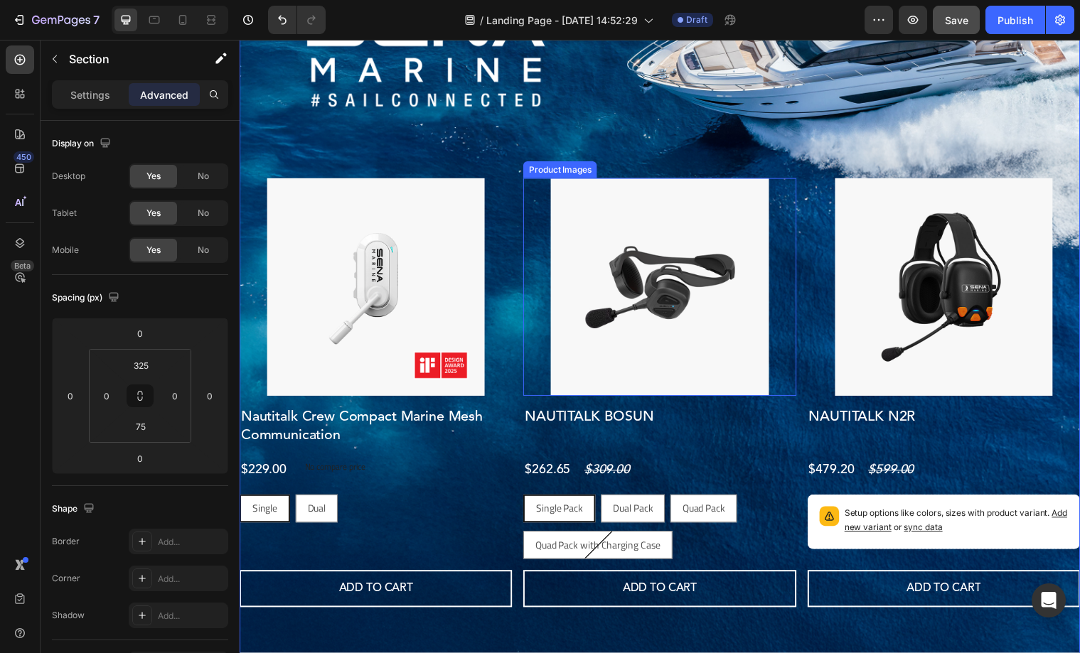
click at [516, 348] on div at bounding box center [378, 291] width 277 height 221
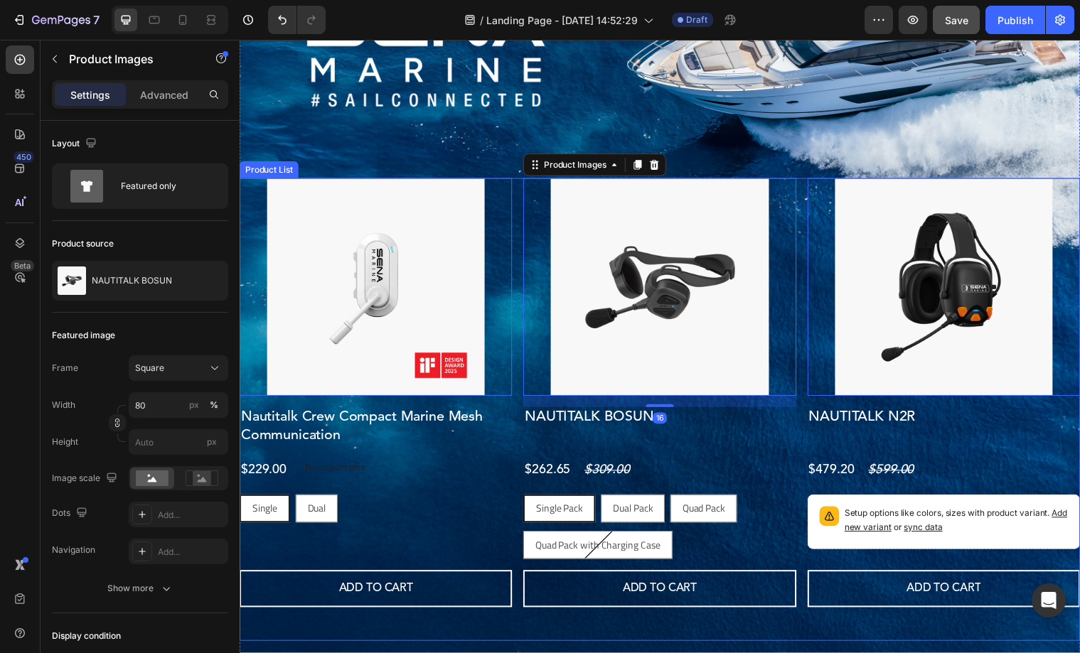
click at [522, 348] on div "Product Images 0 Nautitalk Crew Compact Marine Mesh Communication Product Title…" at bounding box center [666, 404] width 853 height 447
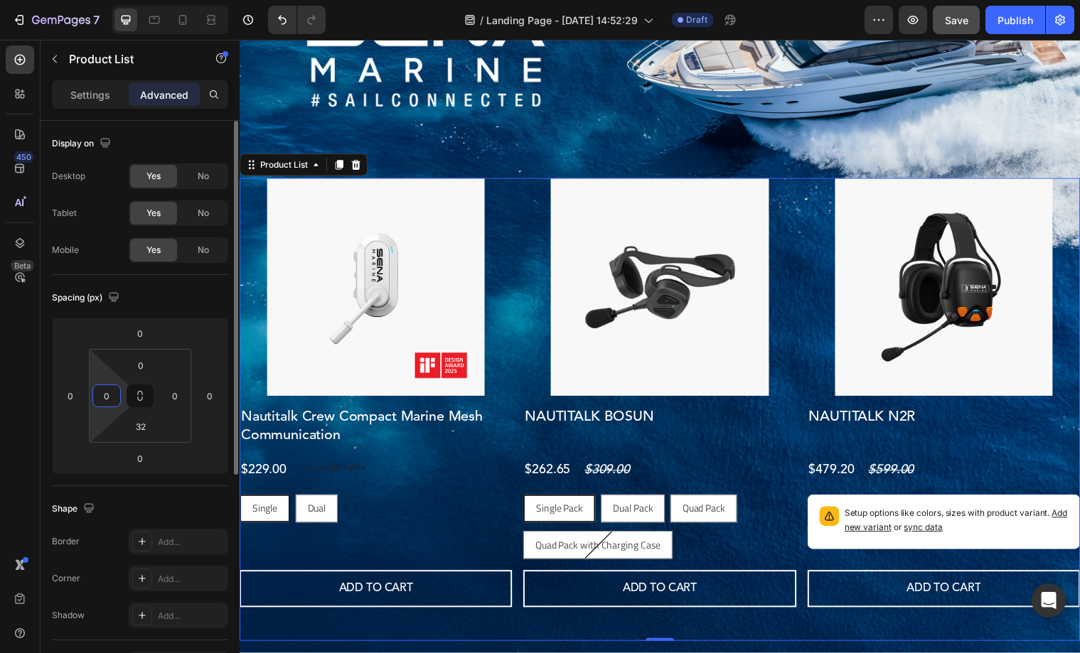
click at [113, 397] on input "0" at bounding box center [106, 395] width 21 height 21
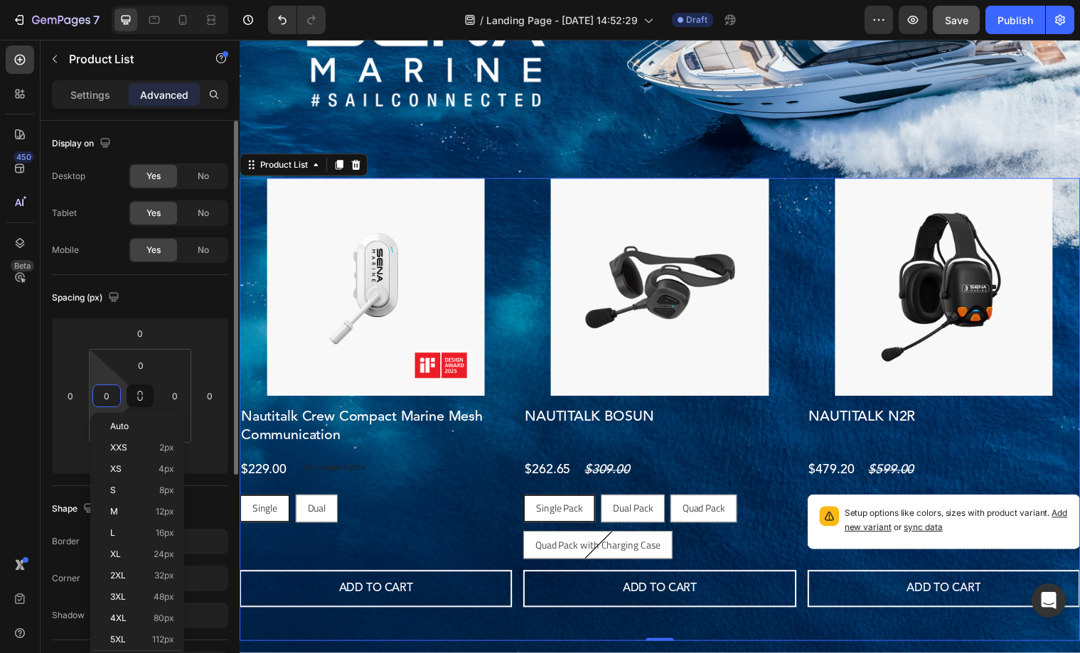
type input "2"
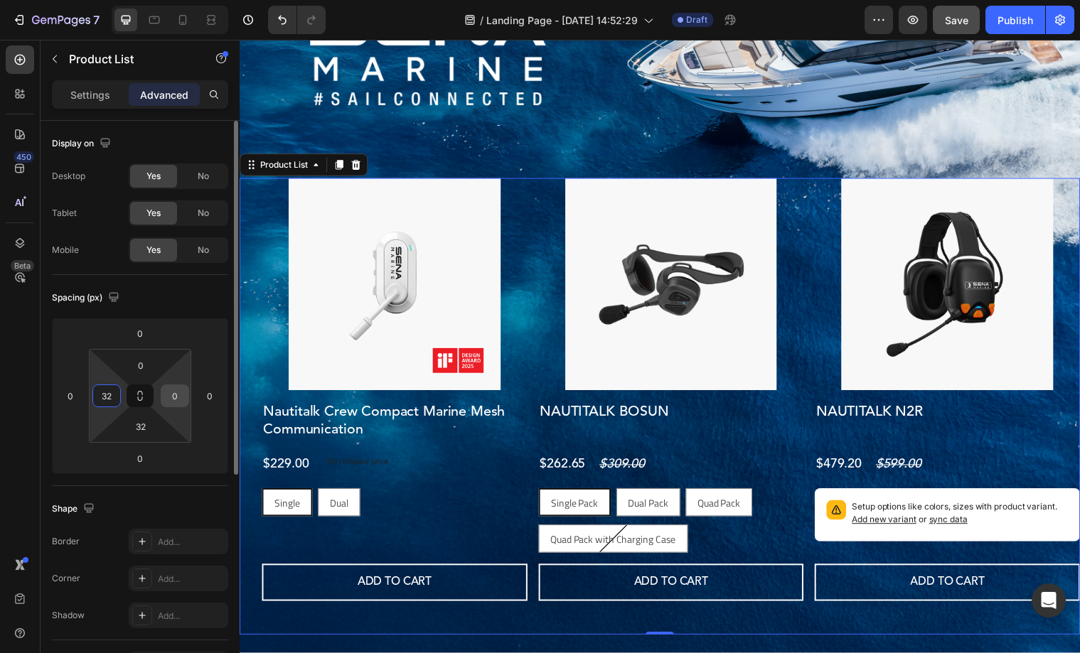
type input "32"
click at [171, 397] on input "0" at bounding box center [174, 395] width 21 height 21
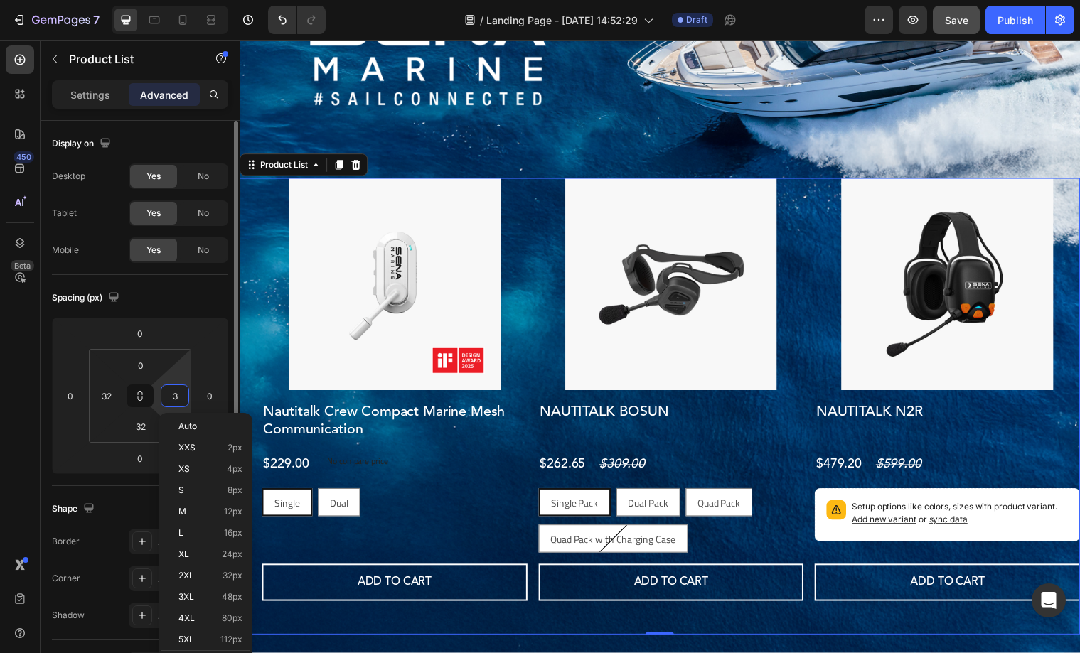
type input "32"
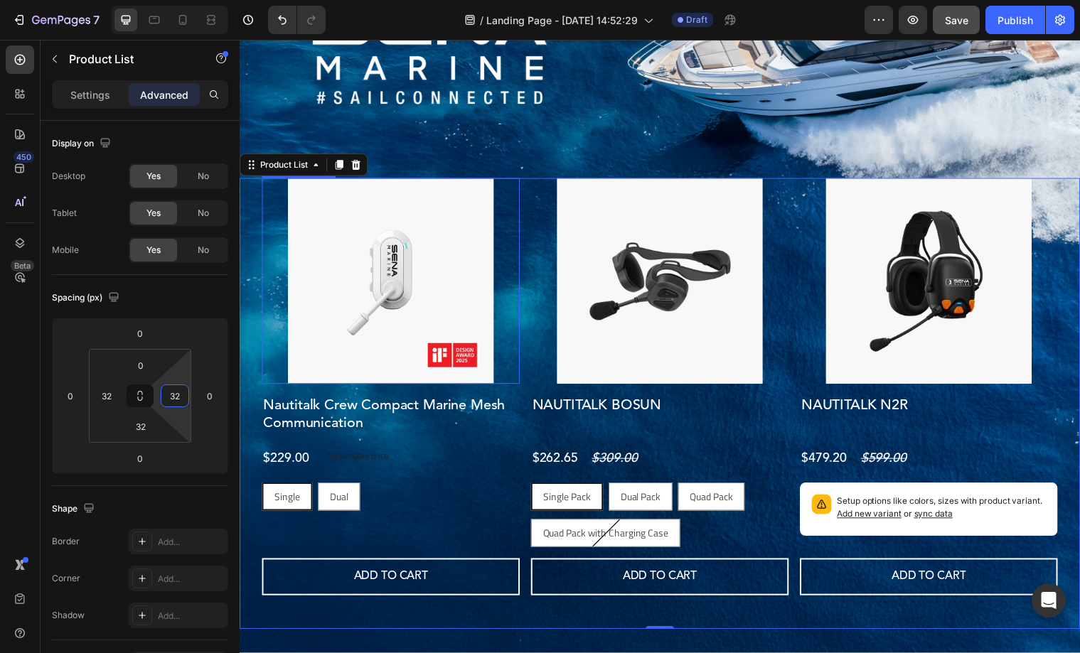
click at [515, 379] on div at bounding box center [393, 285] width 262 height 209
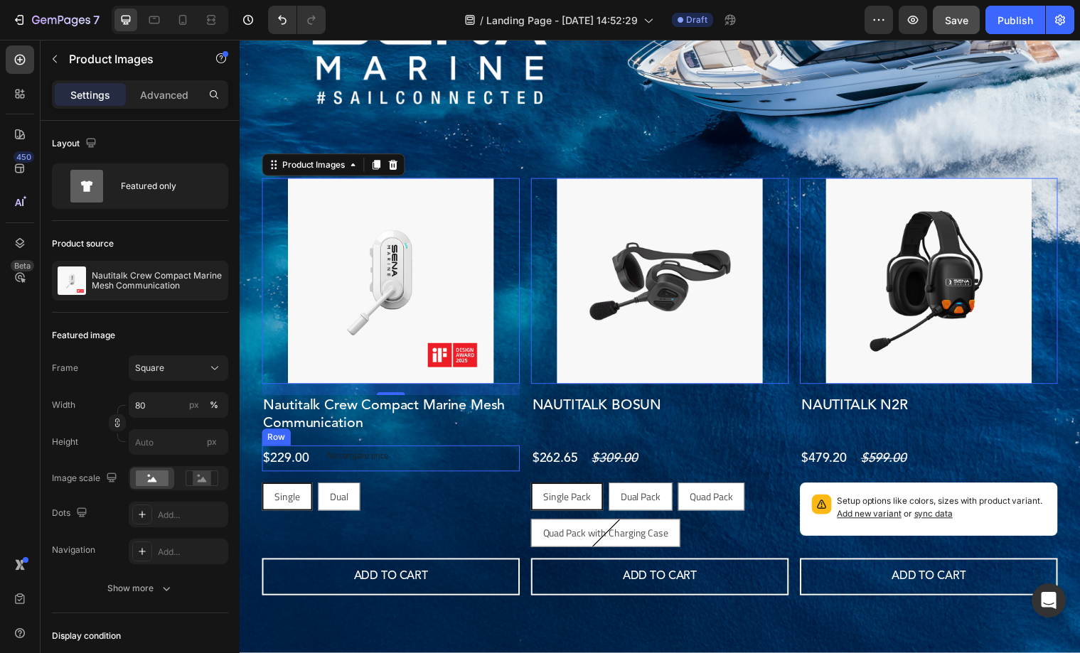
click at [438, 464] on div "$229.00 Product Price Product Price No compare price Product Price Row" at bounding box center [393, 465] width 262 height 26
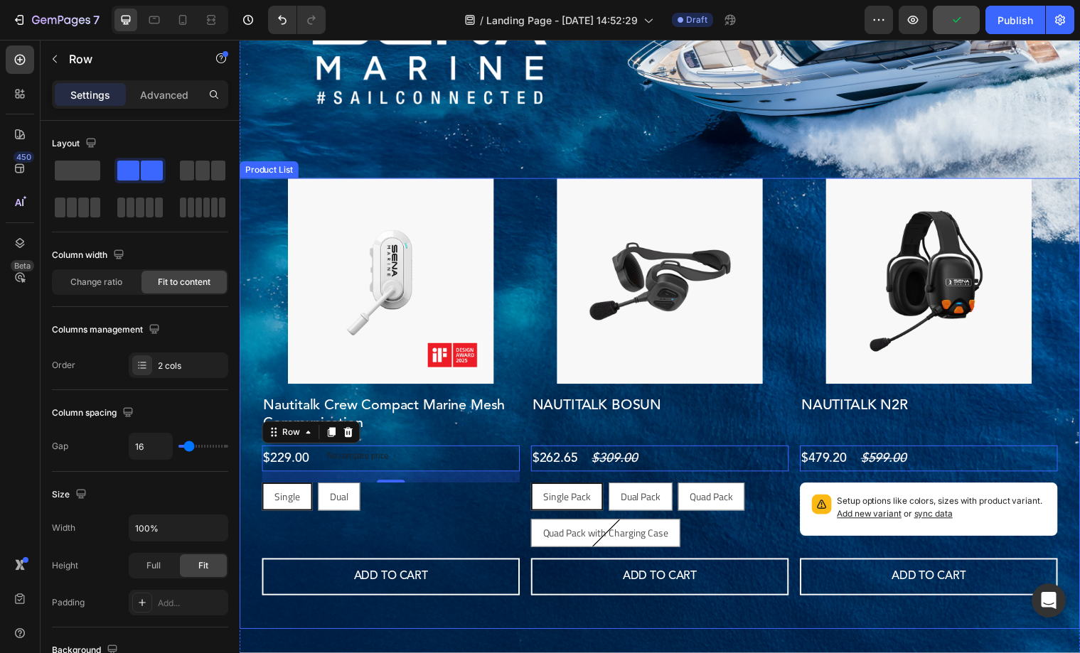
click at [527, 383] on div "Product Images Nautitalk Crew Compact Marine Mesh Communication Product Title $…" at bounding box center [666, 398] width 808 height 435
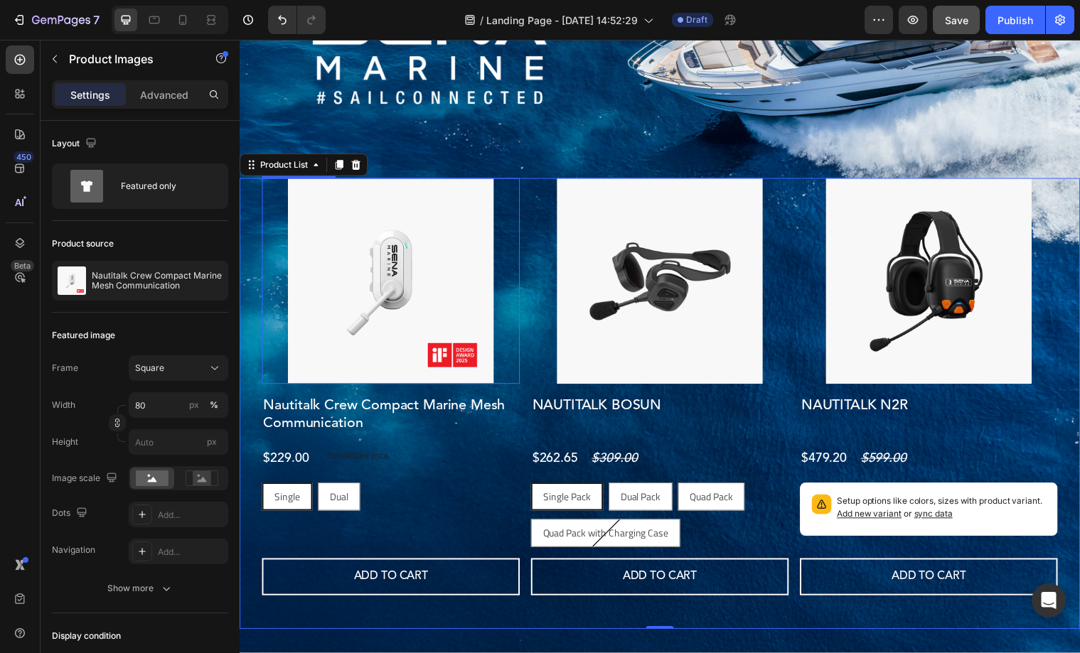
click at [520, 382] on div at bounding box center [393, 285] width 262 height 209
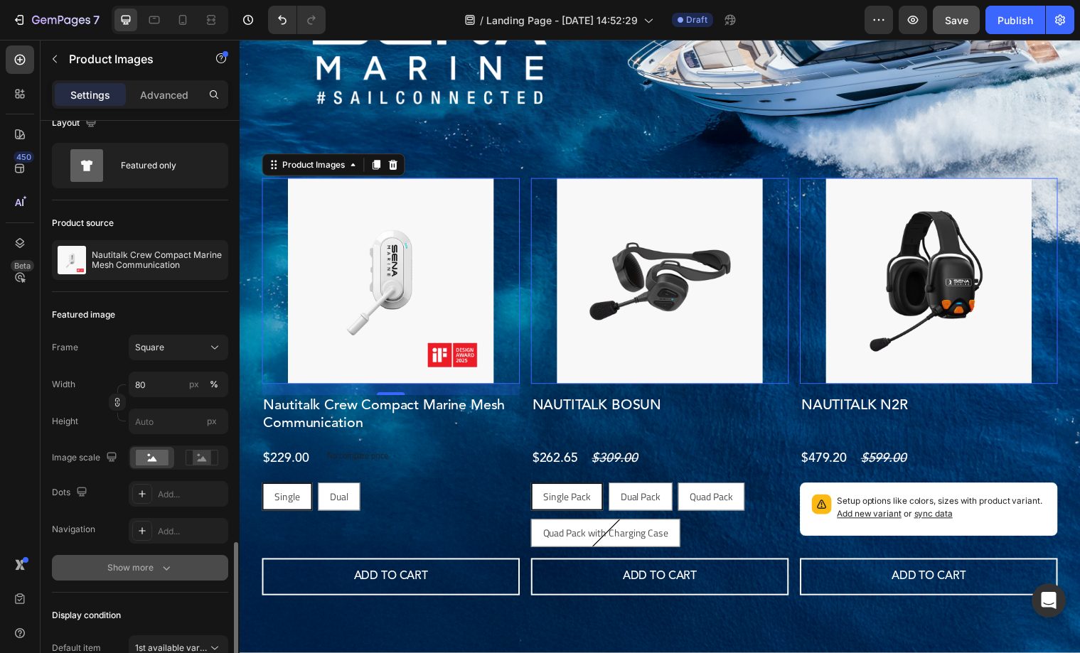
scroll to position [0, 0]
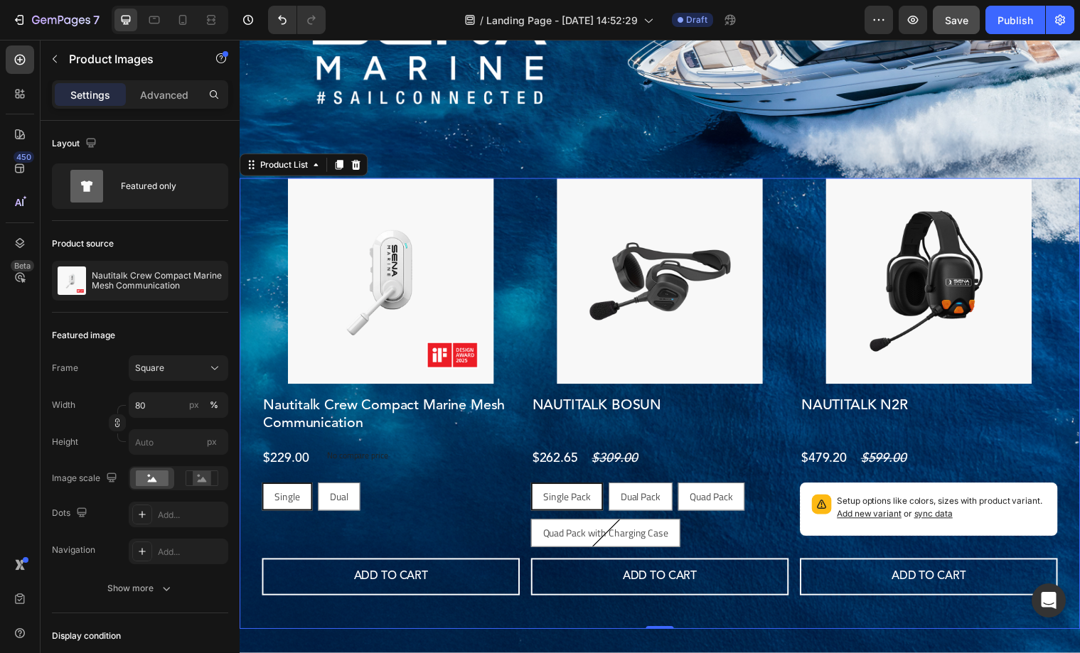
click at [868, 629] on div "Product Images Nautitalk Crew Compact Marine Mesh Communication Product Title $…" at bounding box center [666, 410] width 853 height 458
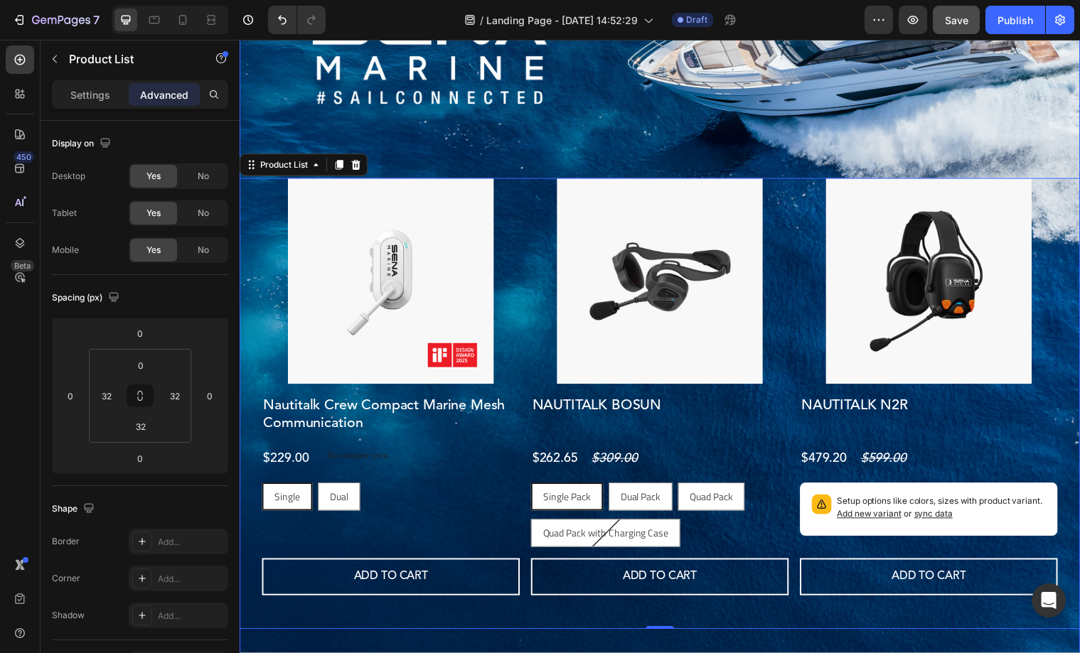
click at [933, 647] on div "Product Images Nautitalk Crew Compact Marine Mesh Communication Product Title $…" at bounding box center [666, 321] width 853 height 742
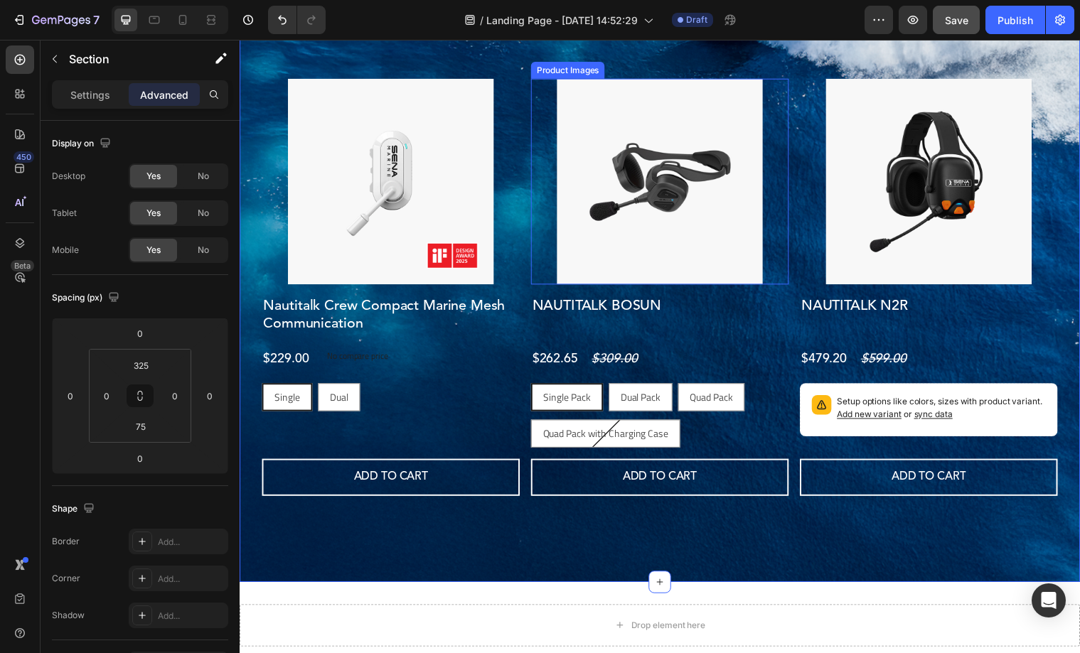
scroll to position [246, 0]
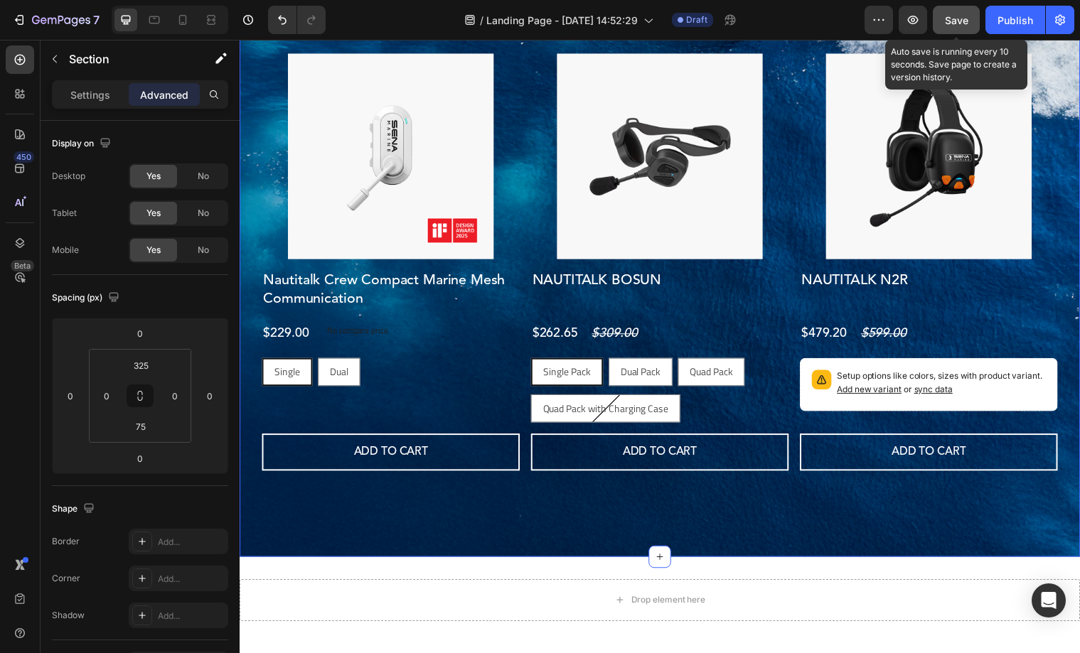
click at [943, 15] on button "Save" at bounding box center [956, 20] width 47 height 28
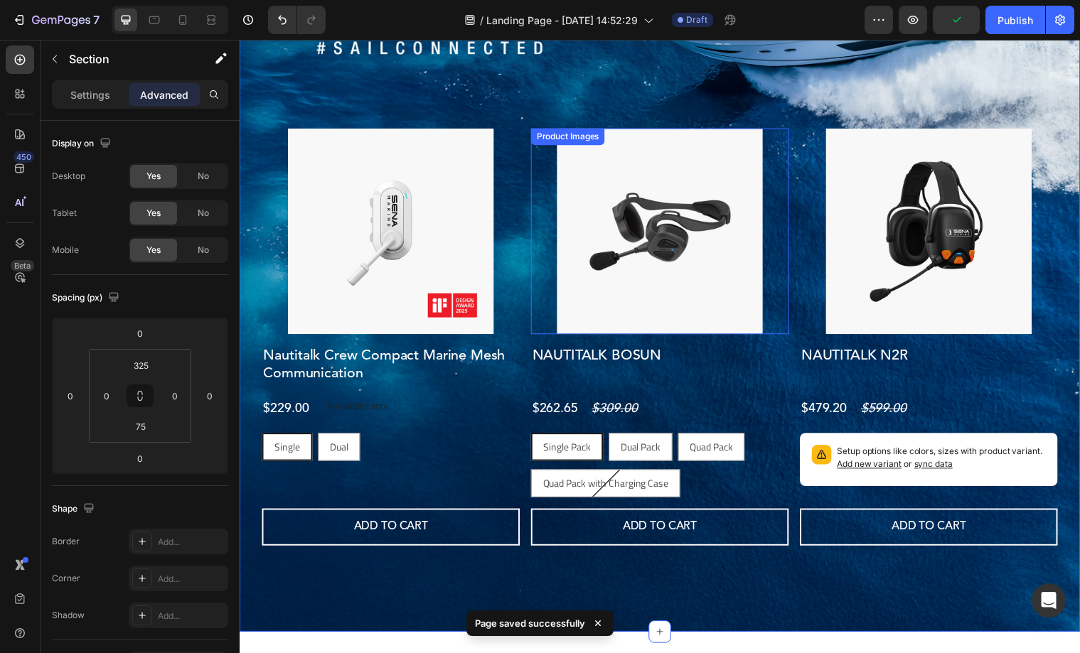
scroll to position [0, 0]
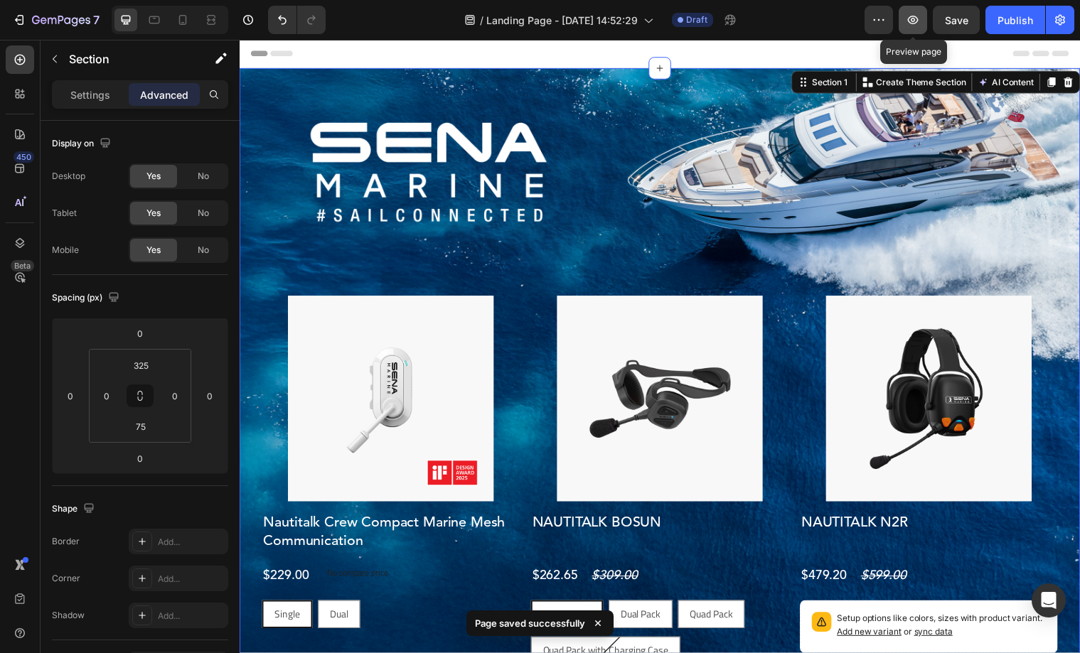
click at [911, 18] on icon "button" at bounding box center [913, 20] width 14 height 14
click at [569, 163] on div "Product Images Nautitalk Crew Compact Marine Mesh Communication Product Title $…" at bounding box center [666, 440] width 853 height 742
click at [608, 169] on div "Product Images Nautitalk Crew Compact Marine Mesh Communication Product Title $…" at bounding box center [666, 440] width 853 height 742
click at [107, 103] on div "Settings" at bounding box center [90, 94] width 71 height 23
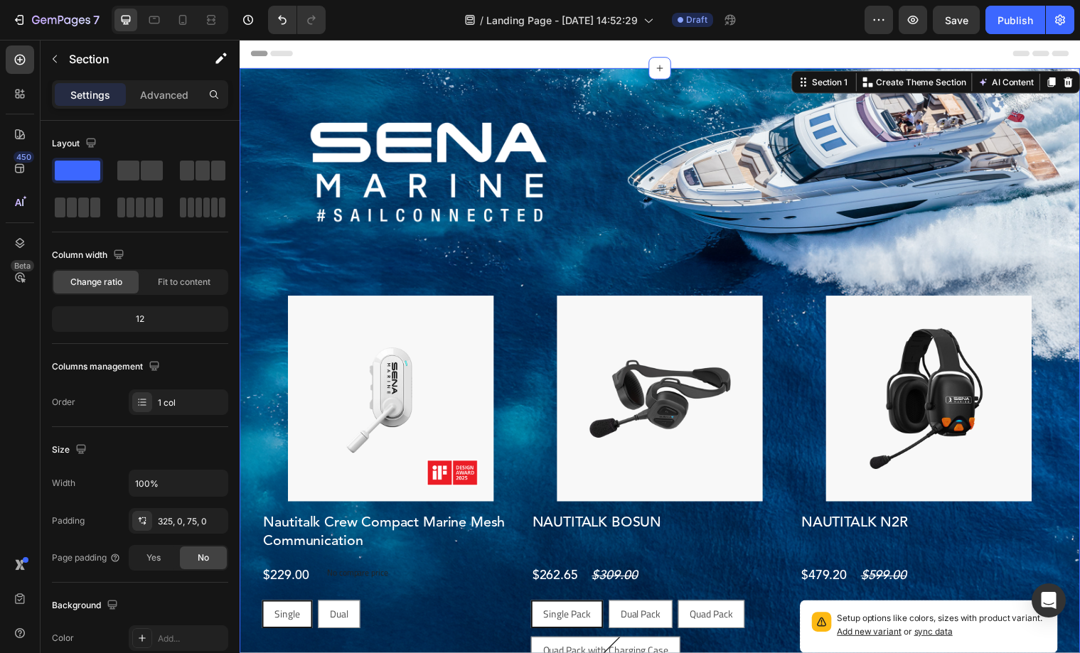
click at [398, 171] on div "Product Images Nautitalk Crew Compact Marine Mesh Communication Product Title $…" at bounding box center [666, 440] width 853 height 742
click at [149, 96] on p "Advanced" at bounding box center [164, 94] width 48 height 15
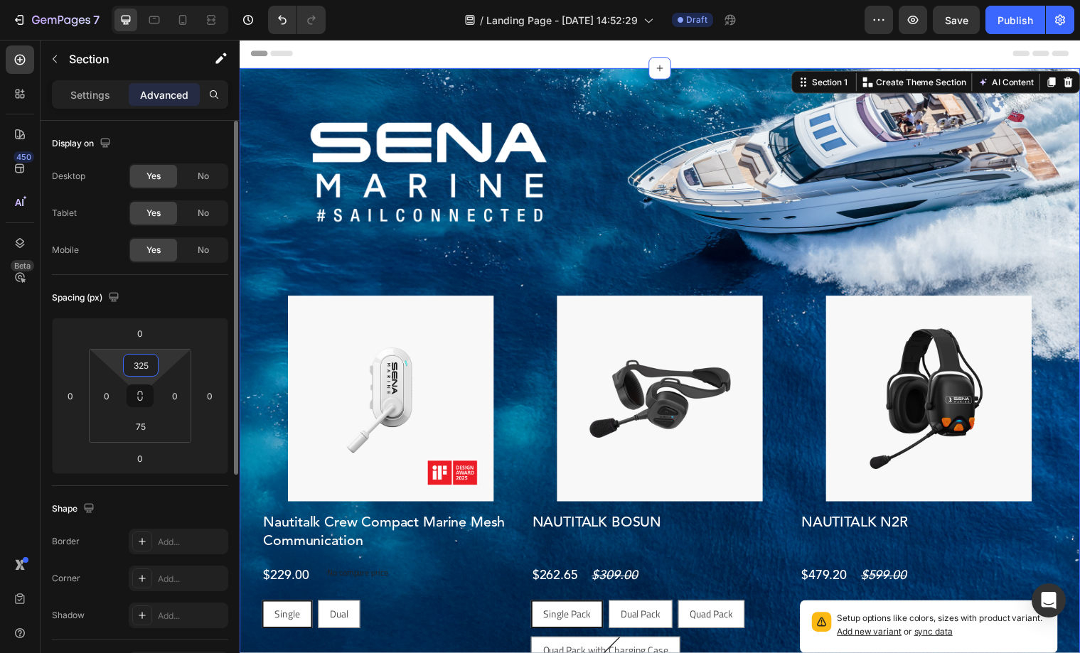
click at [144, 368] on input "325" at bounding box center [141, 365] width 28 height 21
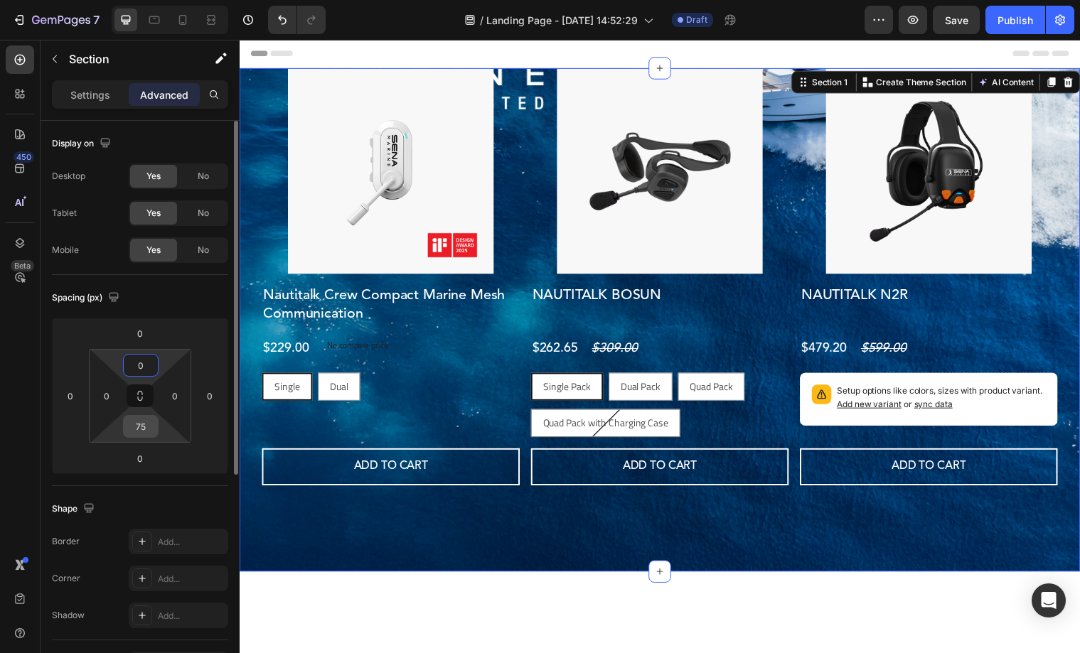
type input "0"
click at [143, 416] on input "75" at bounding box center [141, 426] width 28 height 21
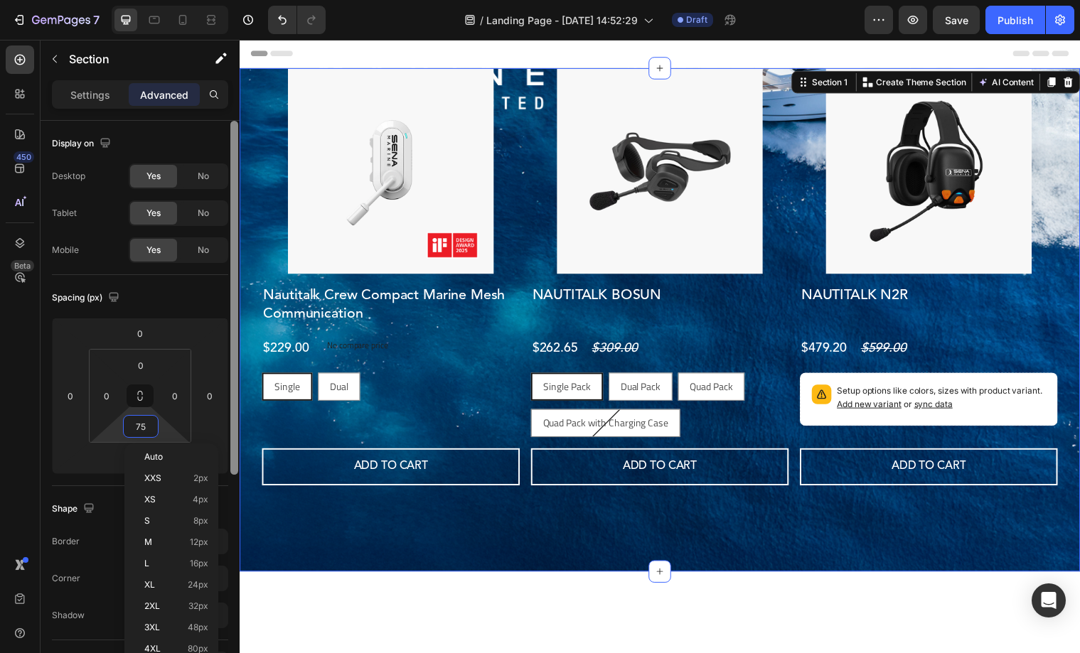
type input "0"
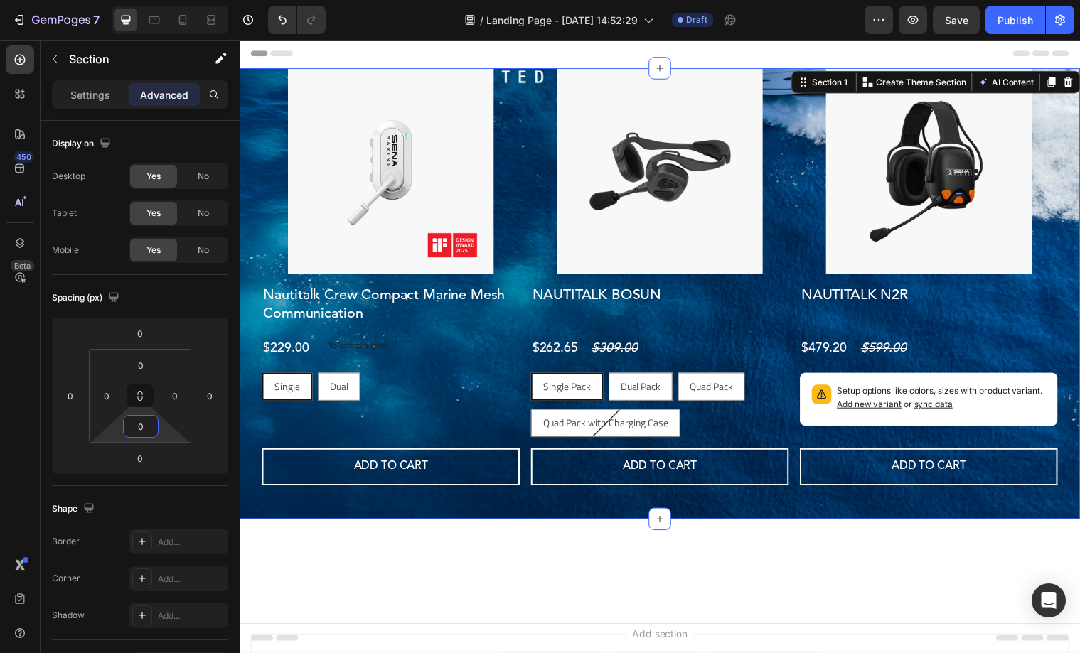
click at [574, 554] on div at bounding box center [666, 570] width 853 height 43
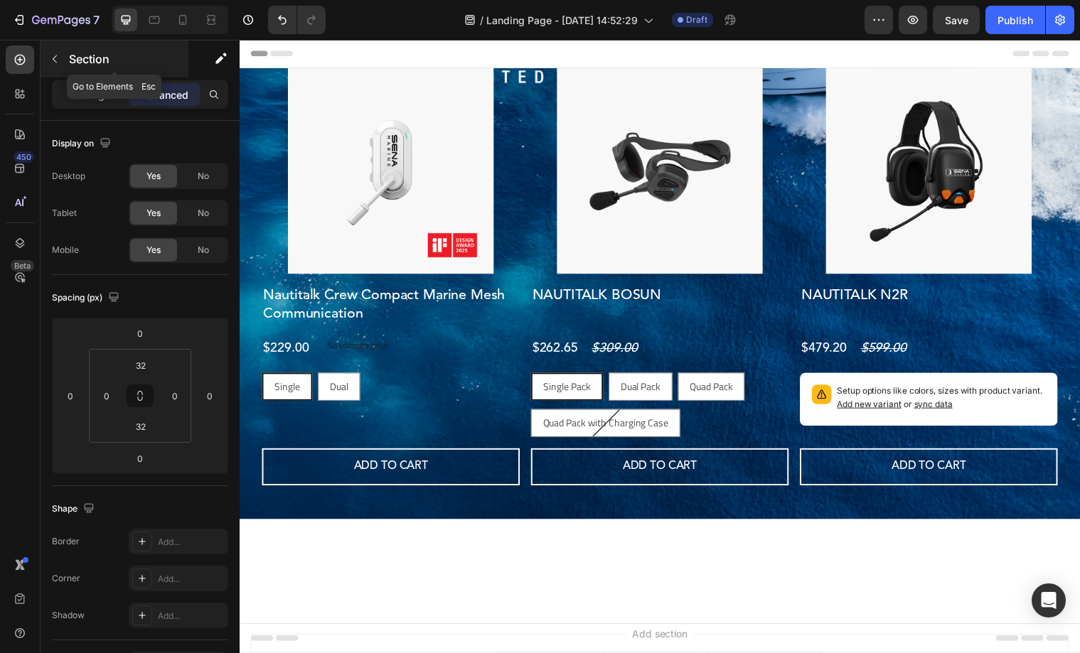
click at [60, 65] on button "button" at bounding box center [54, 59] width 23 height 23
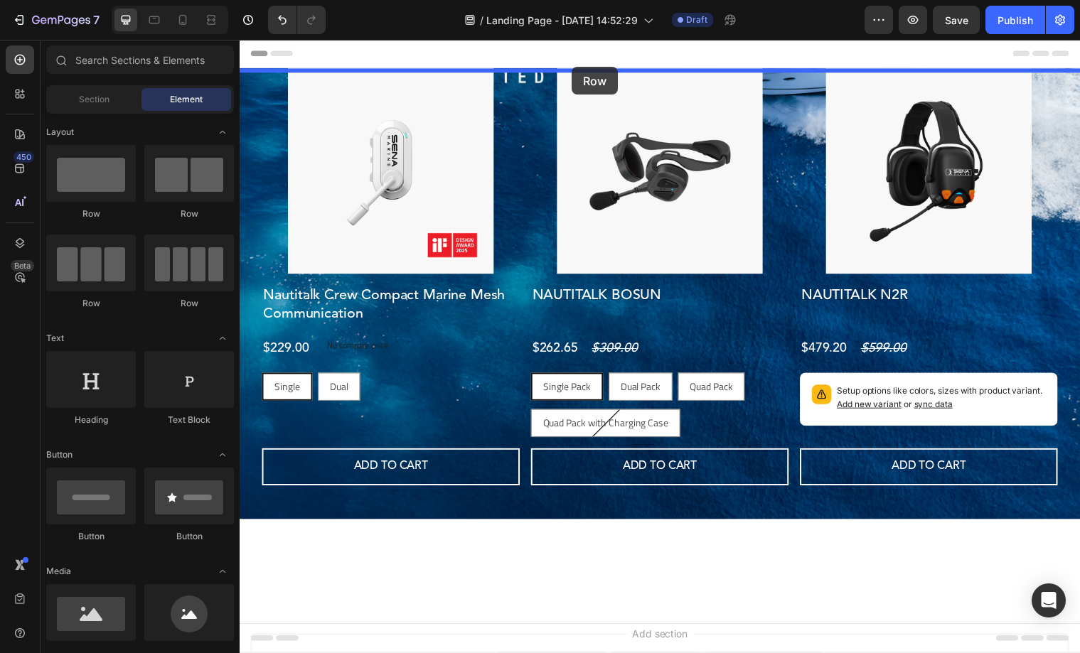
drag, startPoint x: 339, startPoint y: 219, endPoint x: 579, endPoint y: 68, distance: 283.0
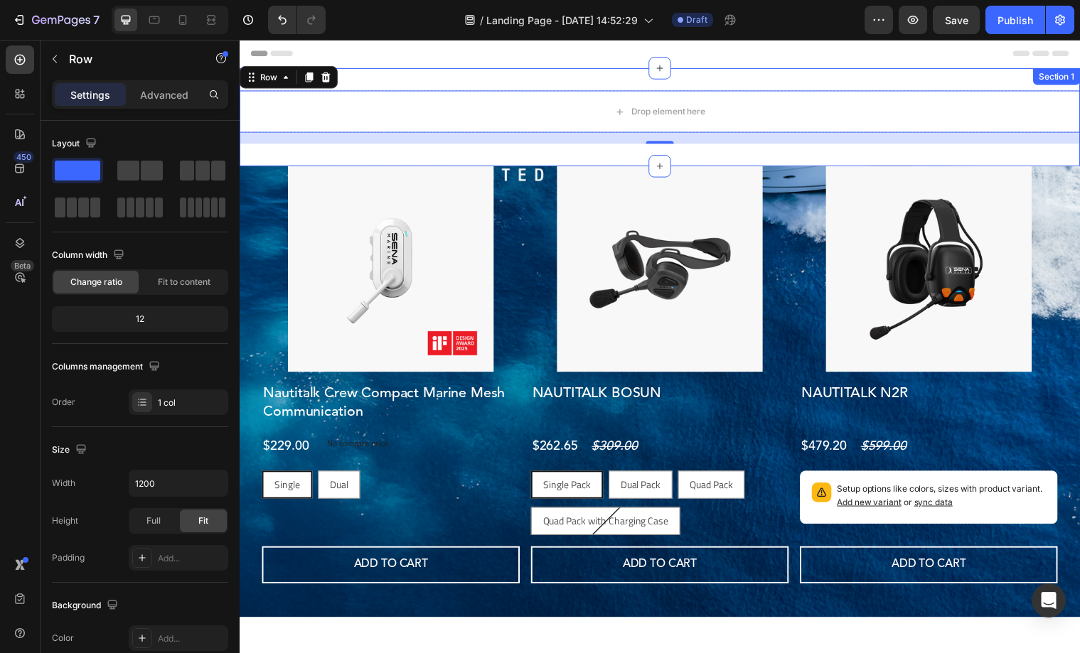
click at [802, 151] on div "Drop element here Row 16 Section 1" at bounding box center [666, 119] width 853 height 100
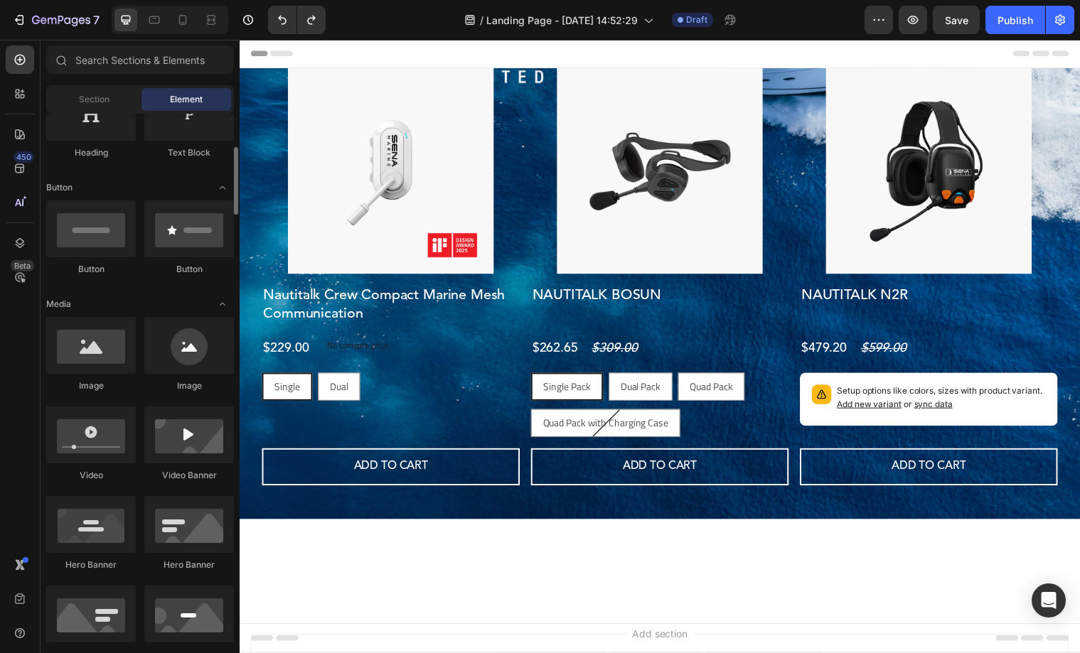
scroll to position [274, 0]
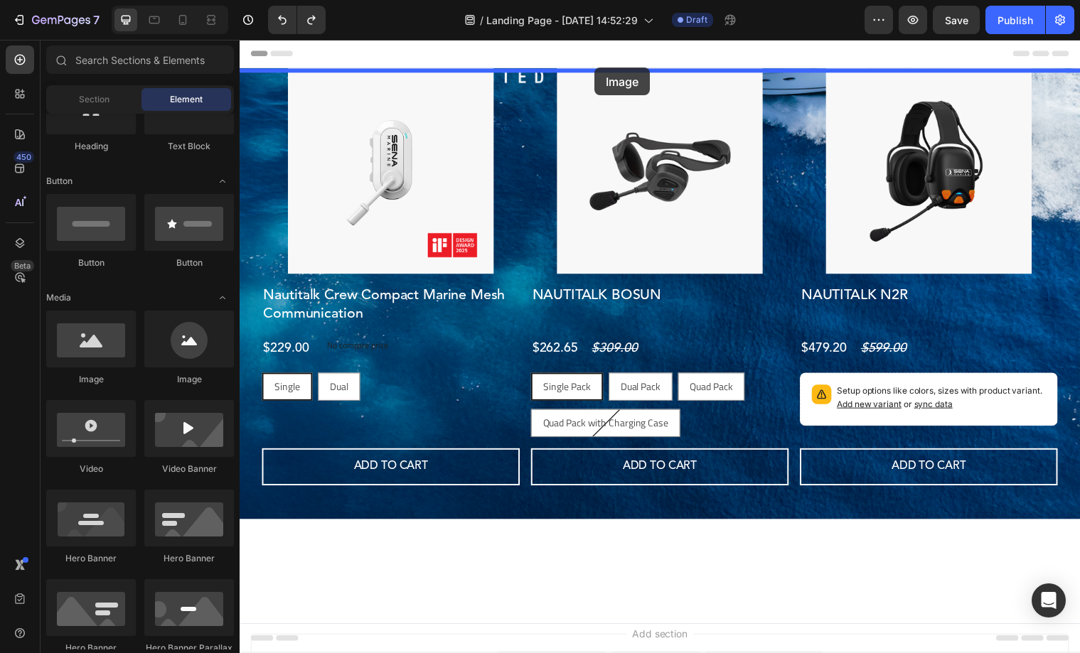
drag, startPoint x: 326, startPoint y: 390, endPoint x: 600, endPoint y: 68, distance: 423.1
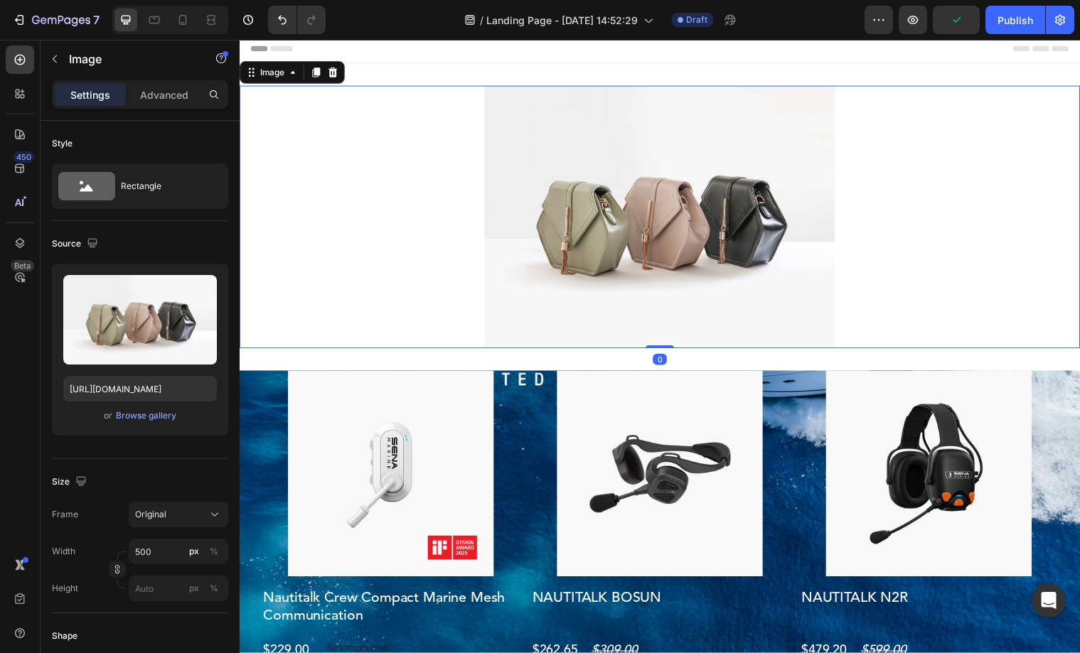
scroll to position [0, 0]
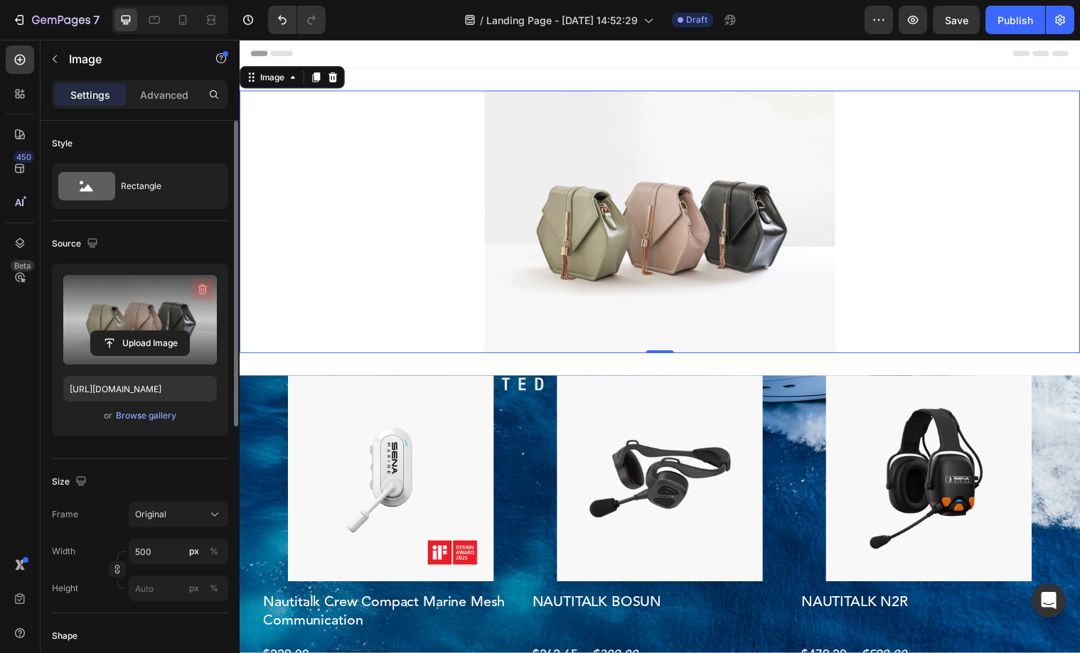
click at [205, 289] on icon "button" at bounding box center [202, 289] width 9 height 11
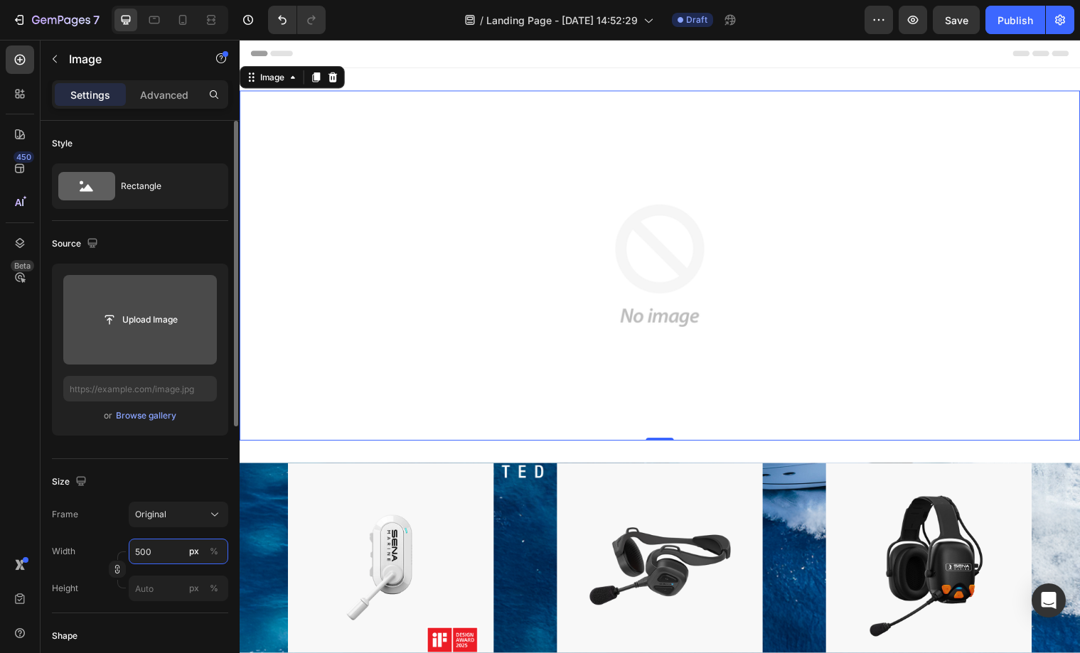
drag, startPoint x: 145, startPoint y: 550, endPoint x: 120, endPoint y: 549, distance: 24.9
click at [120, 549] on div "Width 500 px %" at bounding box center [140, 552] width 176 height 26
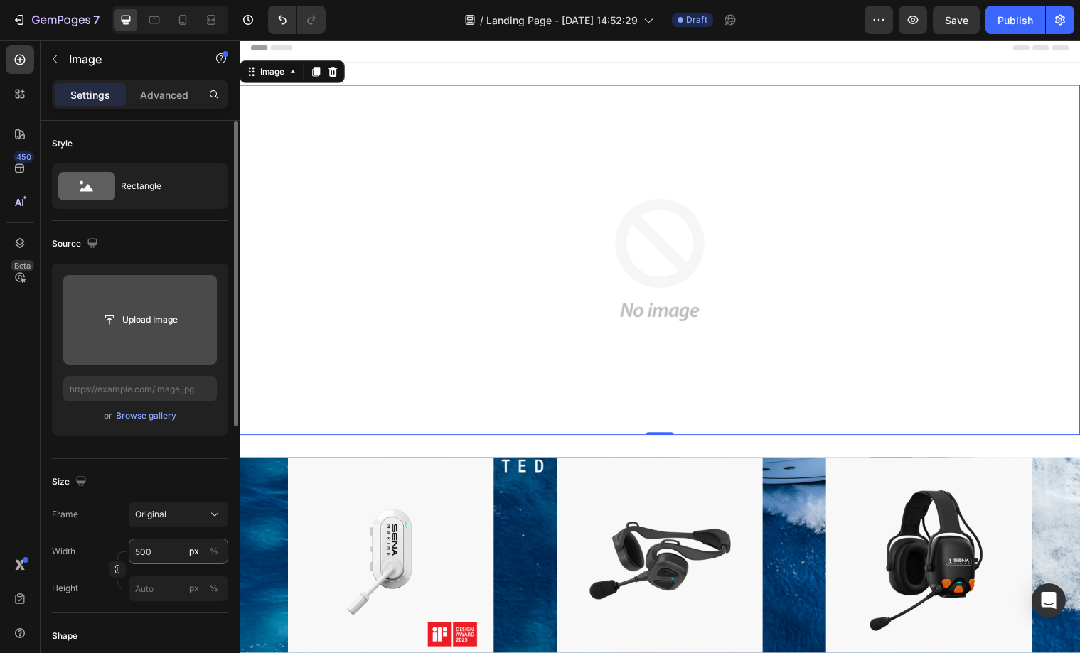
scroll to position [6, 0]
click at [146, 549] on input "500" at bounding box center [179, 552] width 100 height 26
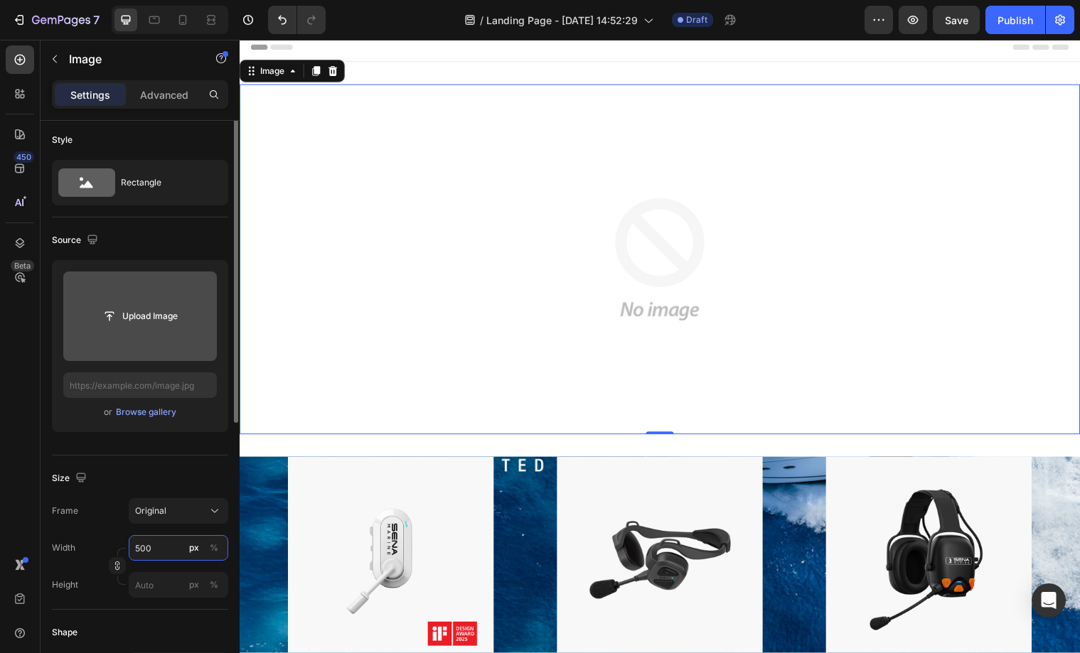
click at [146, 549] on input "500" at bounding box center [179, 548] width 100 height 26
click at [167, 549] on input "500" at bounding box center [179, 548] width 100 height 26
click at [213, 545] on div "%" at bounding box center [214, 546] width 9 height 13
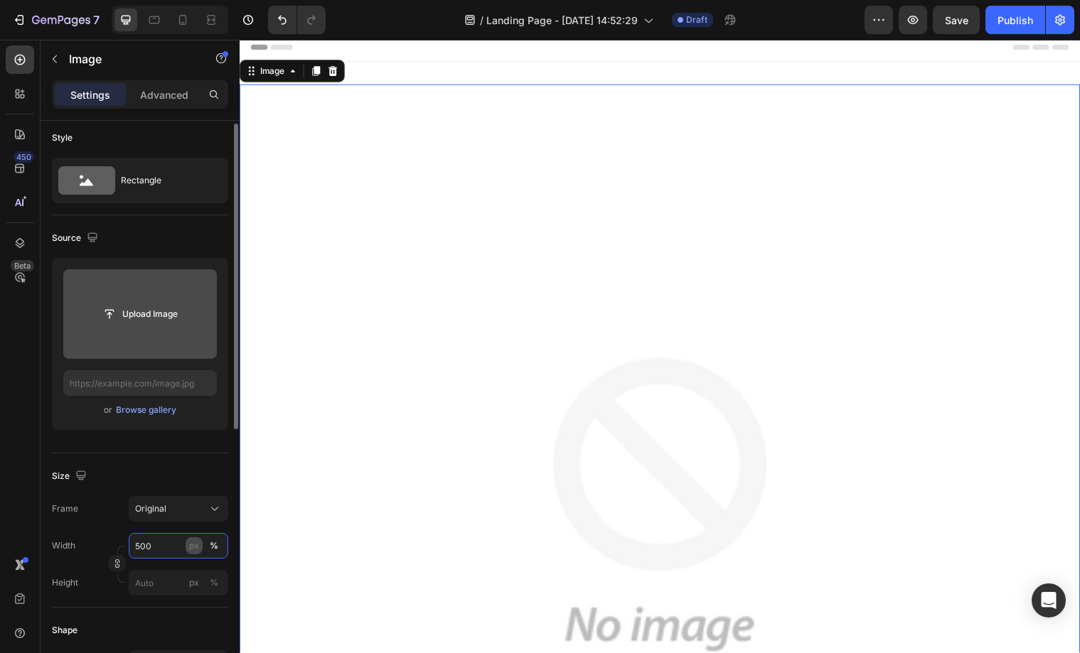
scroll to position [7, 0]
type input "100"
click at [165, 587] on input "px %" at bounding box center [179, 582] width 100 height 26
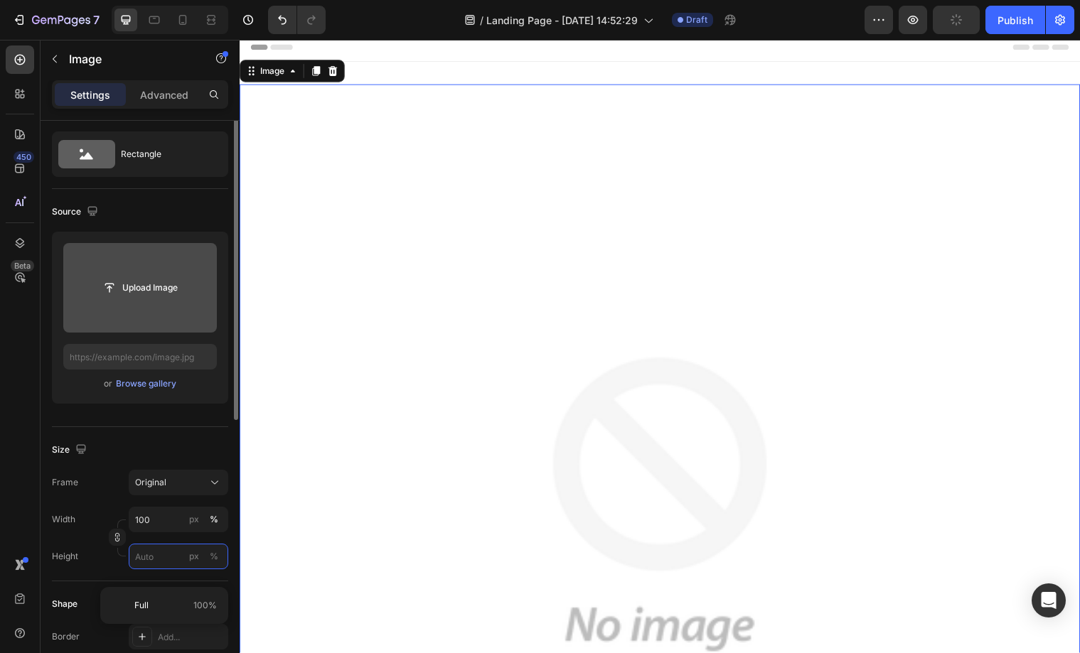
scroll to position [0, 0]
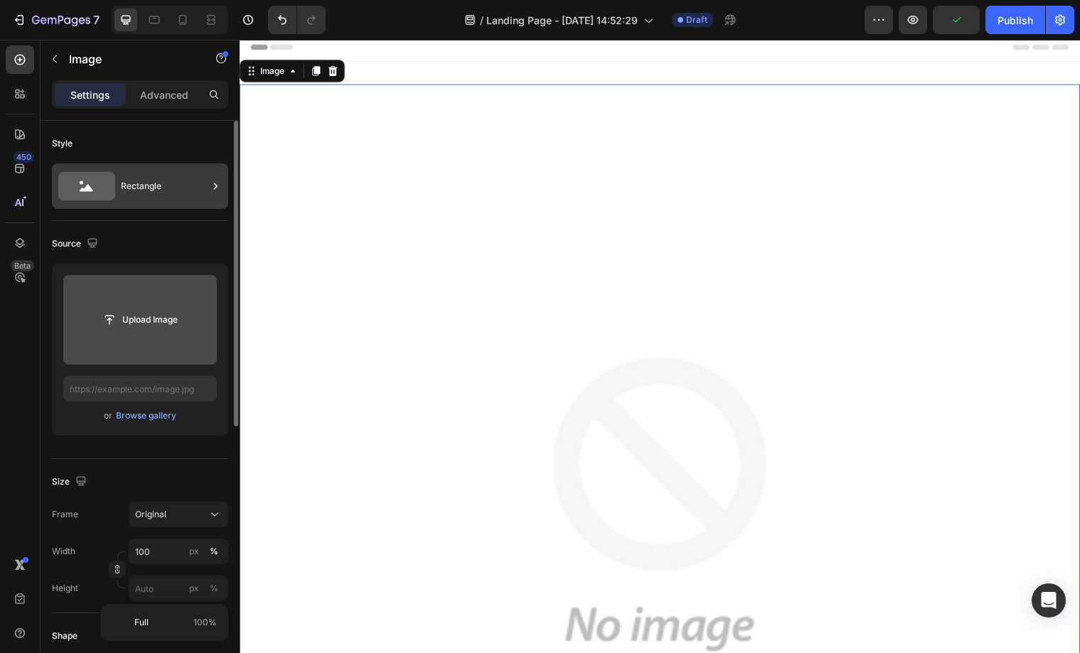
click at [131, 188] on div "Rectangle" at bounding box center [164, 186] width 87 height 33
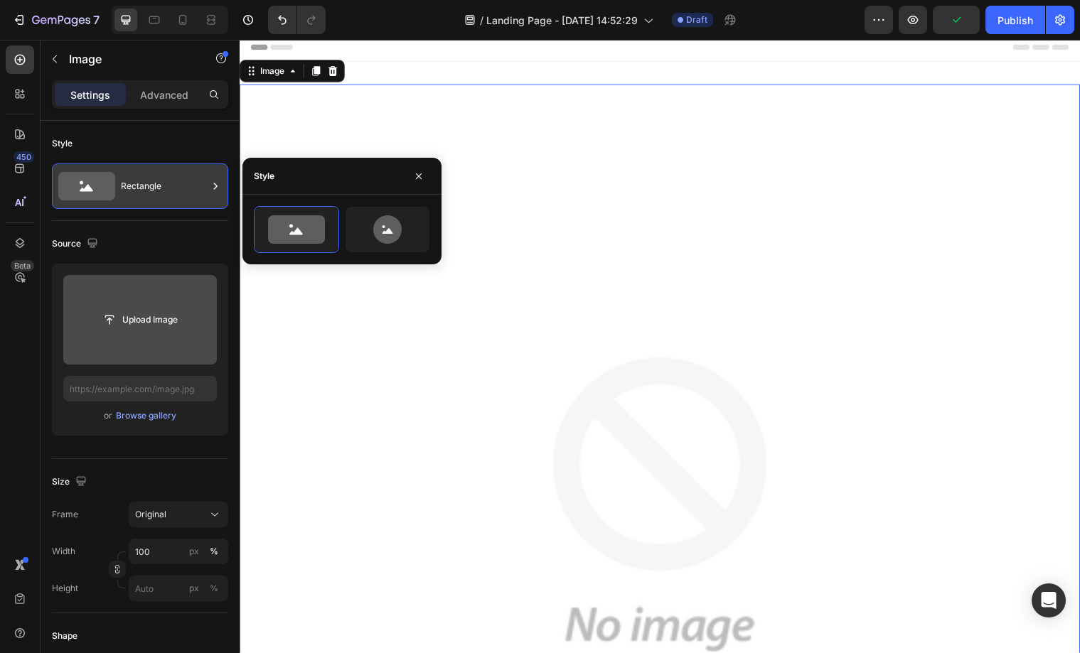
click at [131, 188] on div "Rectangle" at bounding box center [164, 186] width 87 height 33
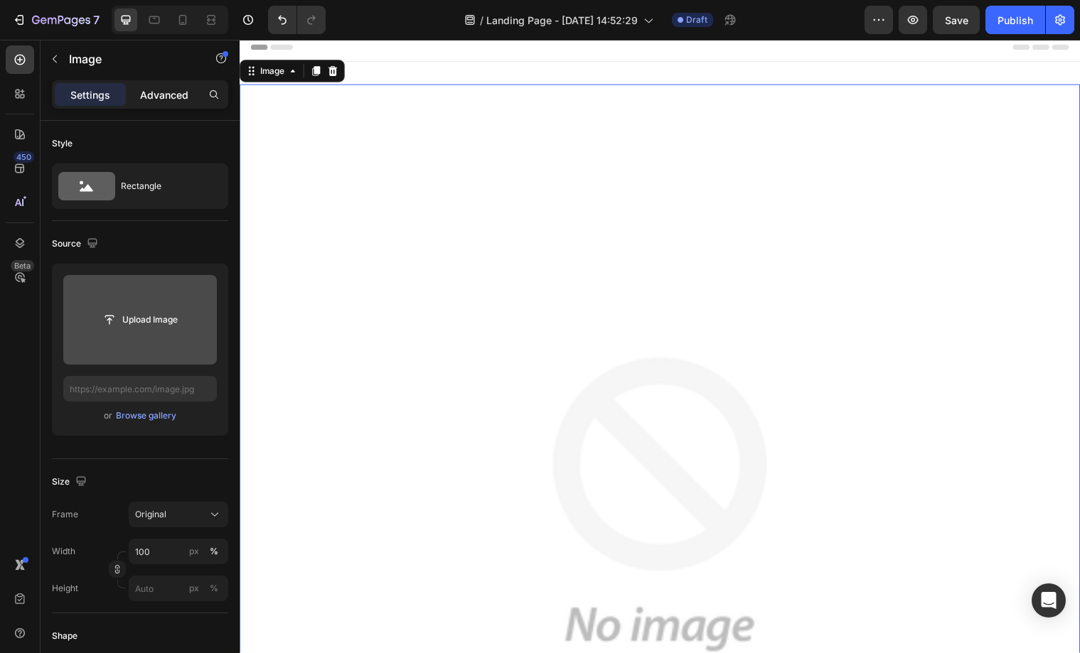
click at [152, 99] on p "Advanced" at bounding box center [164, 94] width 48 height 15
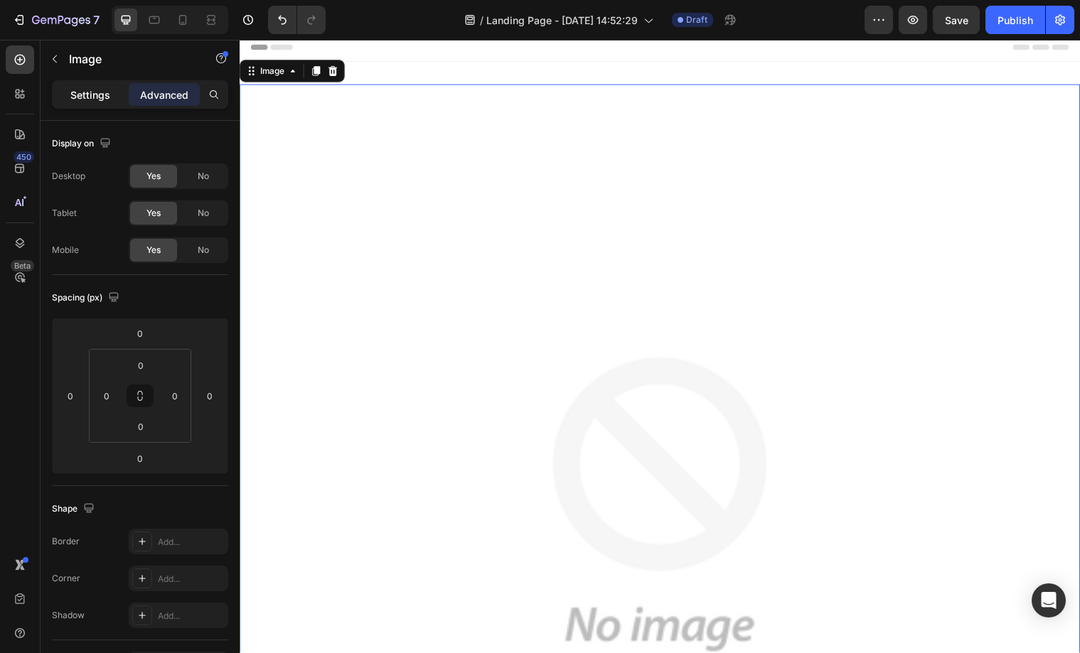
click at [91, 97] on p "Settings" at bounding box center [90, 94] width 40 height 15
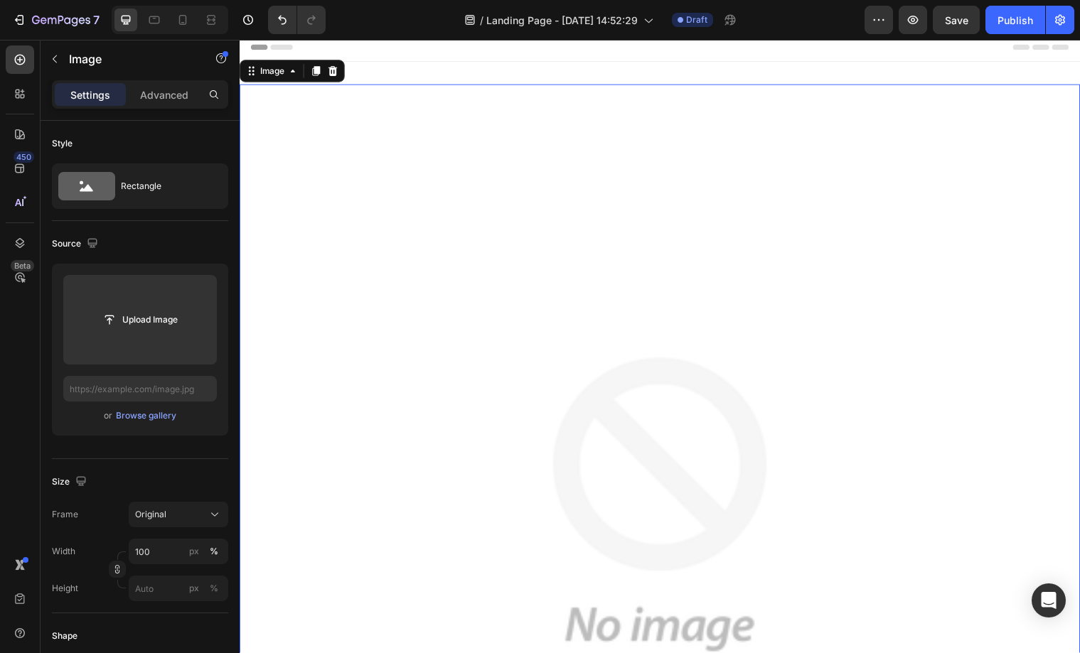
click at [412, 301] on img at bounding box center [666, 511] width 853 height 853
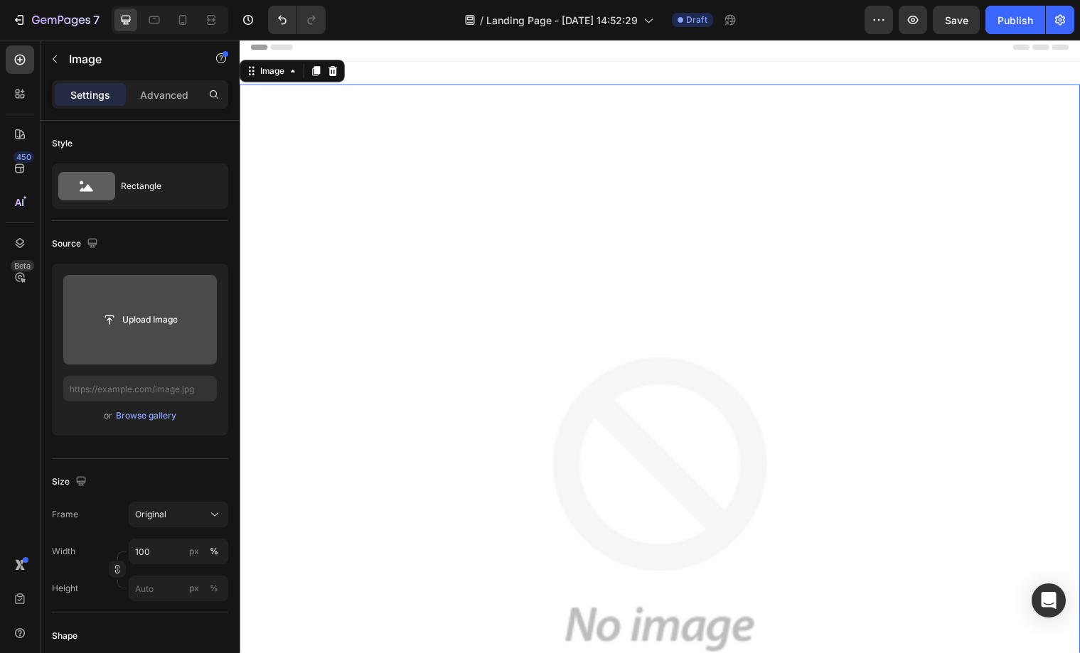
click at [132, 314] on input "file" at bounding box center [140, 320] width 98 height 24
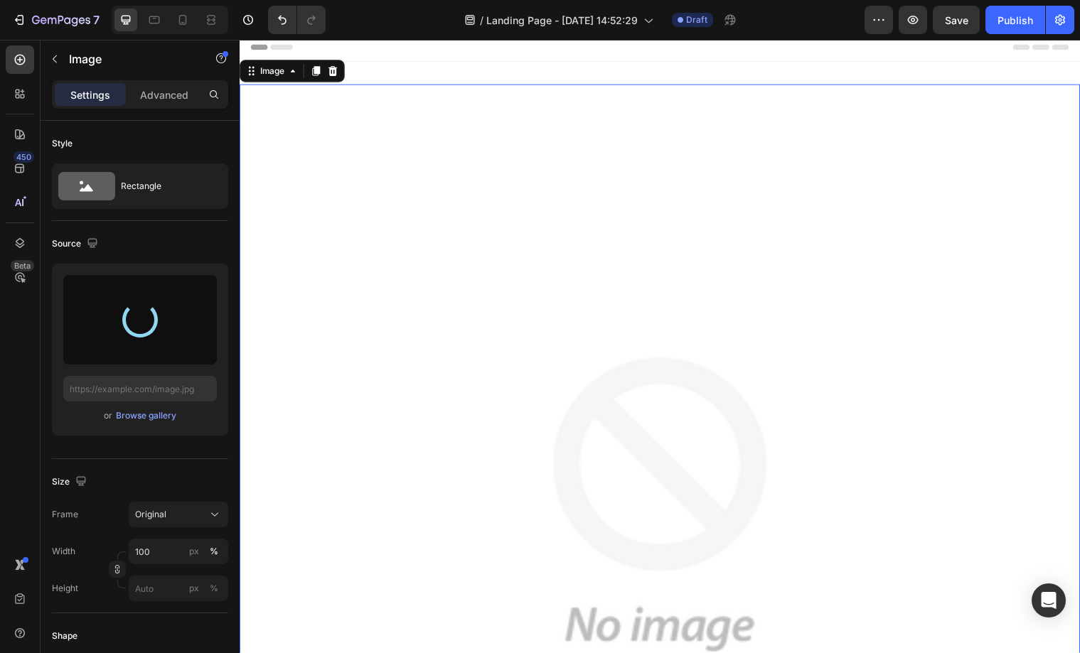
type input "[URL][DOMAIN_NAME]"
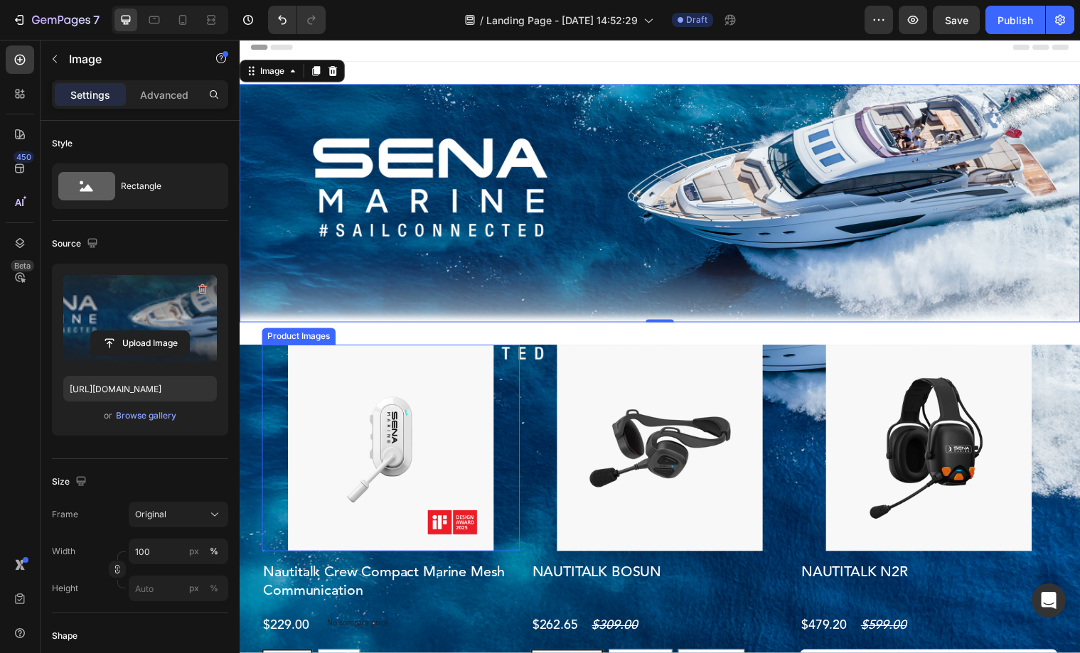
click at [520, 402] on div at bounding box center [393, 454] width 262 height 209
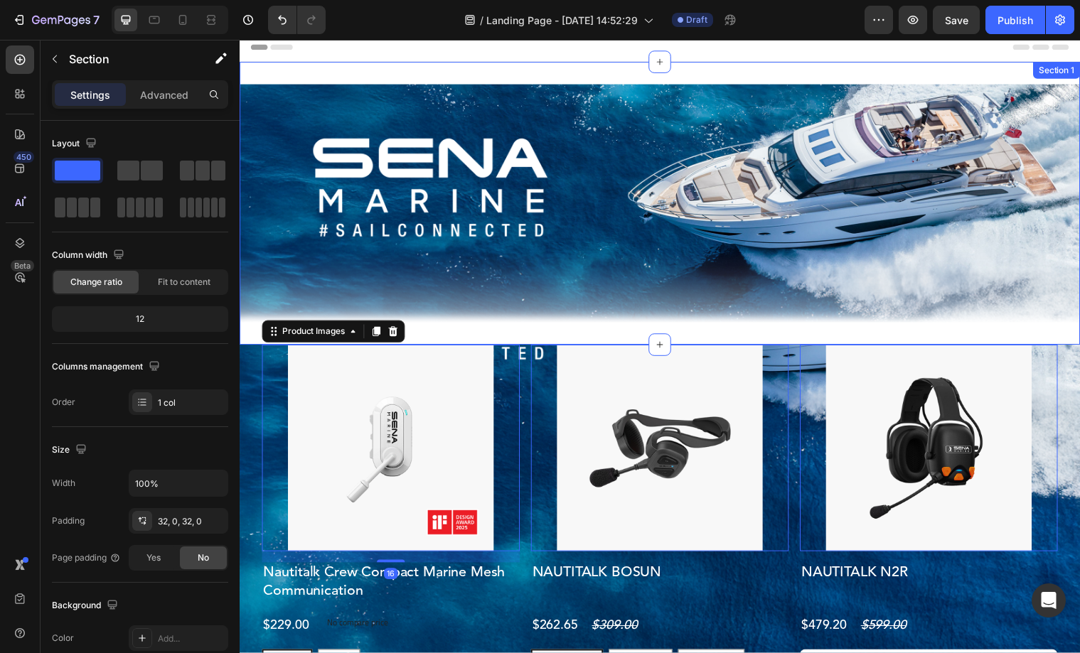
click at [551, 334] on div "Image Section 1" at bounding box center [666, 206] width 853 height 287
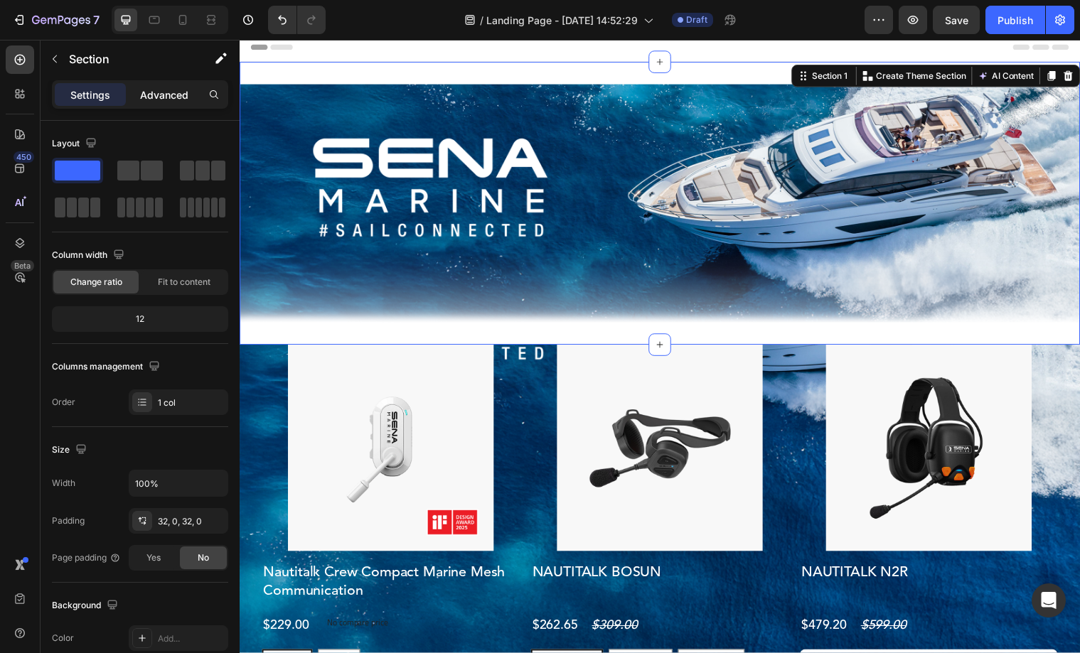
click at [156, 99] on p "Advanced" at bounding box center [164, 94] width 48 height 15
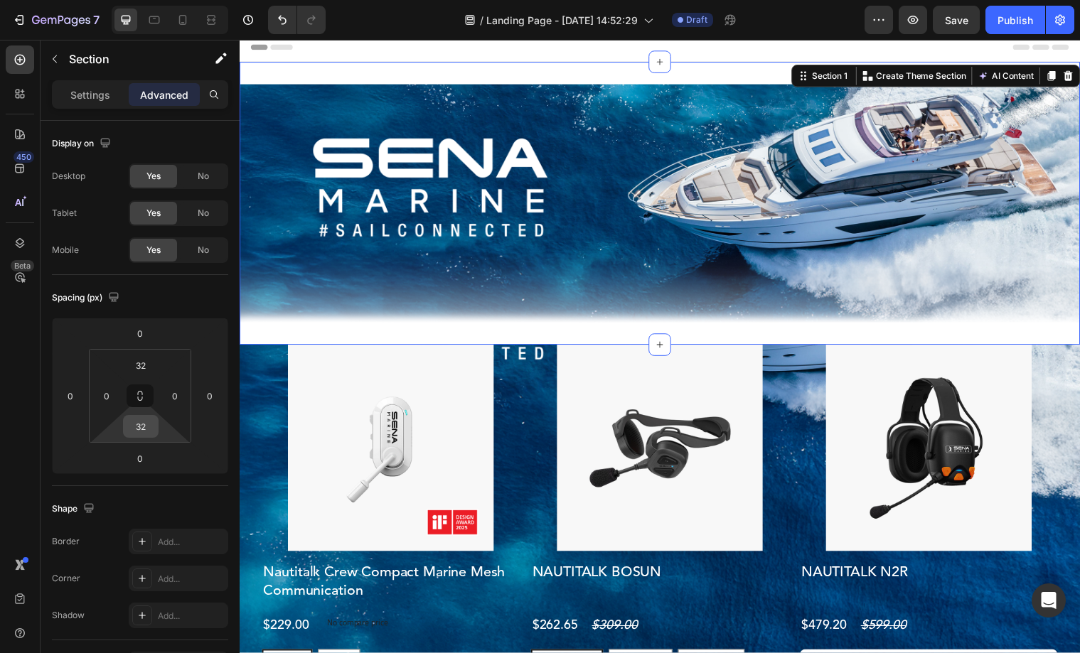
click at [144, 416] on input "32" at bounding box center [141, 426] width 28 height 21
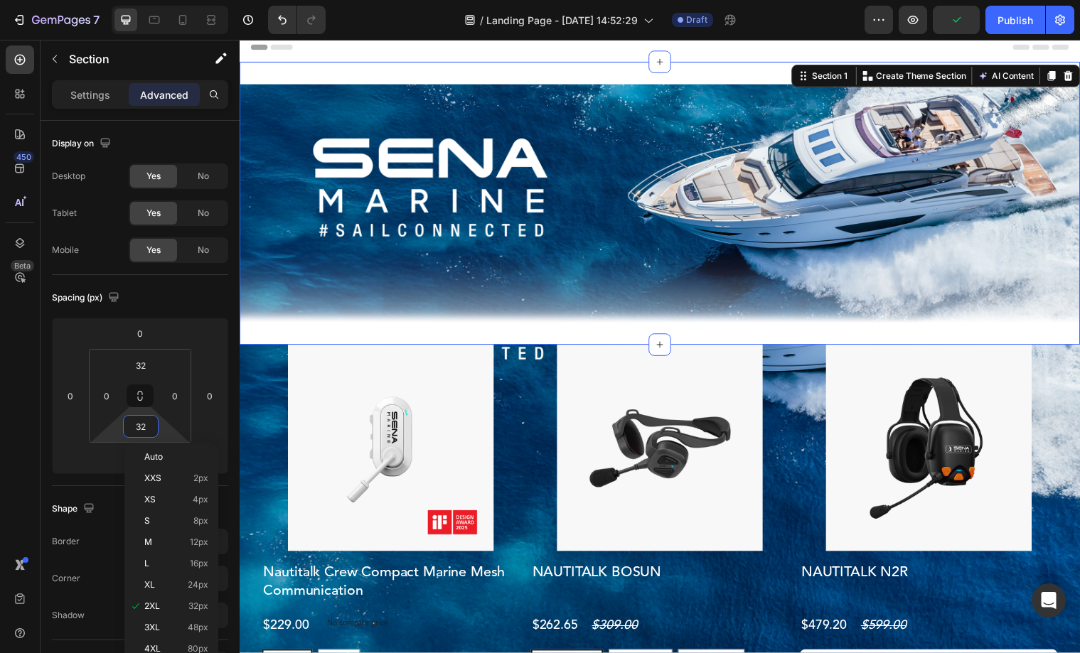
type input "0"
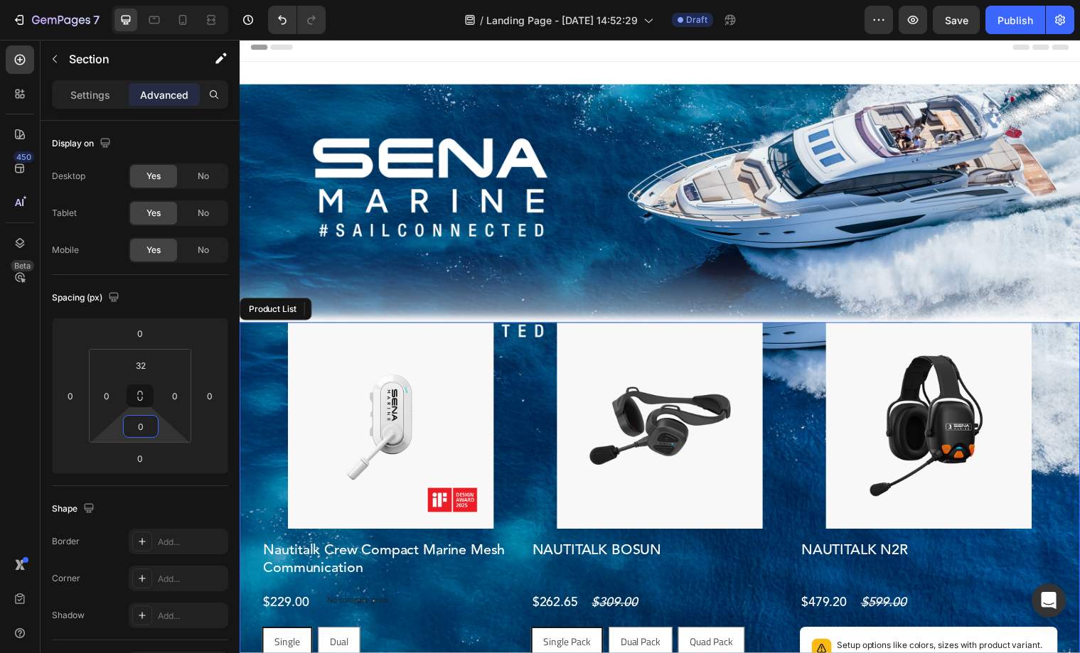
click at [530, 383] on div "Product Images Nautitalk Crew Compact Marine Mesh Communication Product Title $…" at bounding box center [666, 544] width 808 height 435
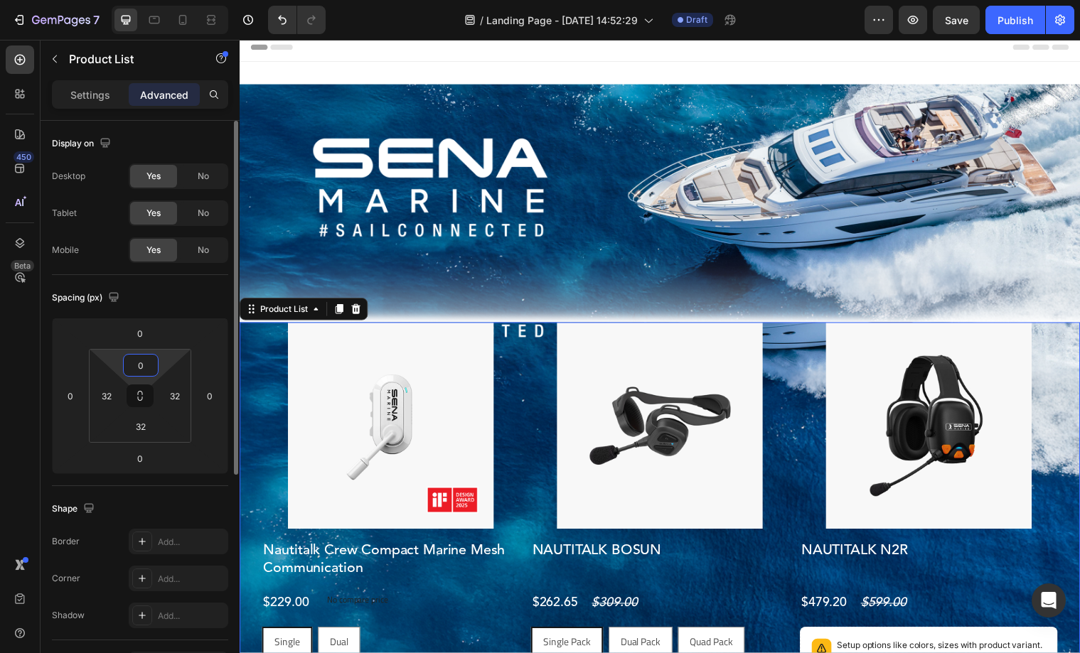
click at [144, 369] on input "0" at bounding box center [141, 365] width 28 height 21
type input "-20"
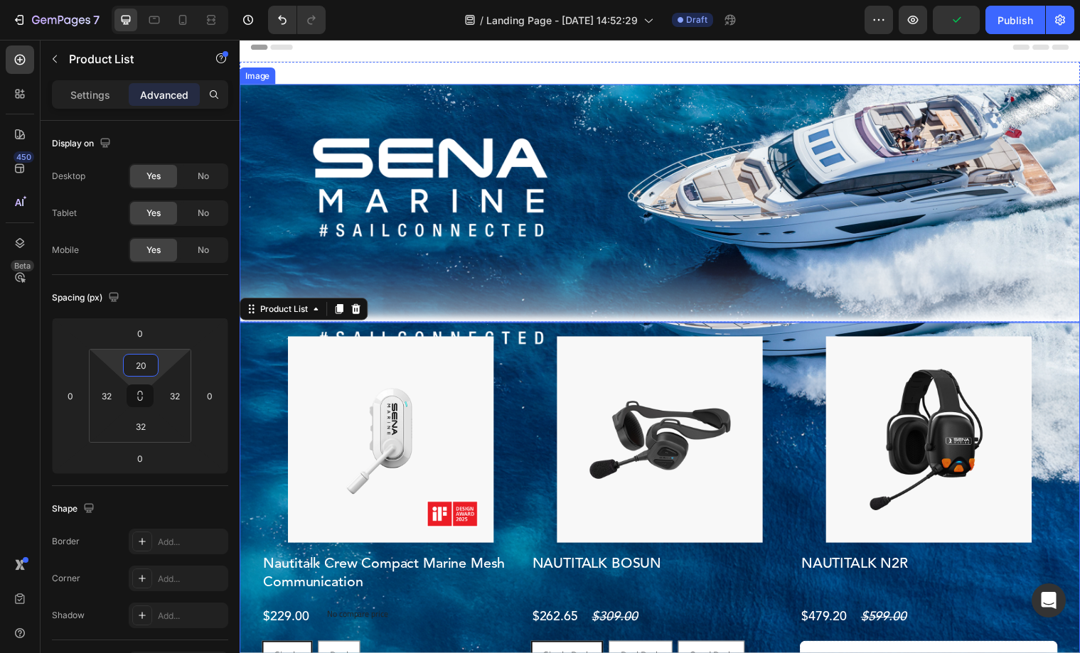
click at [564, 304] on img at bounding box center [666, 206] width 853 height 242
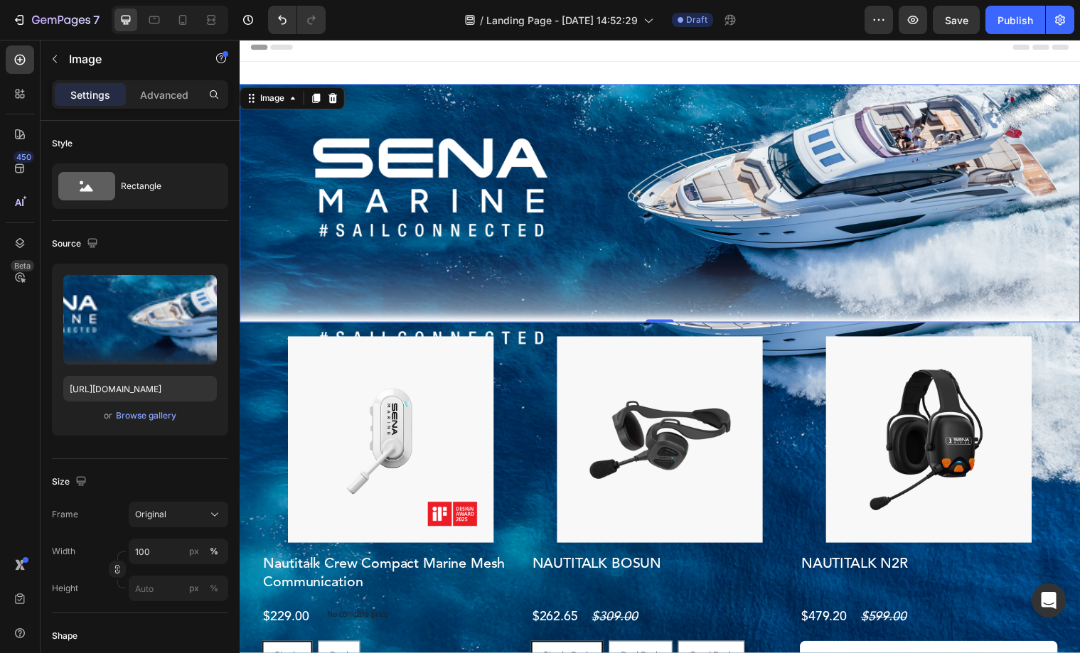
drag, startPoint x: 150, startPoint y: 95, endPoint x: 150, endPoint y: 109, distance: 14.2
click at [151, 95] on p "Advanced" at bounding box center [164, 94] width 48 height 15
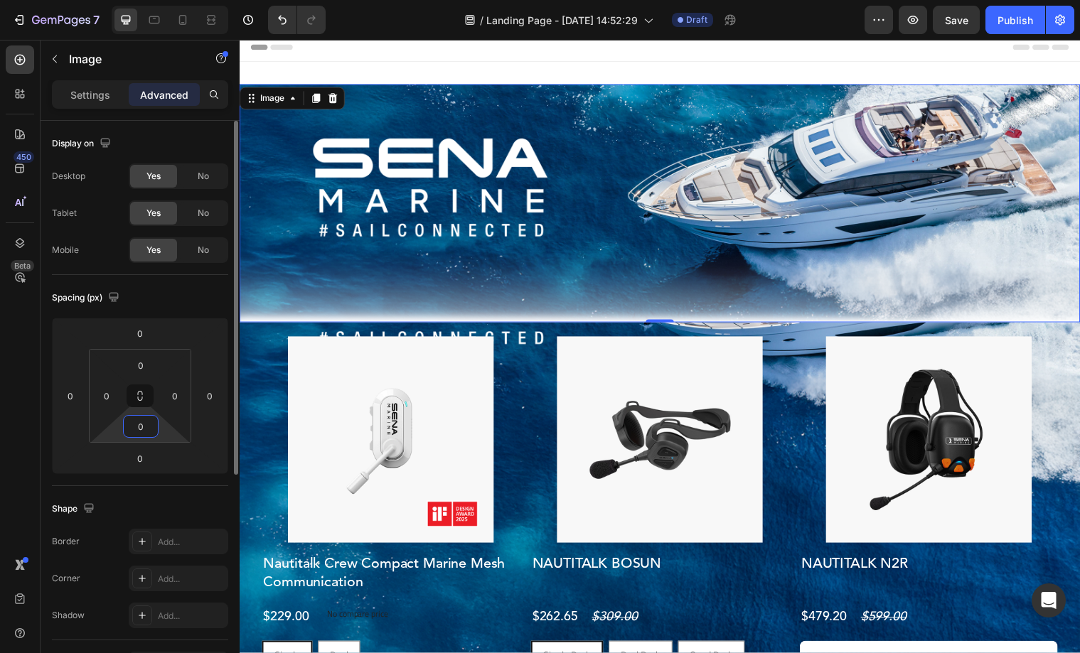
drag, startPoint x: 146, startPoint y: 424, endPoint x: 130, endPoint y: 425, distance: 15.7
click at [130, 425] on input "0" at bounding box center [141, 426] width 28 height 21
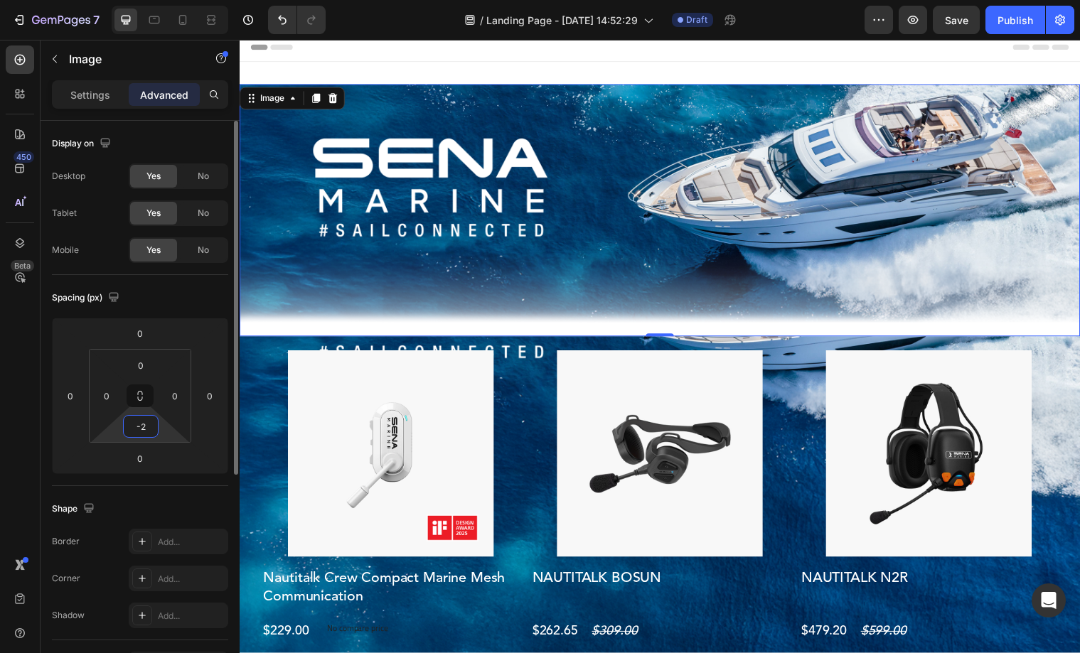
type input "-"
type input "2"
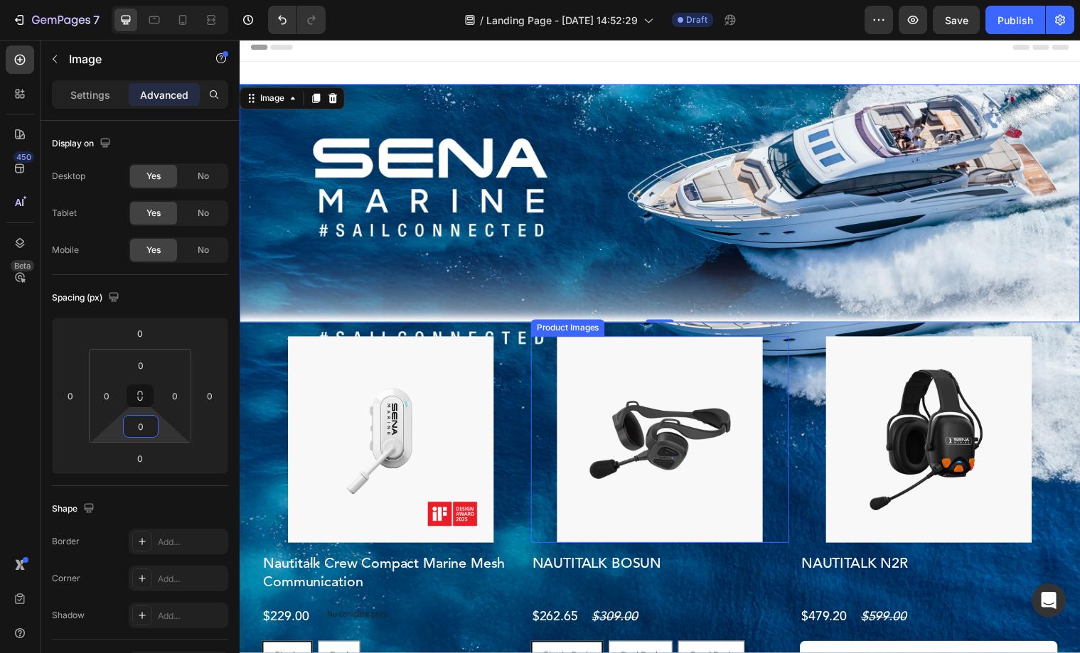
click at [524, 353] on div at bounding box center [393, 445] width 262 height 209
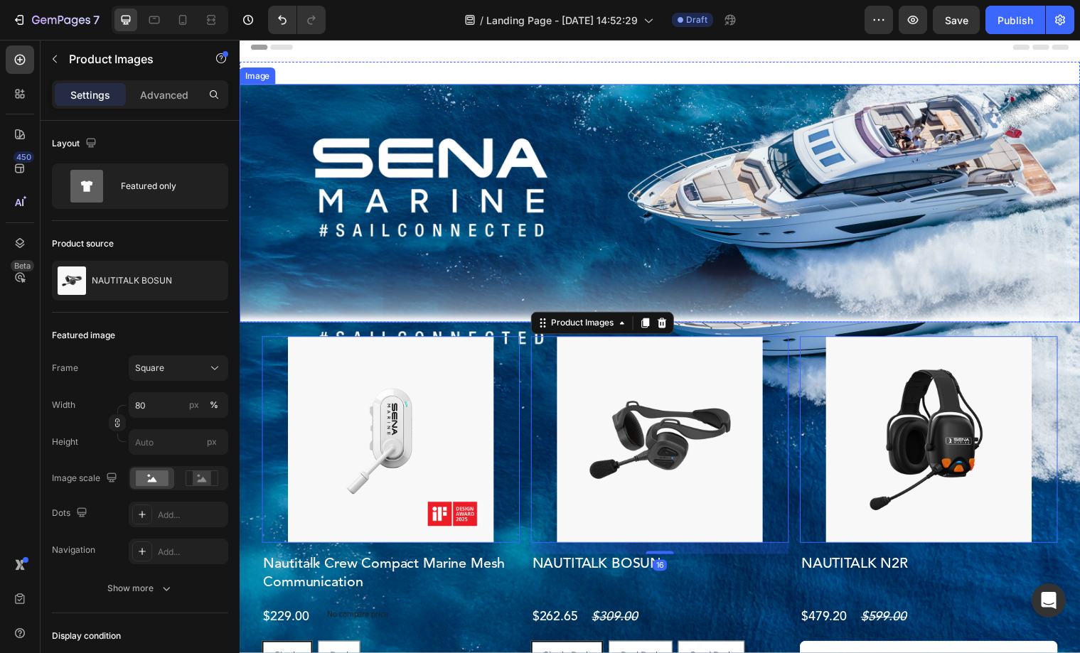
click at [525, 300] on img at bounding box center [666, 206] width 853 height 242
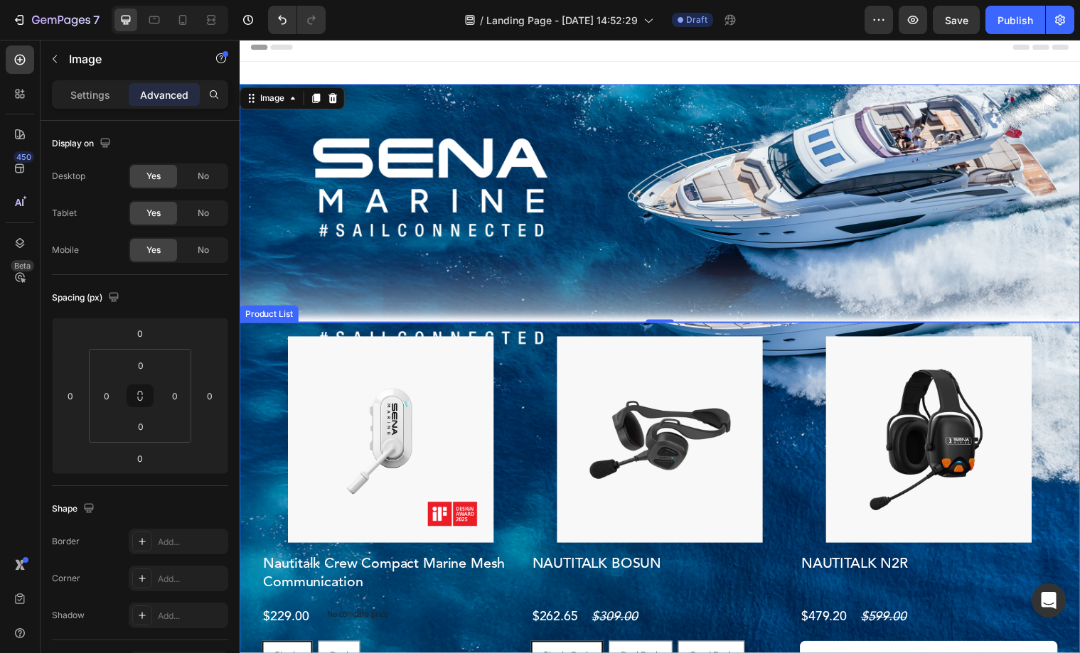
click at [527, 367] on div "Product Images Nautitalk Crew Compact Marine Mesh Communication Product Title $…" at bounding box center [666, 558] width 808 height 435
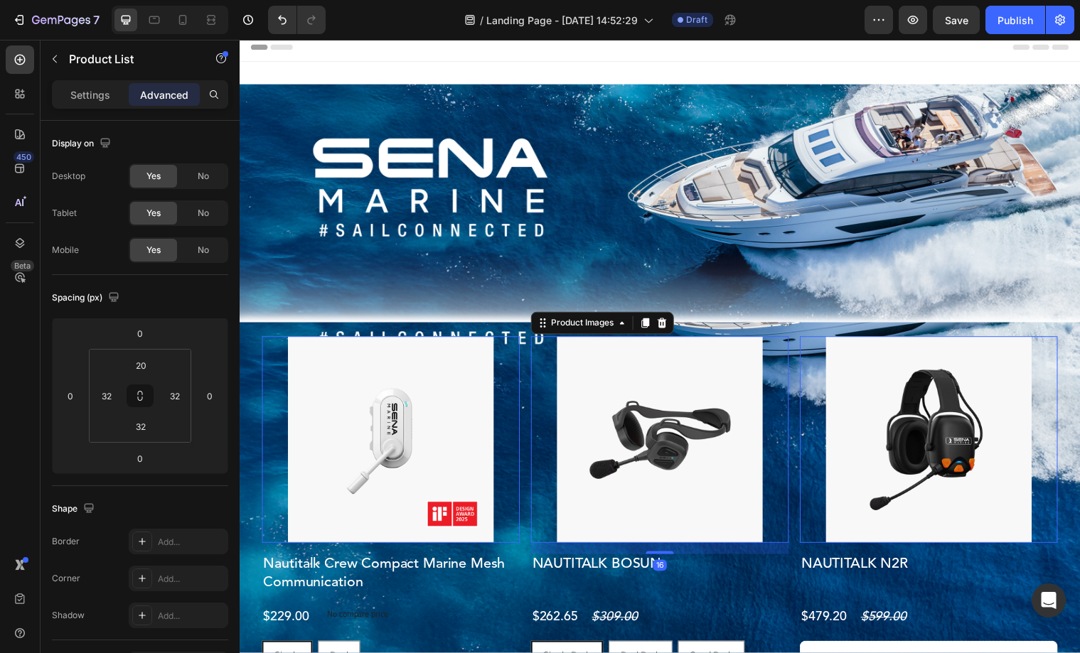
click at [524, 353] on div at bounding box center [393, 445] width 262 height 209
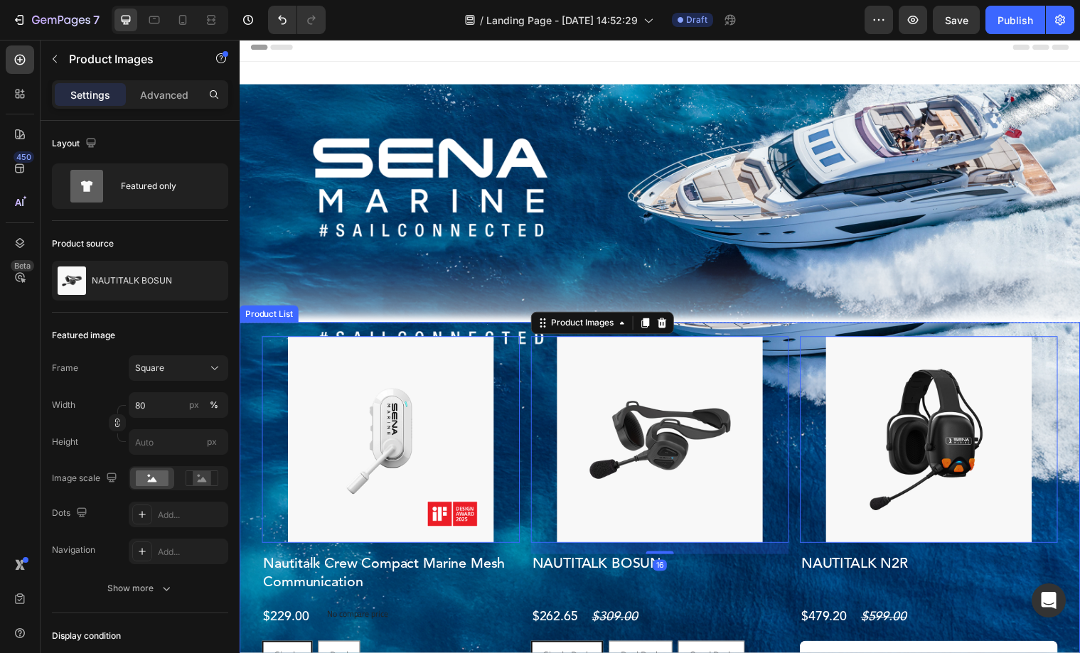
click at [525, 338] on div "Product Images 0 Nautitalk Crew Compact Marine Mesh Communication Product Title…" at bounding box center [666, 563] width 853 height 472
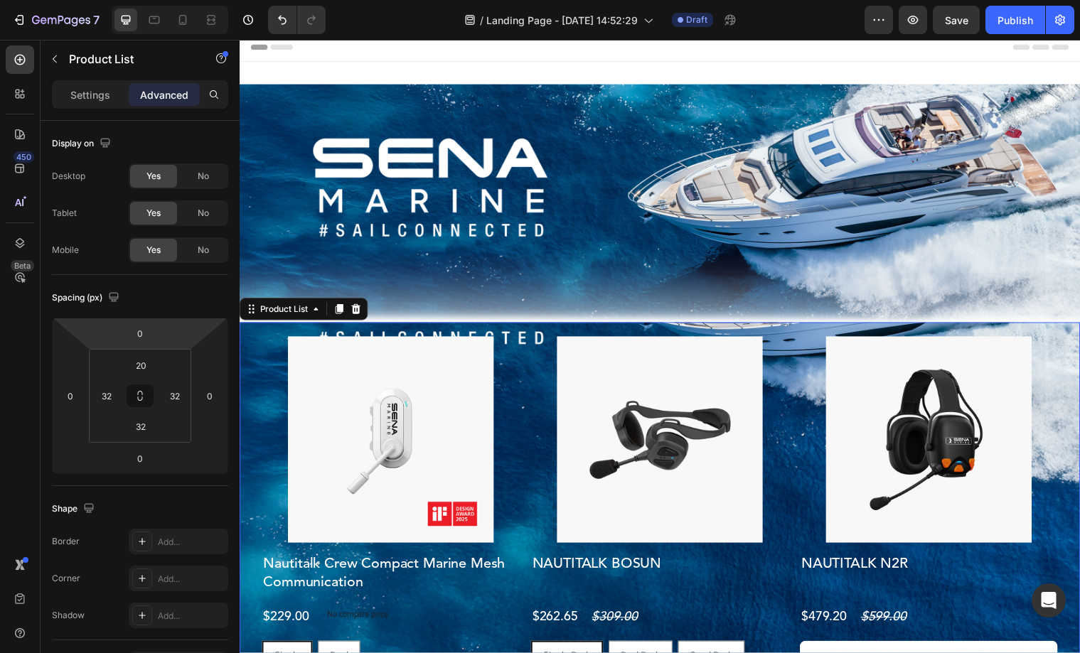
click at [262, 335] on div "Product Images Nautitalk Crew Compact Marine Mesh Communication Product Title $…" at bounding box center [666, 563] width 853 height 472
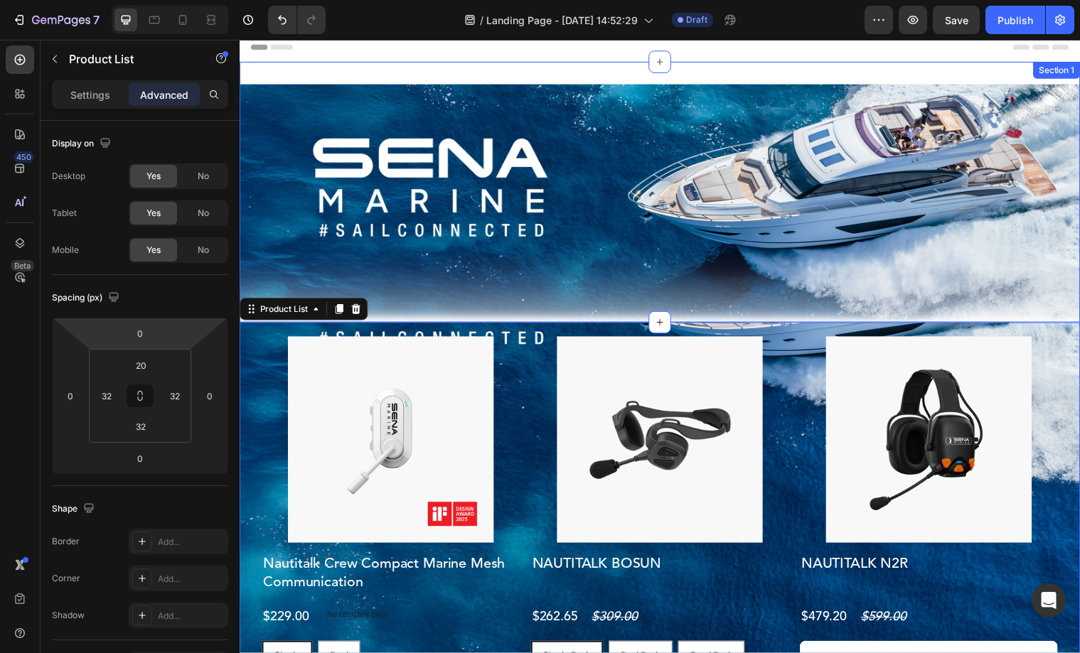
click at [472, 65] on div "Image Section 1" at bounding box center [666, 195] width 853 height 264
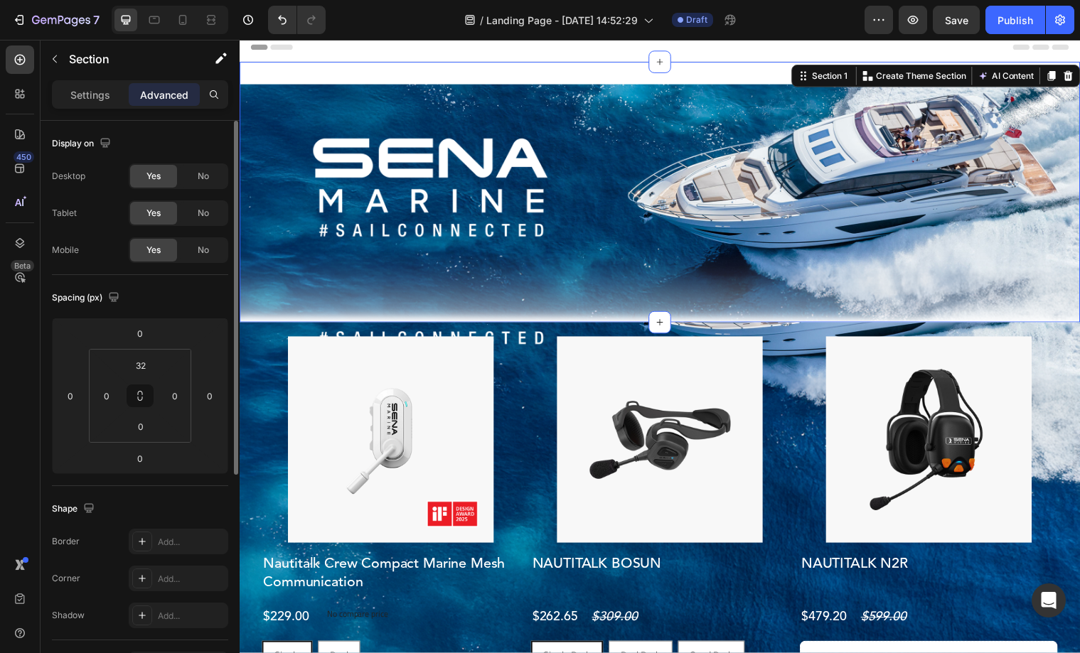
click at [427, 74] on div "Image Section 1 Create Theme Section AI Content Write with GemAI What would you…" at bounding box center [666, 195] width 853 height 264
click at [68, 97] on div "Settings" at bounding box center [90, 94] width 71 height 23
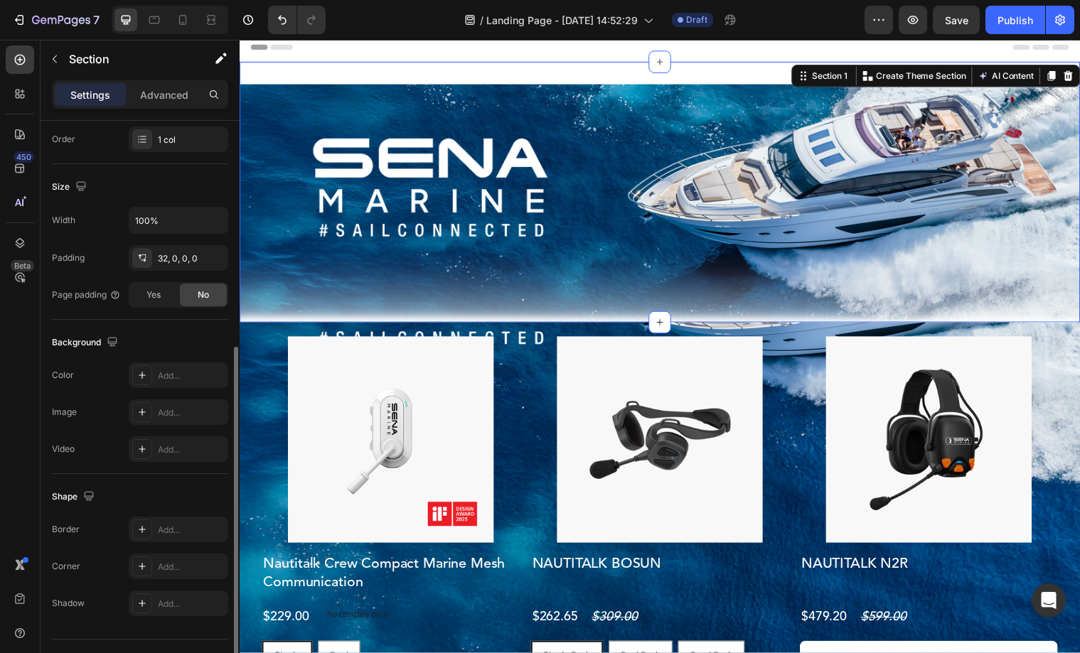
scroll to position [294, 0]
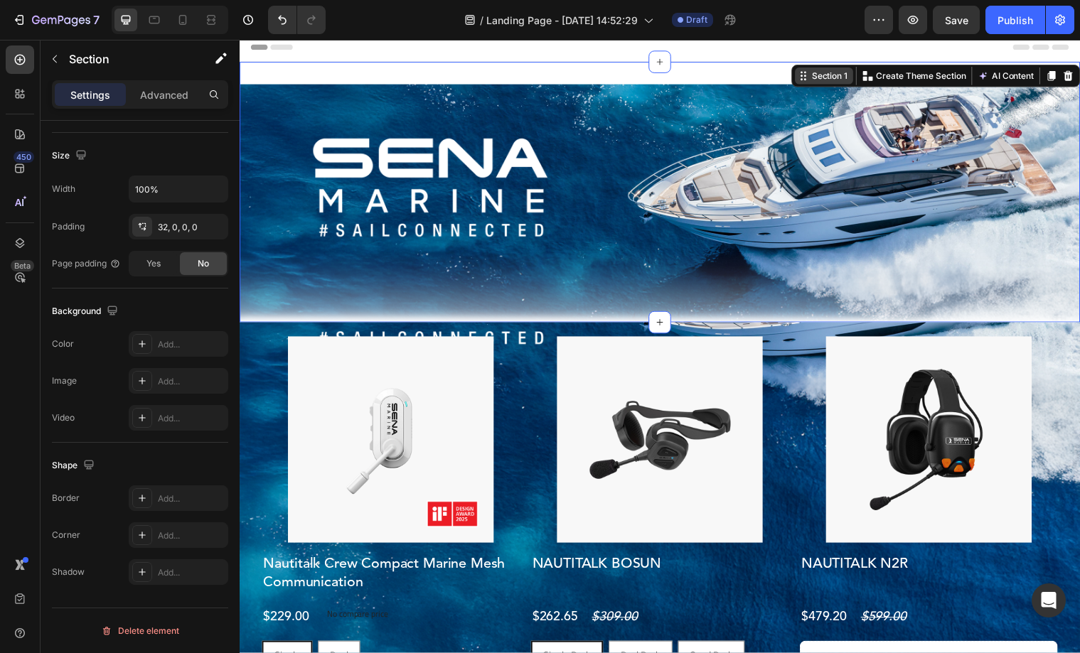
click at [841, 77] on div "Section 1" at bounding box center [838, 76] width 42 height 13
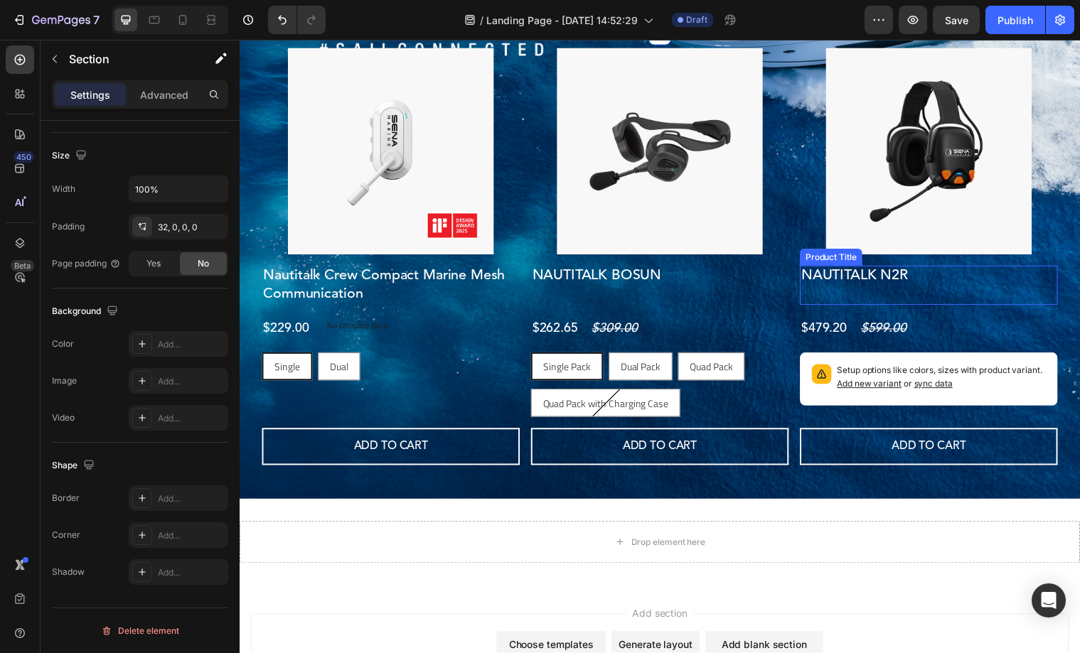
scroll to position [306, 0]
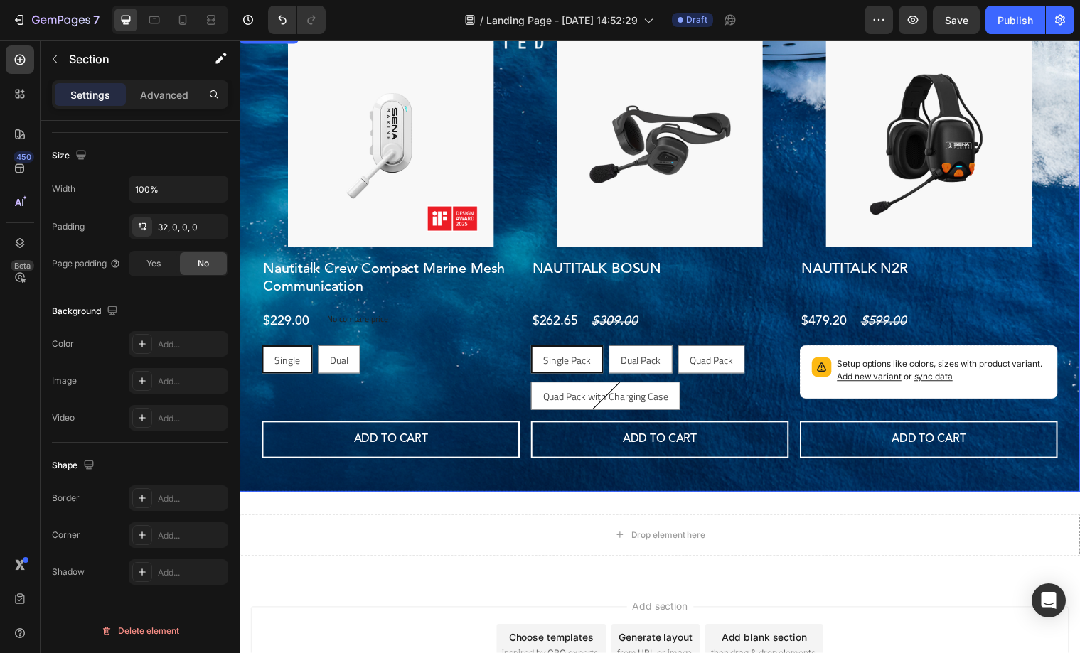
click at [852, 488] on div "Product Images Nautitalk Crew Compact Marine Mesh Communication Product Title $…" at bounding box center [666, 263] width 853 height 472
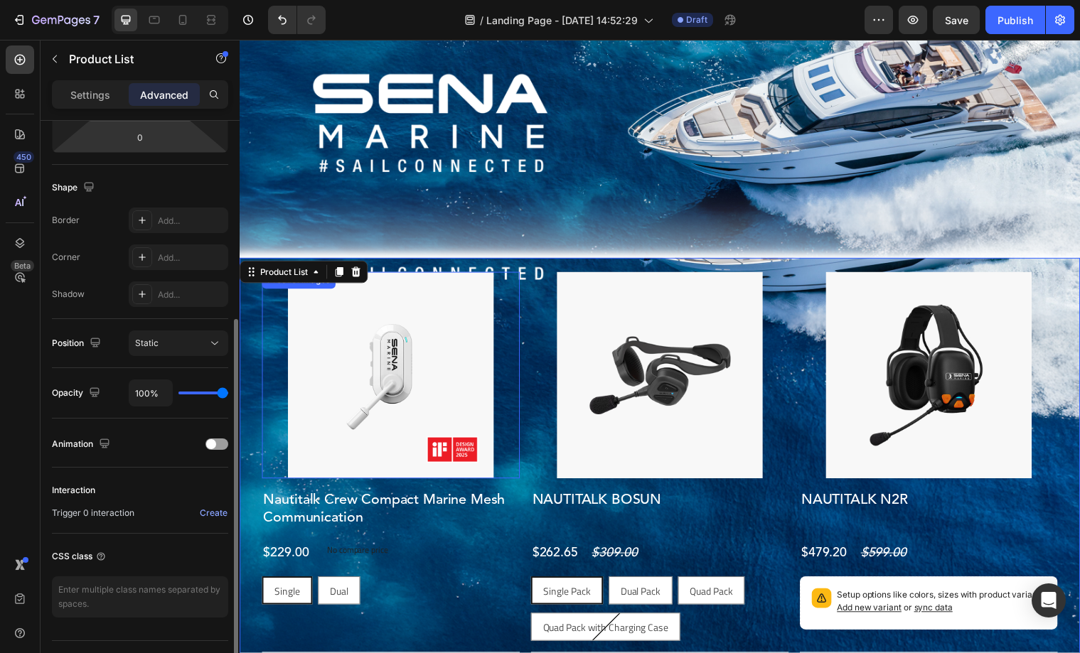
scroll to position [0, 0]
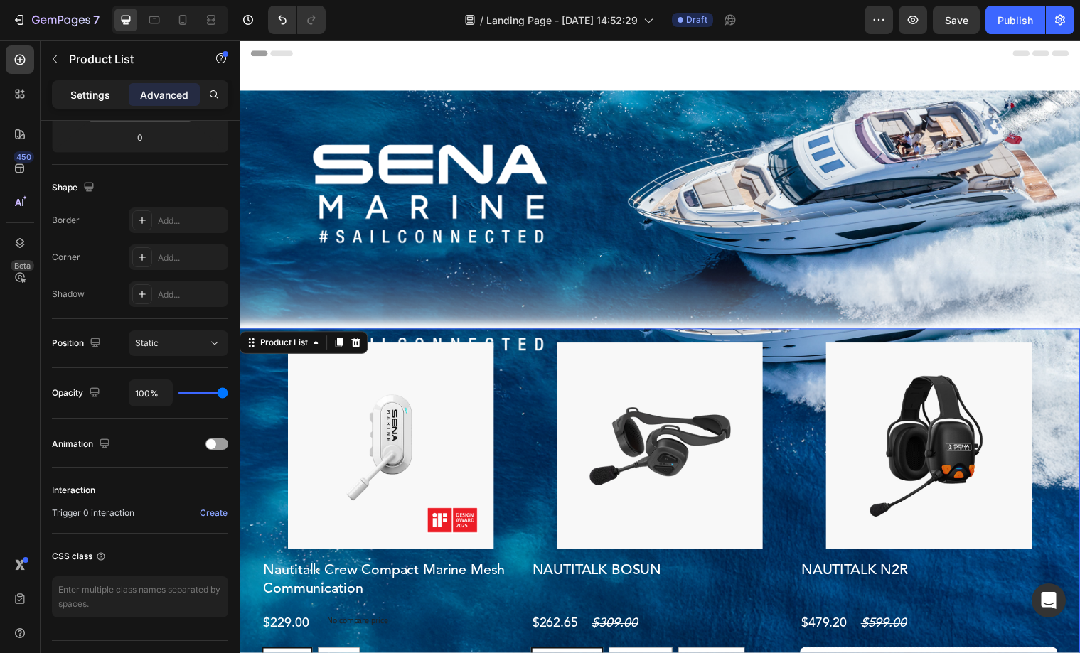
click at [115, 100] on div "Settings" at bounding box center [90, 94] width 71 height 23
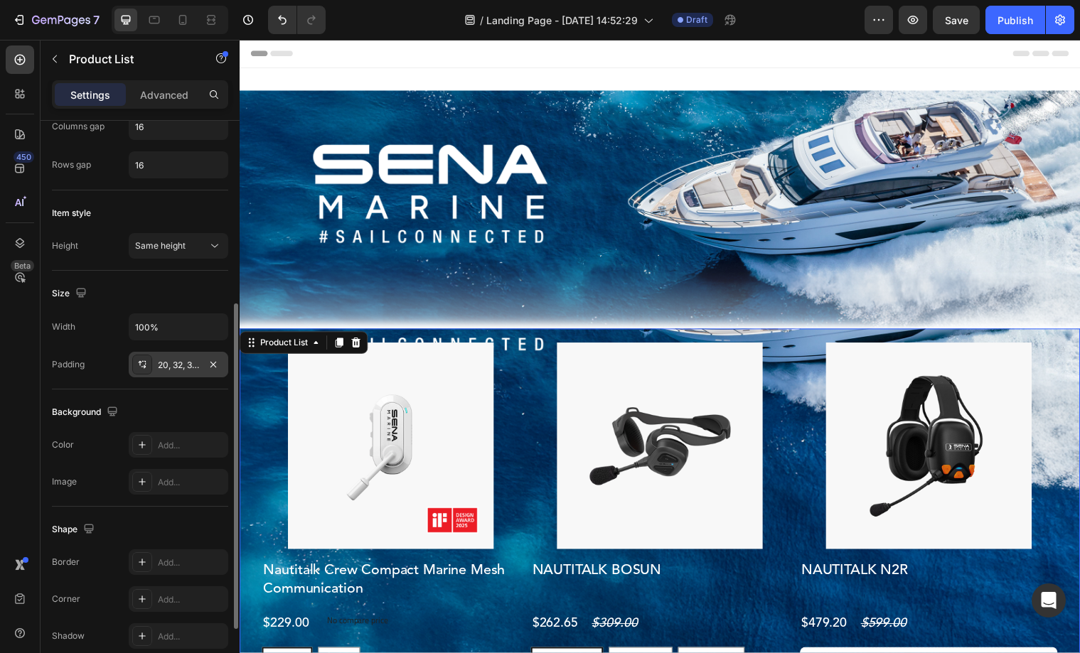
scroll to position [434, 0]
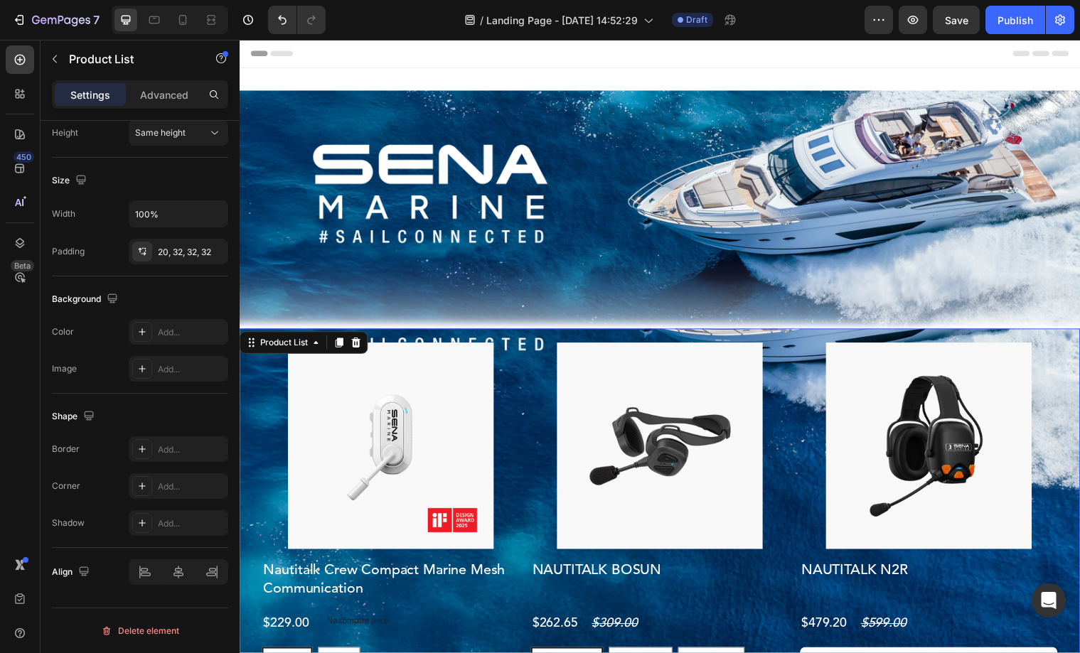
click at [540, 341] on div "Product Images Nautitalk Crew Compact Marine Mesh Communication Product Title $…" at bounding box center [666, 569] width 853 height 472
click at [539, 345] on div "Product Images Nautitalk Crew Compact Marine Mesh Communication Product Title $…" at bounding box center [666, 569] width 853 height 472
click at [277, 348] on div "Product List" at bounding box center [284, 347] width 54 height 13
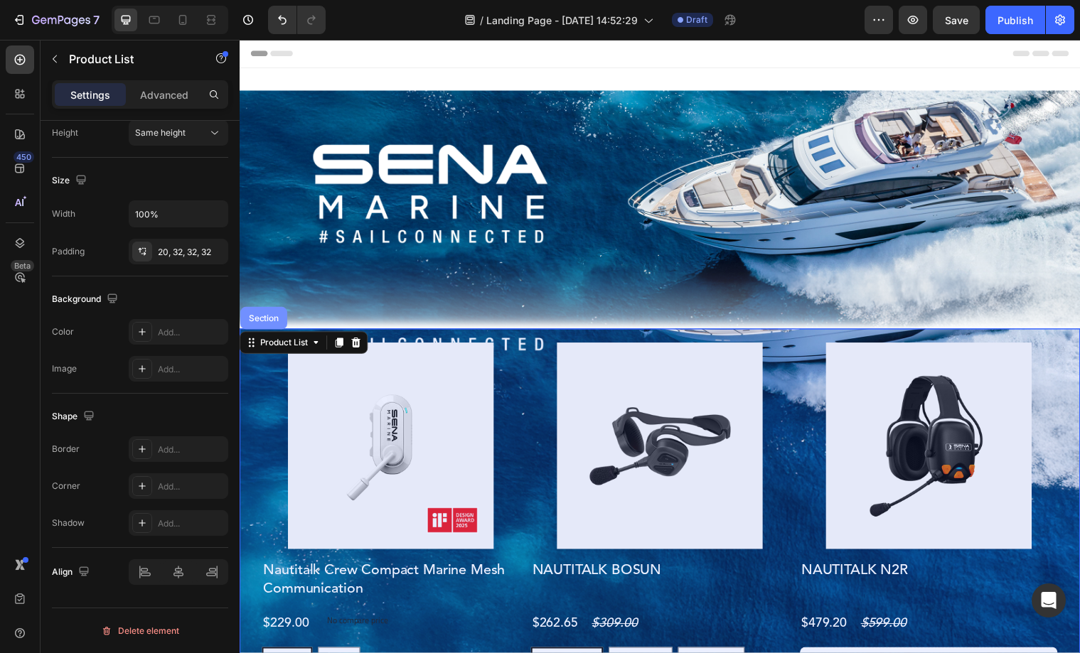
click at [269, 323] on div "Section" at bounding box center [264, 322] width 36 height 9
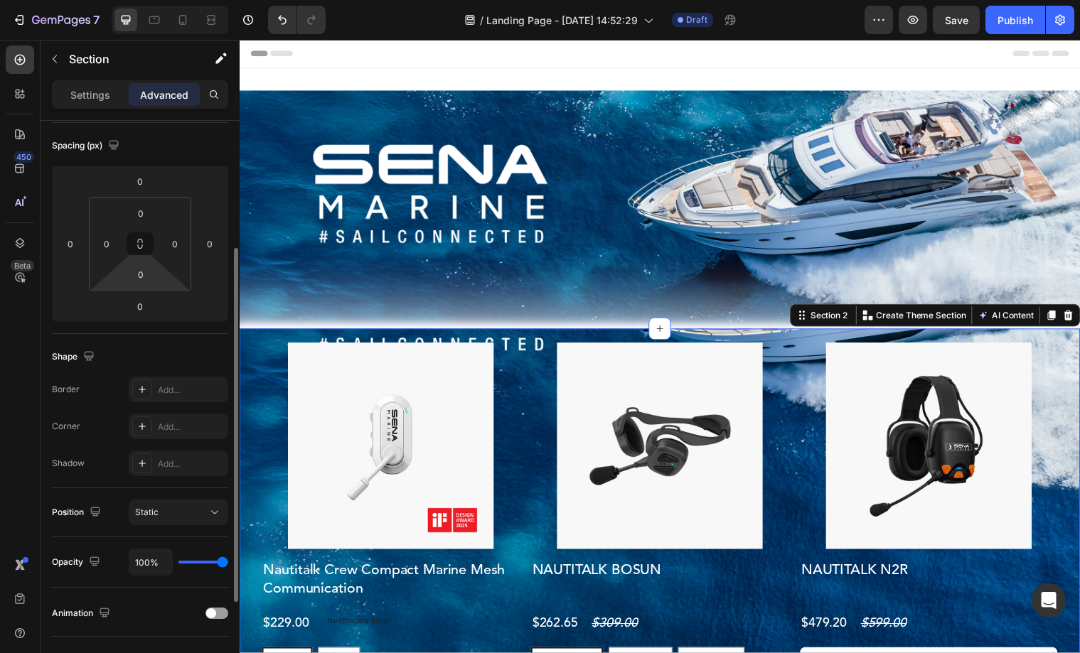
scroll to position [22, 0]
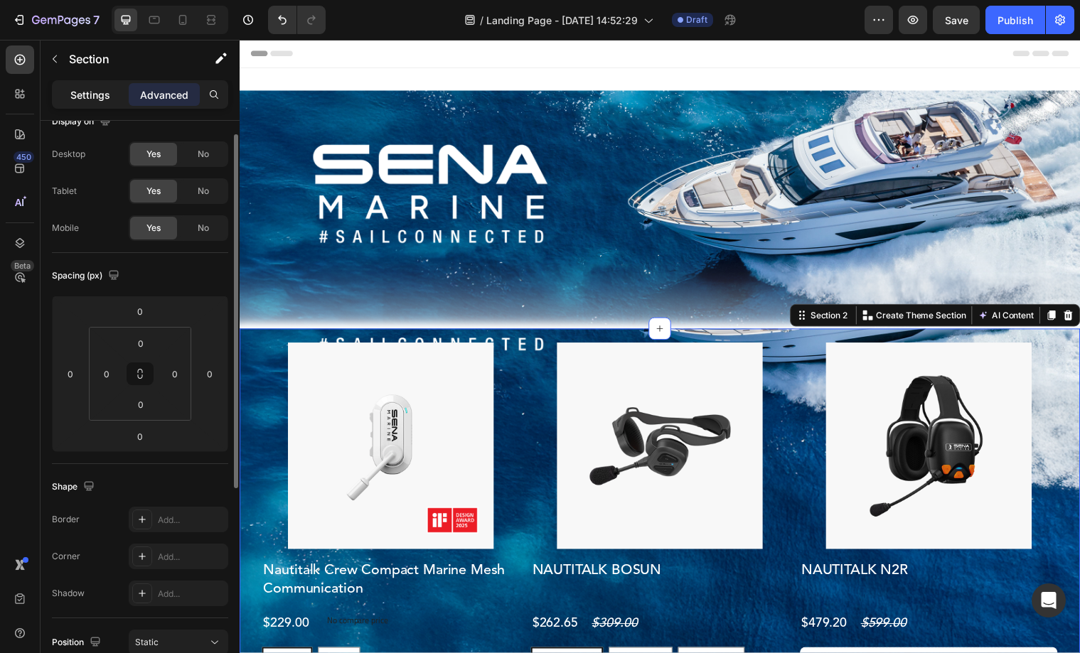
click at [114, 86] on div "Settings" at bounding box center [90, 94] width 71 height 23
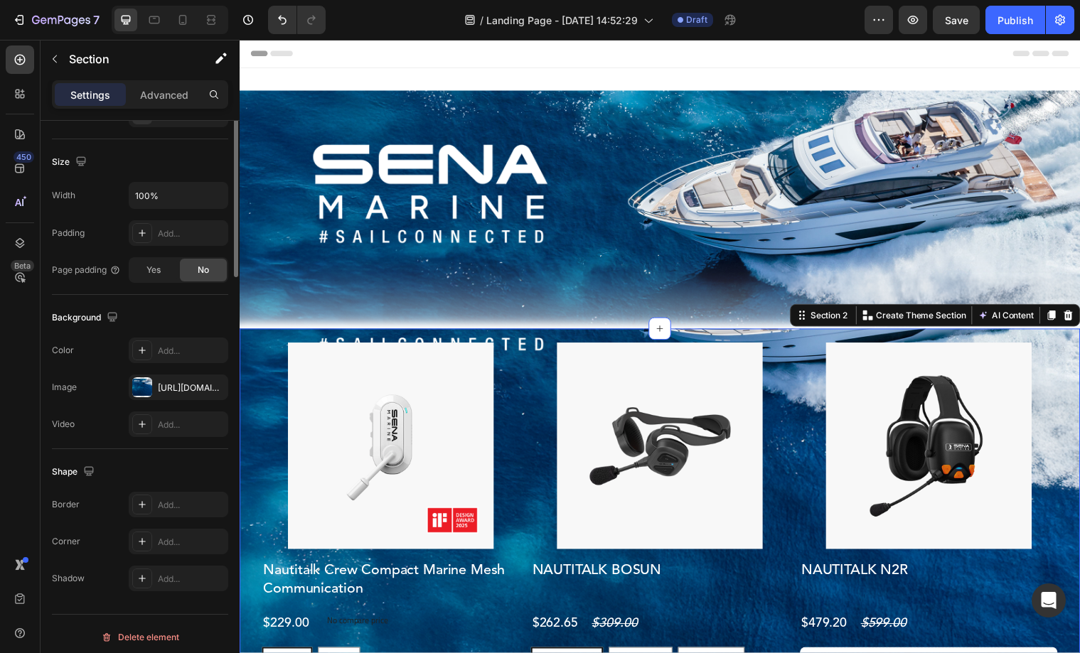
scroll to position [294, 0]
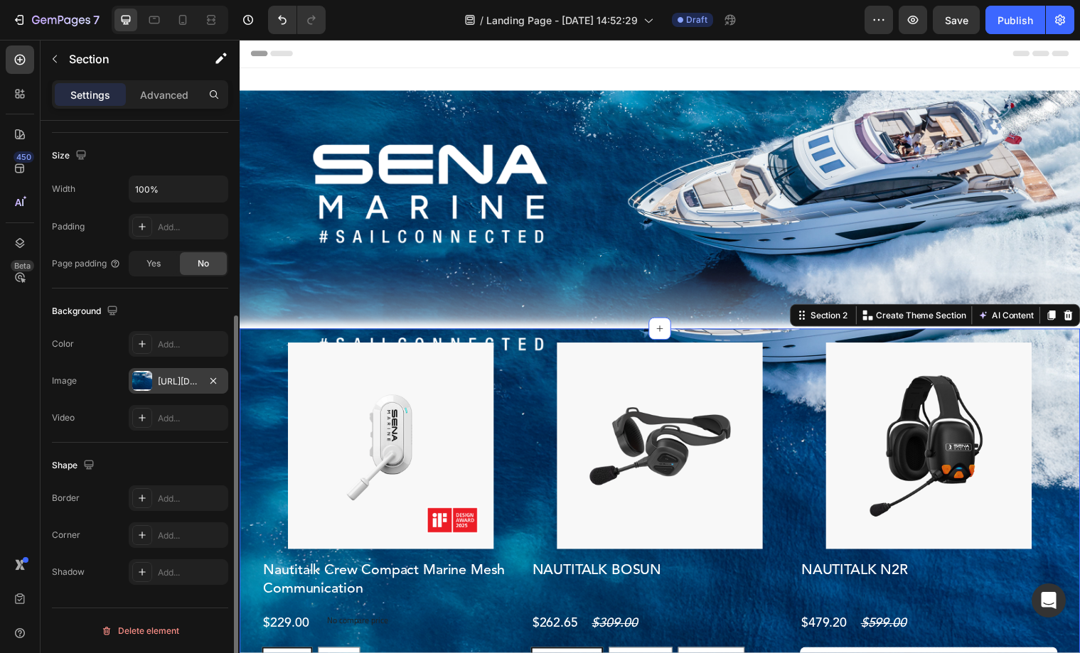
click at [168, 380] on div "[URL][DOMAIN_NAME]" at bounding box center [178, 381] width 41 height 13
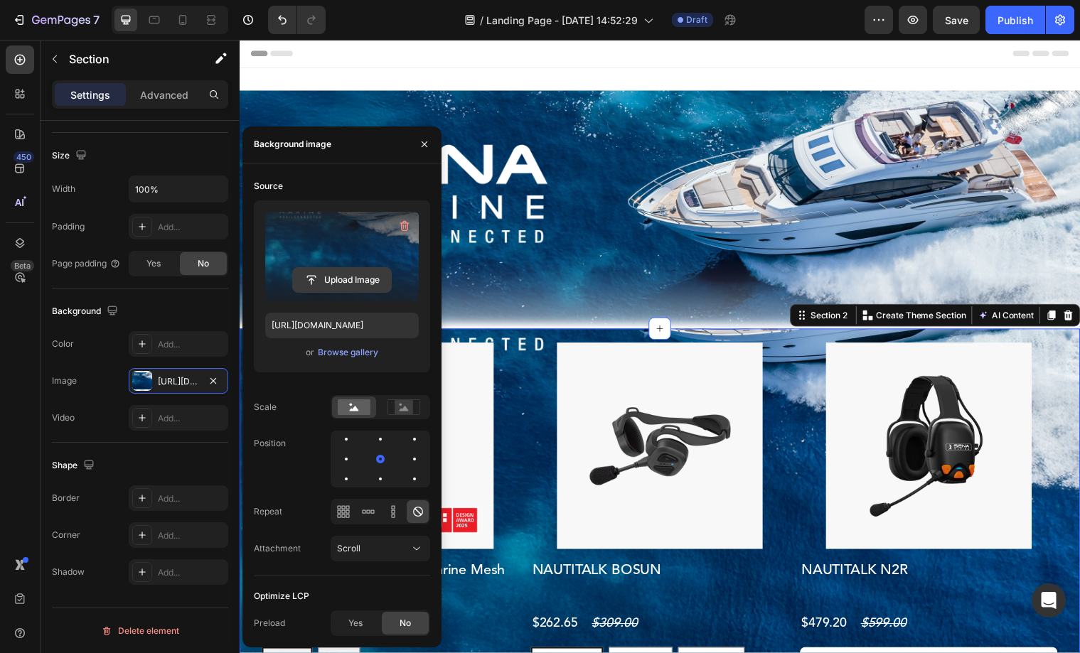
click at [330, 284] on input "file" at bounding box center [342, 280] width 98 height 24
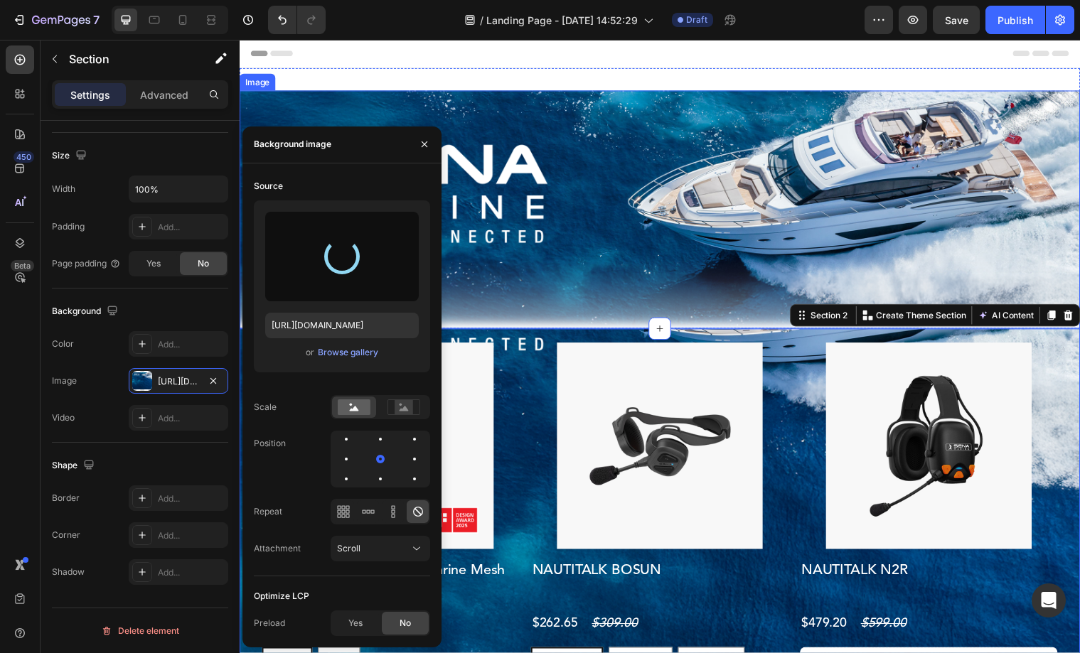
type input "[URL][DOMAIN_NAME]"
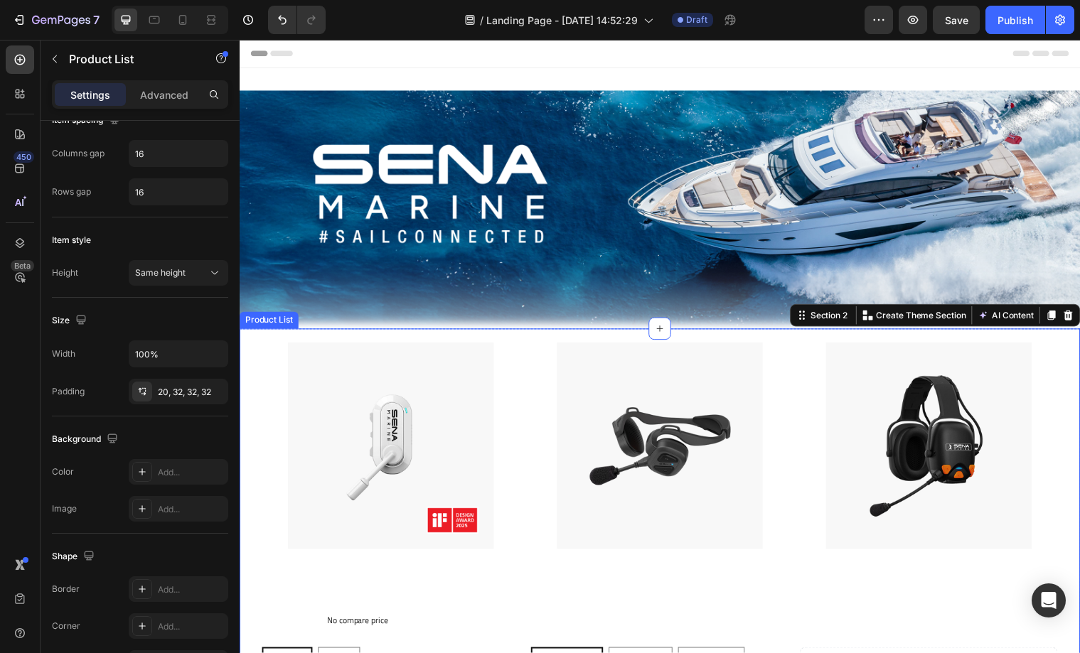
click at [532, 378] on div "Product Images Nautitalk Crew Compact Marine Mesh Communication Product Title $…" at bounding box center [666, 565] width 808 height 435
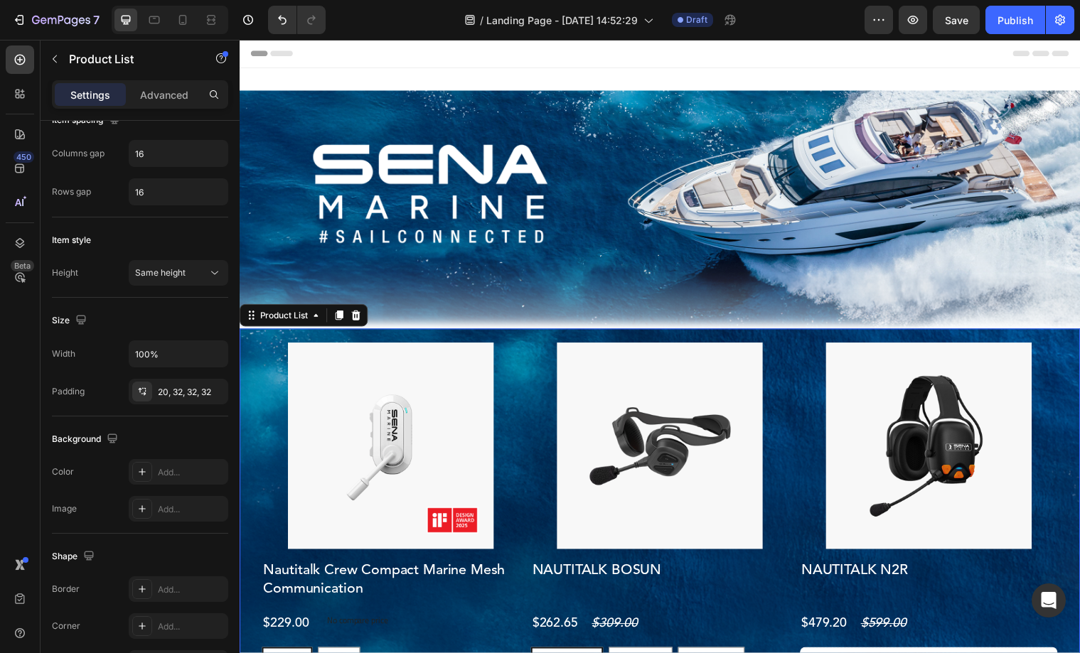
scroll to position [0, 0]
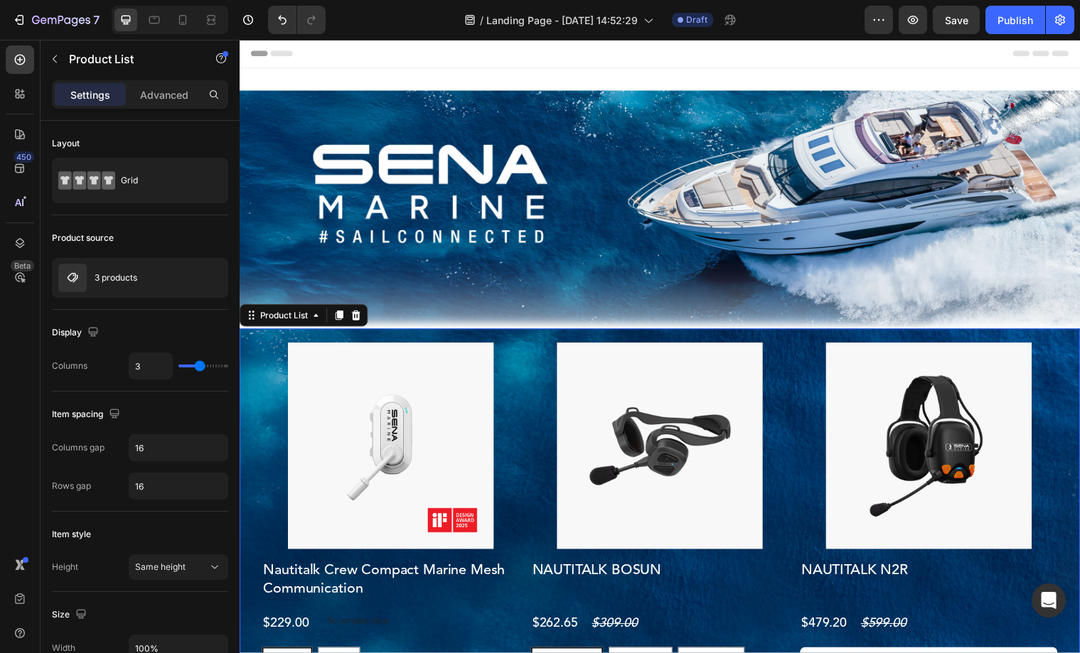
click at [533, 363] on div "Product Images Nautitalk Crew Compact Marine Mesh Communication Product Title $…" at bounding box center [666, 565] width 808 height 435
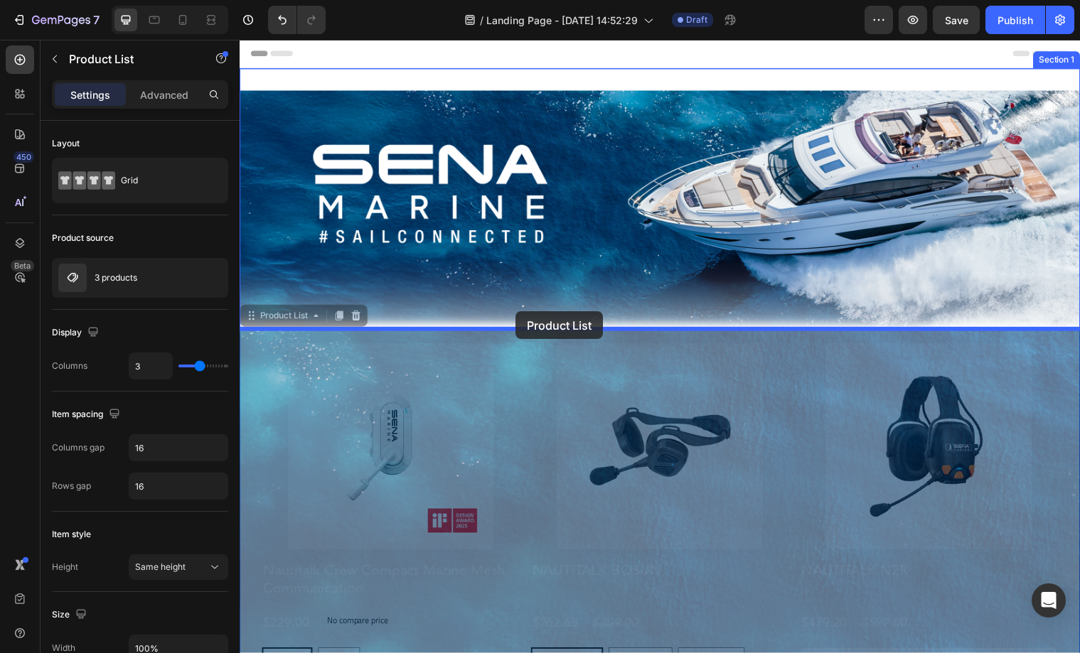
drag, startPoint x: 250, startPoint y: 319, endPoint x: 520, endPoint y: 316, distance: 269.4
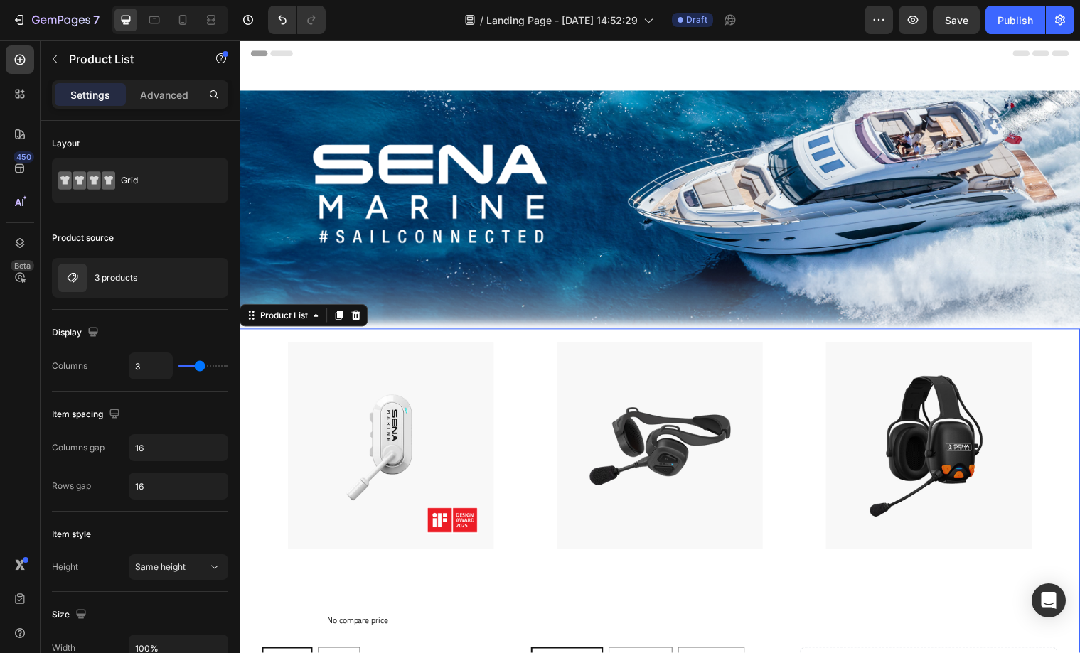
click at [533, 356] on div "Product Images Nautitalk Crew Compact Marine Mesh Communication Product Title $…" at bounding box center [666, 565] width 808 height 435
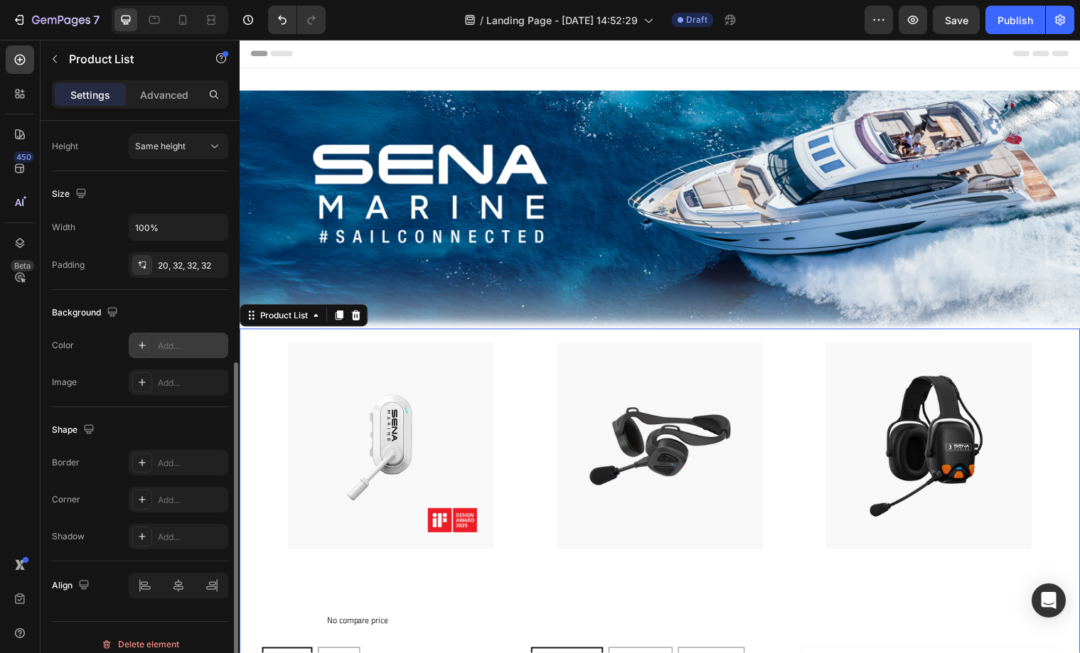
scroll to position [422, 0]
click at [153, 380] on div "Add..." at bounding box center [179, 381] width 100 height 26
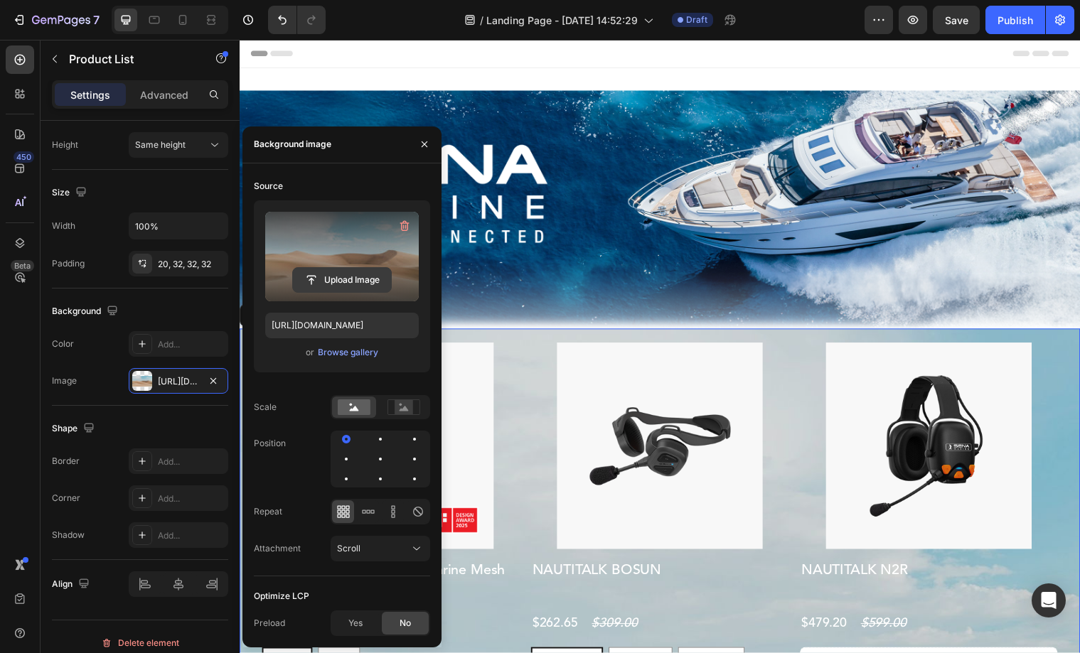
click at [344, 285] on input "file" at bounding box center [342, 280] width 98 height 24
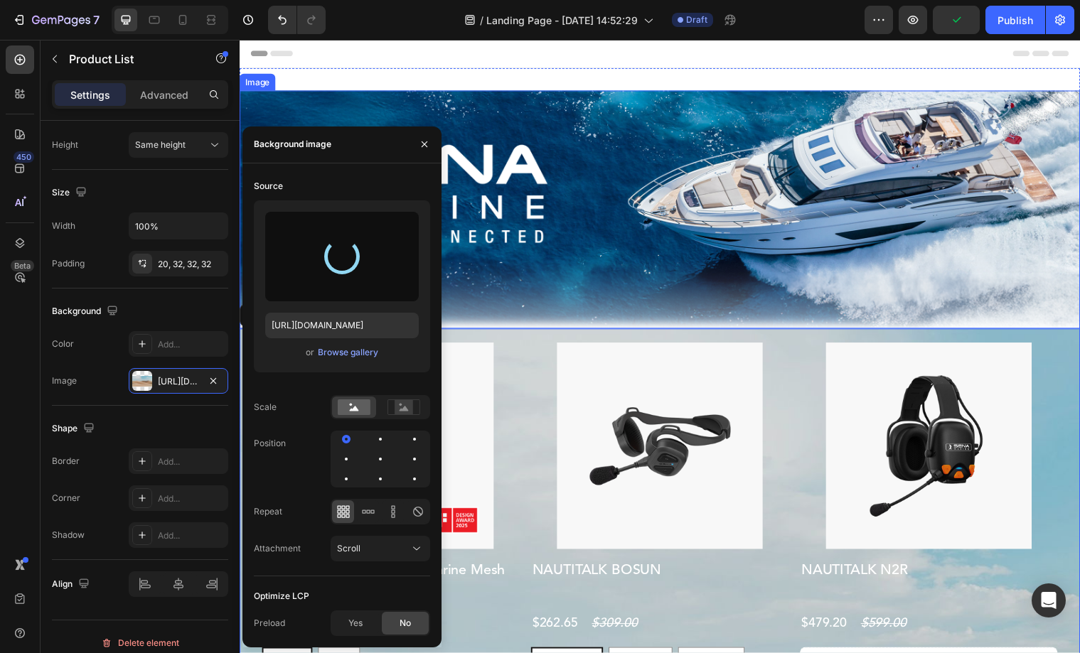
type input "[URL][DOMAIN_NAME]"
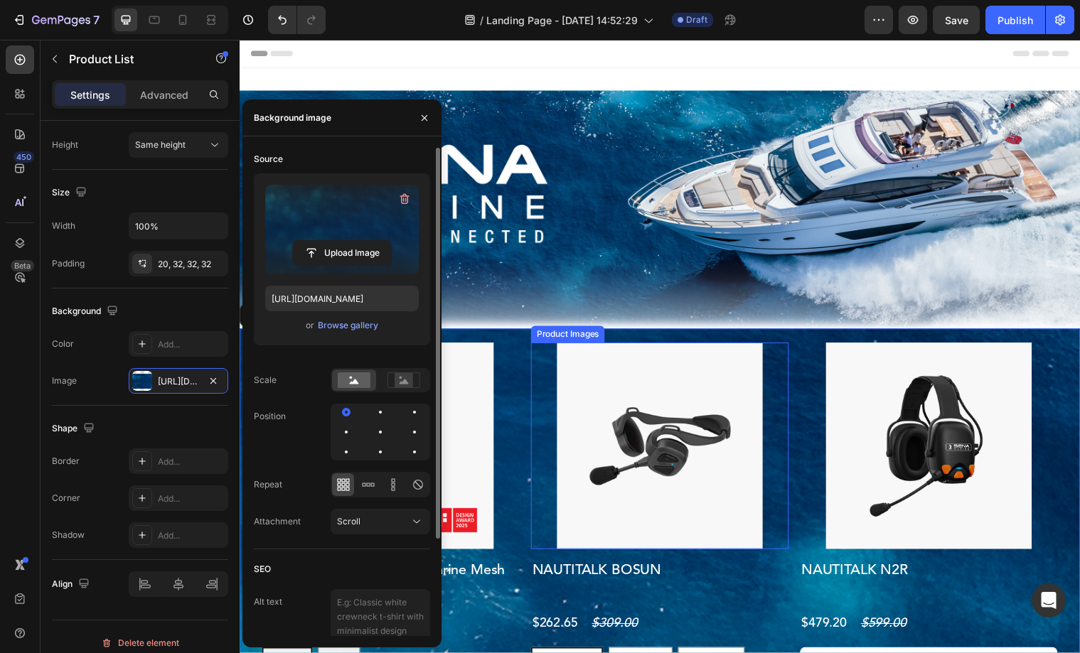
click at [524, 361] on div at bounding box center [393, 452] width 262 height 209
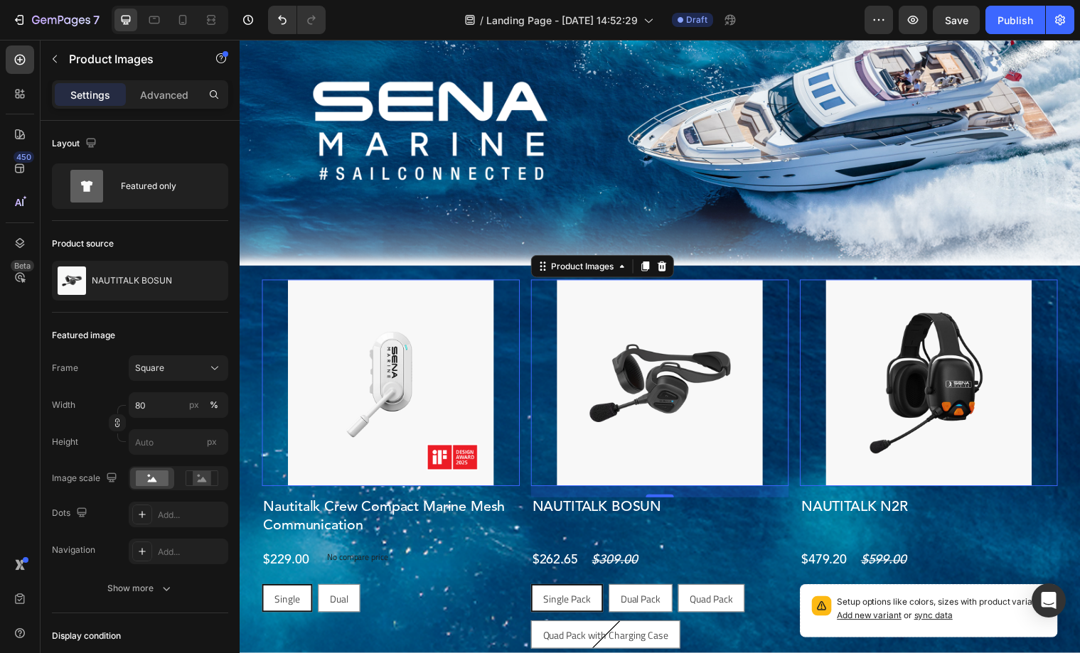
scroll to position [0, 0]
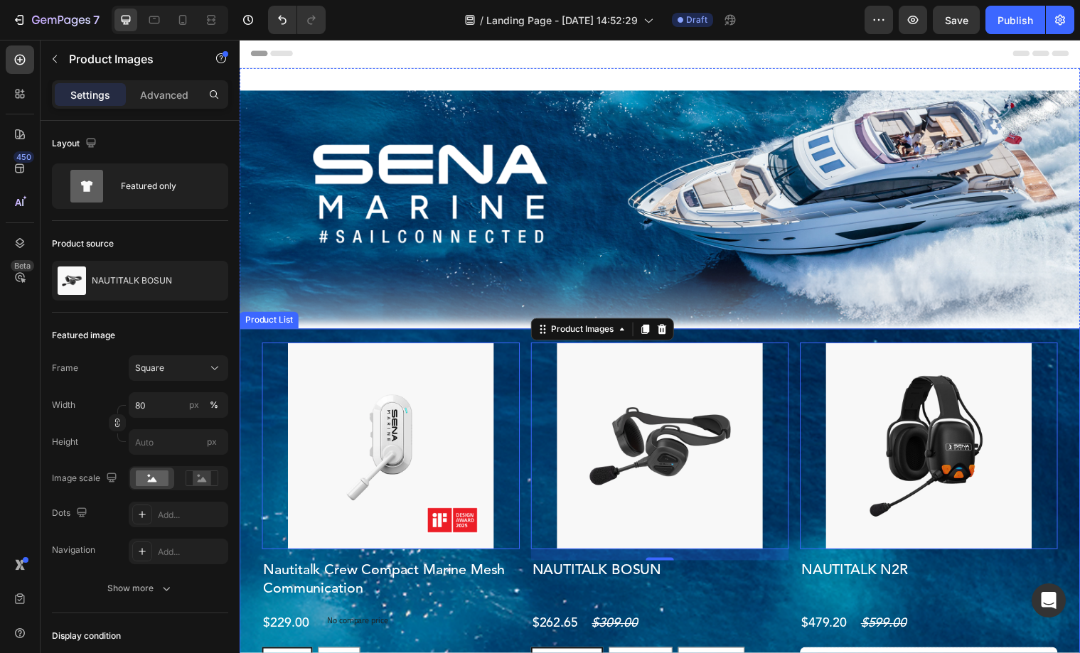
click at [530, 343] on div "Product Images 0 Nautitalk Crew Compact Marine Mesh Communication Product Title…" at bounding box center [666, 569] width 853 height 472
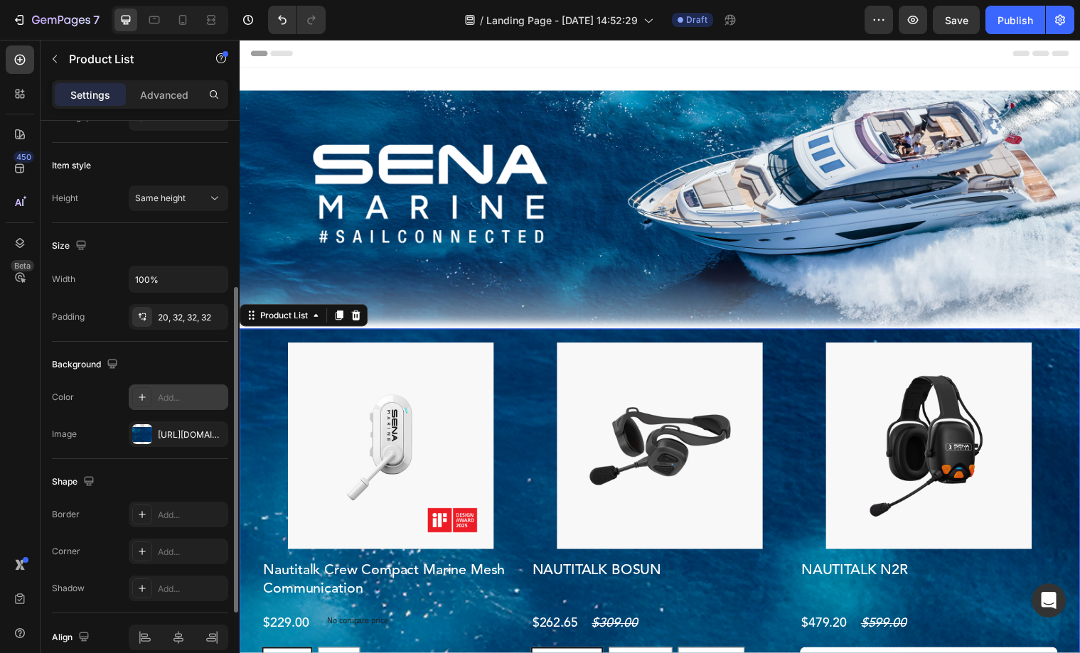
scroll to position [376, 0]
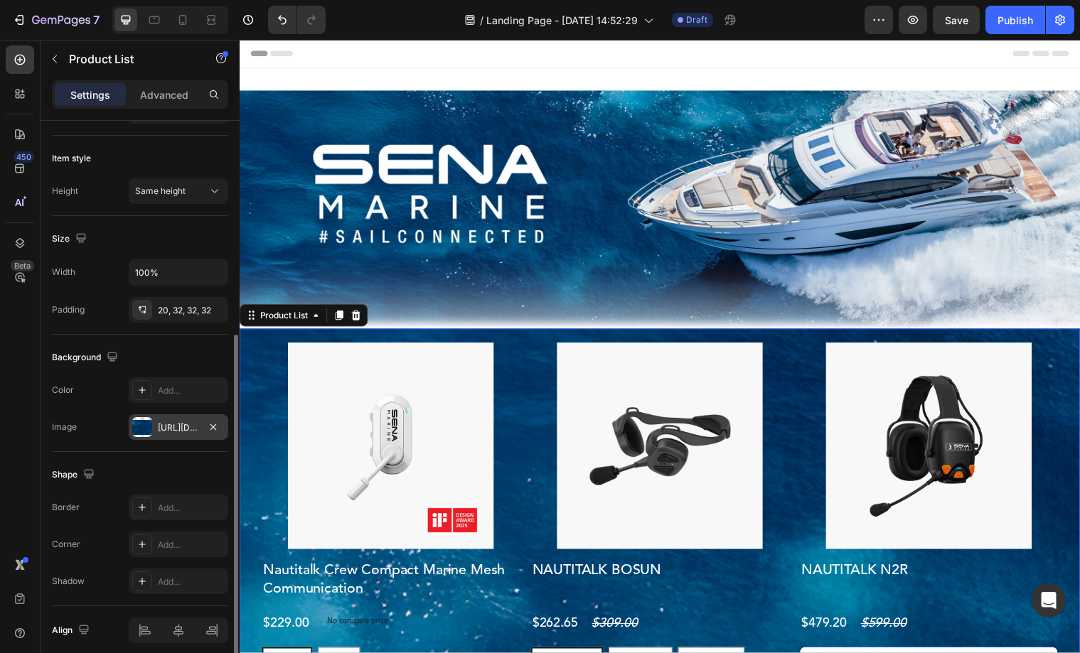
click at [160, 423] on div "[URL][DOMAIN_NAME]" at bounding box center [178, 428] width 41 height 13
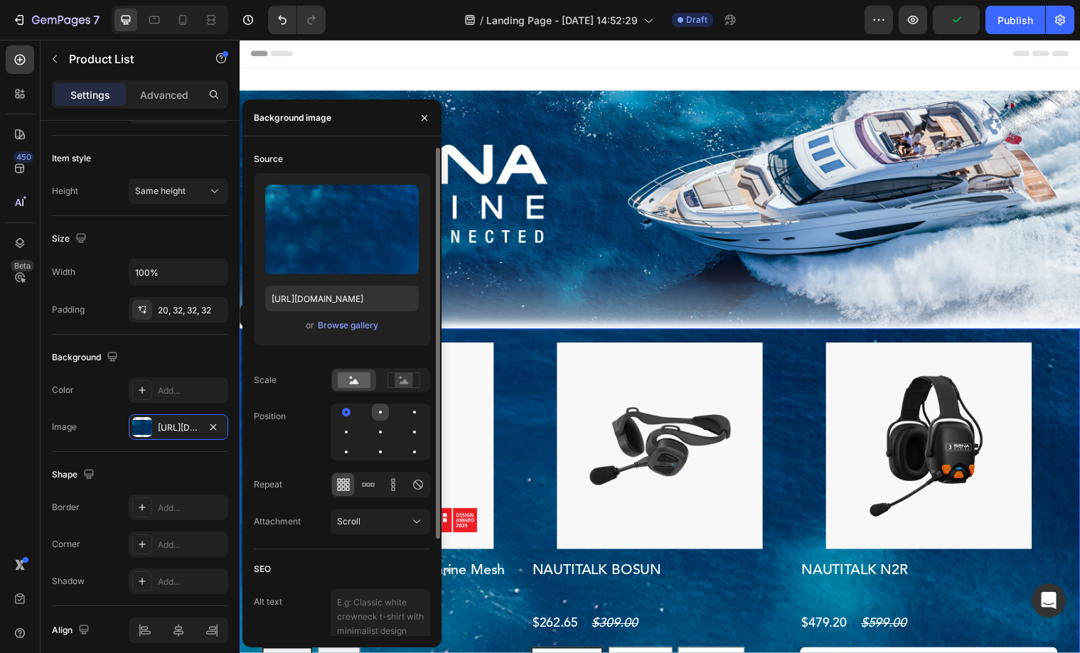
click at [380, 412] on div at bounding box center [380, 412] width 3 height 3
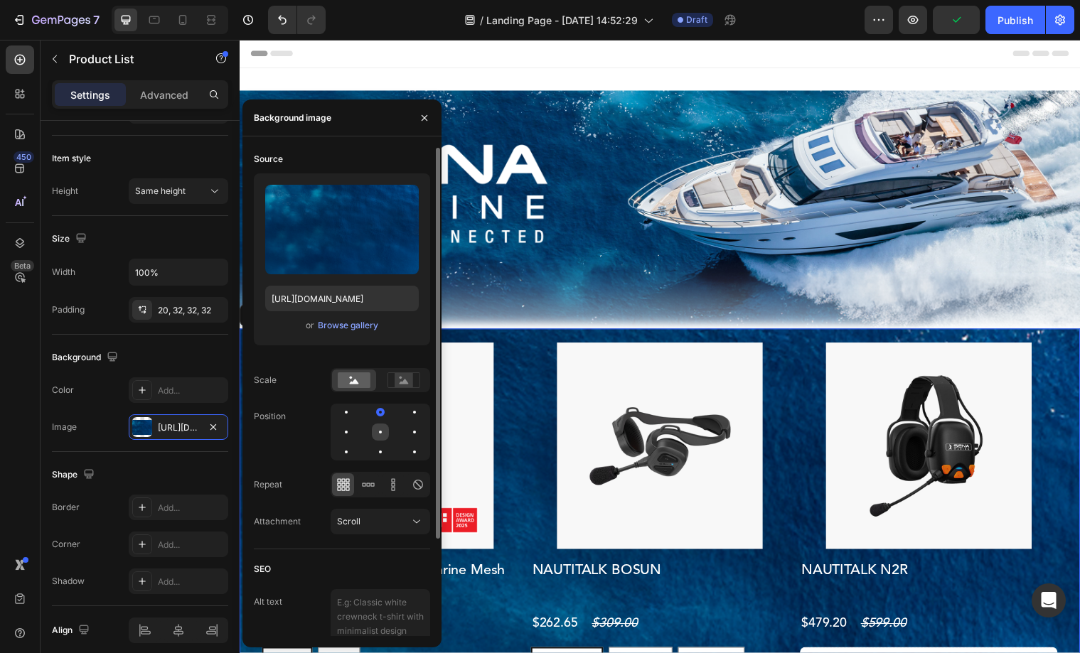
click at [406, 430] on div at bounding box center [414, 432] width 17 height 17
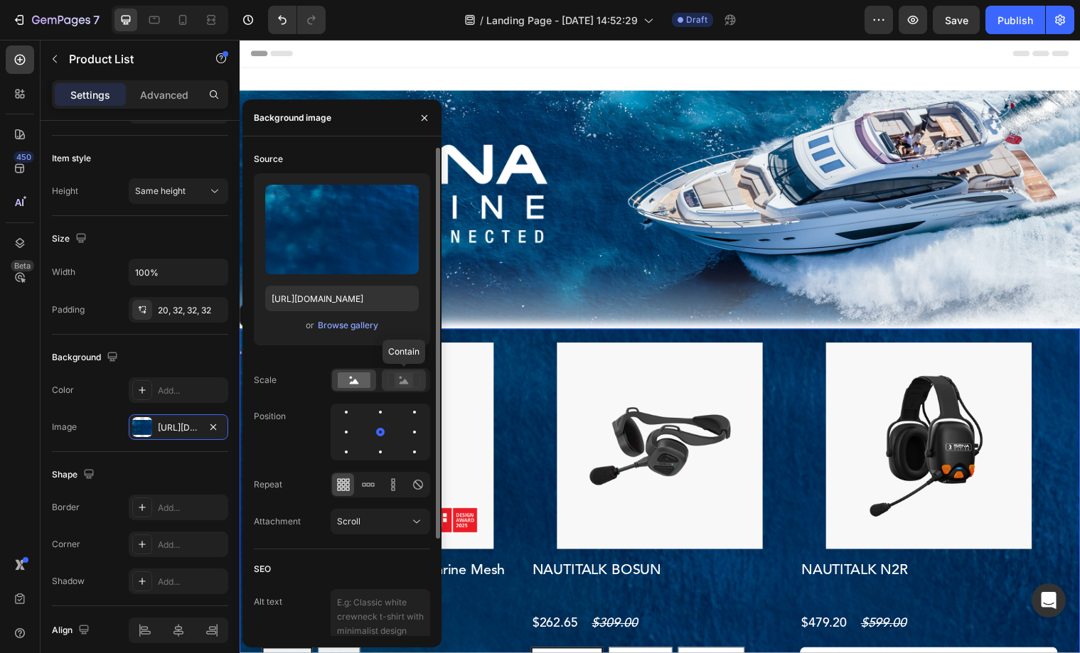
click at [391, 384] on icon at bounding box center [403, 380] width 33 height 16
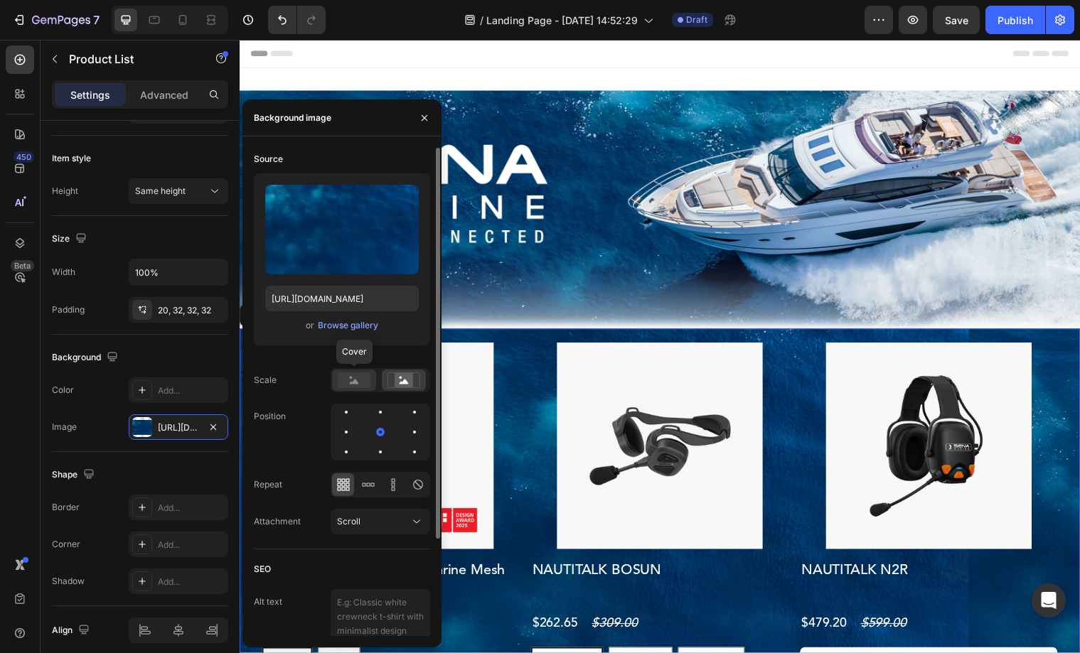
click at [364, 378] on rect at bounding box center [354, 380] width 33 height 16
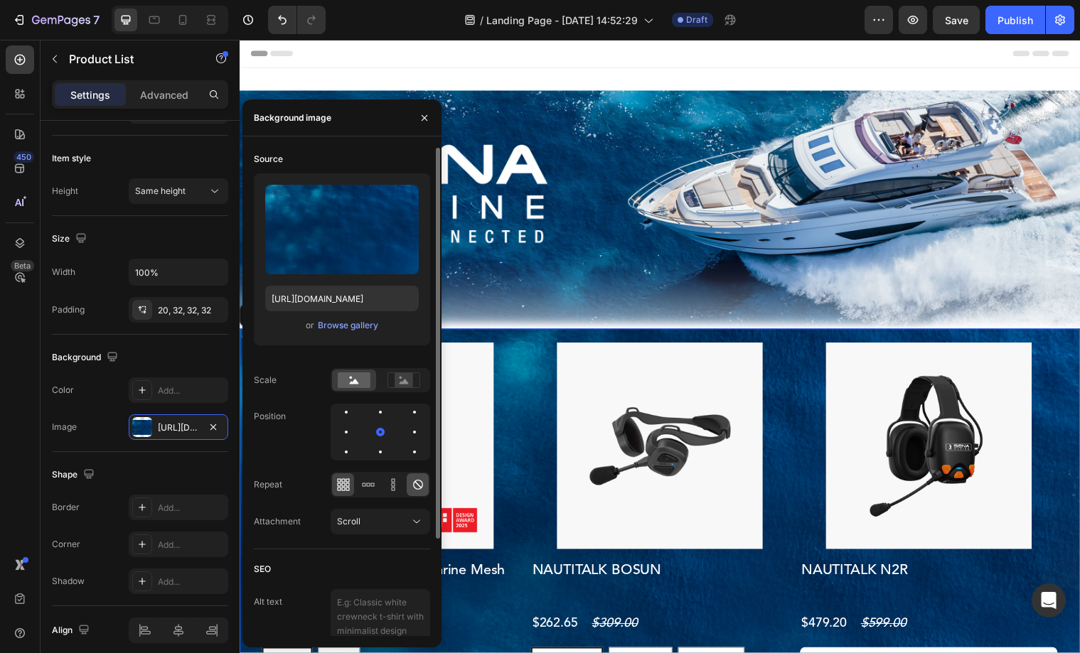
click at [415, 486] on icon at bounding box center [418, 485] width 14 height 14
click at [396, 382] on rect at bounding box center [404, 380] width 18 height 14
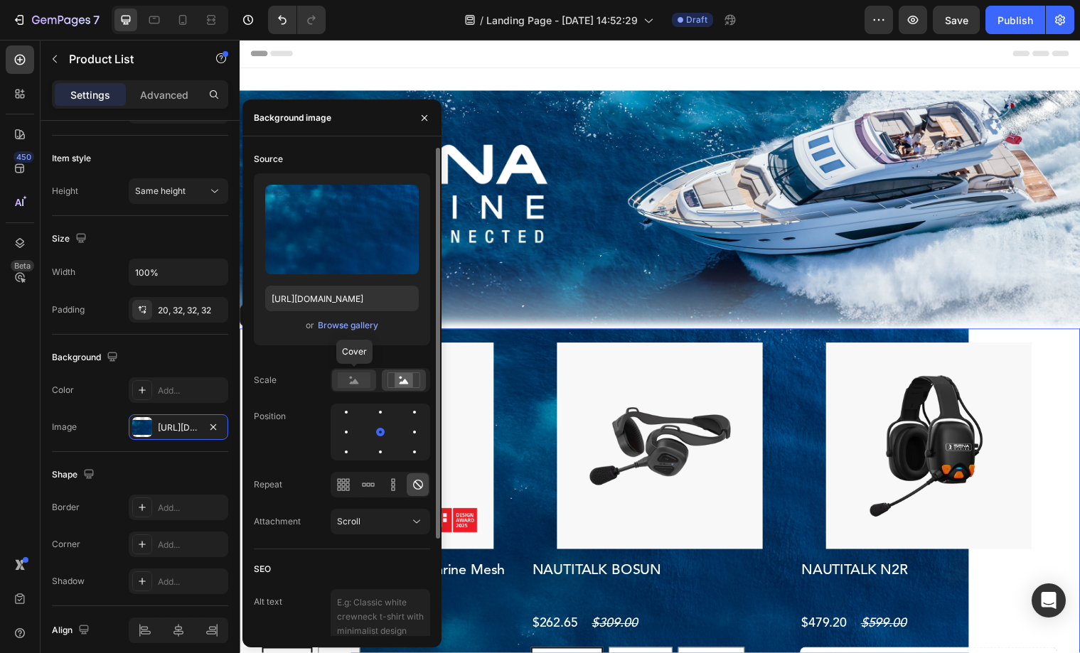
click at [345, 375] on rect at bounding box center [354, 380] width 33 height 16
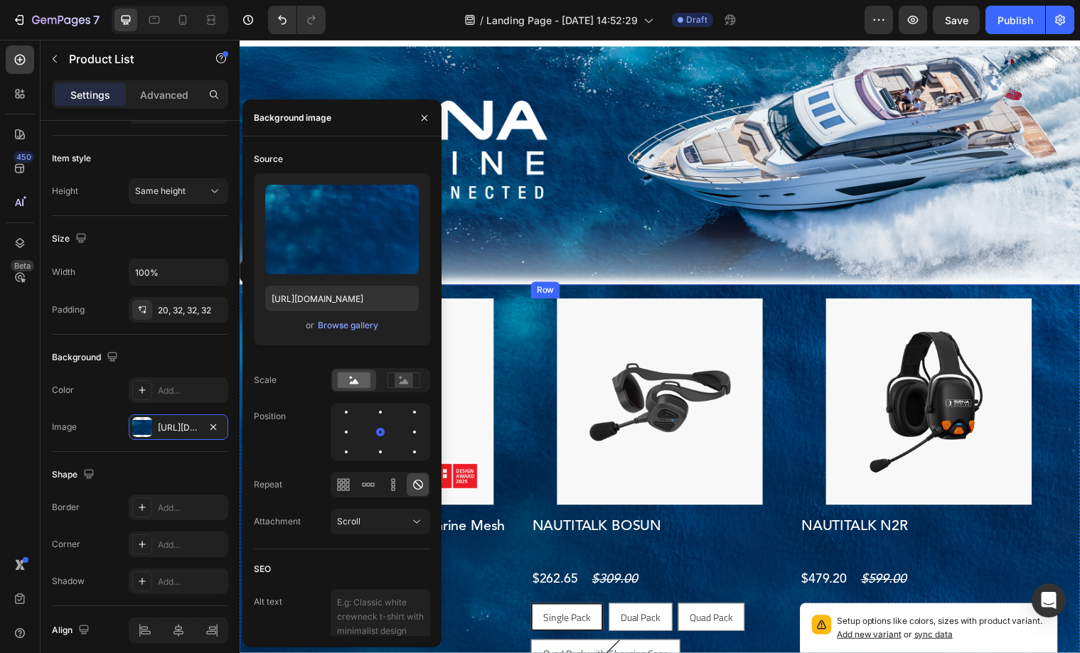
scroll to position [0, 0]
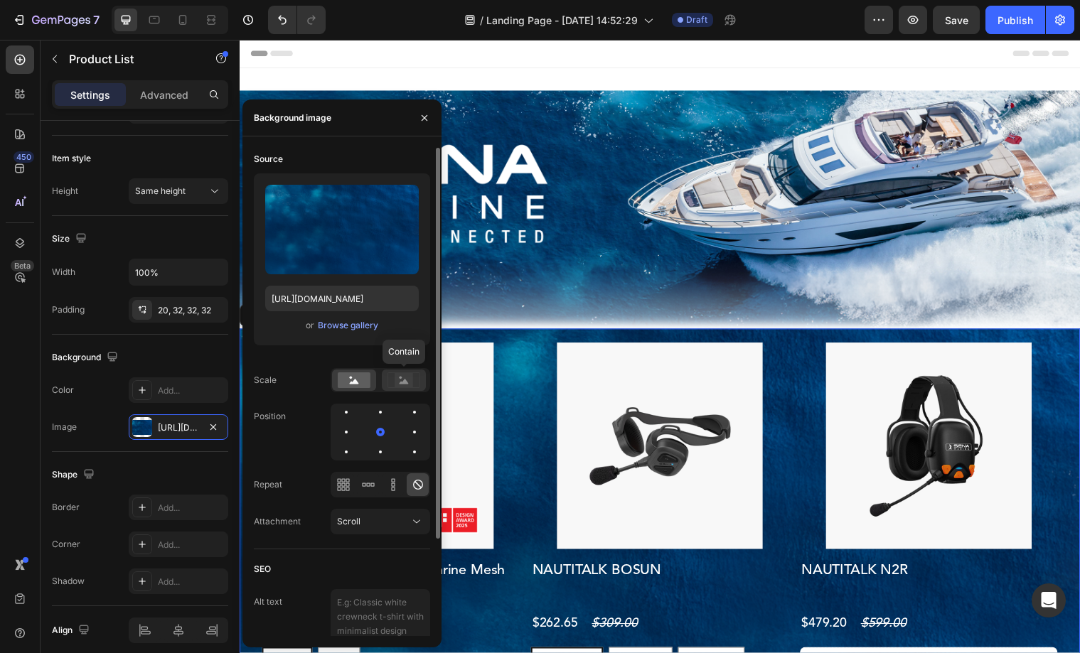
click at [392, 381] on icon at bounding box center [403, 380] width 33 height 16
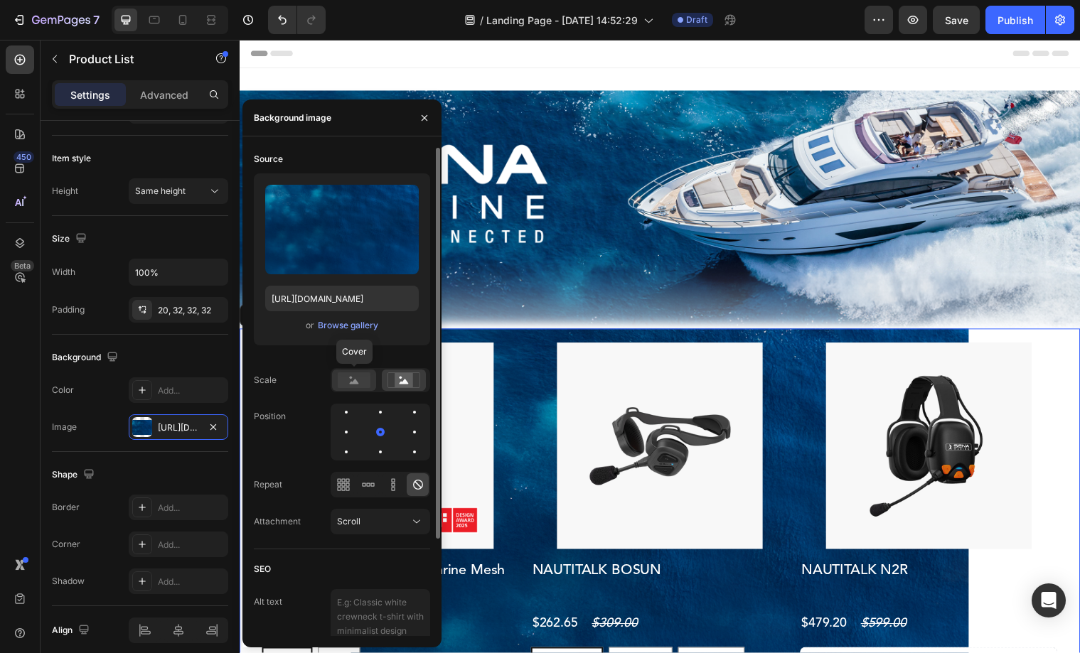
click at [368, 380] on rect at bounding box center [354, 380] width 33 height 16
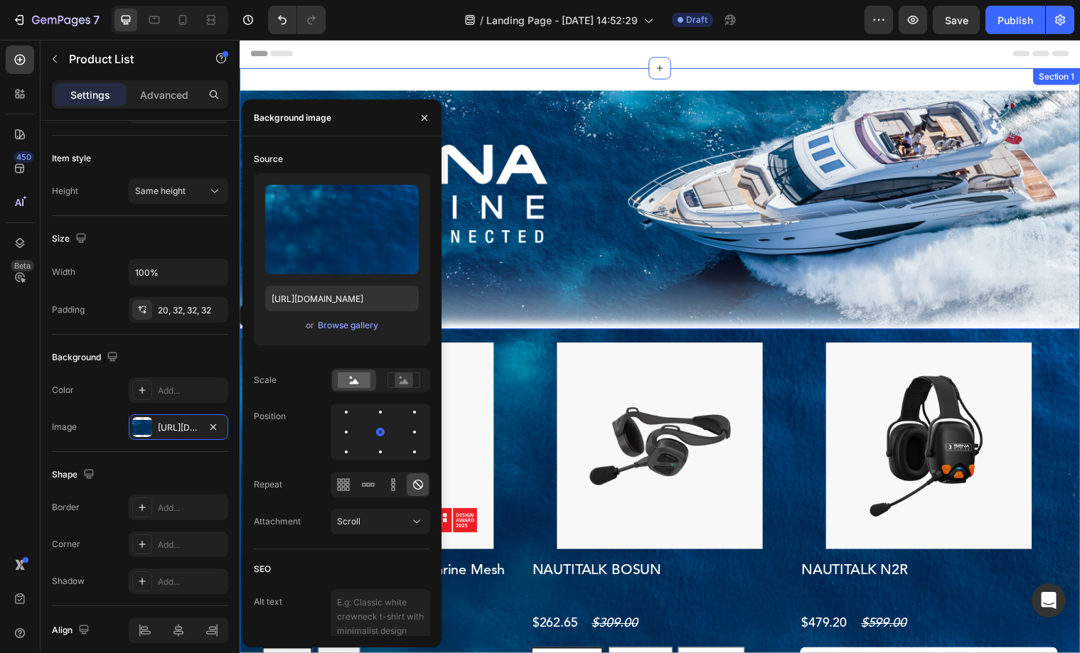
scroll to position [294, 0]
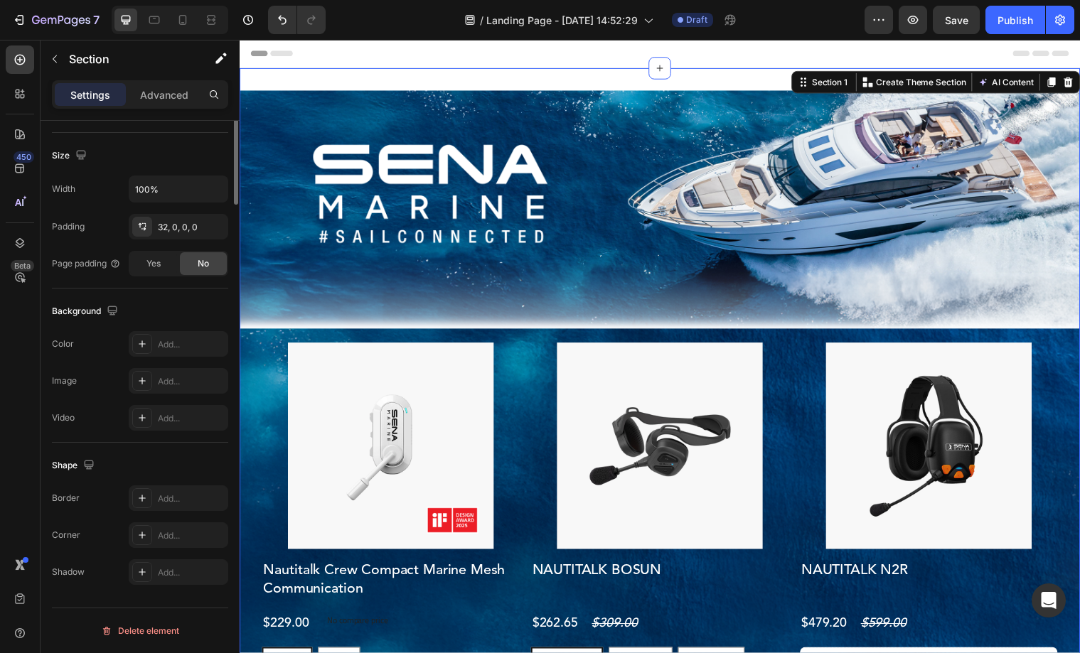
click at [574, 85] on div "Image Product Images Nautitalk Crew Compact Marine Mesh Communication Product T…" at bounding box center [666, 437] width 853 height 736
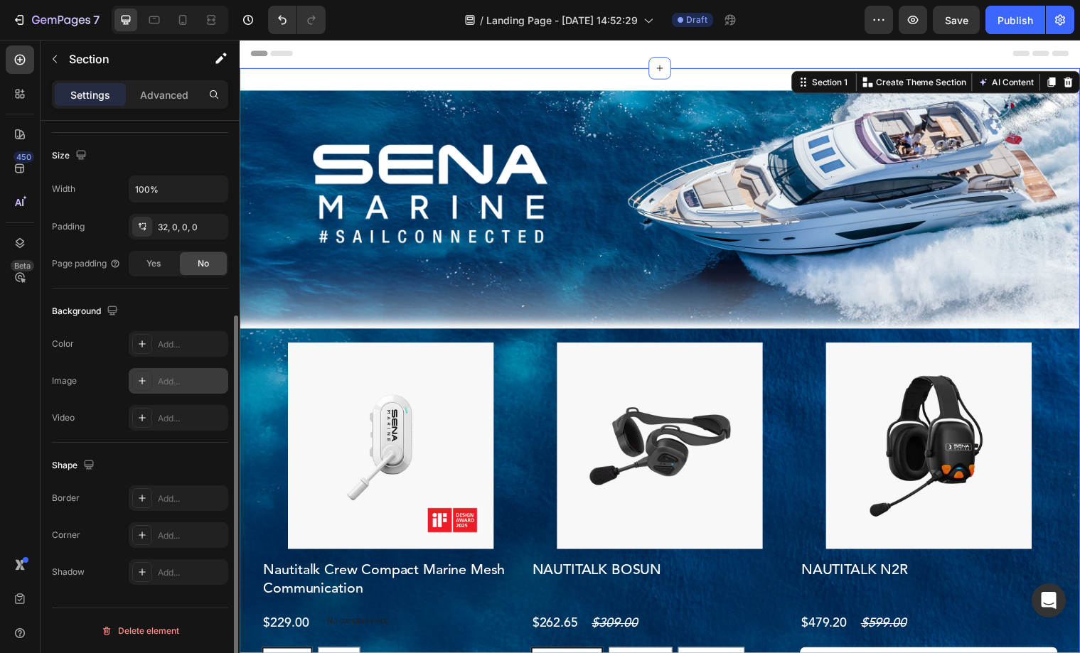
click at [146, 377] on icon at bounding box center [141, 380] width 11 height 11
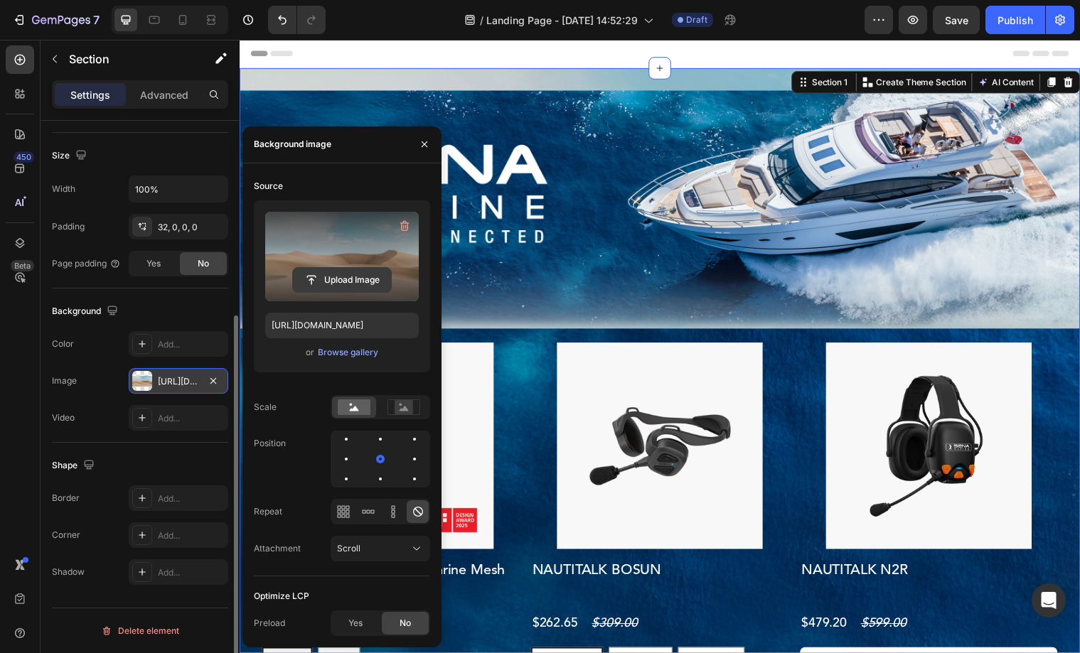
click at [355, 284] on input "file" at bounding box center [342, 280] width 98 height 24
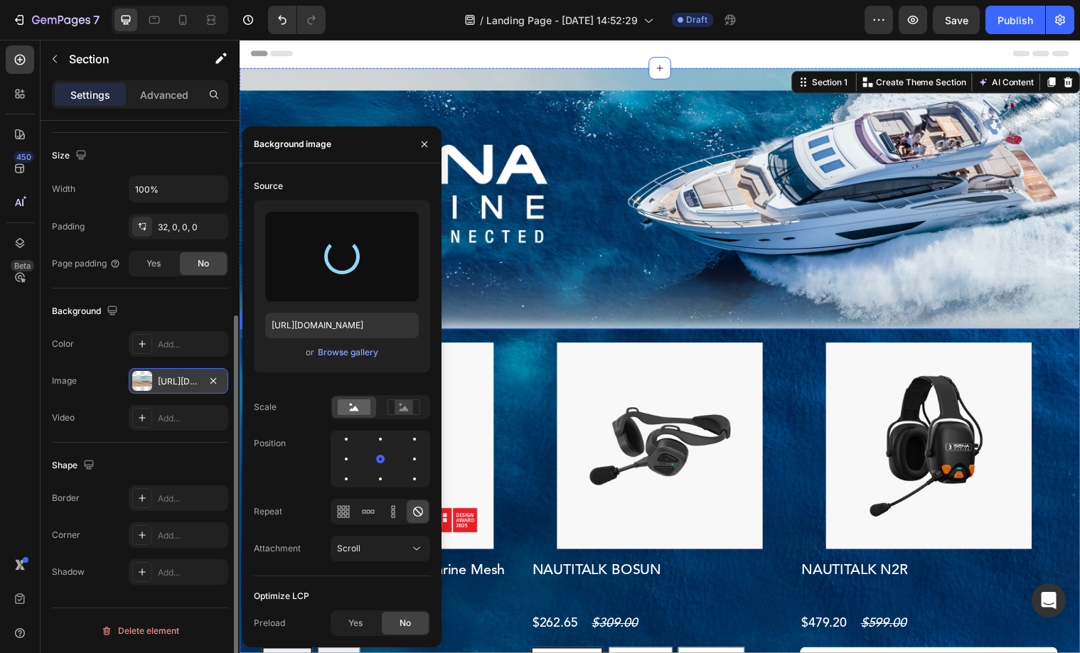
type input "[URL][DOMAIN_NAME]"
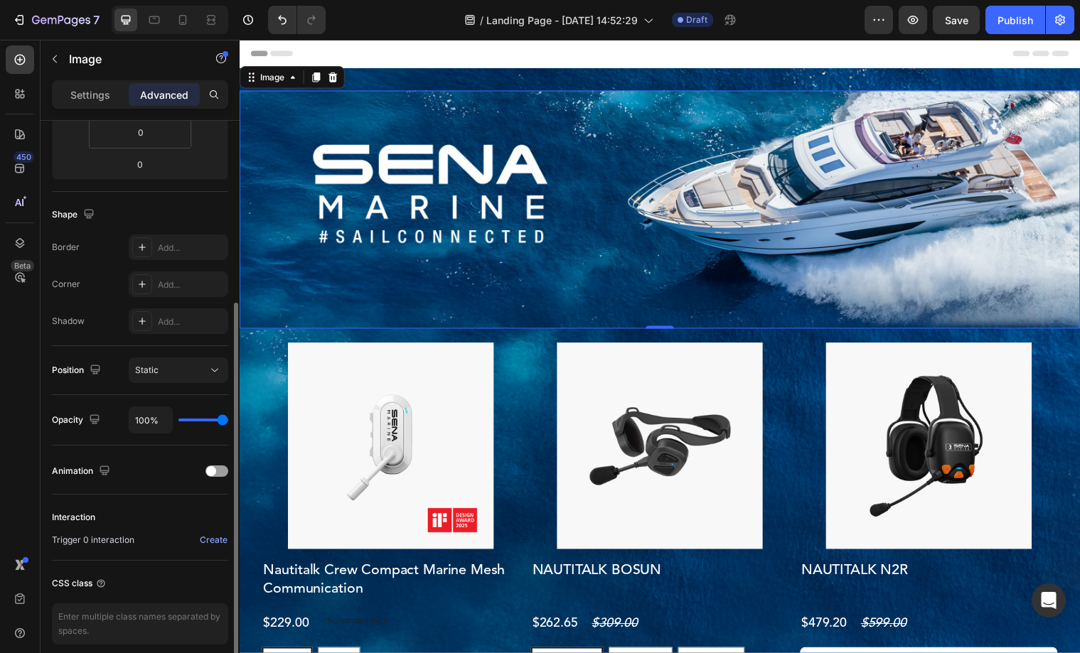
click at [598, 140] on img at bounding box center [666, 213] width 853 height 242
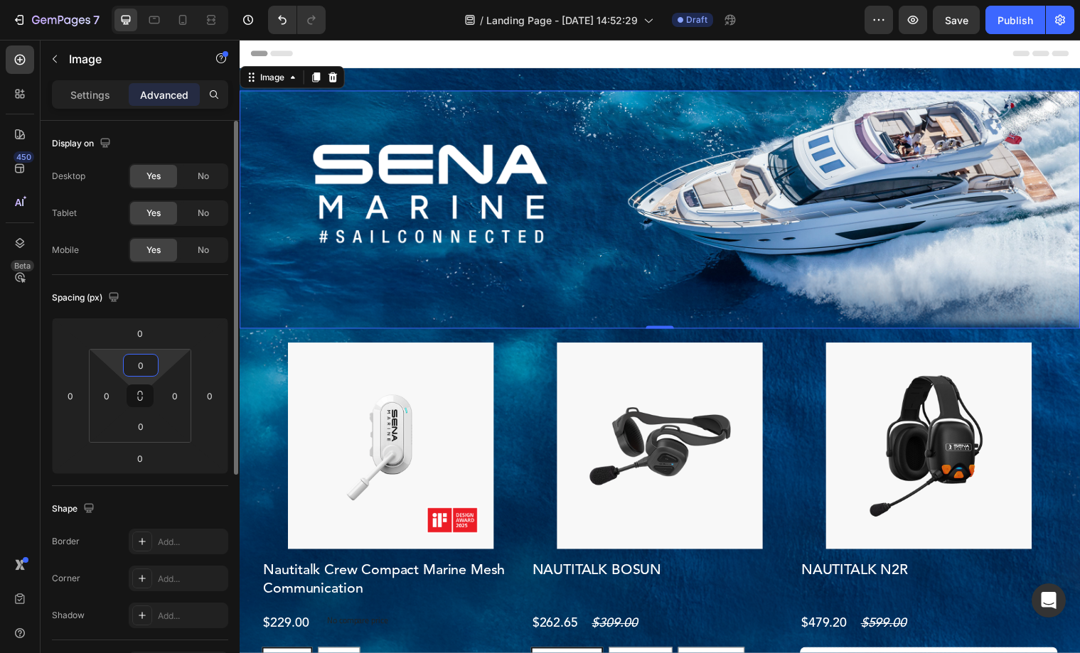
click at [136, 360] on input "0" at bounding box center [141, 365] width 28 height 21
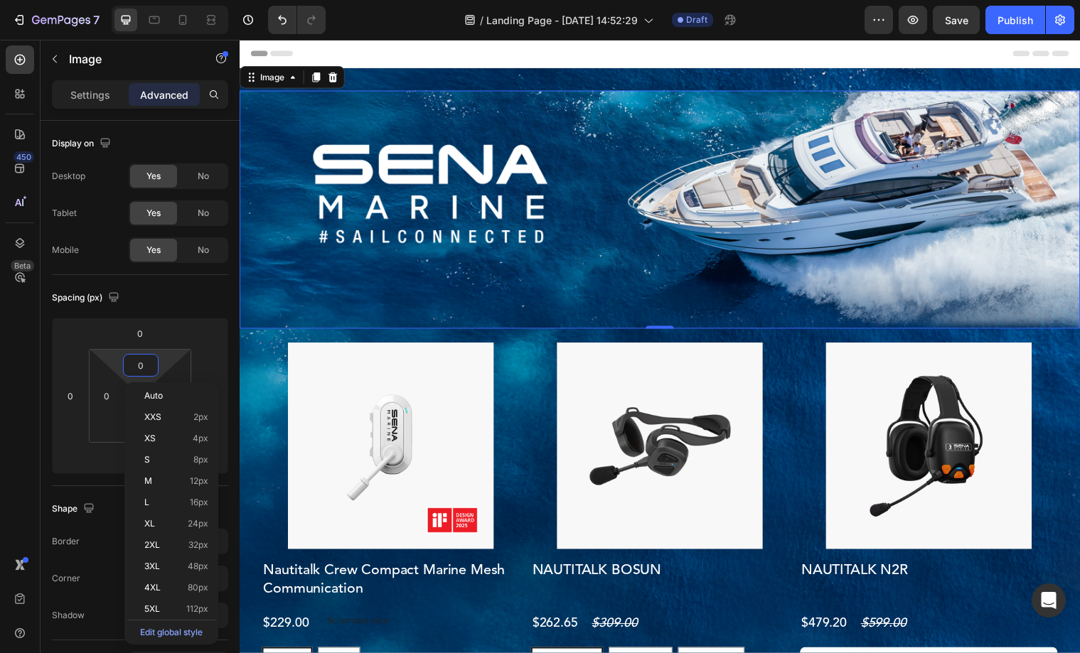
click at [676, 144] on img at bounding box center [666, 213] width 853 height 242
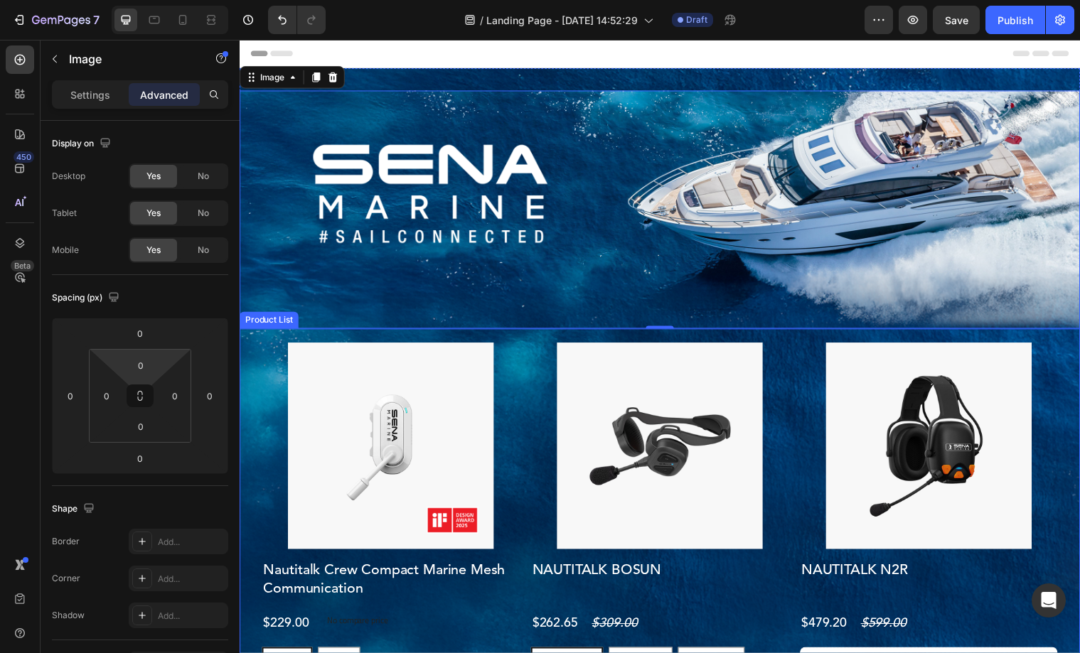
click at [524, 362] on div "Product Images Nautitalk Crew Compact Marine Mesh Communication Product Title $…" at bounding box center [666, 565] width 808 height 435
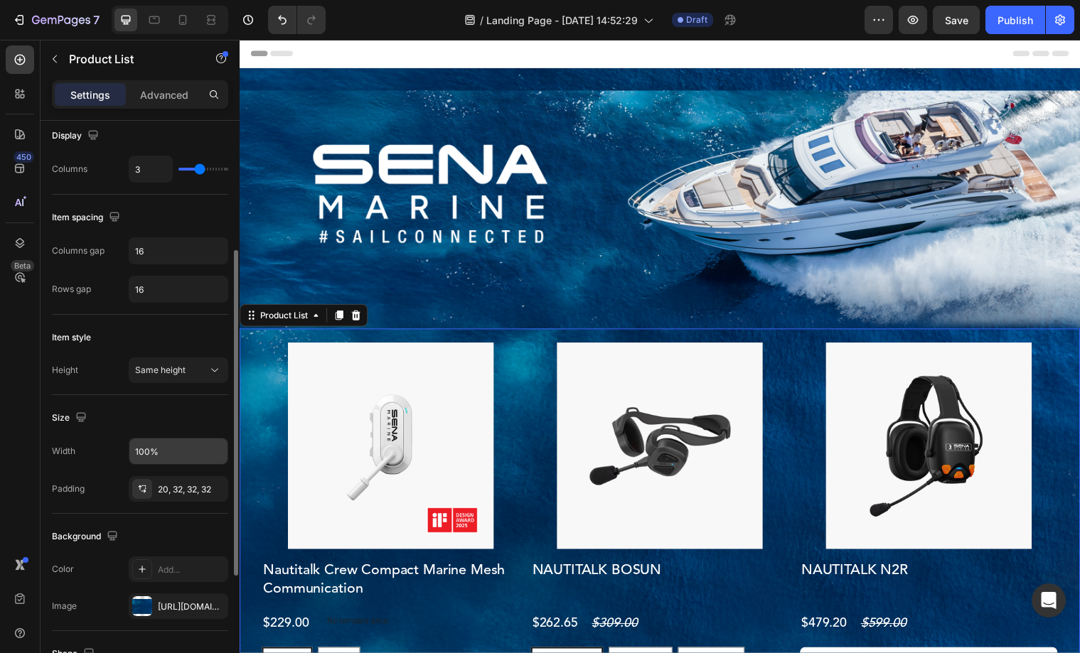
scroll to position [219, 0]
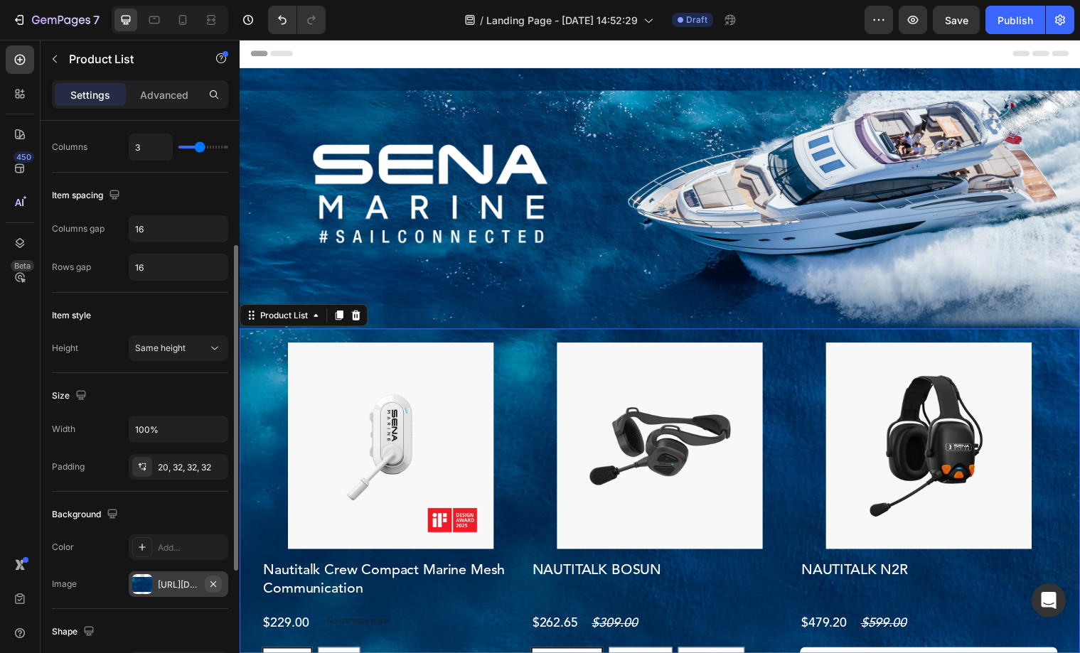
click at [211, 585] on icon "button" at bounding box center [213, 584] width 6 height 6
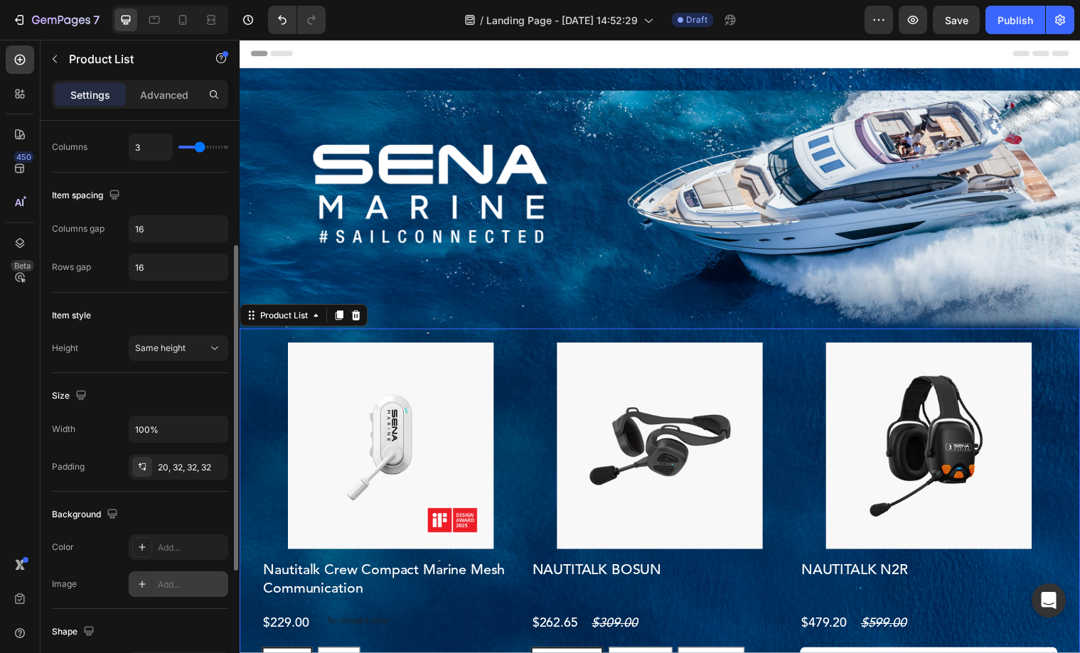
click at [830, 56] on div "Header" at bounding box center [666, 54] width 830 height 28
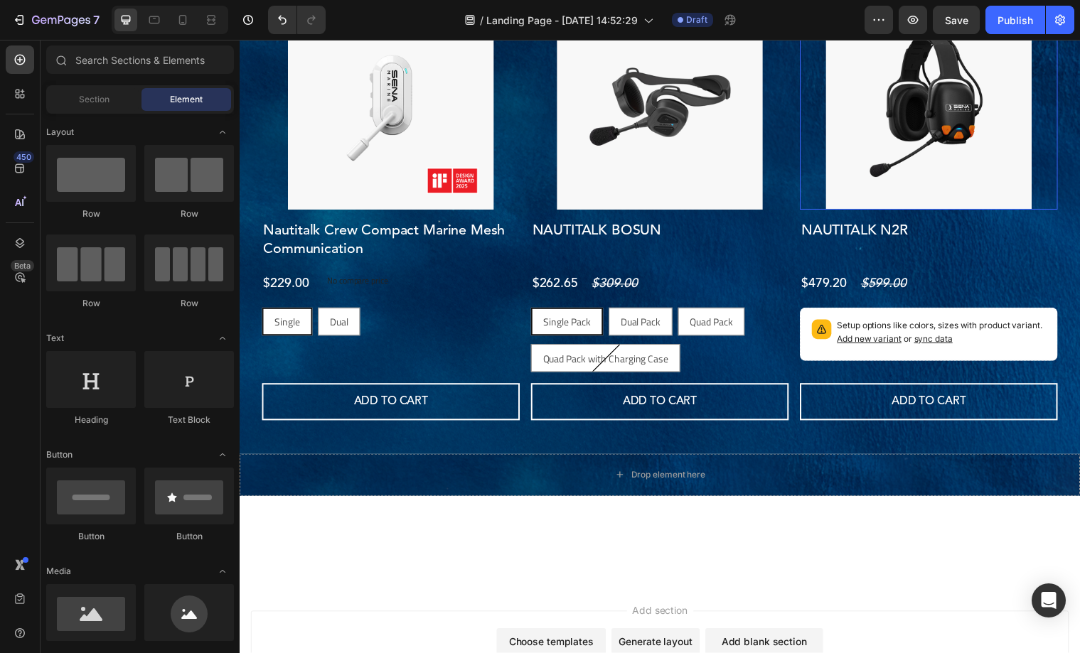
scroll to position [370, 0]
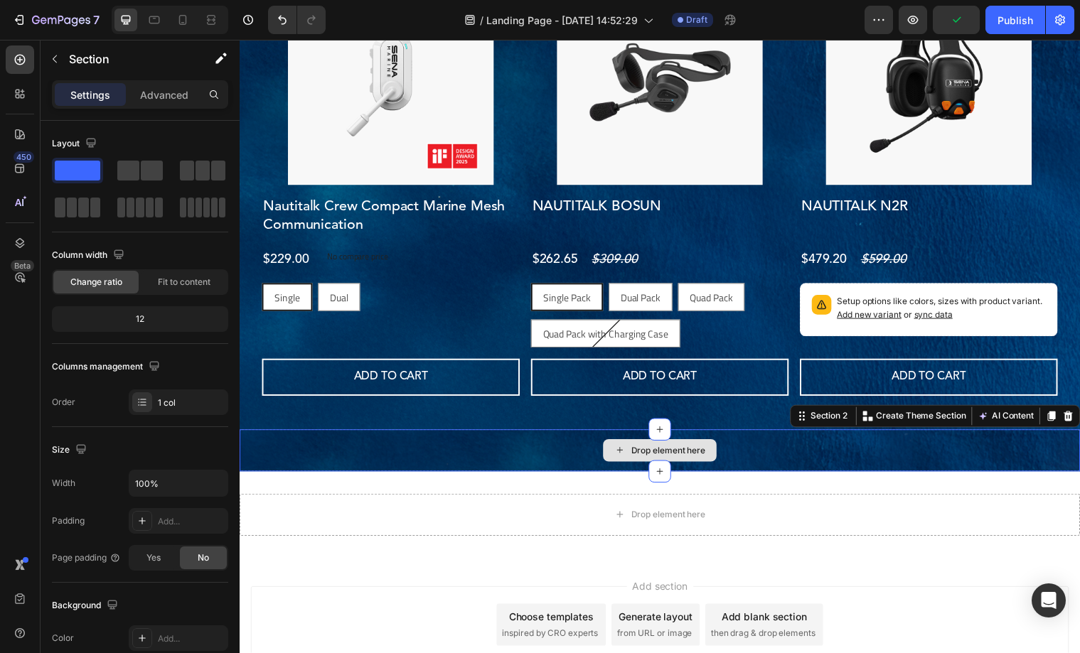
click at [756, 454] on div "Drop element here" at bounding box center [666, 457] width 853 height 43
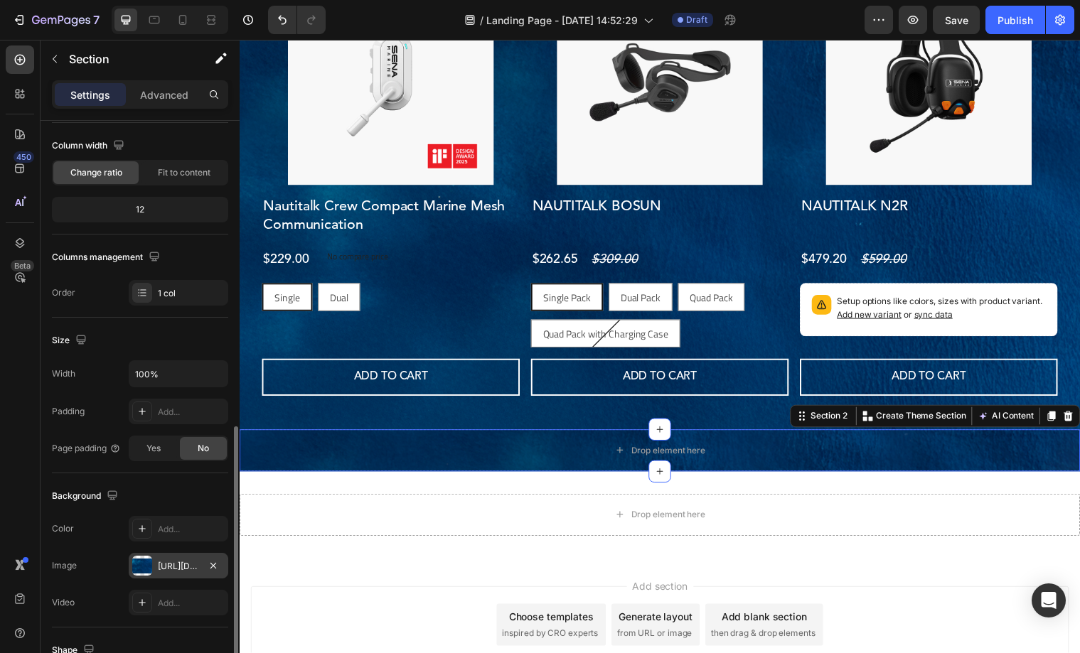
scroll to position [294, 0]
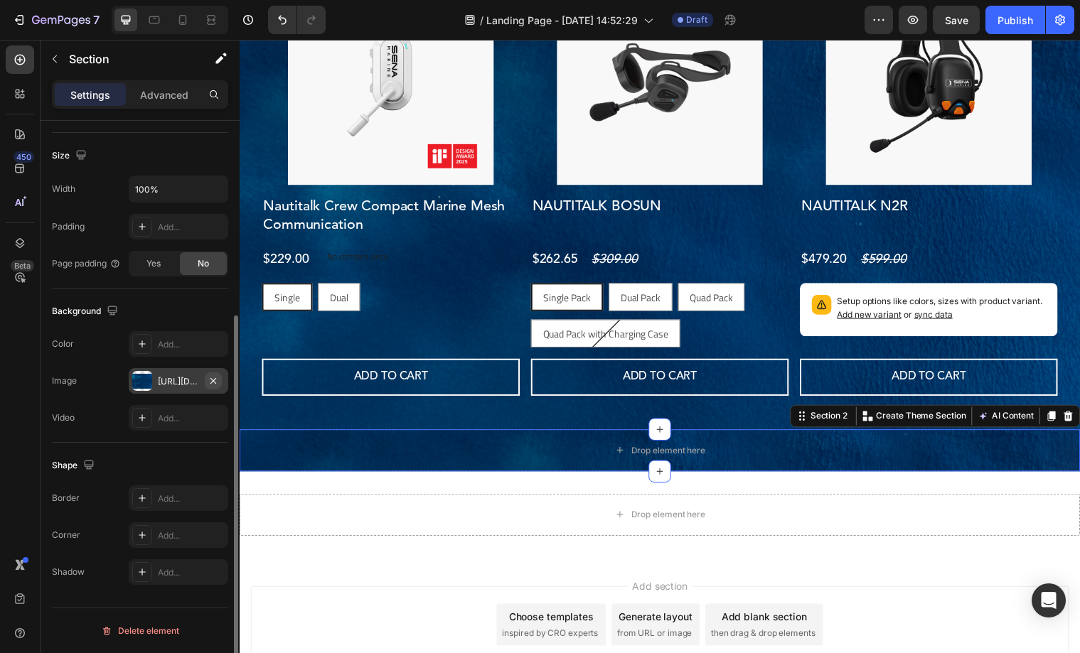
click at [217, 376] on icon "button" at bounding box center [213, 380] width 11 height 11
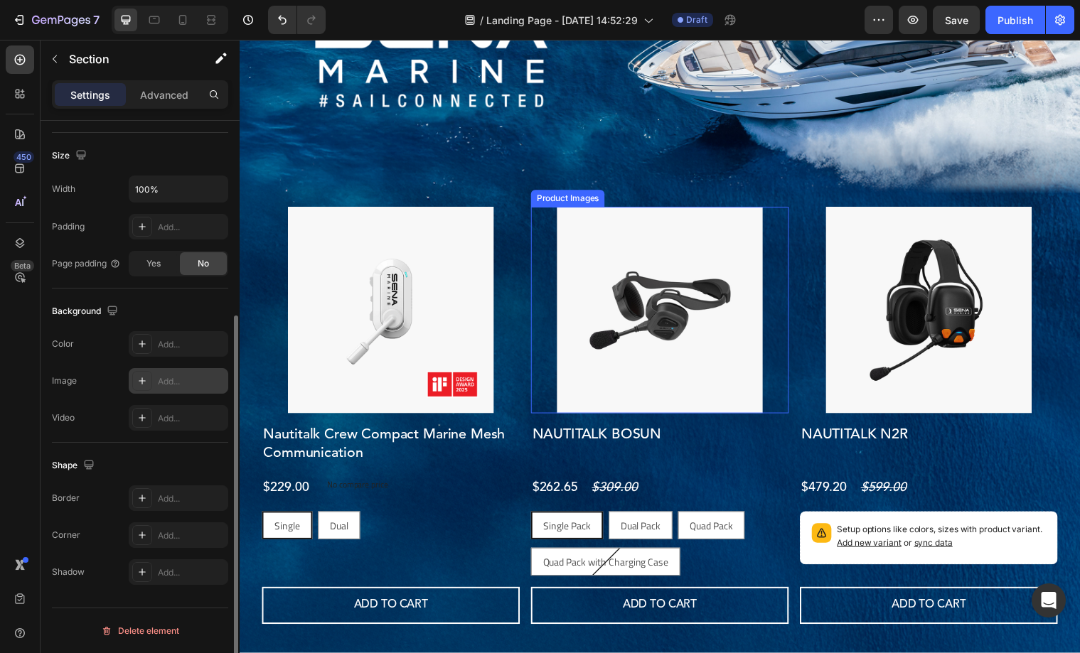
scroll to position [0, 0]
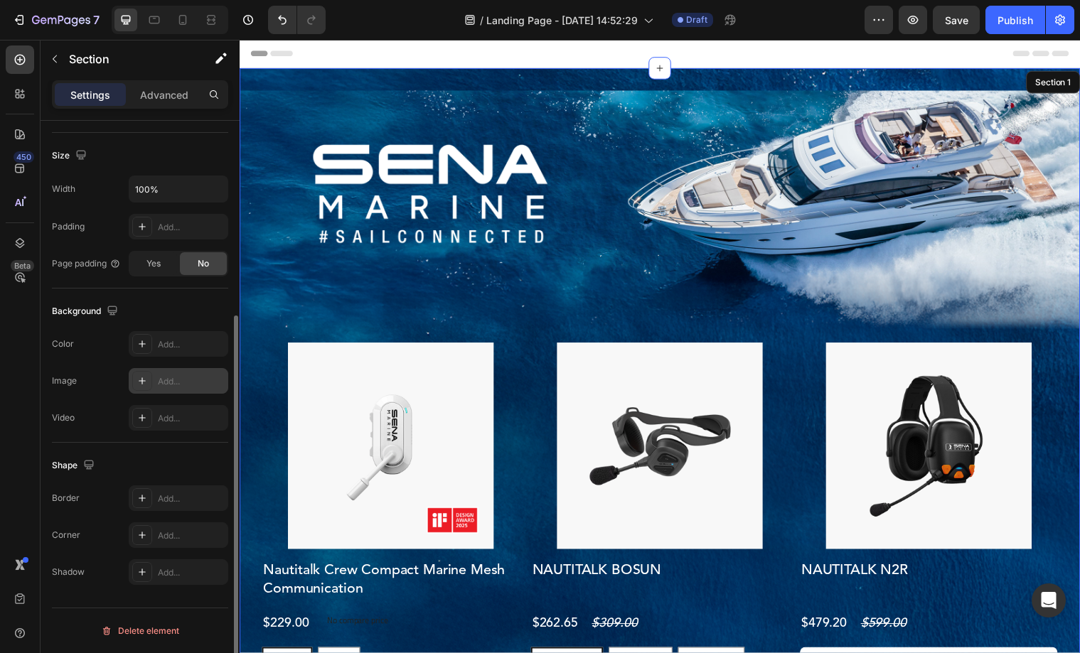
click at [561, 76] on div "Image Product Images Nautitalk Crew Compact Marine Mesh Communication Product T…" at bounding box center [666, 437] width 853 height 736
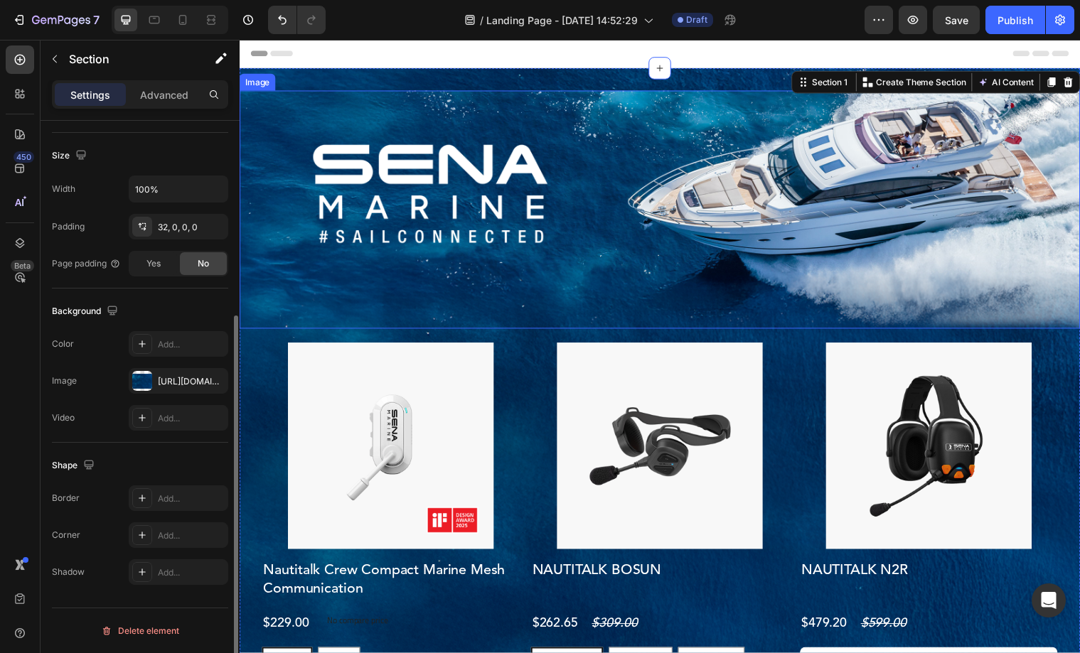
click at [577, 117] on img at bounding box center [666, 213] width 853 height 242
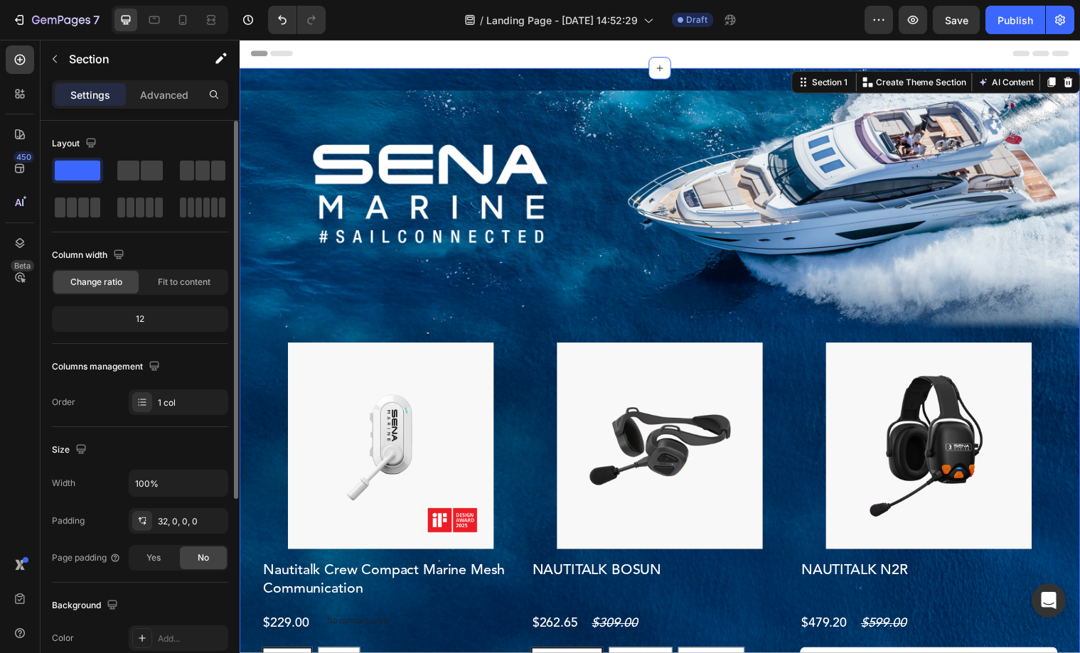
click at [422, 80] on div "Image Product Images Nautitalk Crew Compact Marine Mesh Communication Product T…" at bounding box center [666, 437] width 853 height 736
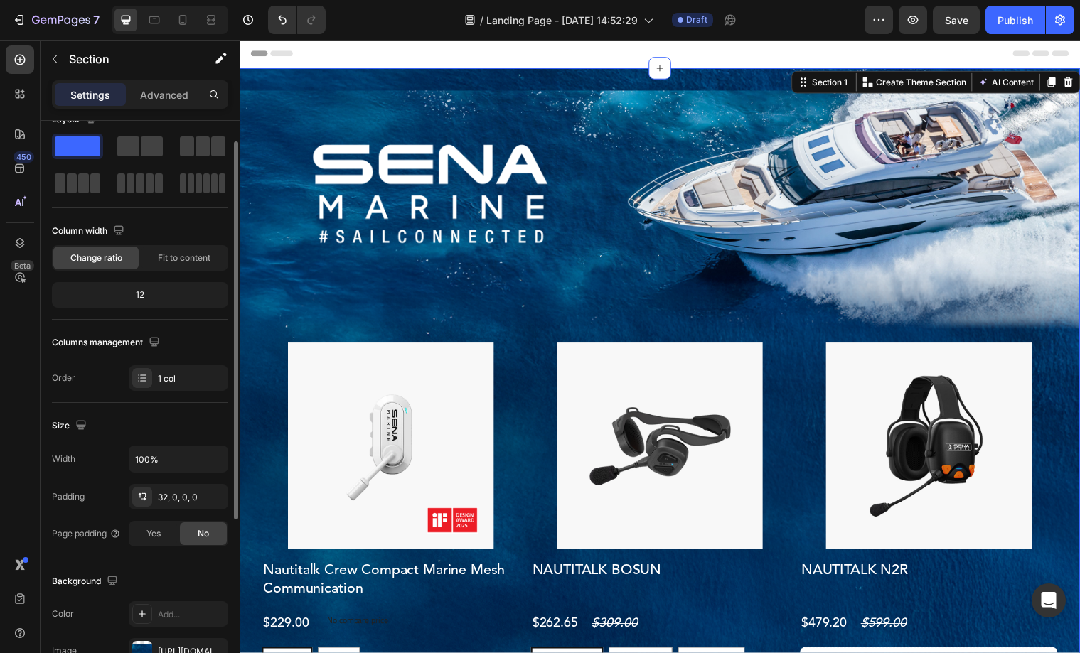
scroll to position [61, 0]
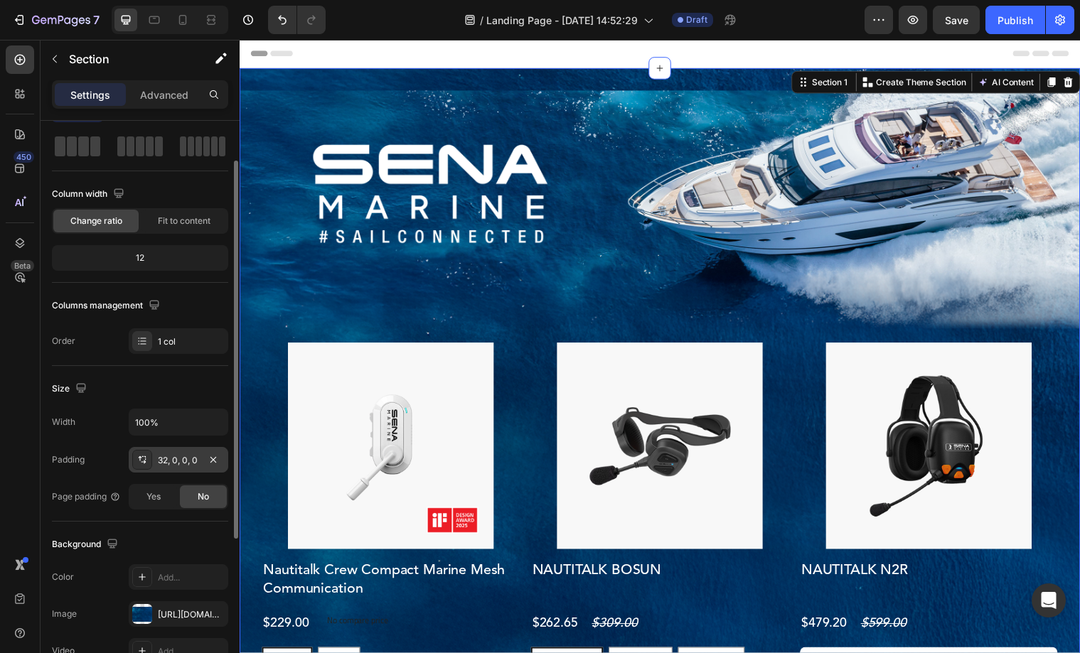
click at [164, 455] on div "32, 0, 0, 0" at bounding box center [178, 460] width 41 height 13
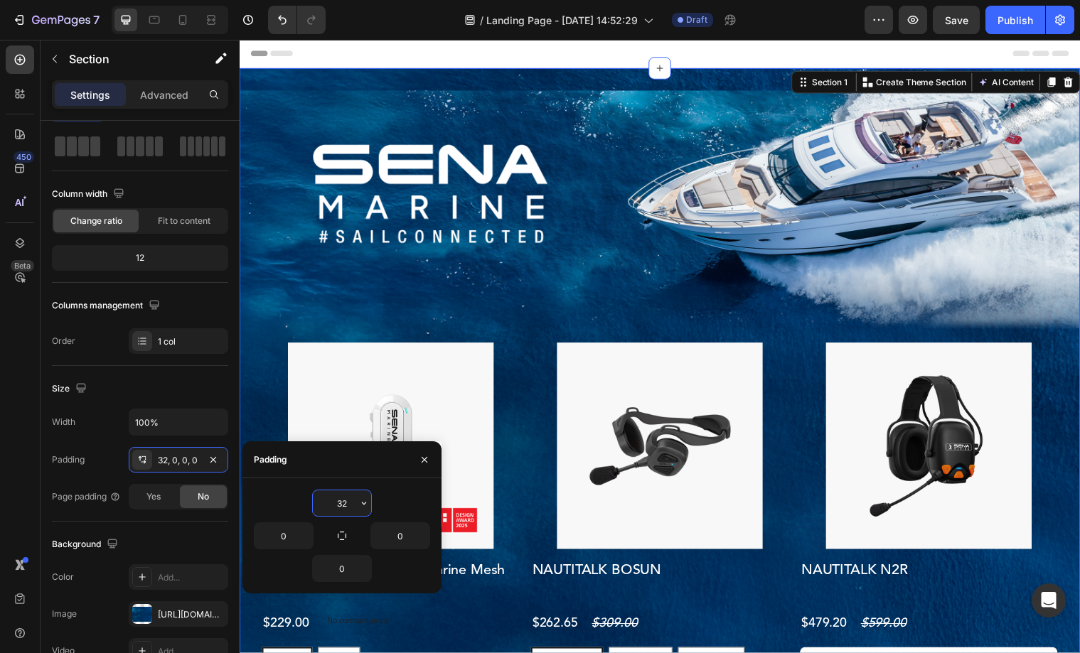
drag, startPoint x: 336, startPoint y: 503, endPoint x: 355, endPoint y: 503, distance: 19.2
click at [355, 503] on input "32" at bounding box center [342, 503] width 58 height 26
type input "0"
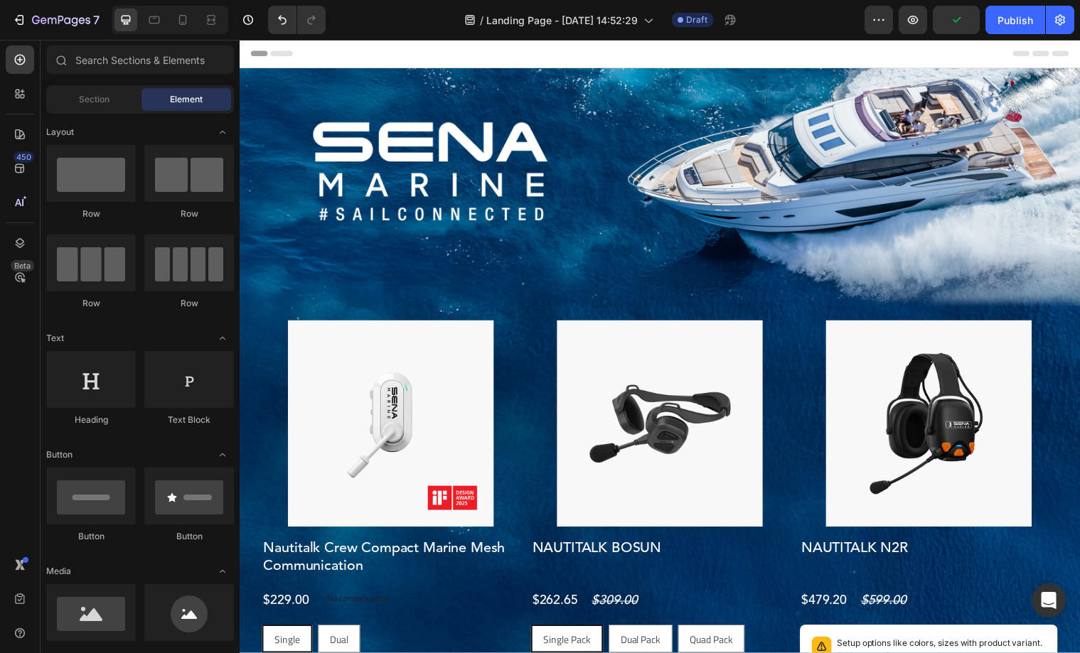
click at [508, 57] on div "Header" at bounding box center [666, 54] width 830 height 28
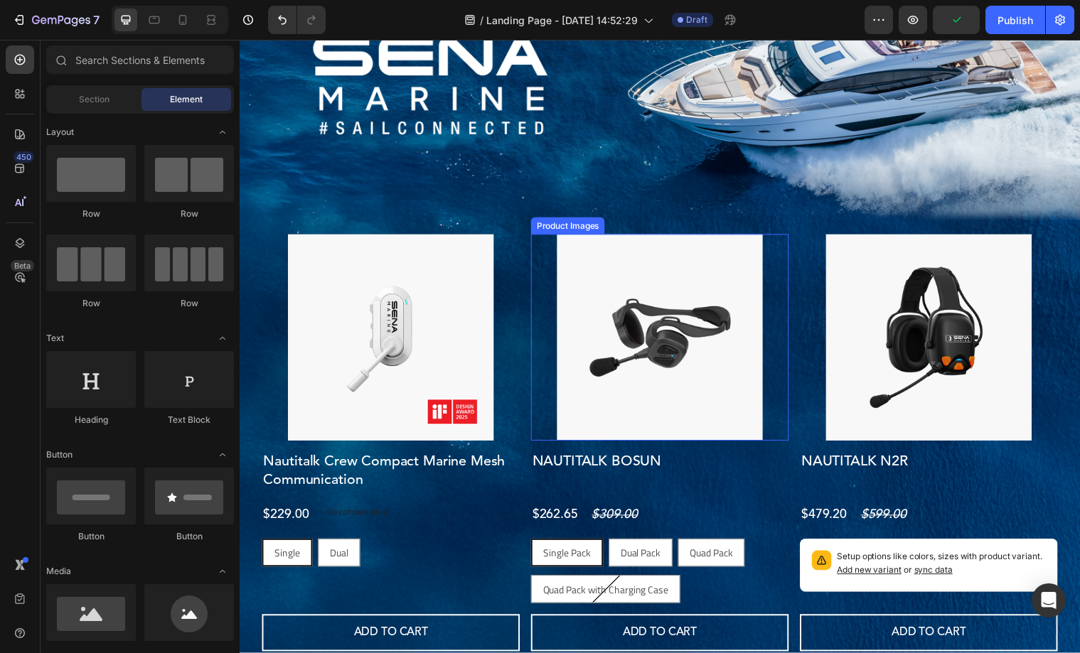
scroll to position [104, 0]
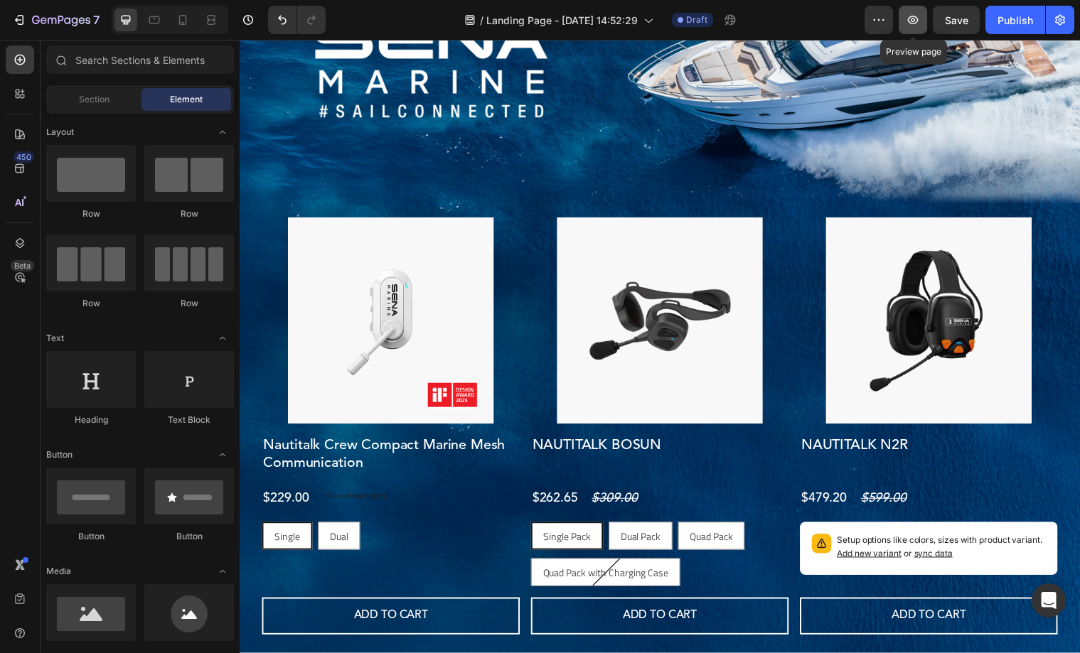
click at [914, 20] on icon "button" at bounding box center [913, 20] width 11 height 9
click at [424, 132] on img at bounding box center [666, 85] width 853 height 242
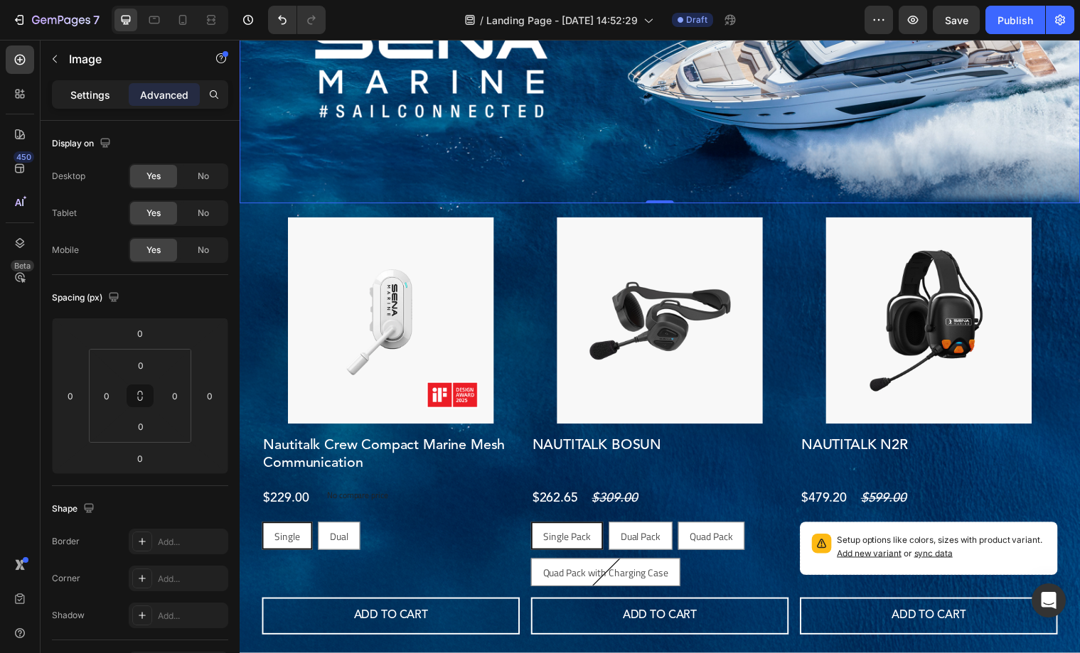
click at [100, 97] on p "Settings" at bounding box center [90, 94] width 40 height 15
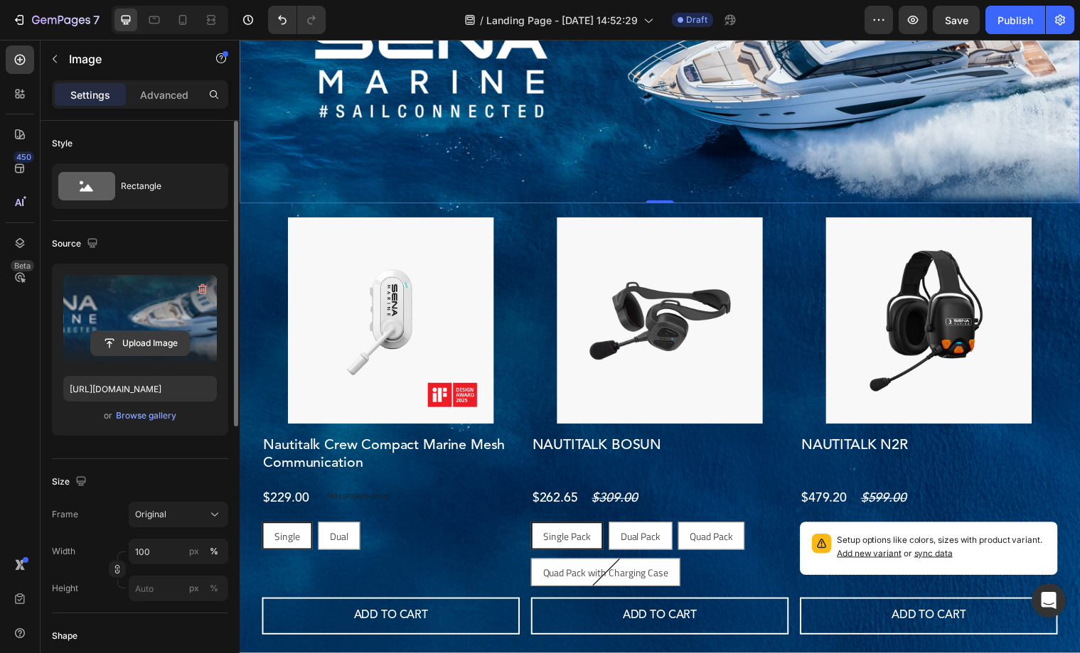
click at [143, 333] on input "file" at bounding box center [140, 343] width 98 height 24
click at [148, 347] on input "file" at bounding box center [140, 343] width 98 height 24
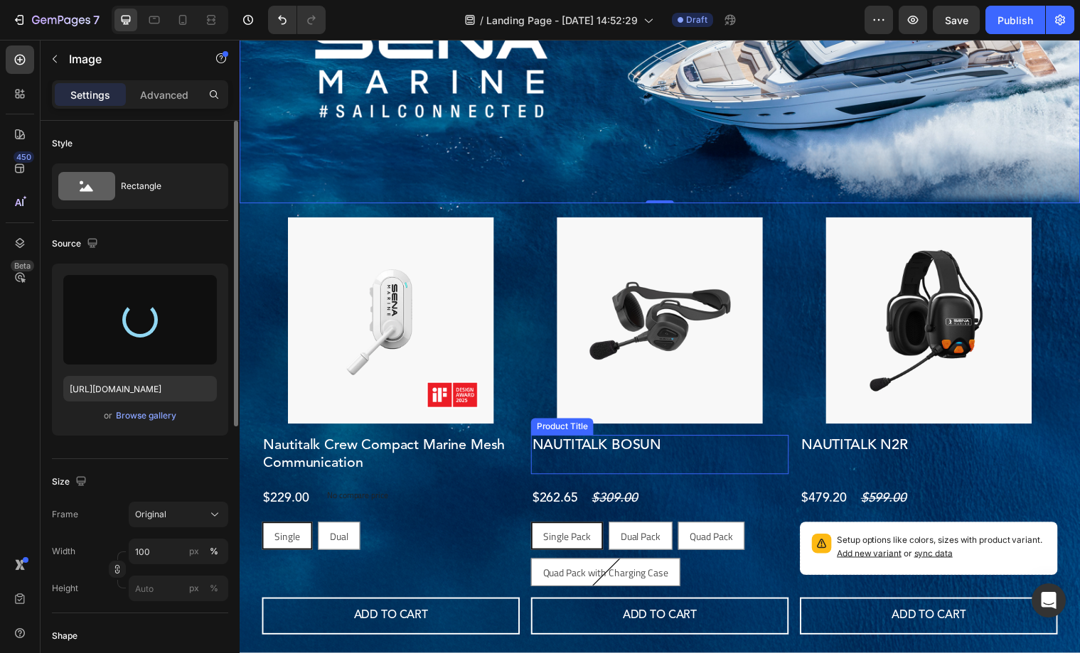
type input "https://cdn.shopify.com/s/files/1/0453/4999/4658/files/gempages_491331964939273…"
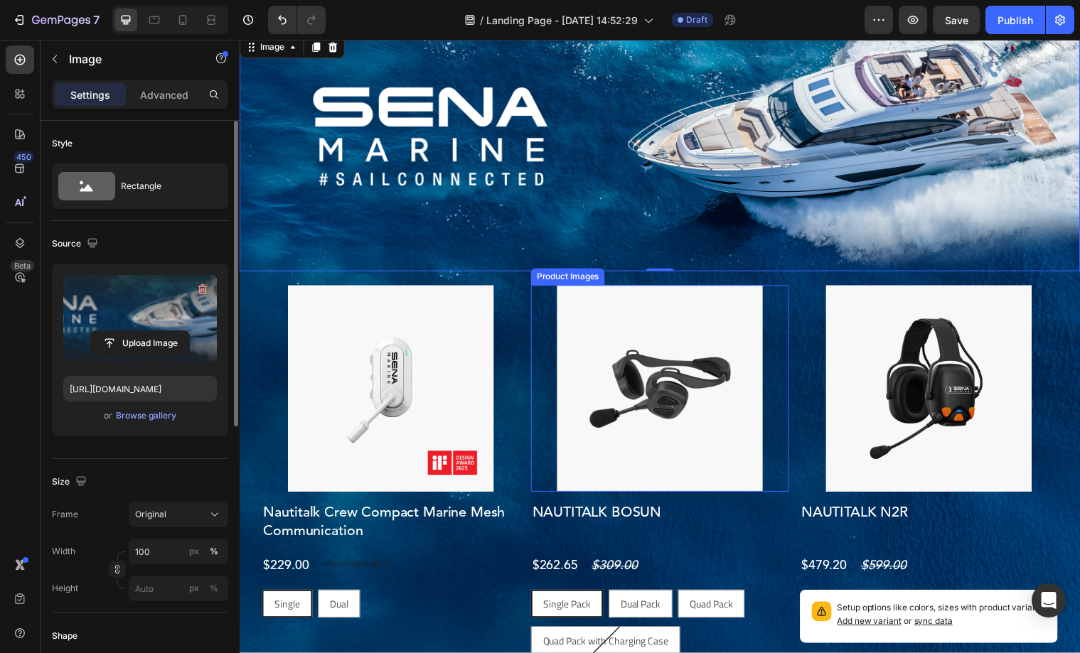
scroll to position [0, 0]
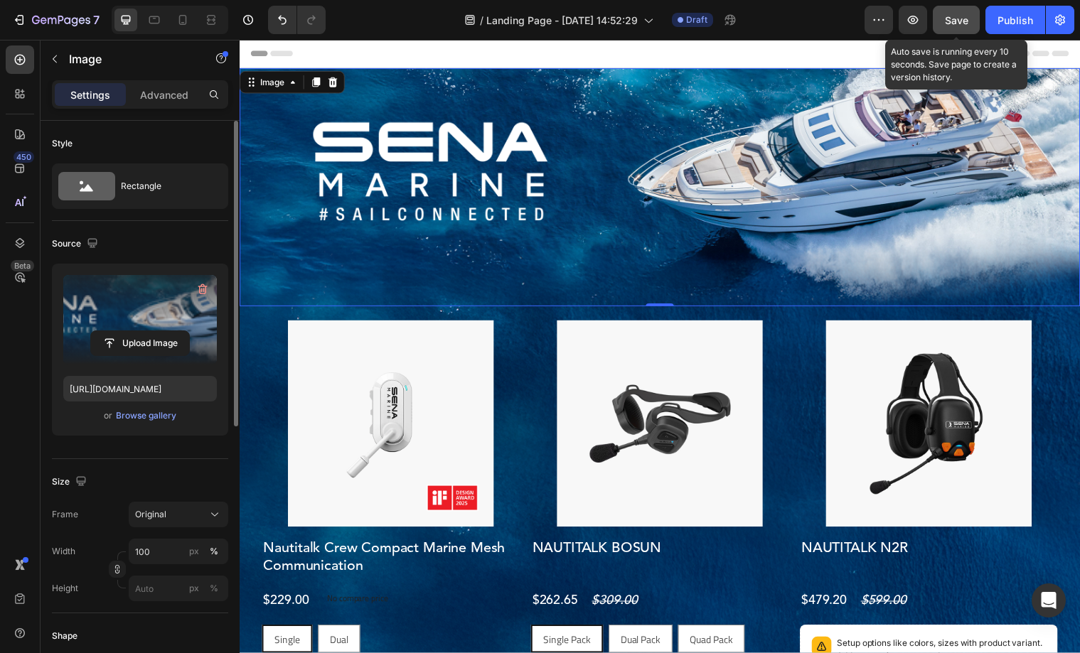
click at [950, 23] on span "Save" at bounding box center [956, 20] width 23 height 12
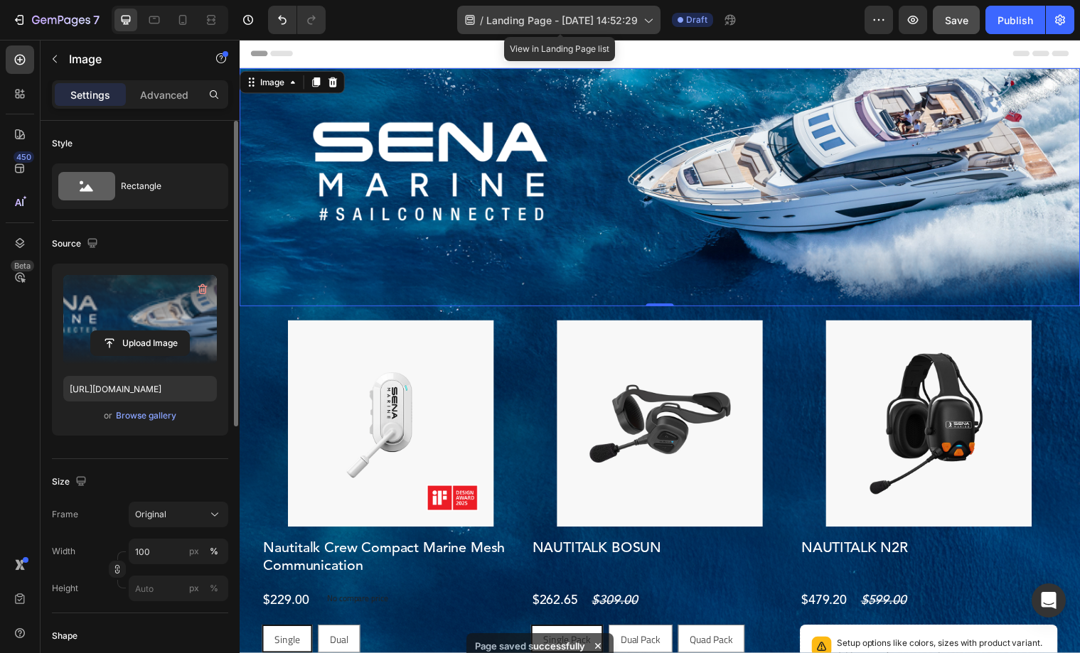
click at [562, 18] on span "Landing Page - [DATE] 14:52:29" at bounding box center [561, 20] width 151 height 15
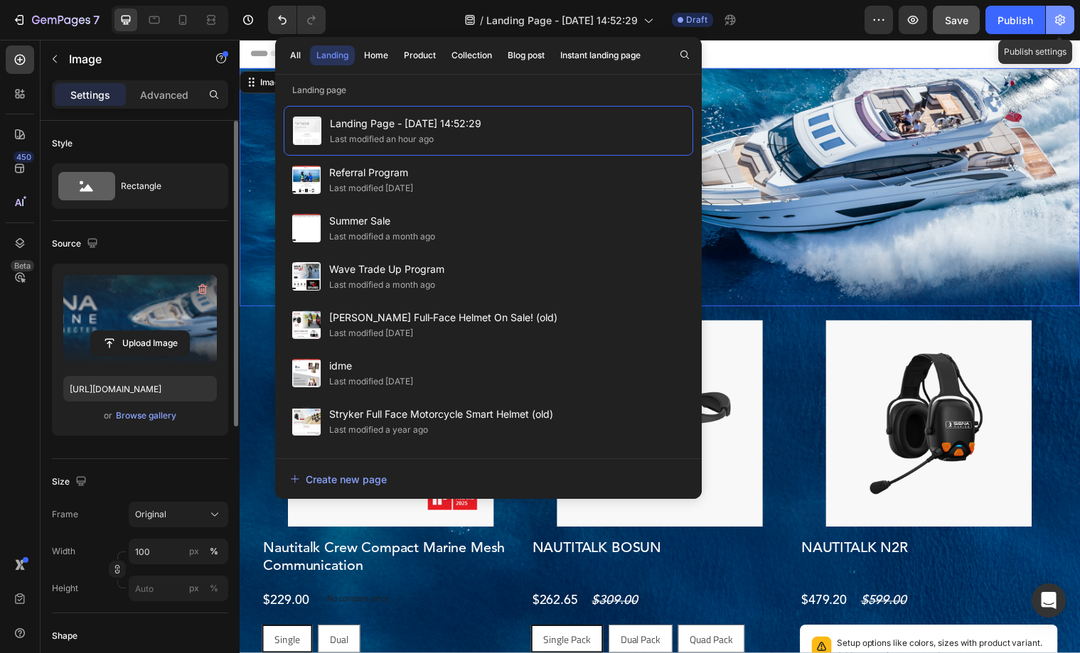
click at [1067, 19] on button "button" at bounding box center [1060, 20] width 28 height 28
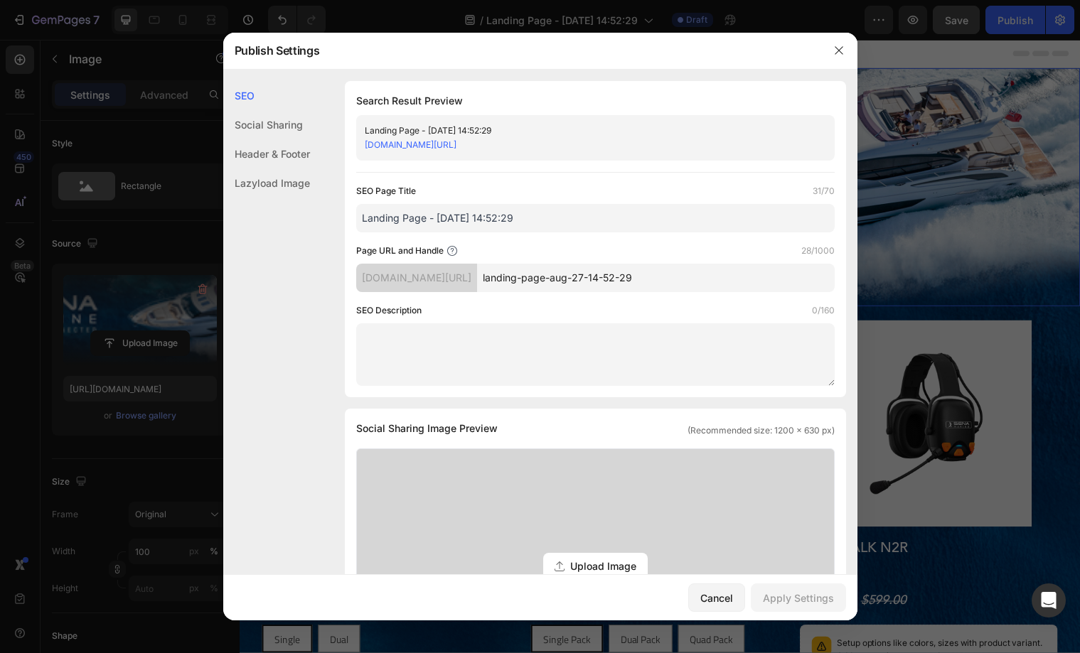
click at [584, 282] on input "landing-page-aug-27-14-52-29" at bounding box center [656, 278] width 358 height 28
click at [585, 282] on input "landing-page-aug-27-14-52-29" at bounding box center [656, 278] width 358 height 28
type input "M"
type input "SenaMarine"
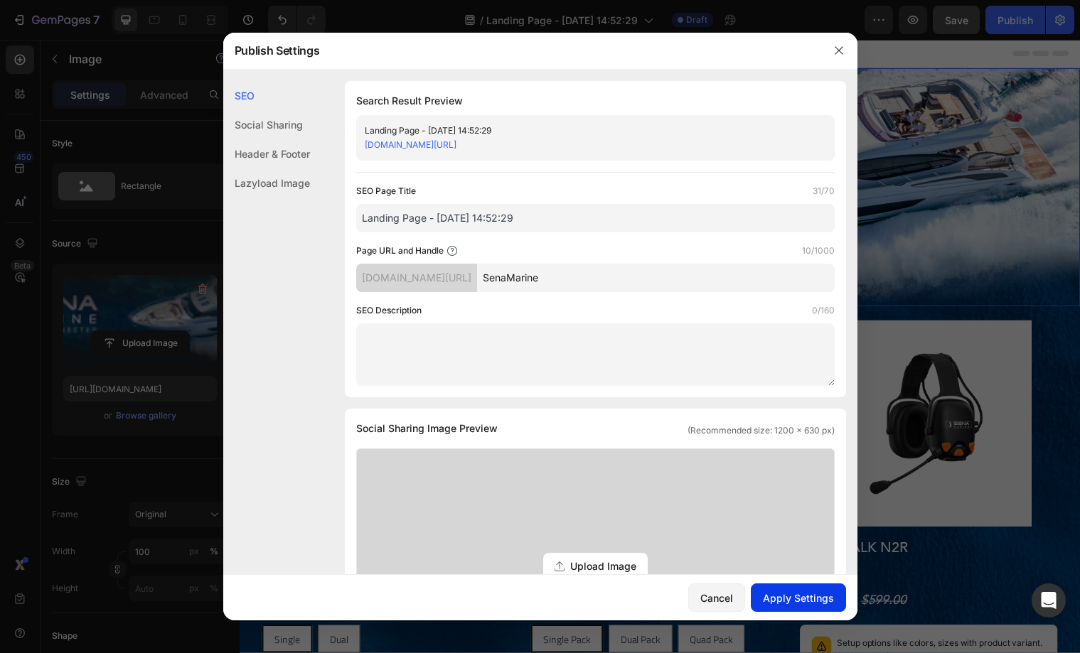
click at [773, 597] on div "Apply Settings" at bounding box center [798, 598] width 71 height 15
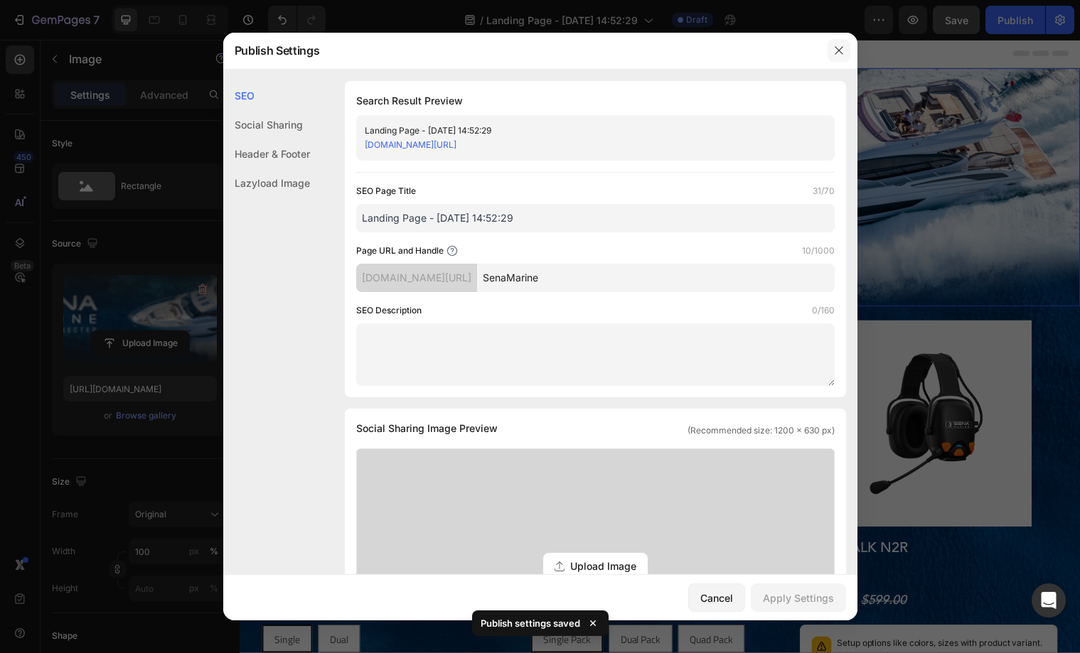
click at [834, 52] on icon "button" at bounding box center [838, 50] width 11 height 11
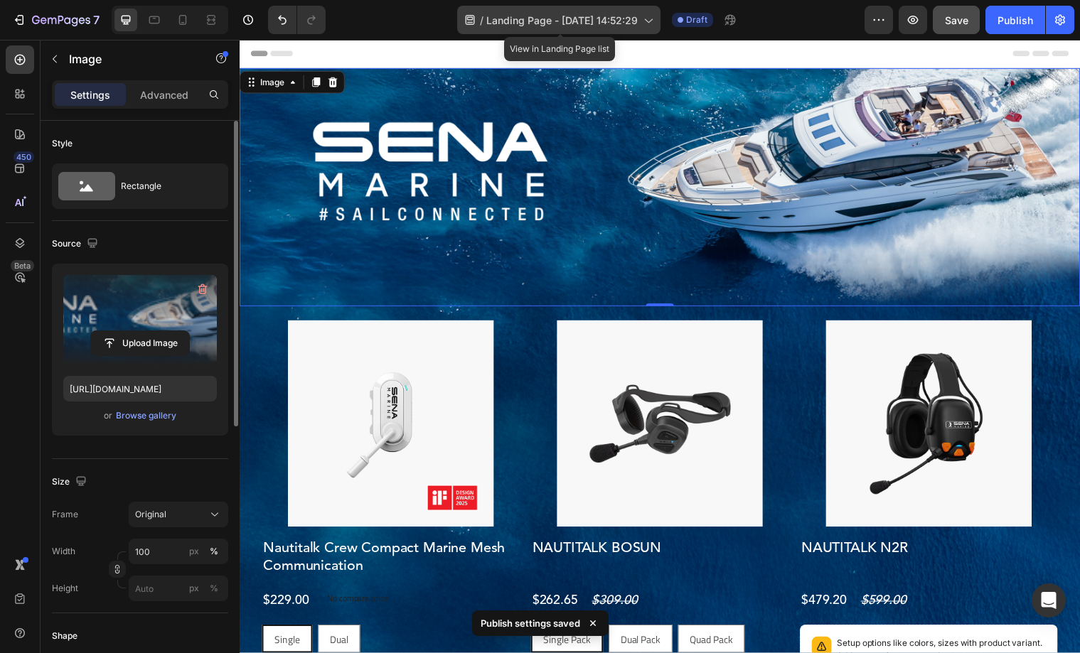
click at [560, 24] on span "Landing Page - [DATE] 14:52:29" at bounding box center [561, 20] width 151 height 15
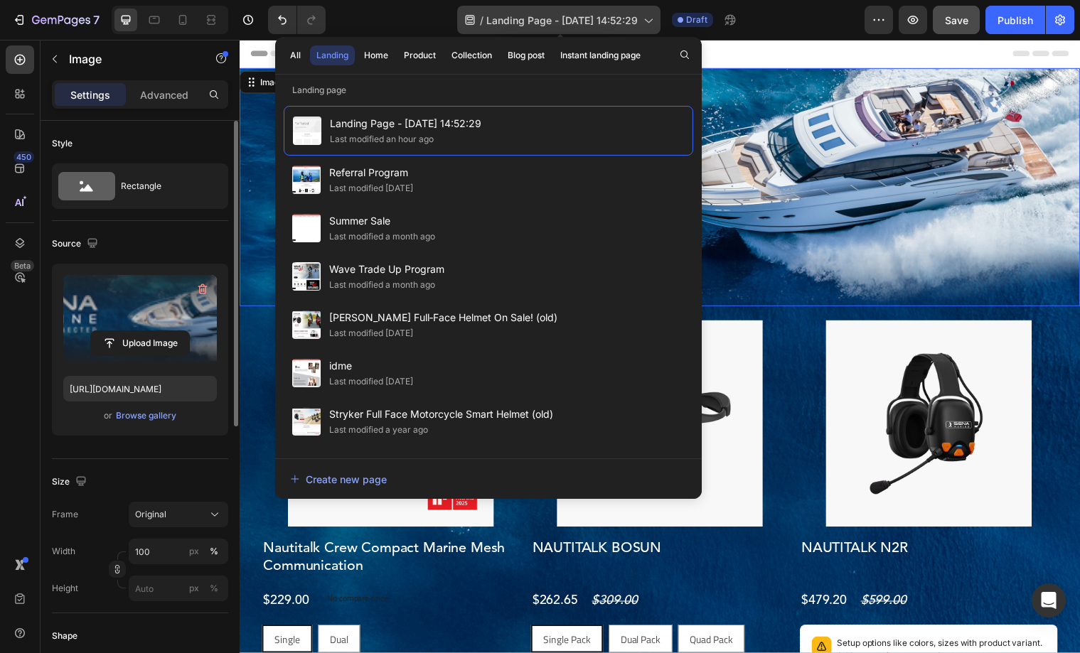
click at [650, 15] on icon at bounding box center [647, 20] width 14 height 14
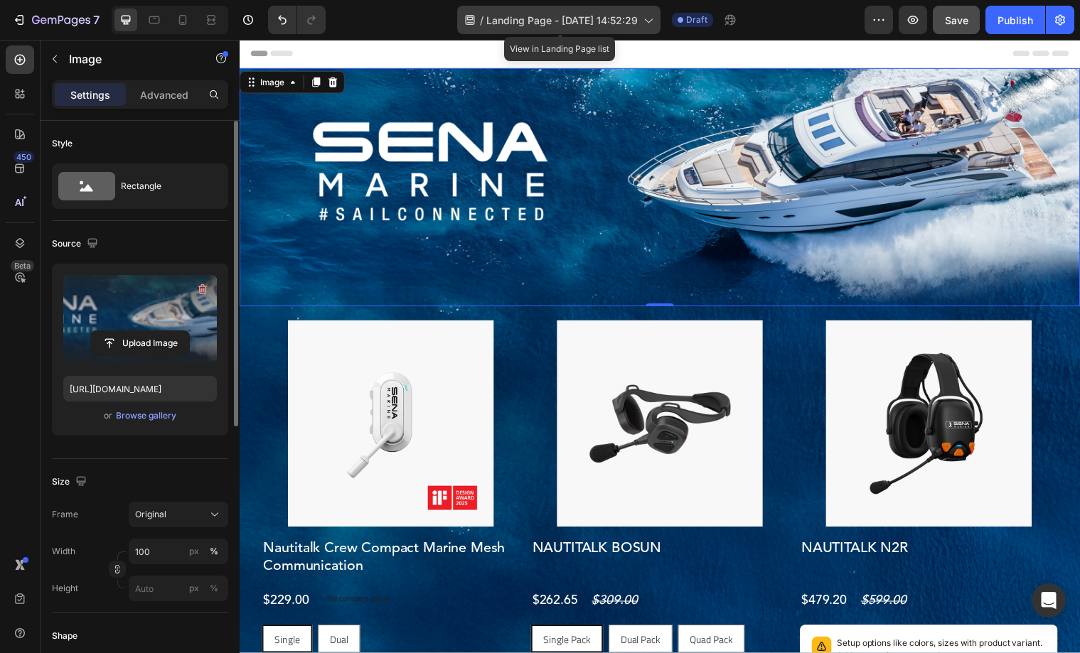
click at [653, 18] on icon at bounding box center [647, 20] width 14 height 14
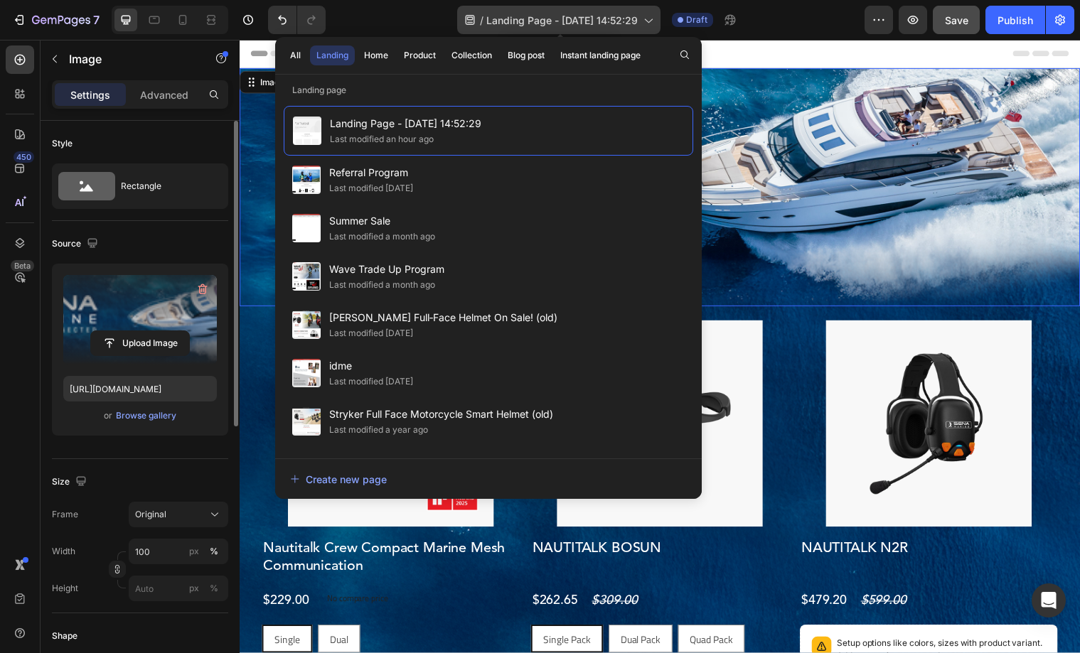
click at [652, 18] on icon at bounding box center [647, 20] width 14 height 14
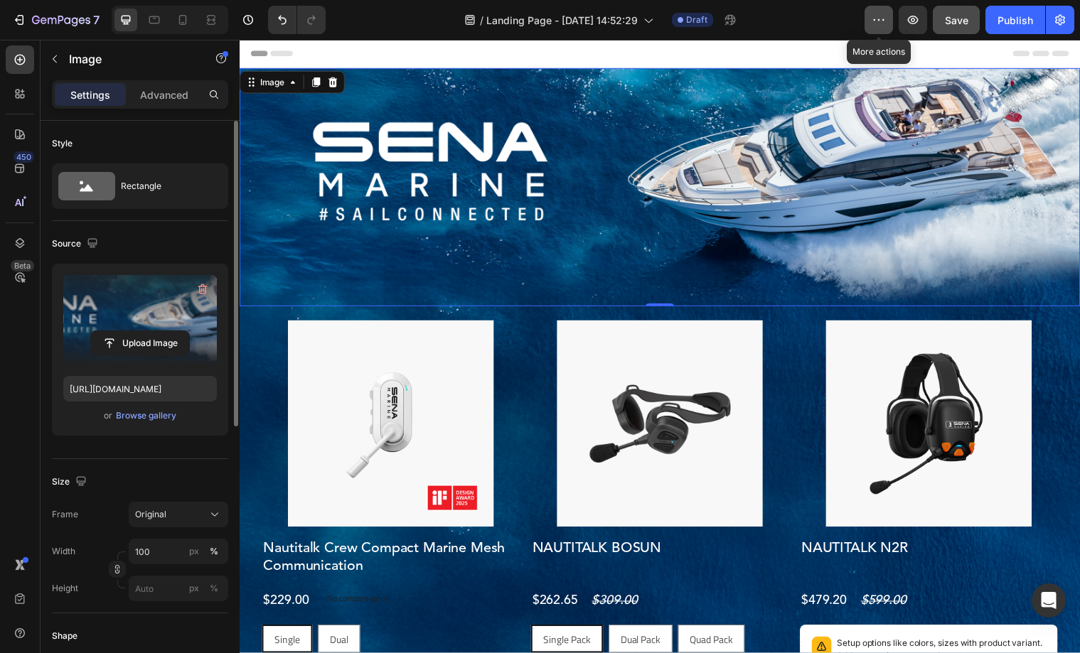
click at [878, 21] on icon "button" at bounding box center [879, 20] width 14 height 14
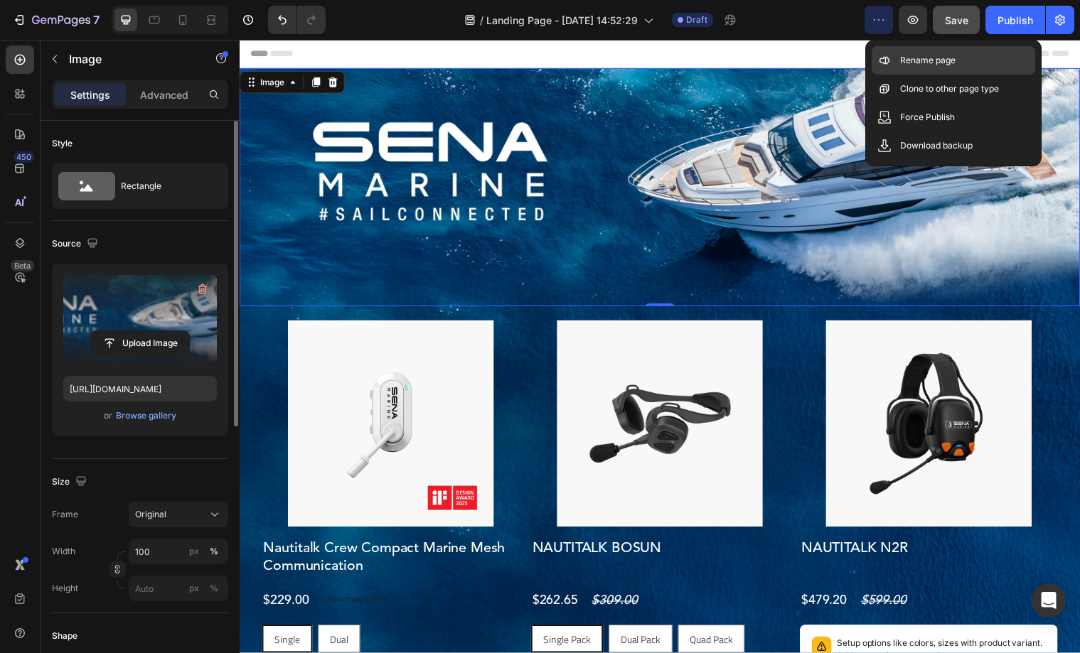
click at [894, 75] on div "Rename page" at bounding box center [953, 89] width 163 height 28
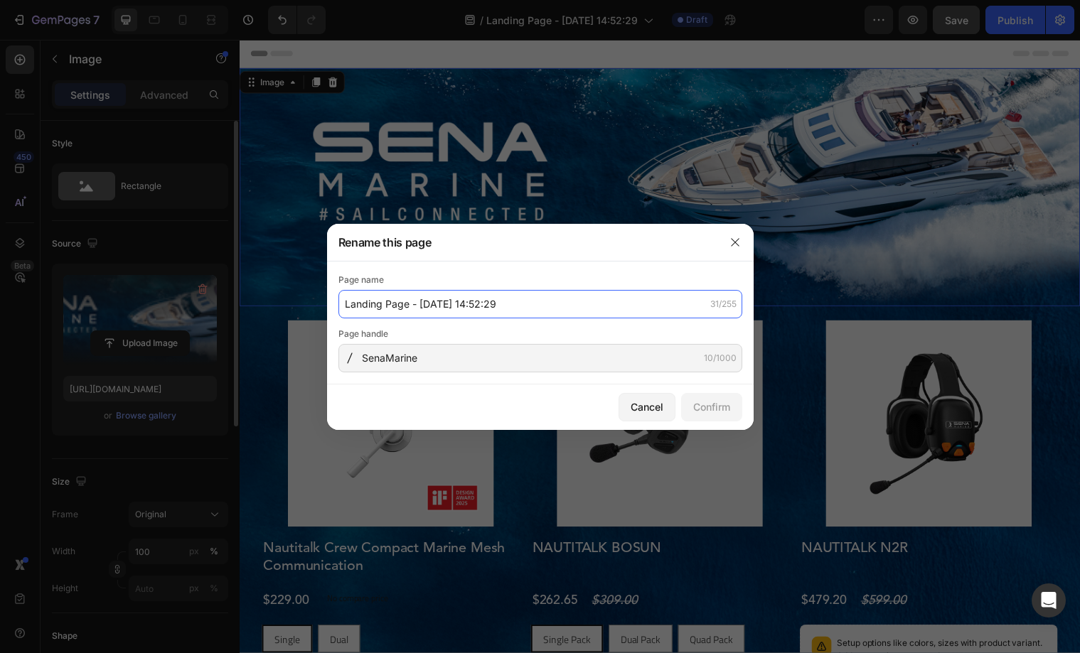
click at [463, 300] on input "Landing Page - [DATE] 14:52:29" at bounding box center [540, 304] width 404 height 28
type input "SenaMarine"
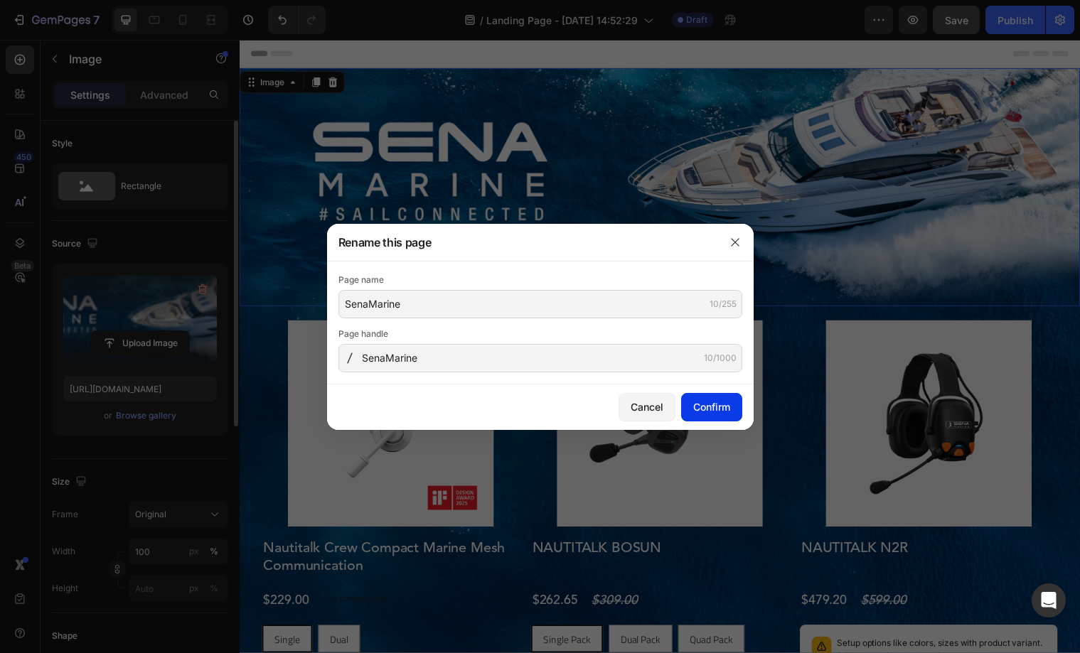
click at [709, 409] on div "Confirm" at bounding box center [711, 406] width 37 height 15
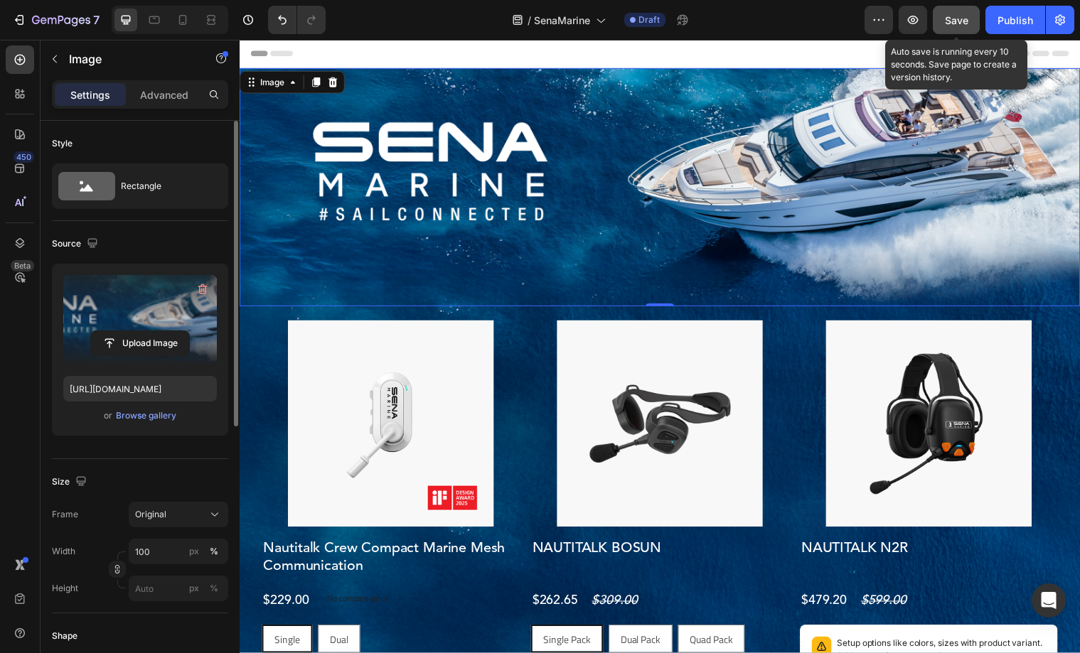
click at [957, 18] on span "Save" at bounding box center [956, 20] width 23 height 12
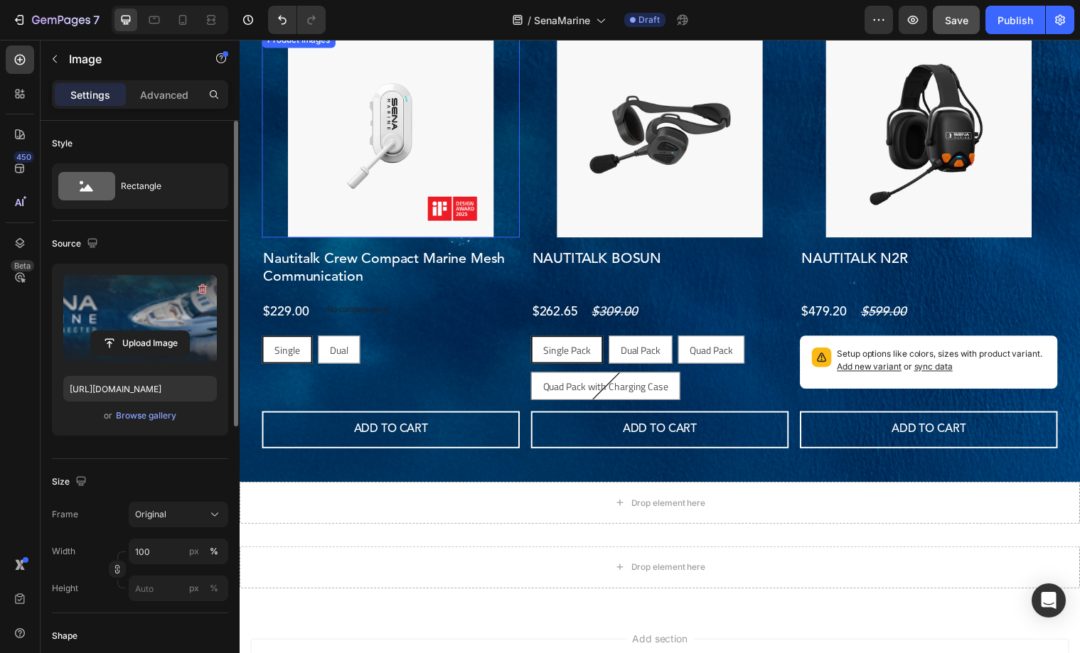
scroll to position [361, 0]
